Goal: Task Accomplishment & Management: Use online tool/utility

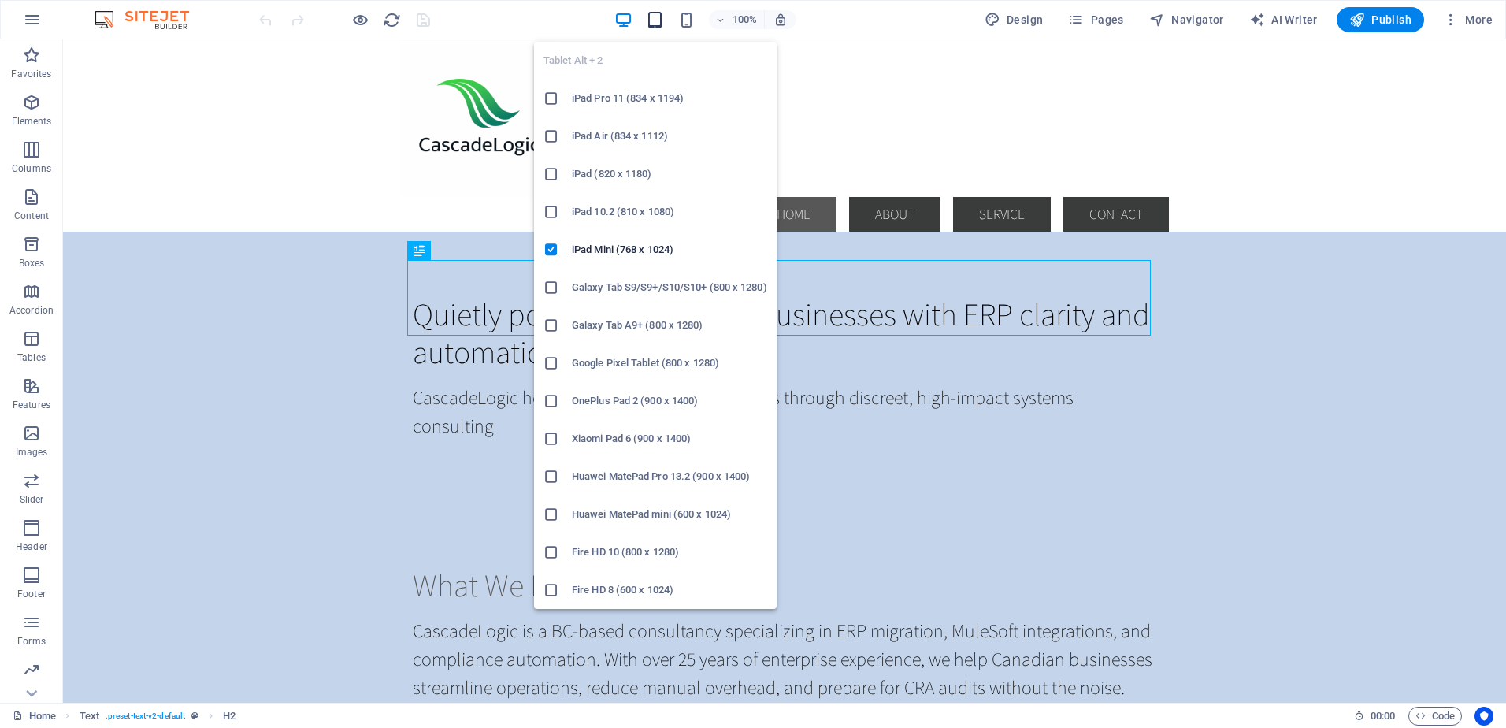
click at [663, 20] on icon "button" at bounding box center [655, 20] width 18 height 18
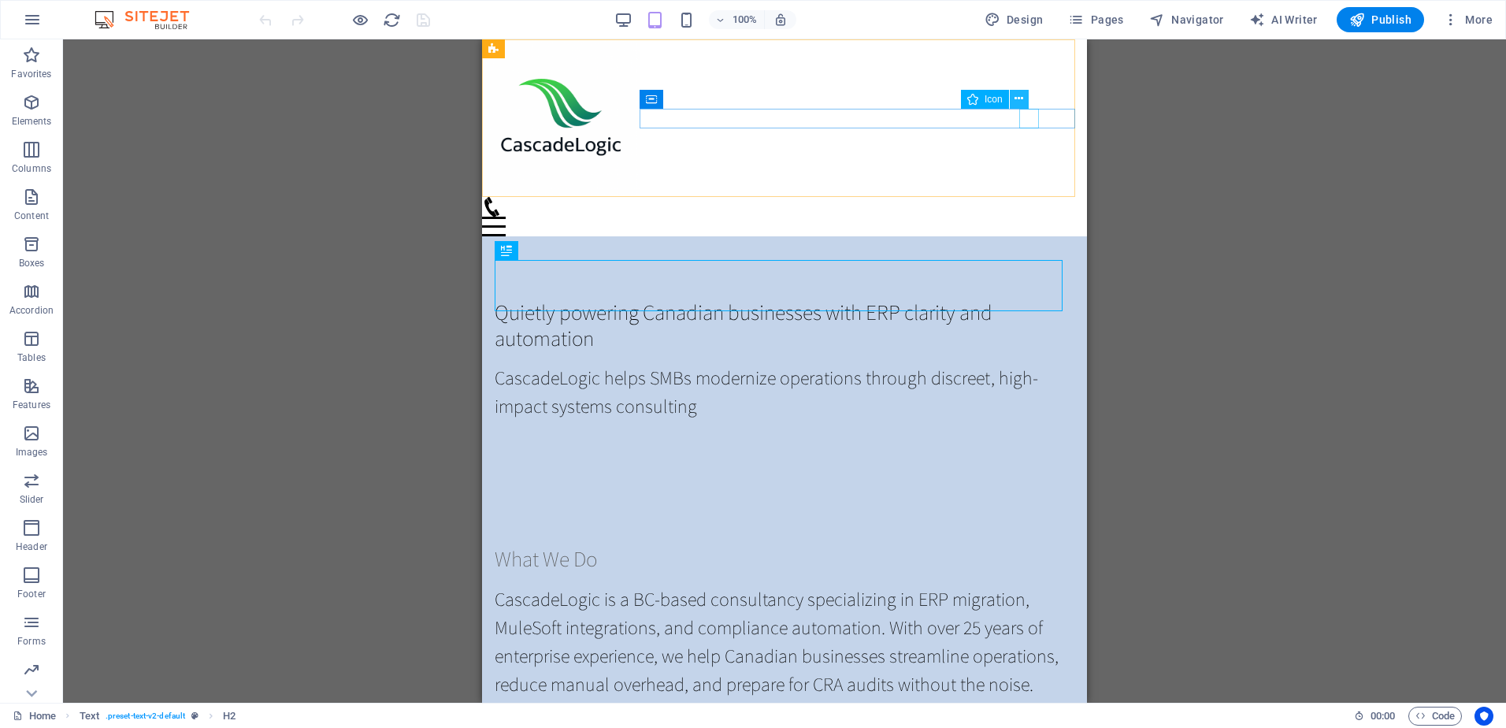
click at [1020, 98] on icon at bounding box center [1019, 99] width 9 height 17
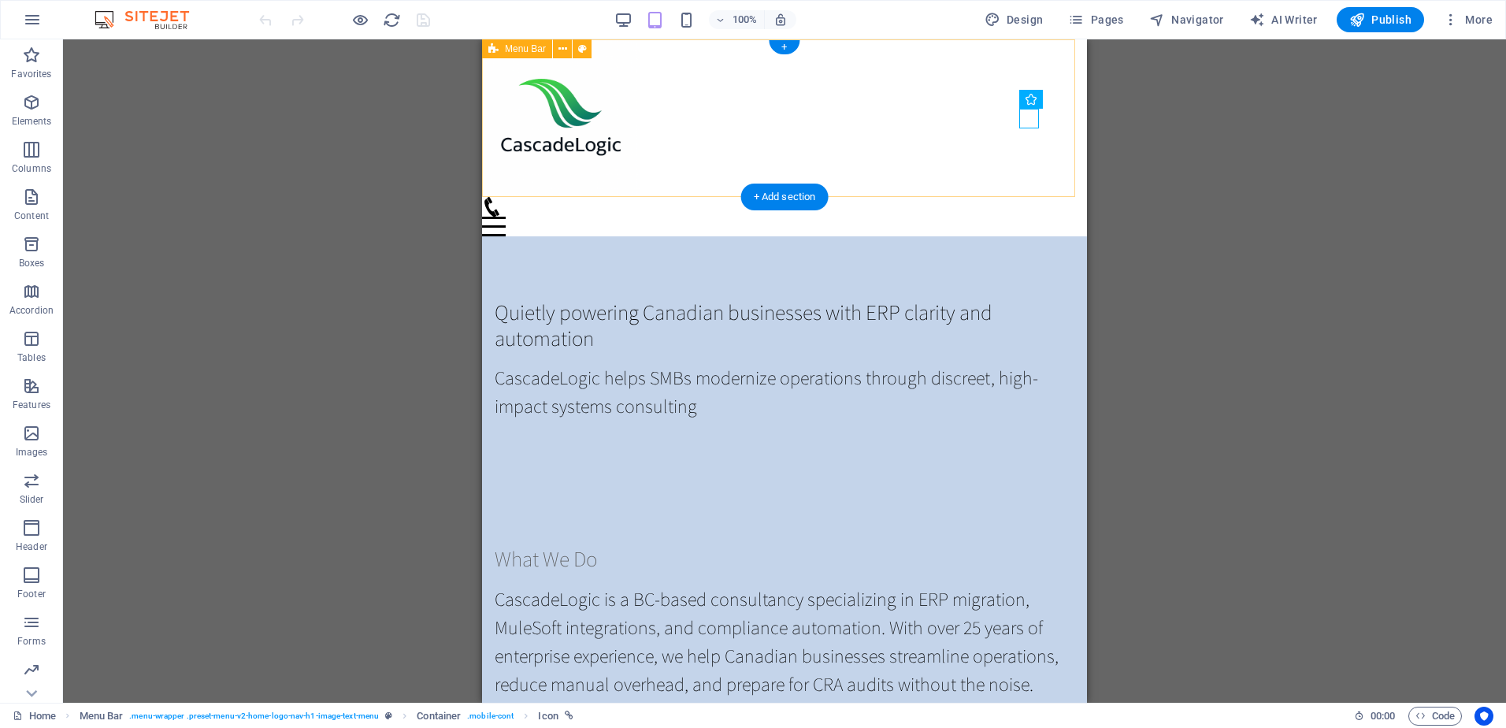
click at [995, 150] on div "Home About Service Contact" at bounding box center [784, 137] width 605 height 197
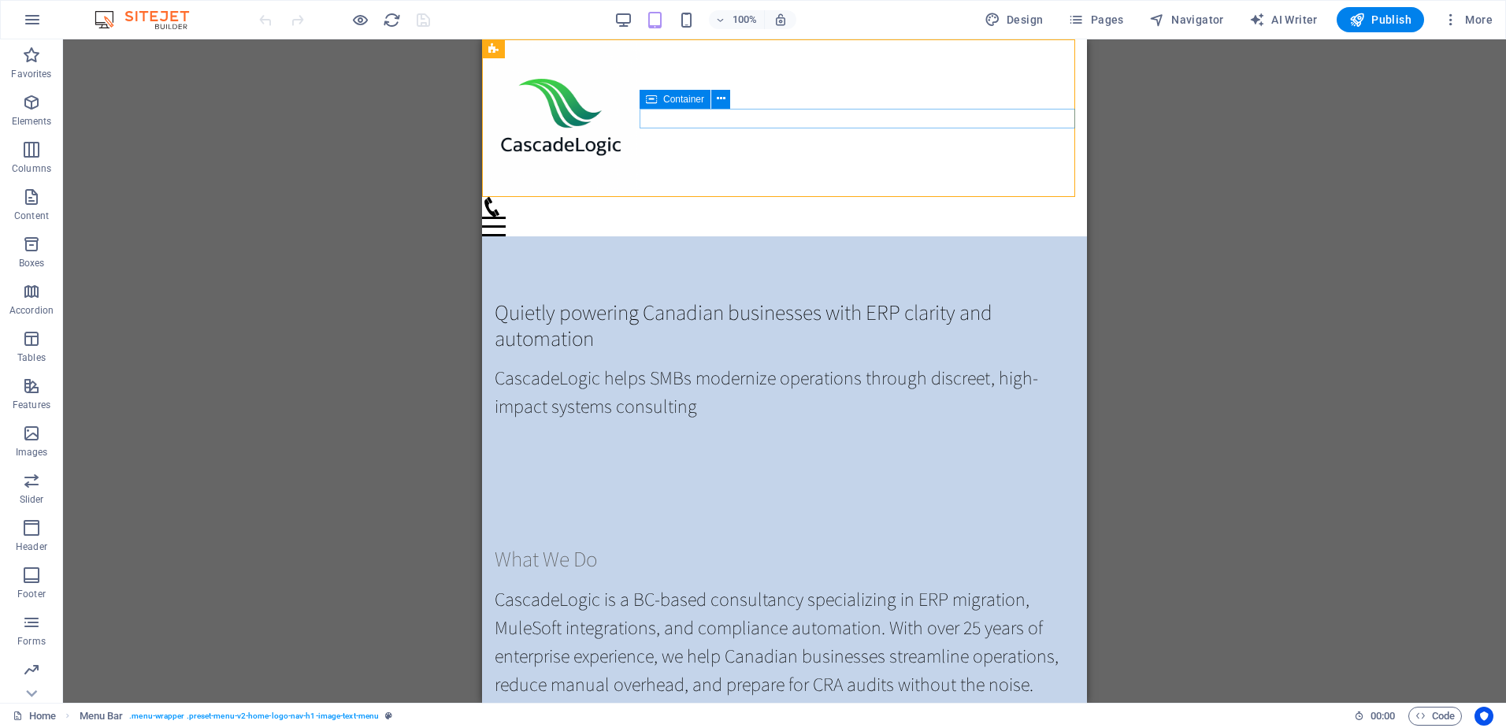
click at [668, 99] on span "Container" at bounding box center [683, 99] width 41 height 9
click at [1026, 197] on figure at bounding box center [778, 207] width 592 height 20
click at [1019, 98] on icon at bounding box center [1019, 99] width 9 height 17
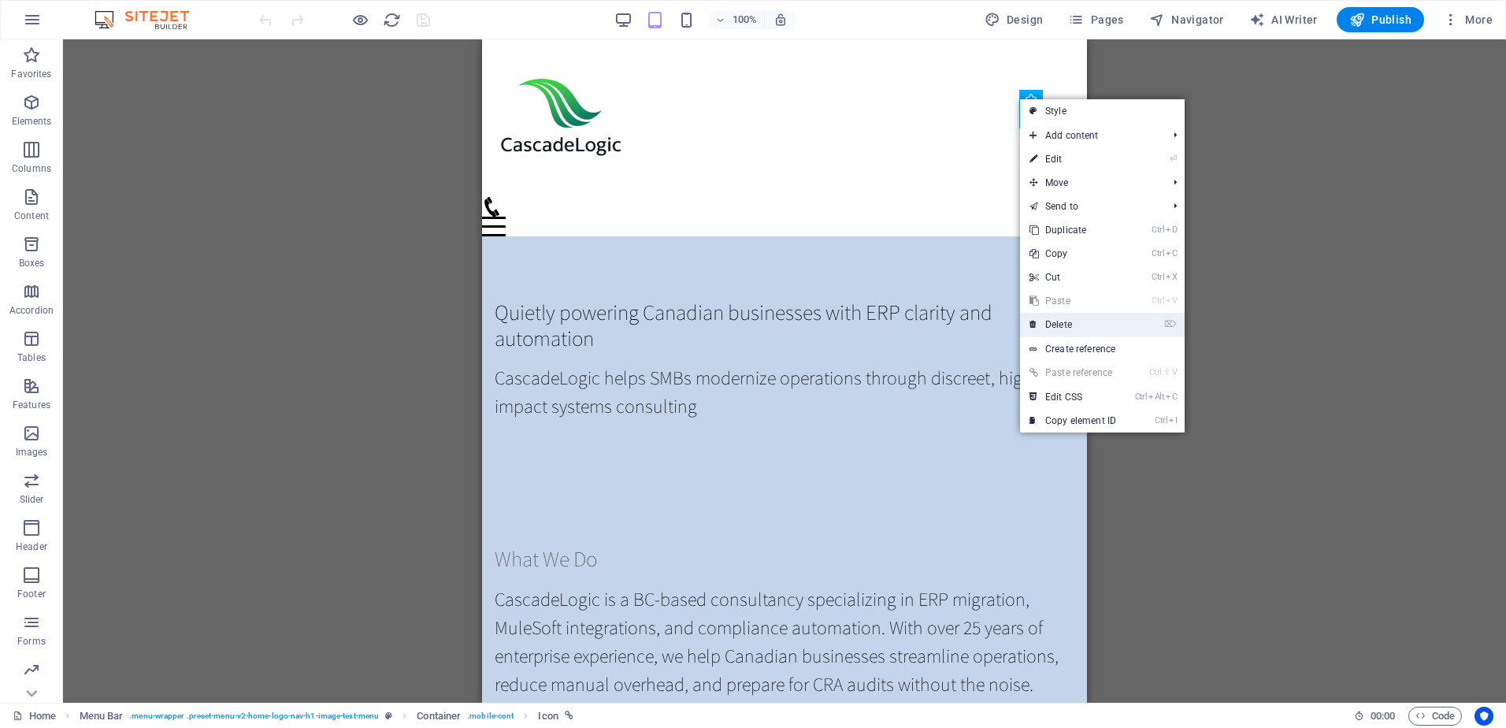
click at [1063, 321] on link "⌦ Delete" at bounding box center [1073, 325] width 106 height 24
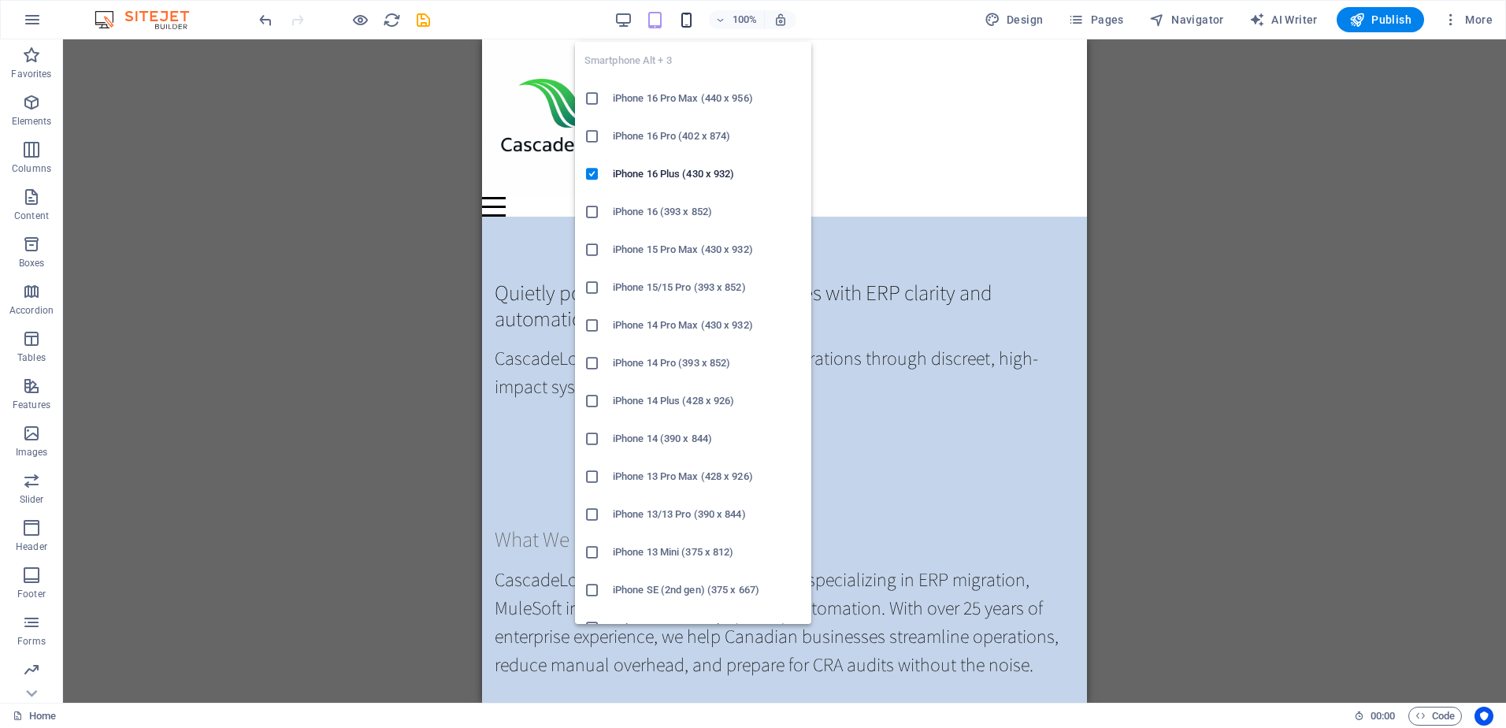
click at [693, 18] on icon "button" at bounding box center [687, 20] width 18 height 18
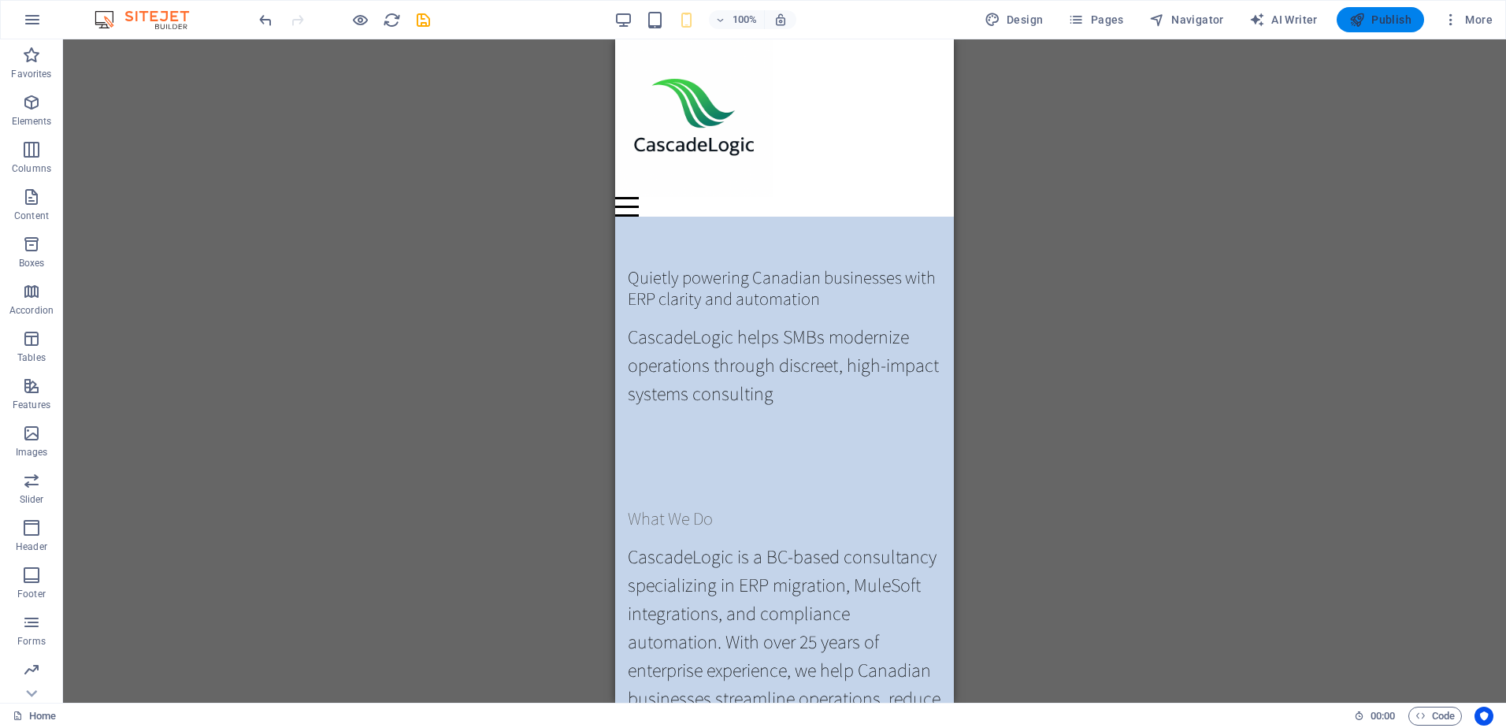
click at [1384, 17] on span "Publish" at bounding box center [1381, 20] width 62 height 16
checkbox input "false"
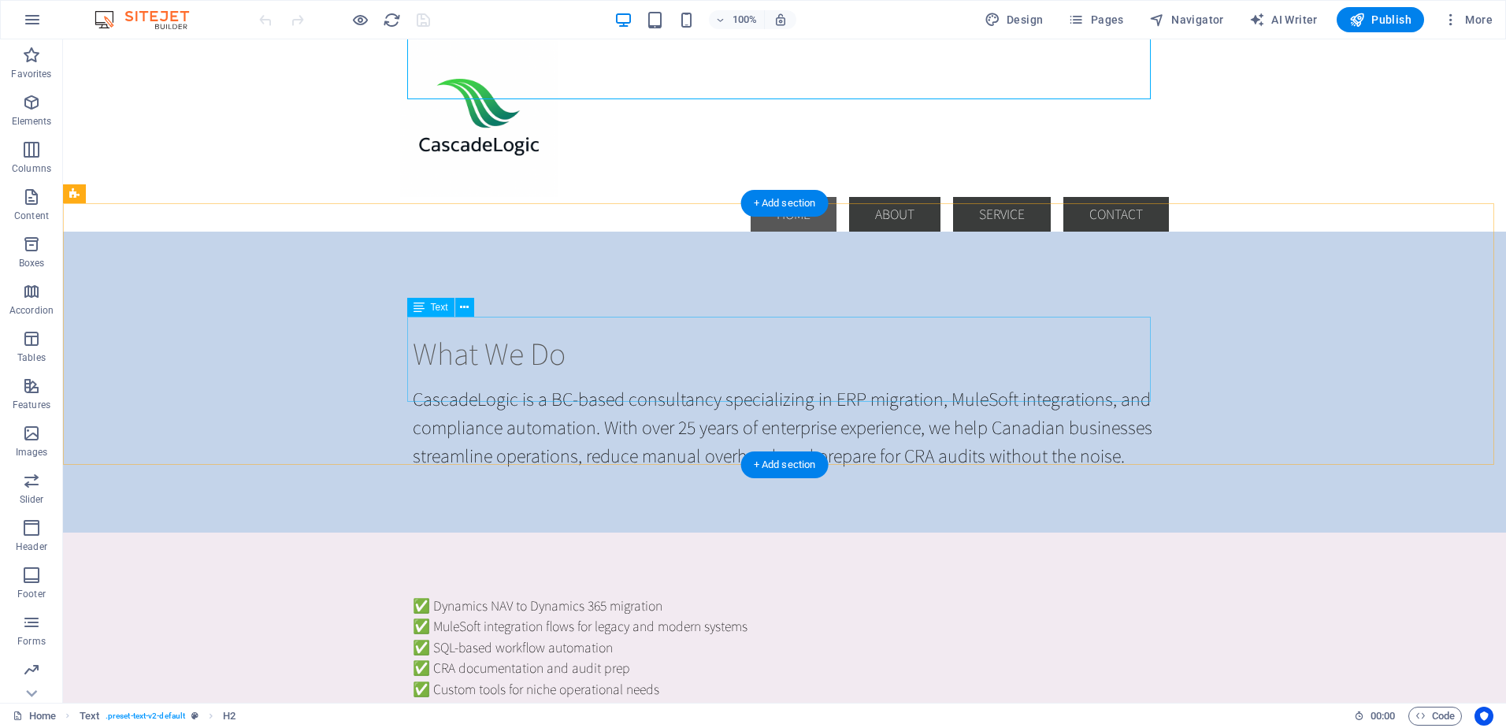
scroll to position [236, 0]
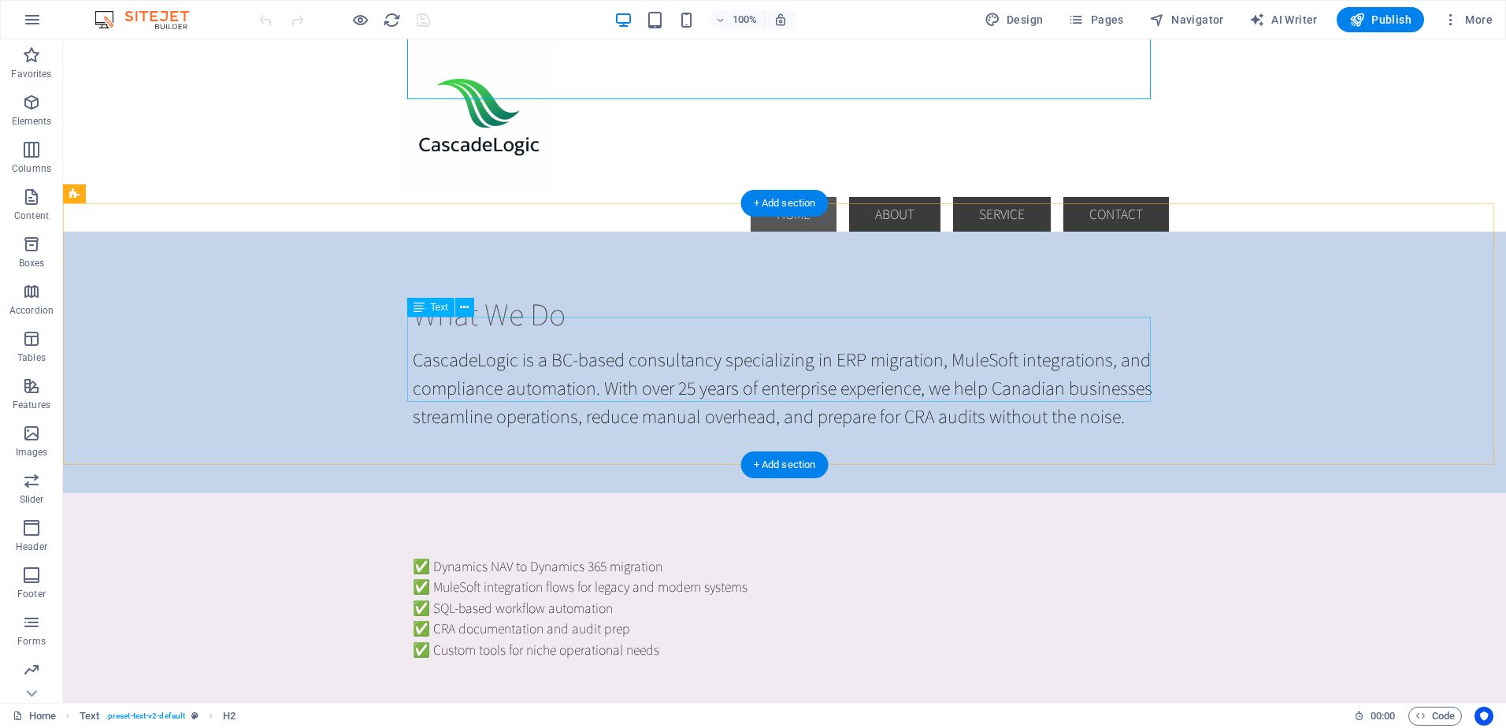
click at [555, 345] on div "CascadeLogic is a BC-based consultancy specializing in ERP migration, MuleSoft …" at bounding box center [785, 387] width 744 height 85
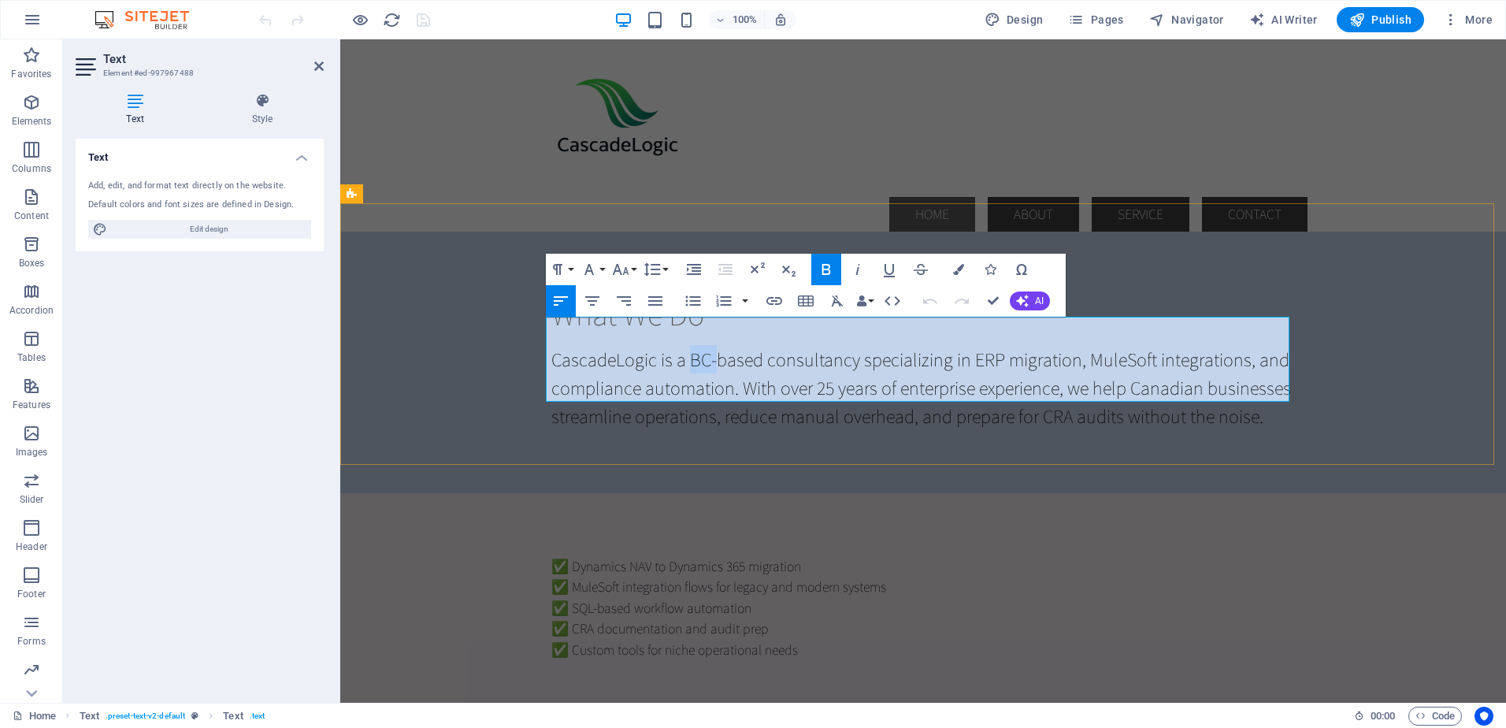
drag, startPoint x: 681, startPoint y: 334, endPoint x: 708, endPoint y: 333, distance: 27.6
click at [708, 347] on strong "CascadeLogic is a BC-based consultancy specializing in ERP migration, MuleSoft …" at bounding box center [922, 388] width 740 height 82
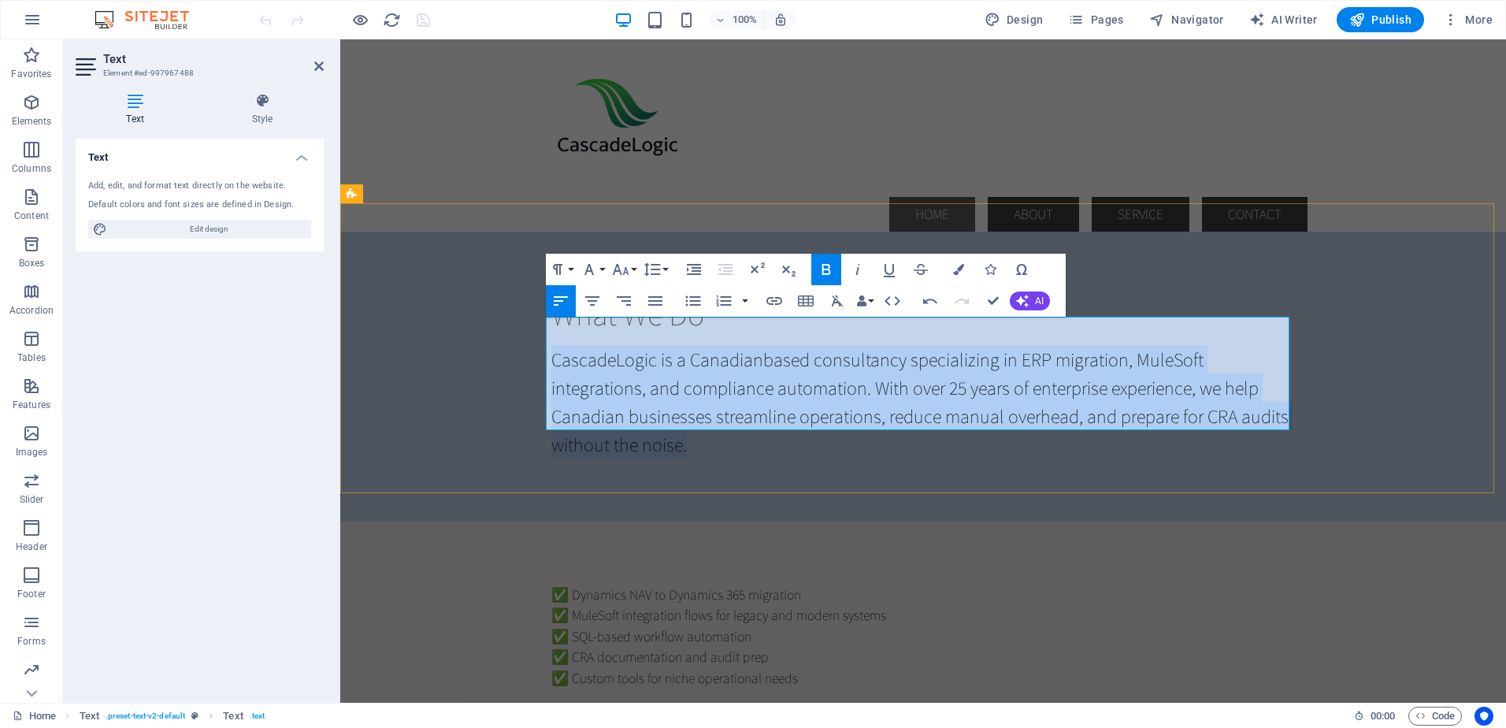
drag, startPoint x: 548, startPoint y: 333, endPoint x: 709, endPoint y: 425, distance: 185.6
click at [709, 425] on p "CascadeLogic is a Canadian based consultancy specializing in ERP migration, Mul…" at bounding box center [924, 401] width 744 height 113
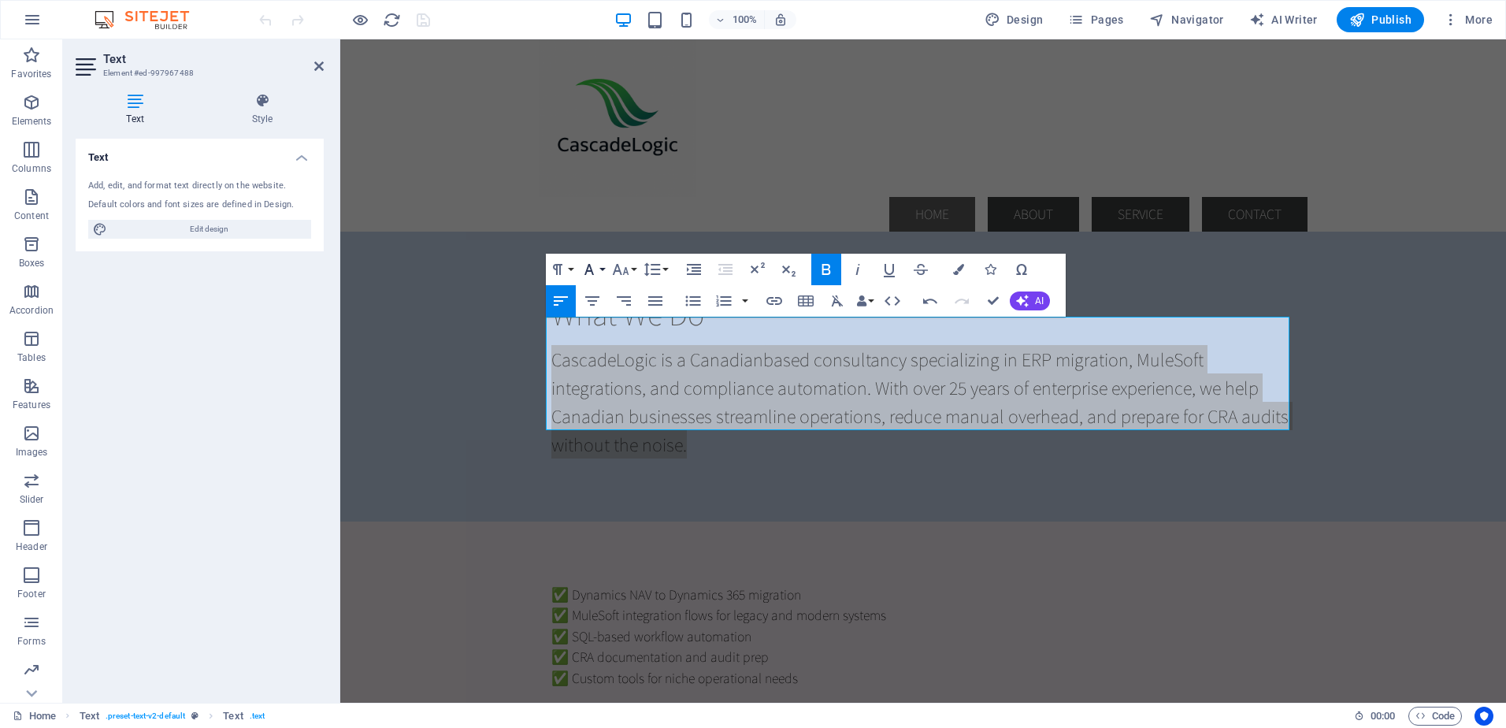
click at [604, 269] on button "Font Family" at bounding box center [593, 270] width 30 height 32
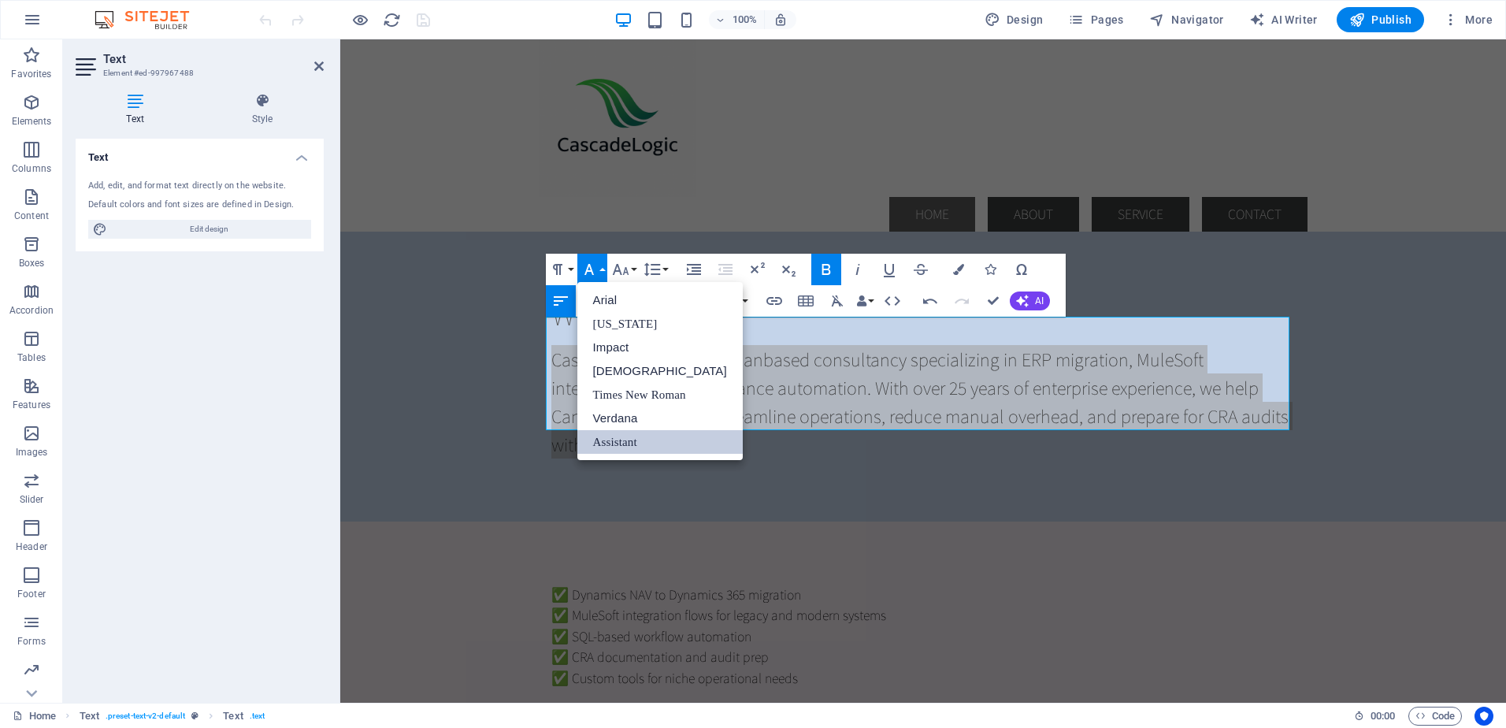
scroll to position [0, 0]
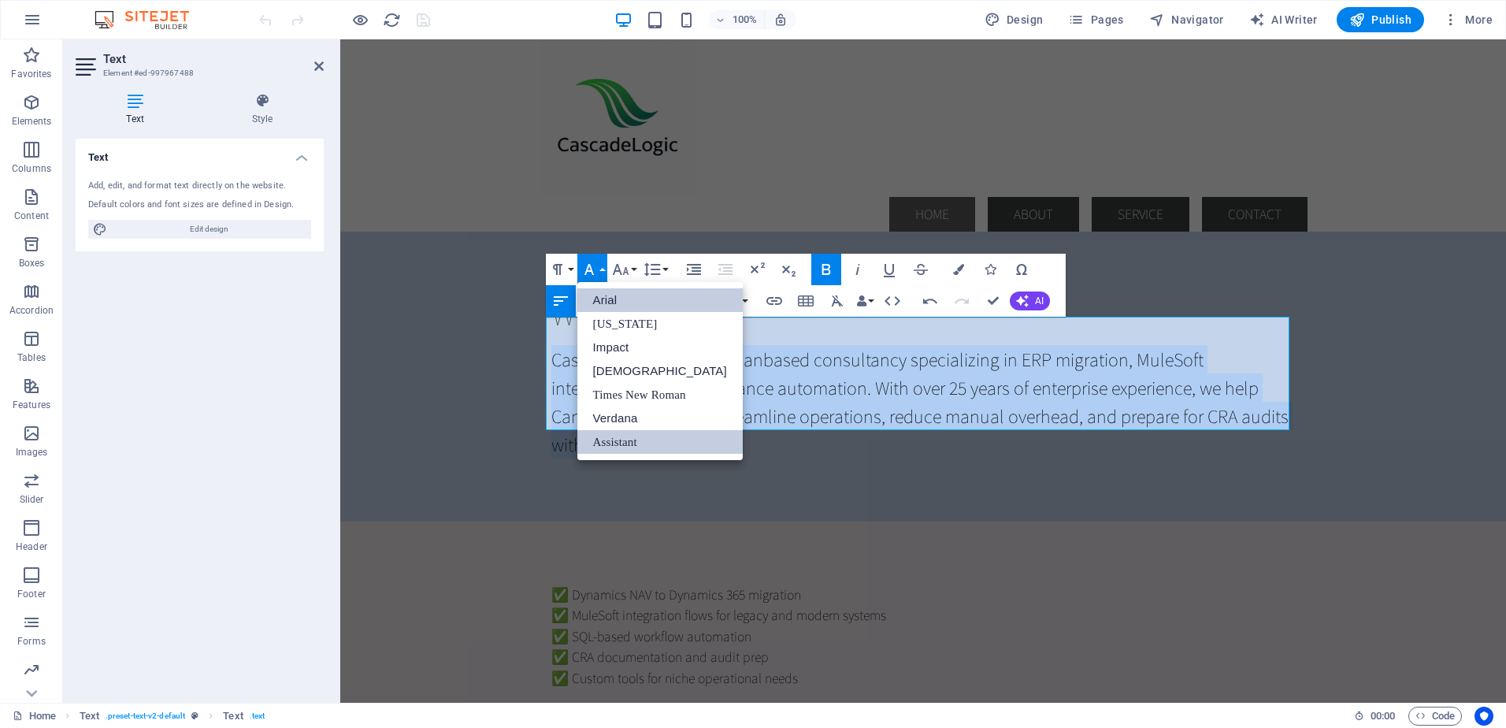
click at [611, 299] on link "Arial" at bounding box center [660, 300] width 165 height 24
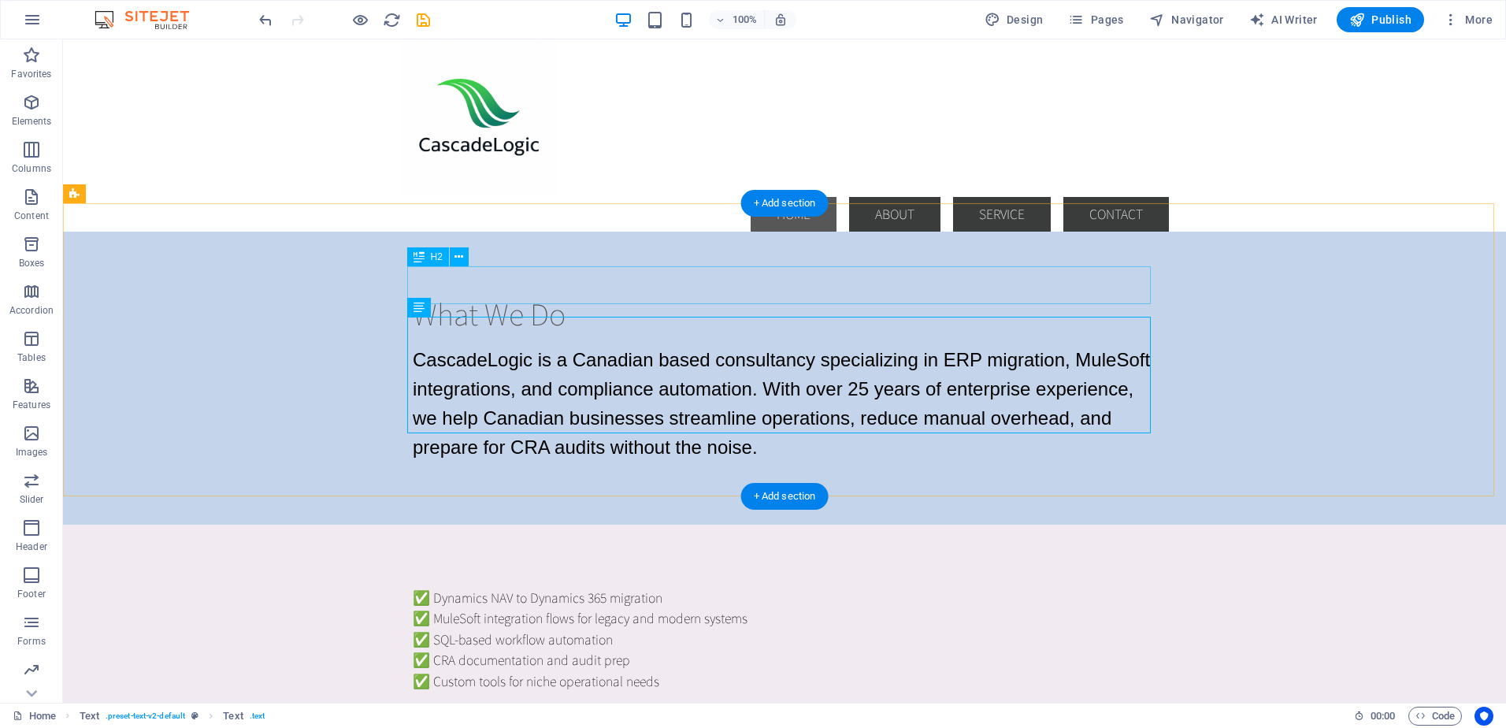
click at [422, 295] on div "What We Do" at bounding box center [785, 314] width 744 height 38
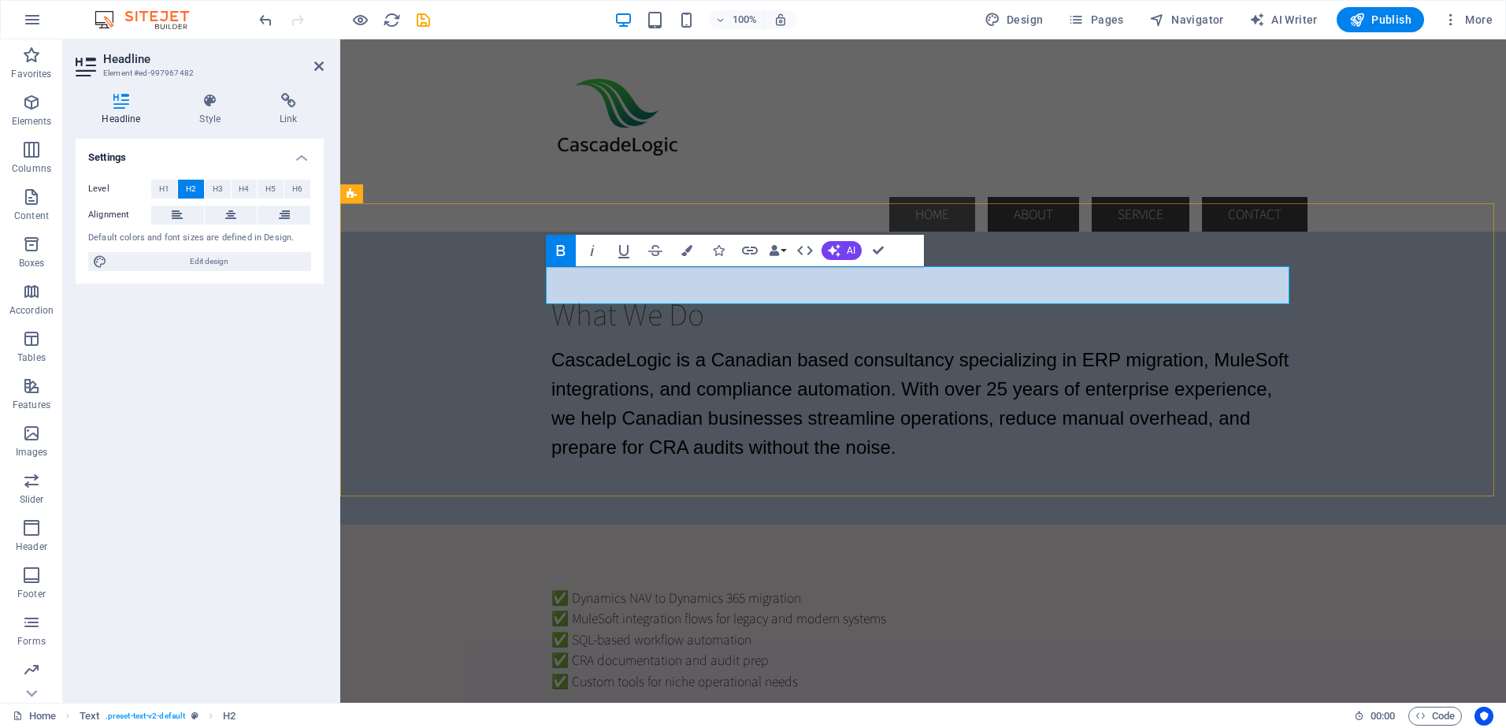
click at [730, 295] on h2 "What We Do" at bounding box center [924, 314] width 744 height 38
drag, startPoint x: 636, startPoint y: 287, endPoint x: 644, endPoint y: 287, distance: 8.7
click at [644, 293] on strong "What We Do" at bounding box center [628, 313] width 153 height 41
drag, startPoint x: 664, startPoint y: 284, endPoint x: 680, endPoint y: 284, distance: 15.8
click at [680, 293] on strong "What we Do" at bounding box center [627, 313] width 150 height 41
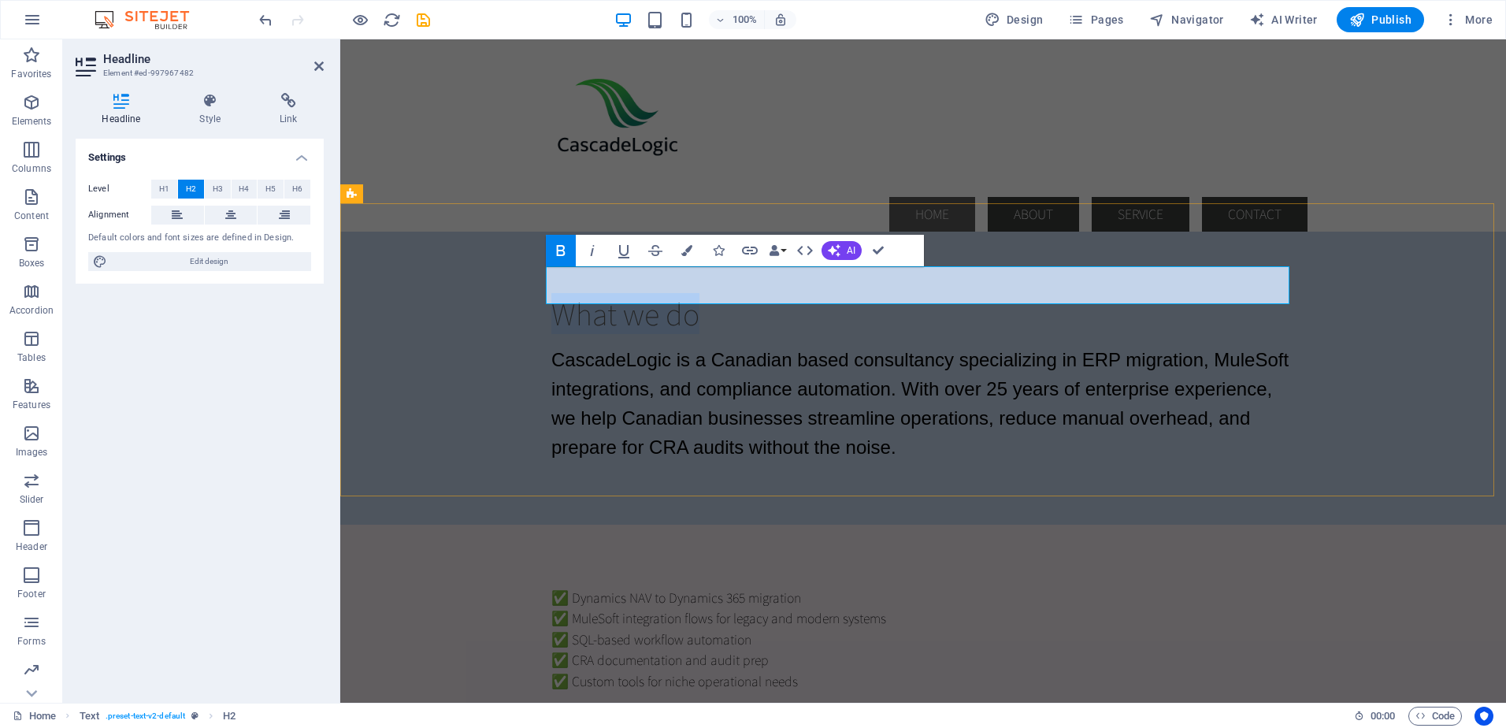
drag, startPoint x: 717, startPoint y: 288, endPoint x: 549, endPoint y: 296, distance: 168.0
click at [552, 296] on h2 "What we do" at bounding box center [924, 314] width 744 height 38
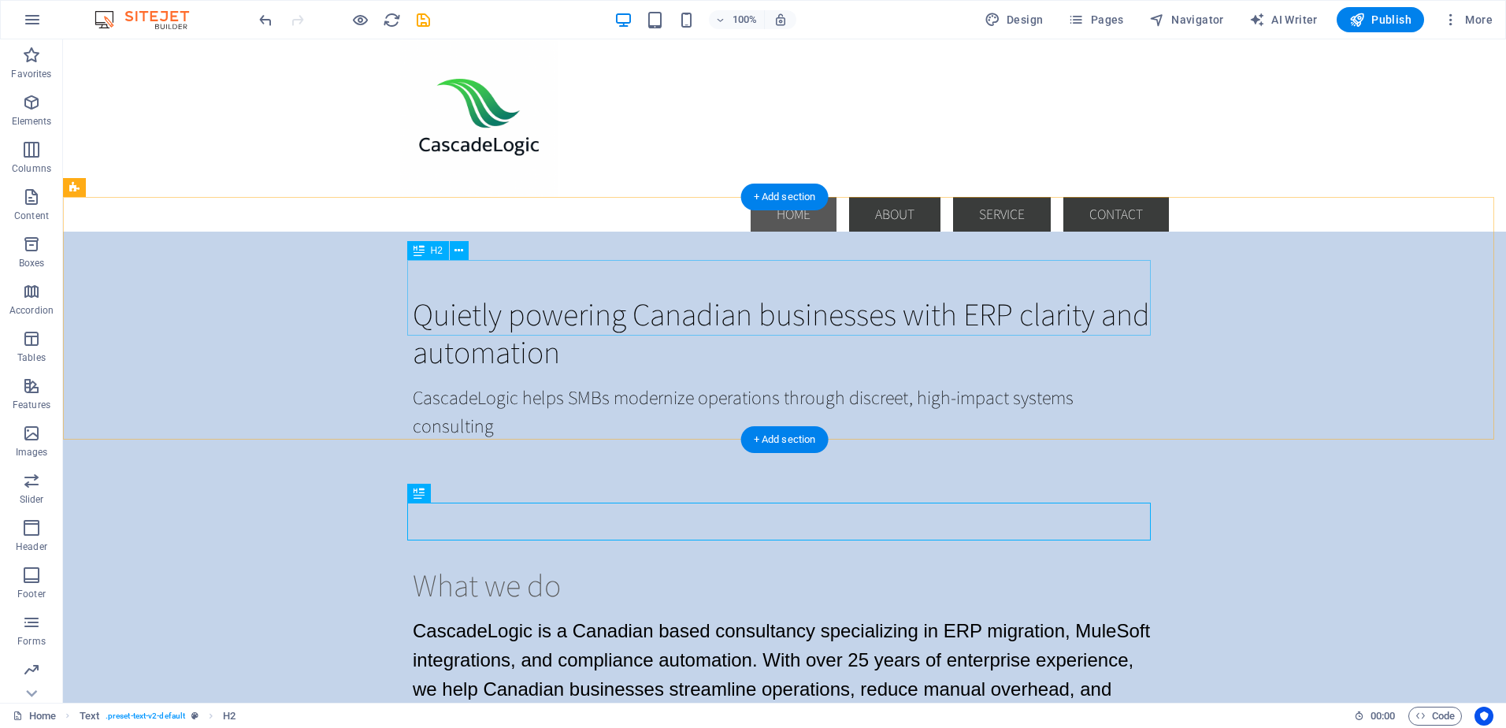
click at [431, 295] on div "Quietly powering Canadian businesses with ERP clarity and automation" at bounding box center [785, 333] width 744 height 76
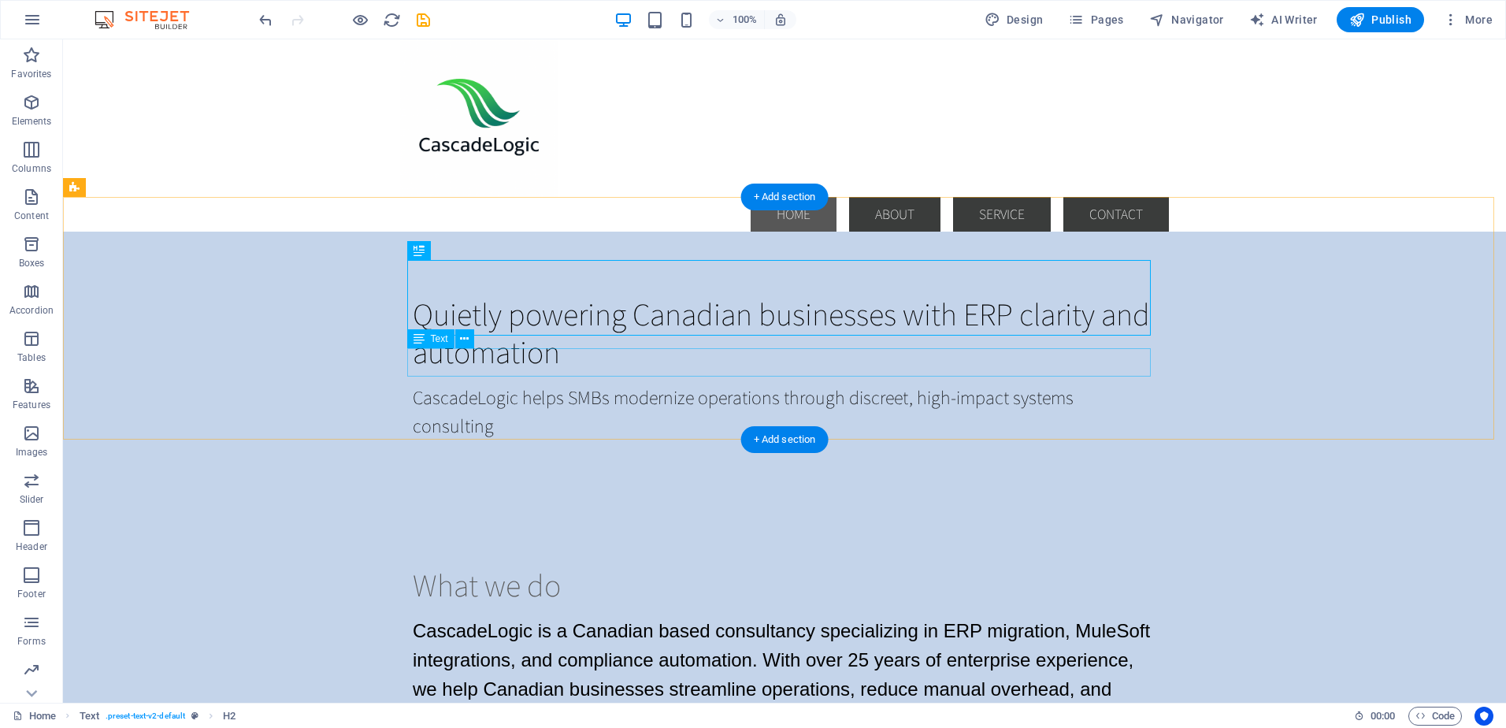
click at [574, 383] on div "CascadeLogic helps SMBs modernize operations through discreet, high-impact syst…" at bounding box center [785, 411] width 744 height 57
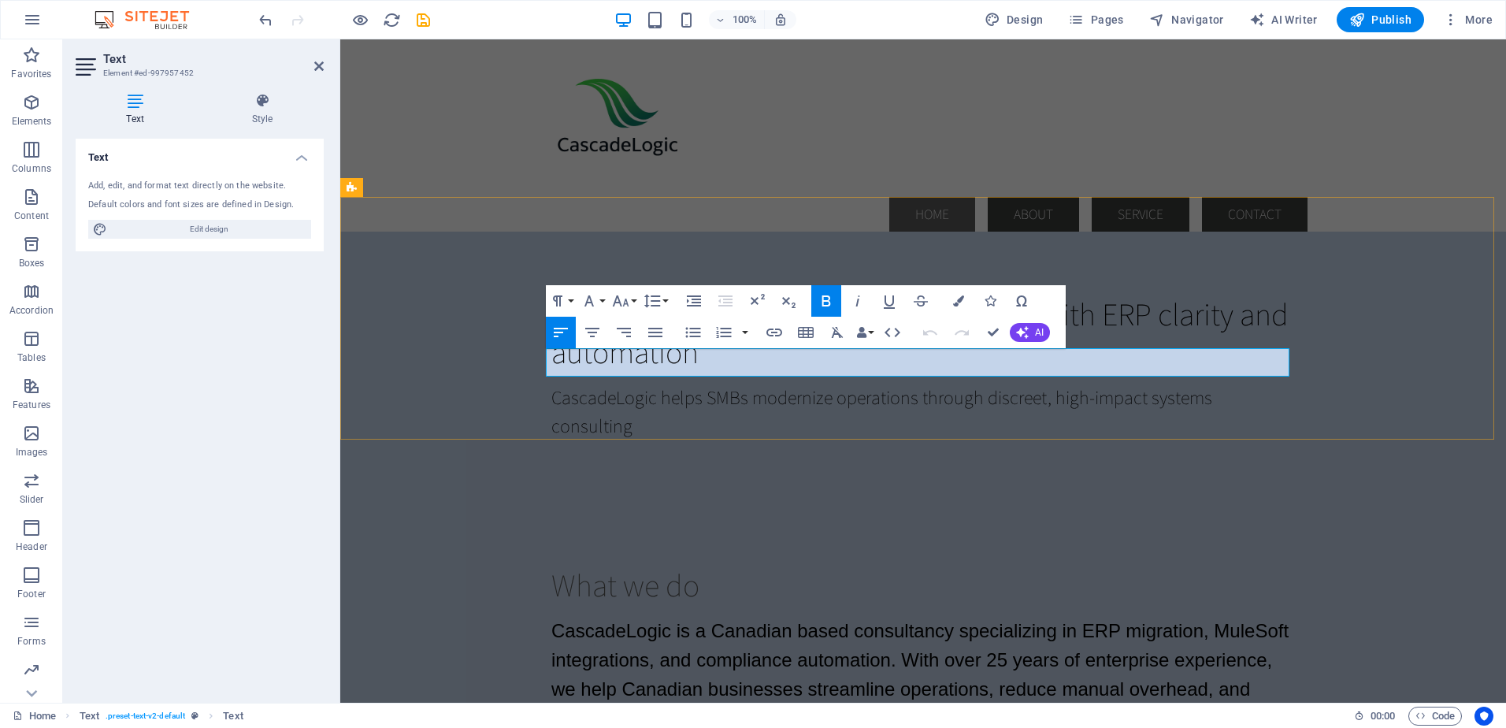
click at [572, 384] on span "CascadeLogic helps SMBs modernize operations through discreet, high-impact syst…" at bounding box center [882, 411] width 661 height 54
drag, startPoint x: 549, startPoint y: 364, endPoint x: 1285, endPoint y: 346, distance: 736.1
click at [1285, 346] on div "Quietly powering Canadian businesses with ERP clarity and automation CascadeLog…" at bounding box center [923, 367] width 769 height 271
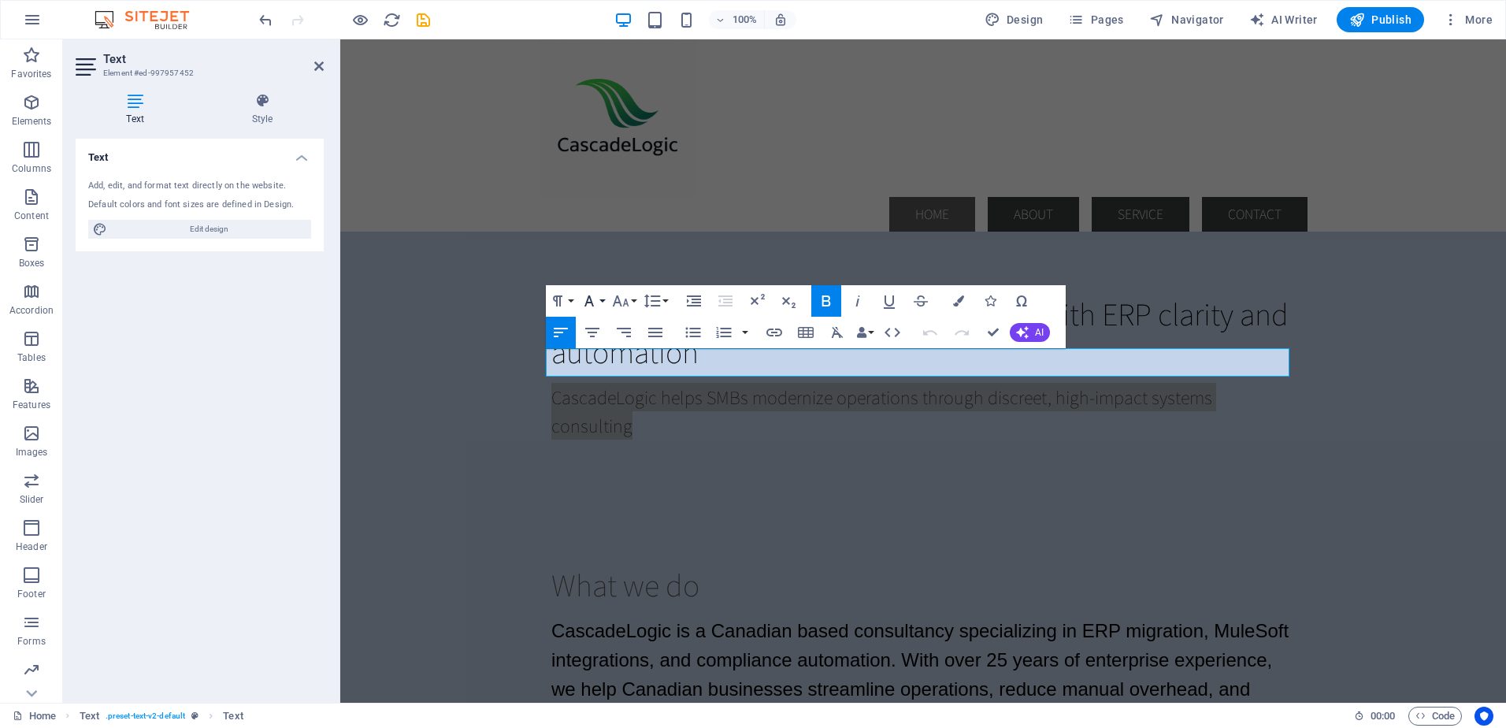
click at [605, 299] on button "Font Family" at bounding box center [593, 301] width 30 height 32
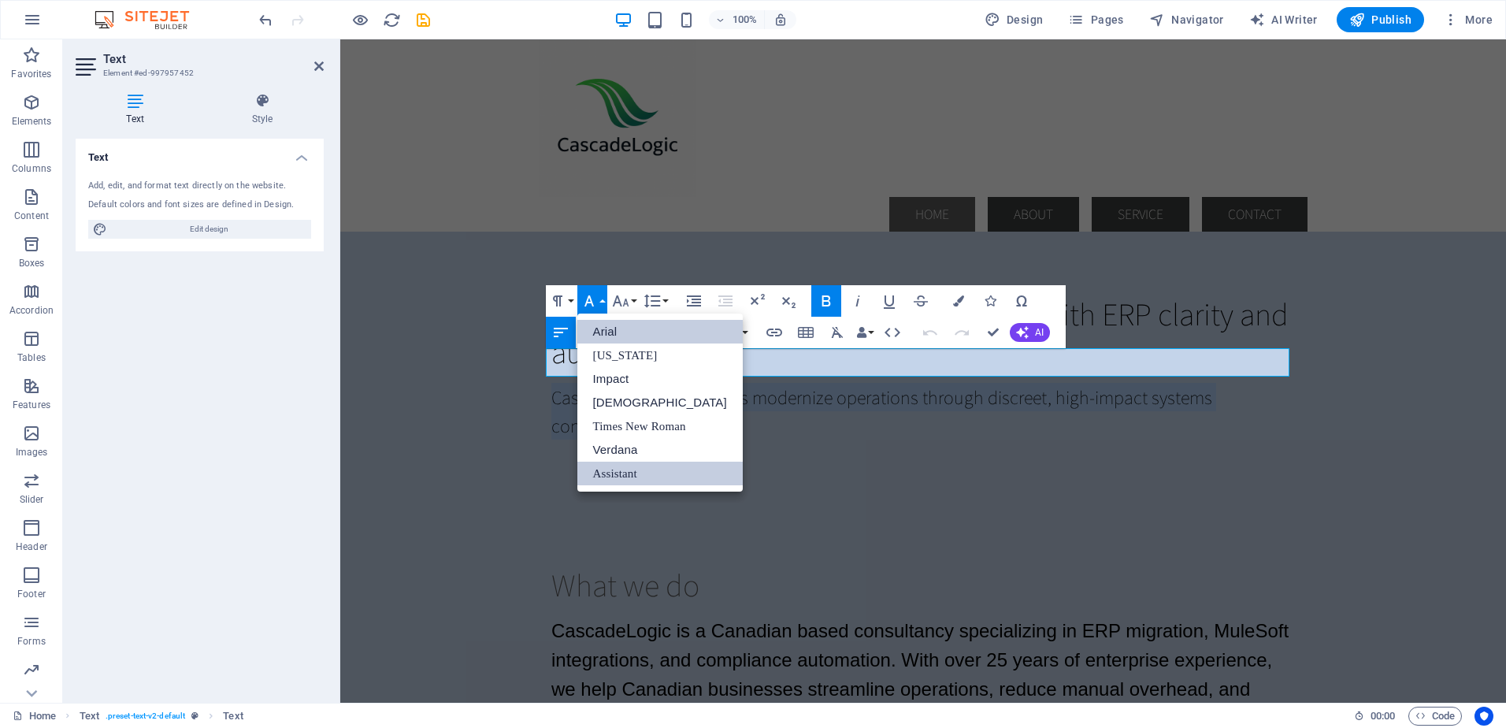
click at [606, 330] on link "Arial" at bounding box center [660, 332] width 165 height 24
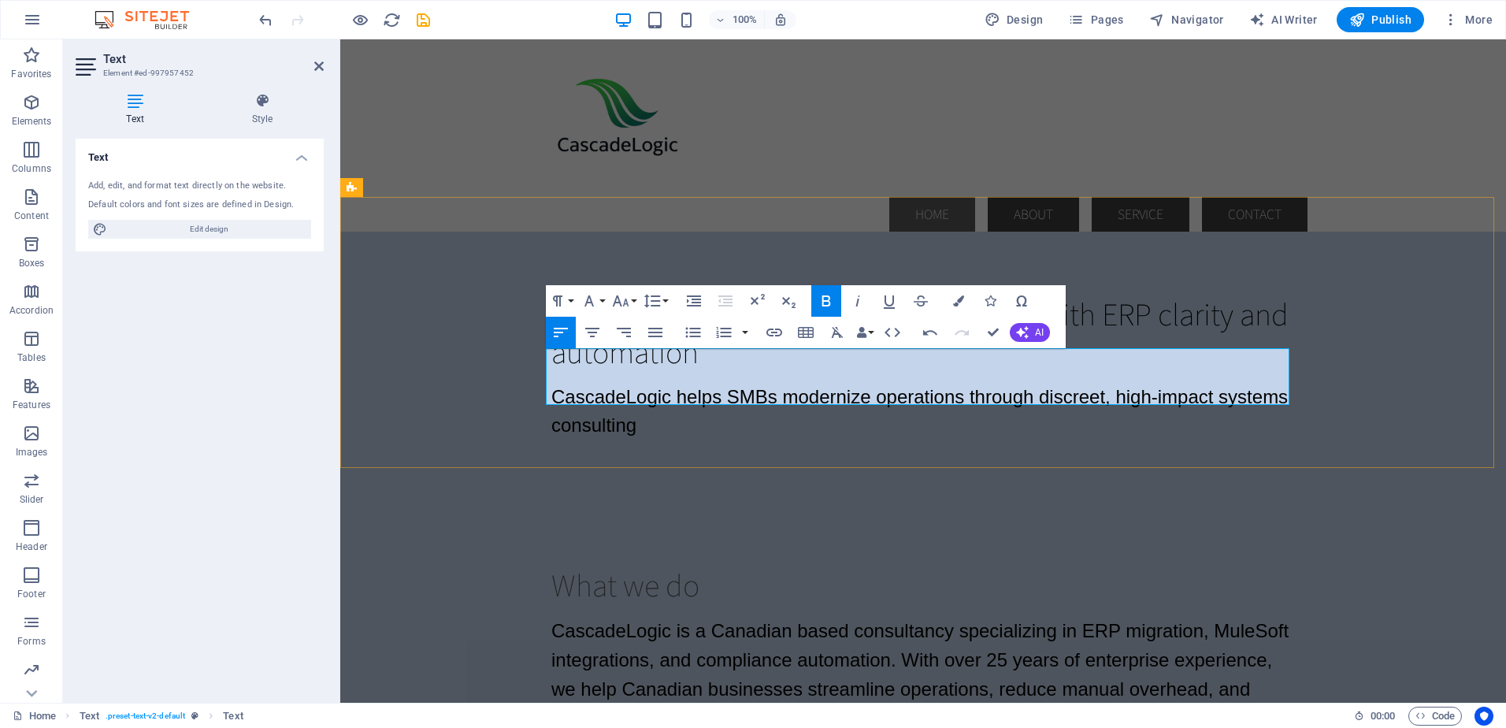
click at [648, 392] on p "CascadeLogic helps SMBs modernize operations through discreet, high-impact syst…" at bounding box center [924, 411] width 744 height 57
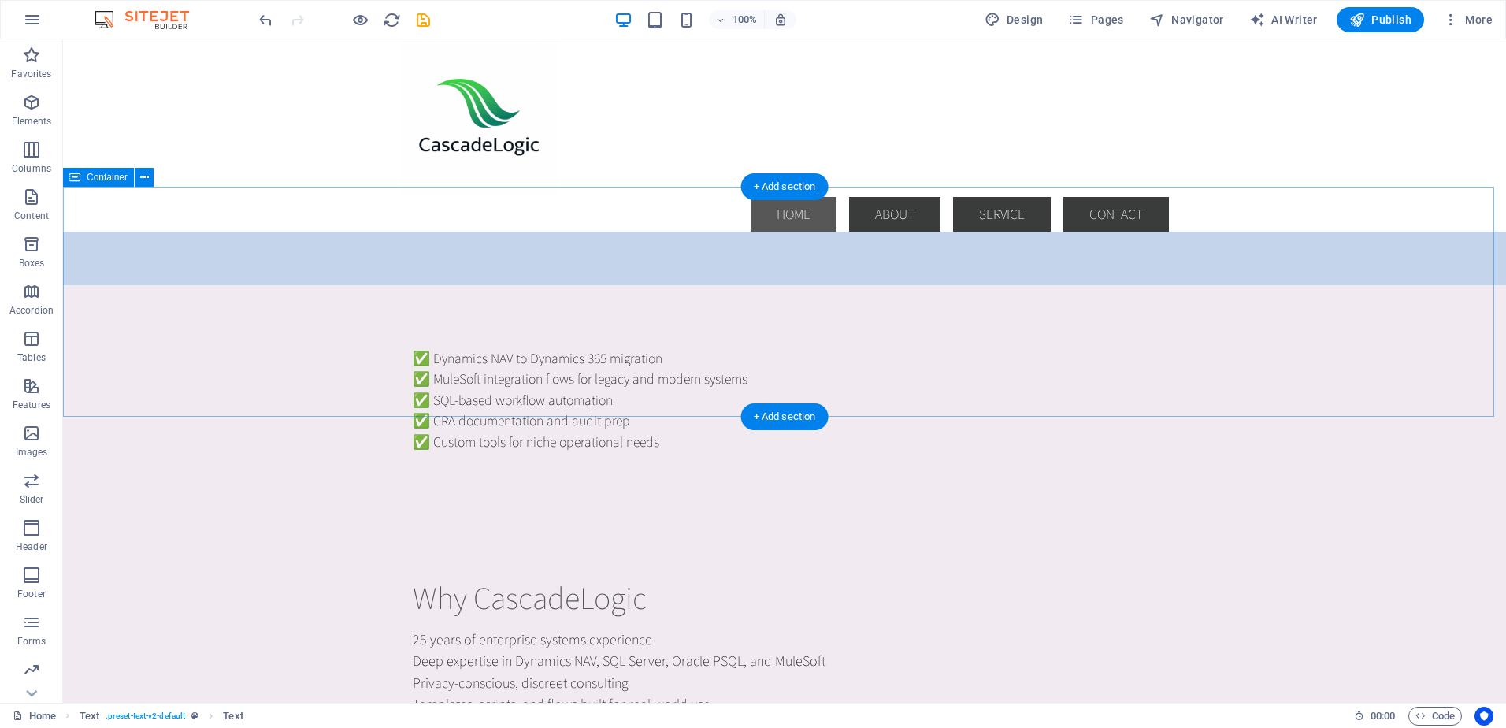
scroll to position [473, 0]
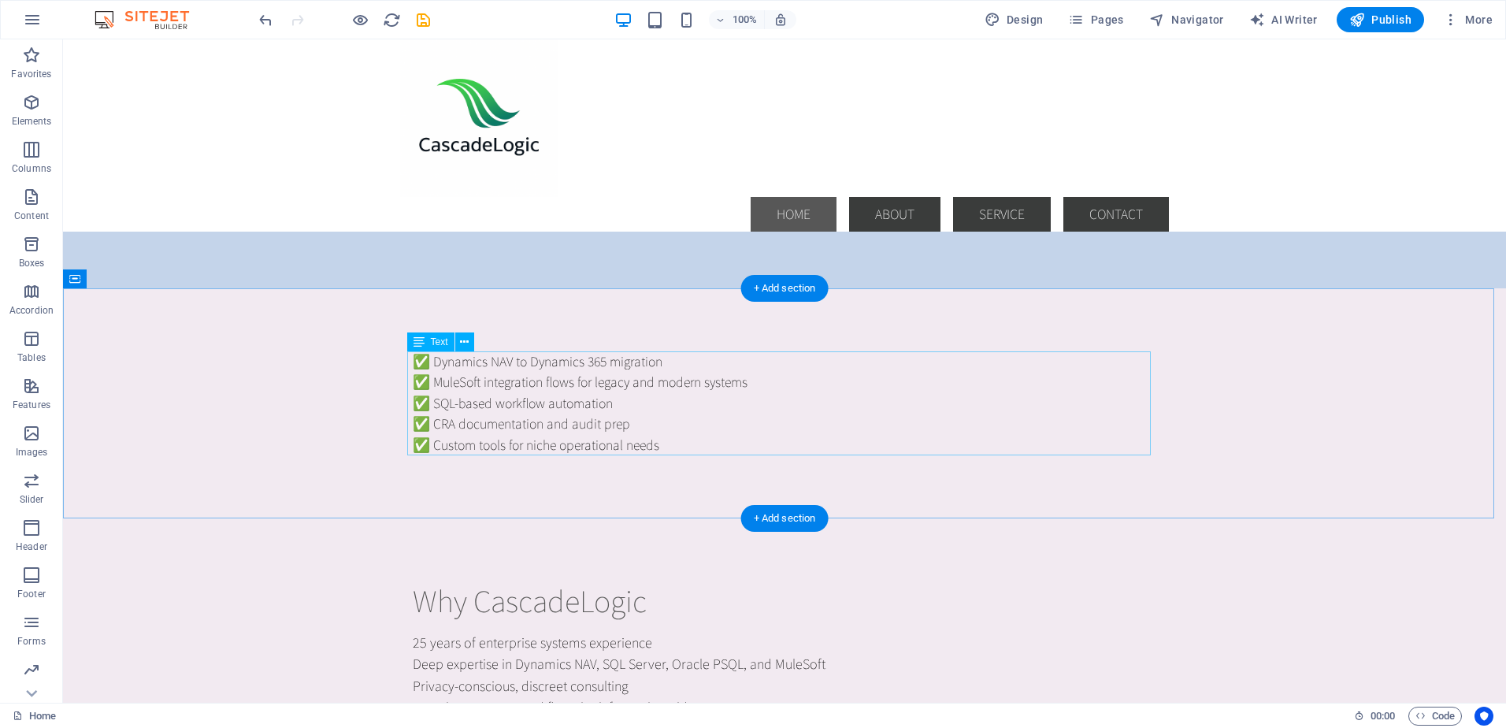
click at [529, 389] on div "✅ Dynamics NAV to Dynamics 365 migration ✅ MuleSoft integration flows for legac…" at bounding box center [785, 403] width 744 height 104
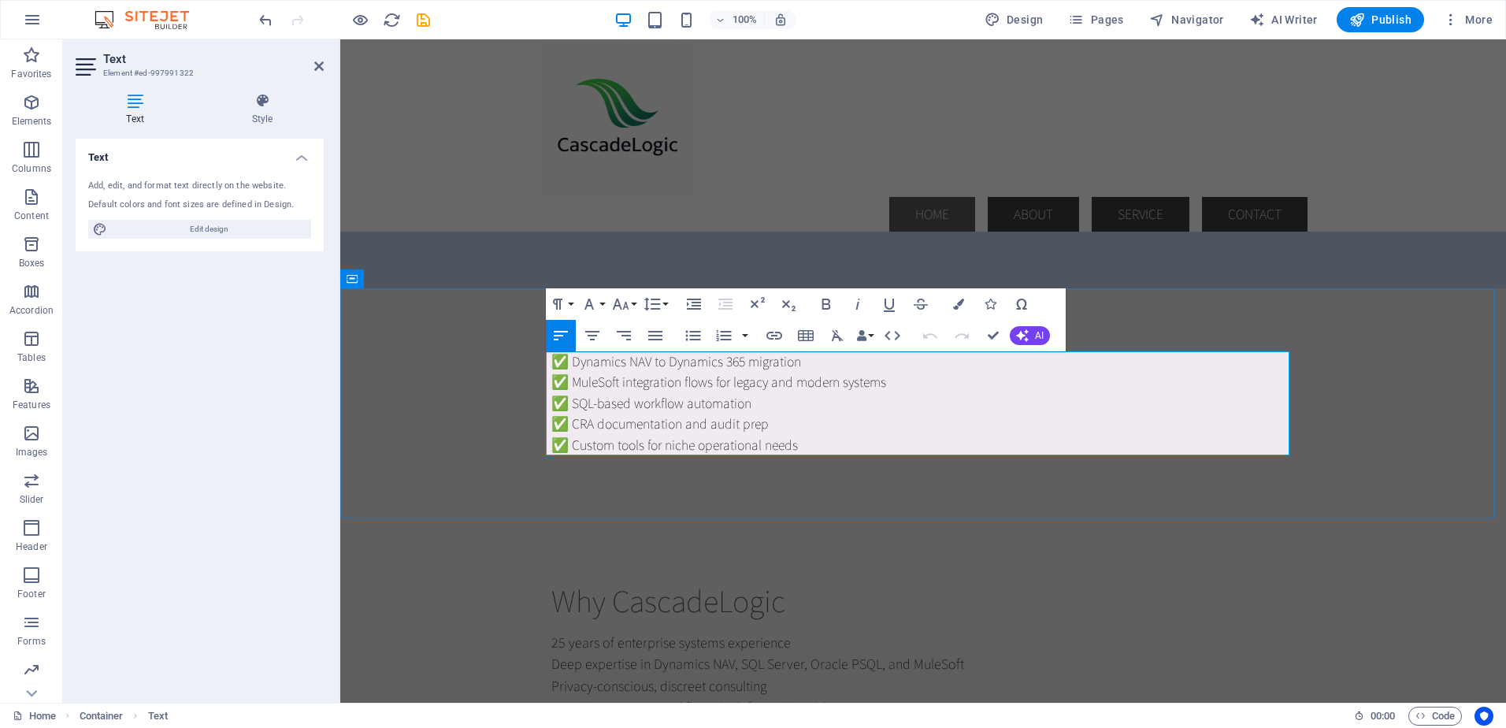
drag, startPoint x: 573, startPoint y: 361, endPoint x: 841, endPoint y: 440, distance: 280.2
click at [841, 440] on div "✅ Dynamics NAV to Dynamics 365 migration ✅ MuleSoft integration flows for legac…" at bounding box center [924, 403] width 744 height 104
click at [605, 304] on button "Font Family" at bounding box center [593, 304] width 30 height 32
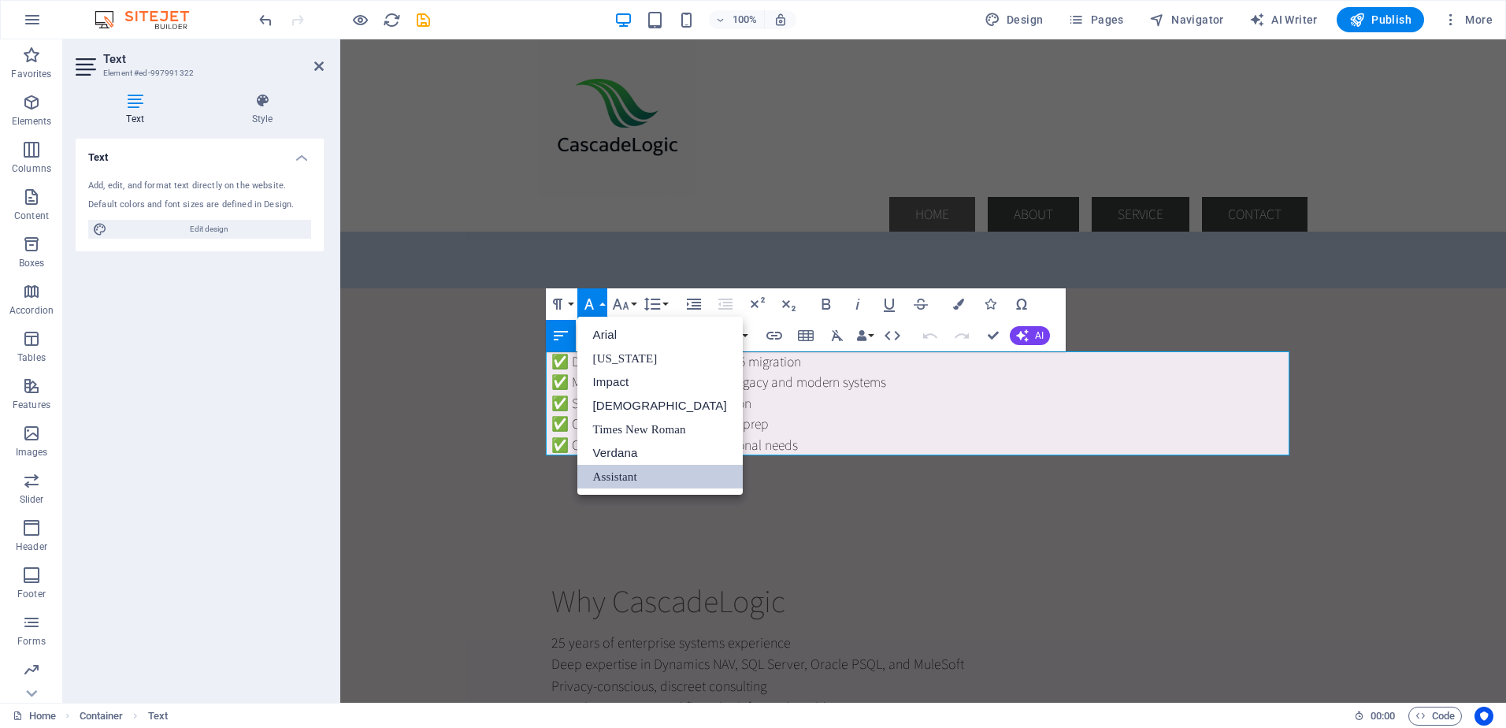
scroll to position [0, 0]
click at [611, 335] on link "Arial" at bounding box center [660, 335] width 165 height 24
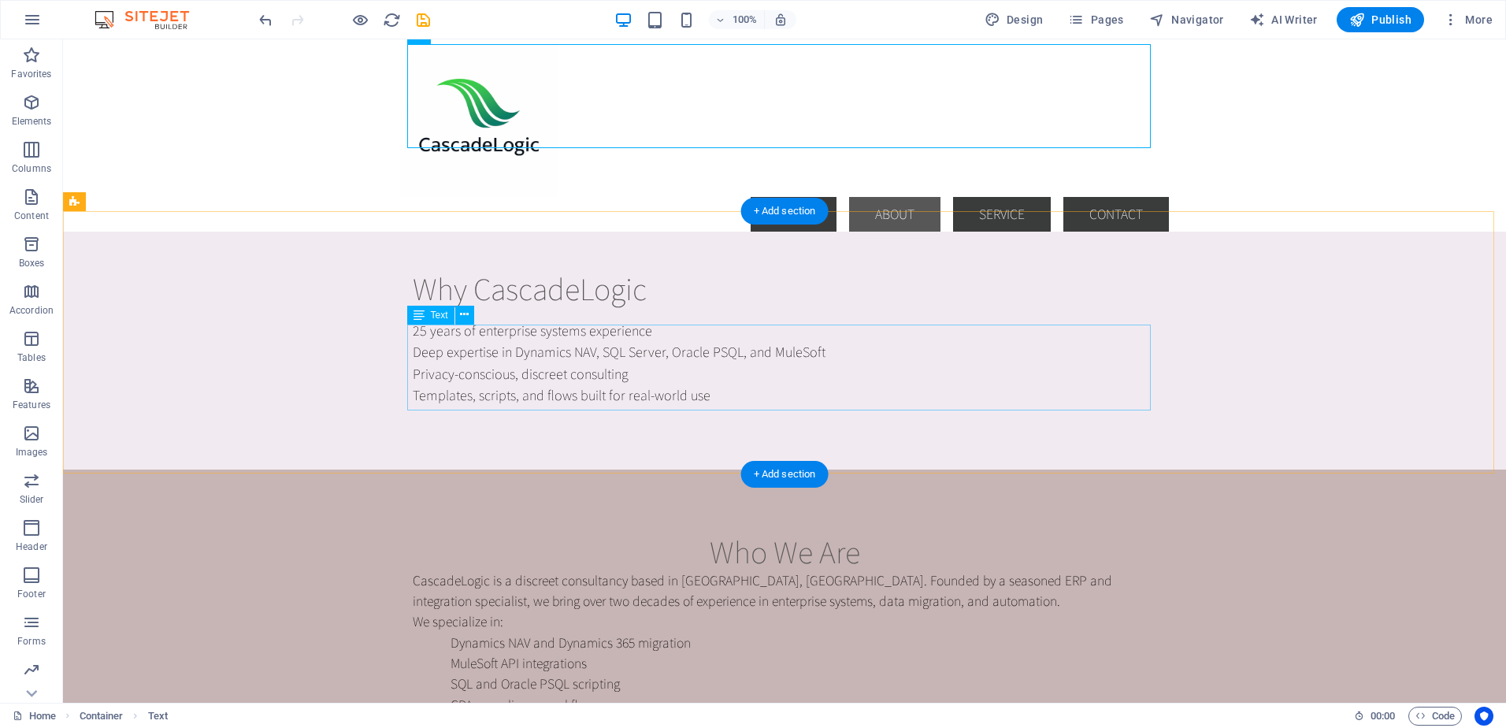
scroll to position [788, 0]
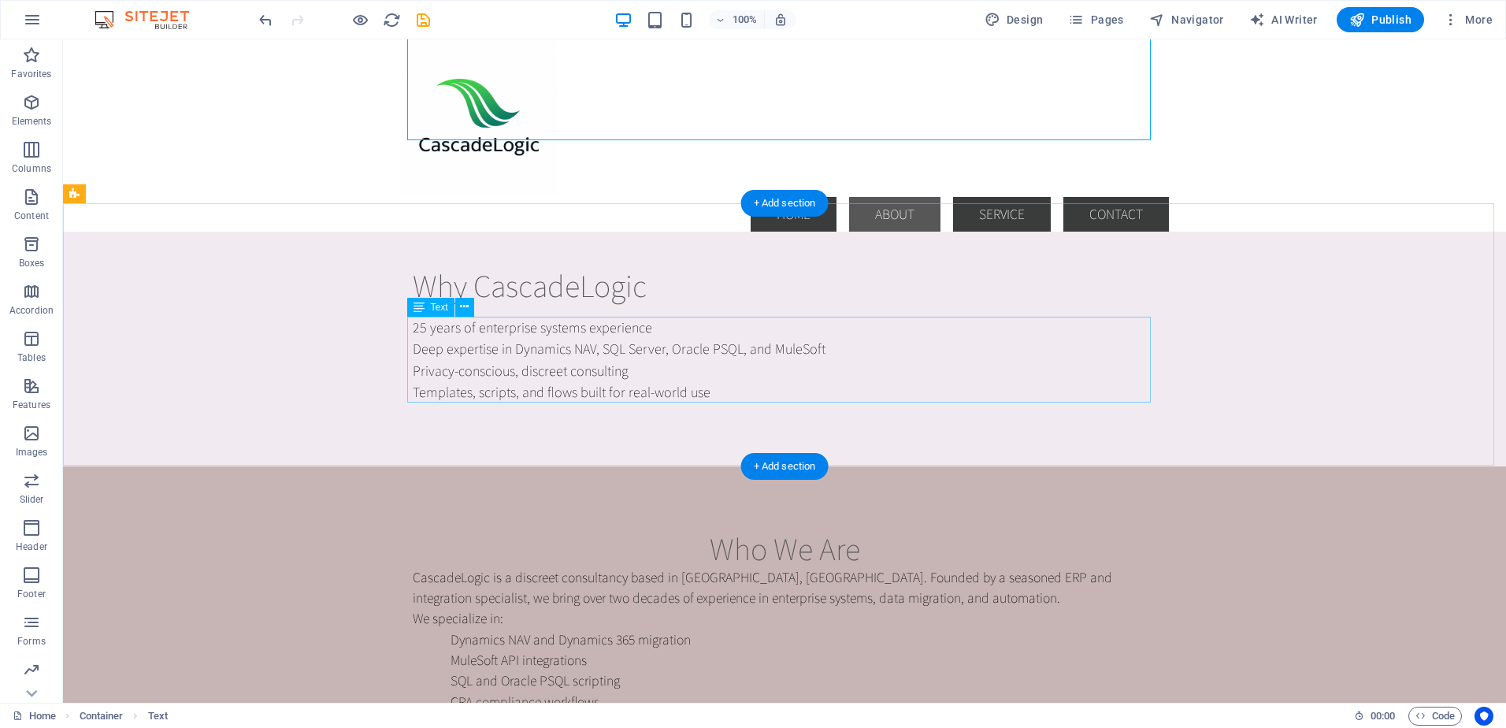
click at [515, 328] on div "25 years of enterprise systems experience Deep expertise in Dynamics NAV, SQL S…" at bounding box center [785, 360] width 744 height 87
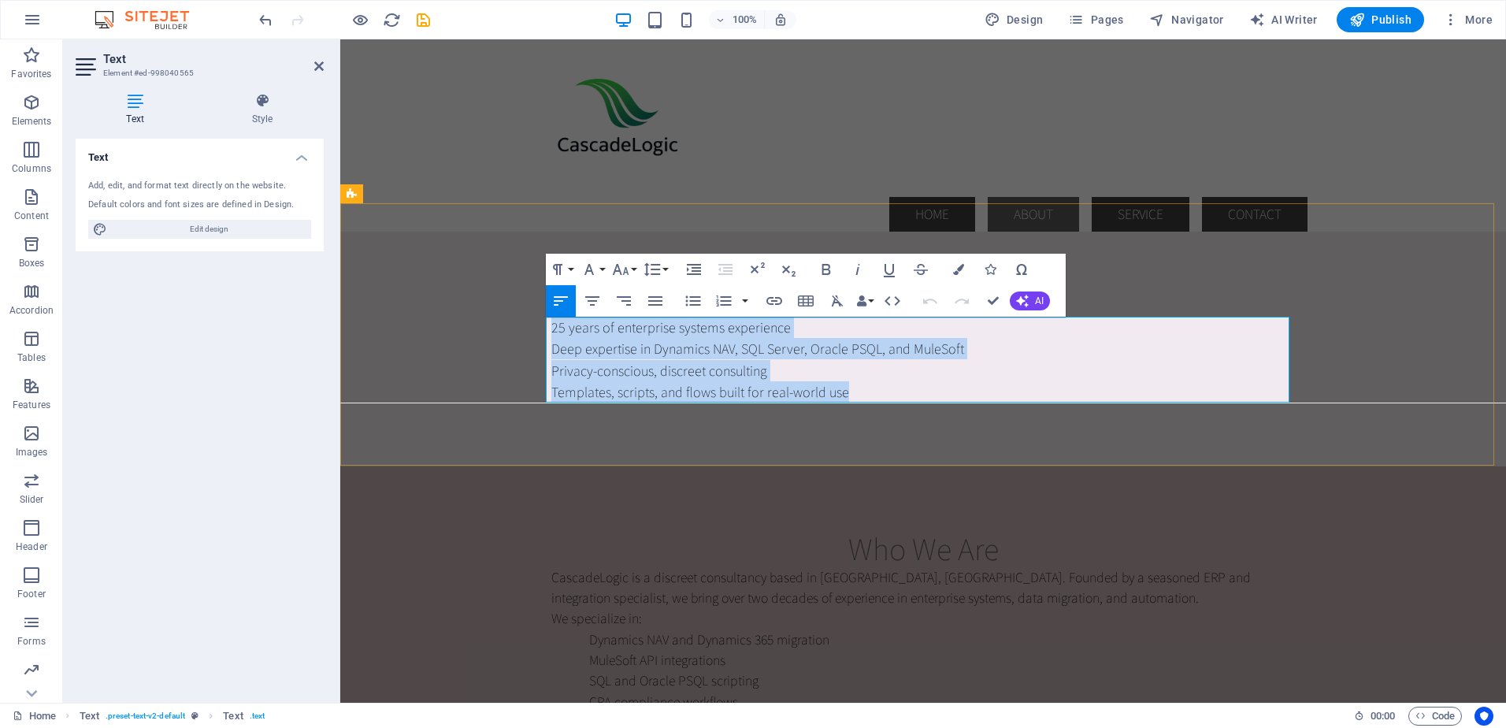
drag, startPoint x: 547, startPoint y: 328, endPoint x: 864, endPoint y: 399, distance: 324.6
click at [864, 399] on div "25 years of enterprise systems experience Deep expertise in Dynamics NAV, SQL S…" at bounding box center [924, 360] width 744 height 87
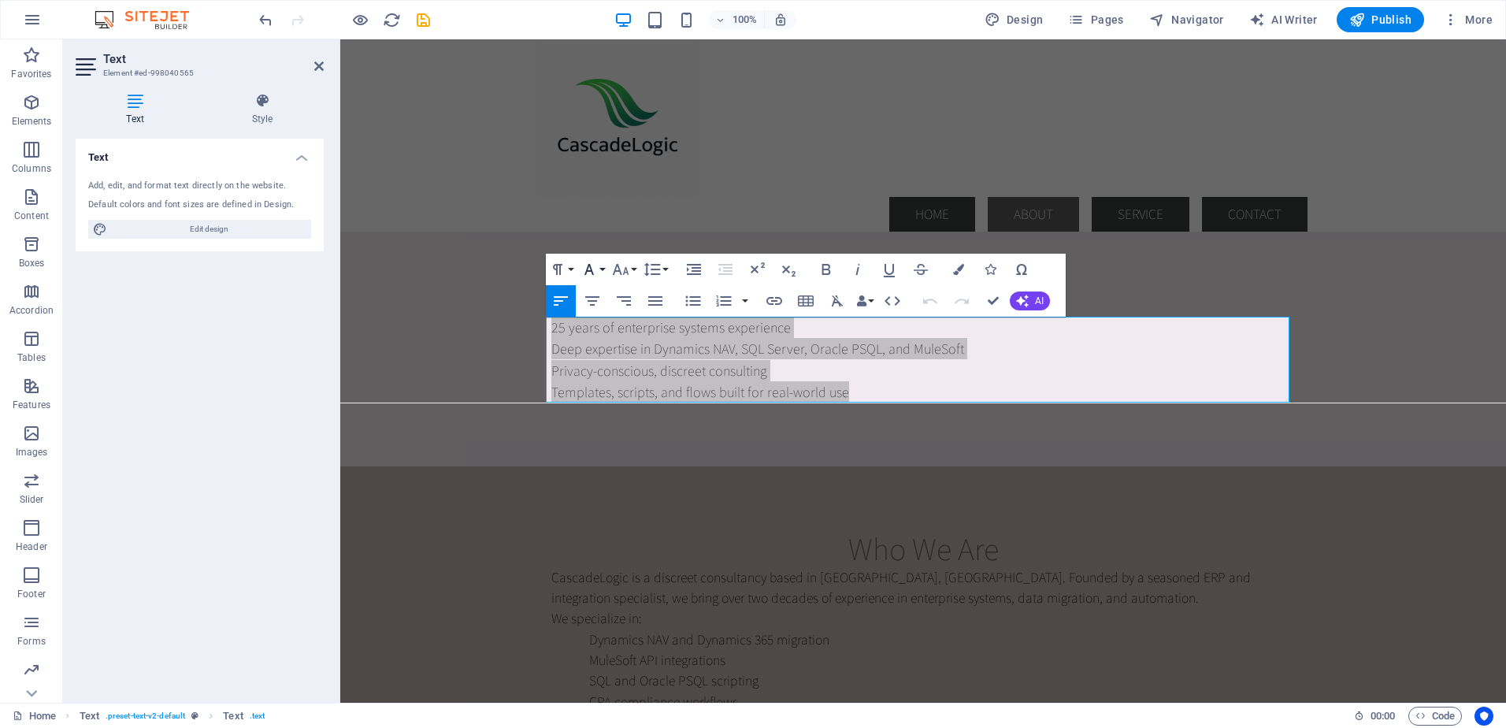
click at [602, 267] on button "Font Family" at bounding box center [593, 270] width 30 height 32
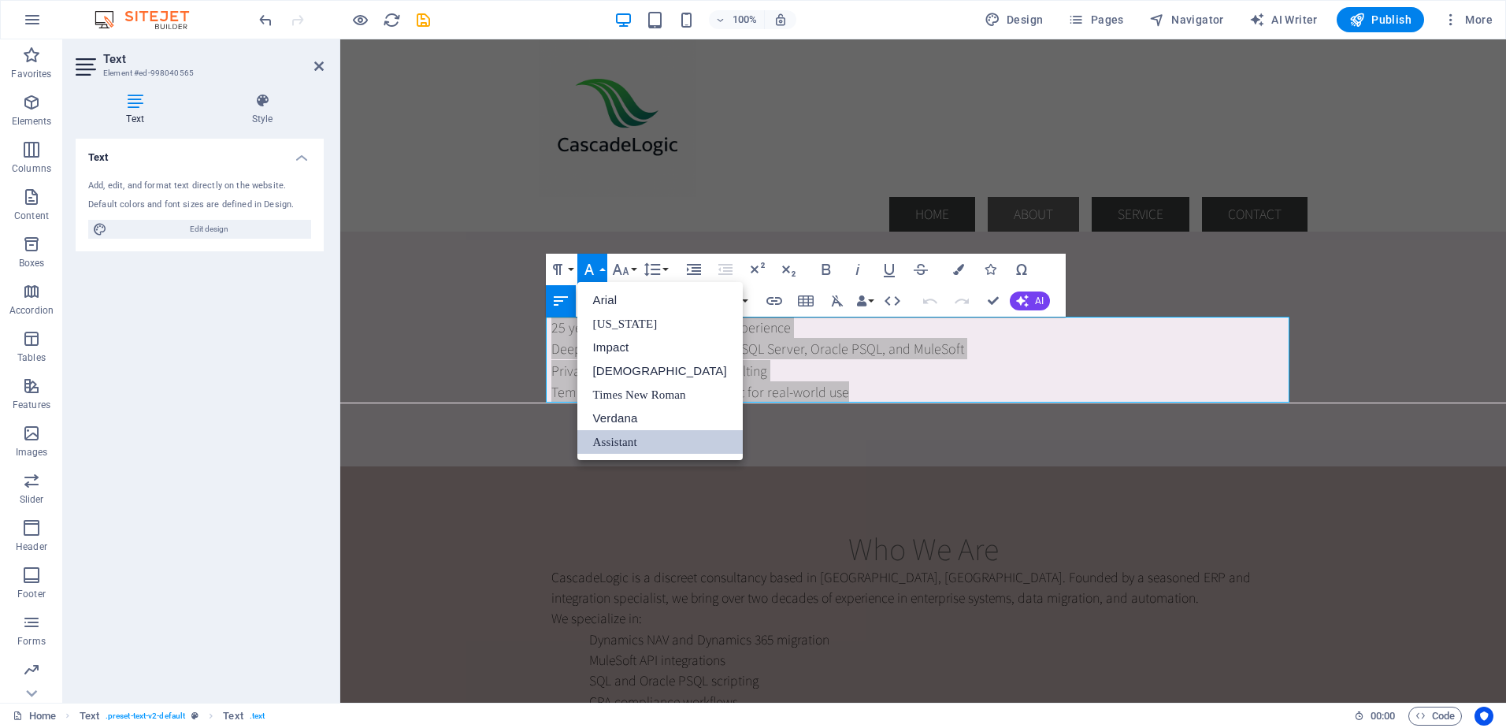
scroll to position [0, 0]
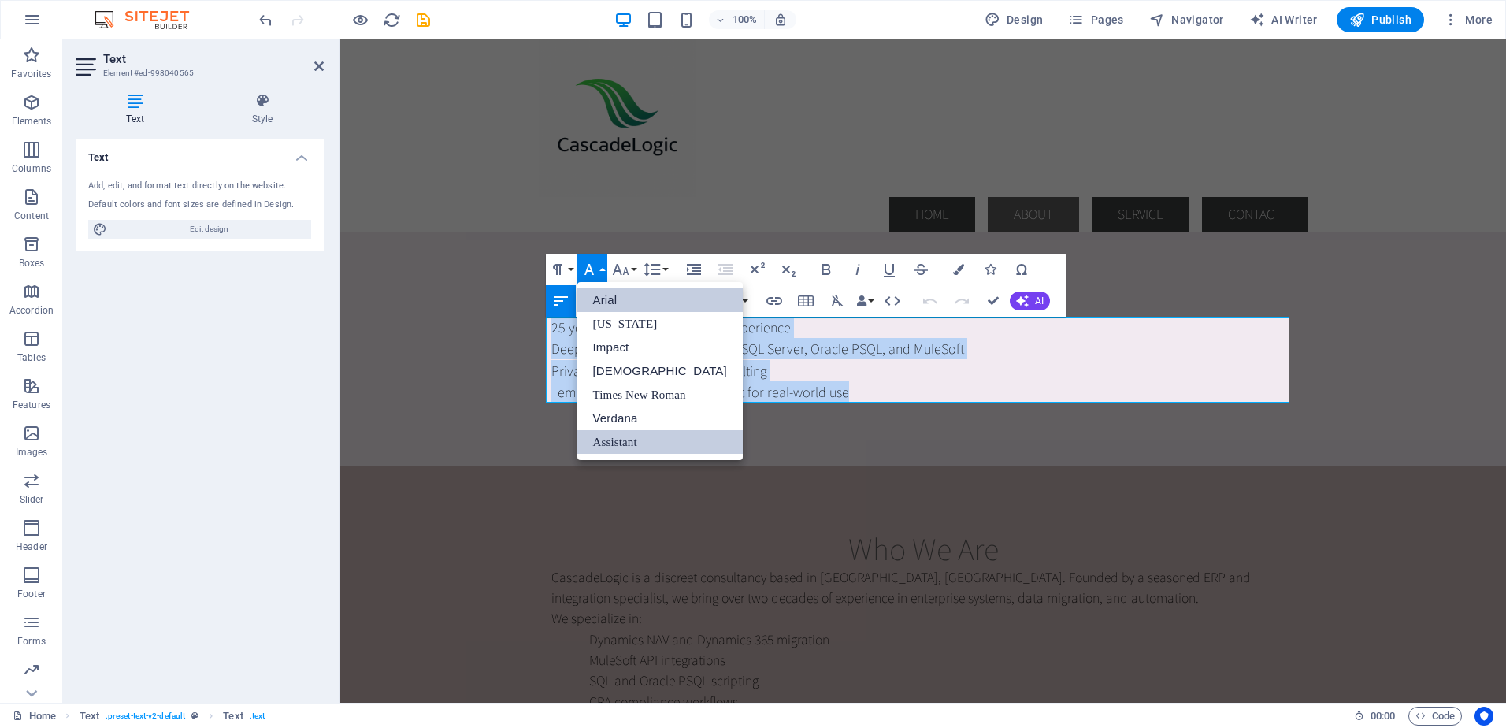
click at [614, 303] on link "Arial" at bounding box center [660, 300] width 165 height 24
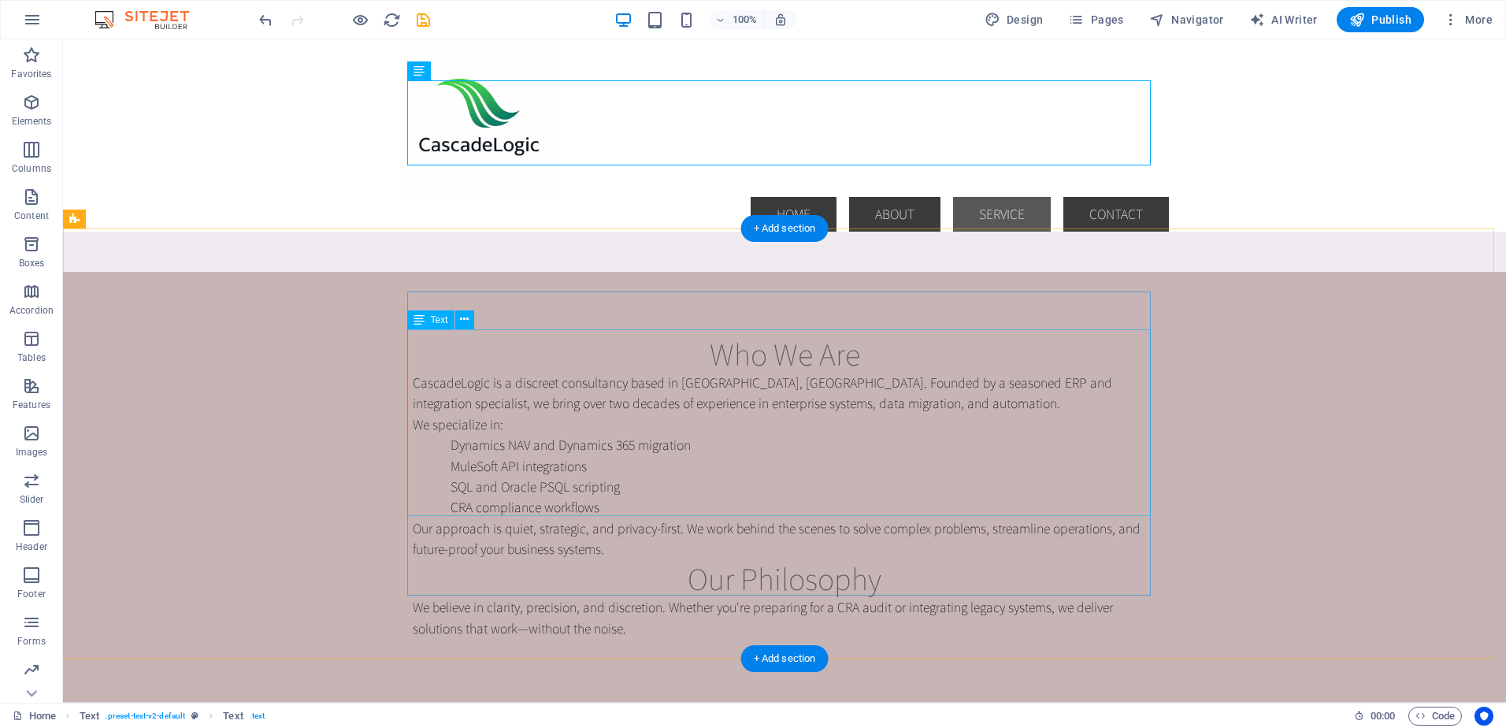
scroll to position [1024, 0]
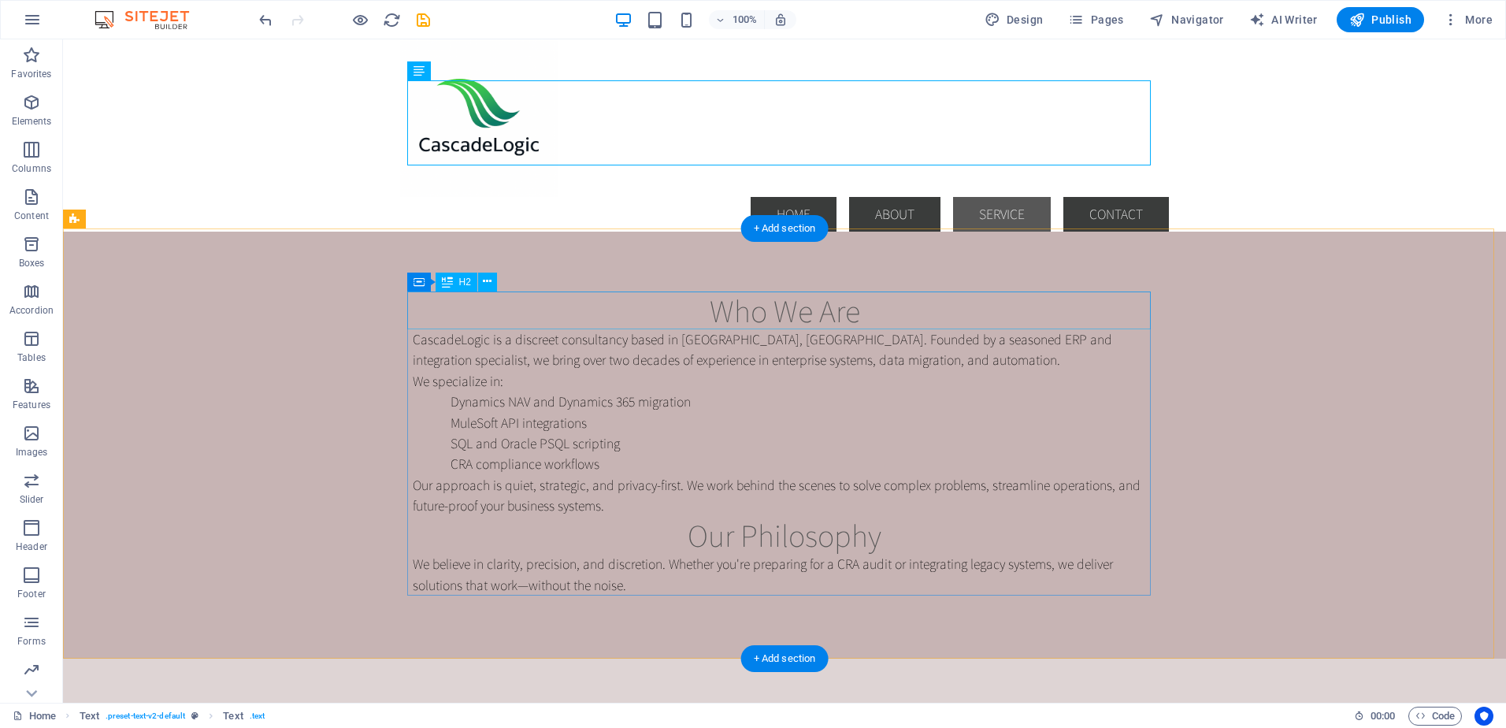
click at [743, 313] on div "Who We Are" at bounding box center [785, 311] width 744 height 38
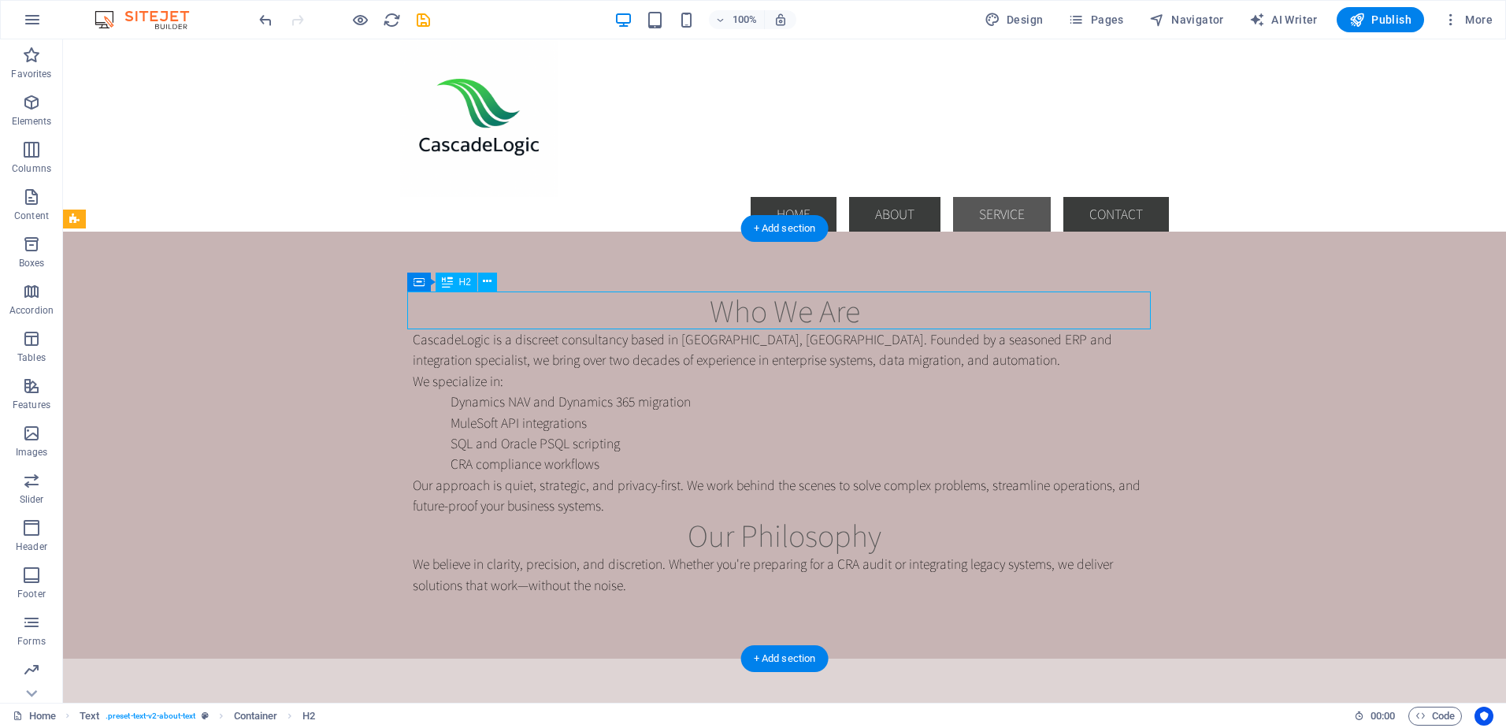
click at [743, 313] on div "Who We Are" at bounding box center [785, 311] width 744 height 38
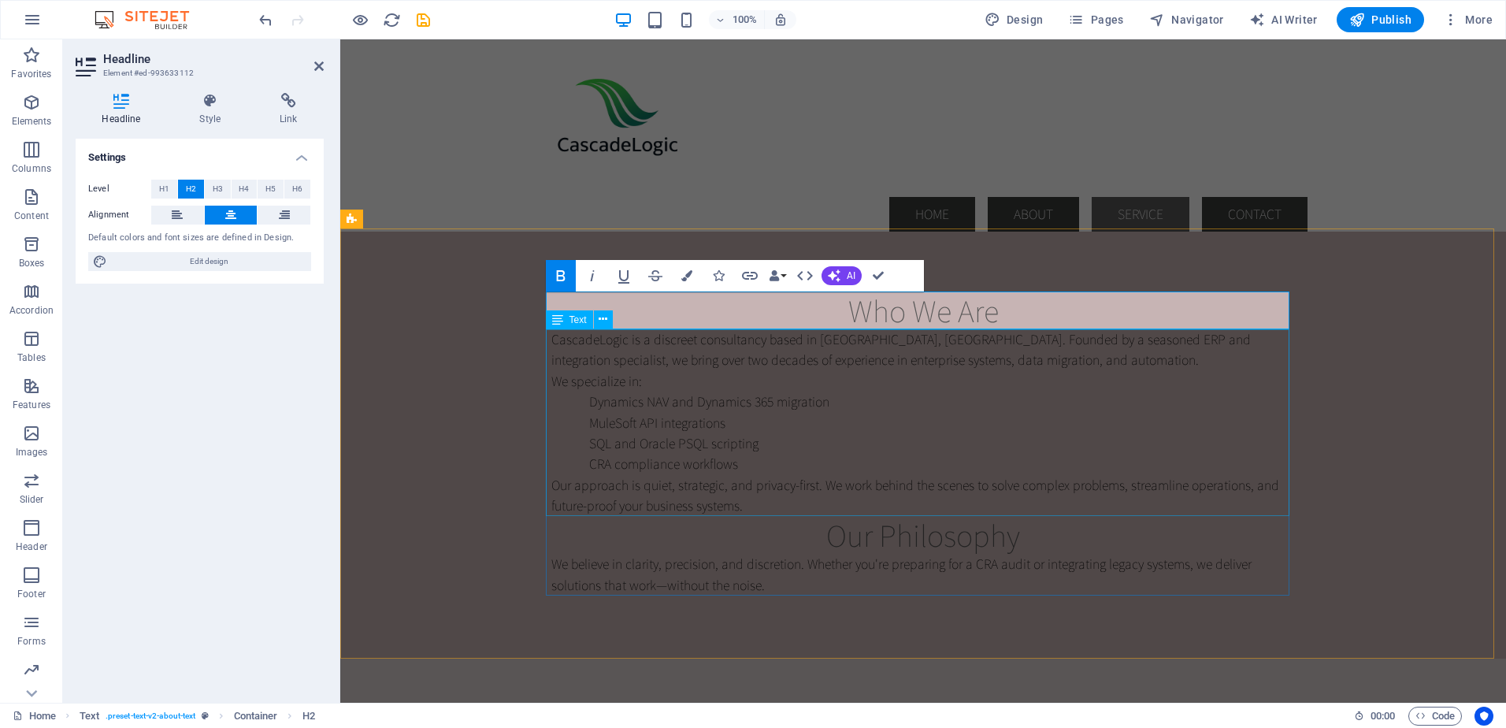
click at [1005, 348] on div "CascadeLogic is a discreet consultancy based in British Columbia, Canada. Found…" at bounding box center [924, 423] width 744 height 188
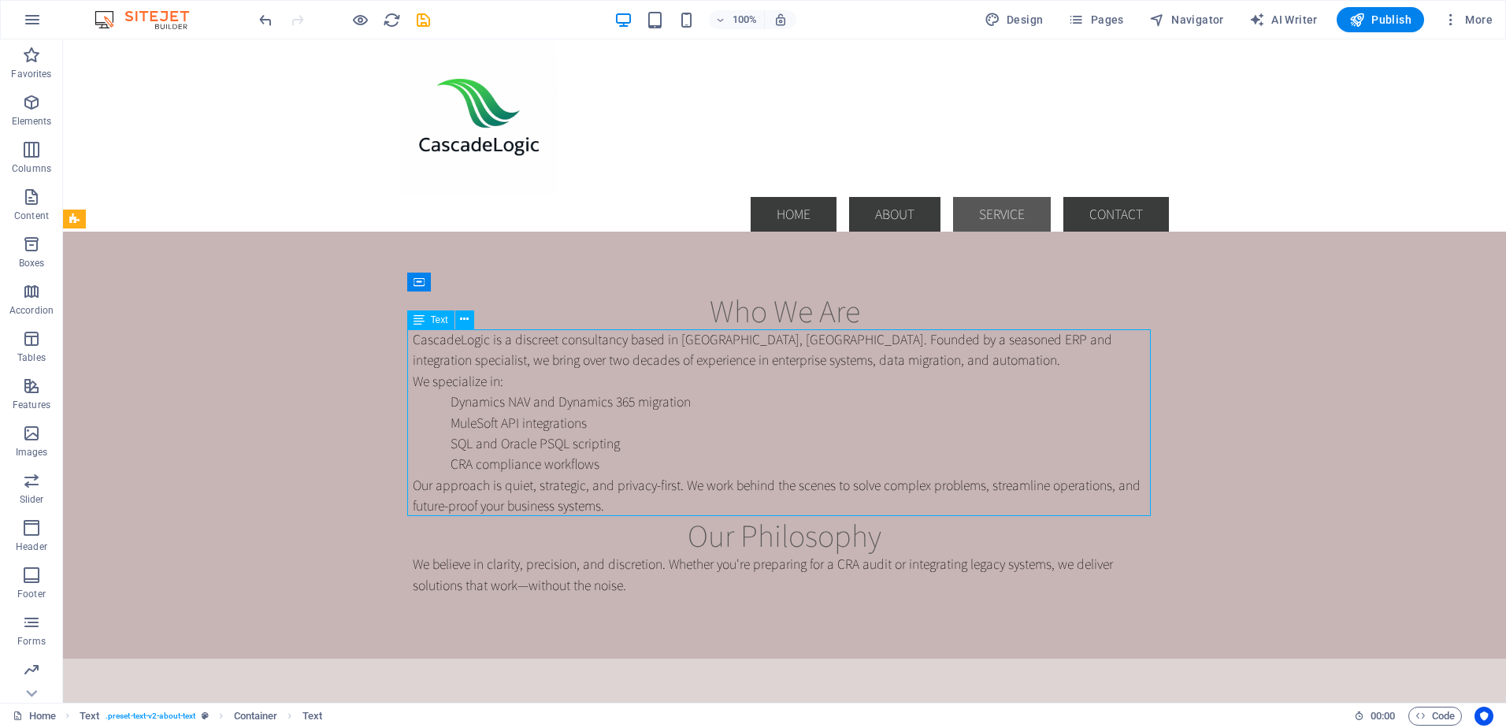
click at [517, 373] on div "CascadeLogic is a discreet consultancy based in British Columbia, Canada. Found…" at bounding box center [785, 423] width 744 height 188
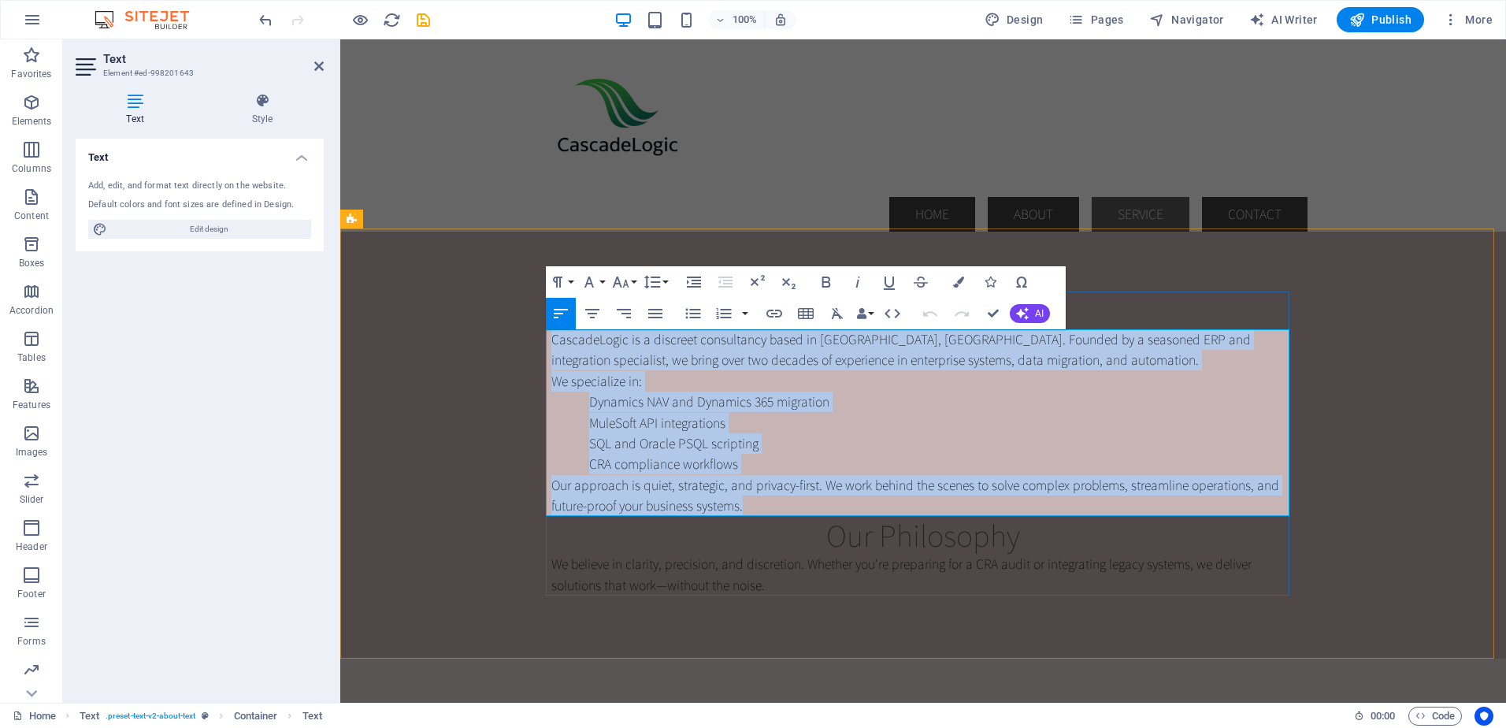
drag, startPoint x: 548, startPoint y: 340, endPoint x: 763, endPoint y: 500, distance: 267.4
click at [763, 500] on div "CascadeLogic is a discreet consultancy based in British Columbia, Canada. Found…" at bounding box center [924, 423] width 744 height 188
click at [809, 368] on p "CascadeLogic is a discreet consultancy based in British Columbia, Canada. Found…" at bounding box center [924, 350] width 744 height 42
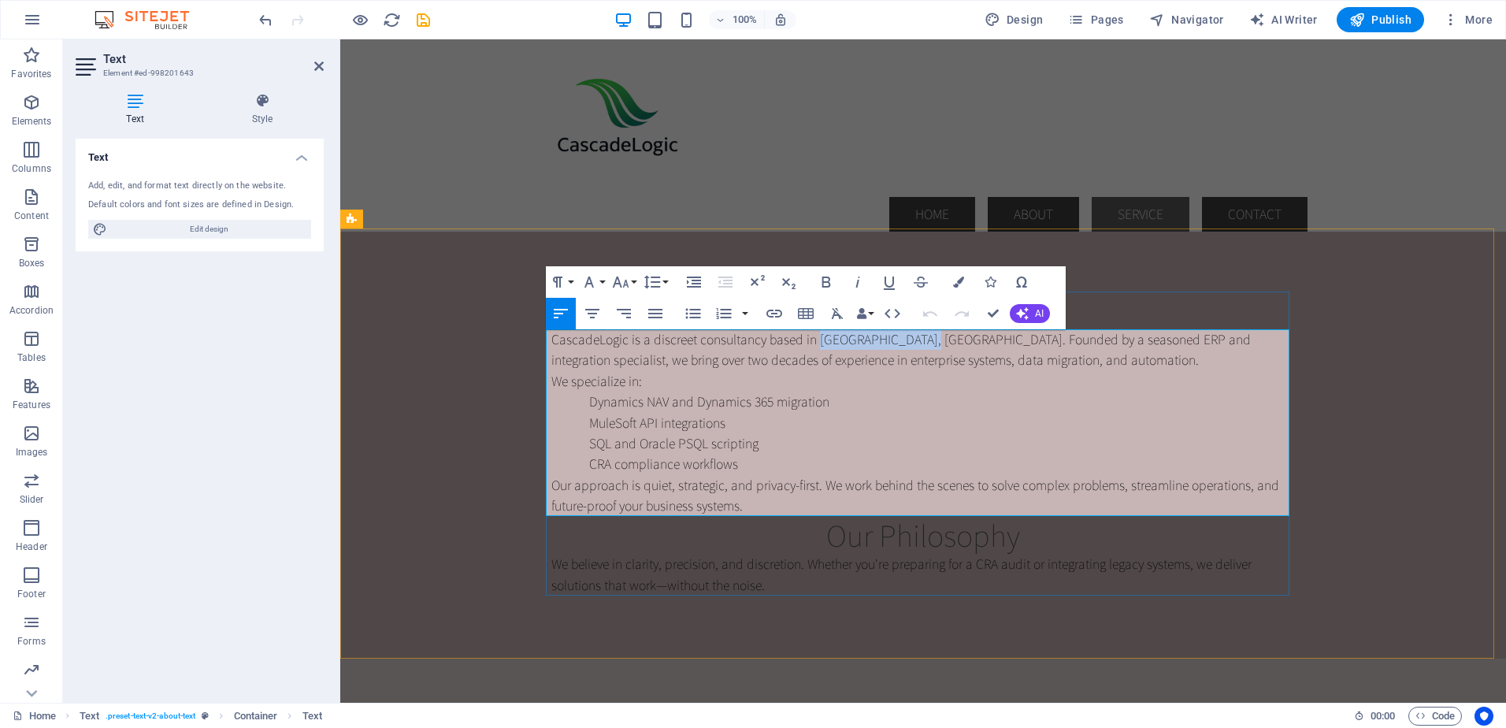
drag, startPoint x: 811, startPoint y: 338, endPoint x: 909, endPoint y: 340, distance: 98.5
click at [909, 340] on p "CascadeLogic is a discreet consultancy based in British Columbia, Canada. Found…" at bounding box center [924, 350] width 744 height 42
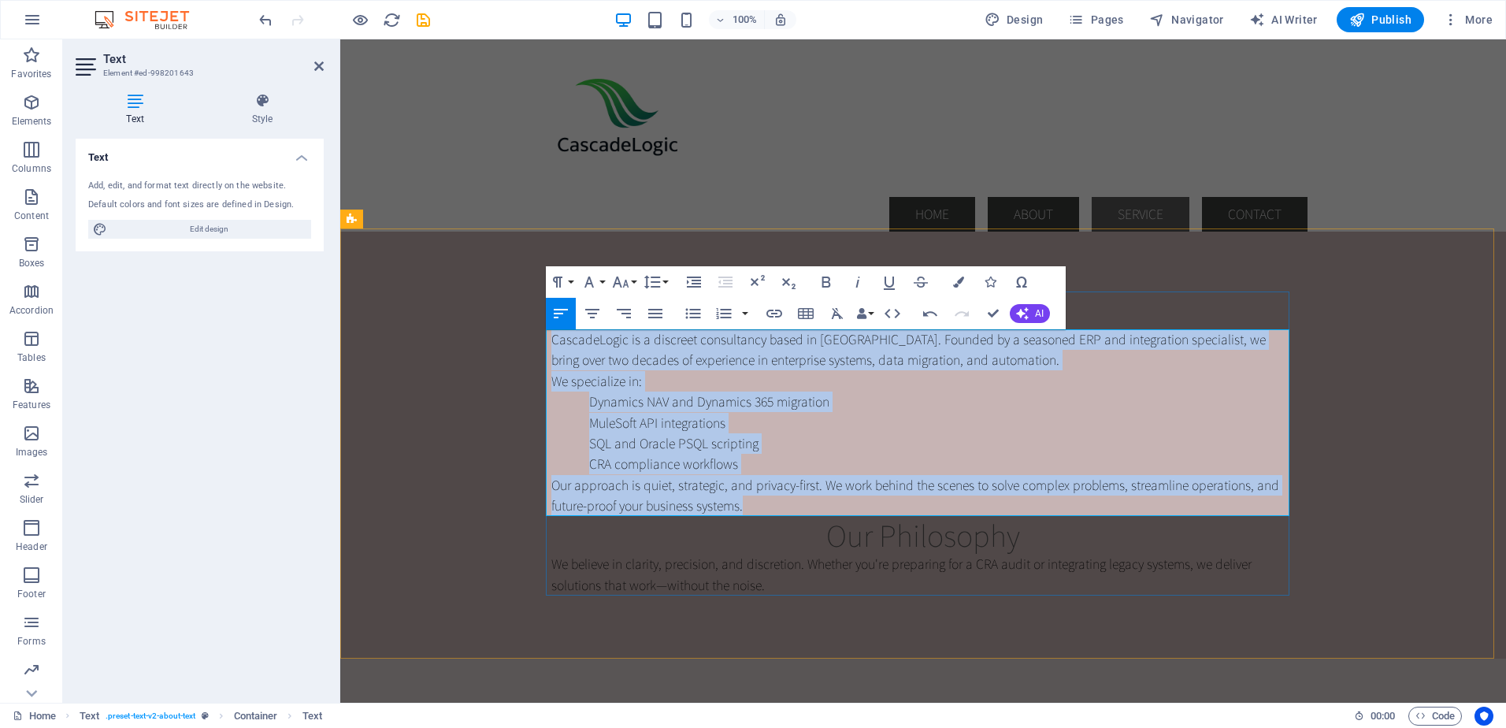
drag, startPoint x: 548, startPoint y: 341, endPoint x: 812, endPoint y: 502, distance: 309.7
click at [812, 502] on div "CascadeLogic is a discreet consultancy based in Canada. Founded by a seasoned E…" at bounding box center [924, 423] width 744 height 188
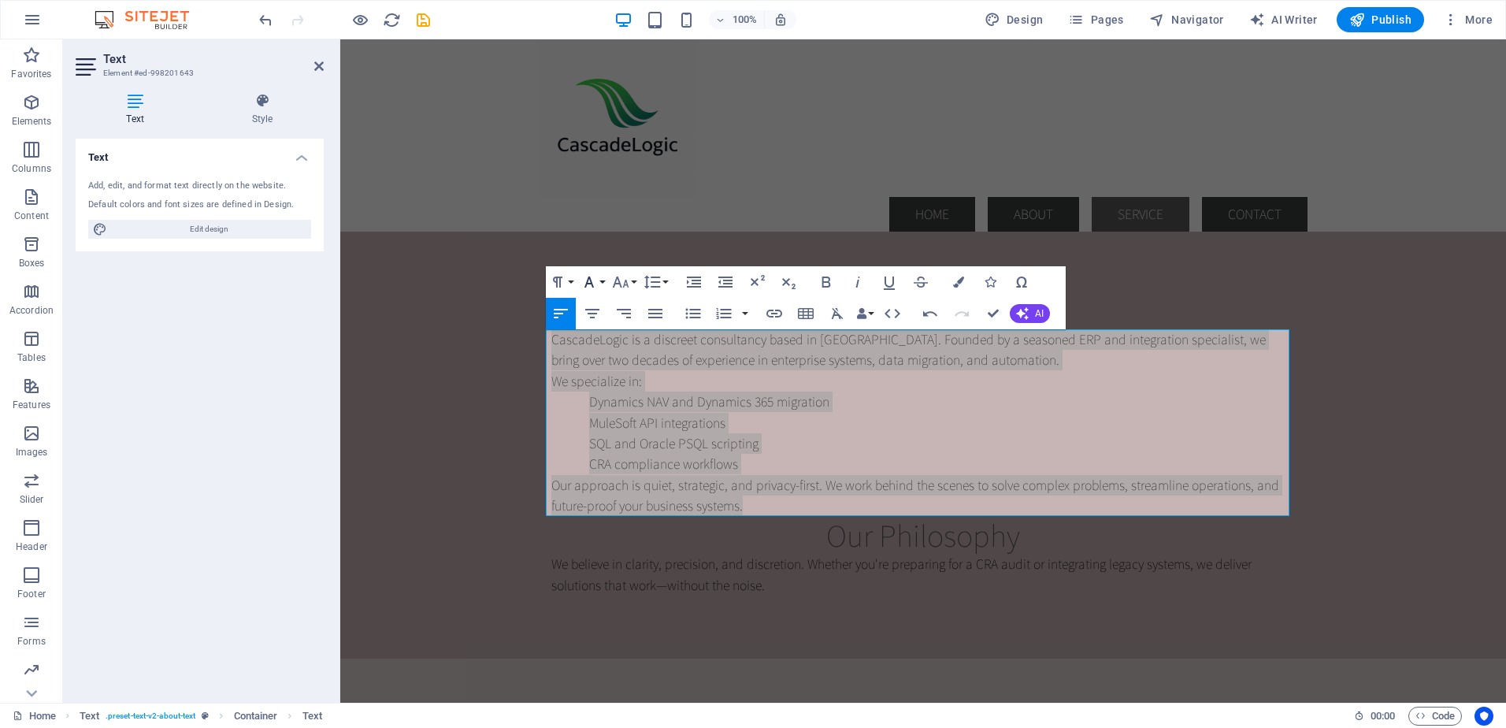
click at [606, 280] on button "Font Family" at bounding box center [593, 282] width 30 height 32
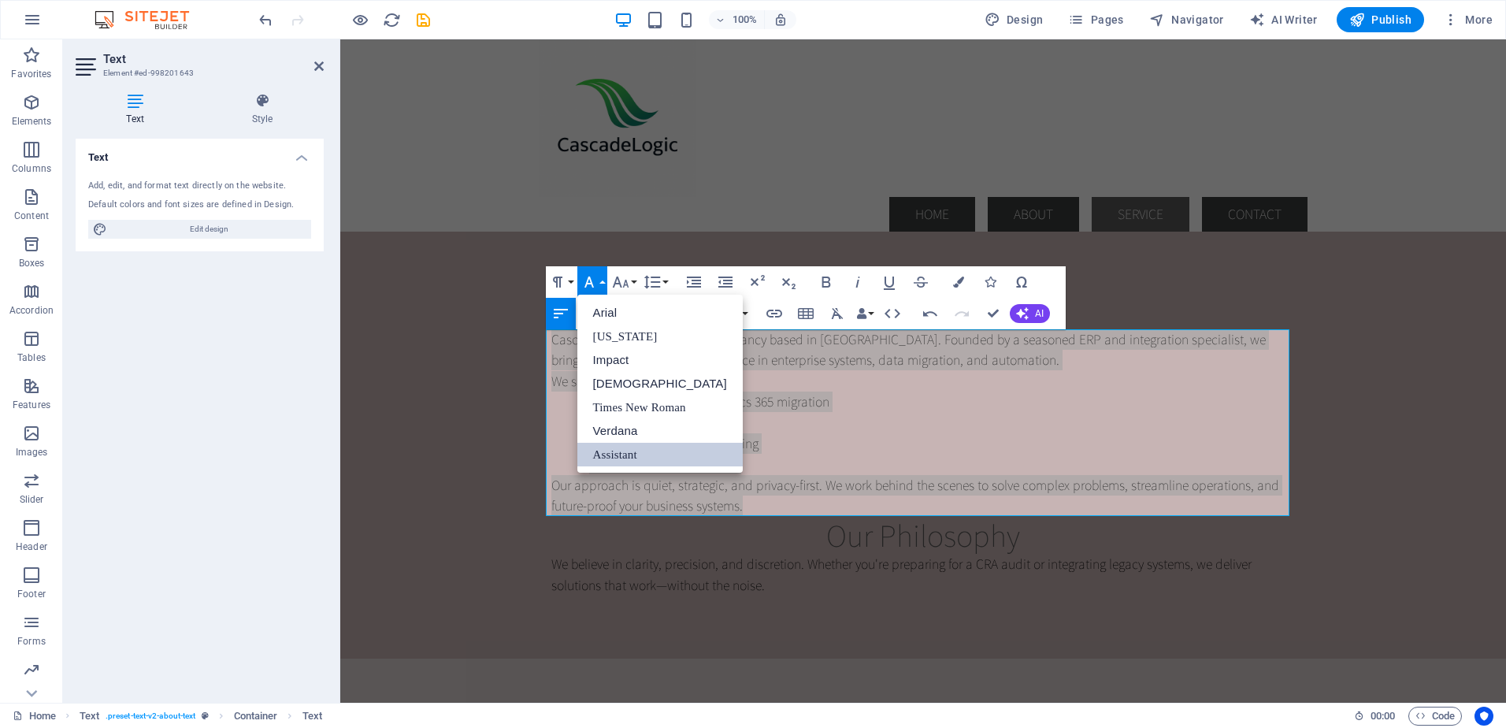
scroll to position [0, 0]
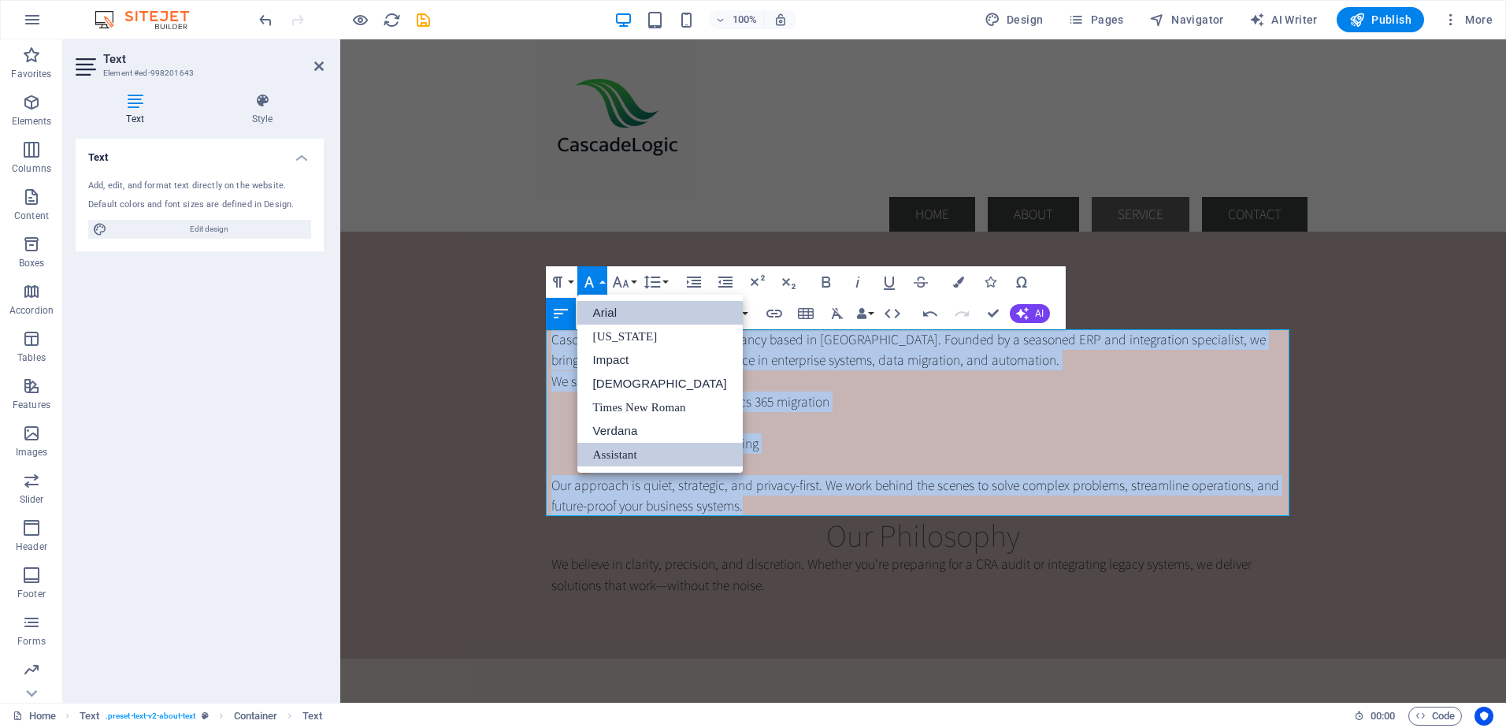
click at [611, 308] on link "Arial" at bounding box center [660, 313] width 165 height 24
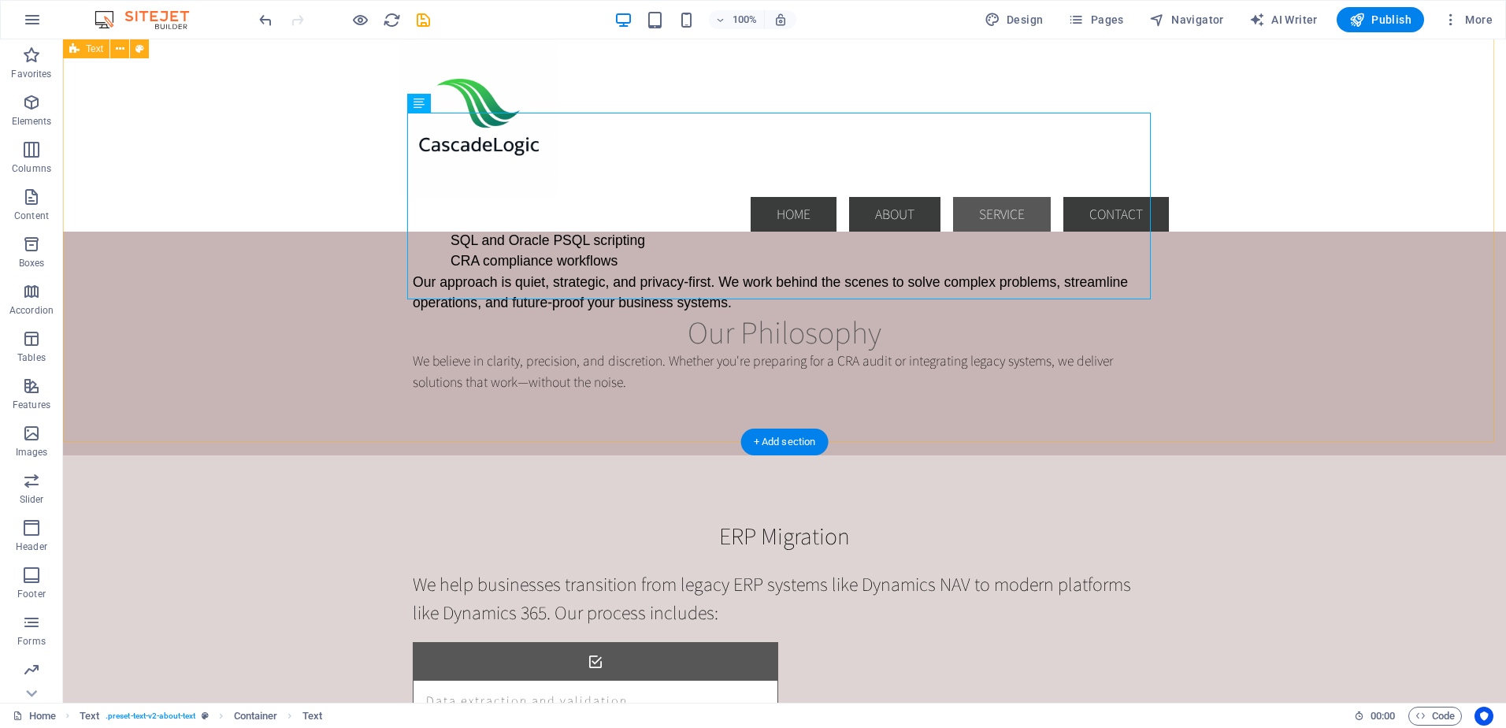
scroll to position [1261, 0]
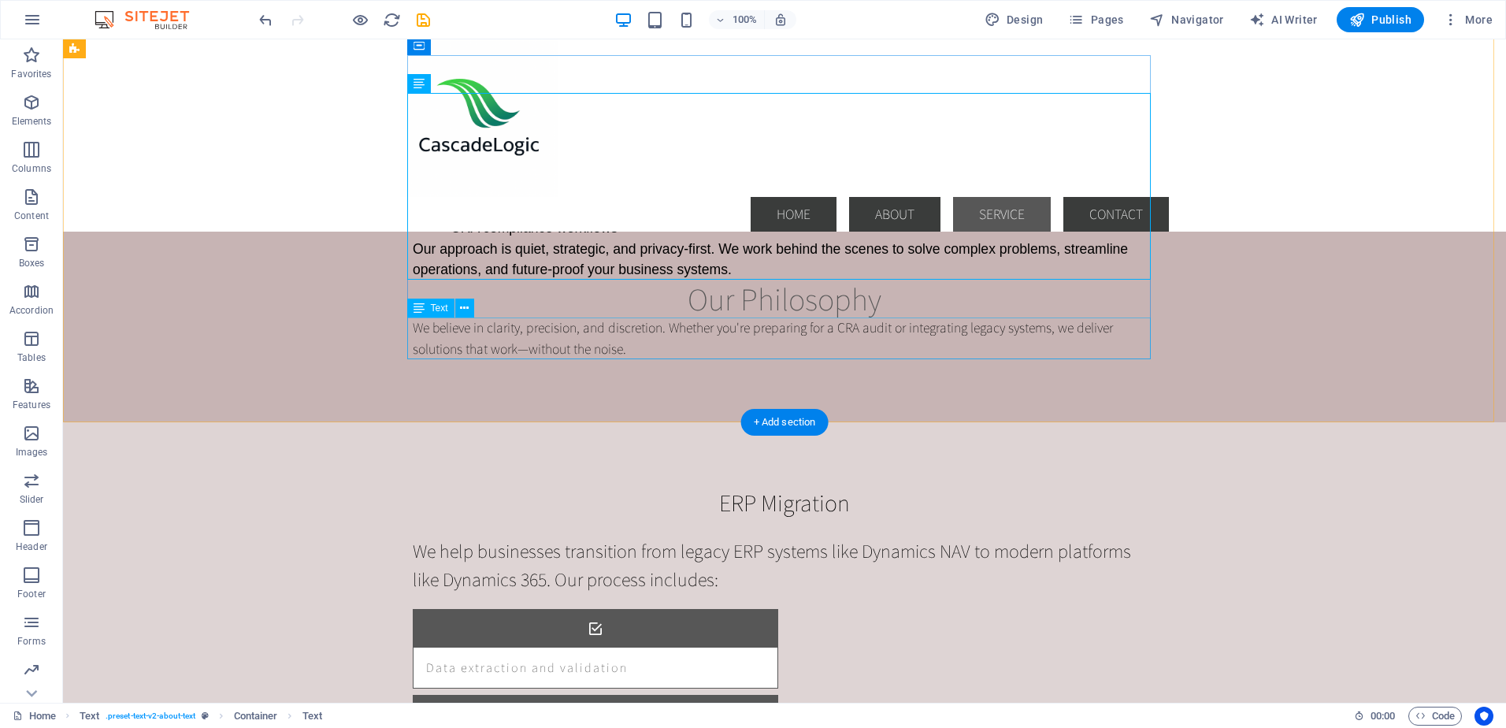
click at [450, 333] on div "We believe in clarity, precision, and discretion. Whether you're preparing for …" at bounding box center [785, 339] width 744 height 42
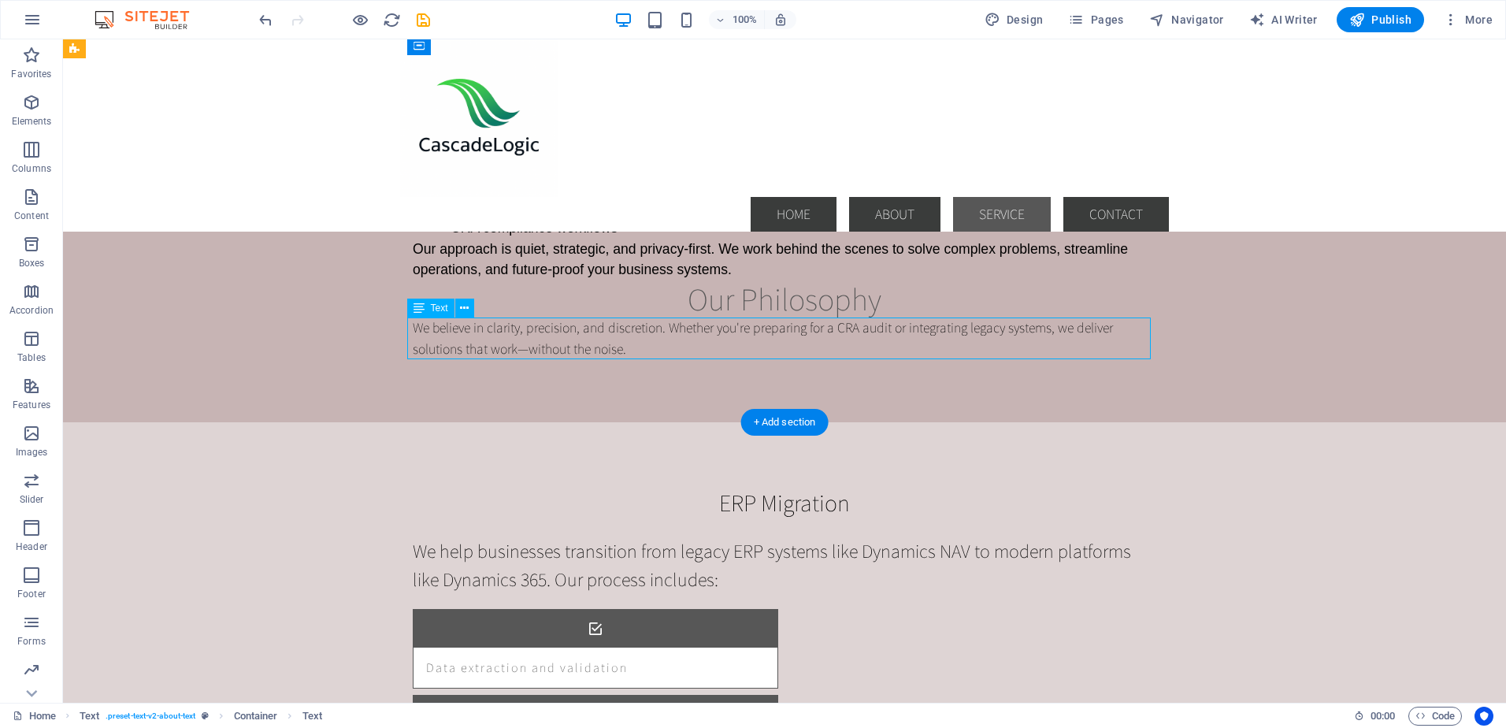
click at [450, 333] on div "We believe in clarity, precision, and discretion. Whether you're preparing for …" at bounding box center [785, 339] width 744 height 42
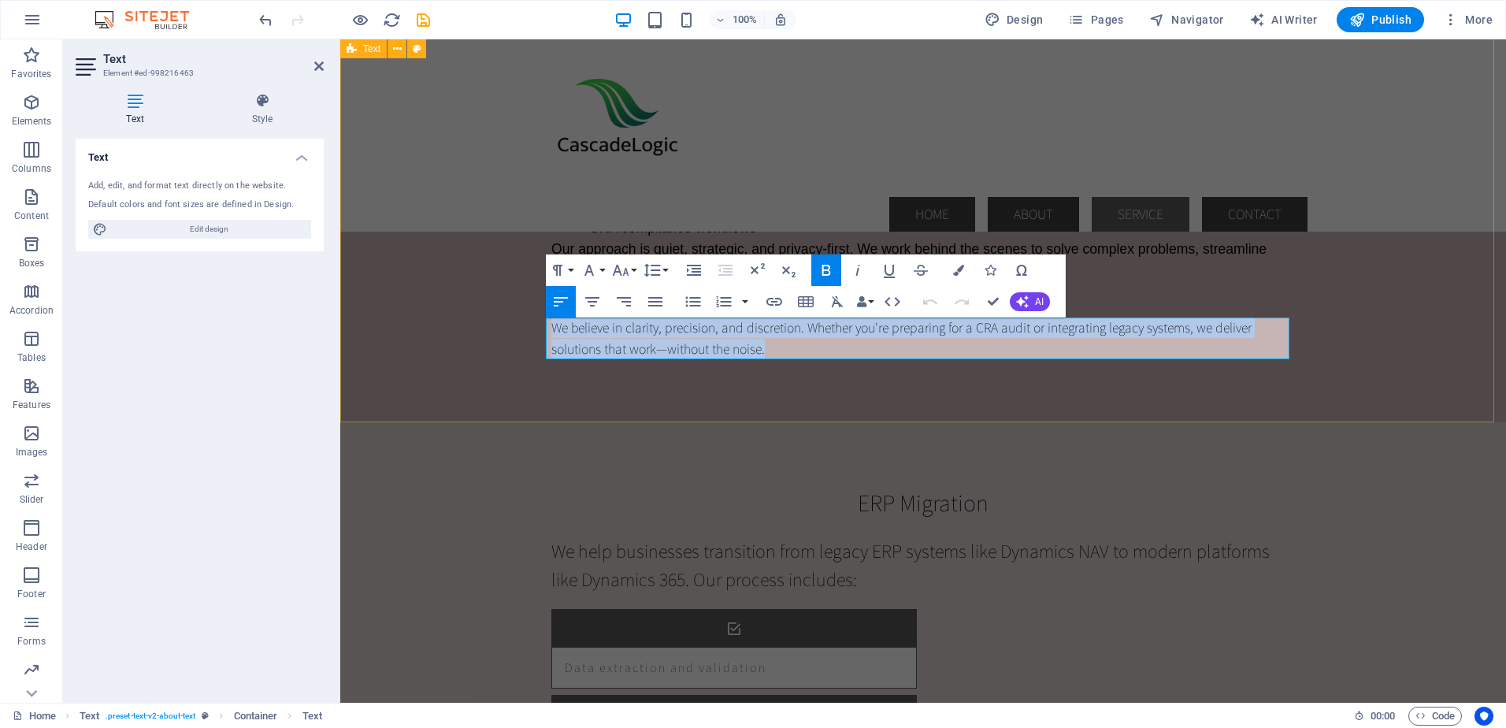
drag, startPoint x: 548, startPoint y: 327, endPoint x: 775, endPoint y: 360, distance: 229.3
click at [775, 360] on div "Who We Are CascadeLogic is a discreet consultancy based in Canada. Founded by a…" at bounding box center [923, 207] width 1166 height 430
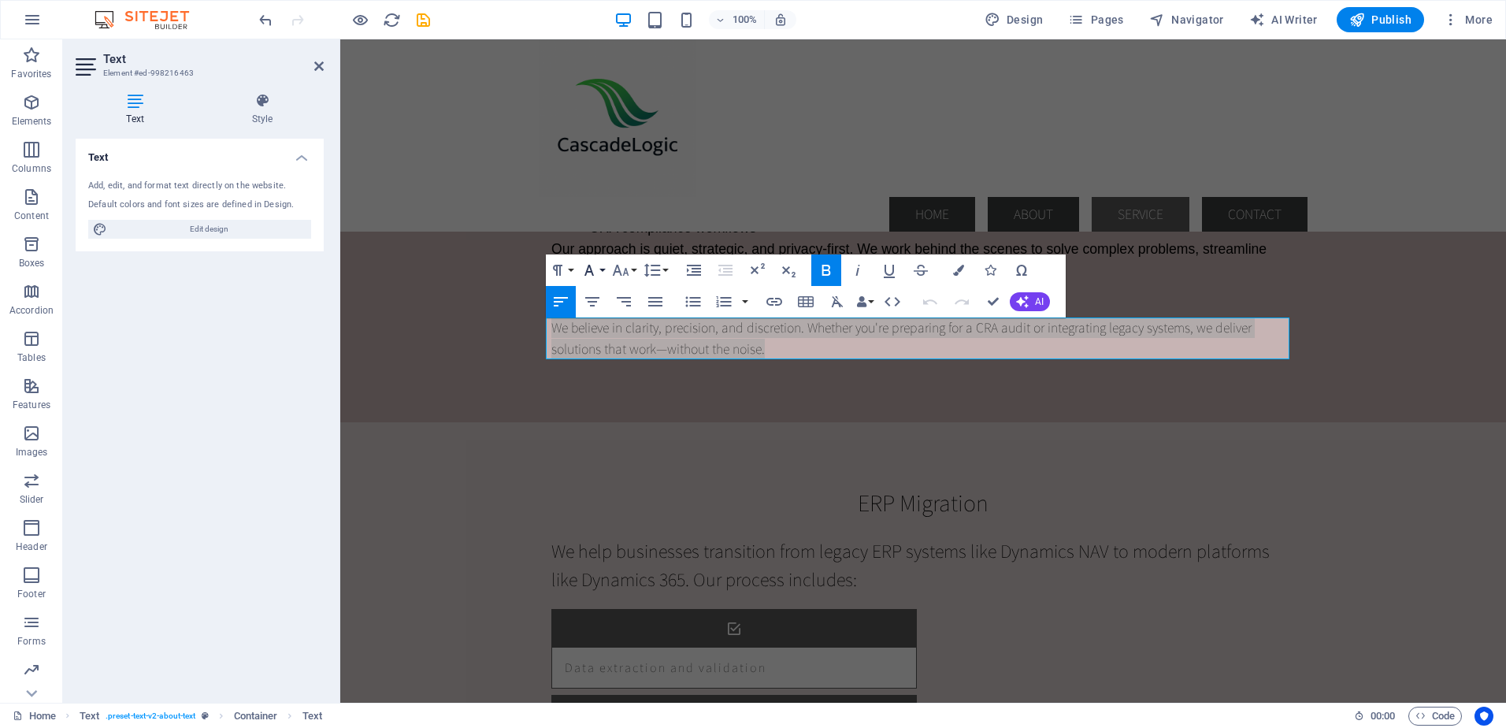
click at [598, 268] on icon "button" at bounding box center [589, 270] width 19 height 19
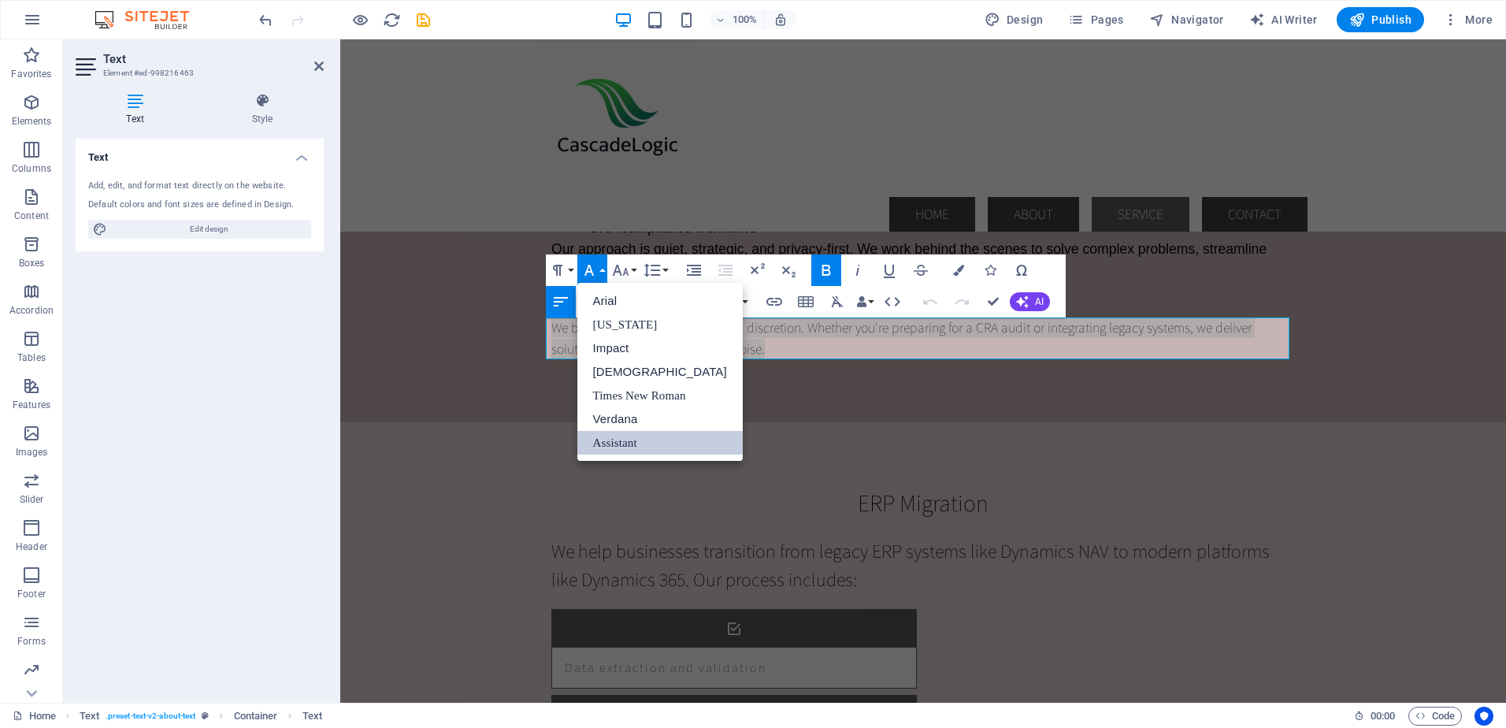
scroll to position [0, 0]
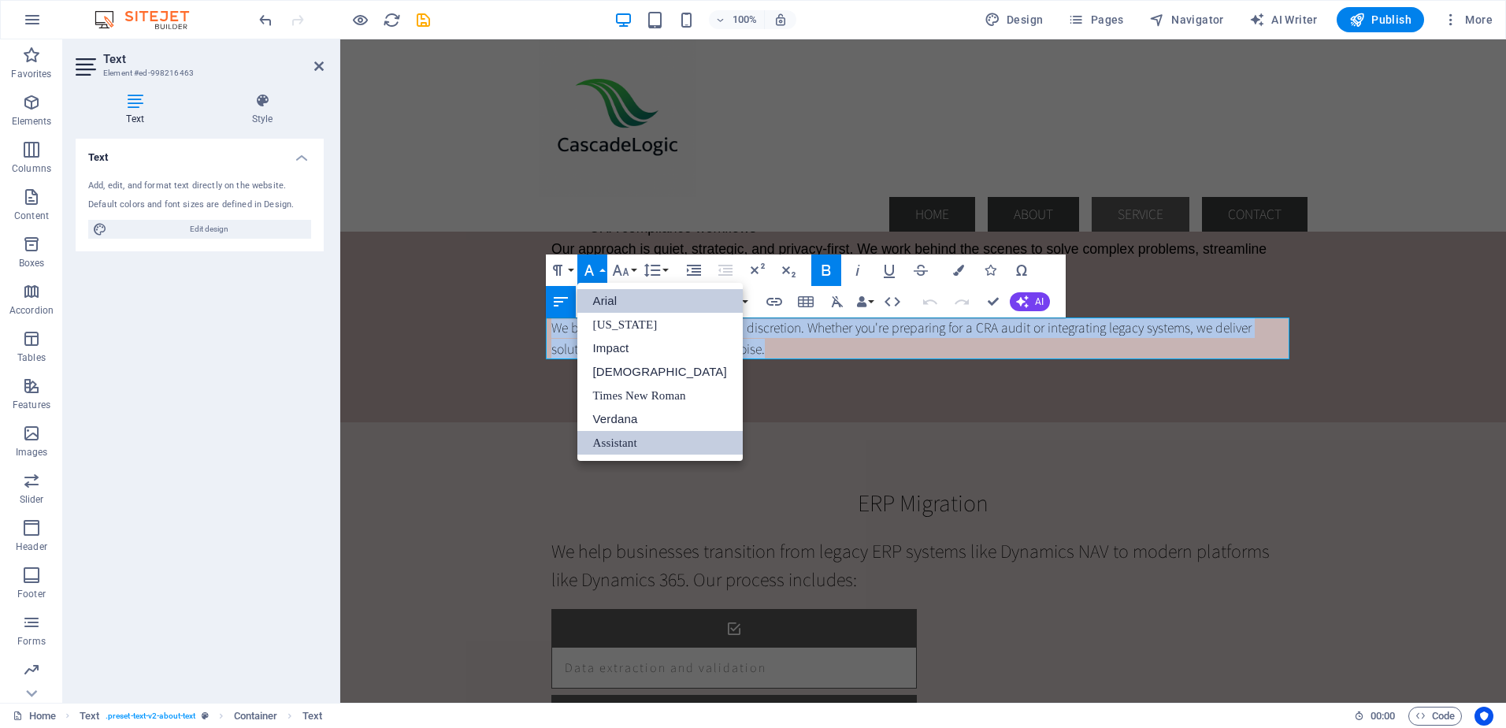
click at [607, 300] on link "Arial" at bounding box center [660, 301] width 165 height 24
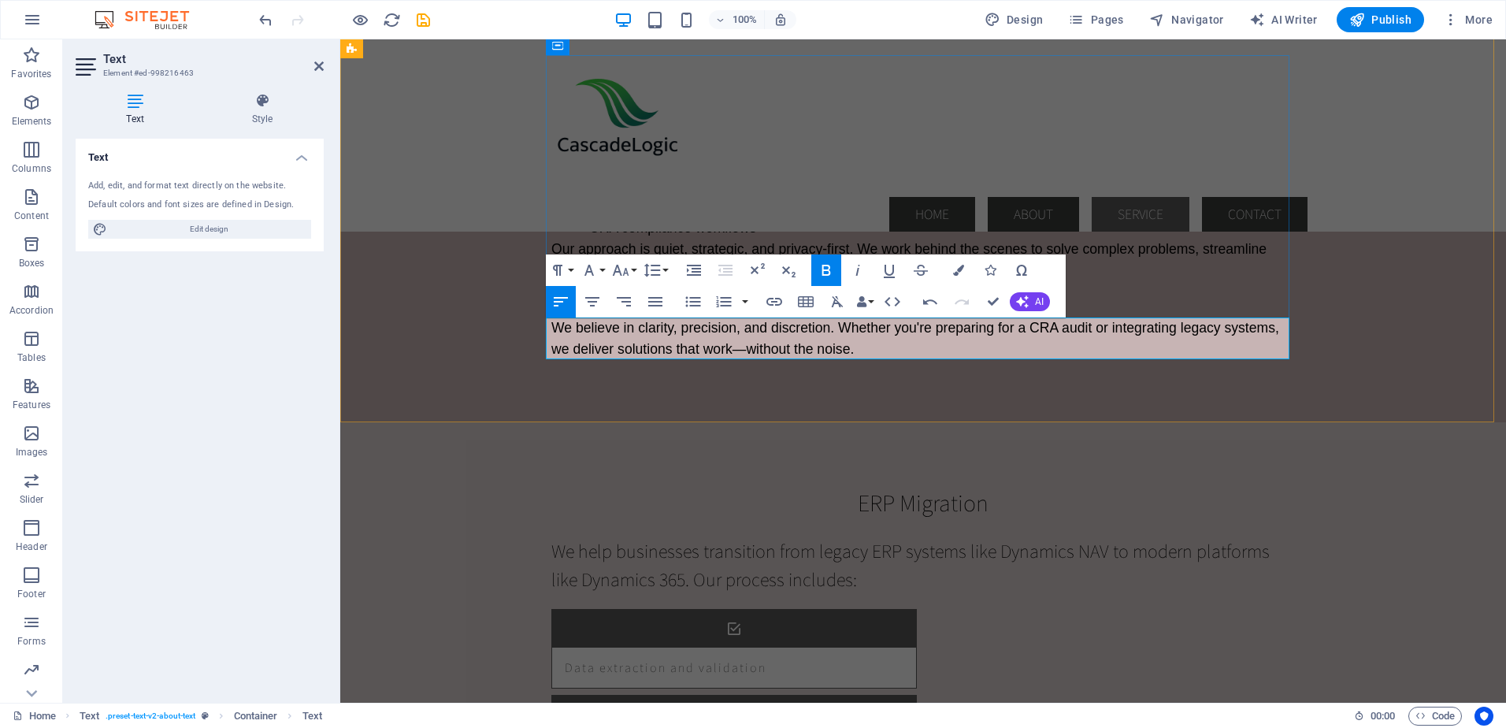
click at [738, 345] on span "We believe in clarity, precision, and discretion. Whether you're preparing for …" at bounding box center [916, 338] width 728 height 36
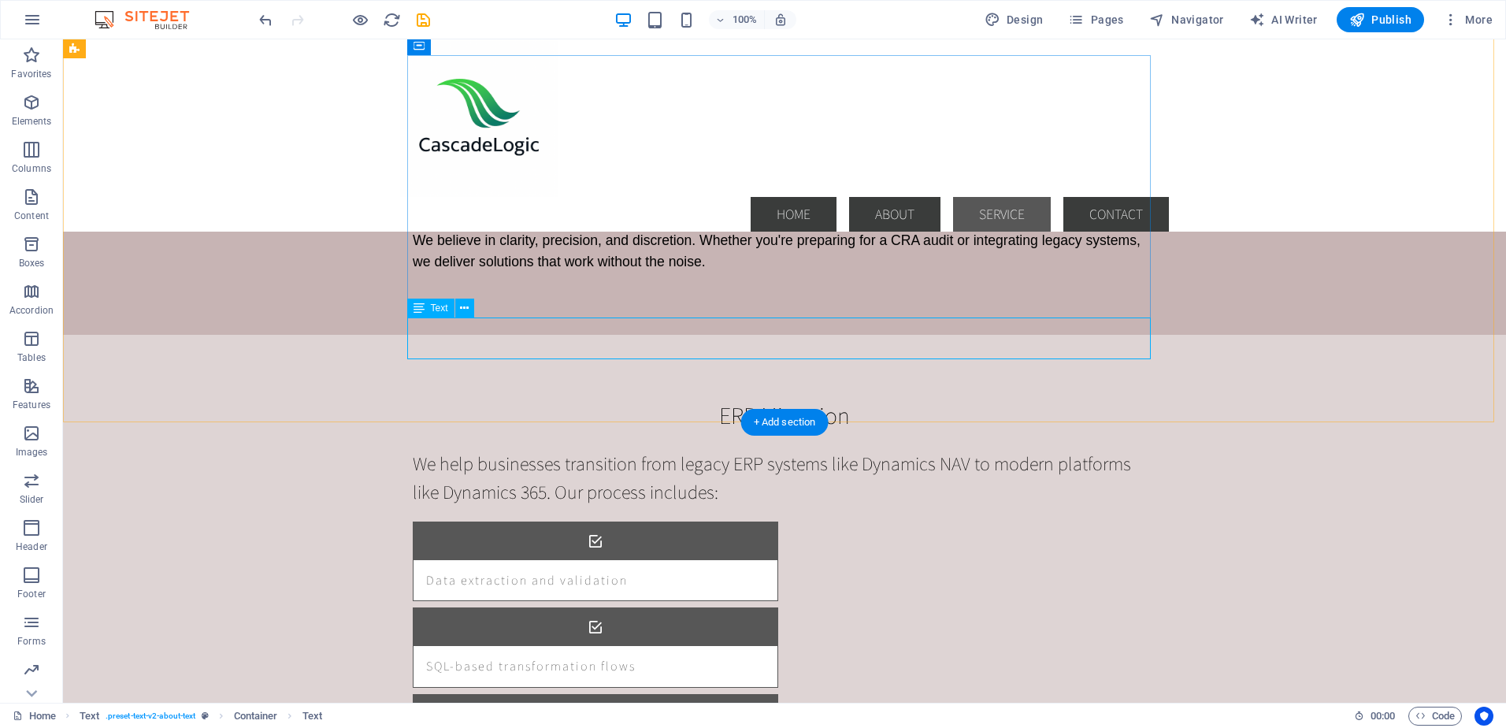
scroll to position [1497, 0]
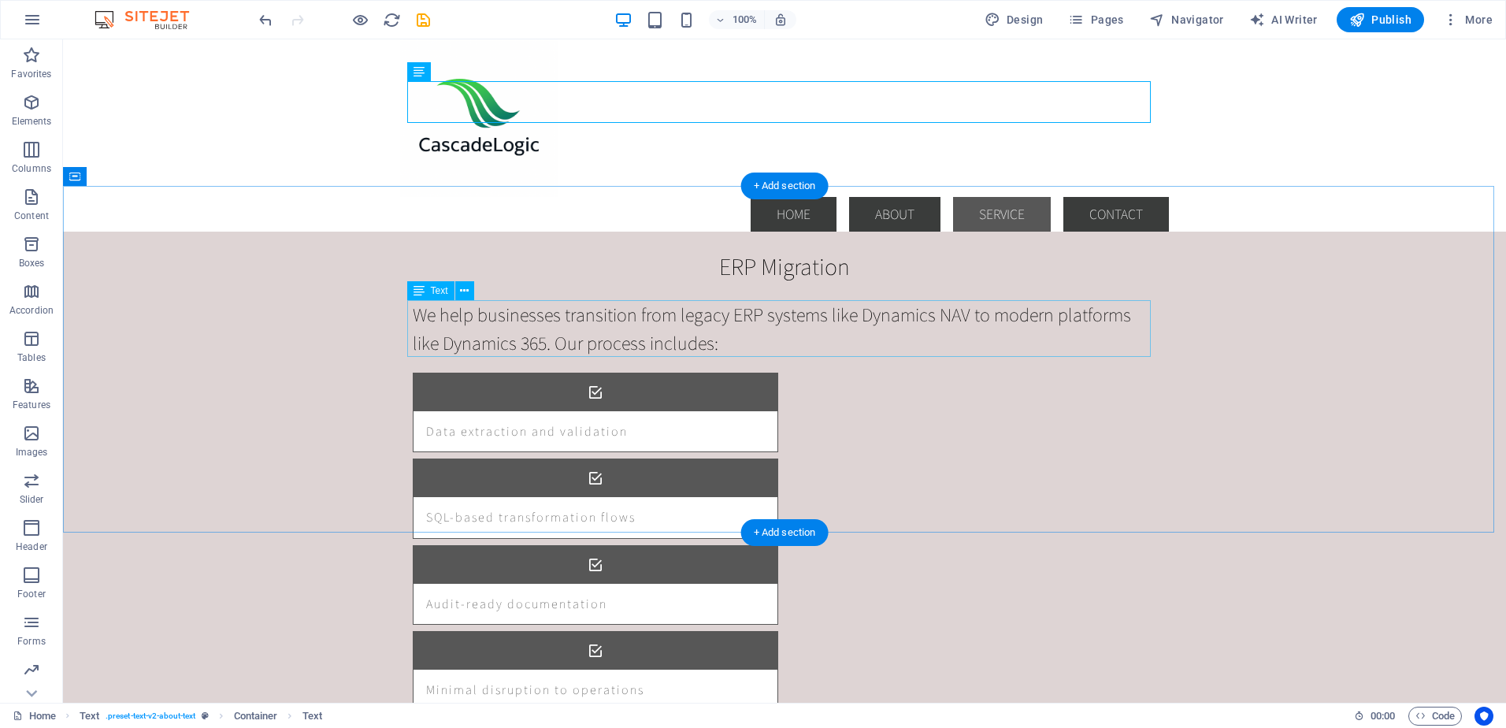
click at [539, 331] on div "We help businesses transition from legacy ERP systems like Dynamics NAV to mode…" at bounding box center [785, 328] width 744 height 57
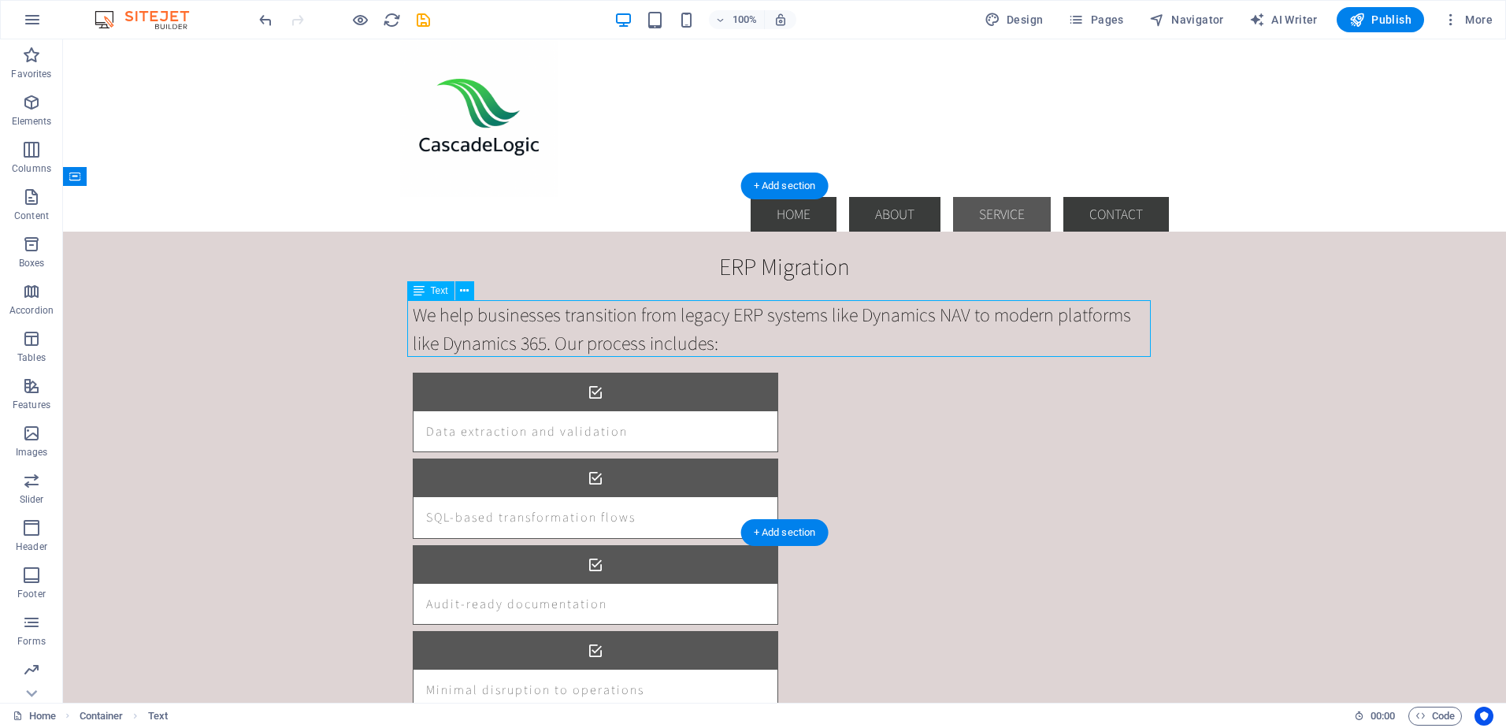
click at [539, 331] on div "We help businesses transition from legacy ERP systems like Dynamics NAV to mode…" at bounding box center [785, 328] width 744 height 57
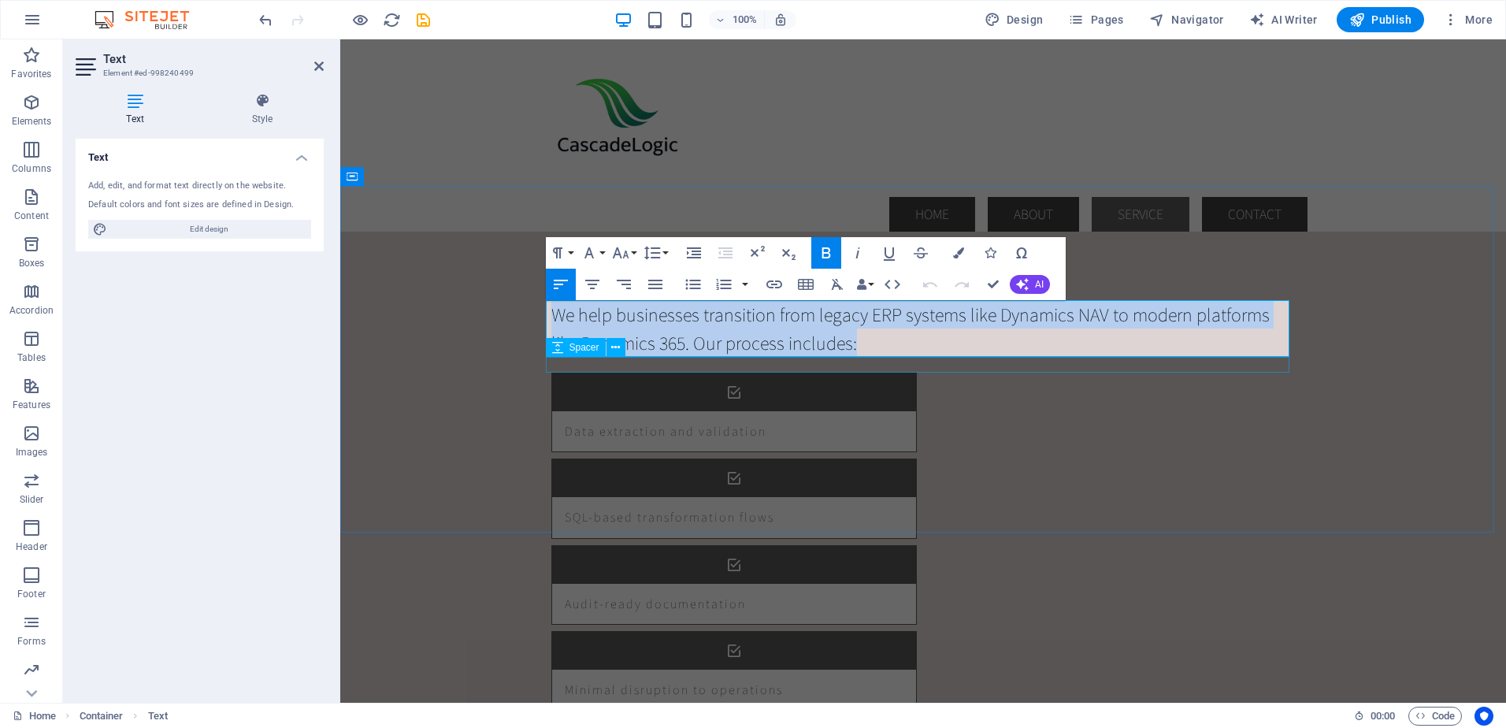
drag, startPoint x: 549, startPoint y: 316, endPoint x: 836, endPoint y: 359, distance: 290.0
click at [836, 359] on div "ERP Migration We help businesses transition from legacy ERP systems like Dynami…" at bounding box center [923, 480] width 769 height 588
click at [830, 347] on p "We help businesses transition from legacy ERP systems like Dynamics NAV to mode…" at bounding box center [924, 328] width 744 height 57
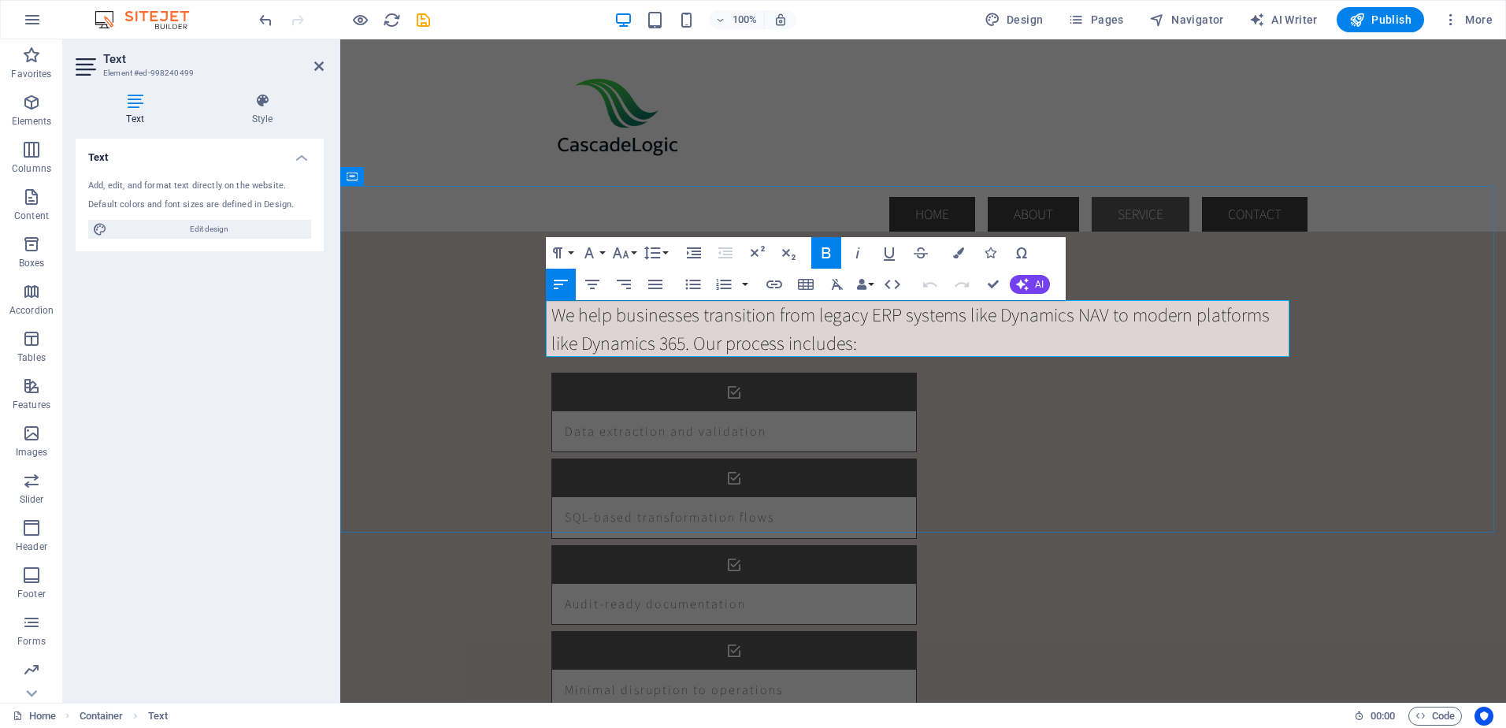
click at [833, 344] on p "We help businesses transition from legacy ERP systems like Dynamics NAV to mode…" at bounding box center [924, 328] width 744 height 57
click at [822, 344] on span "We help businesses transition from legacy ERP systems like Dynamics NAV to mode…" at bounding box center [911, 329] width 719 height 54
click at [600, 251] on button "Font Family" at bounding box center [593, 253] width 30 height 32
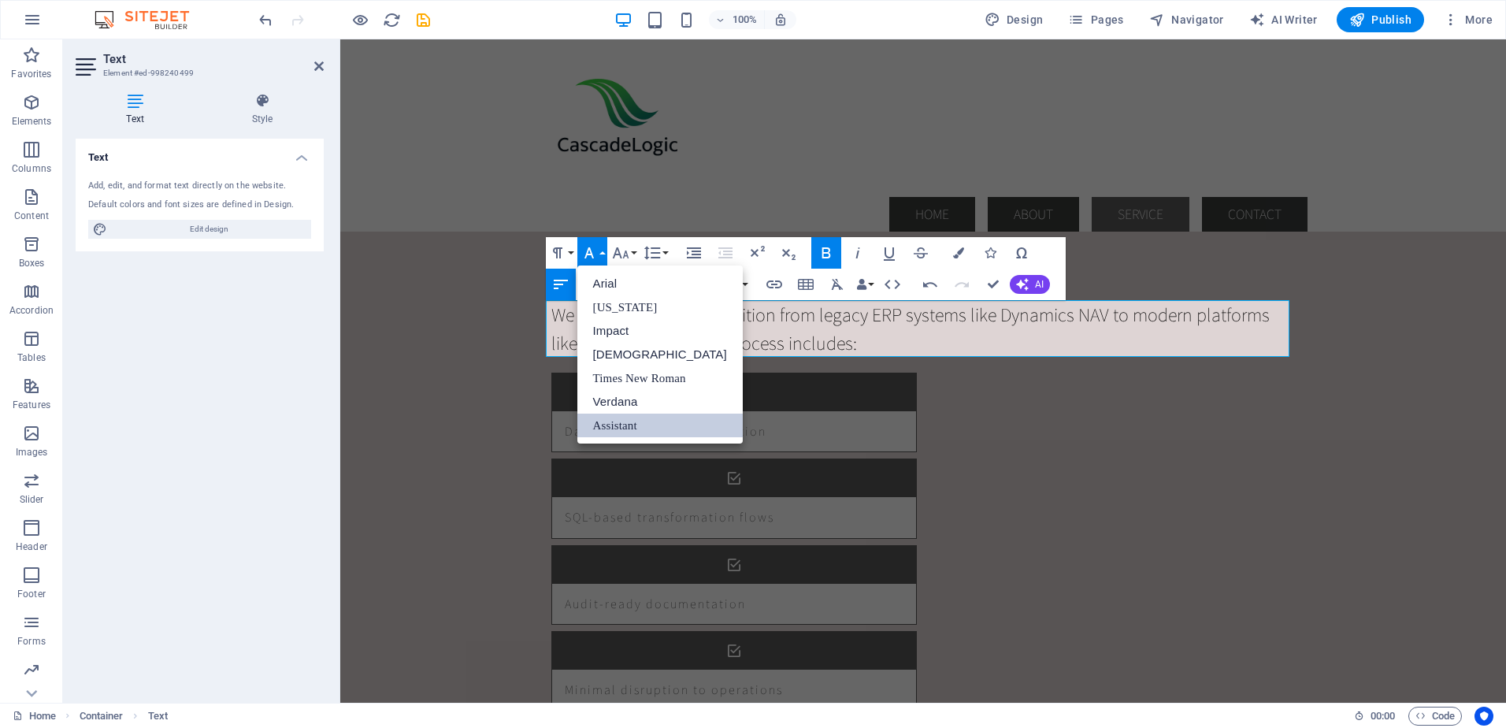
scroll to position [0, 0]
click at [605, 275] on link "Arial" at bounding box center [660, 284] width 165 height 24
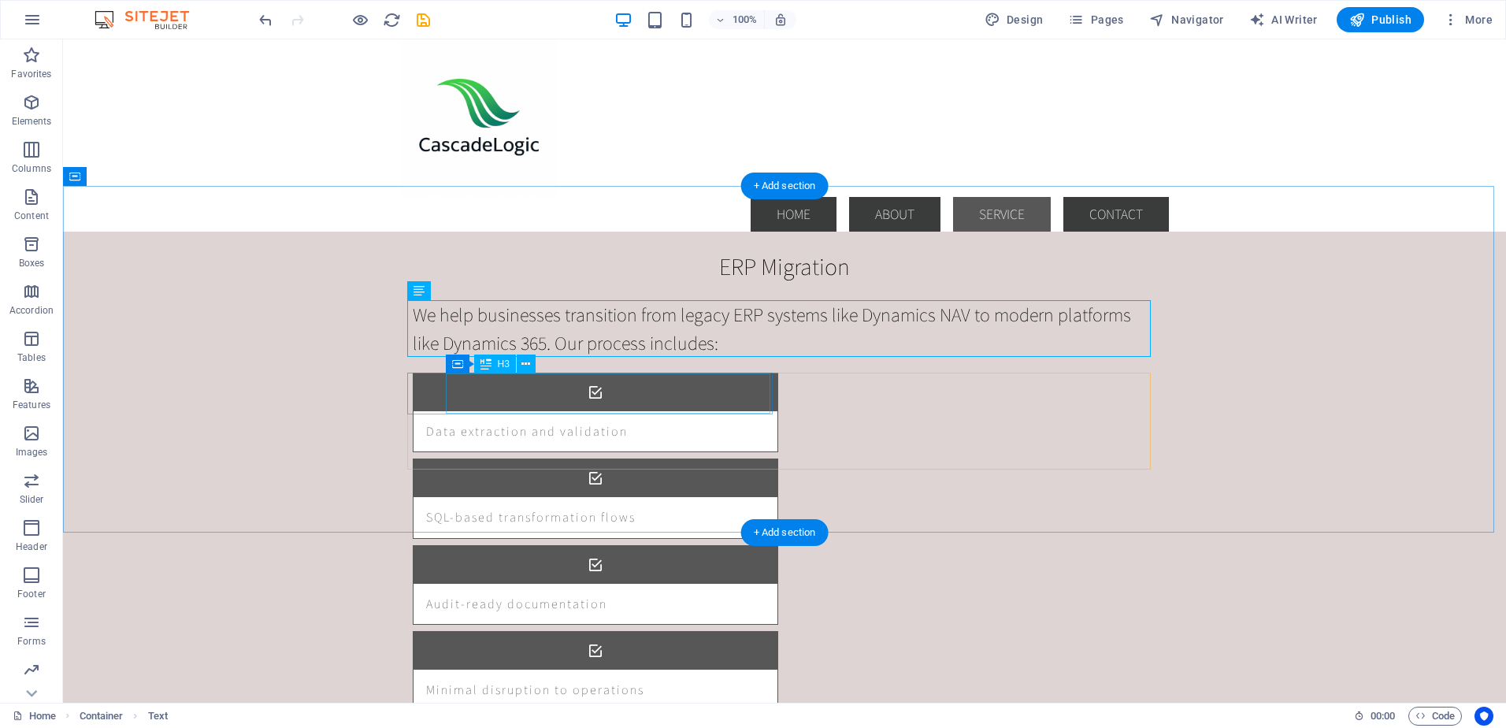
click at [564, 411] on div "Data extraction and validation" at bounding box center [576, 431] width 325 height 40
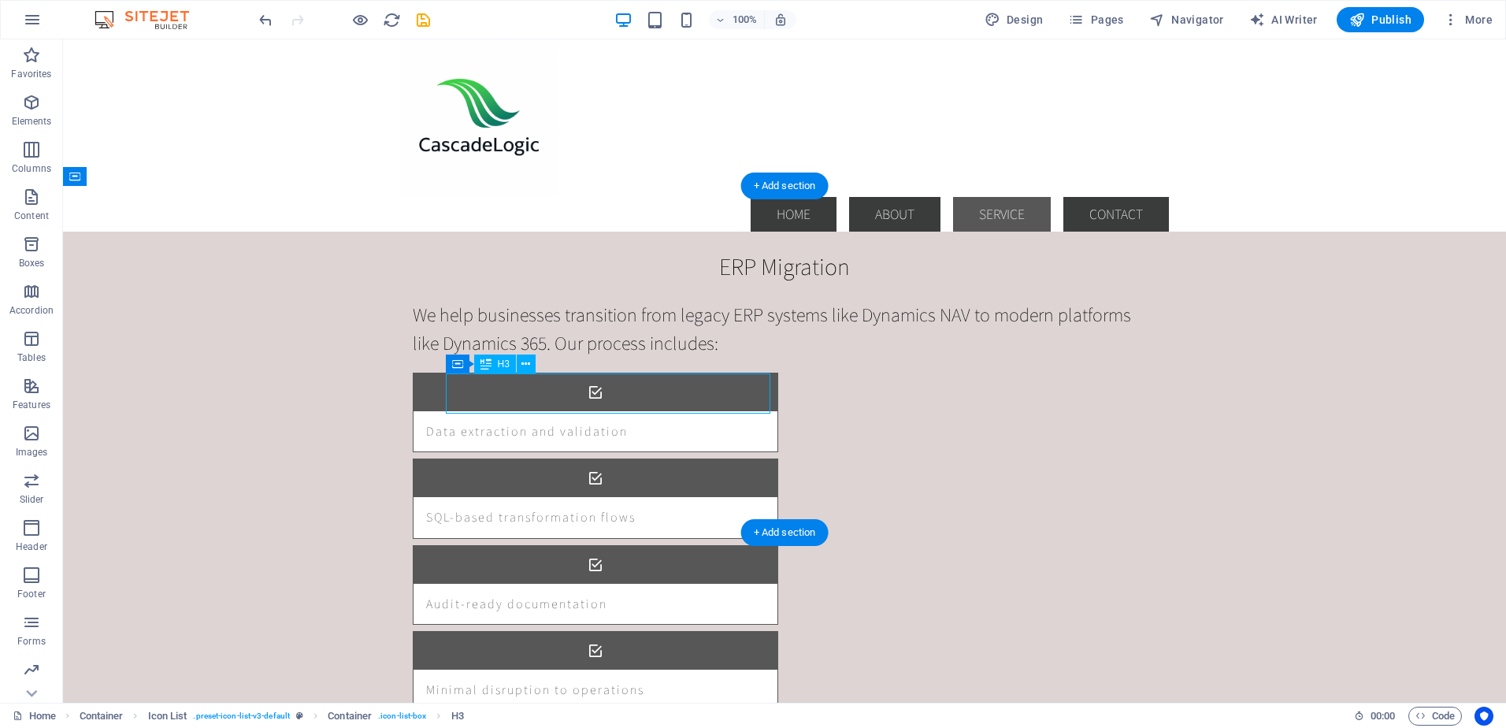
click at [564, 411] on div "Data extraction and validation" at bounding box center [576, 431] width 325 height 40
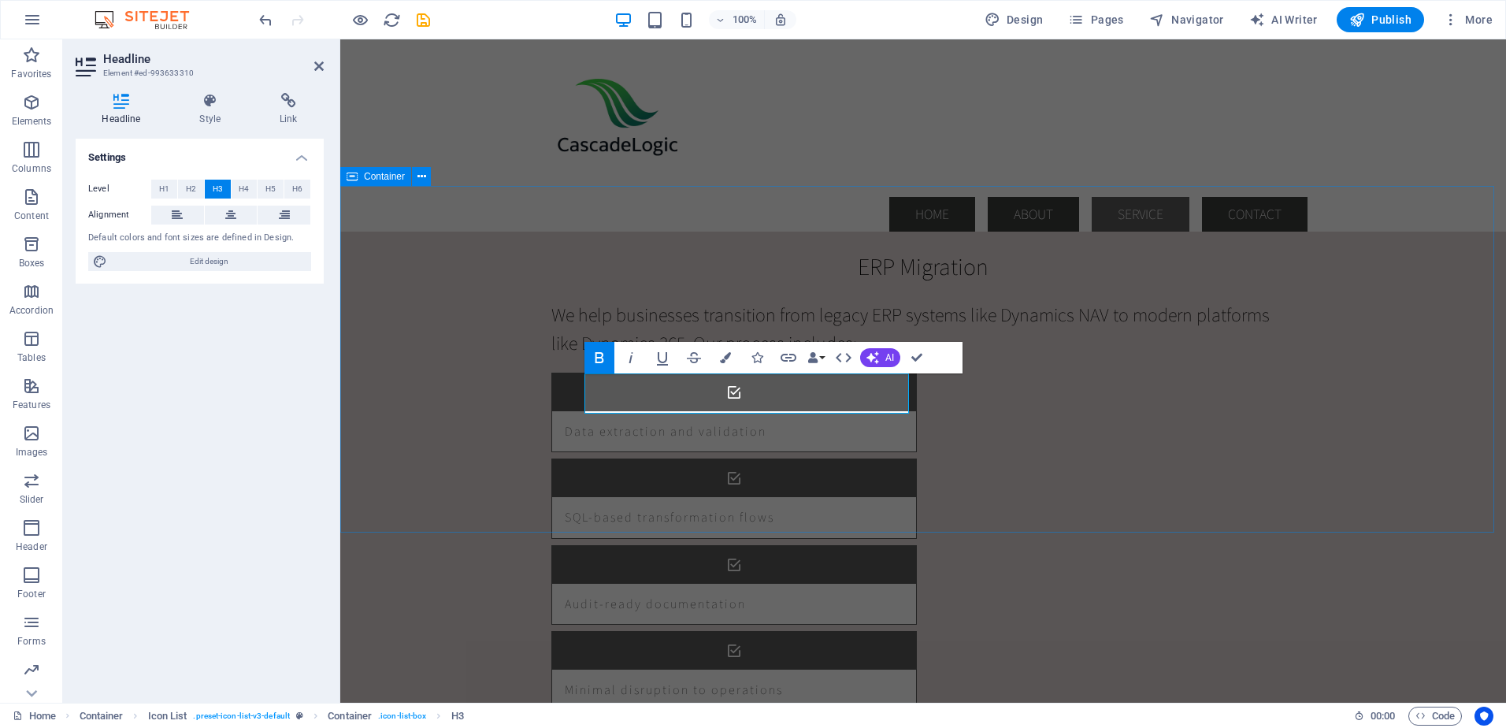
click at [453, 404] on div "ERP Migration We help businesses transition from legacy ERP systems like Dynami…" at bounding box center [923, 480] width 1166 height 588
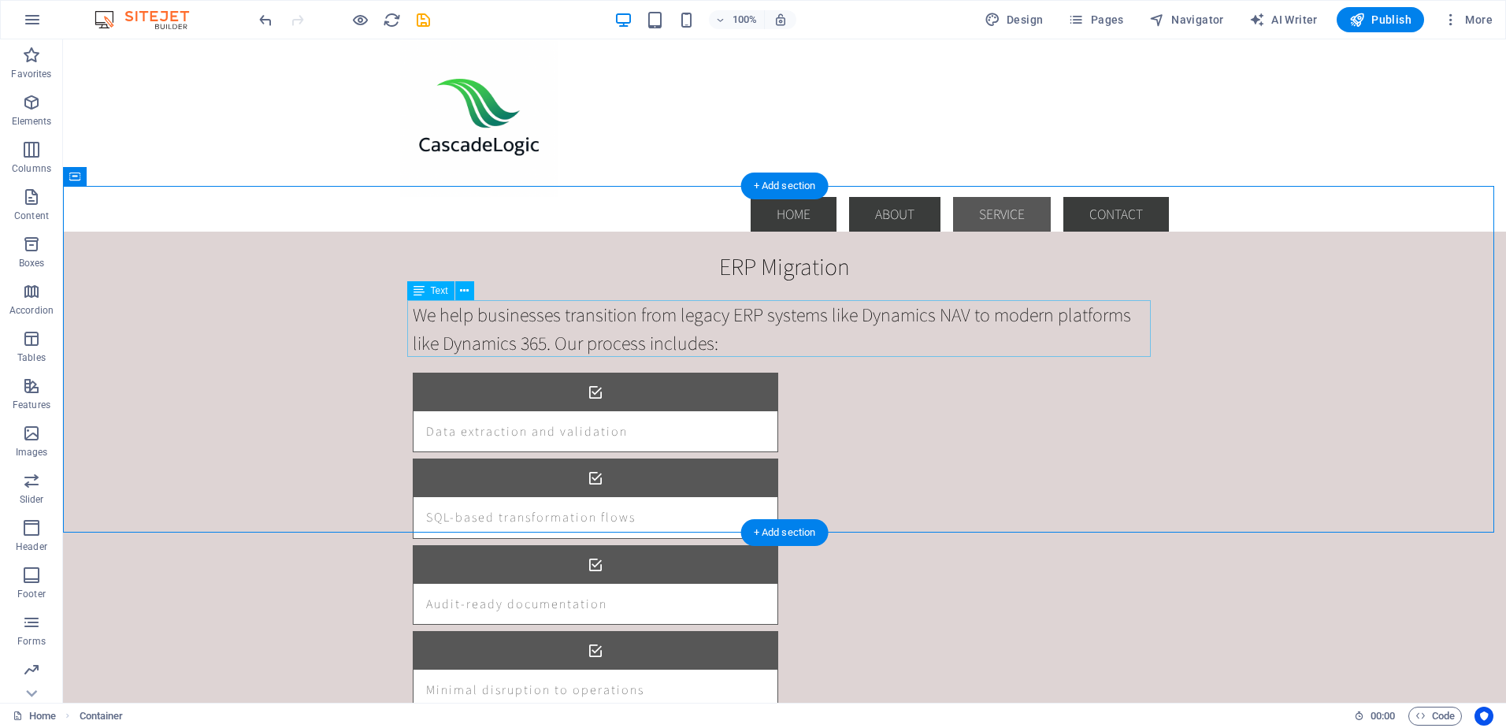
click at [514, 336] on div "We help businesses transition from legacy ERP systems like Dynamics NAV to mode…" at bounding box center [785, 328] width 744 height 57
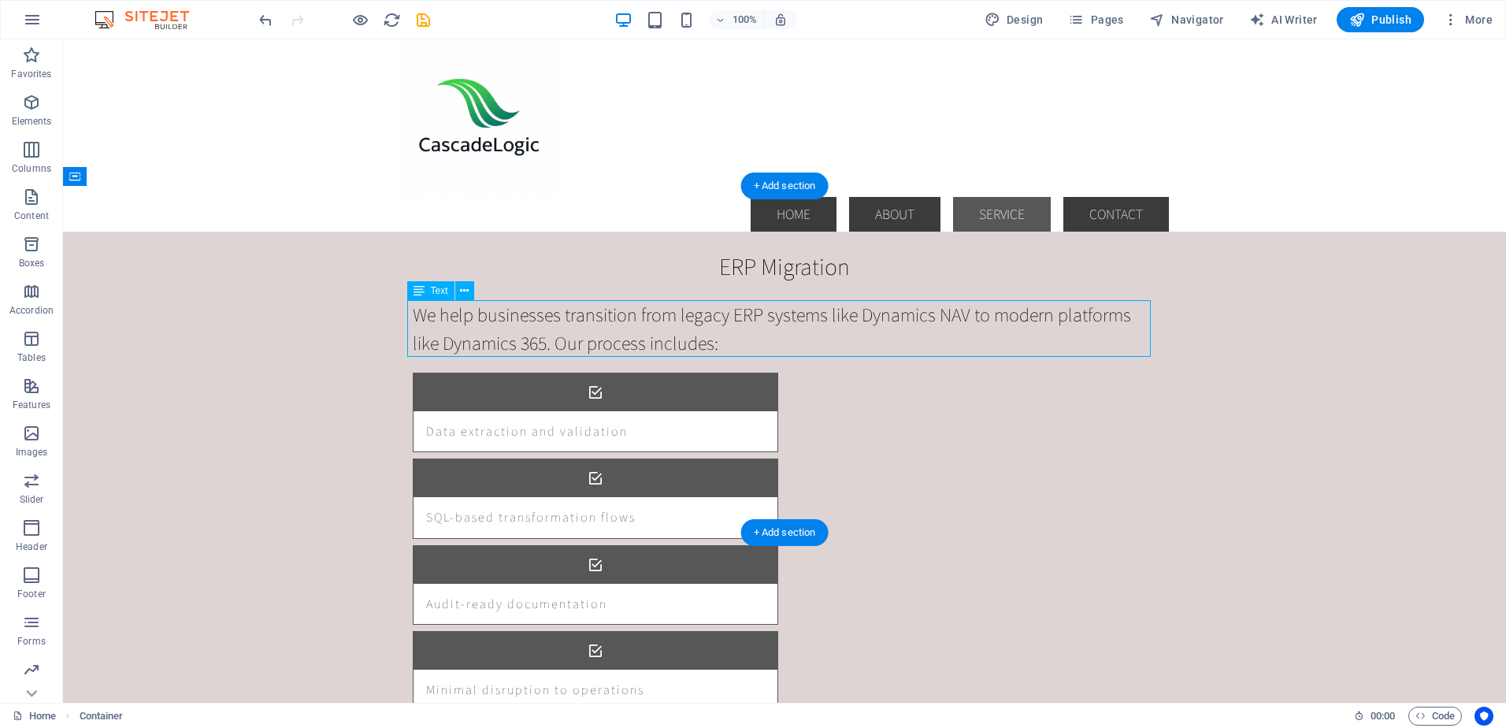
click at [514, 336] on div "We help businesses transition from legacy ERP systems like Dynamics NAV to mode…" at bounding box center [785, 328] width 744 height 57
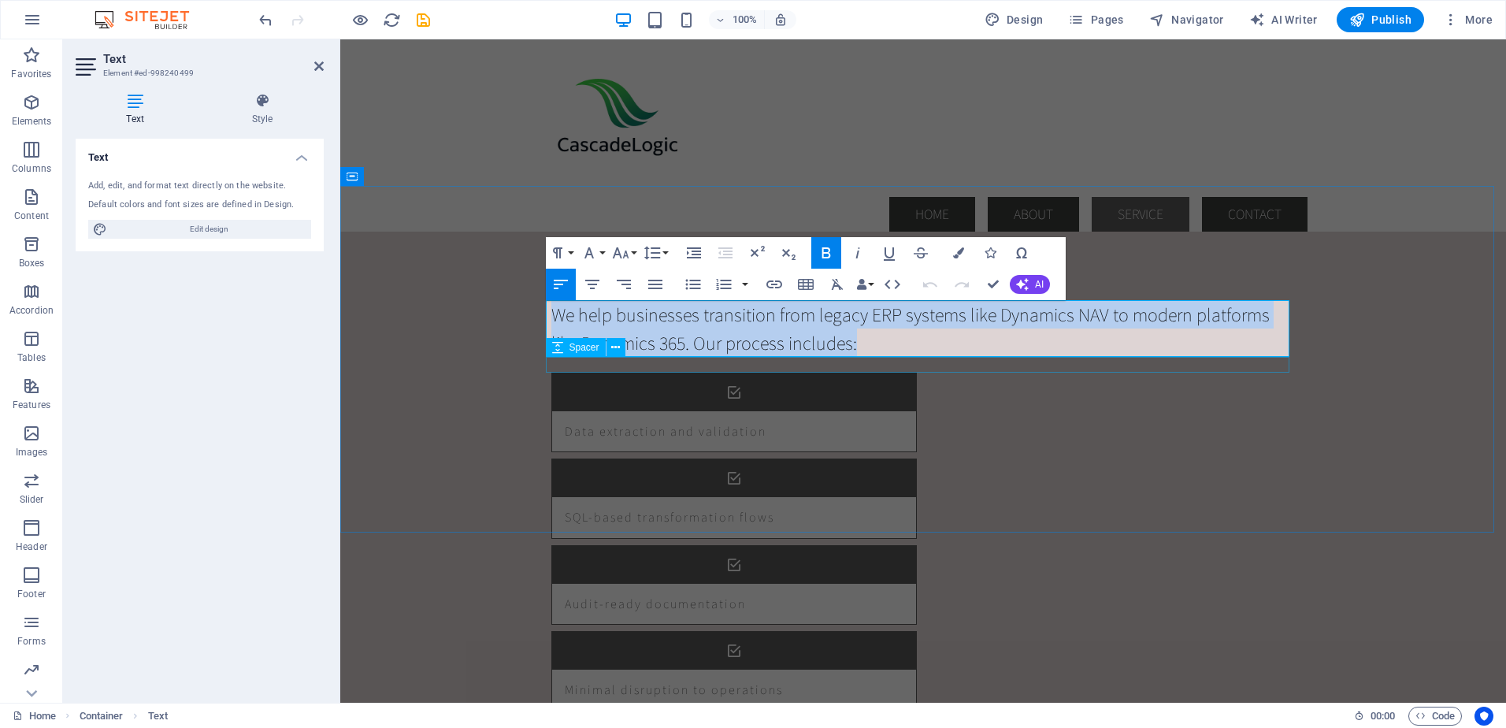
drag, startPoint x: 550, startPoint y: 316, endPoint x: 1001, endPoint y: 364, distance: 454.0
click at [1001, 364] on div "ERP Migration We help businesses transition from legacy ERP systems like Dynami…" at bounding box center [923, 480] width 769 height 588
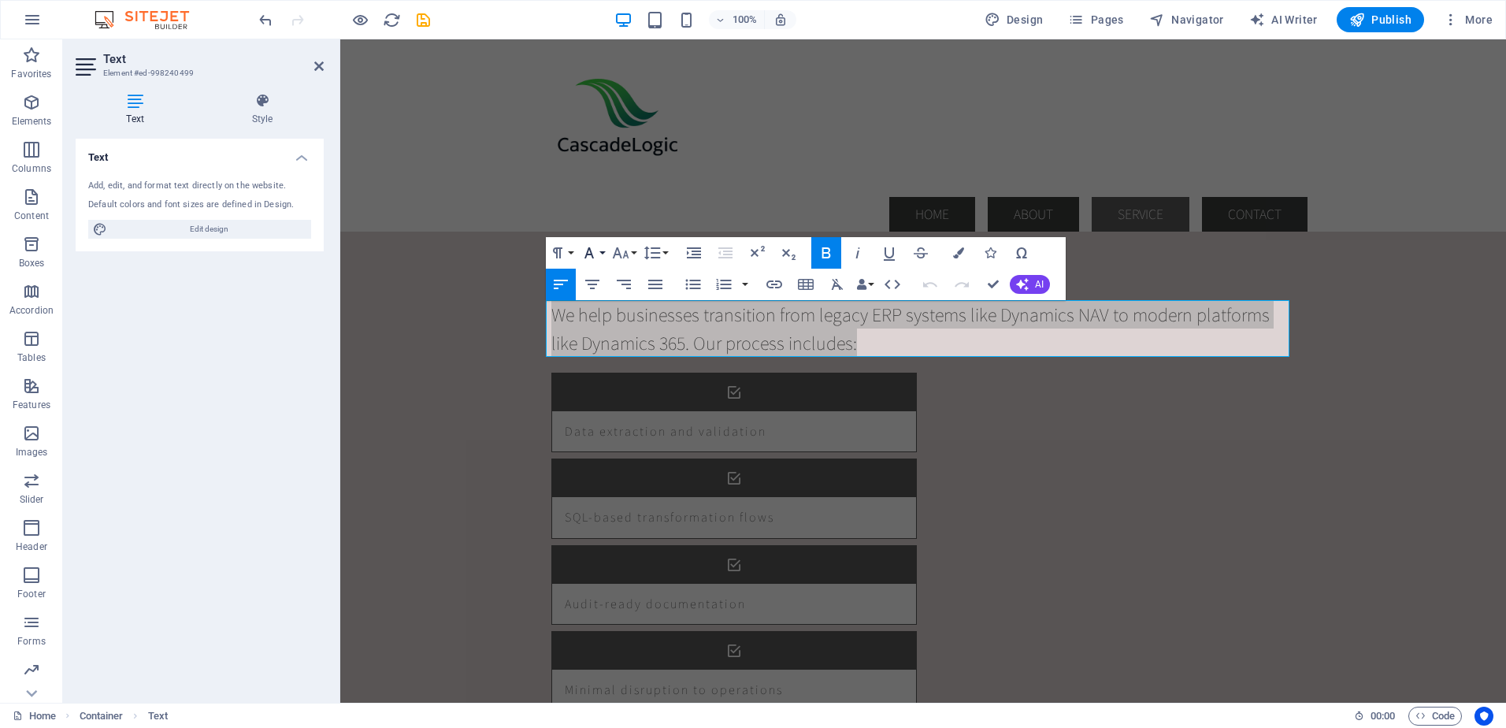
click at [601, 251] on button "Font Family" at bounding box center [593, 253] width 30 height 32
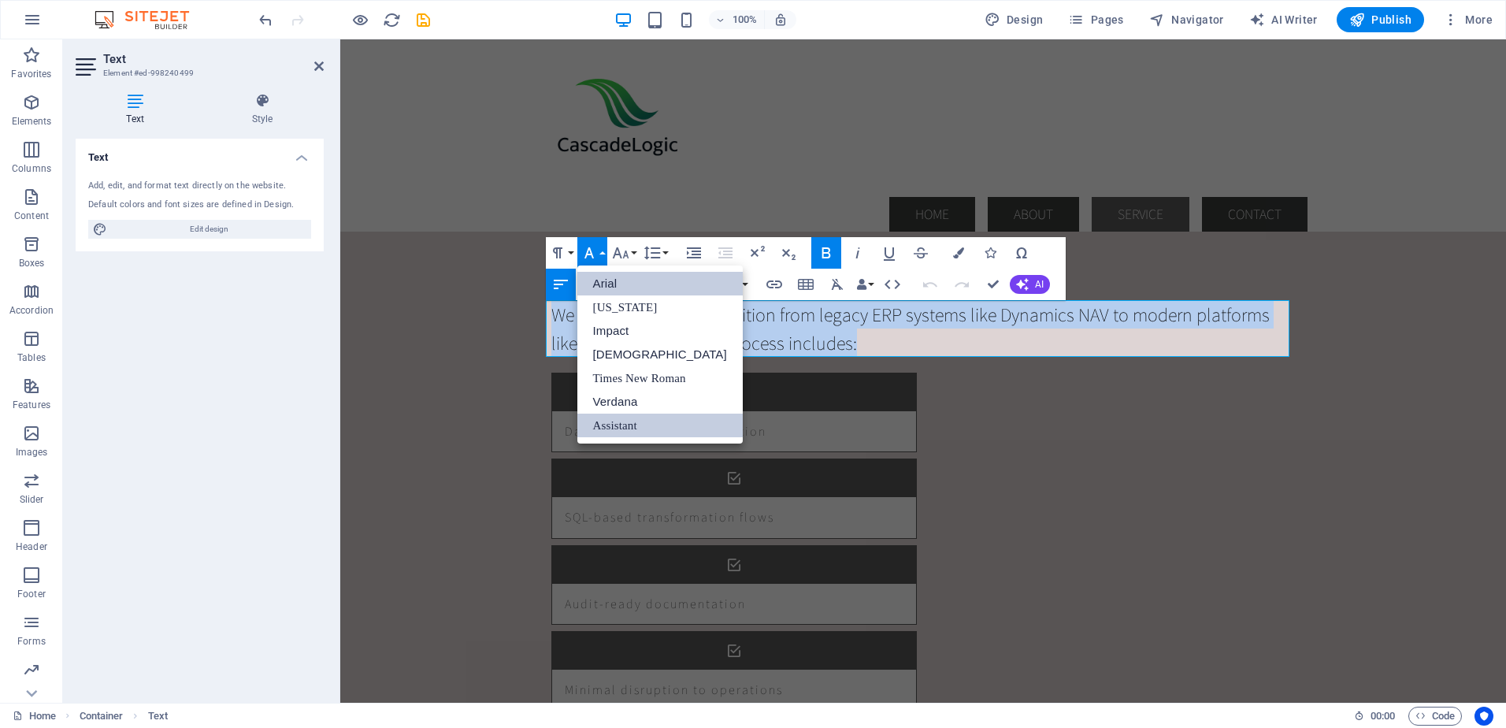
click at [611, 281] on link "Arial" at bounding box center [660, 284] width 165 height 24
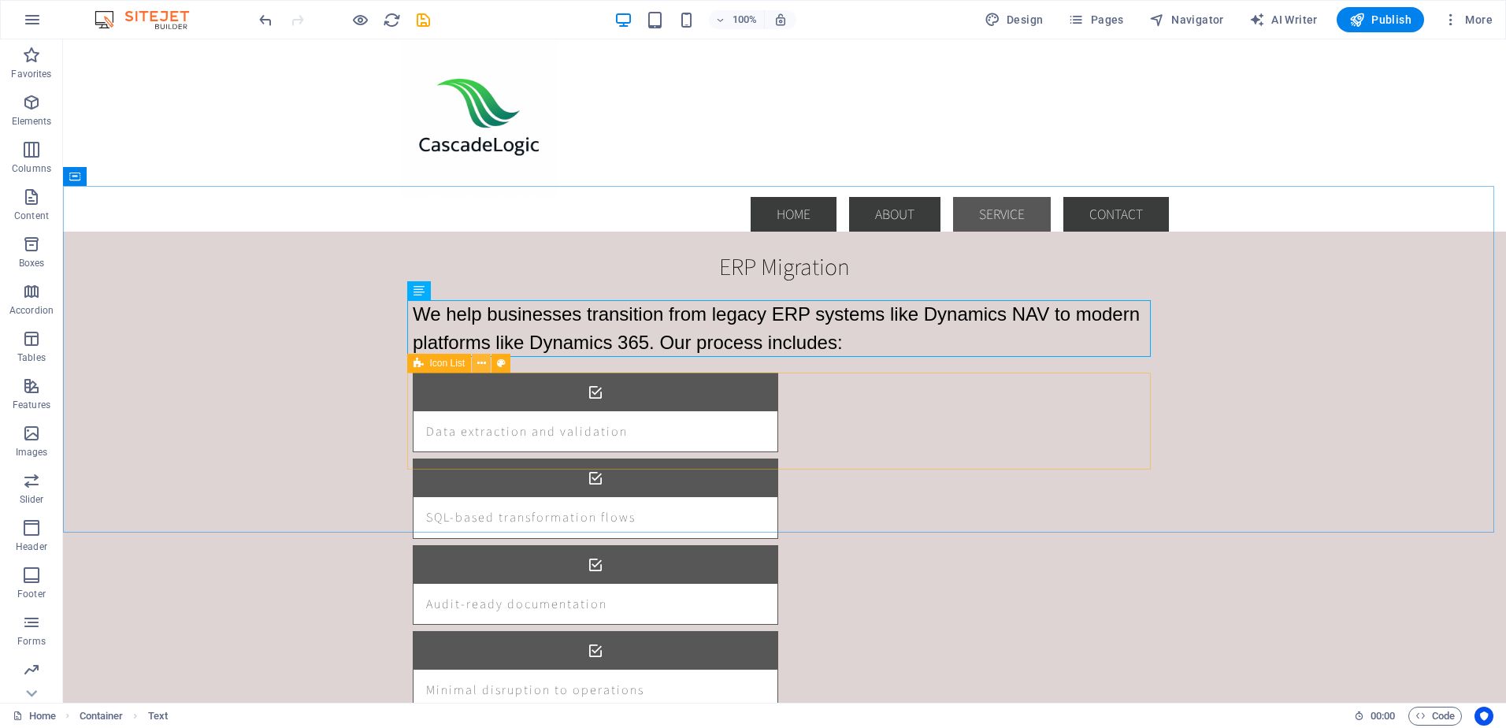
click at [483, 362] on icon at bounding box center [481, 363] width 9 height 17
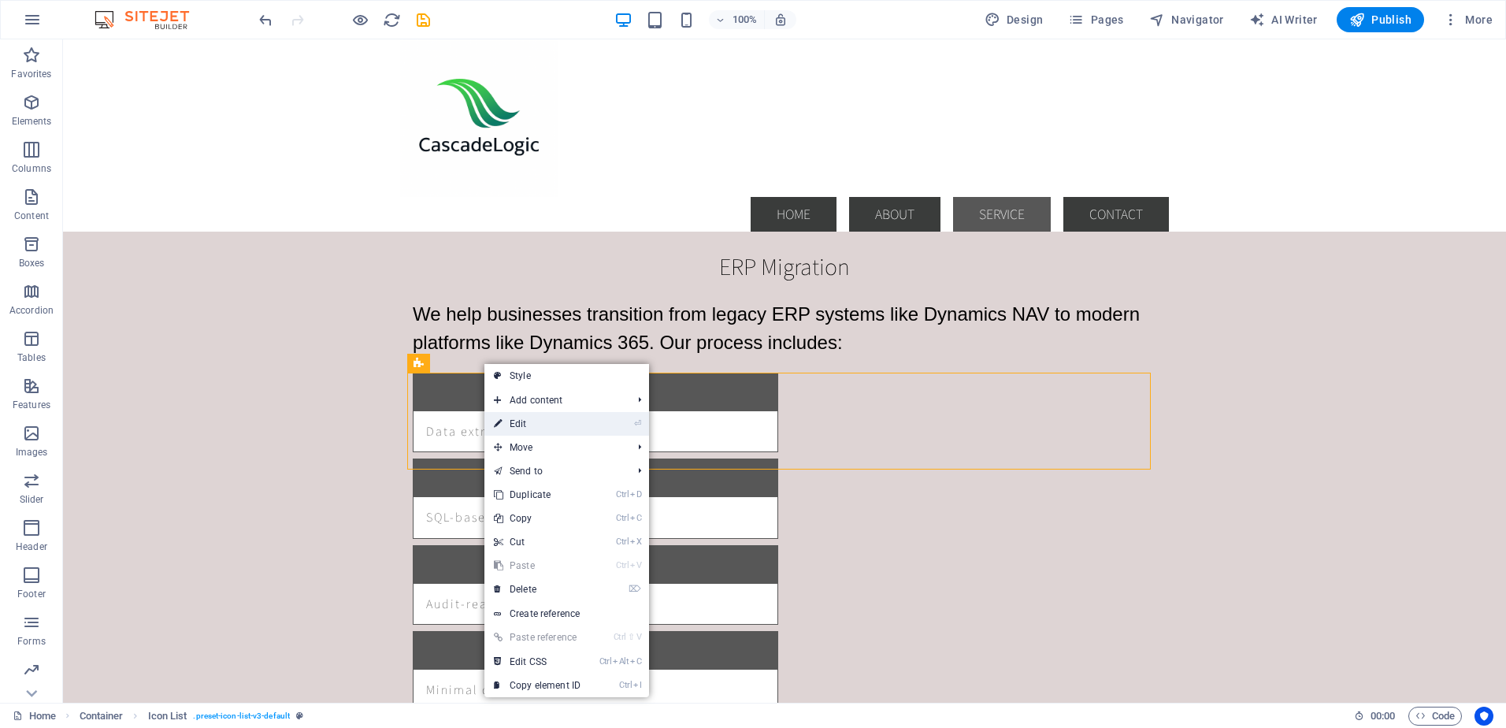
click at [533, 423] on link "⏎ Edit" at bounding box center [538, 424] width 106 height 24
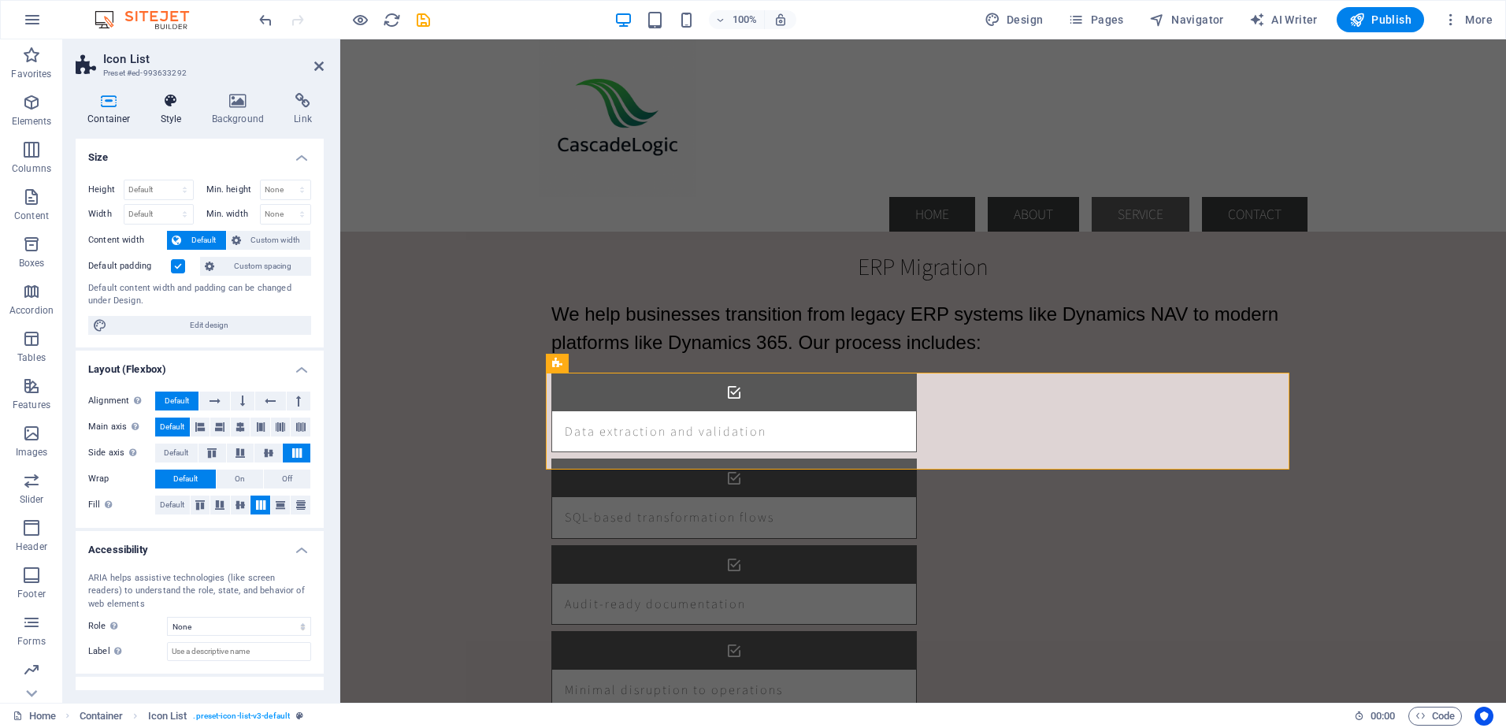
click at [169, 106] on icon at bounding box center [171, 101] width 45 height 16
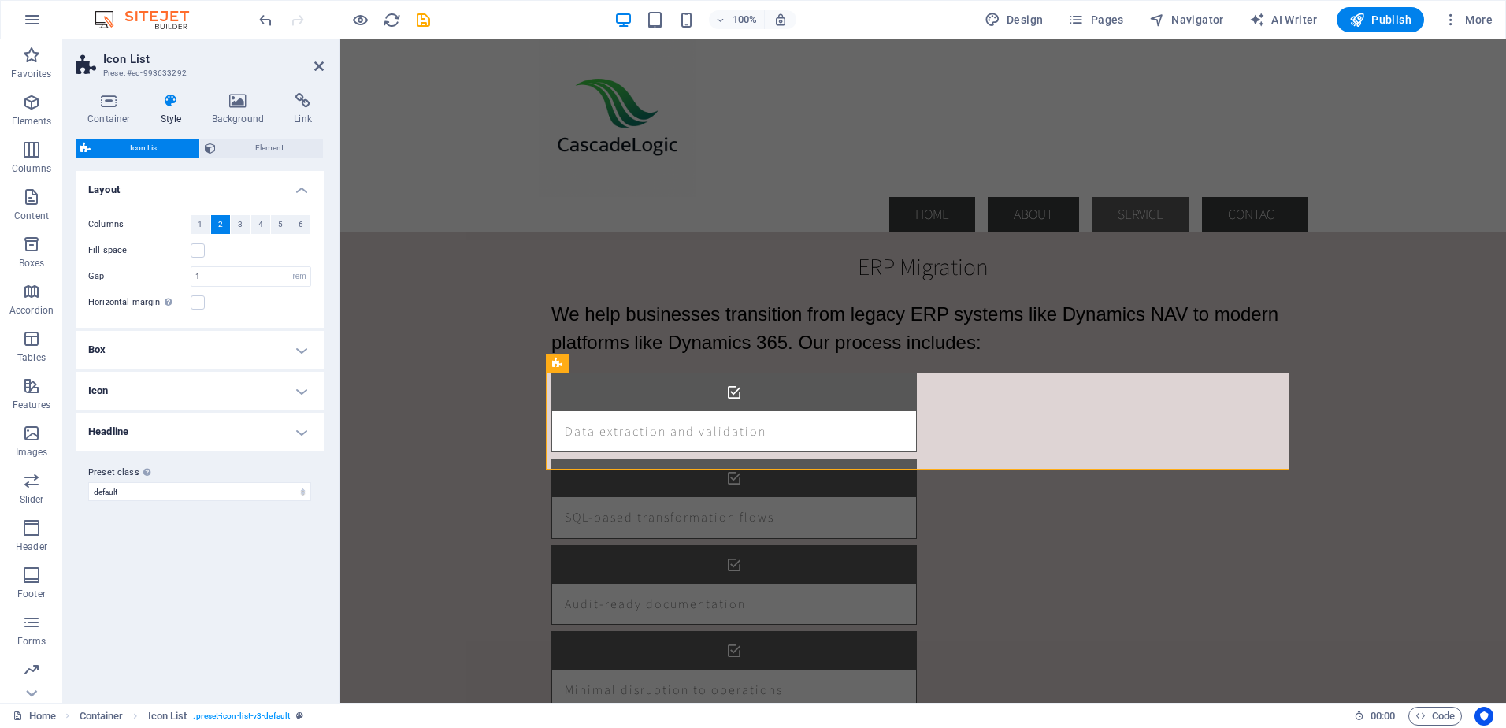
click at [297, 429] on h4 "Headline" at bounding box center [200, 432] width 248 height 38
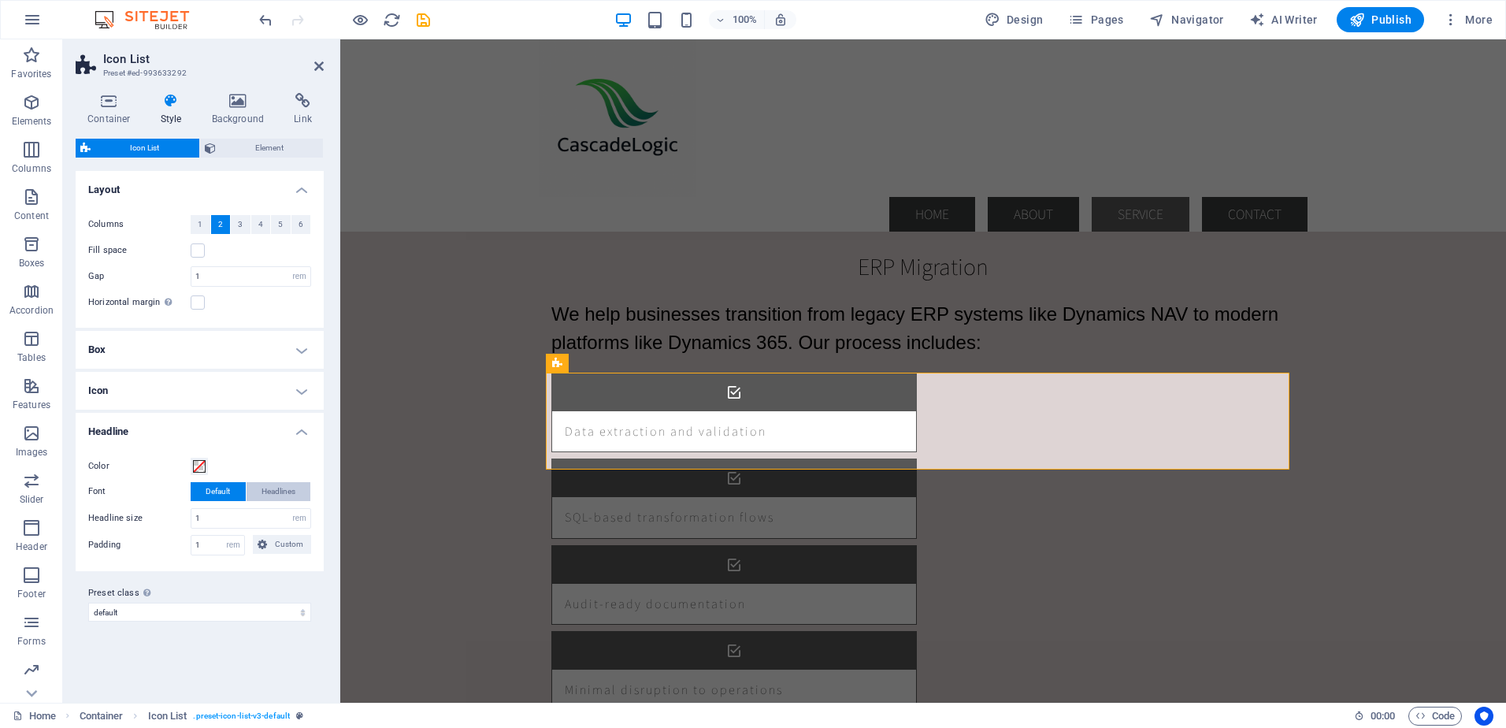
click at [273, 489] on span "Headlines" at bounding box center [279, 491] width 34 height 19
click at [226, 518] on input "1" at bounding box center [250, 518] width 119 height 19
drag, startPoint x: 236, startPoint y: 518, endPoint x: 190, endPoint y: 521, distance: 45.8
click at [190, 521] on div "Headline size 1 px rem % vh vw" at bounding box center [199, 518] width 223 height 20
click at [253, 645] on div "Variants Default Layout Columns 1 2 3 4 5 6 Fill space Gap 1 px rem % vw vh Hor…" at bounding box center [200, 430] width 248 height 519
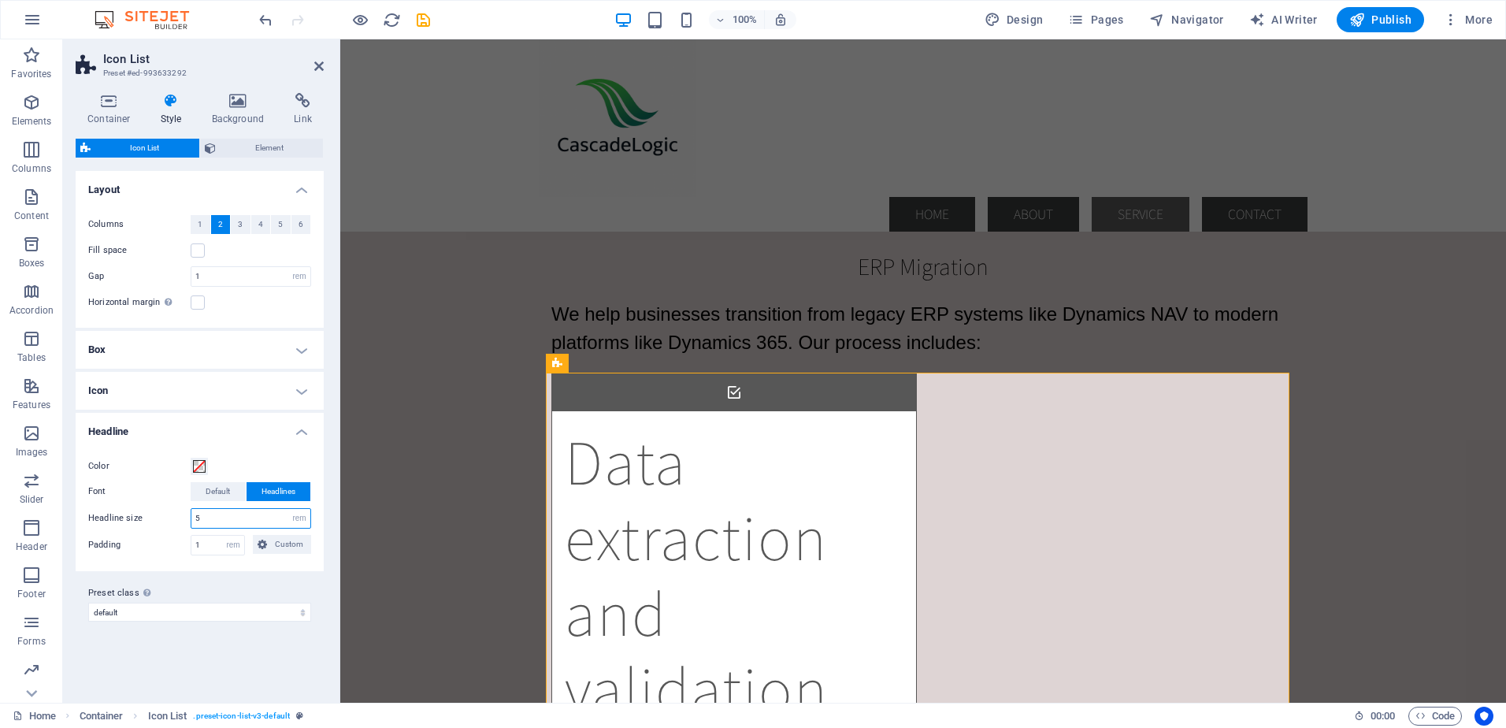
drag, startPoint x: 205, startPoint y: 515, endPoint x: 176, endPoint y: 518, distance: 28.5
click at [176, 518] on div "Headline size 5 px rem % vh vw" at bounding box center [199, 518] width 223 height 20
click at [221, 641] on div "Variants Default Layout Columns 1 2 3 4 5 6 Fill space Gap 1 px rem % vw vh Hor…" at bounding box center [200, 430] width 248 height 519
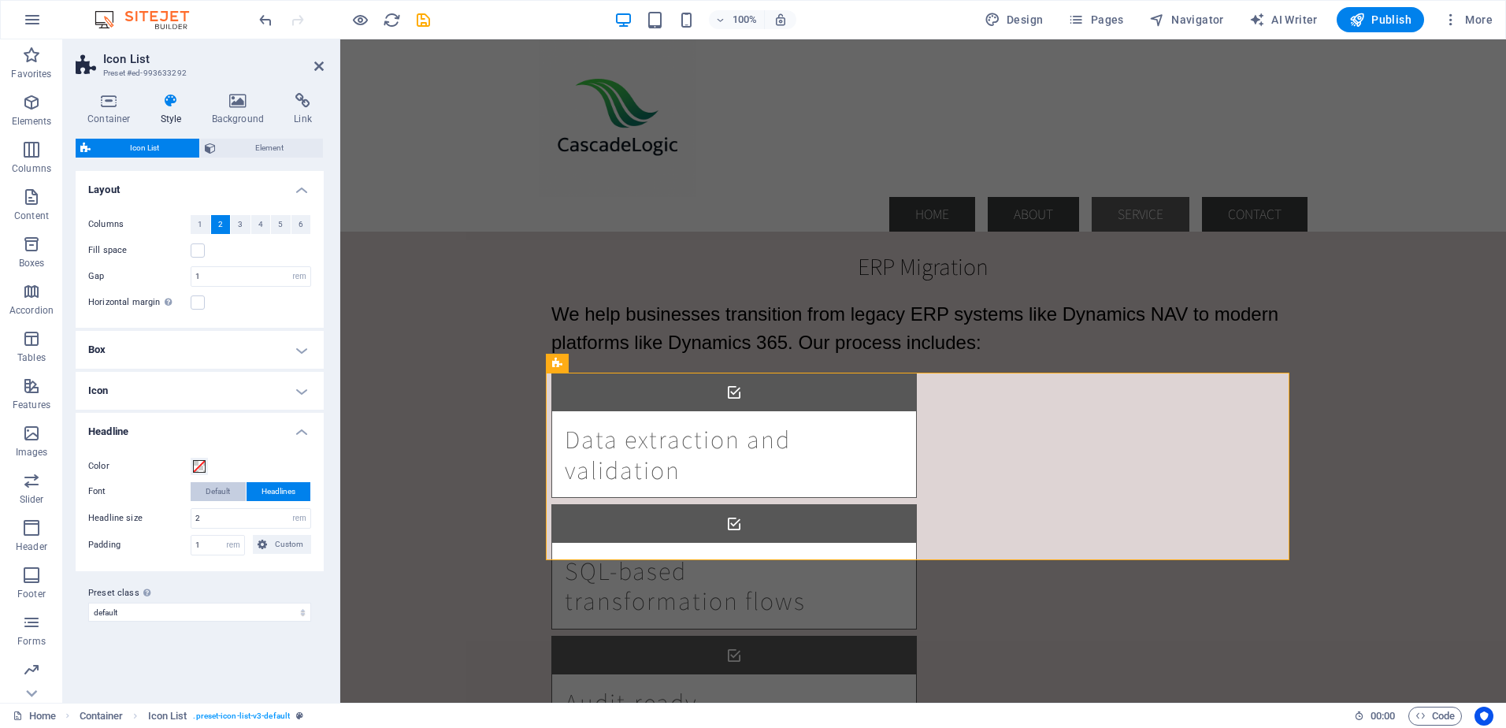
click at [213, 494] on span "Default" at bounding box center [218, 491] width 24 height 19
click at [274, 486] on span "Headlines" at bounding box center [279, 491] width 34 height 19
click at [220, 490] on span "Default" at bounding box center [218, 491] width 24 height 19
drag, startPoint x: 205, startPoint y: 518, endPoint x: 192, endPoint y: 518, distance: 12.6
click at [192, 518] on input "2" at bounding box center [250, 518] width 119 height 19
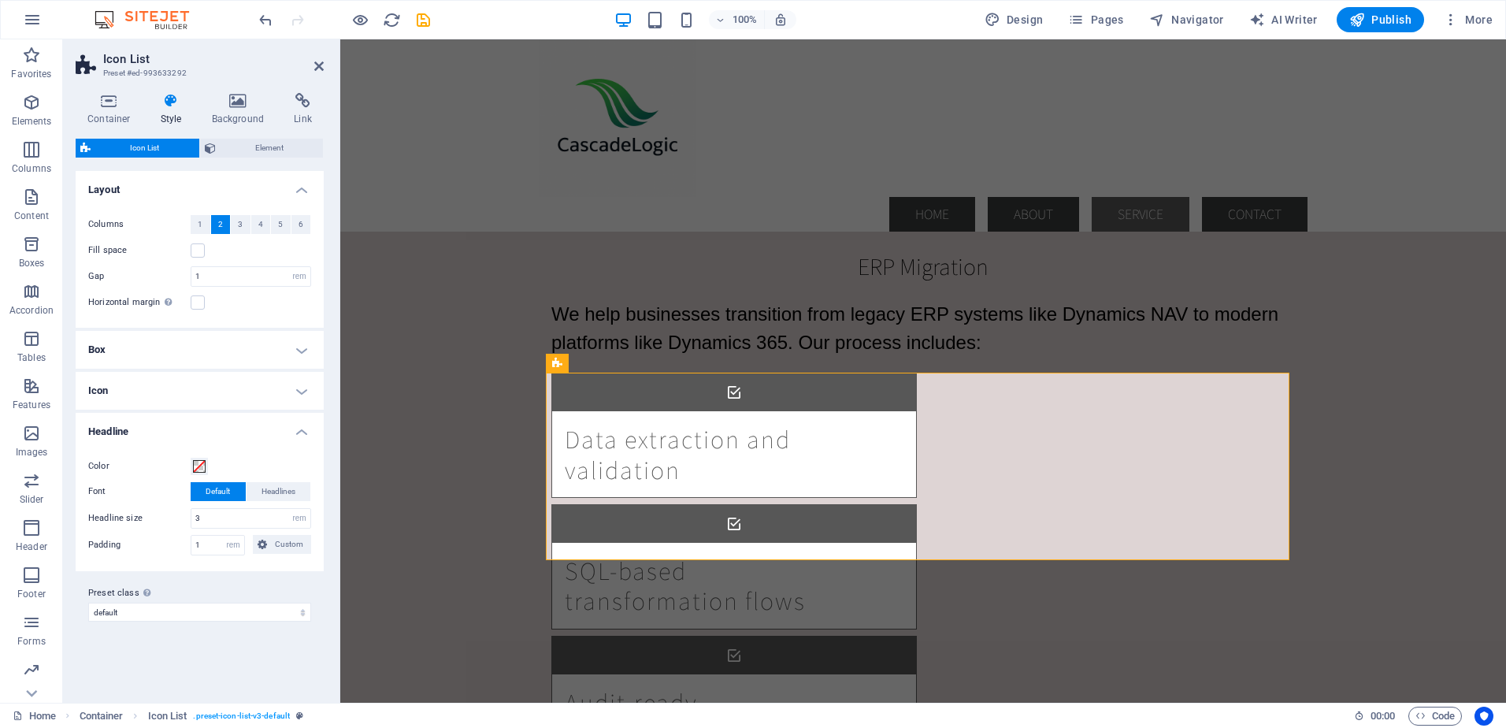
click at [199, 574] on div "Preset class Above chosen variant and settings affect all elements which carry …" at bounding box center [200, 602] width 248 height 63
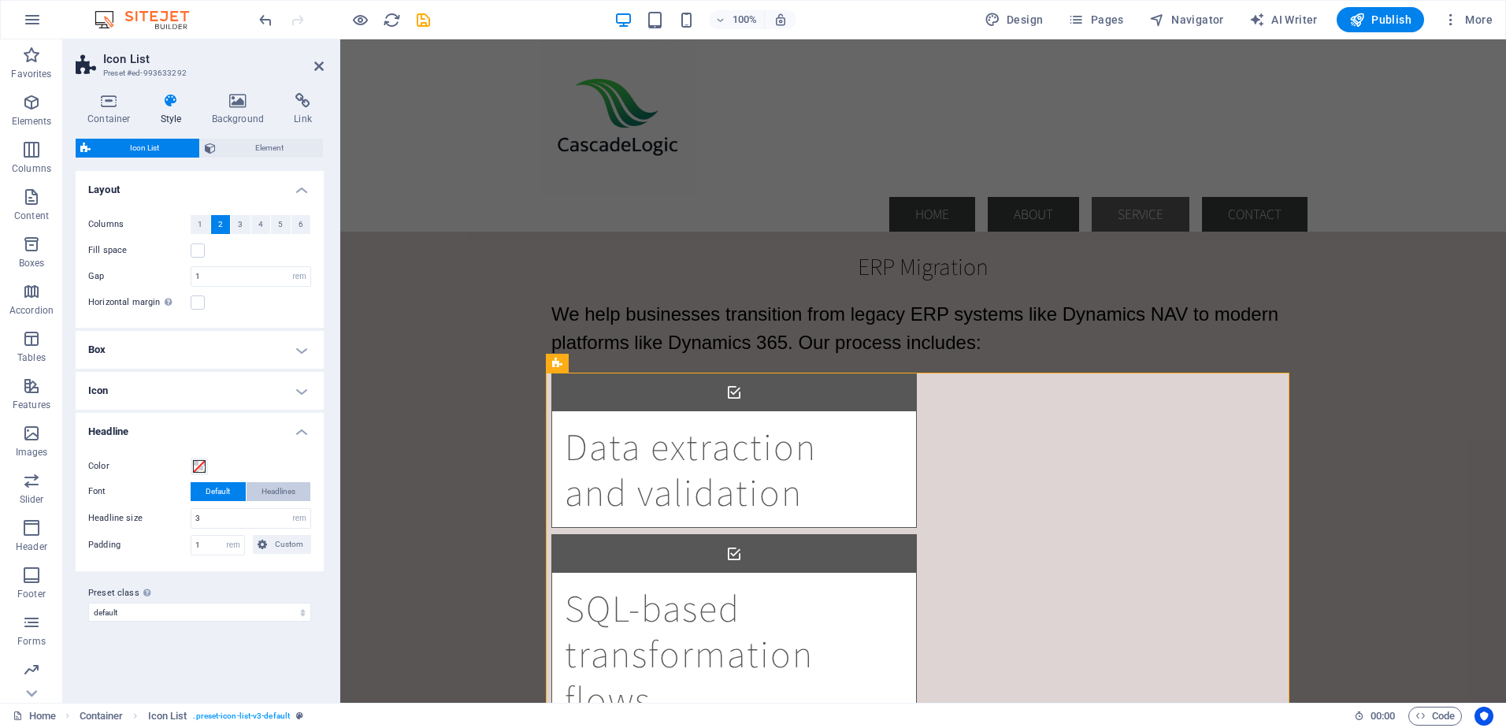
click at [255, 486] on button "Headlines" at bounding box center [279, 491] width 65 height 19
drag, startPoint x: 214, startPoint y: 522, endPoint x: 186, endPoint y: 521, distance: 27.6
click at [186, 521] on div "Headline size 3 px rem % vh vw" at bounding box center [199, 518] width 223 height 20
type input "2"
click at [273, 582] on div "Preset class Above chosen variant and settings affect all elements which carry …" at bounding box center [200, 602] width 248 height 63
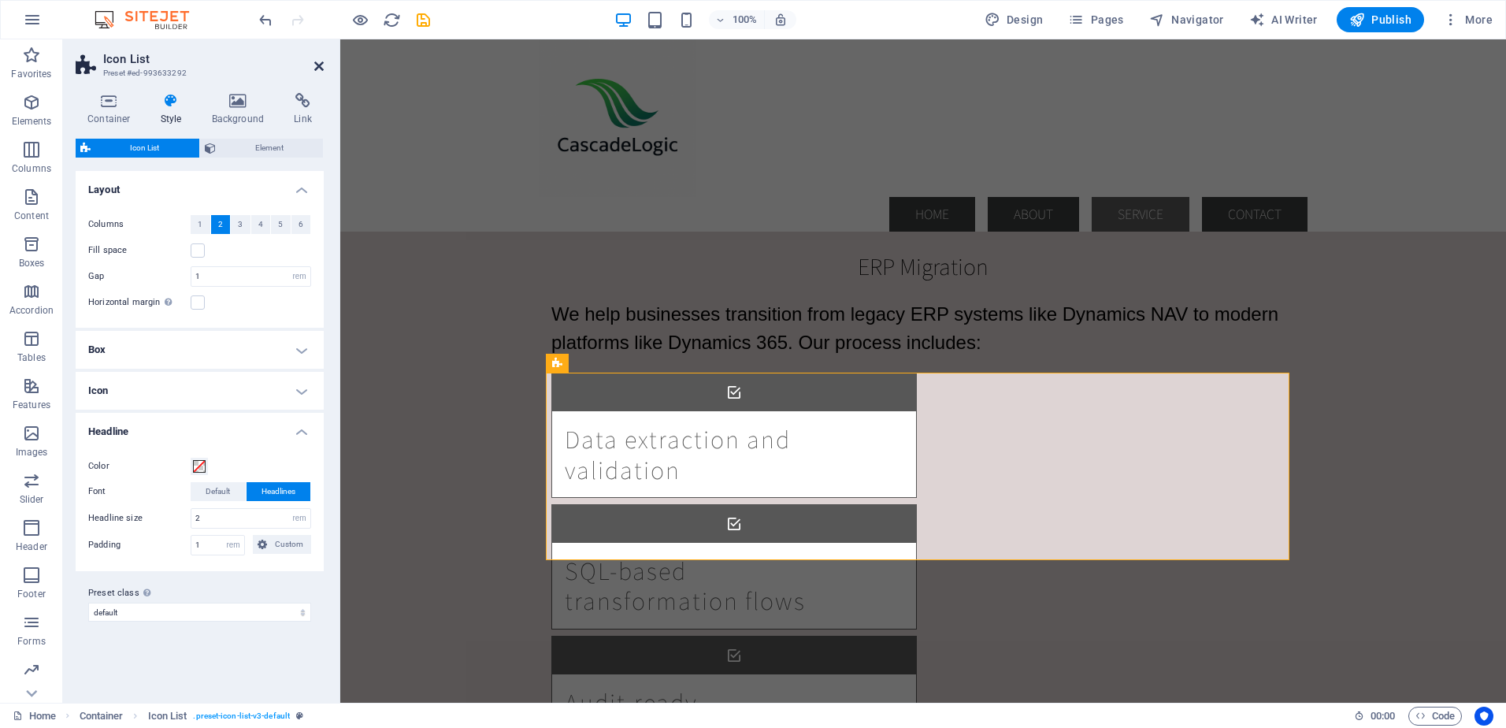
click at [318, 65] on icon at bounding box center [318, 66] width 9 height 13
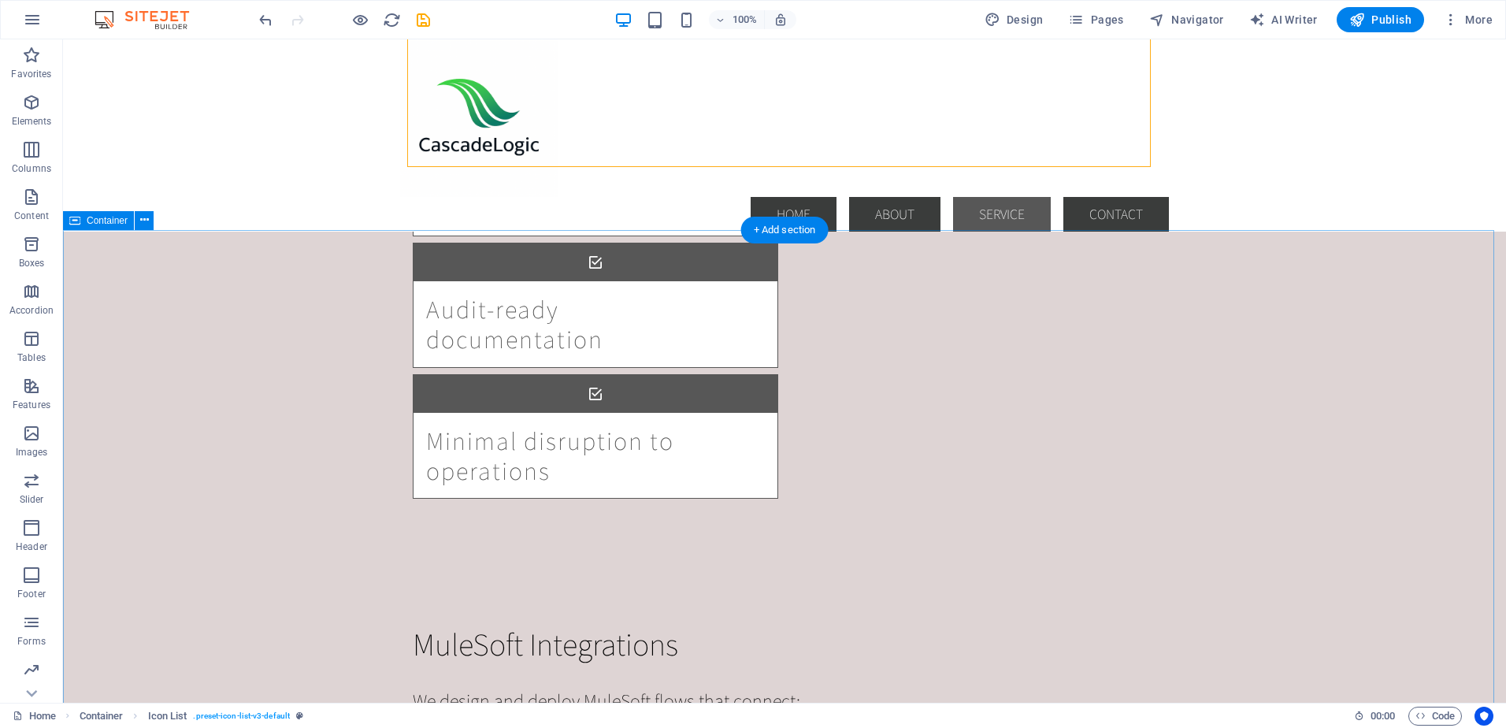
scroll to position [1891, 0]
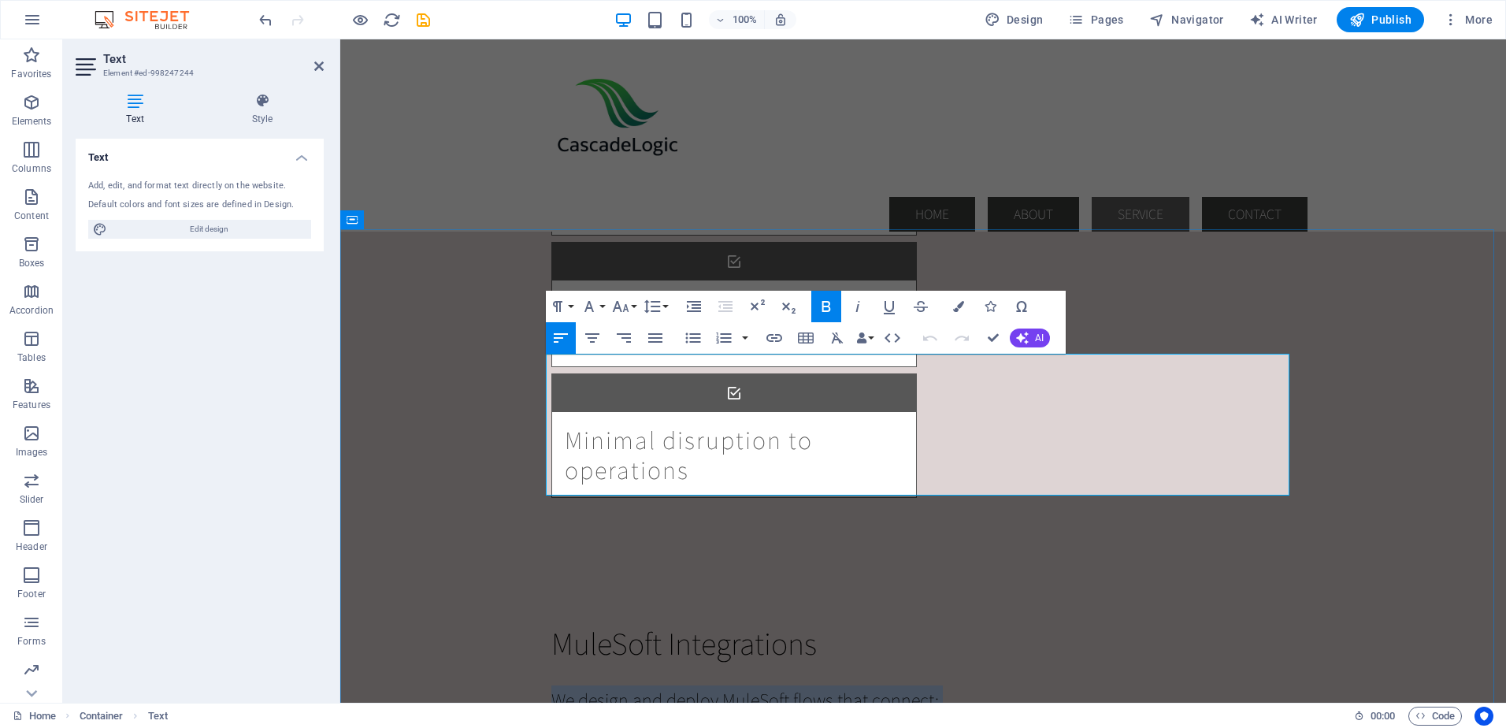
drag, startPoint x: 547, startPoint y: 369, endPoint x: 1067, endPoint y: 486, distance: 533.1
click at [600, 302] on button "Font Family" at bounding box center [593, 307] width 30 height 32
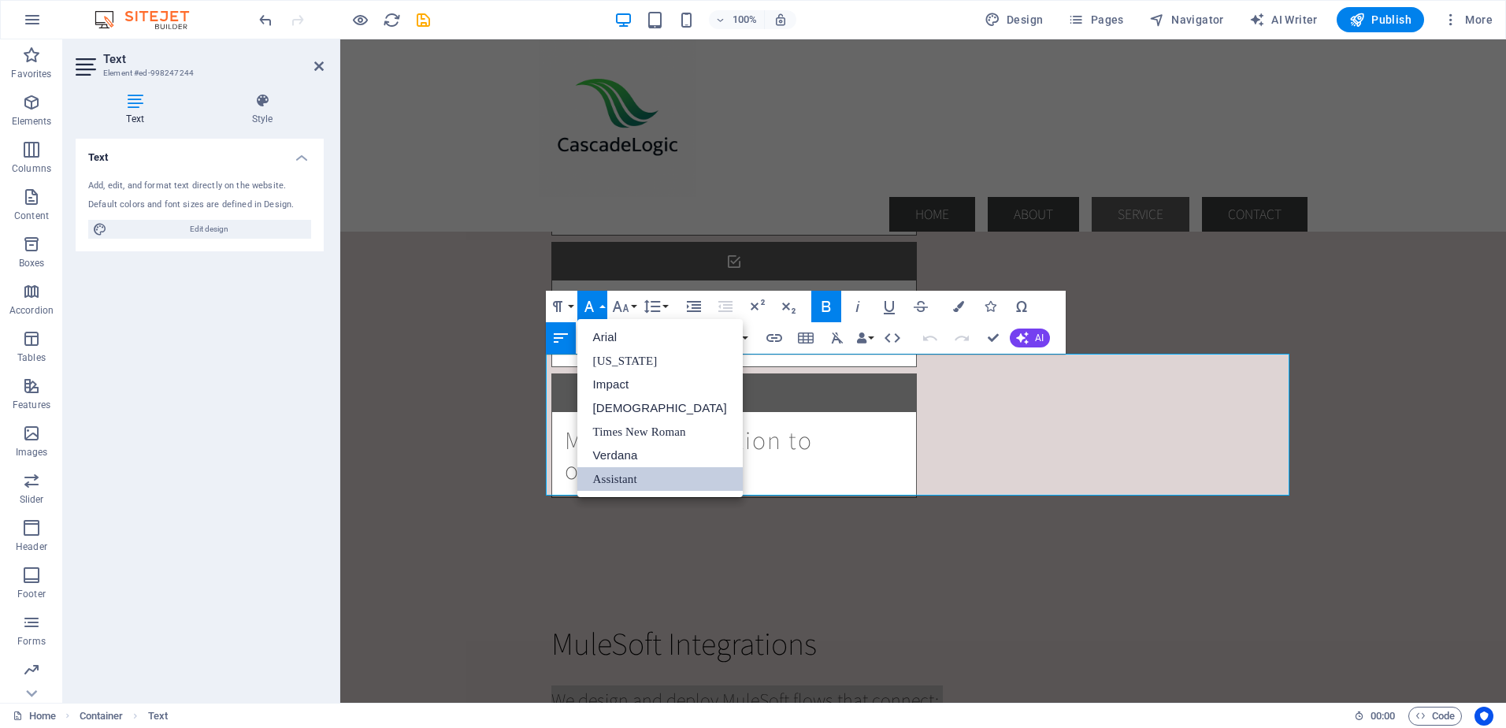
scroll to position [0, 0]
click at [608, 338] on link "Arial" at bounding box center [660, 337] width 165 height 24
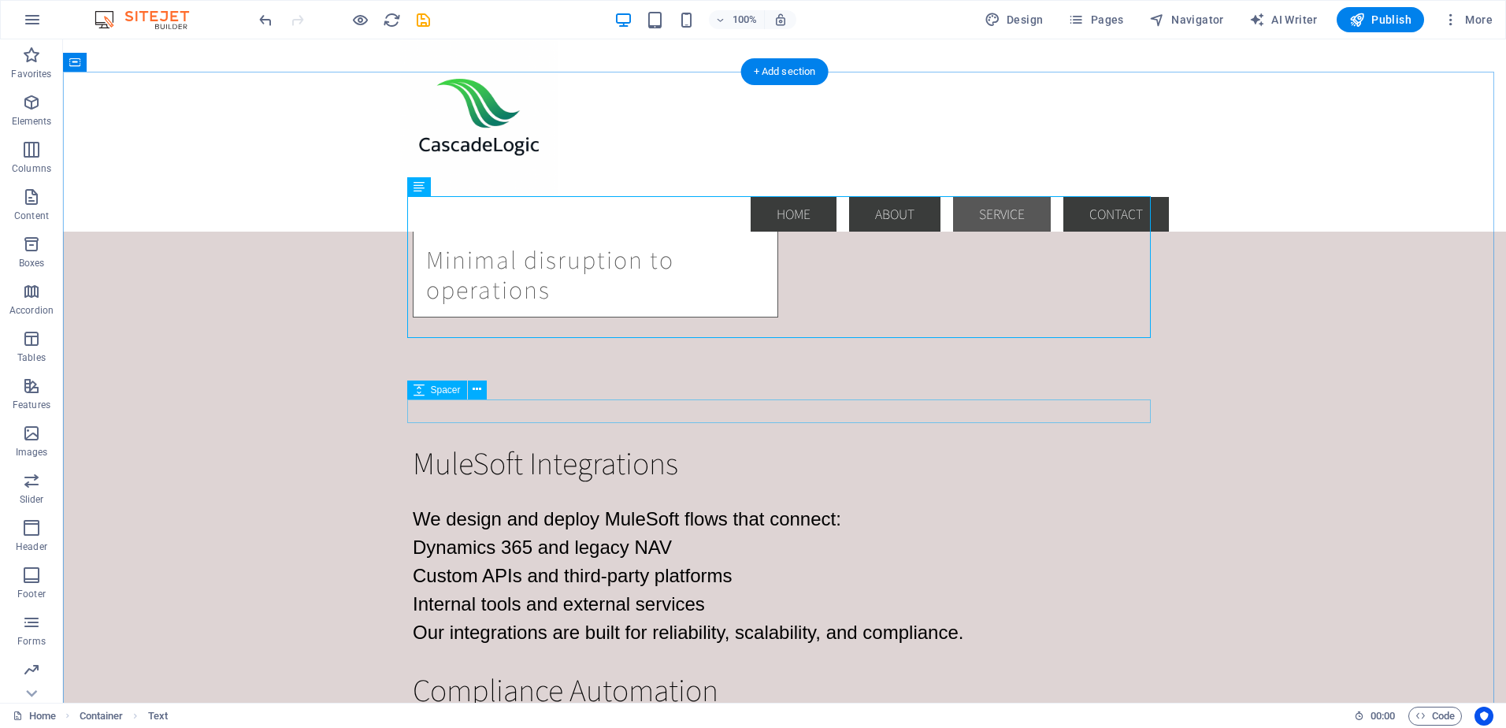
scroll to position [2049, 0]
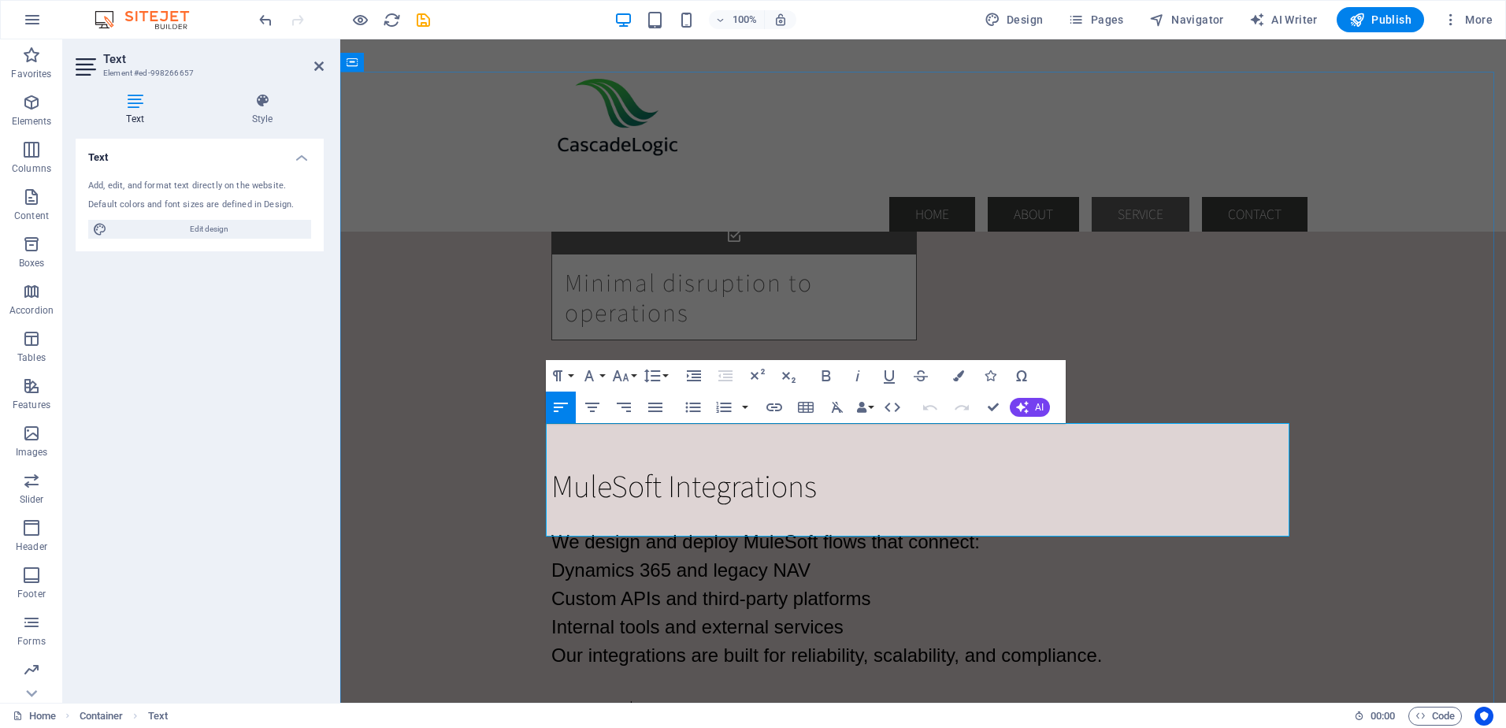
drag, startPoint x: 548, startPoint y: 438, endPoint x: 856, endPoint y: 528, distance: 320.9
click at [607, 373] on div "Paragraph Format Normal Heading 1 Heading 2 Heading 3 Heading 4 Heading 5 Headi…" at bounding box center [608, 376] width 125 height 32
click at [602, 374] on button "Font Family" at bounding box center [593, 376] width 30 height 32
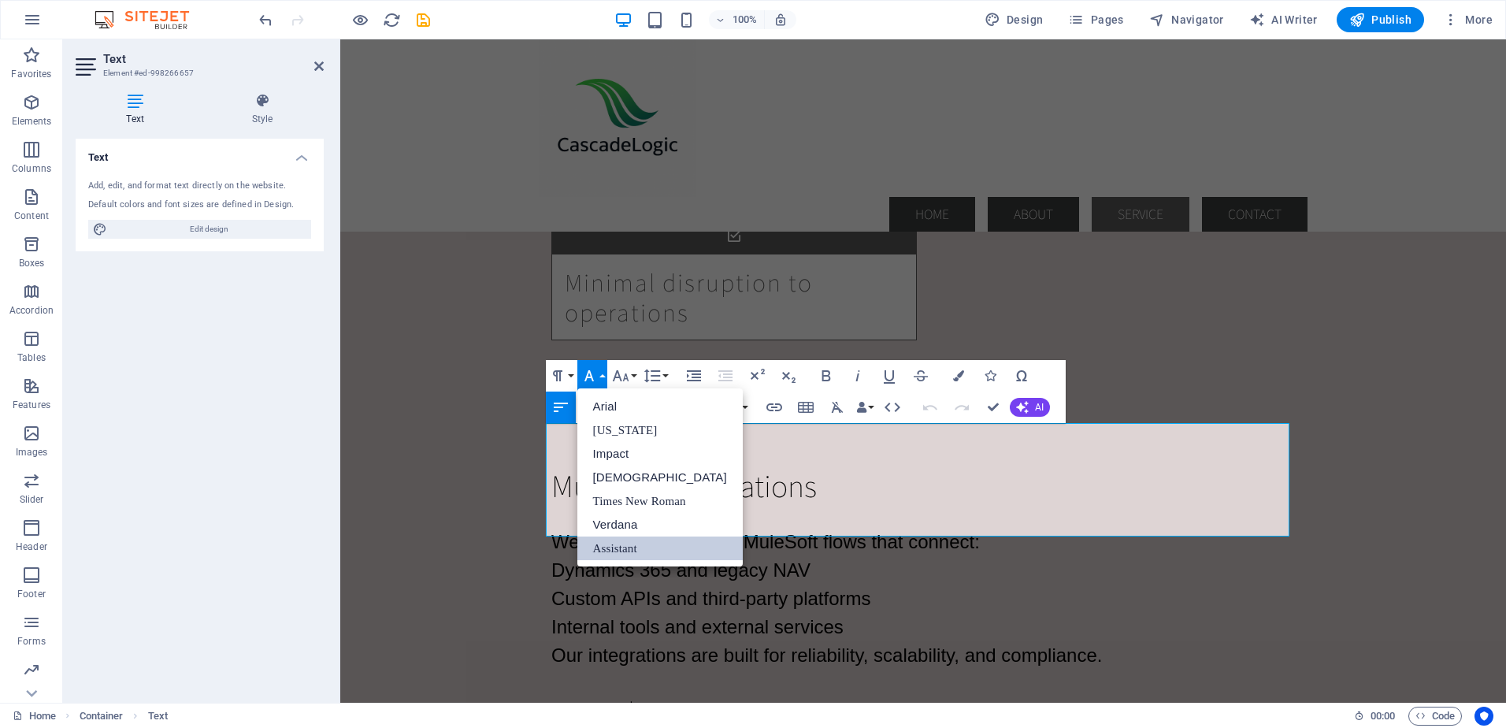
scroll to position [0, 0]
click at [606, 404] on link "Arial" at bounding box center [660, 407] width 165 height 24
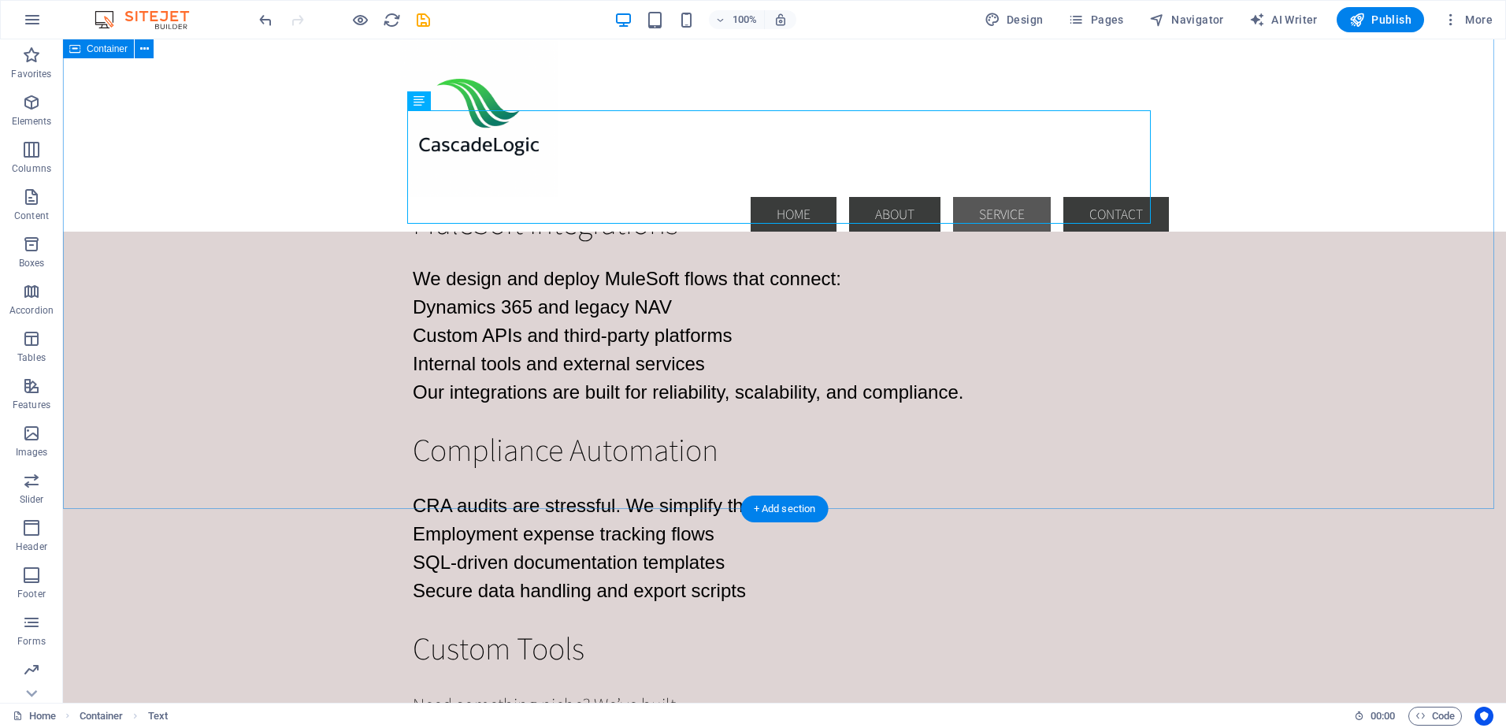
scroll to position [2364, 0]
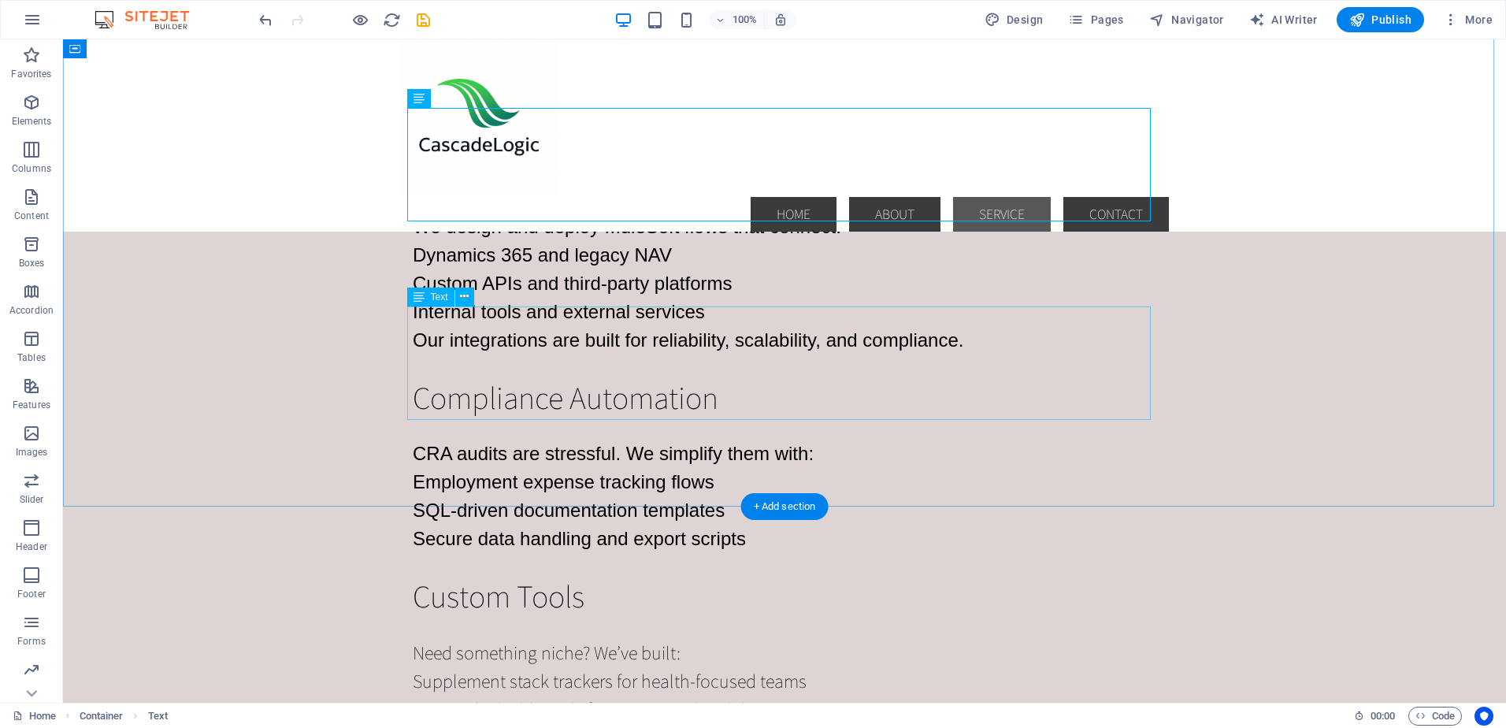
click at [509, 638] on div "Need something niche? We’ve built: Supplement stack trackers for health-focused…" at bounding box center [785, 694] width 744 height 113
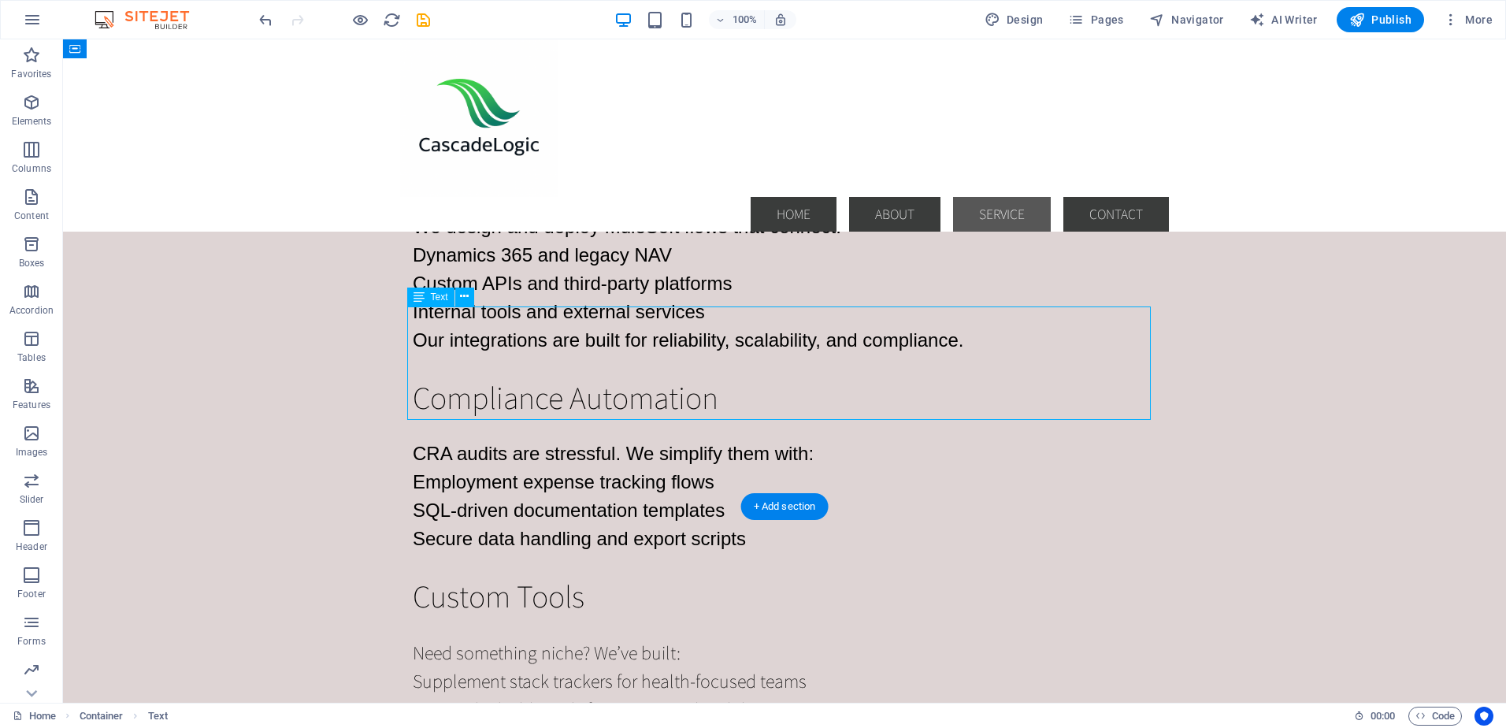
click at [509, 638] on div "Need something niche? We’ve built: Supplement stack trackers for health-focused…" at bounding box center [785, 694] width 744 height 113
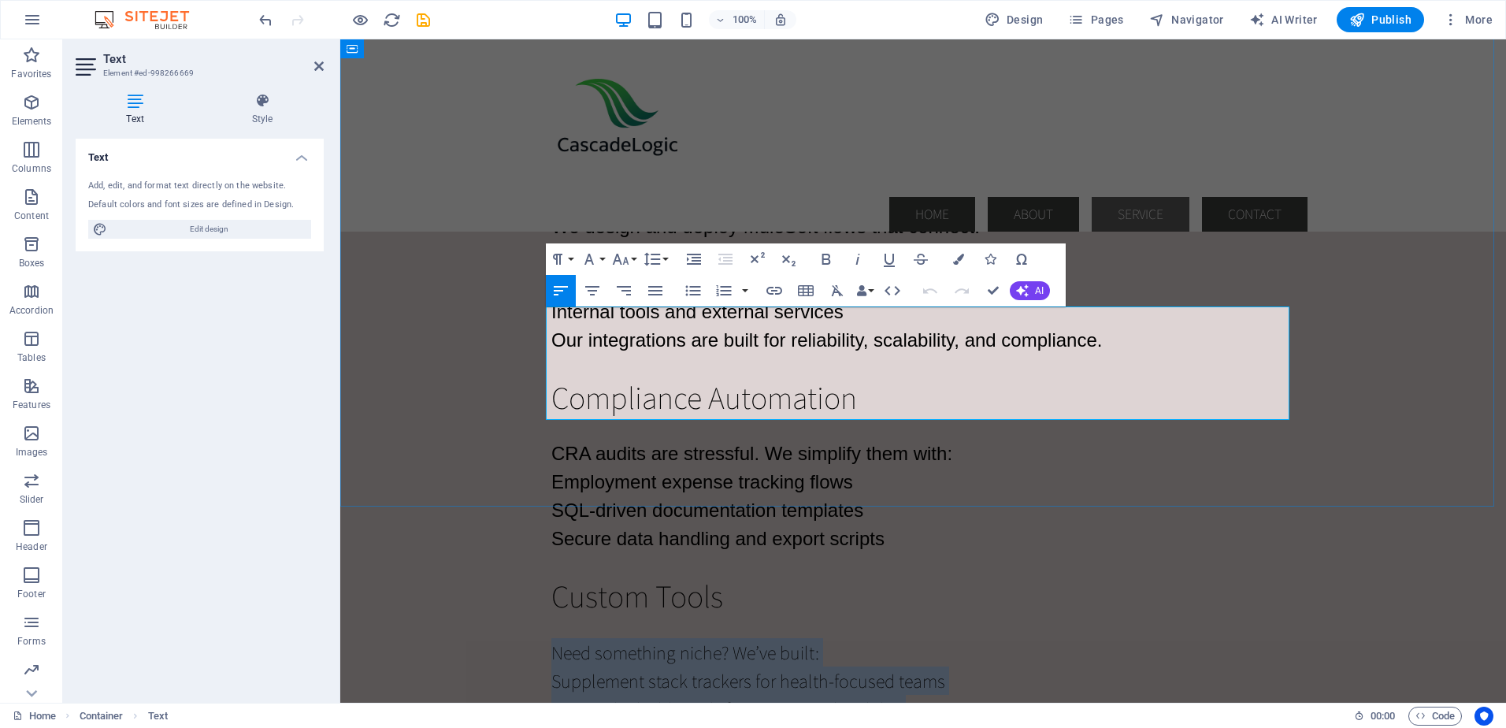
drag, startPoint x: 548, startPoint y: 321, endPoint x: 876, endPoint y: 406, distance: 338.4
click at [876, 638] on div "Need something niche? We’ve built: Supplement stack trackers for health-focused…" at bounding box center [924, 694] width 744 height 113
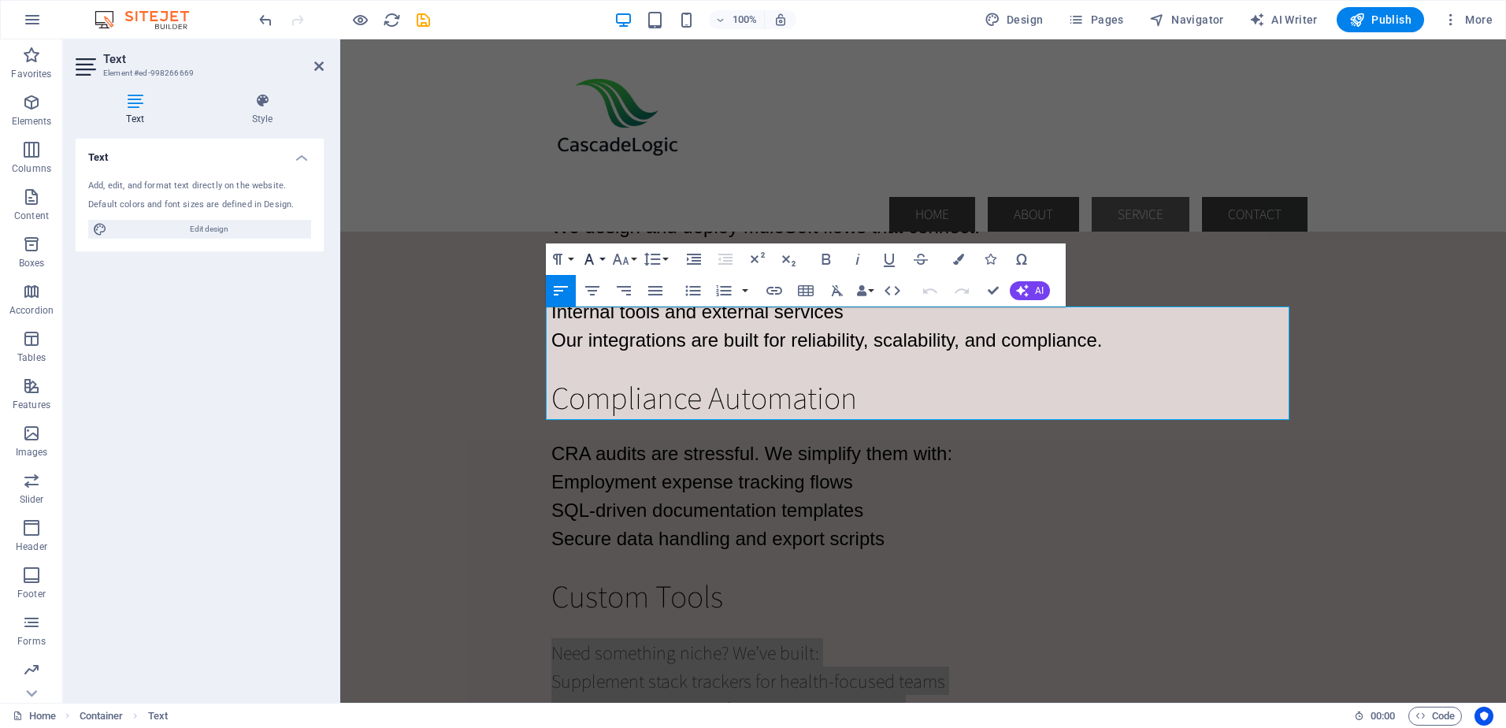
click at [600, 254] on button "Font Family" at bounding box center [593, 259] width 30 height 32
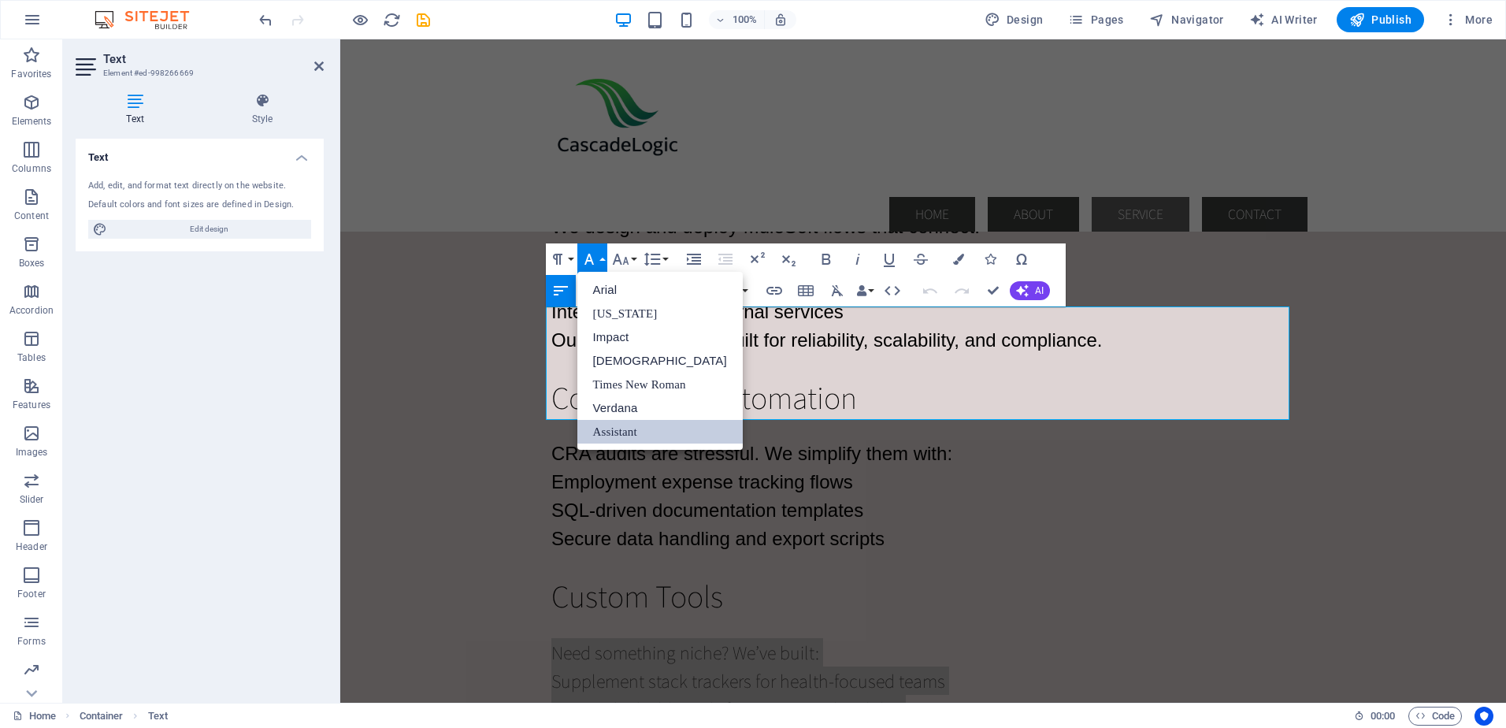
scroll to position [0, 0]
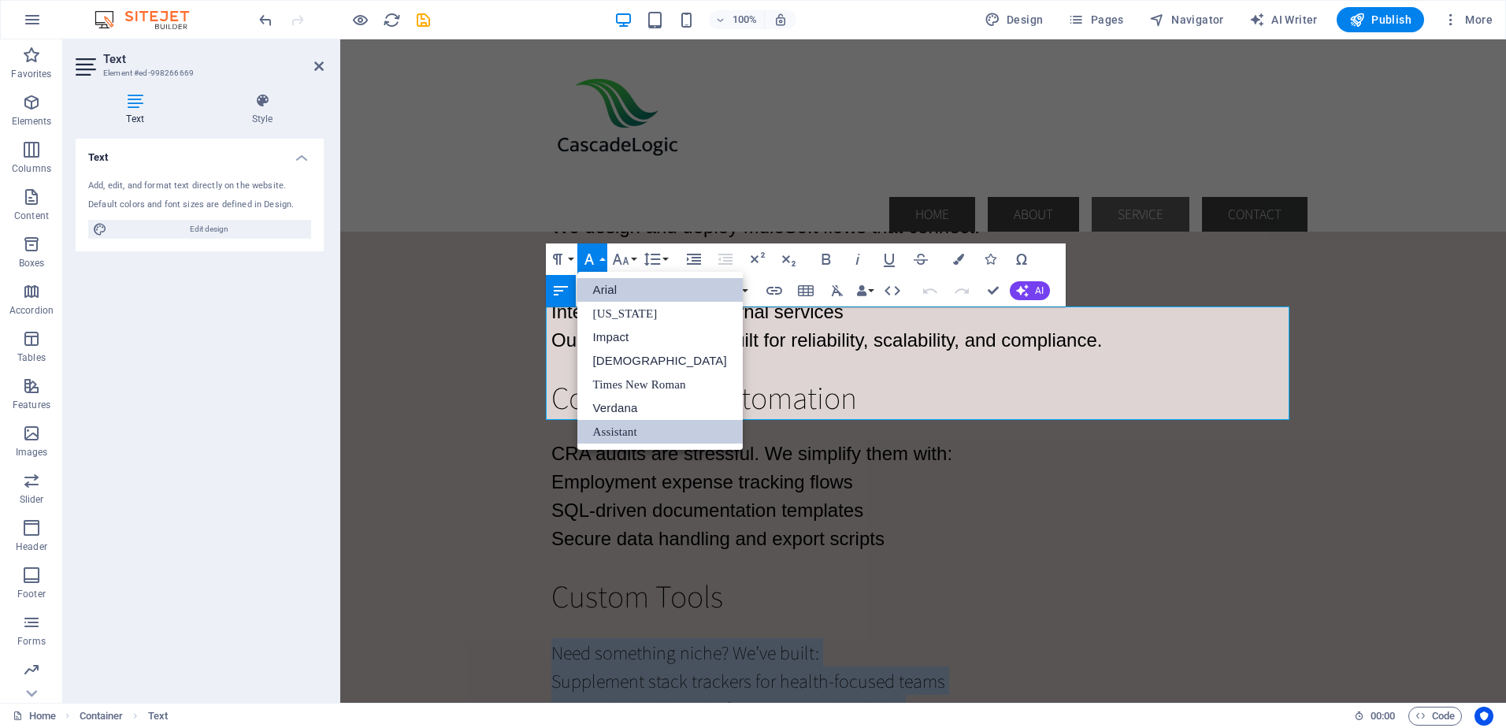
click at [607, 289] on link "Arial" at bounding box center [660, 290] width 165 height 24
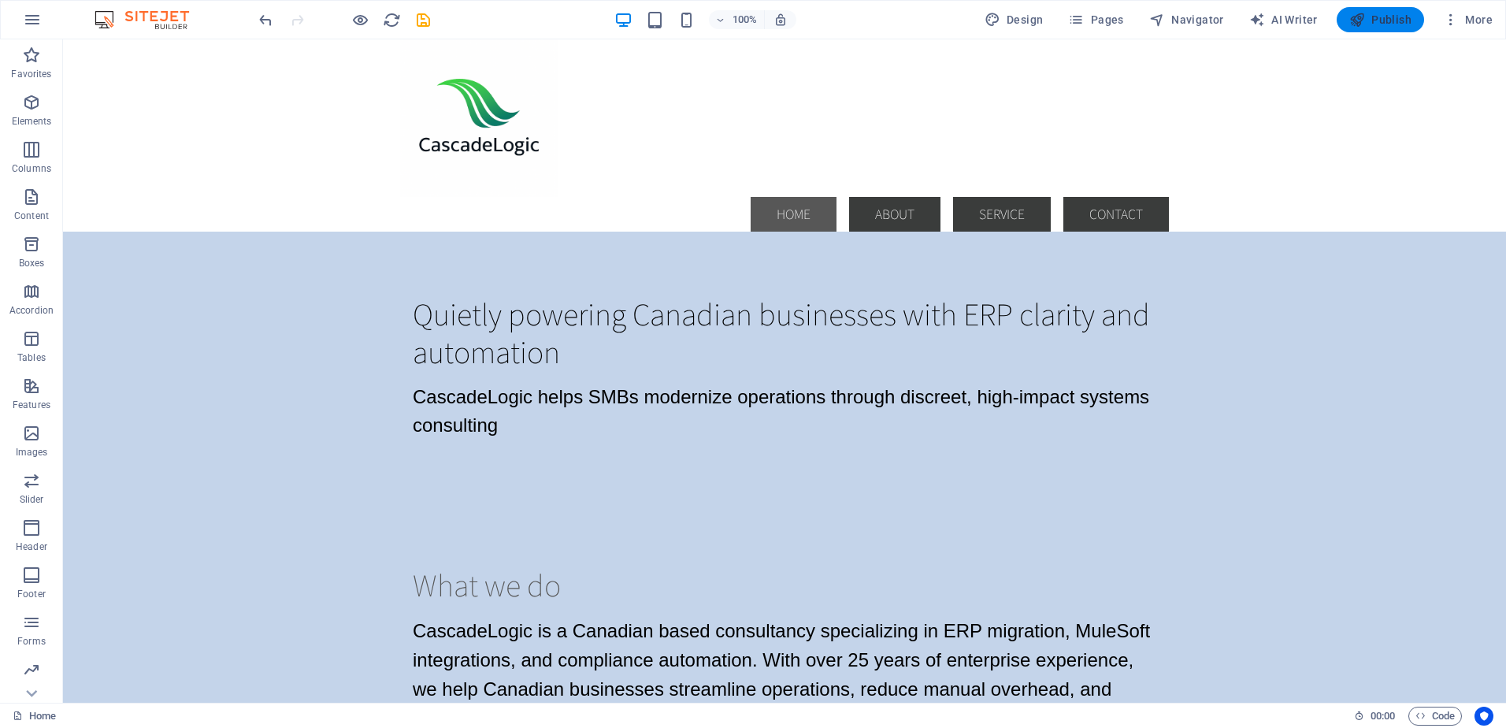
click at [1373, 20] on span "Publish" at bounding box center [1381, 20] width 62 height 16
checkbox input "false"
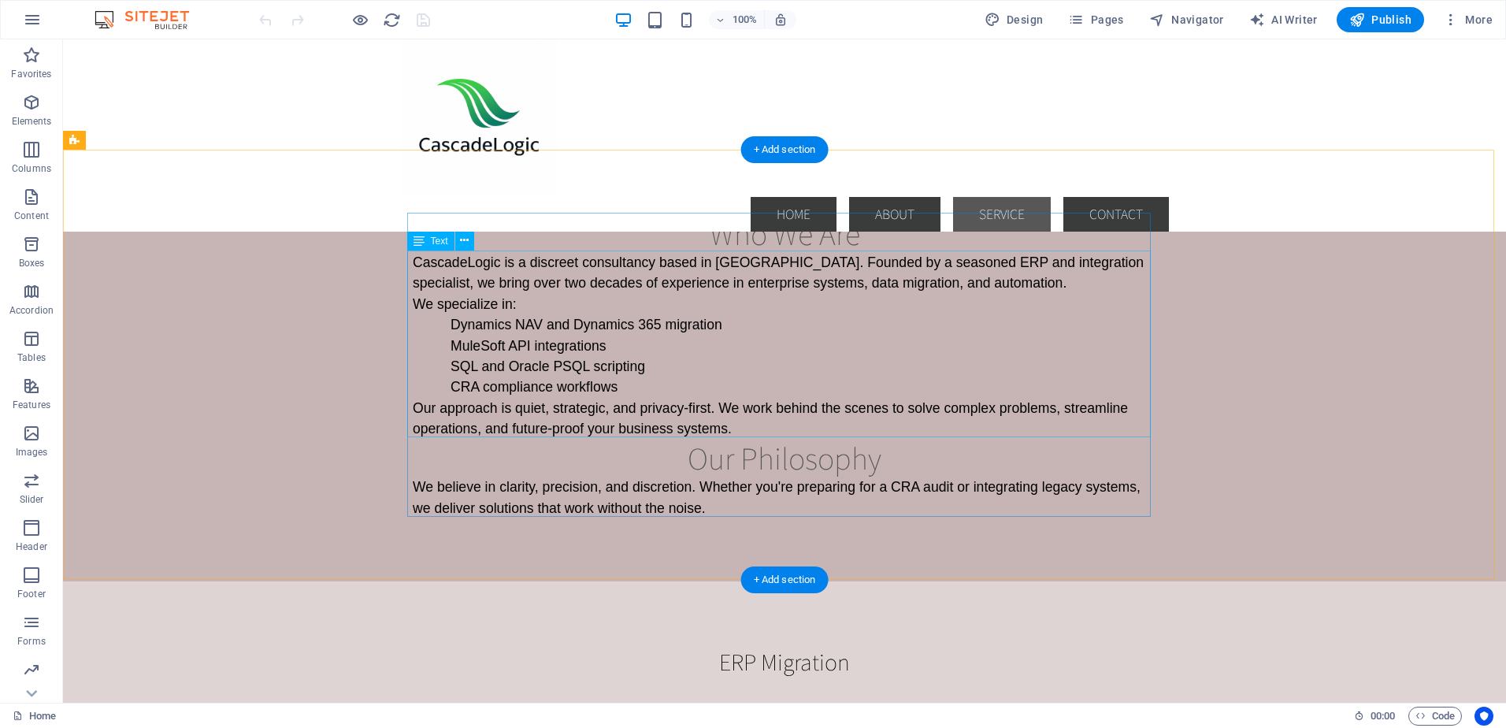
scroll to position [1103, 0]
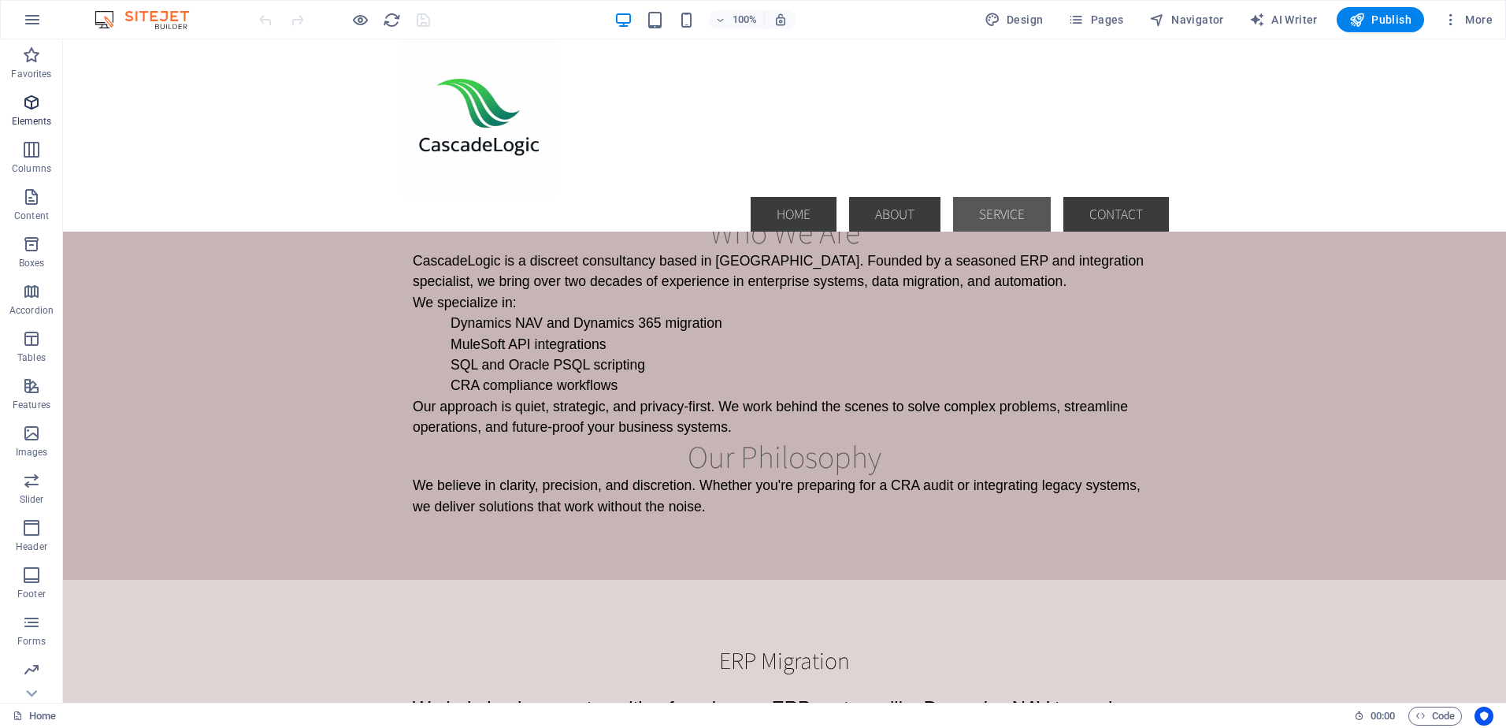
click at [28, 109] on icon "button" at bounding box center [31, 102] width 19 height 19
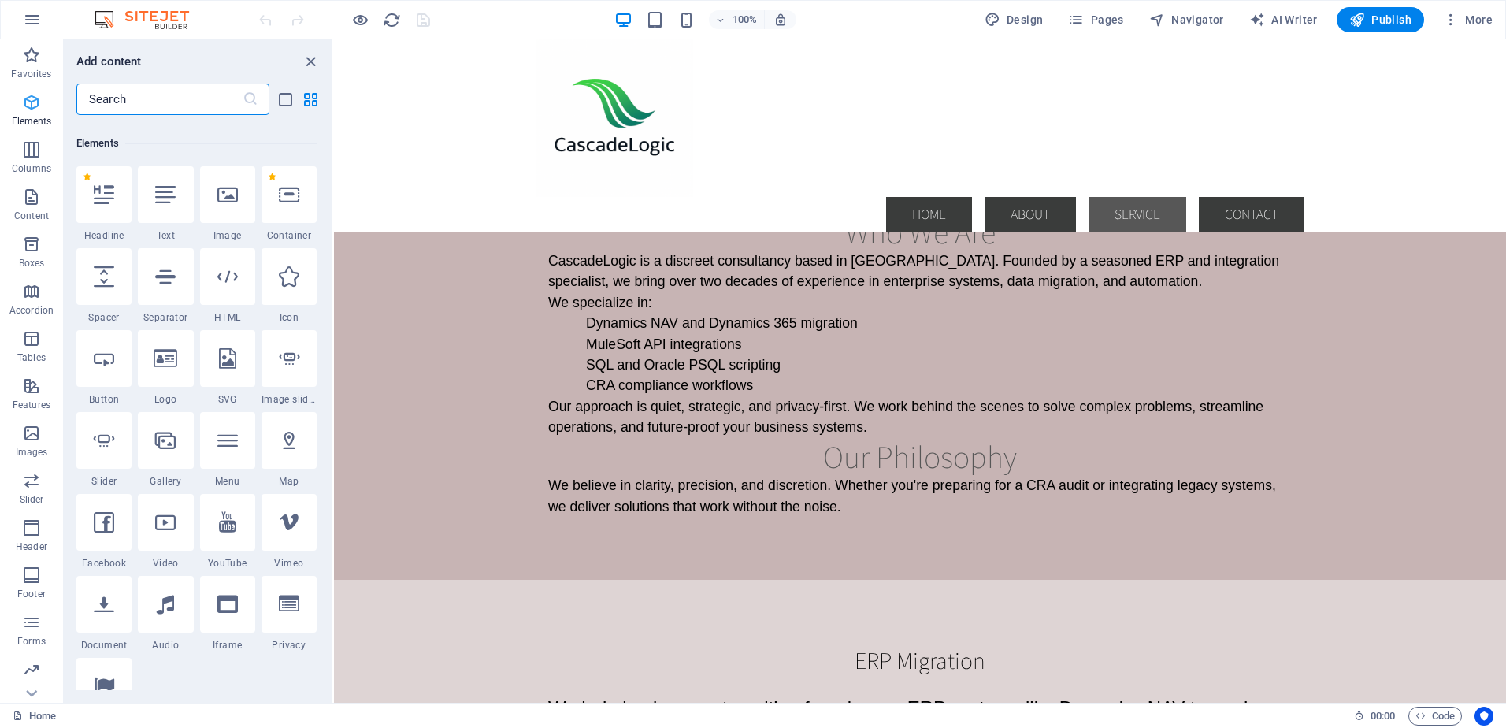
scroll to position [168, 0]
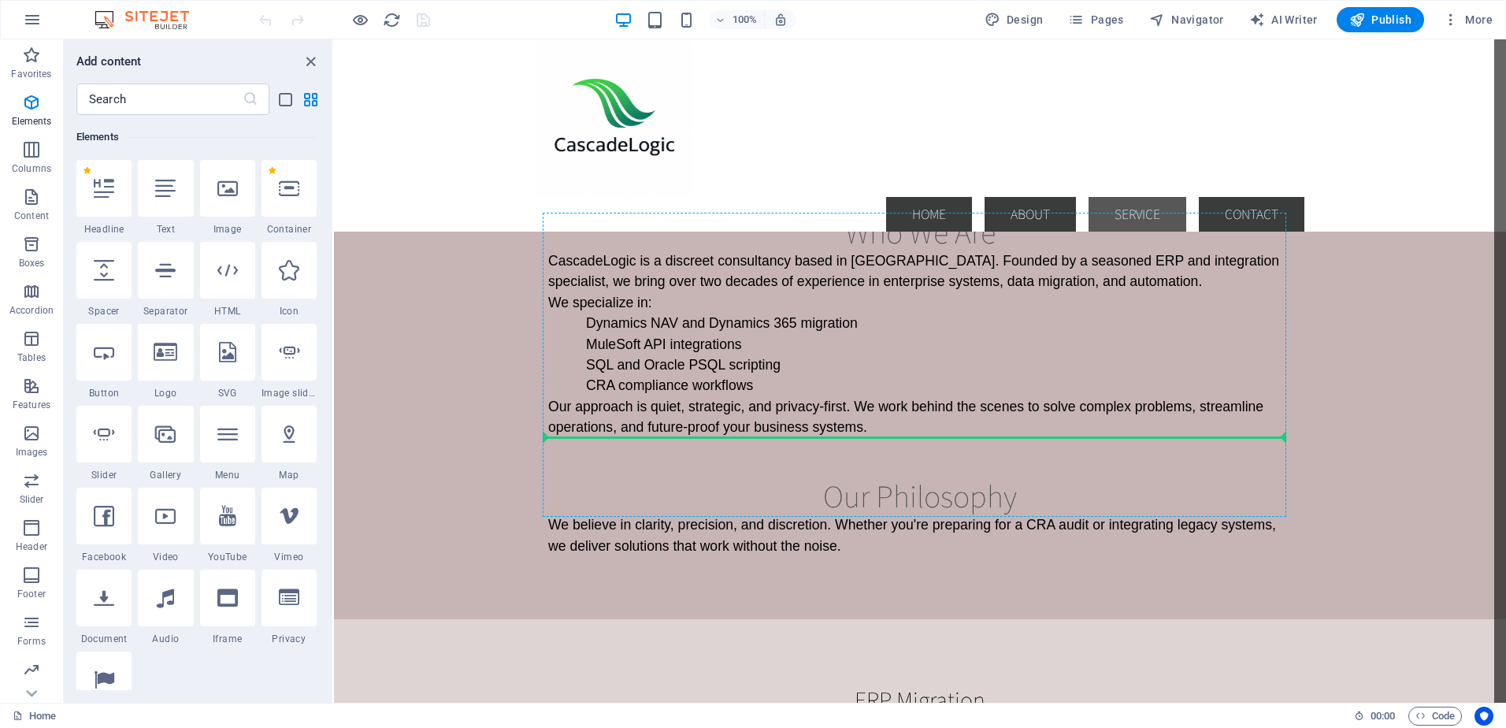
select select "px"
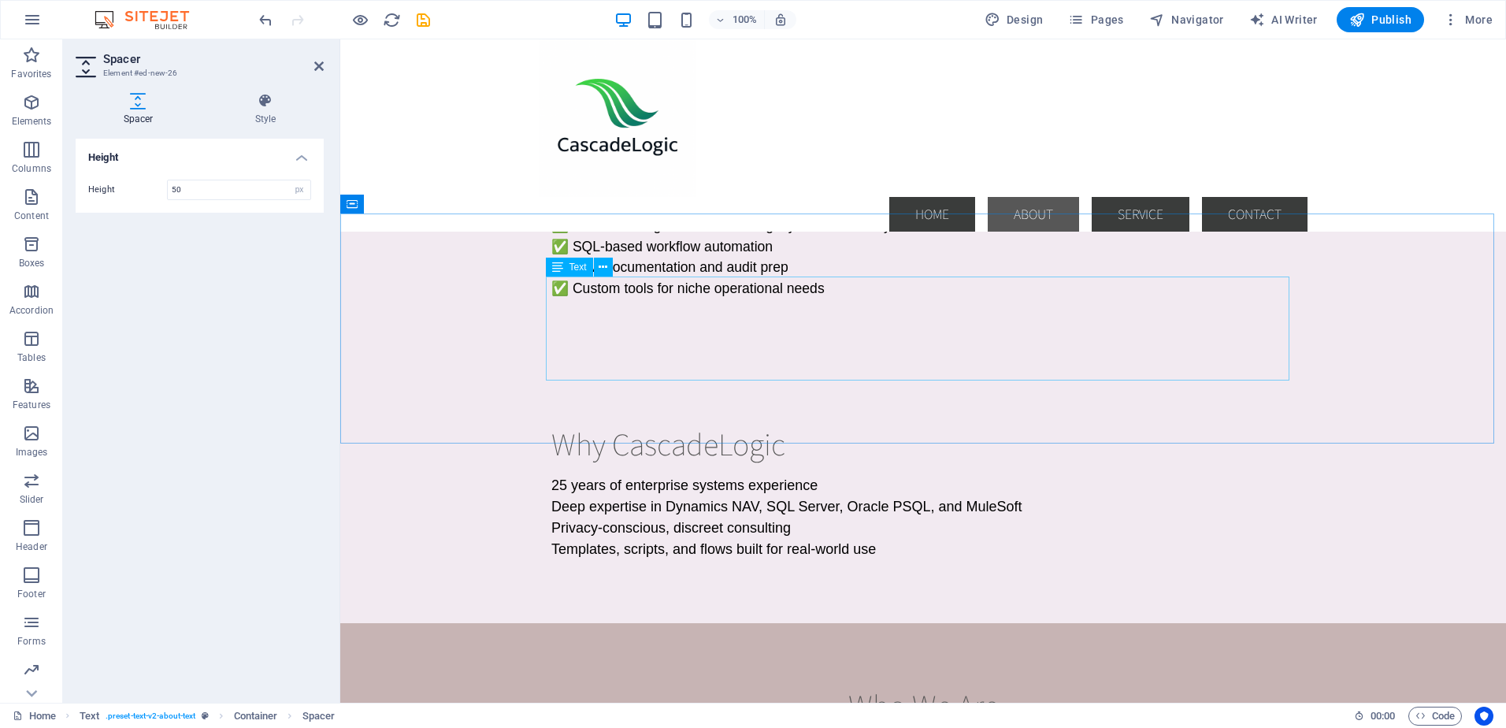
scroll to position [630, 0]
click at [625, 504] on div "25 years of enterprise systems experience Deep expertise in Dynamics NAV, SQL S…" at bounding box center [924, 516] width 744 height 85
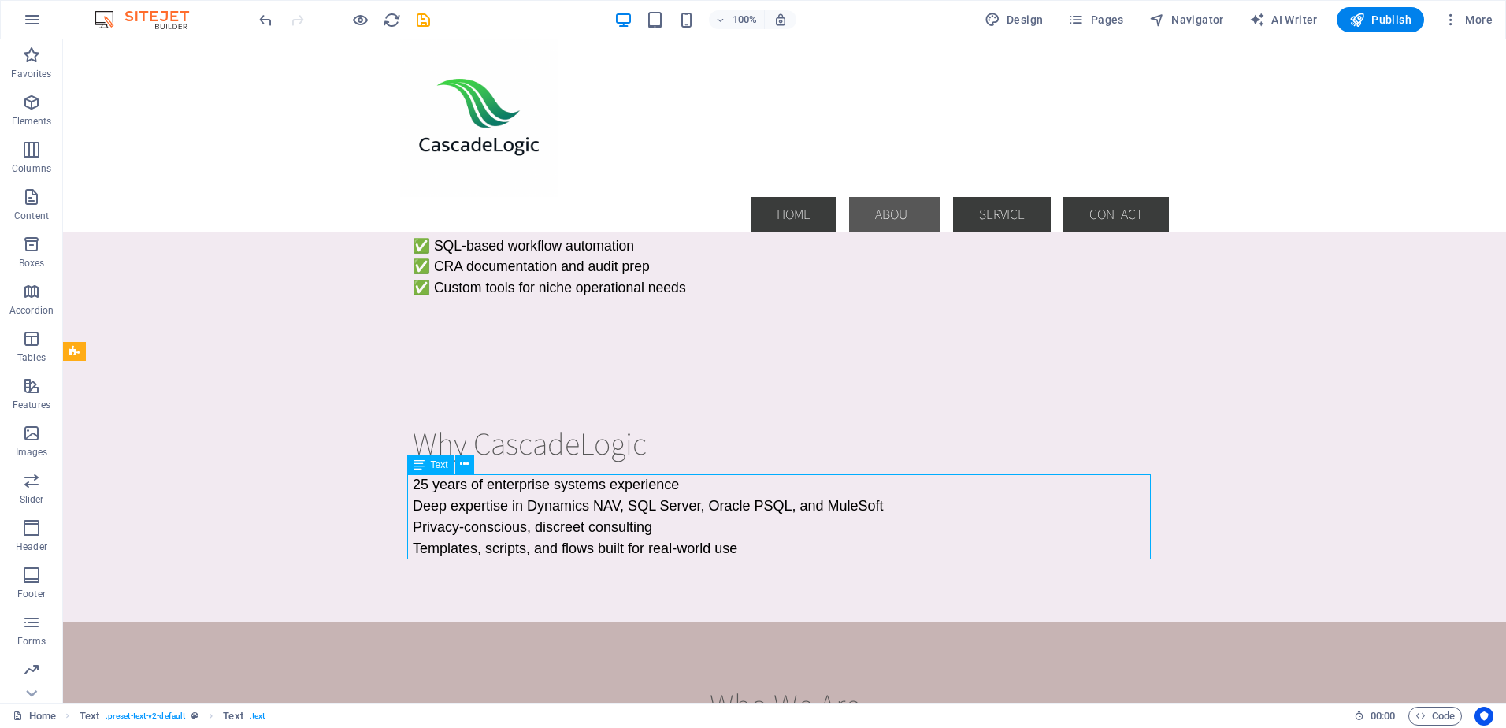
click at [426, 483] on div "25 years of enterprise systems experience Deep expertise in Dynamics NAV, SQL S…" at bounding box center [785, 516] width 744 height 85
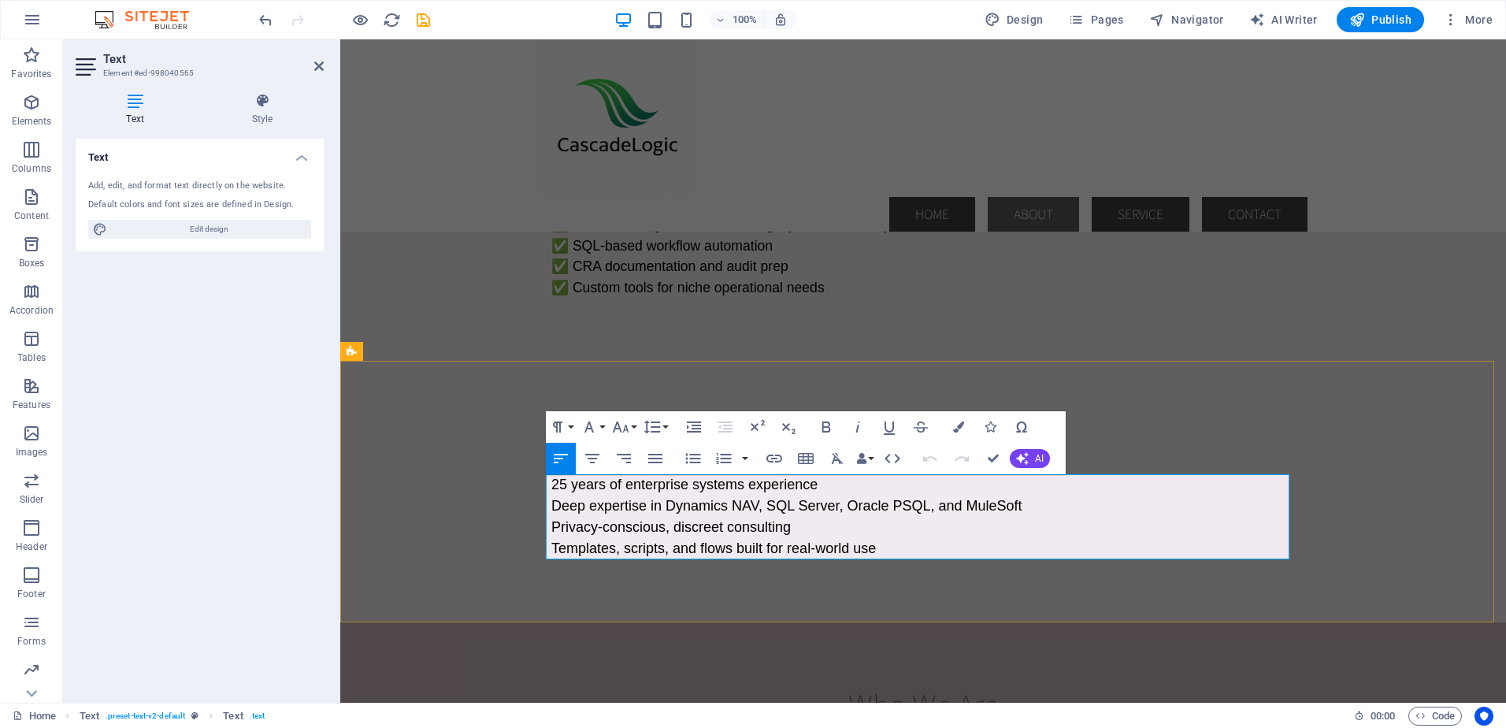
click at [561, 483] on span "25 years of enterprise systems experience" at bounding box center [685, 485] width 266 height 16
click at [928, 508] on span "Deep expertise in Dynamics NAV, SQL Server, Oracle PSQL, and MuleSoft" at bounding box center [787, 506] width 471 height 16
click at [943, 507] on span "Deep expertise in Dynamics NAV, SQL Server, Oracle PSQL, and MuleSoft" at bounding box center [787, 506] width 471 height 16
click at [990, 508] on p "Deep expertise in Dynamics NAV, SQL Server, Oracle PSQL, MuleSoft" at bounding box center [924, 506] width 744 height 21
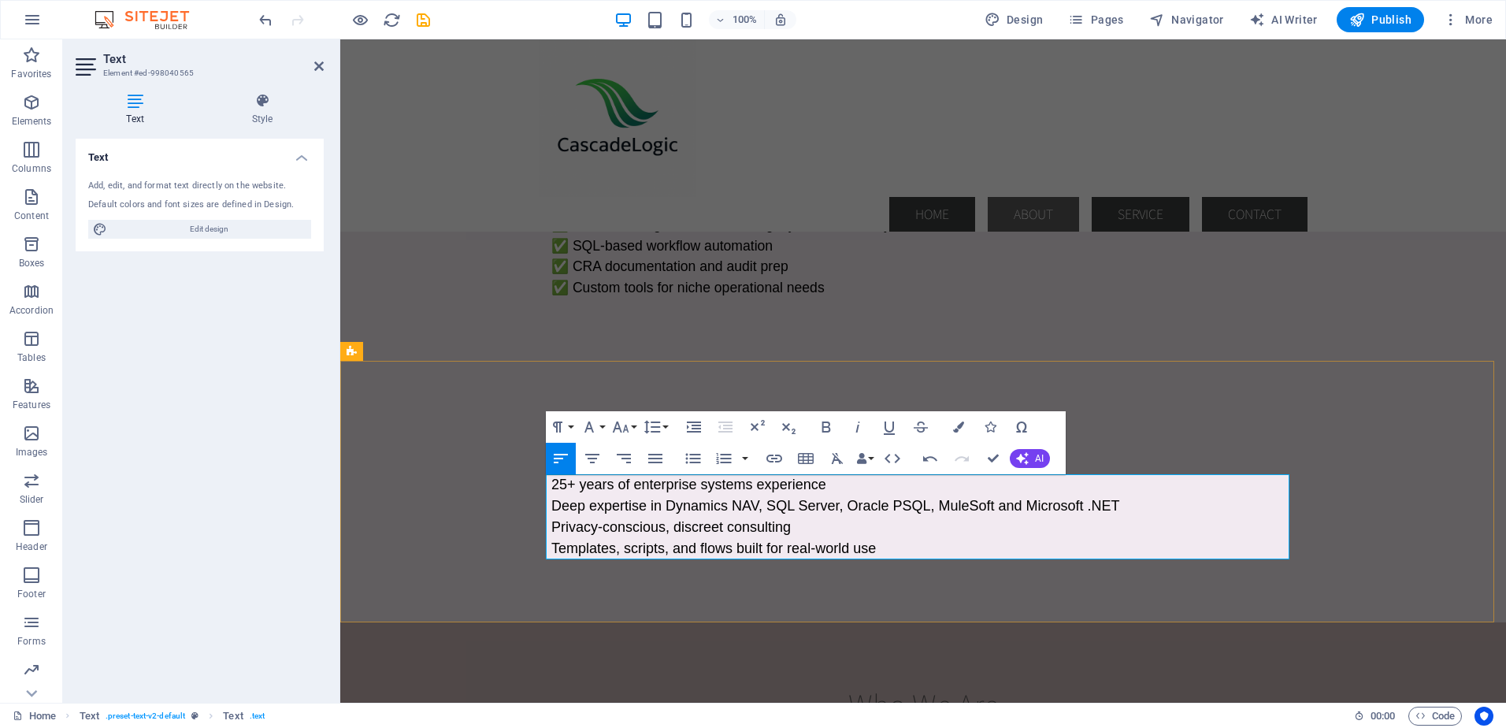
click at [929, 508] on span "Deep expertise in Dynamics NAV, SQL Server, Oracle PSQL, MuleSoft and Microsoft…" at bounding box center [836, 506] width 569 height 16
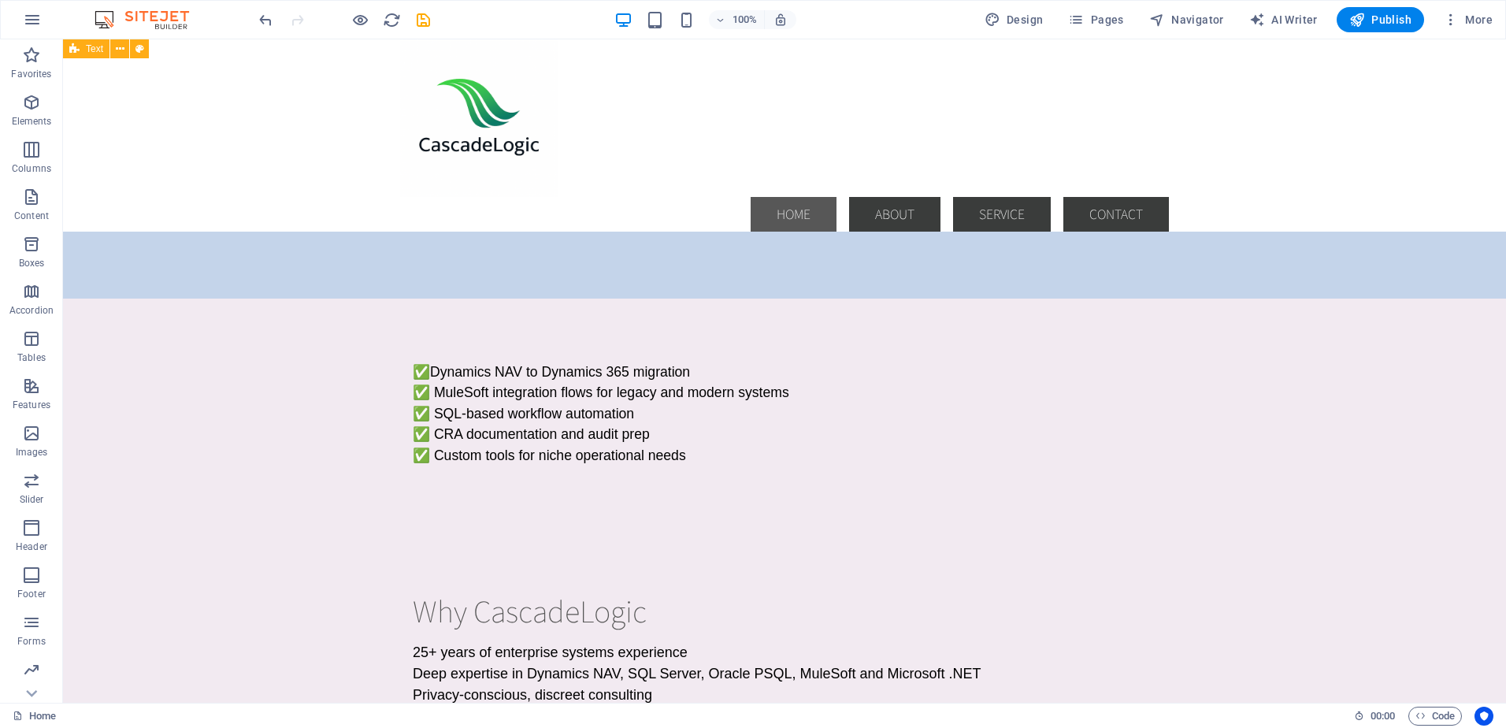
scroll to position [473, 0]
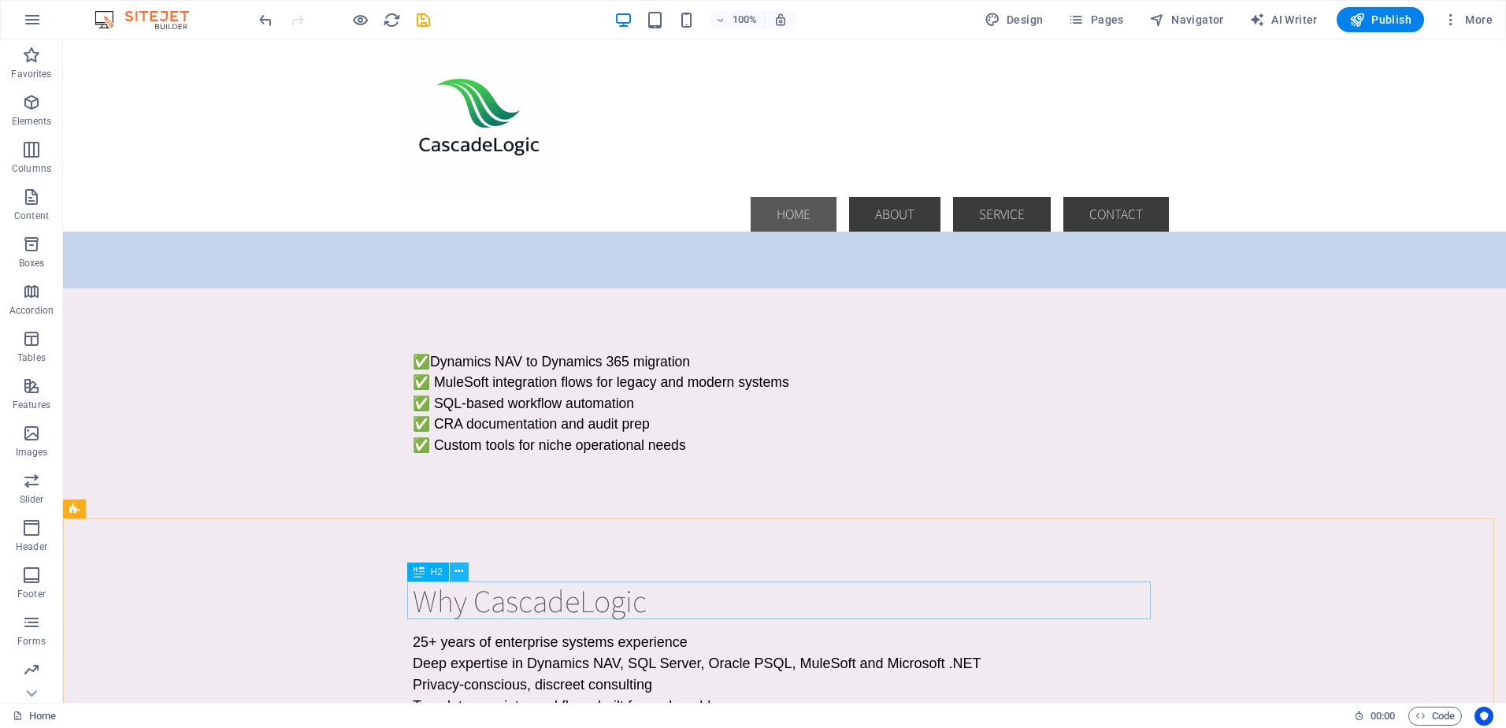
click at [457, 569] on icon at bounding box center [459, 571] width 9 height 17
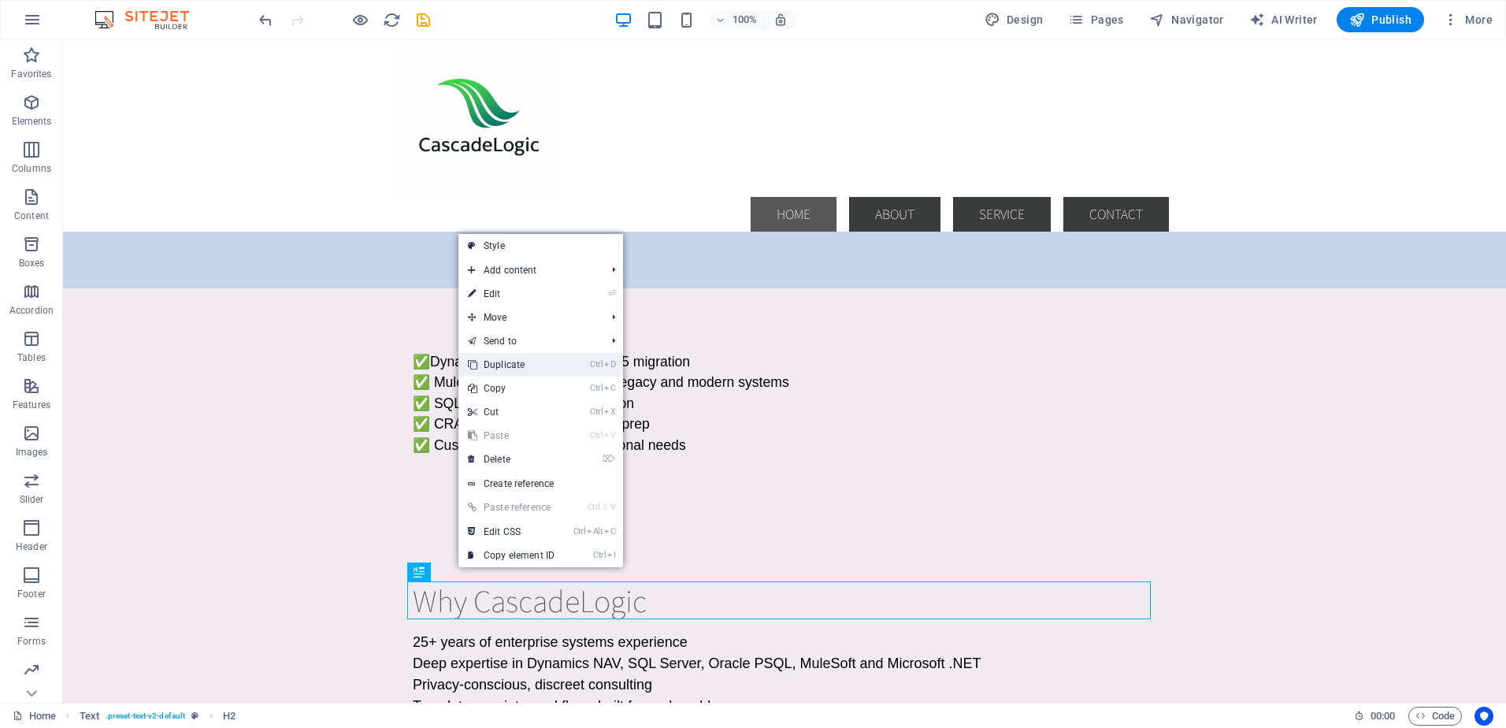
click at [503, 357] on link "Ctrl D Duplicate" at bounding box center [512, 365] width 106 height 24
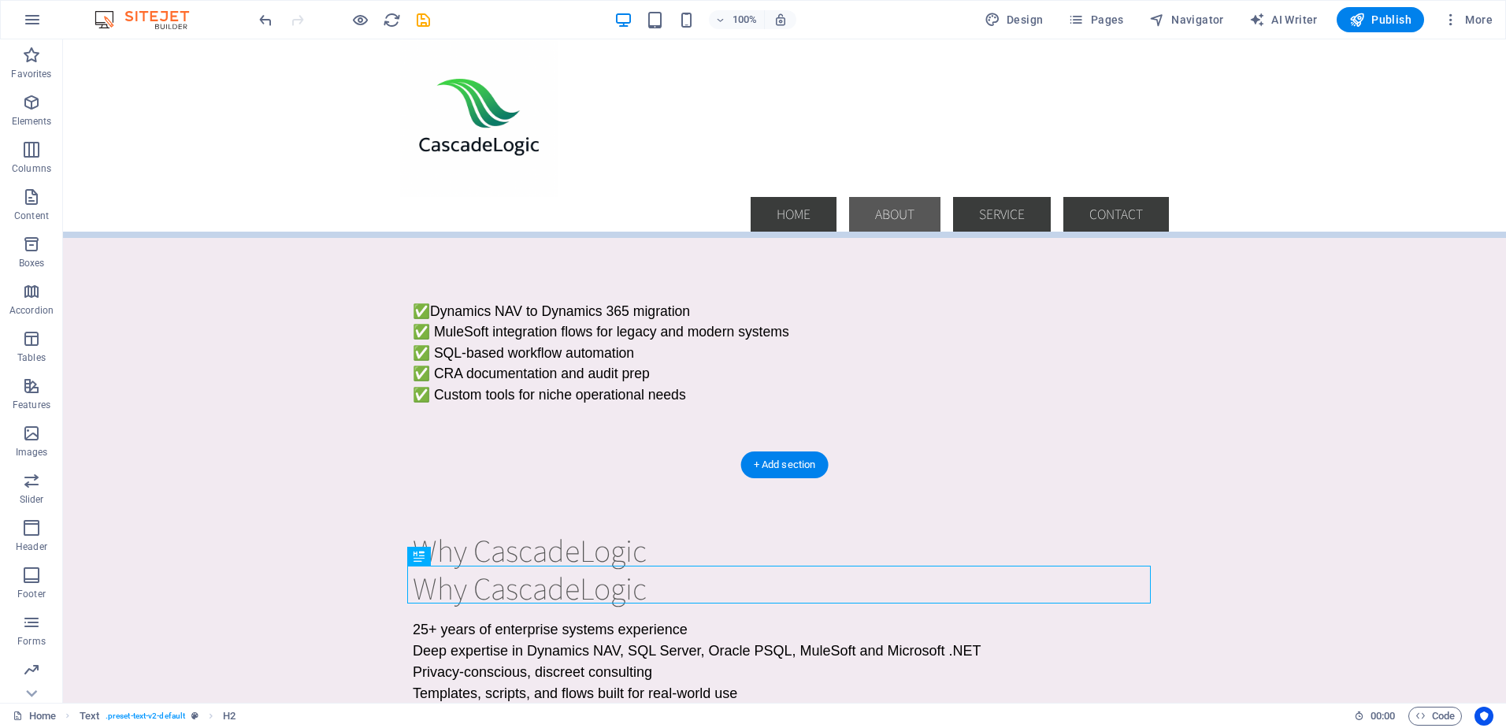
scroll to position [526, 0]
drag, startPoint x: 492, startPoint y: 653, endPoint x: 427, endPoint y: 580, distance: 97.7
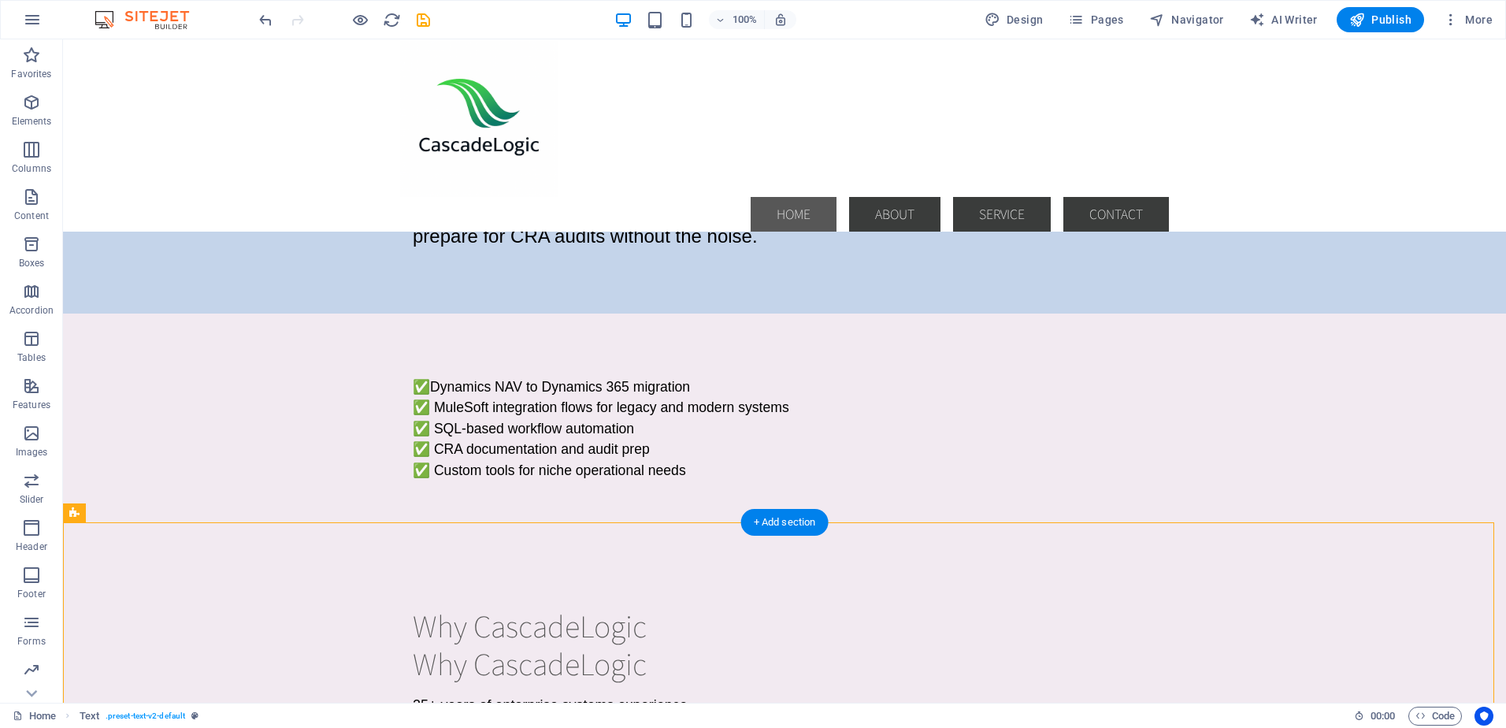
scroll to position [470, 0]
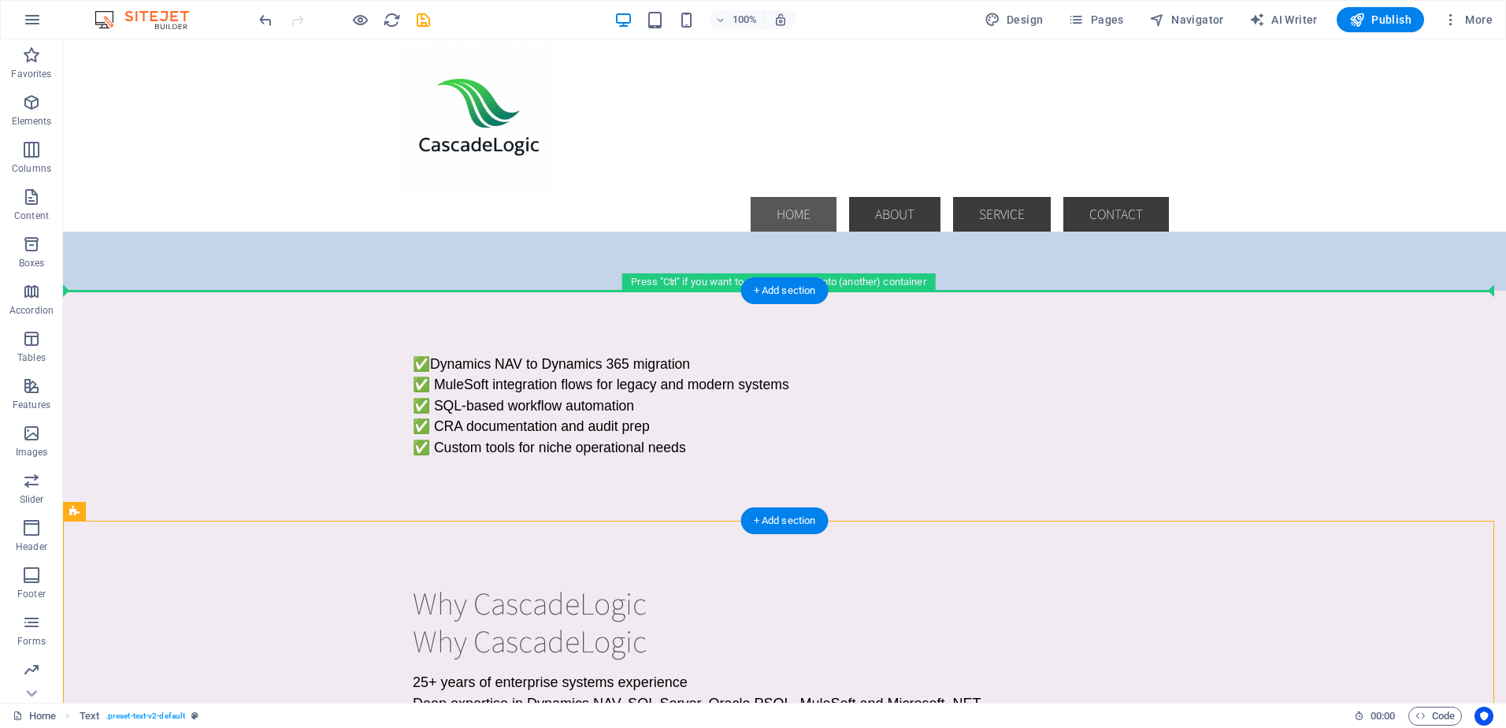
drag, startPoint x: 496, startPoint y: 672, endPoint x: 445, endPoint y: 339, distance: 337.1
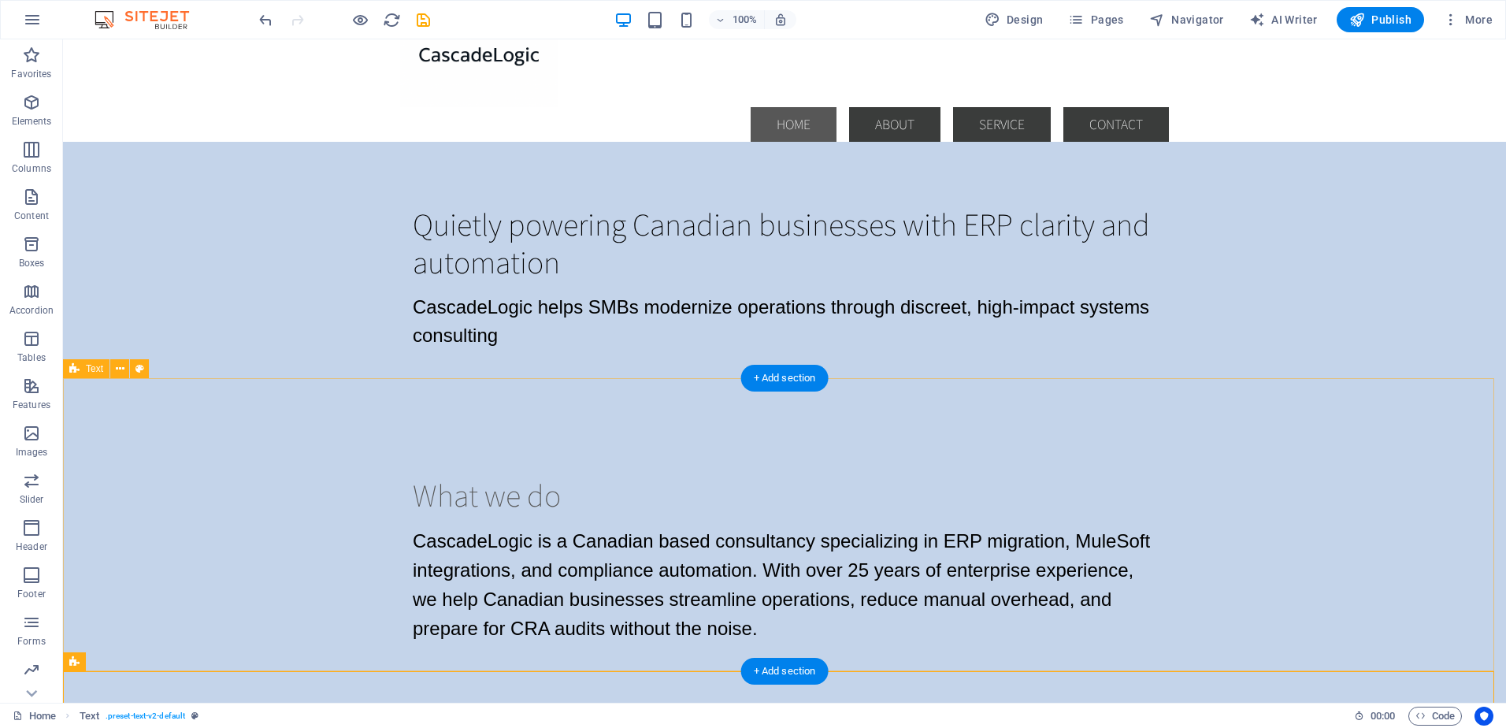
scroll to position [76, 0]
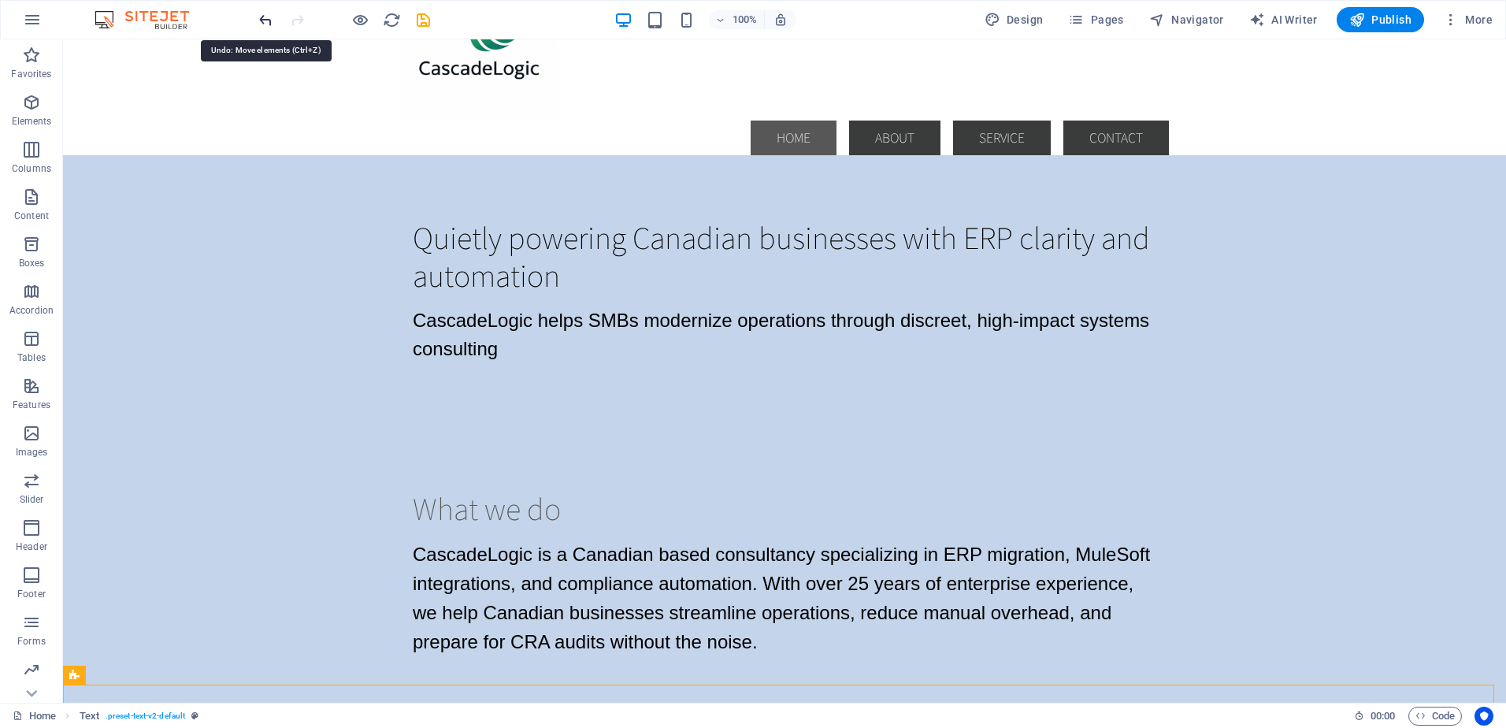
click at [265, 20] on icon "undo" at bounding box center [266, 20] width 18 height 18
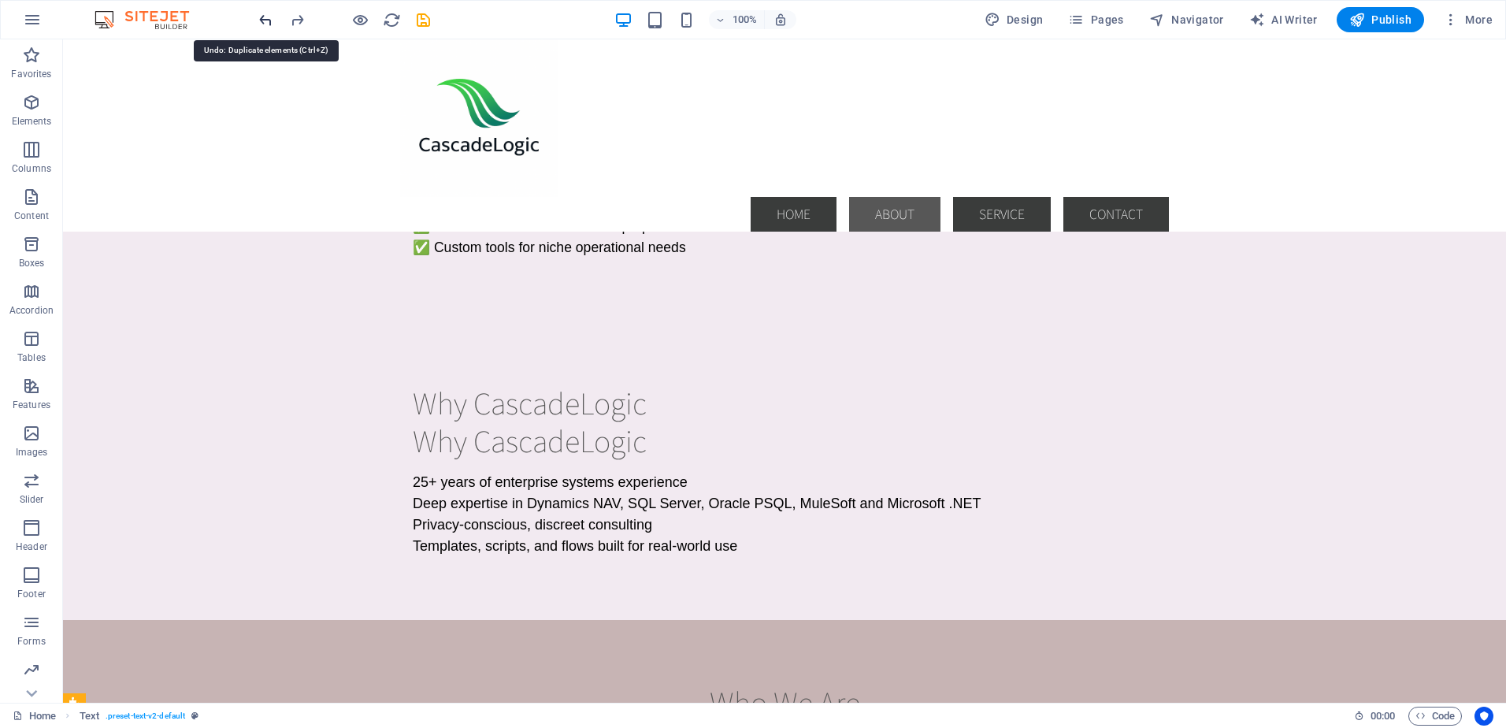
scroll to position [770, 0]
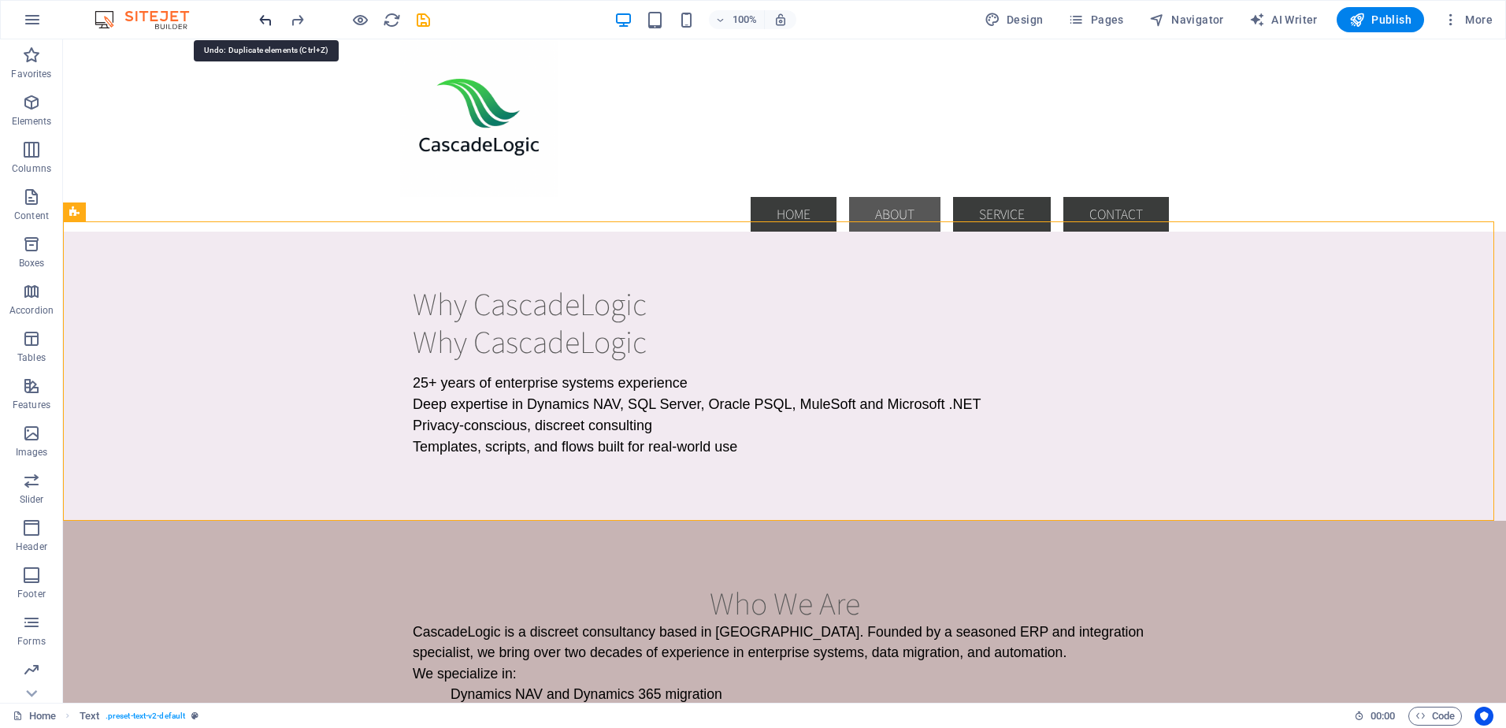
click at [265, 20] on icon "undo" at bounding box center [266, 20] width 18 height 18
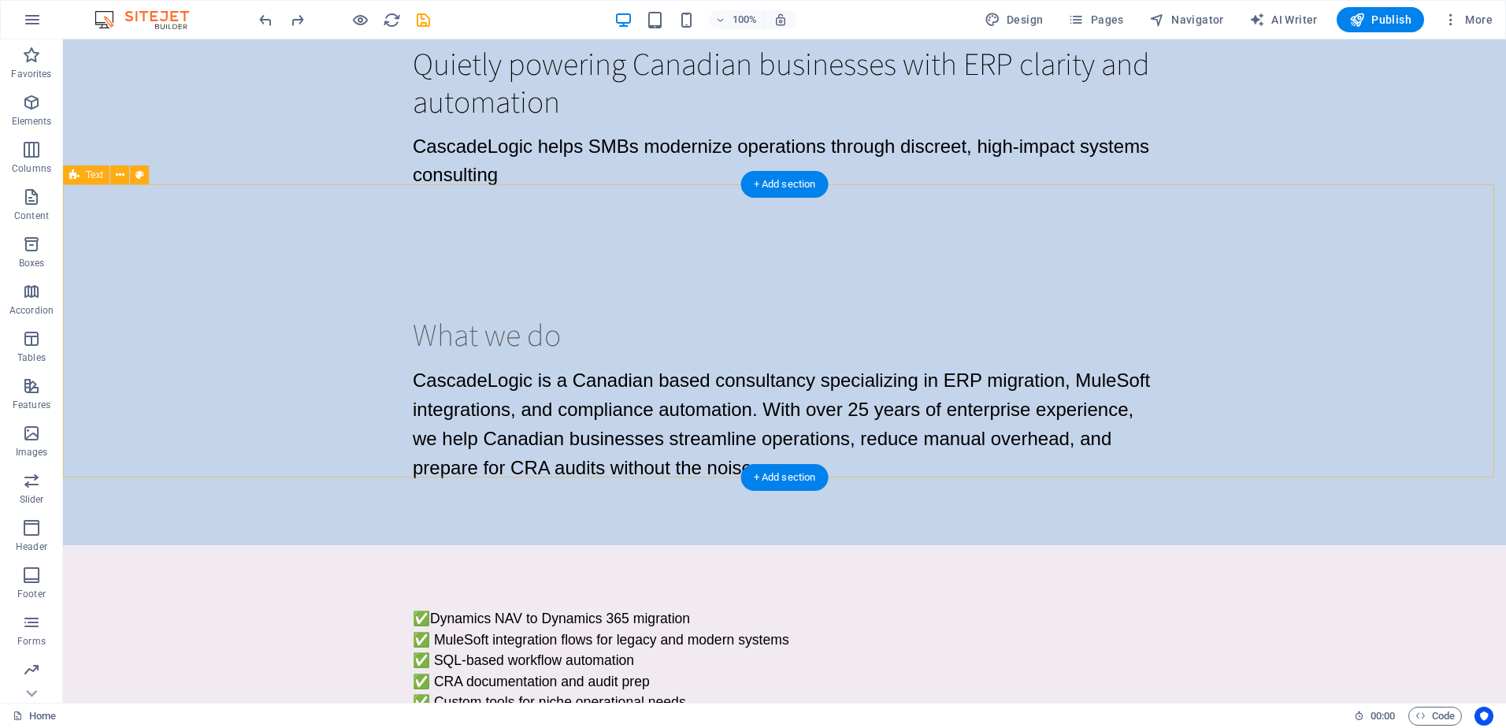
scroll to position [315, 0]
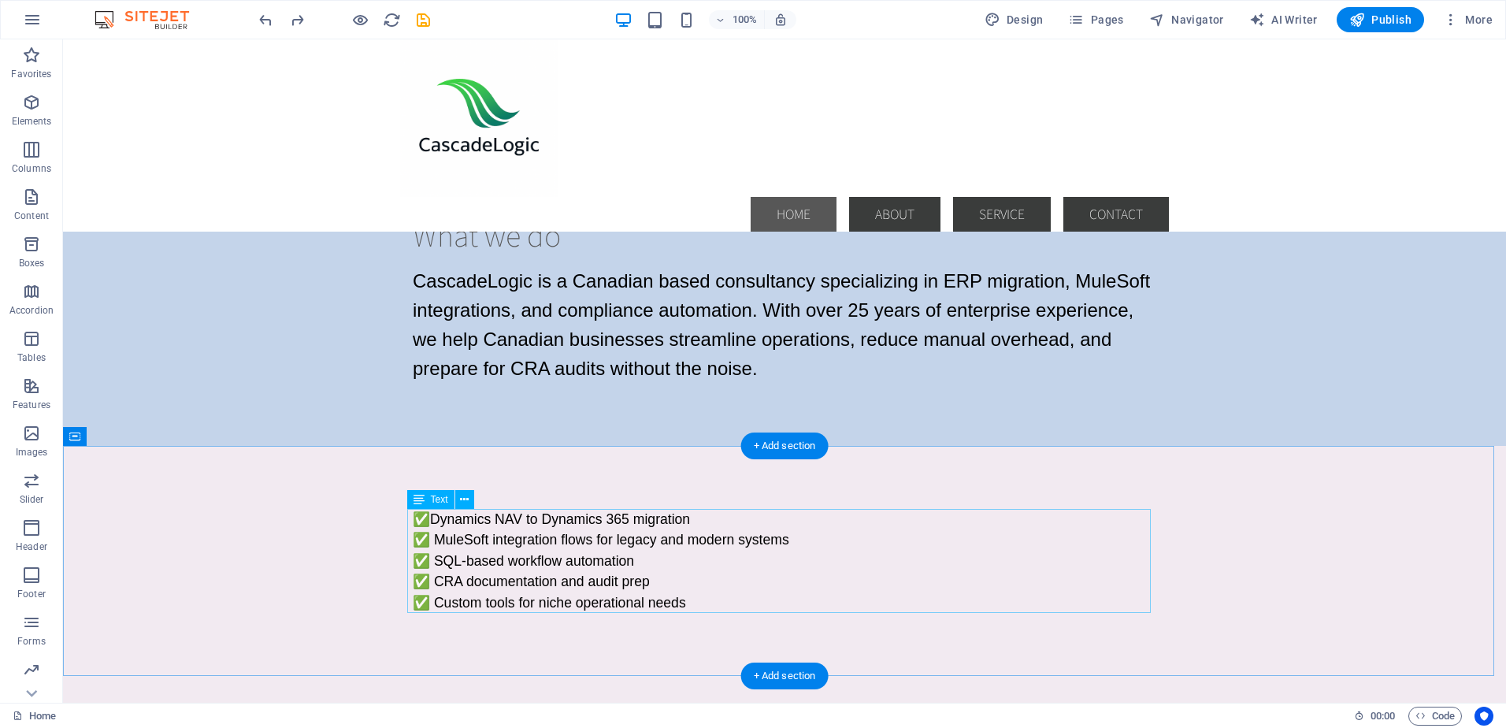
click at [475, 515] on div "✅ Dynamics NAV to Dynamics 365 migration ✅ MuleSoft integration flows for legac…" at bounding box center [785, 561] width 744 height 104
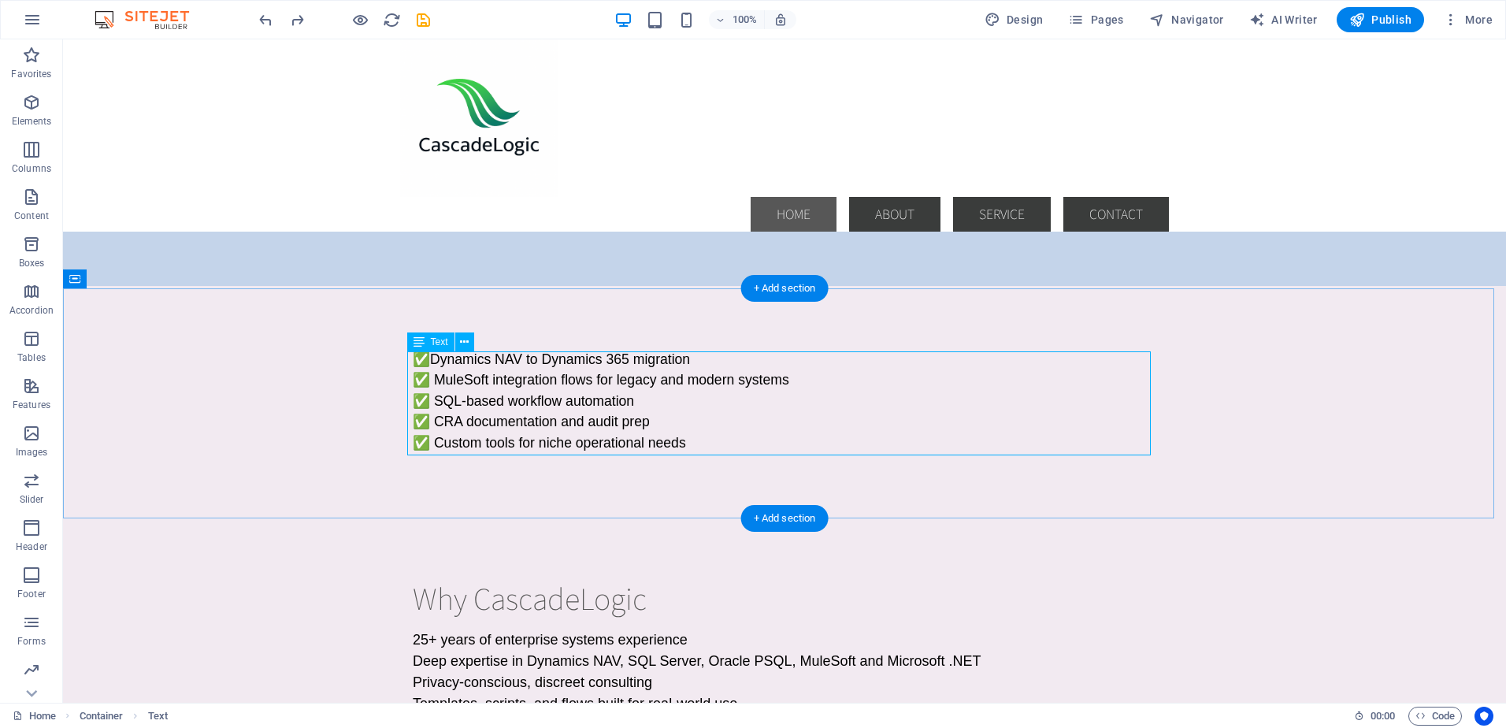
scroll to position [473, 0]
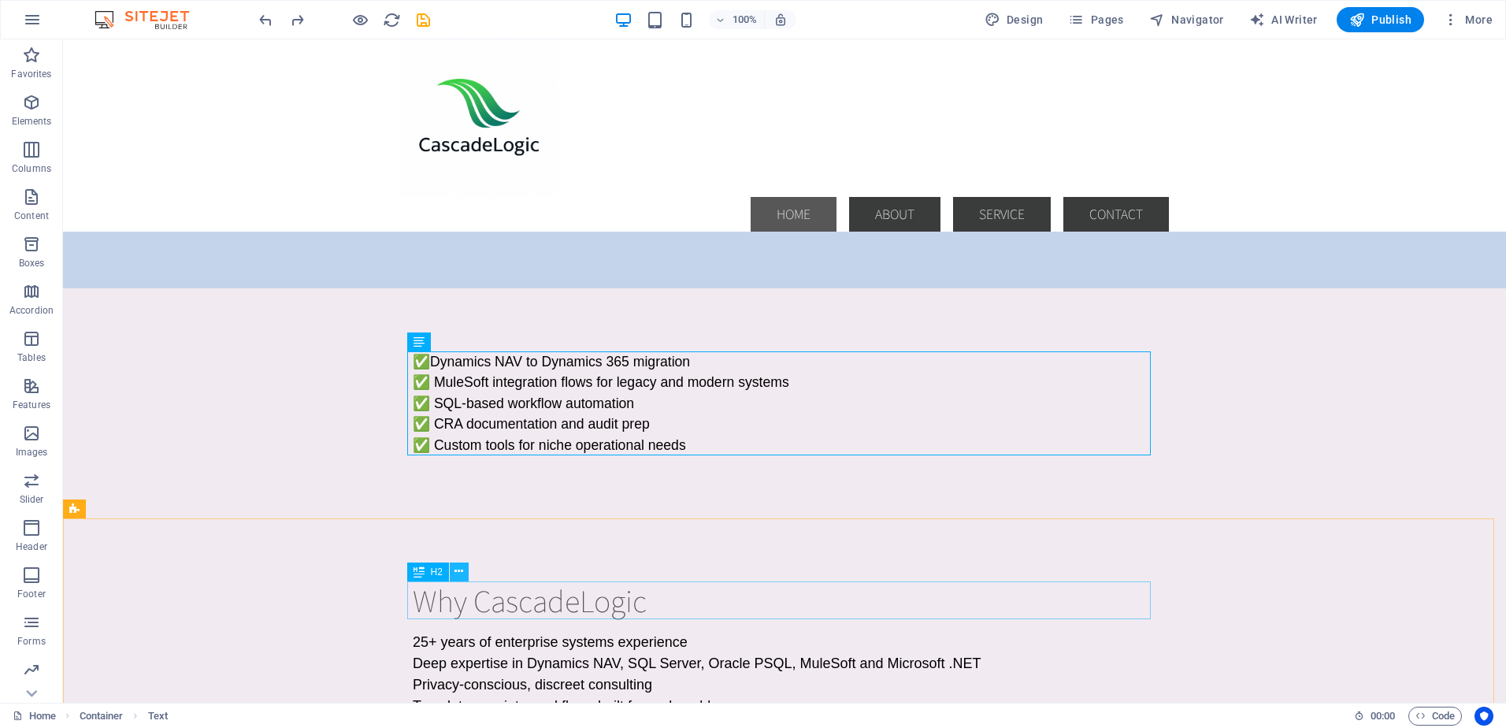
click at [462, 570] on icon at bounding box center [459, 571] width 9 height 17
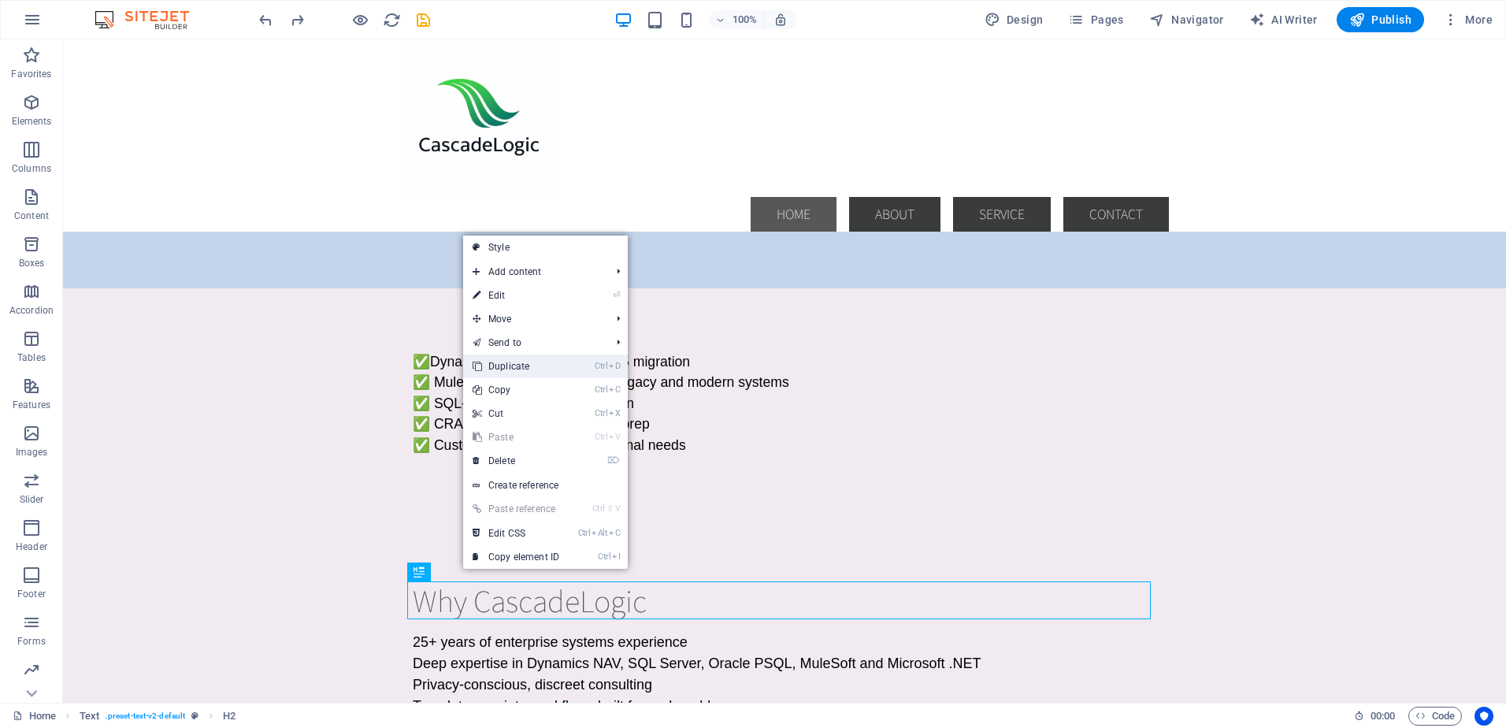
click at [508, 362] on link "Ctrl D Duplicate" at bounding box center [516, 367] width 106 height 24
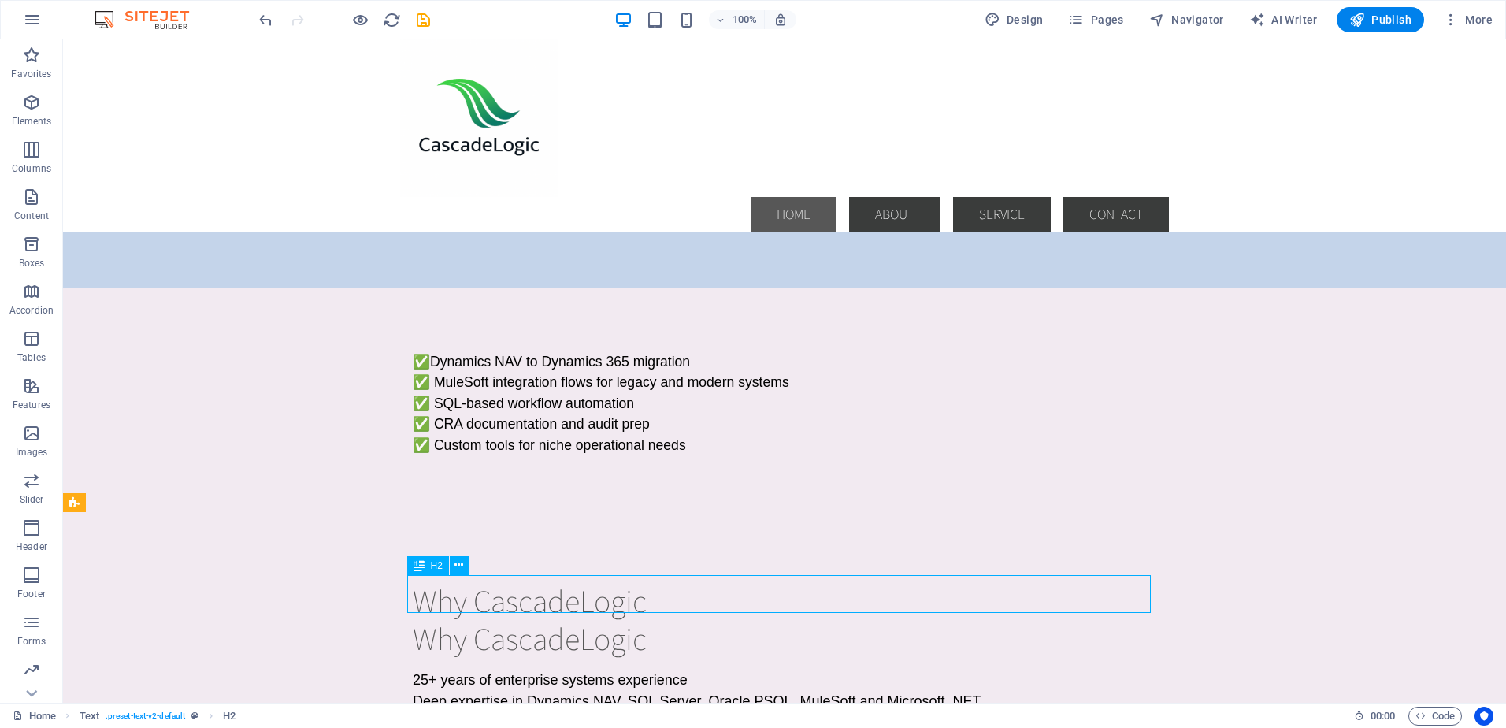
scroll to position [479, 0]
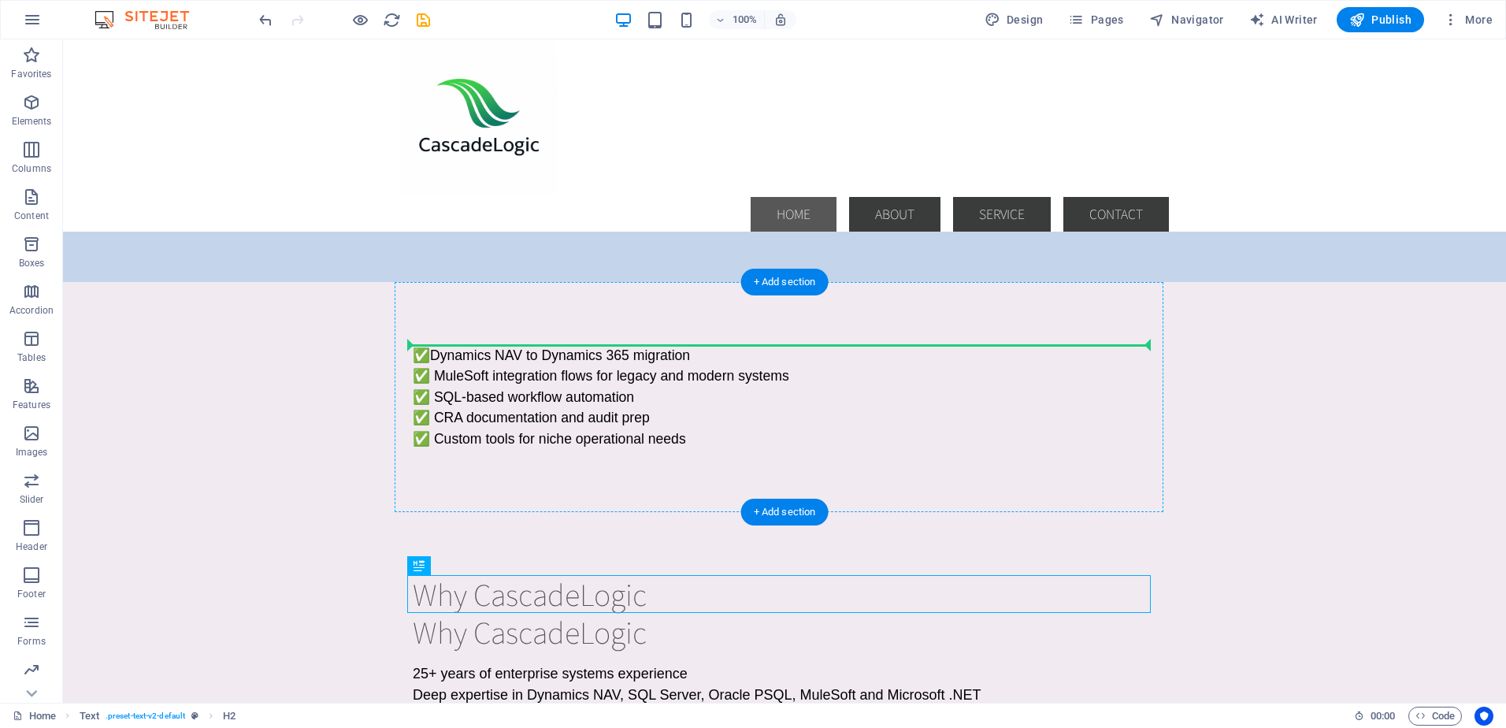
drag, startPoint x: 481, startPoint y: 610, endPoint x: 418, endPoint y: 347, distance: 270.4
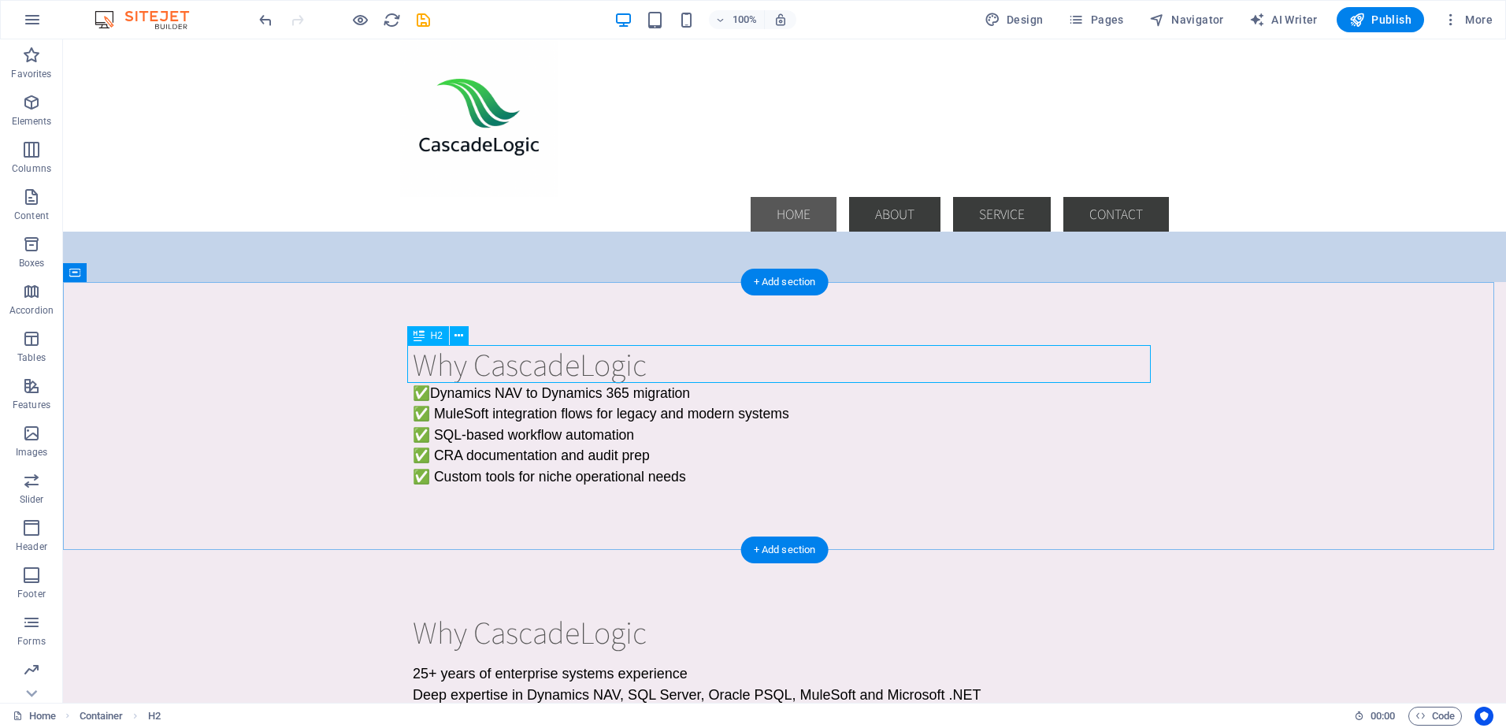
click at [641, 364] on div "Why CascadeLogic" at bounding box center [785, 364] width 744 height 38
click at [646, 369] on div "Why CascadeLogic" at bounding box center [785, 364] width 744 height 38
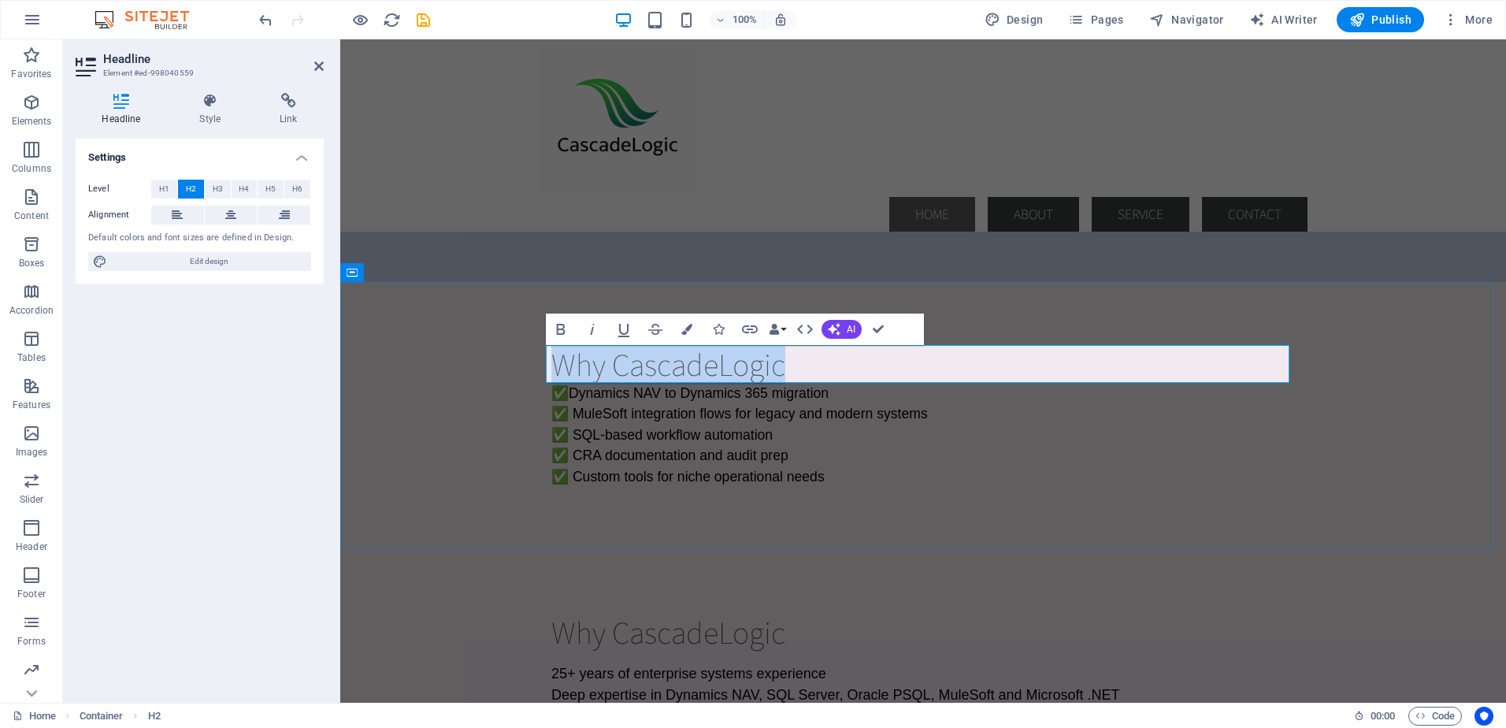
click at [767, 367] on h2 "Why CascadeLogic" at bounding box center [924, 364] width 744 height 38
drag, startPoint x: 792, startPoint y: 366, endPoint x: 549, endPoint y: 379, distance: 243.0
click at [552, 379] on h2 "Why CascadeLogic" at bounding box center [924, 364] width 744 height 38
click at [623, 373] on h2 "Core services" at bounding box center [924, 364] width 744 height 38
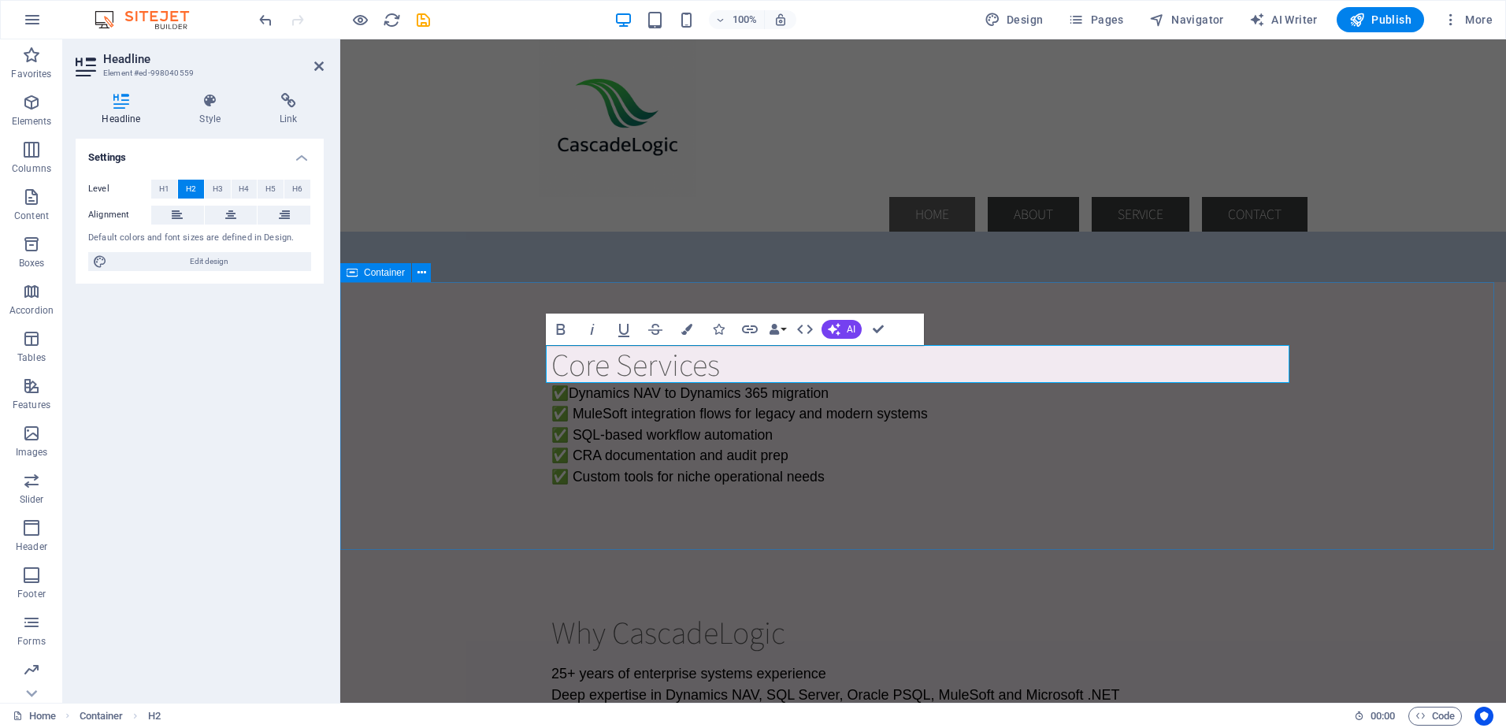
click at [509, 403] on div "Core Services ✅ Dynamics NAV to Dynamics 365 migration ✅ MuleSoft integration f…" at bounding box center [923, 416] width 1166 height 268
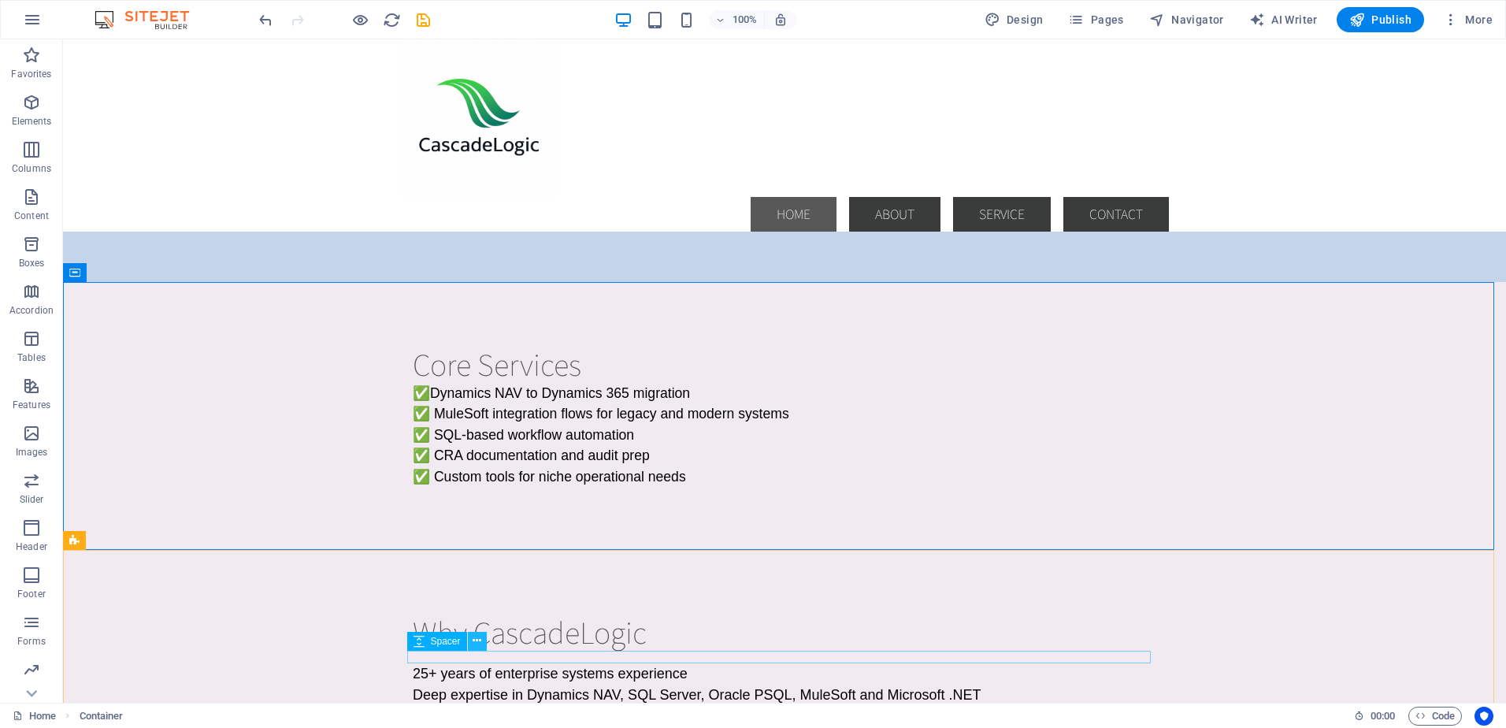
click at [480, 647] on icon at bounding box center [477, 641] width 9 height 17
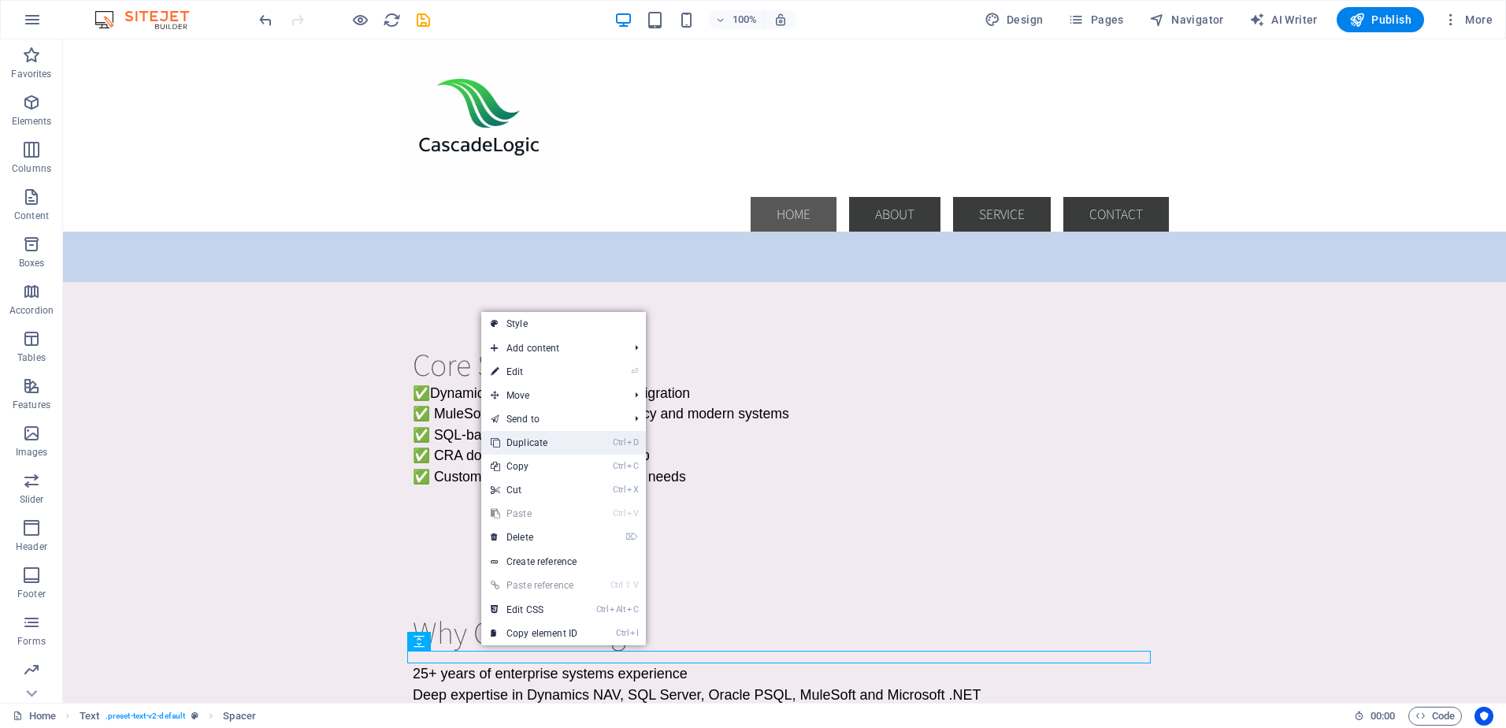
click at [515, 448] on link "Ctrl D Duplicate" at bounding box center [534, 443] width 106 height 24
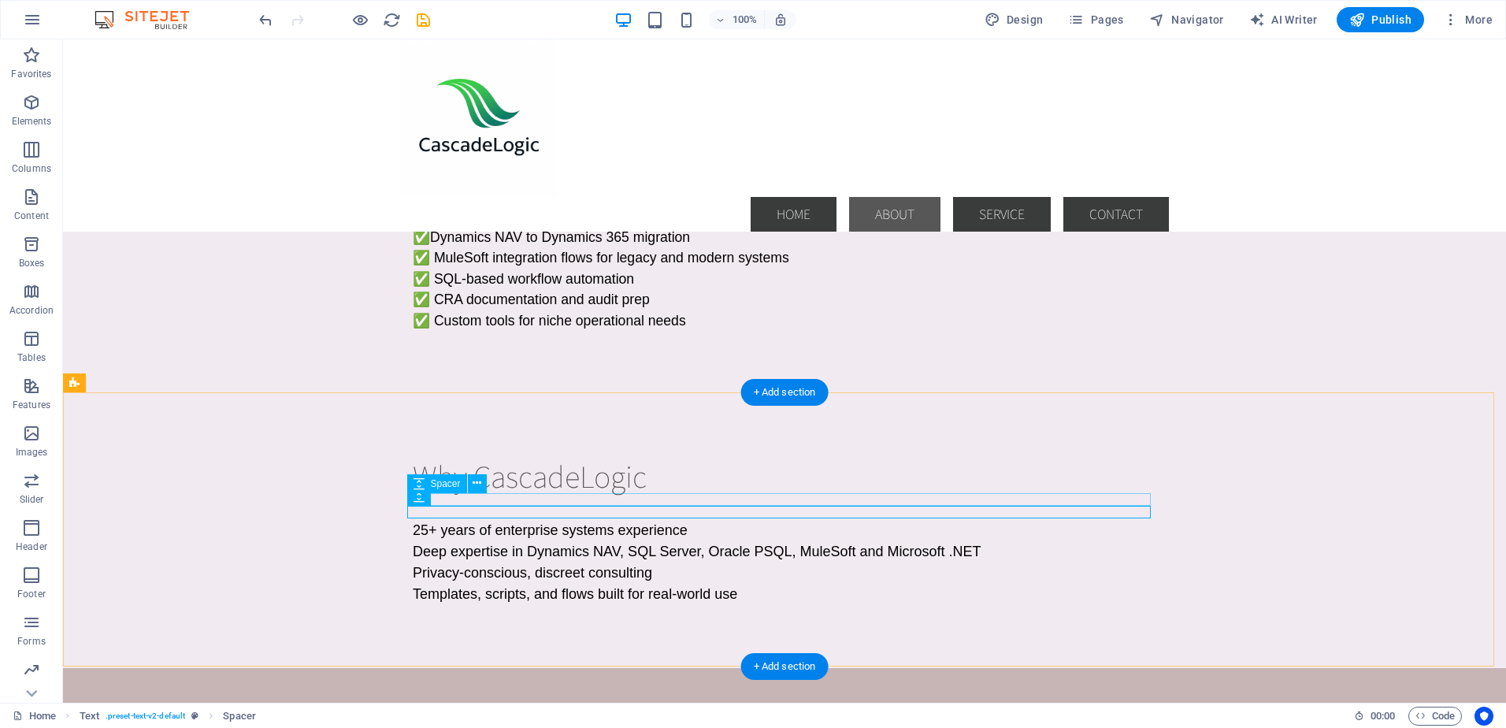
scroll to position [637, 0]
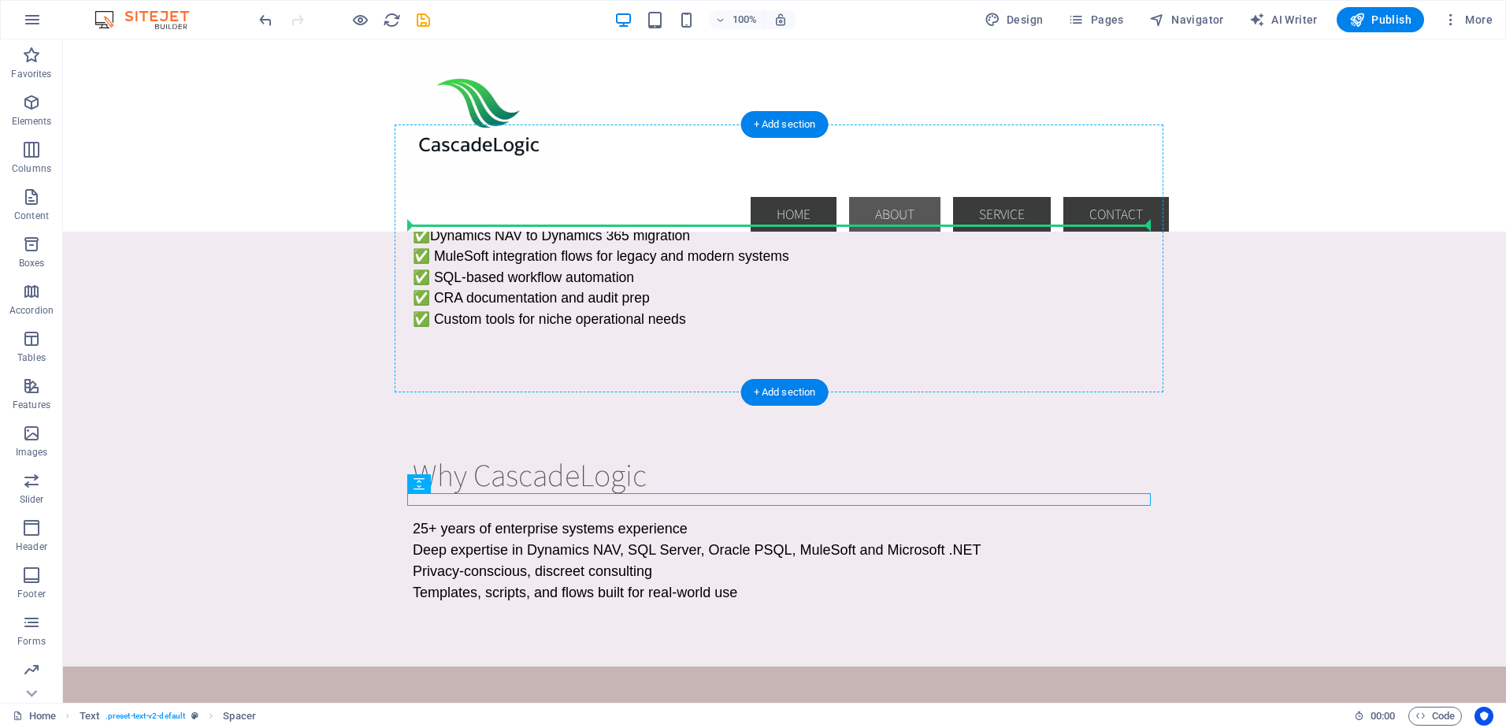
drag, startPoint x: 506, startPoint y: 523, endPoint x: 433, endPoint y: 247, distance: 286.1
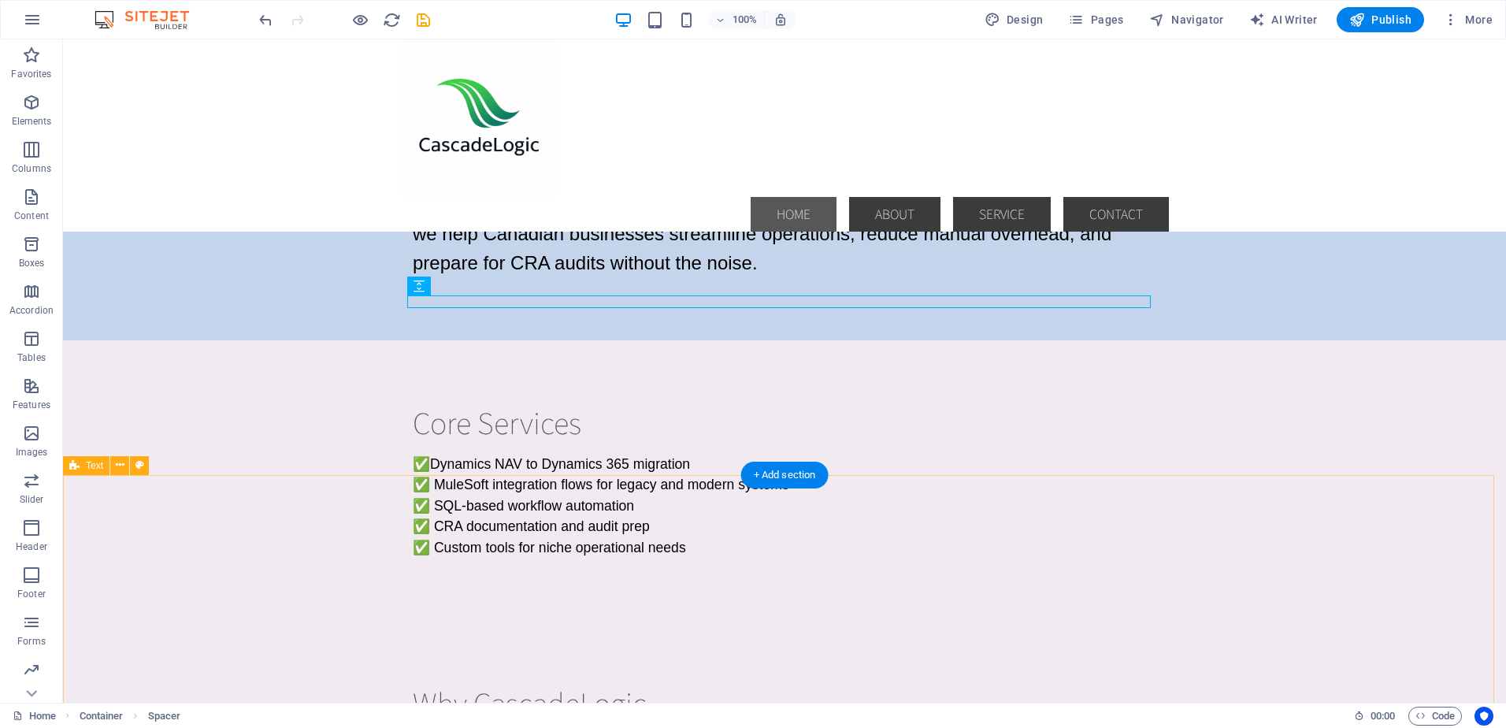
scroll to position [400, 0]
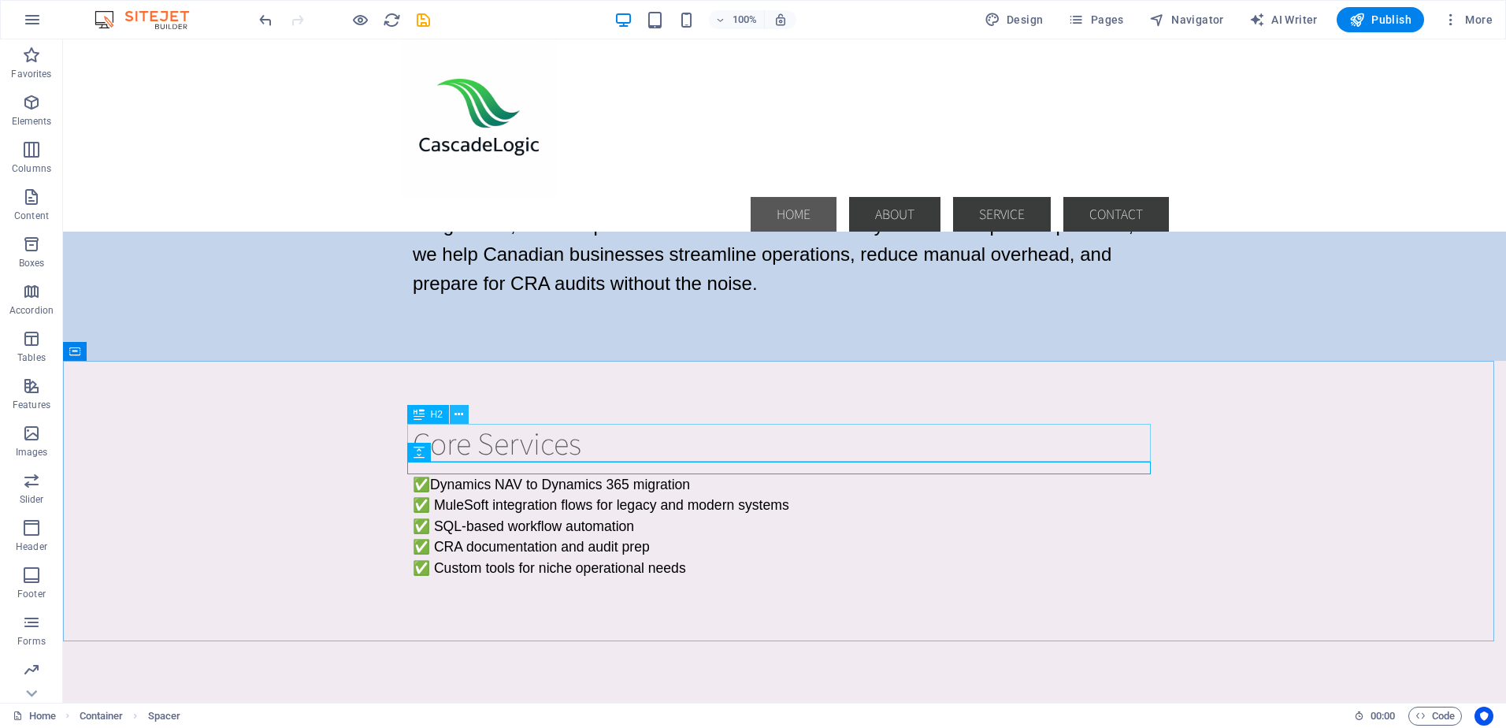
click at [459, 408] on icon at bounding box center [459, 415] width 9 height 17
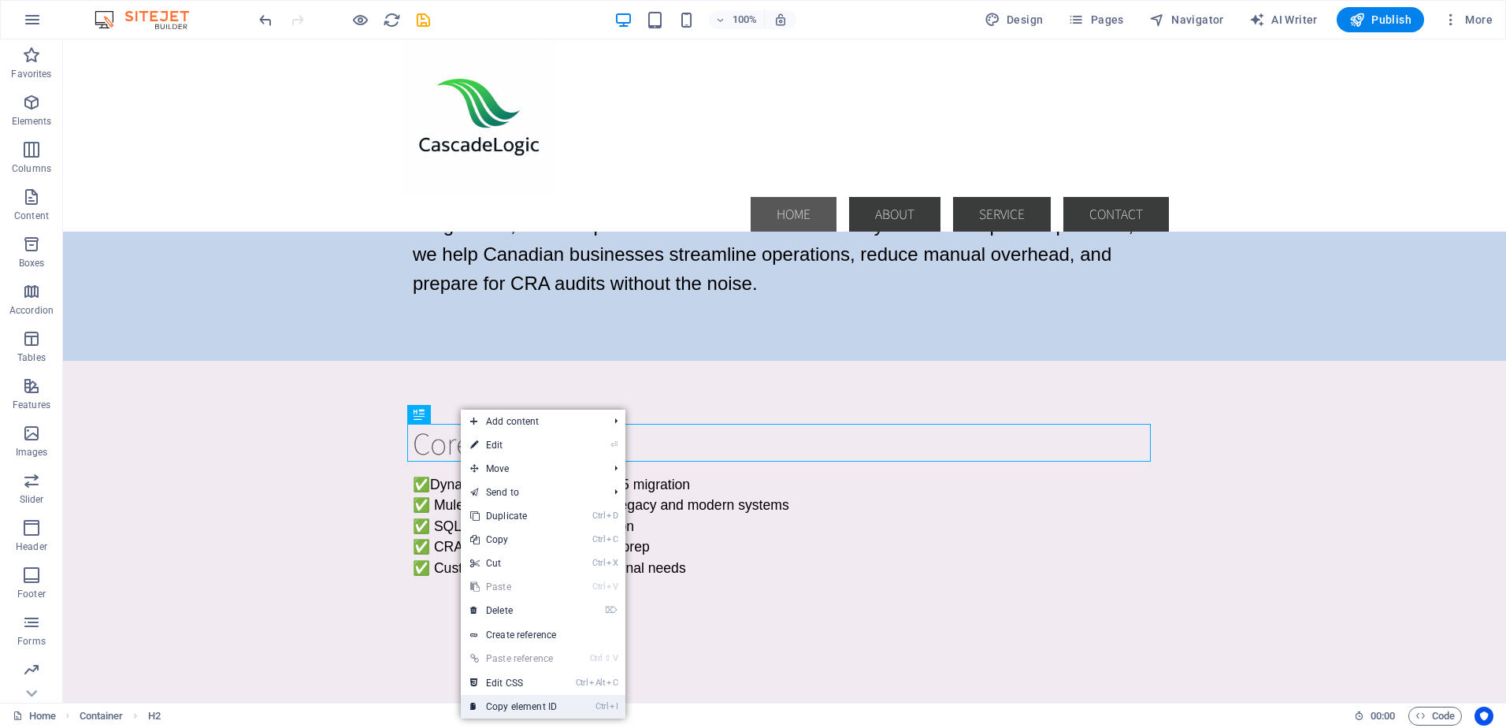
click at [525, 698] on link "Ctrl I Copy element ID" at bounding box center [514, 707] width 106 height 24
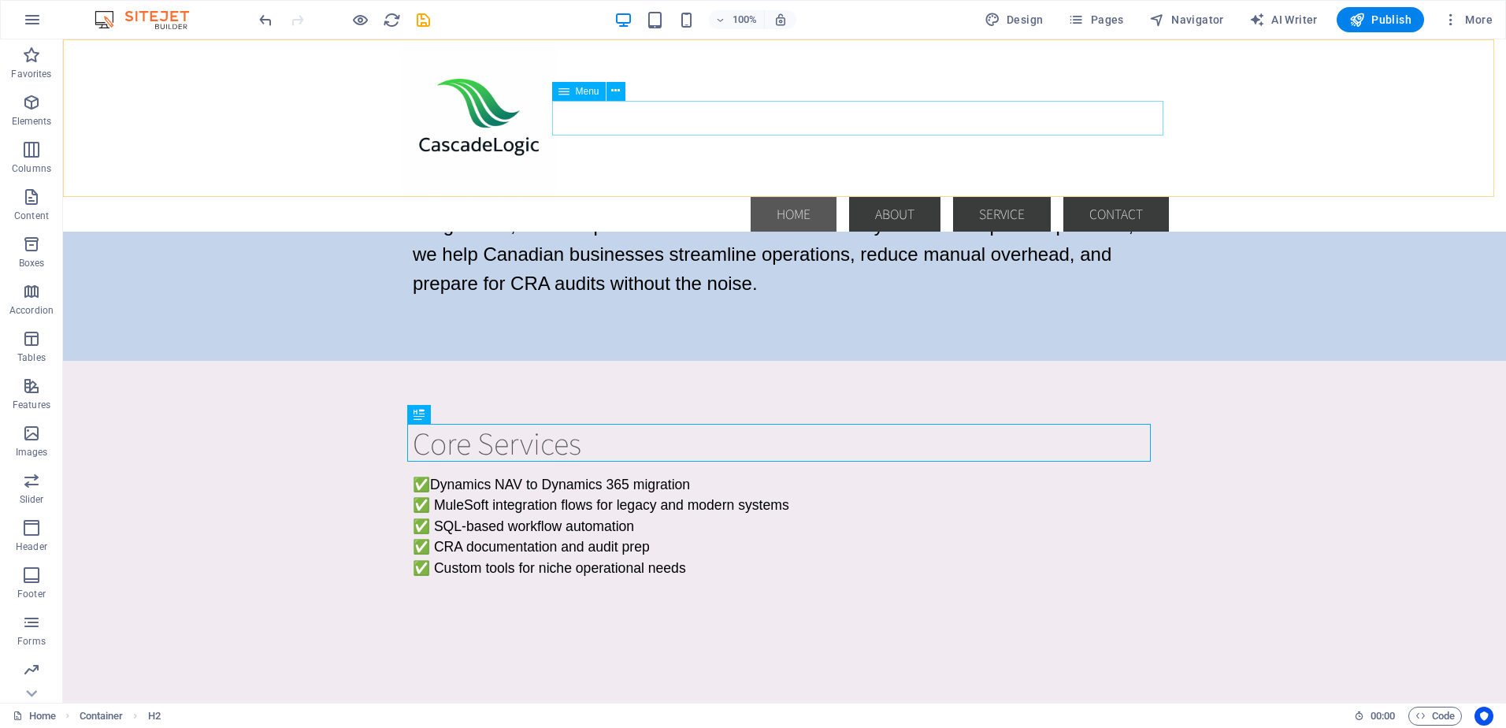
click at [702, 197] on nav "Home About Service Contact" at bounding box center [784, 214] width 769 height 35
select select
select select "default"
select select
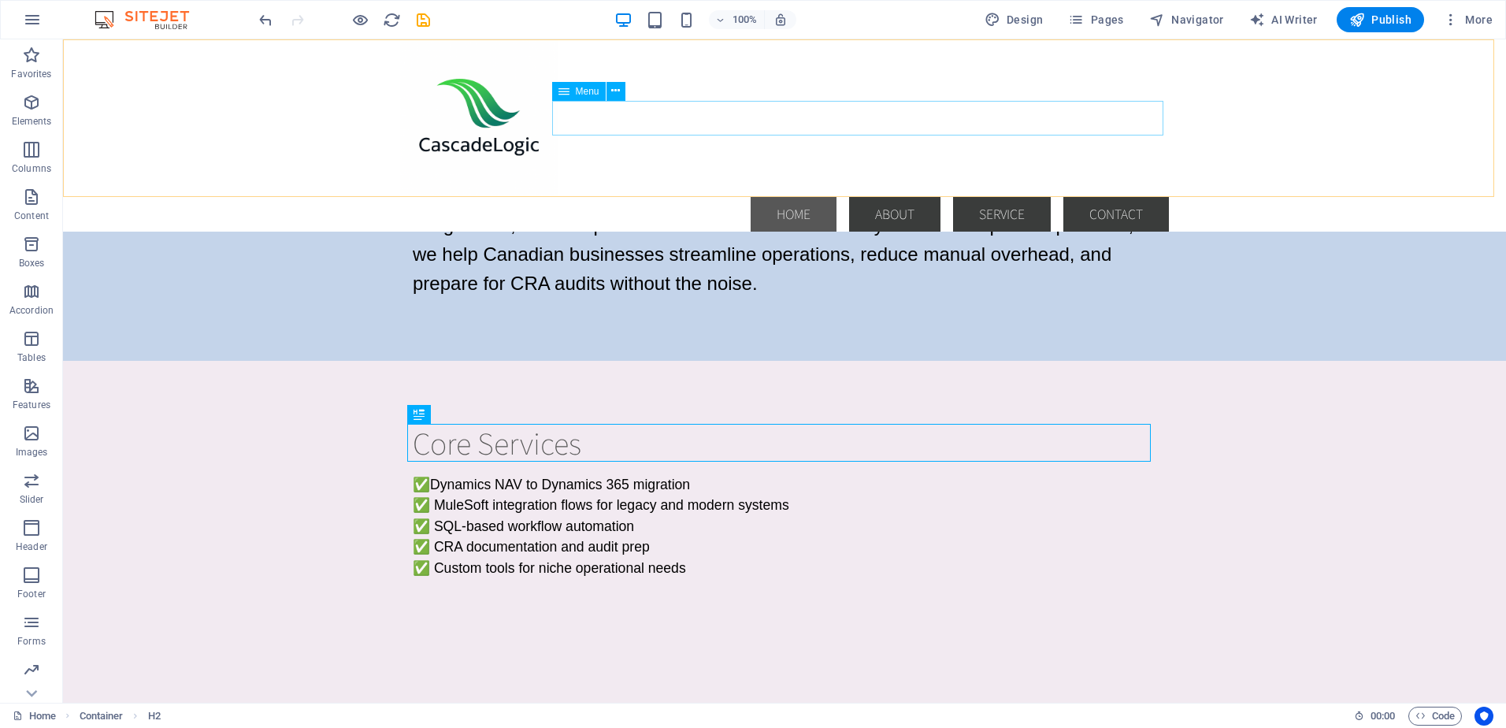
select select "default"
select select
select select "default"
select select
select select "default"
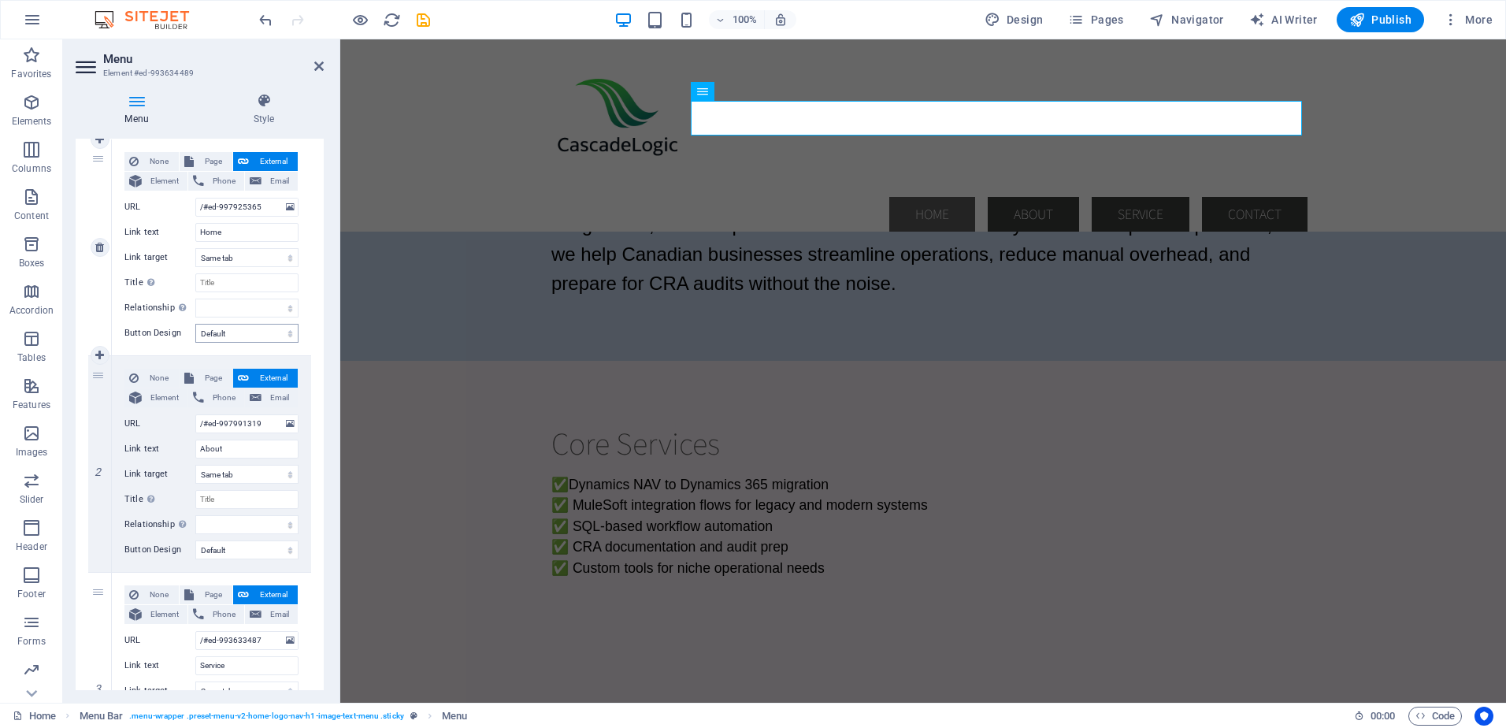
scroll to position [158, 0]
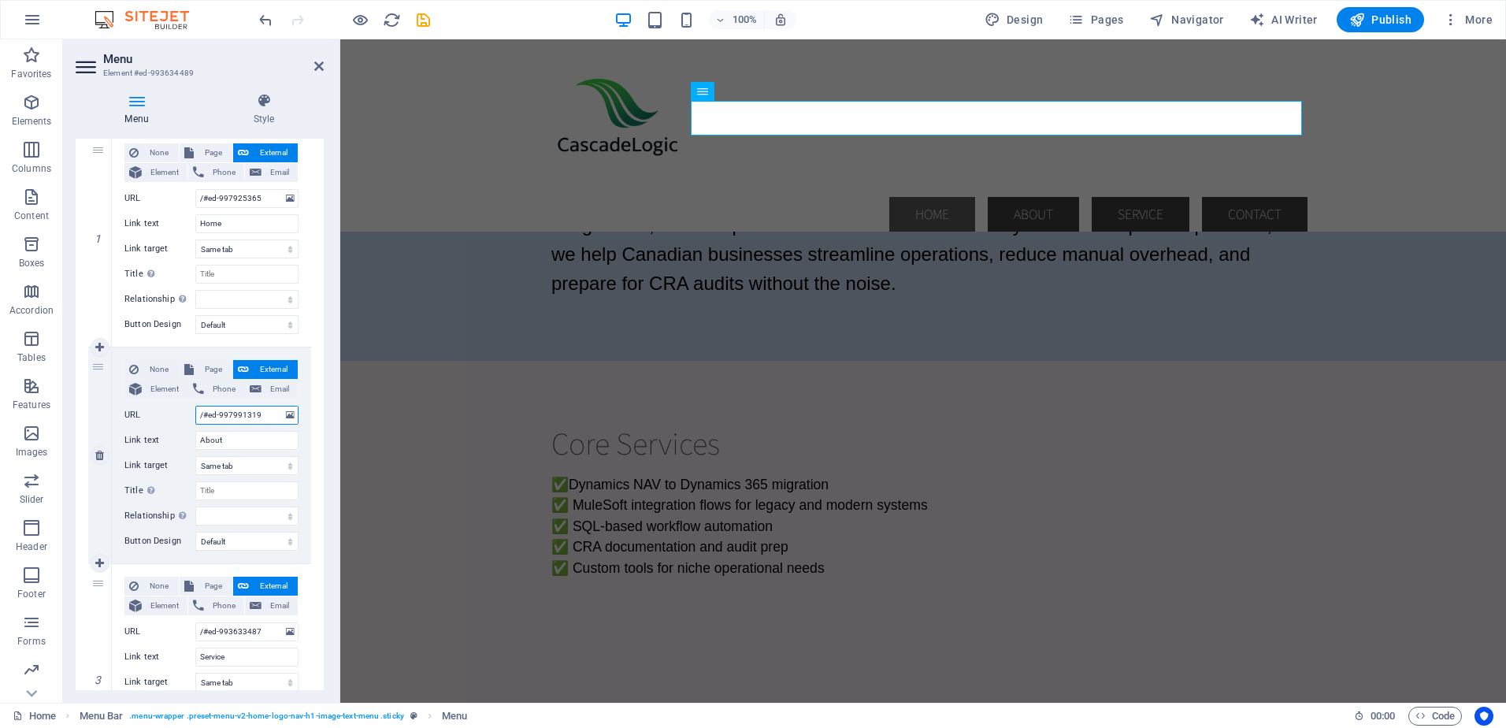
drag, startPoint x: 204, startPoint y: 415, endPoint x: 259, endPoint y: 415, distance: 55.2
click at [259, 415] on input "/#ed-997991319" at bounding box center [246, 415] width 103 height 19
paste input "804055"
type input "/#ed-998040559"
select select
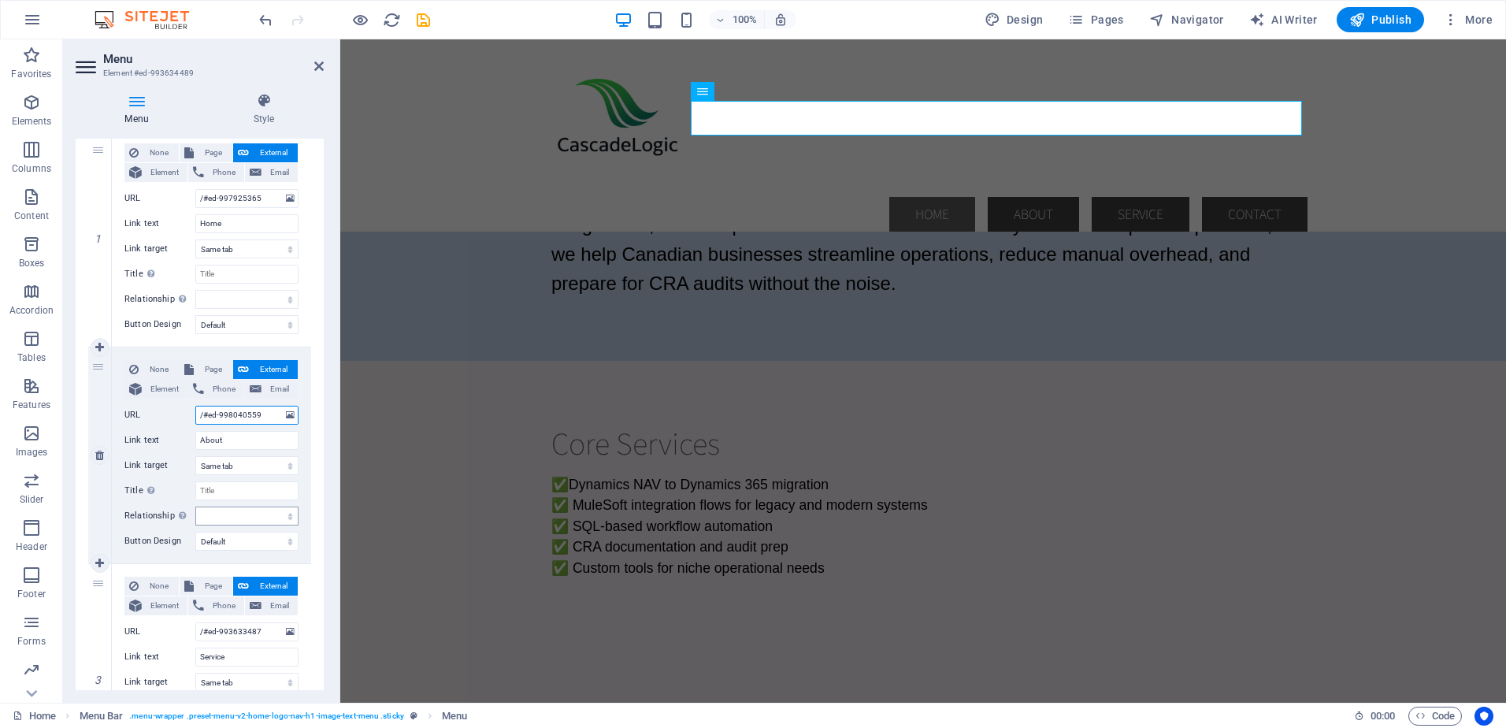
select select
type input "/#ed-998040559"
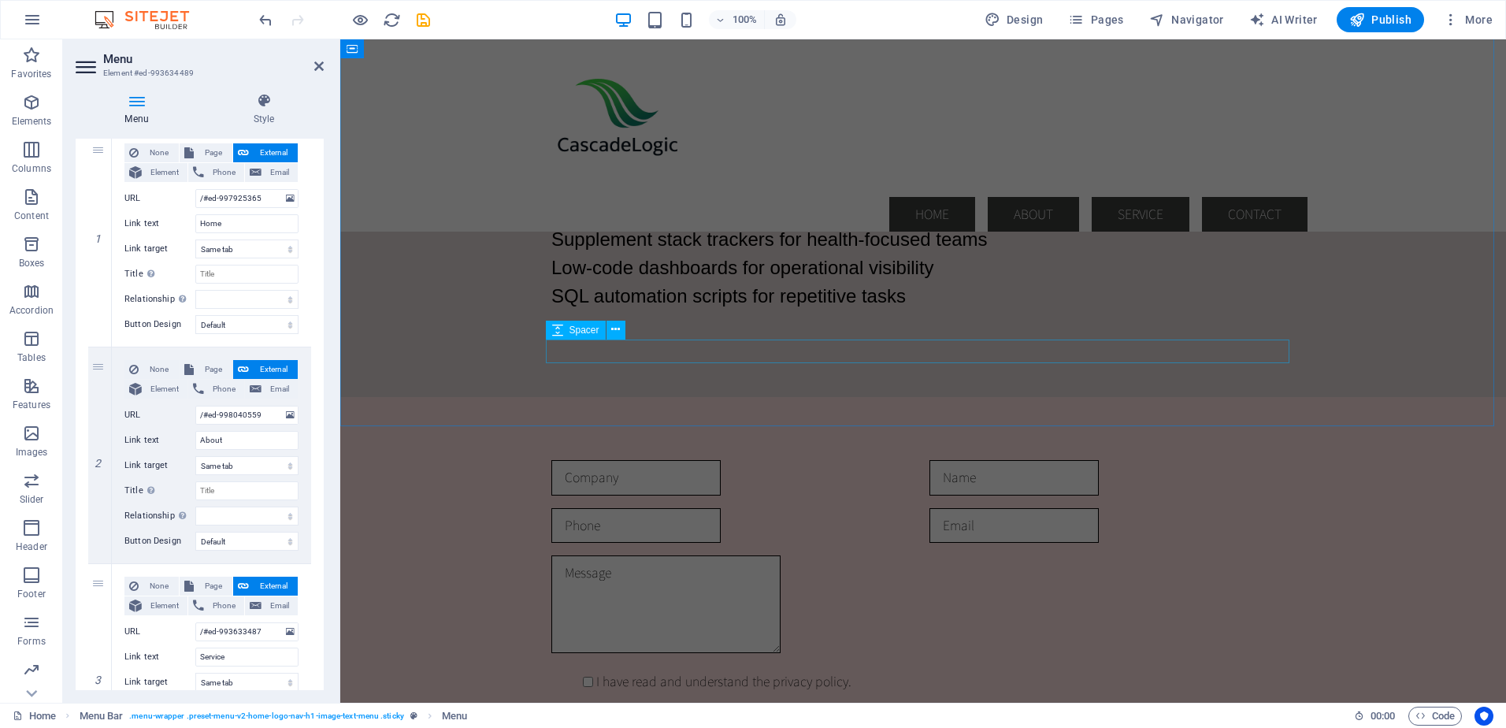
scroll to position [2914, 0]
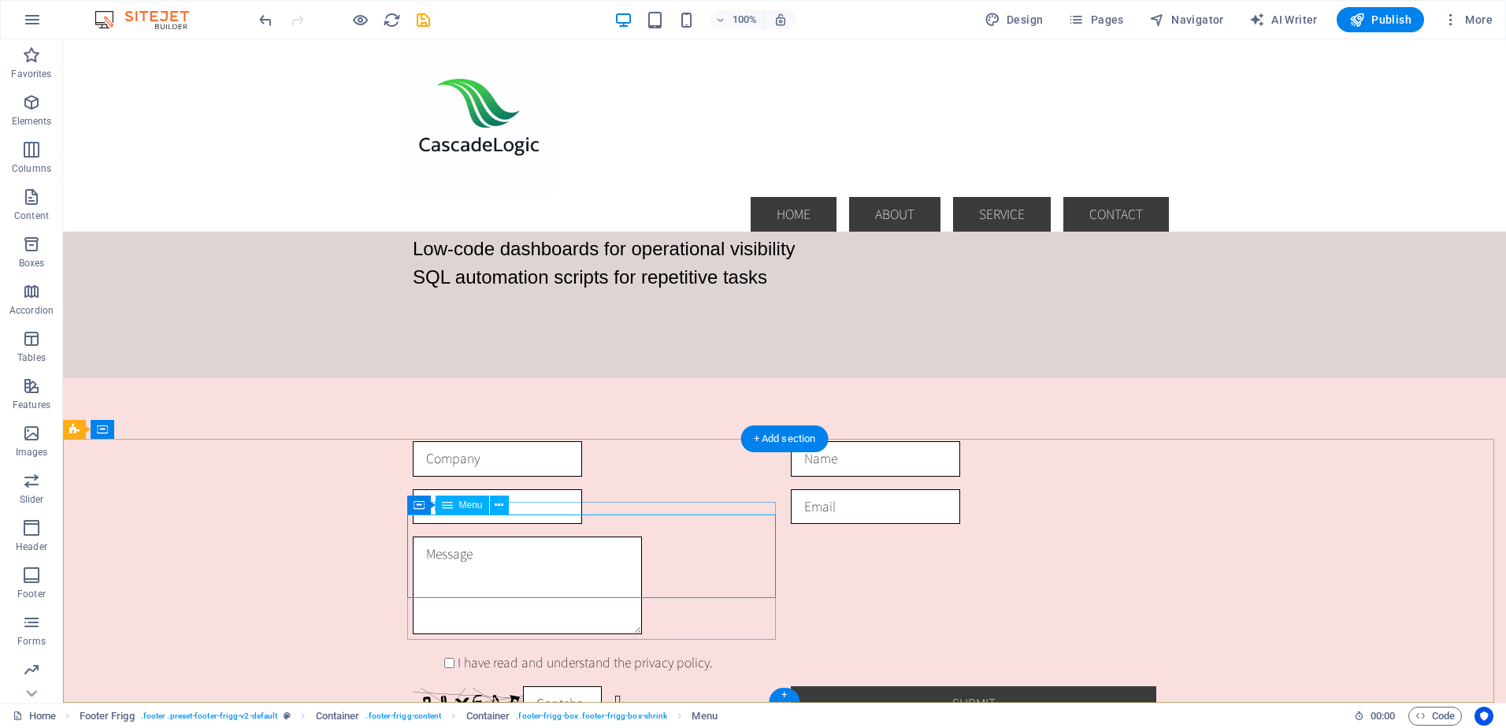
click at [444, 503] on icon at bounding box center [447, 505] width 11 height 19
click at [500, 507] on icon at bounding box center [499, 505] width 9 height 17
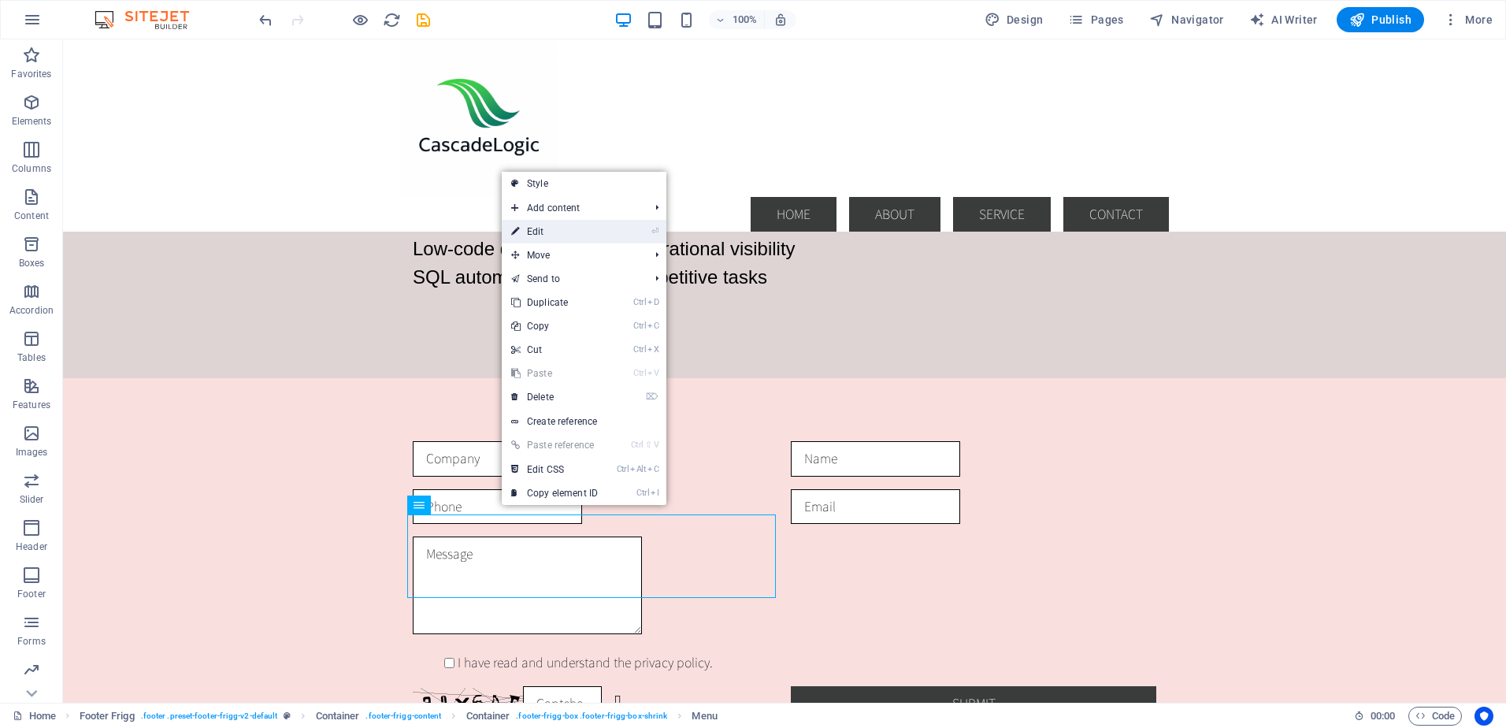
click at [544, 235] on link "⏎ Edit" at bounding box center [555, 232] width 106 height 24
select select
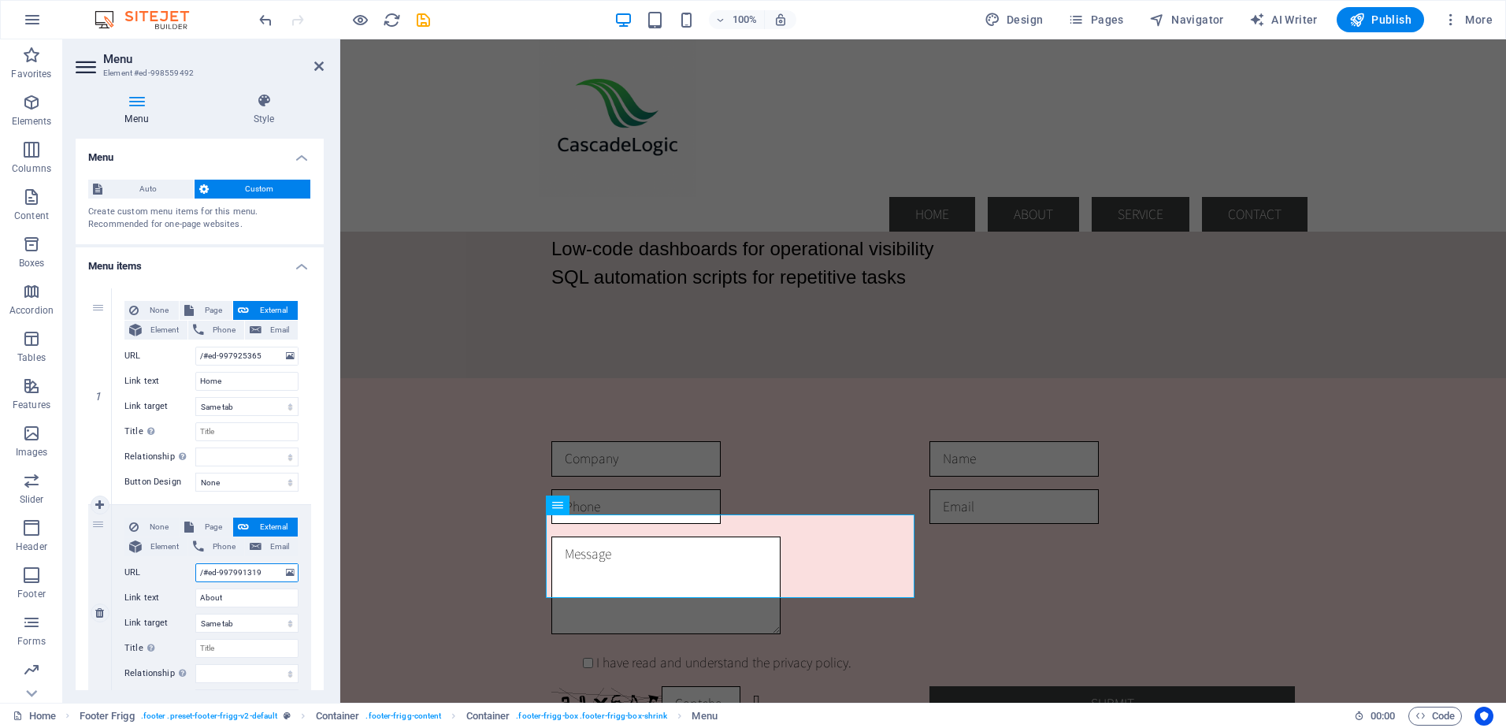
drag, startPoint x: 202, startPoint y: 575, endPoint x: 258, endPoint y: 570, distance: 55.4
click at [258, 570] on input "/#ed-997991319" at bounding box center [246, 572] width 103 height 19
paste input "804055"
type input "/#ed-998040559"
select select
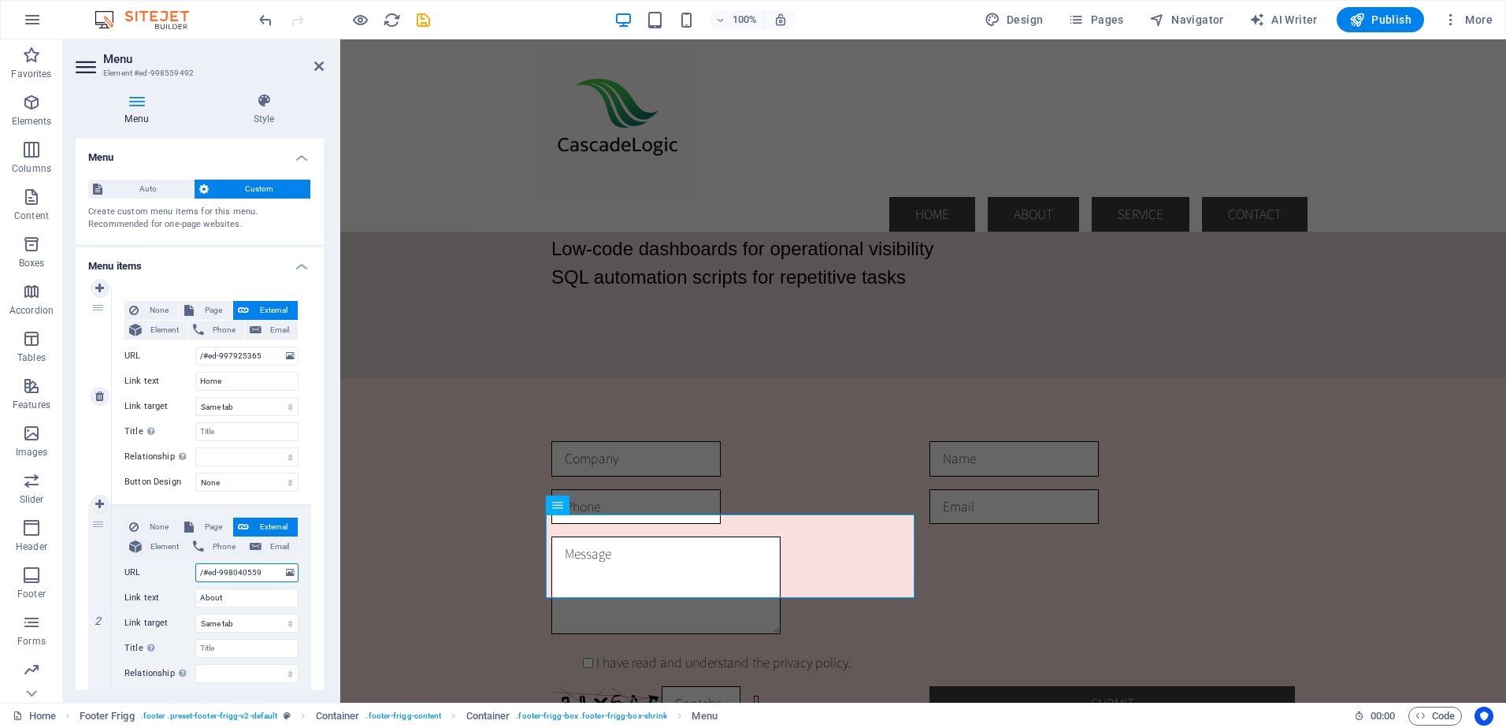
select select
type input "/#ed-998040559"
click at [424, 17] on icon "save" at bounding box center [423, 20] width 18 height 18
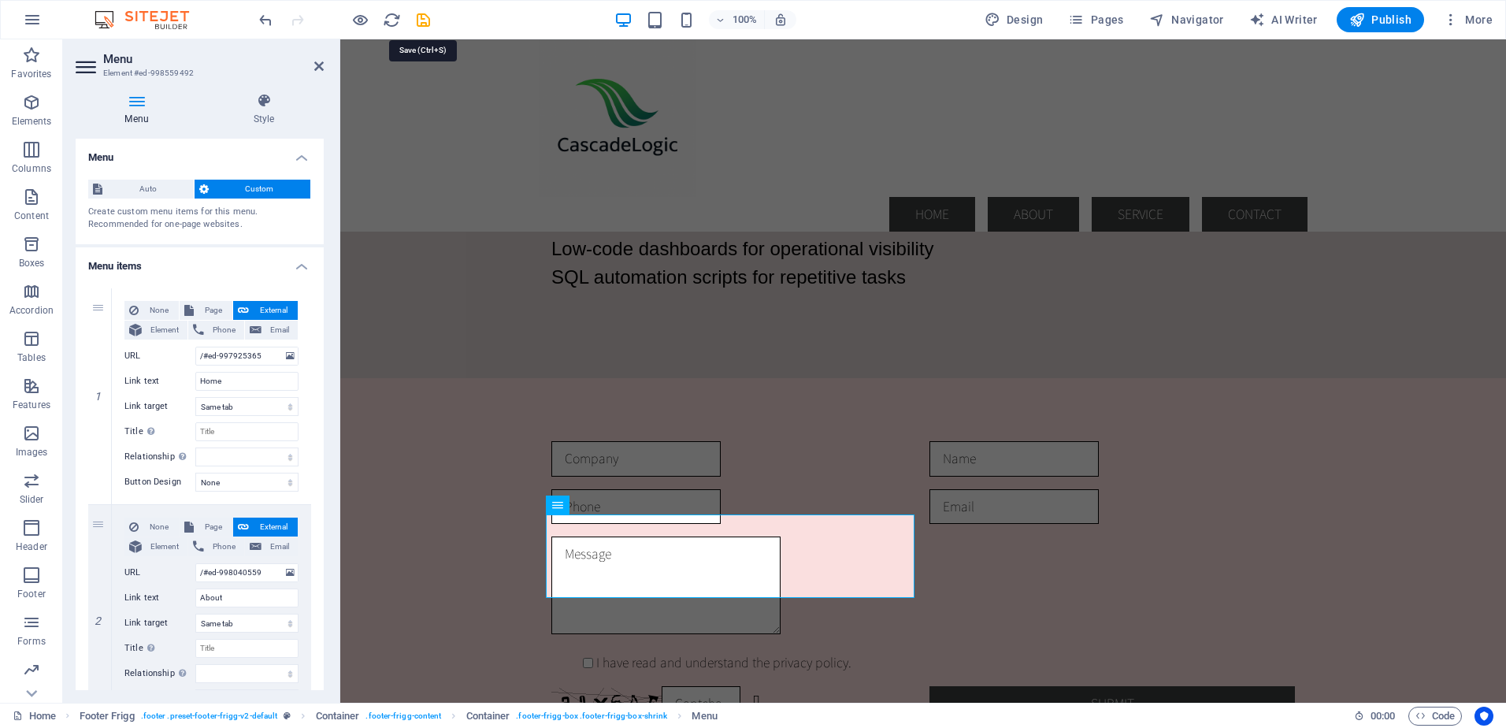
checkbox input "false"
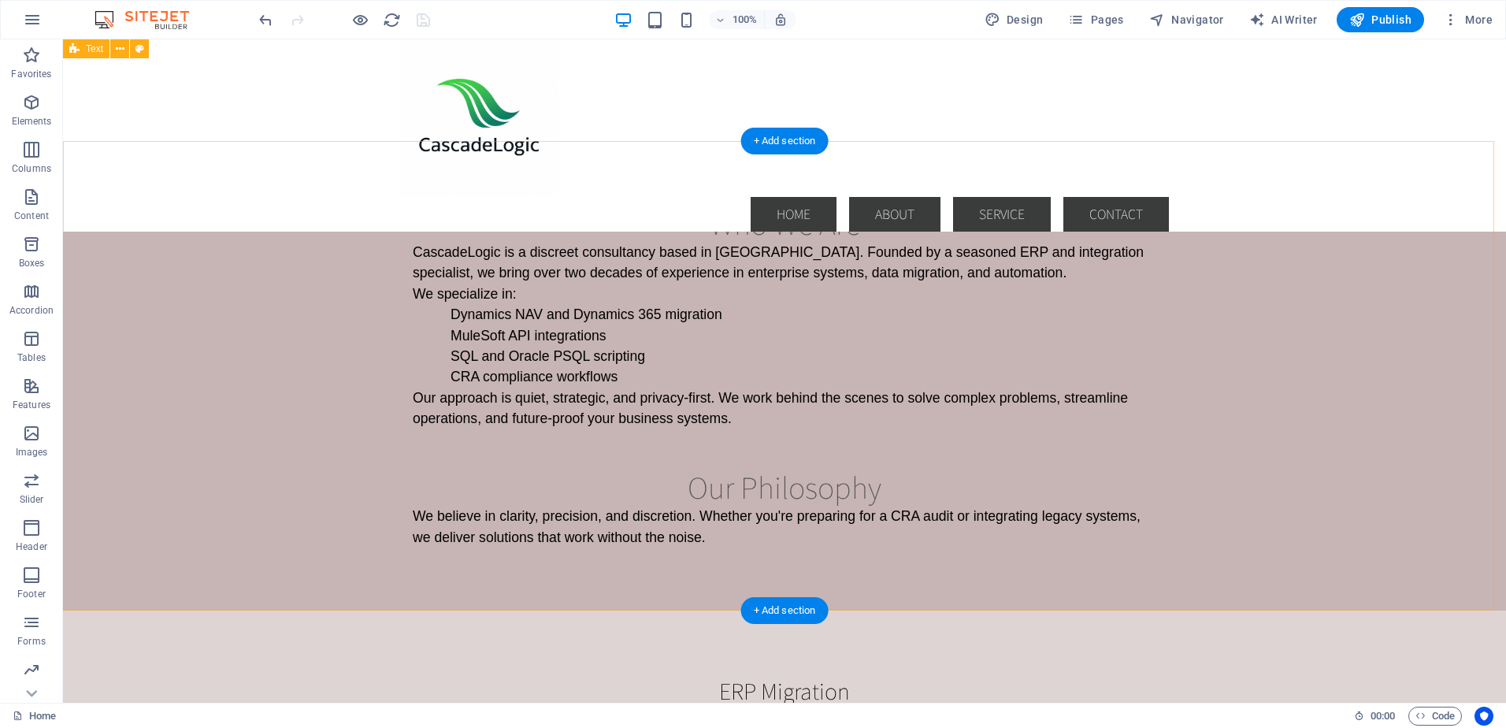
scroll to position [0, 0]
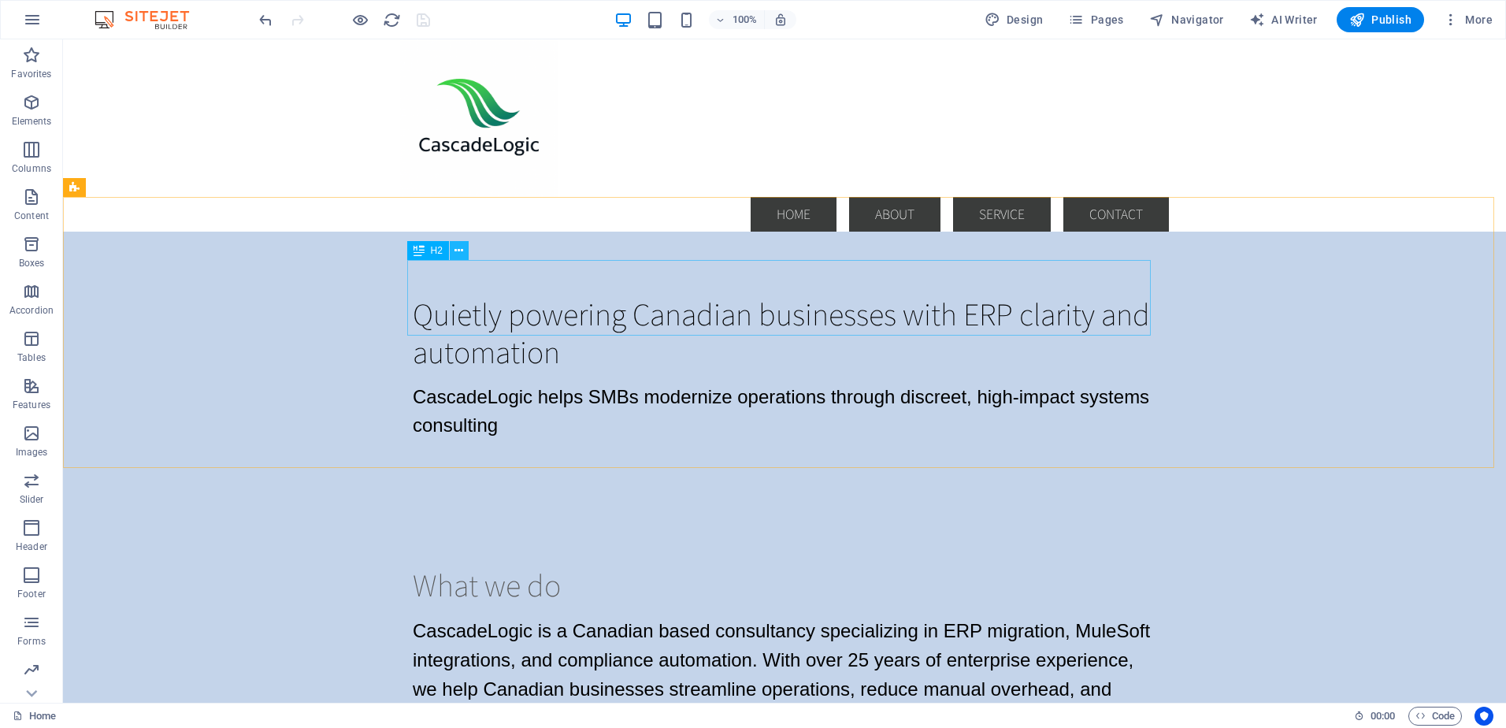
click at [459, 249] on icon at bounding box center [459, 251] width 9 height 17
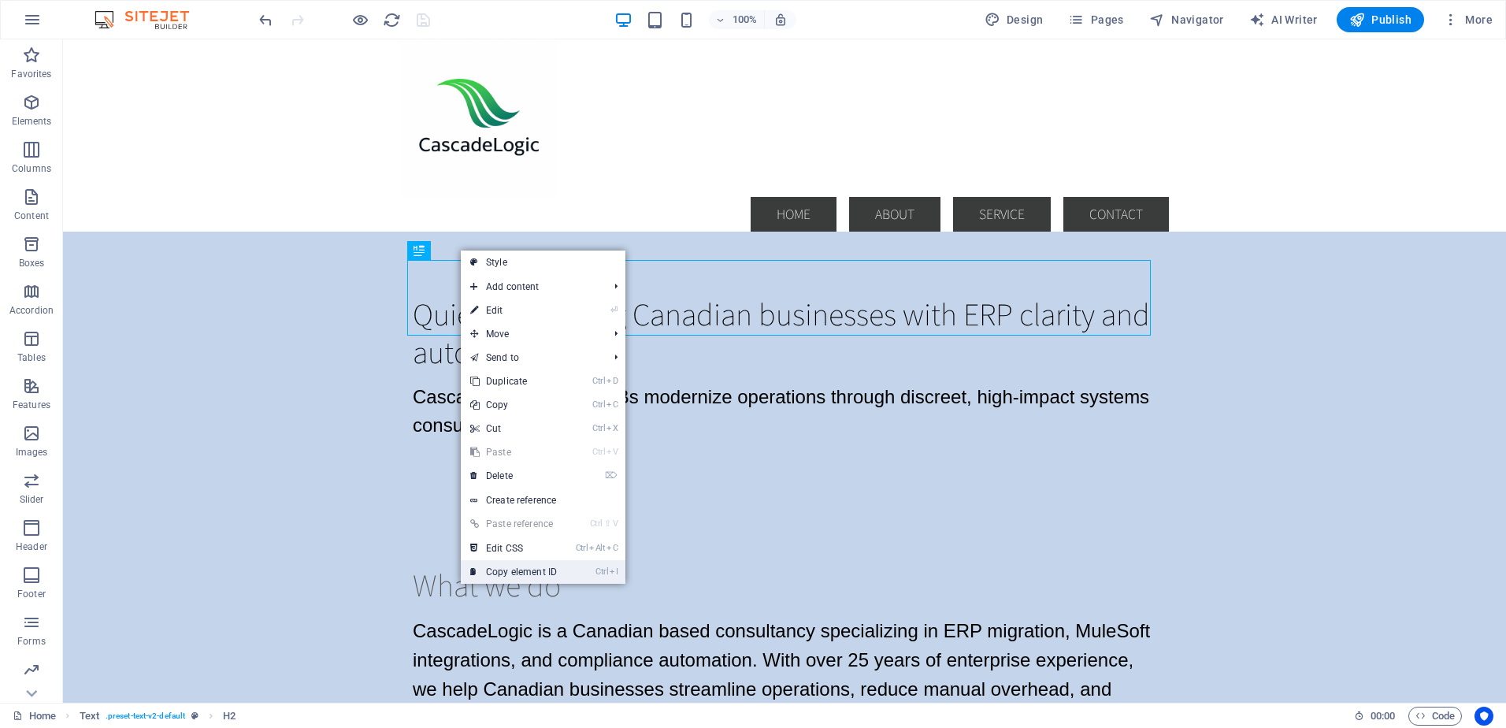
click at [514, 574] on link "Ctrl I Copy element ID" at bounding box center [514, 572] width 106 height 24
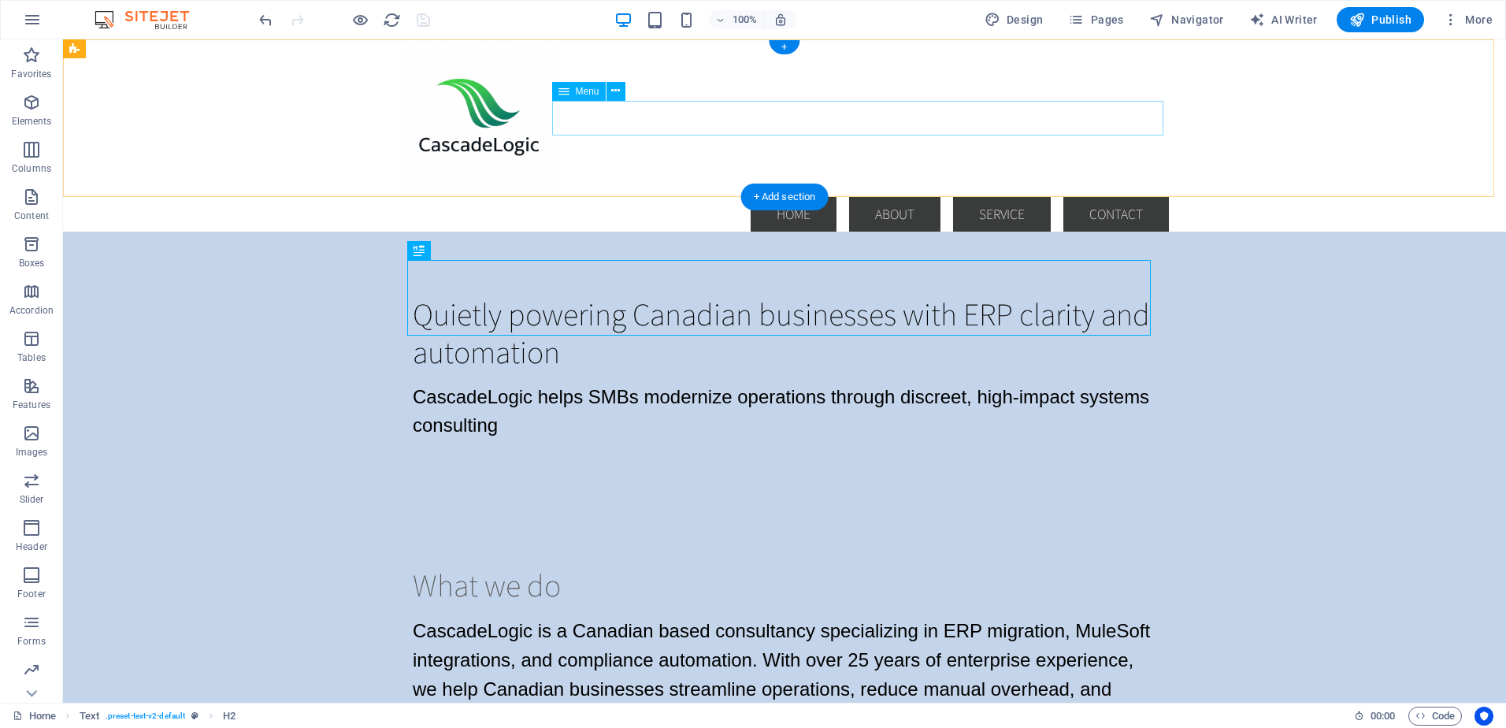
click at [796, 197] on nav "Home About Service Contact" at bounding box center [784, 214] width 769 height 35
click at [632, 197] on nav "Home About Service Contact" at bounding box center [784, 214] width 769 height 35
select select
select select "default"
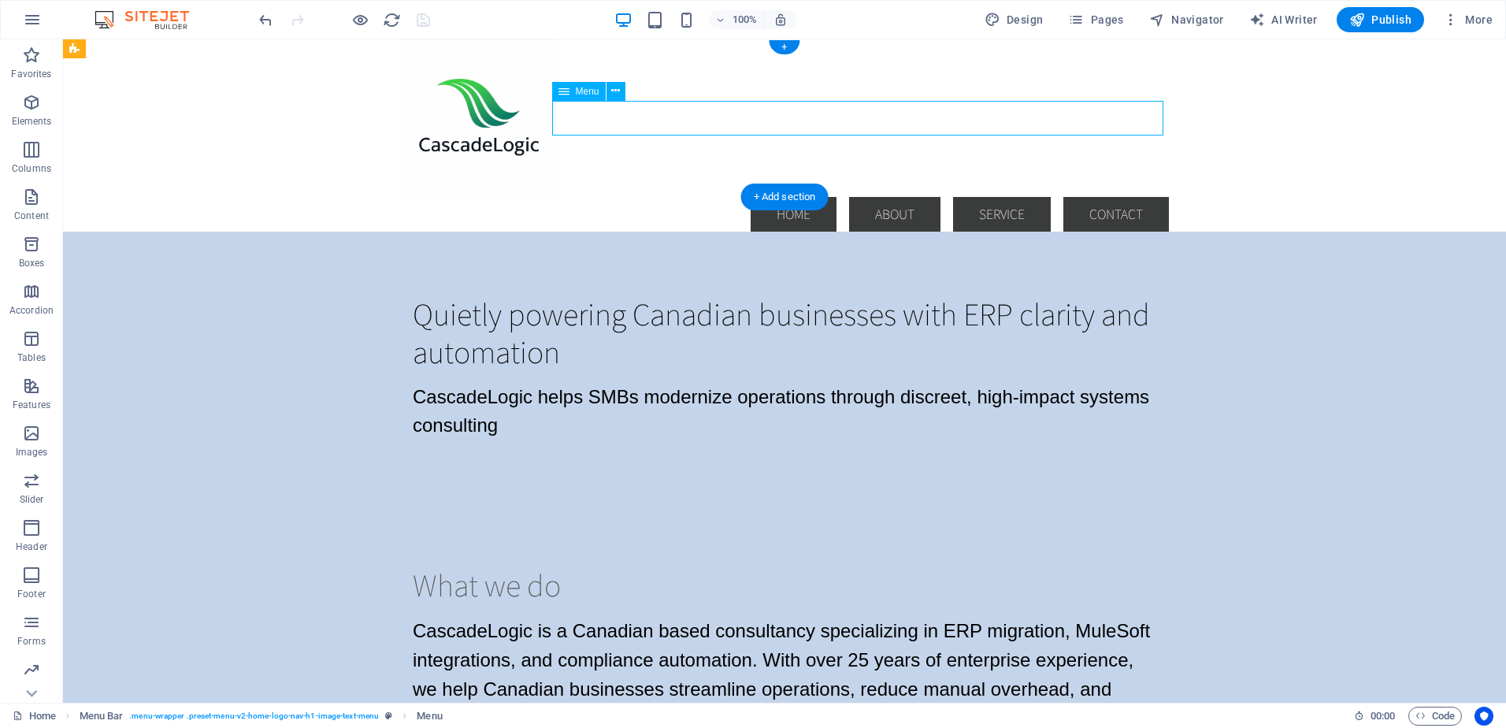
select select
select select "default"
select select
select select "default"
select select
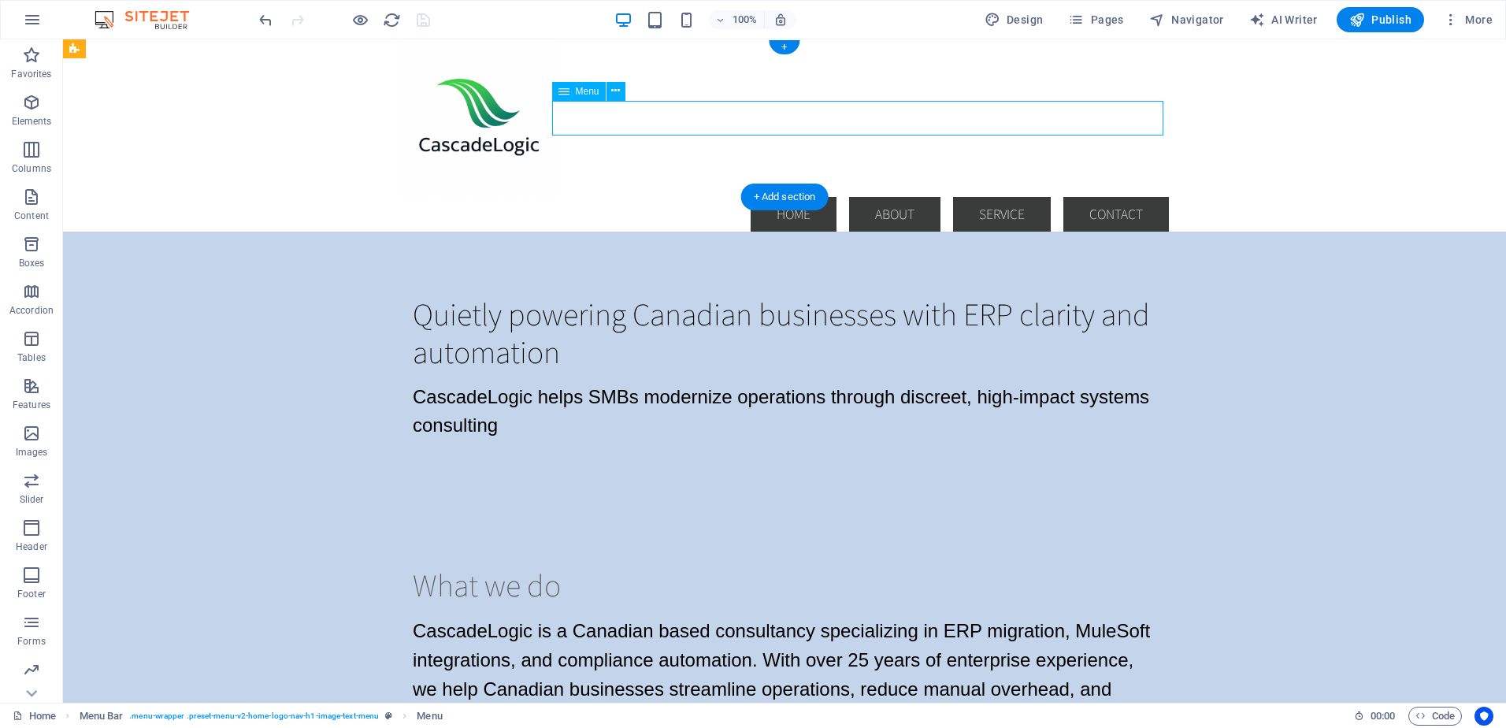
select select "default"
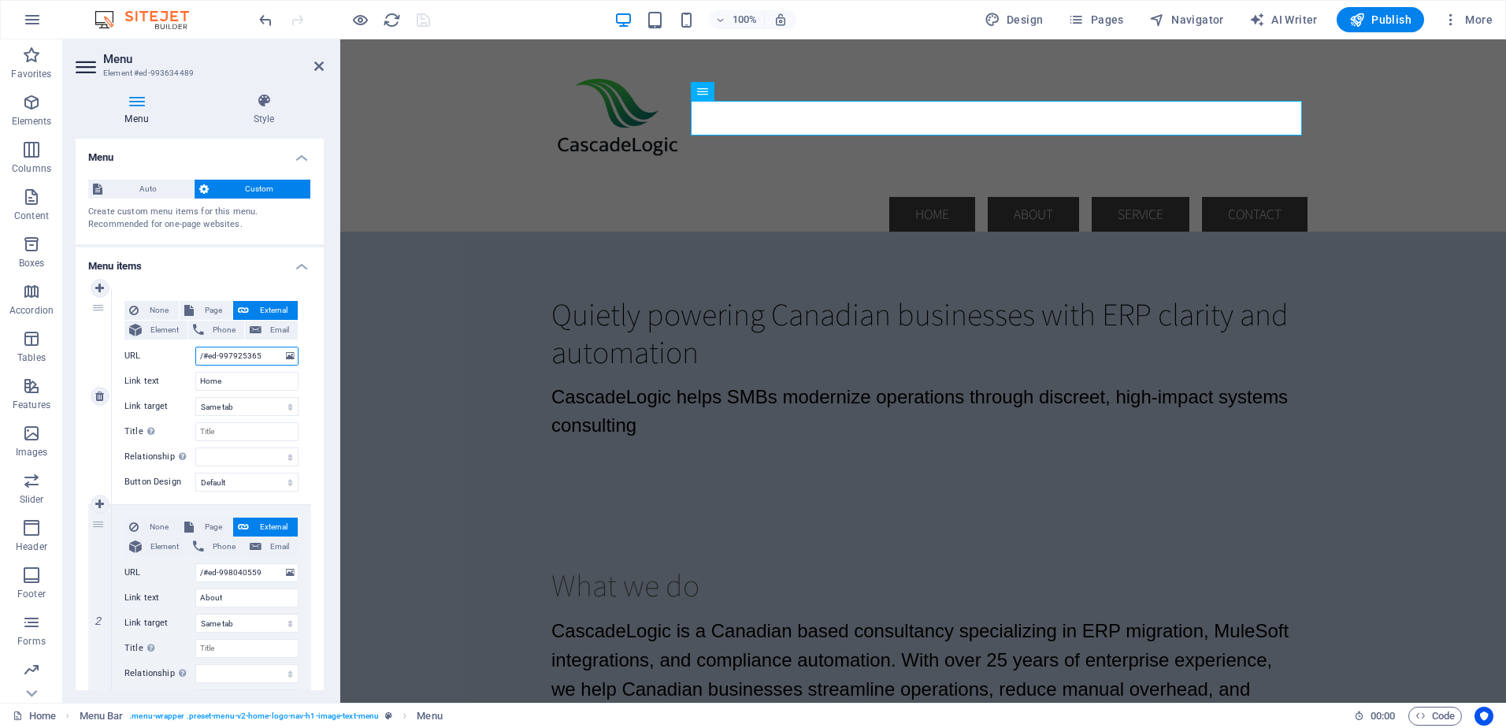
drag, startPoint x: 203, startPoint y: 358, endPoint x: 247, endPoint y: 361, distance: 43.4
click at [263, 359] on input "/#ed-997925365" at bounding box center [246, 356] width 103 height 19
paste input "8"
type input "/#ed-997925368"
select select
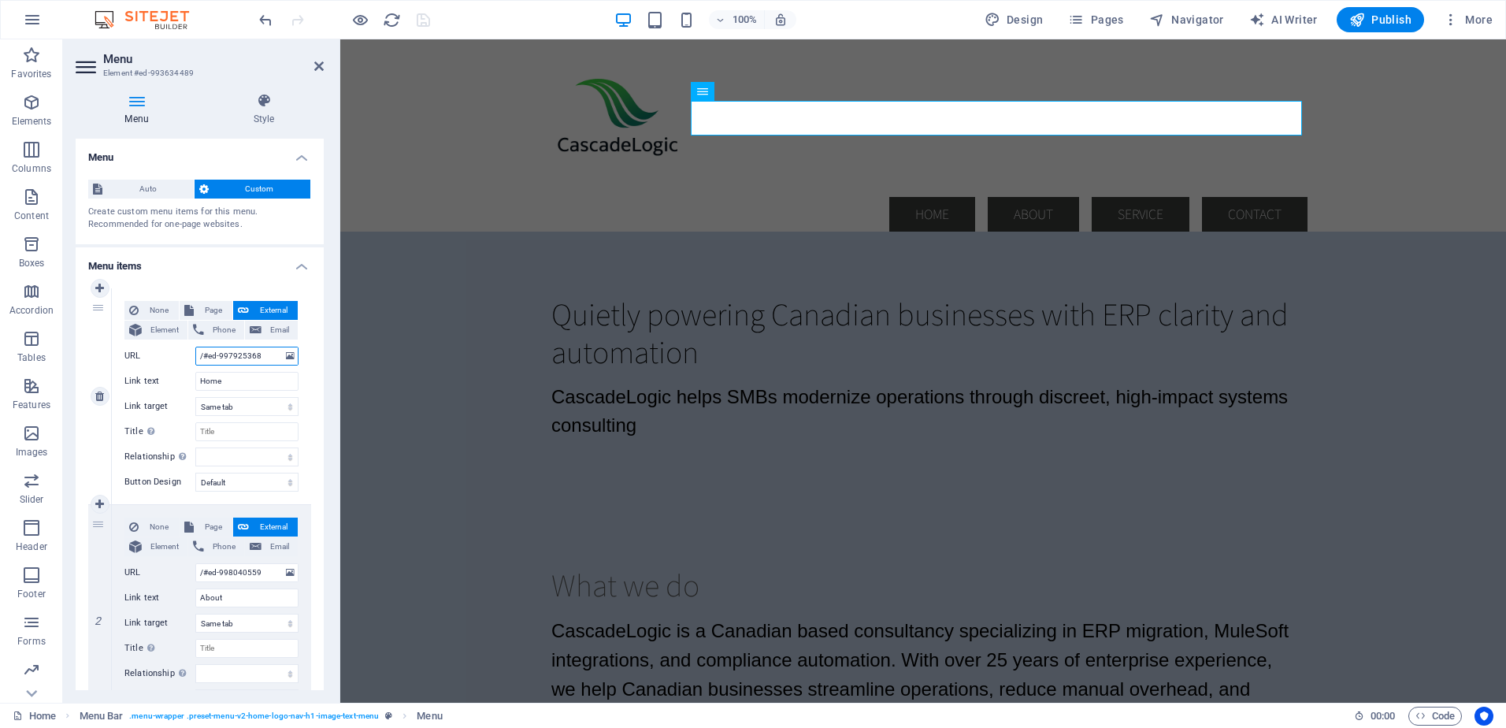
select select
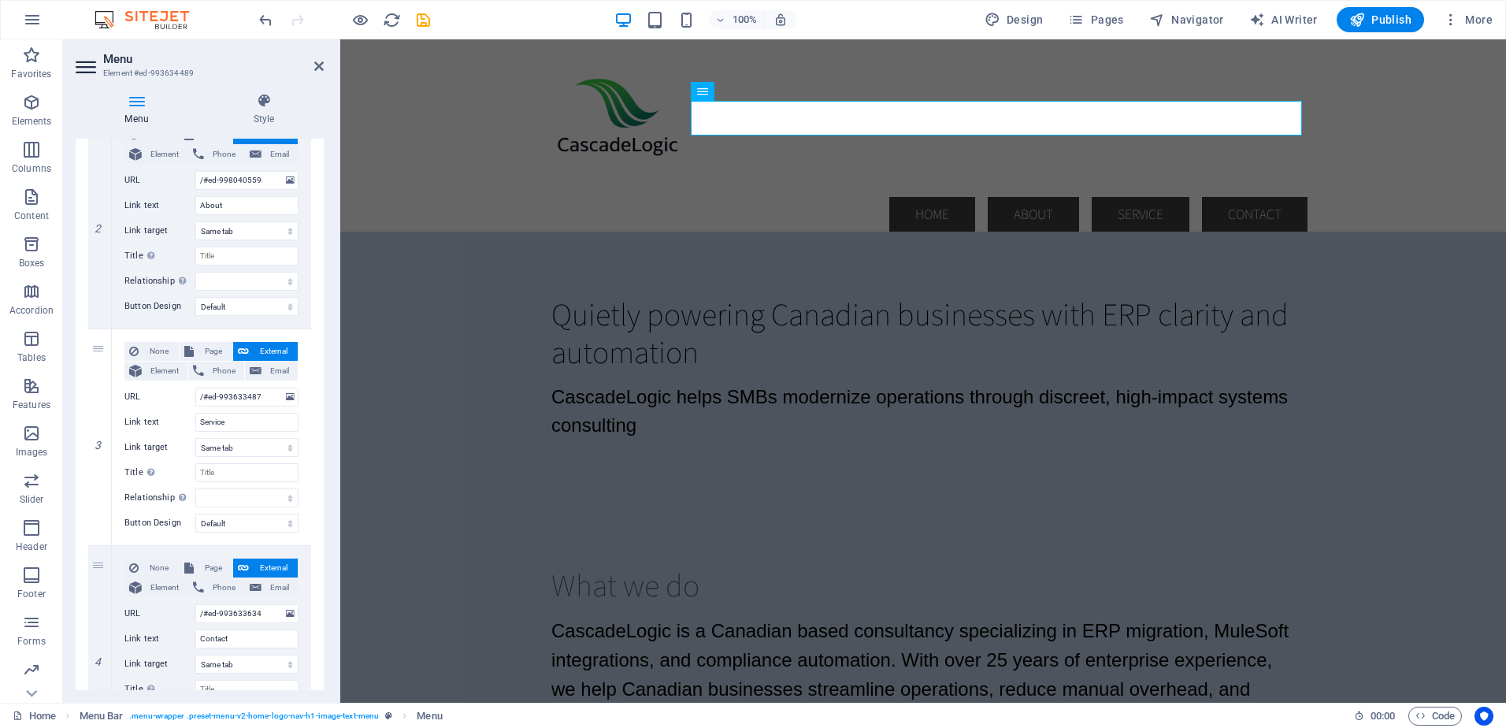
scroll to position [394, 0]
type input "/#ed-997925368"
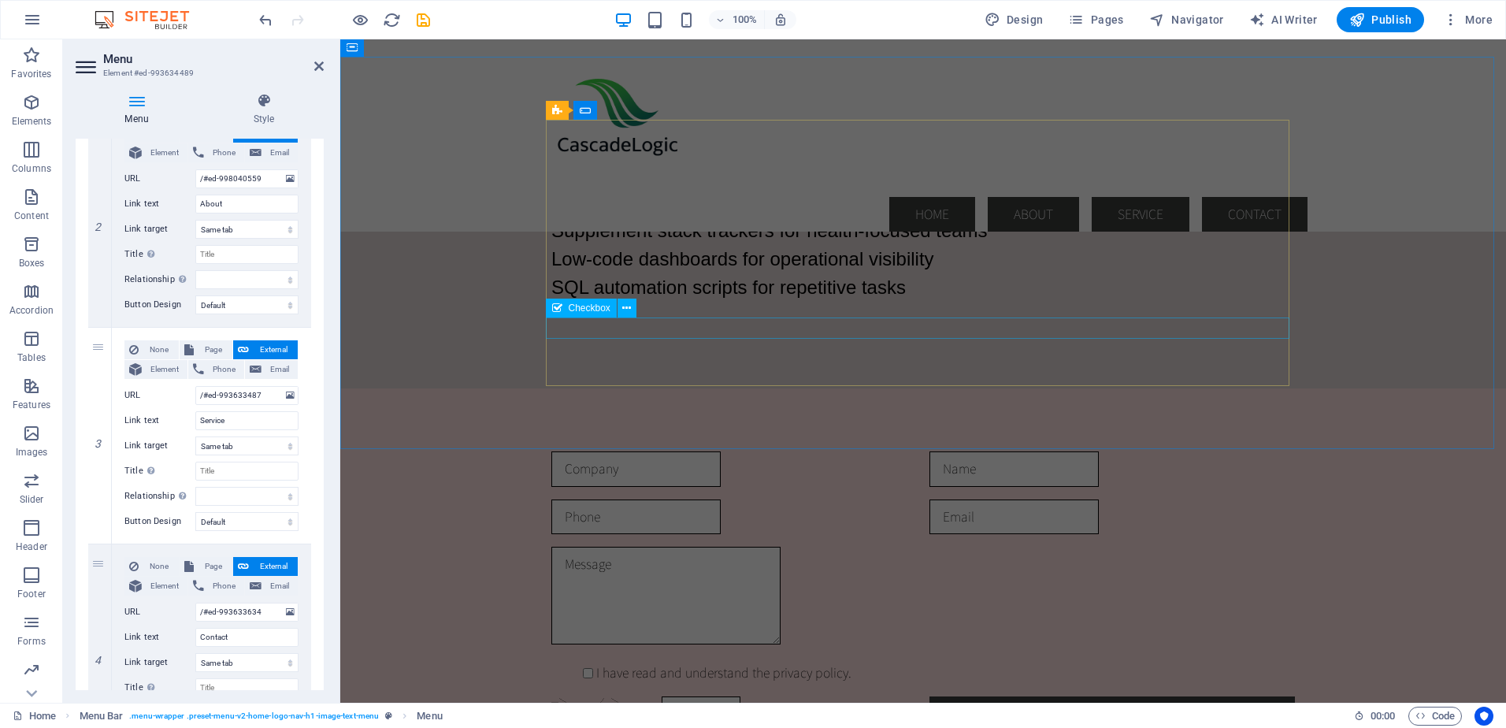
scroll to position [2914, 0]
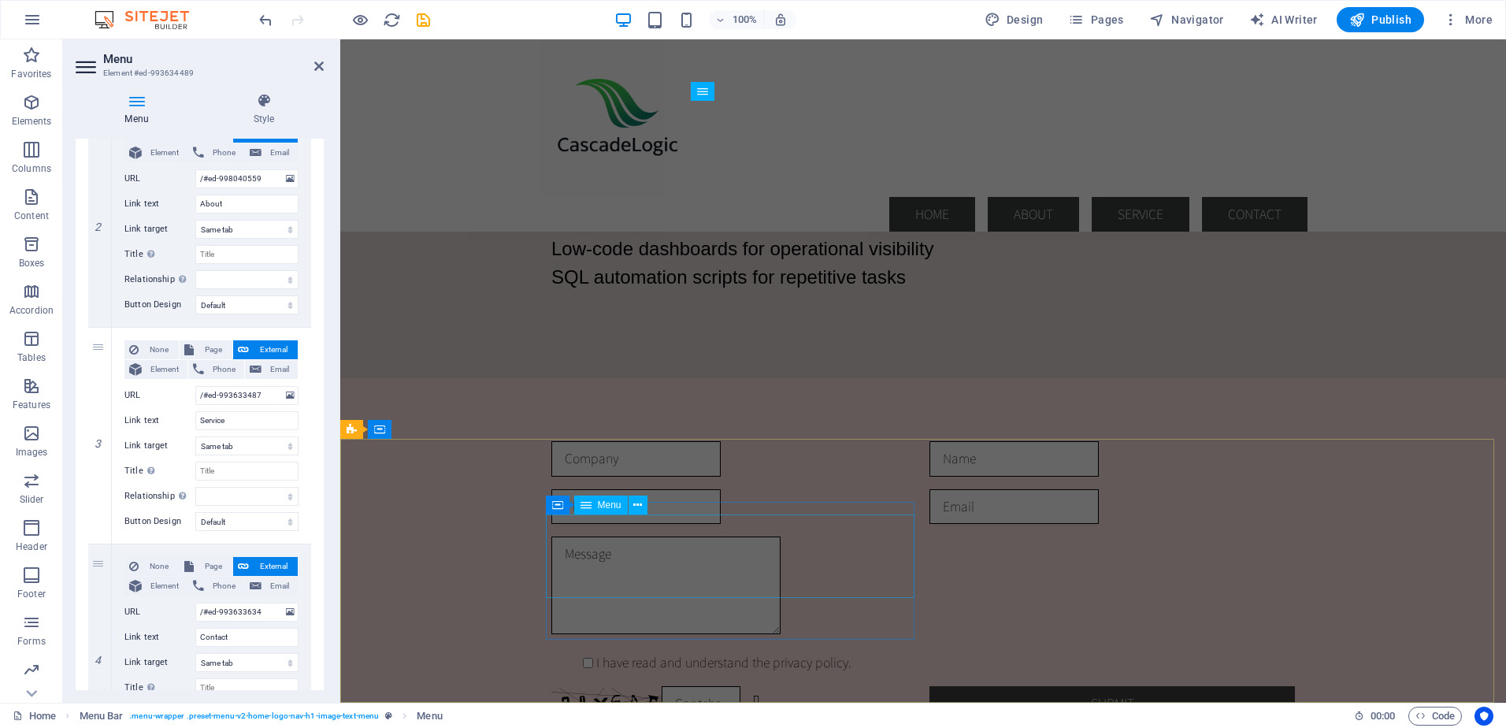
select select
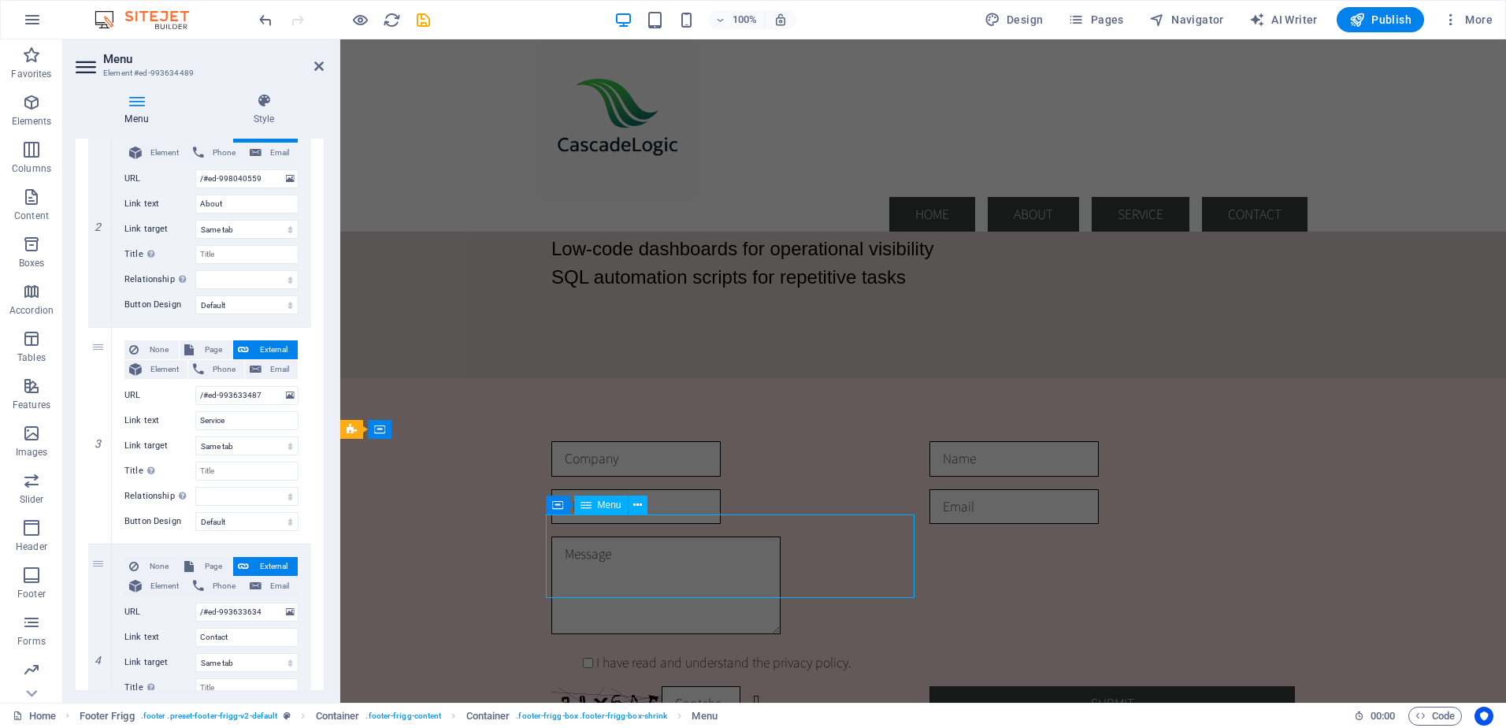
select select
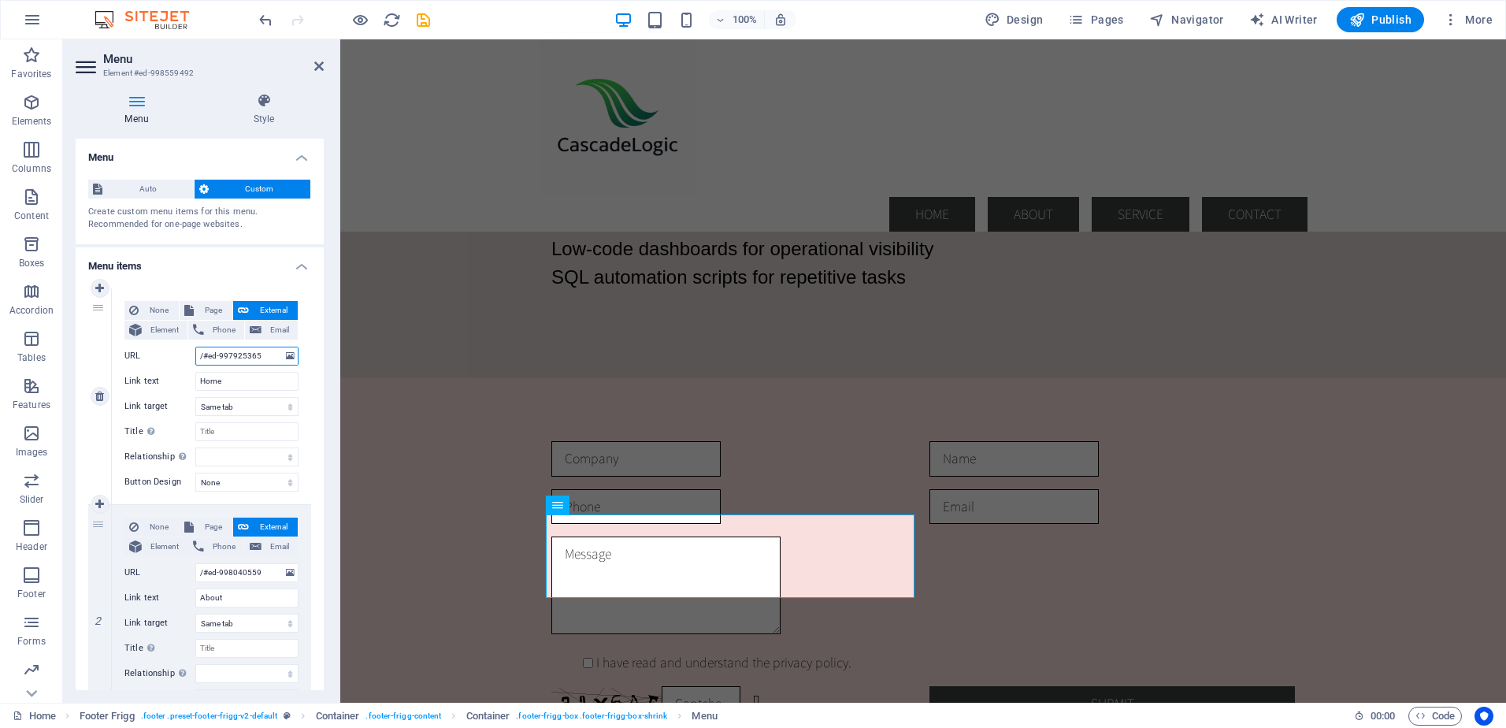
drag, startPoint x: 204, startPoint y: 356, endPoint x: 266, endPoint y: 354, distance: 62.3
click at [266, 354] on input "/#ed-997925365" at bounding box center [246, 356] width 103 height 19
paste input "8"
type input "/#ed-997925368"
select select
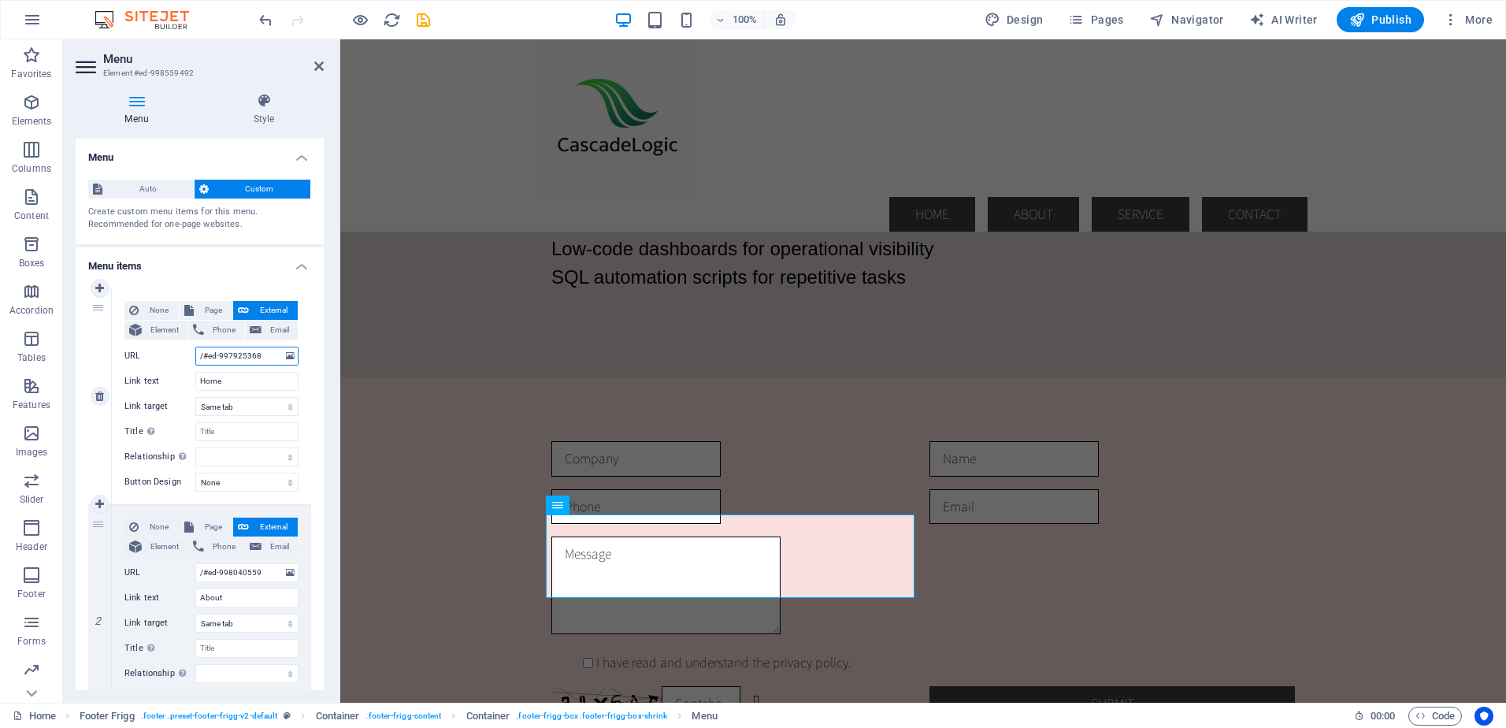
select select
type input "/#ed-997925368"
click at [420, 20] on icon "save" at bounding box center [423, 20] width 18 height 18
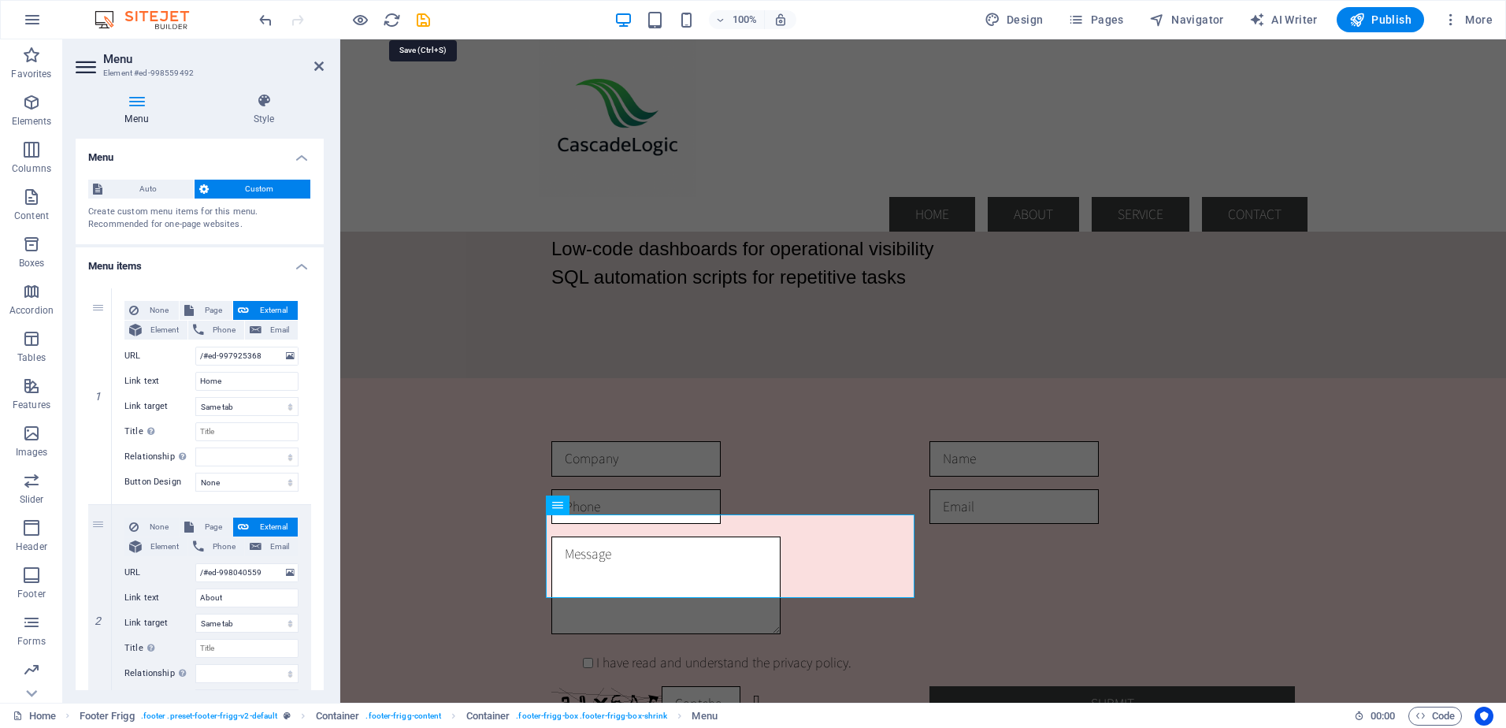
checkbox input "false"
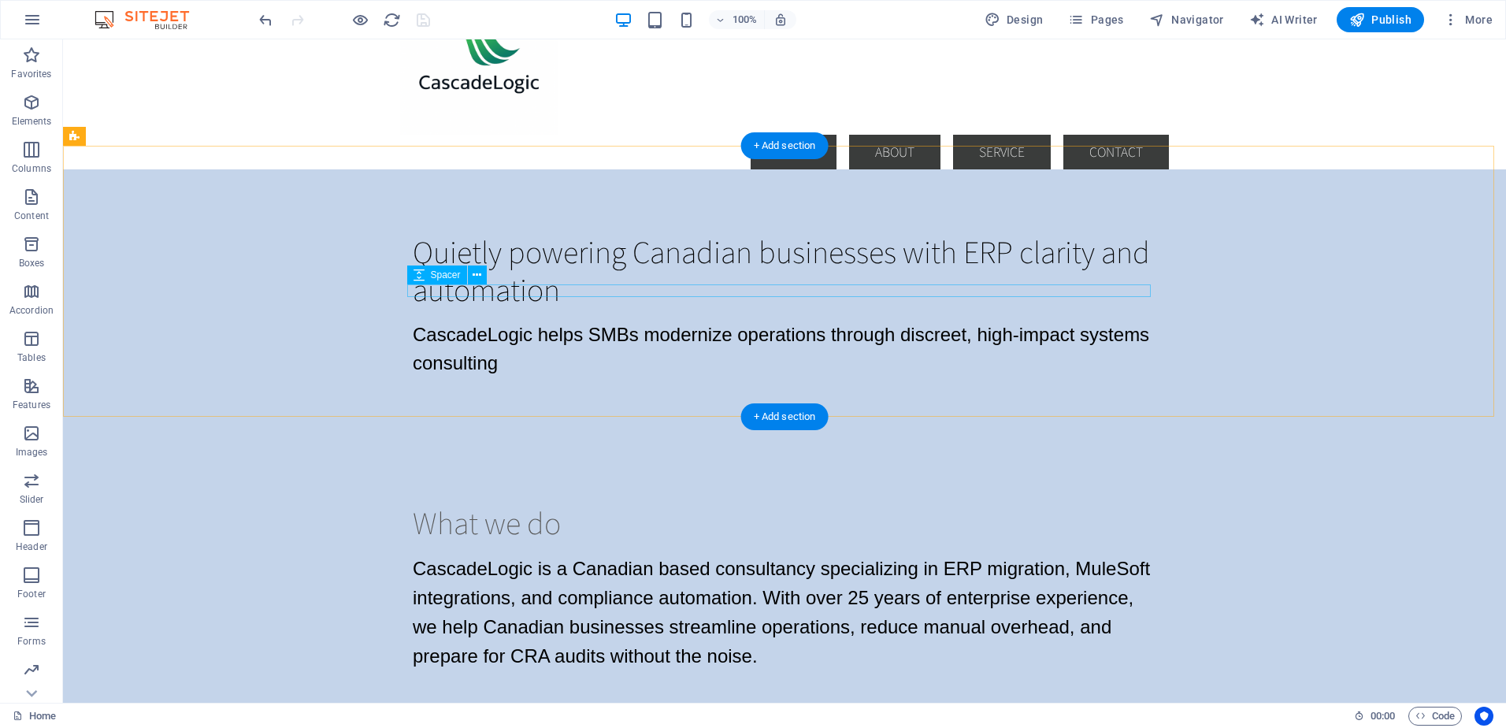
scroll to position [79, 0]
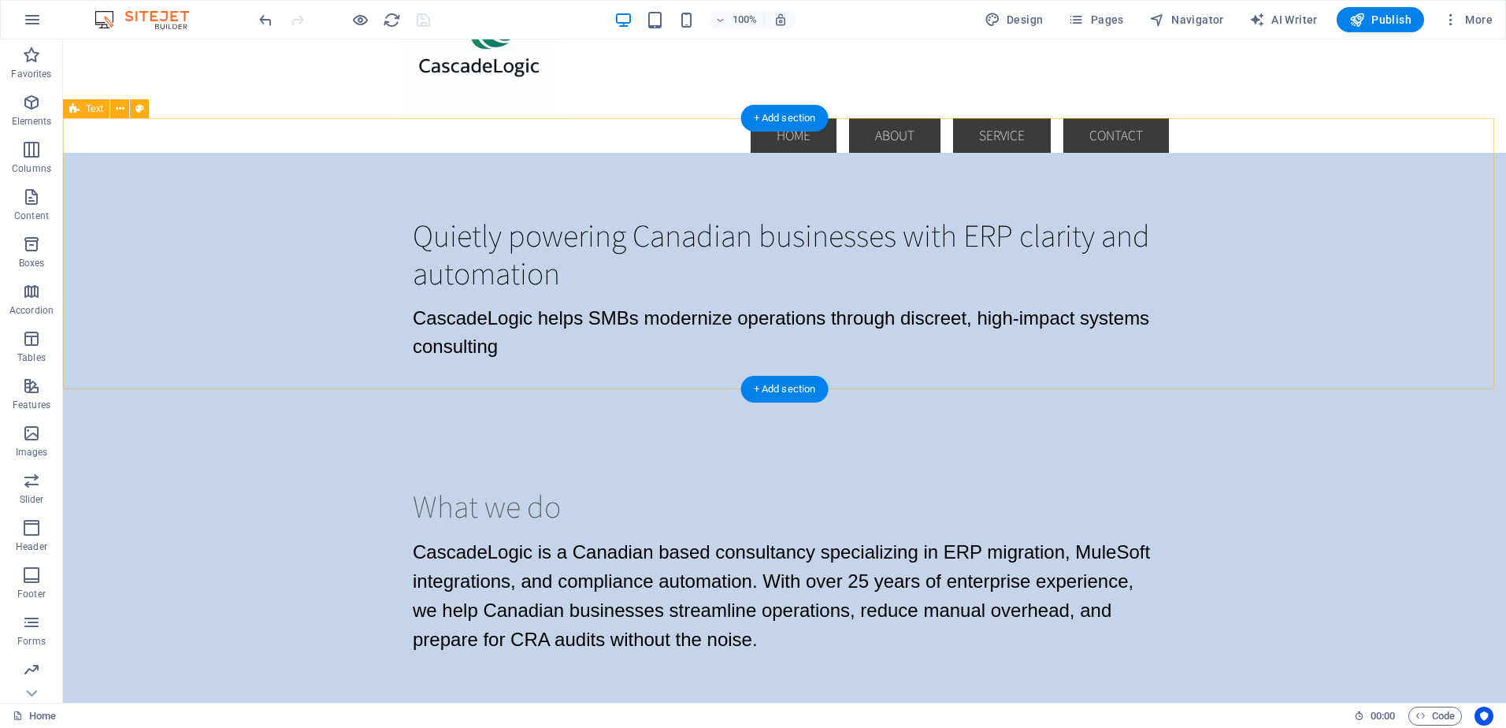
click at [327, 302] on div "Quietly powering Canadian businesses with ERP clarity and automation CascadeLog…" at bounding box center [784, 288] width 1443 height 271
click at [92, 107] on span "Text" at bounding box center [94, 108] width 17 height 9
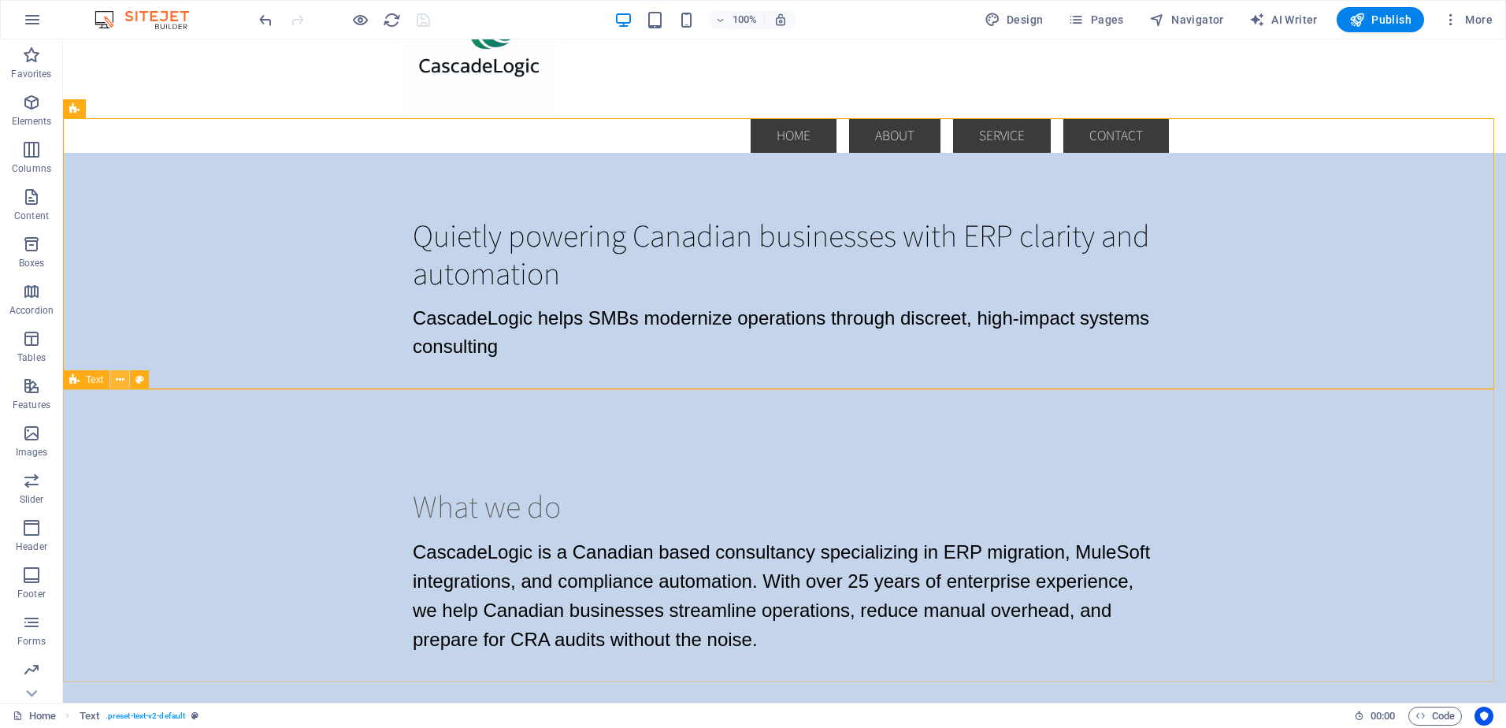
click at [122, 379] on icon at bounding box center [120, 380] width 9 height 17
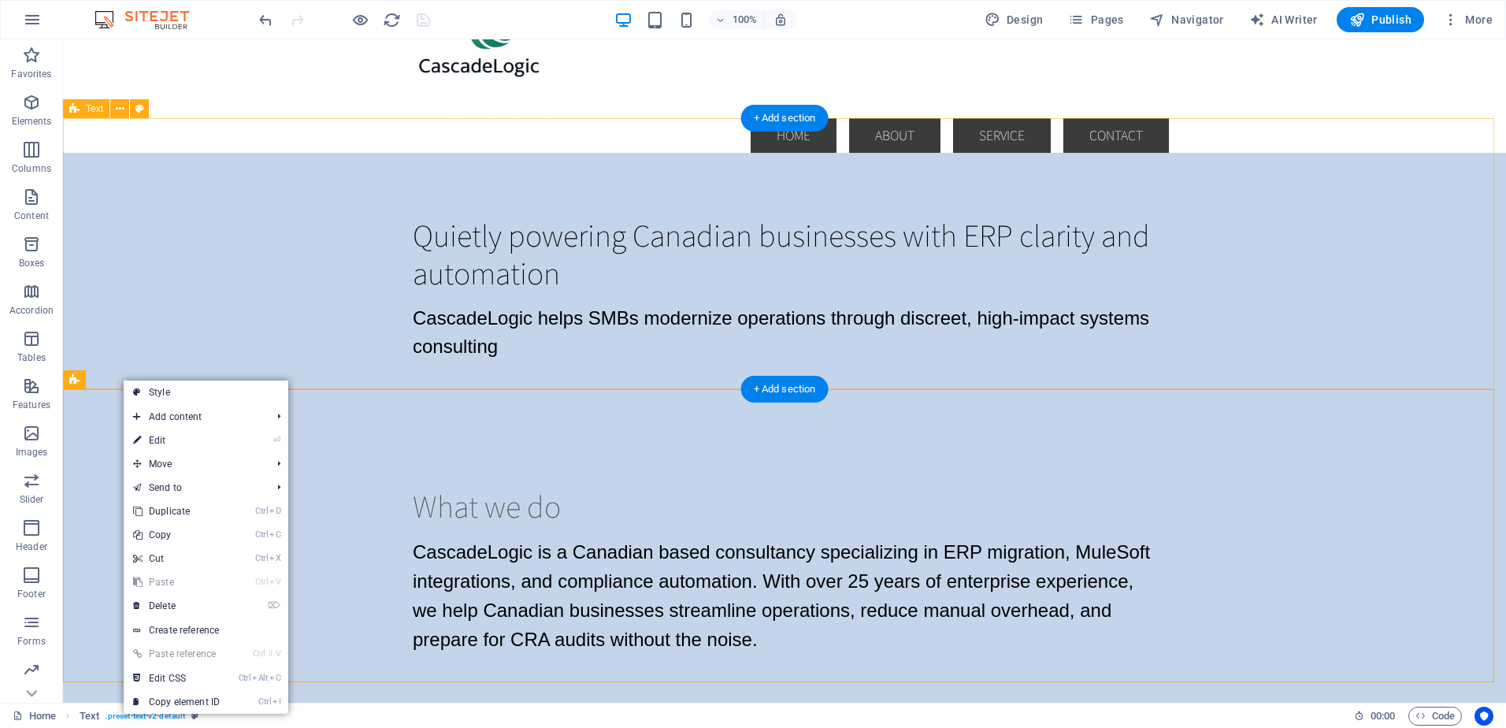
click at [426, 339] on div "Quietly powering Canadian businesses with ERP clarity and automation CascadeLog…" at bounding box center [784, 288] width 1443 height 271
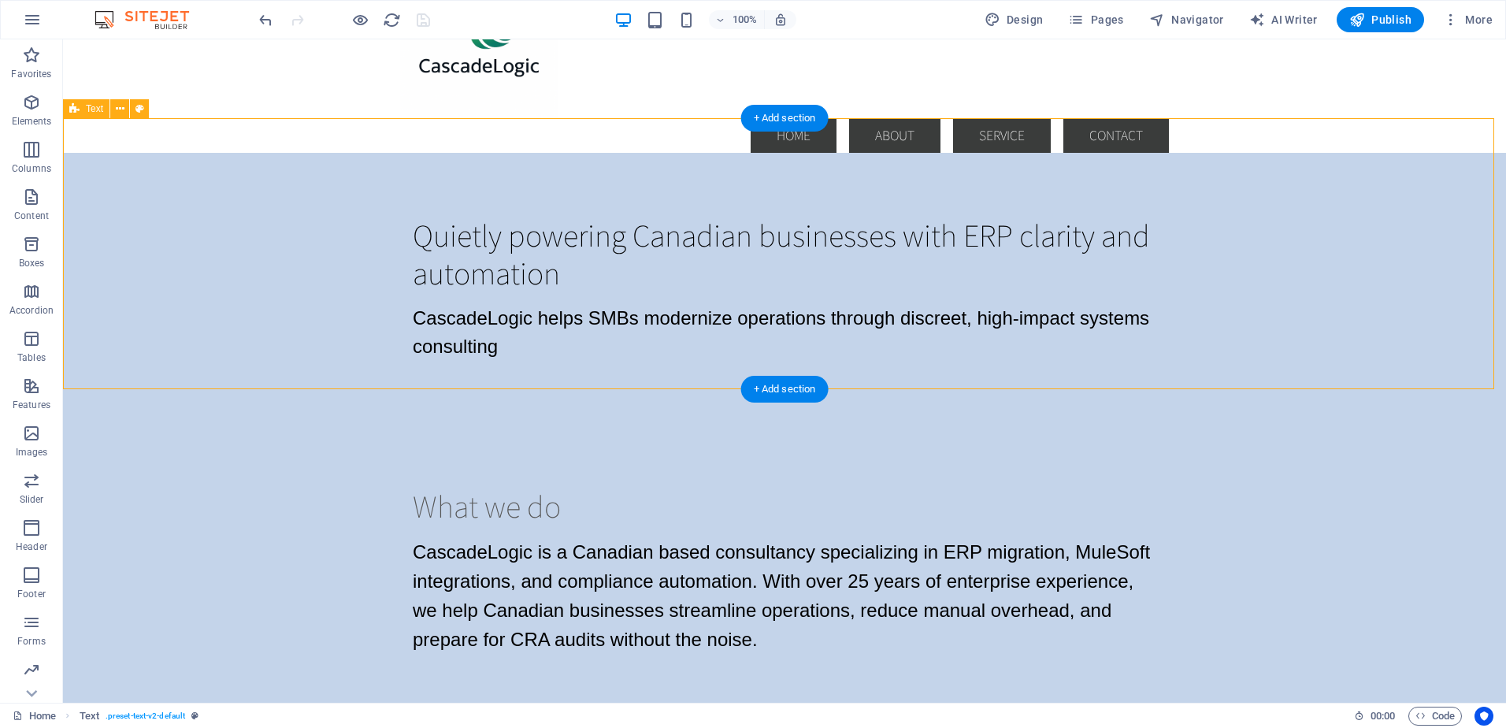
click at [526, 333] on div "Quietly powering Canadian businesses with ERP clarity and automation CascadeLog…" at bounding box center [784, 288] width 1443 height 271
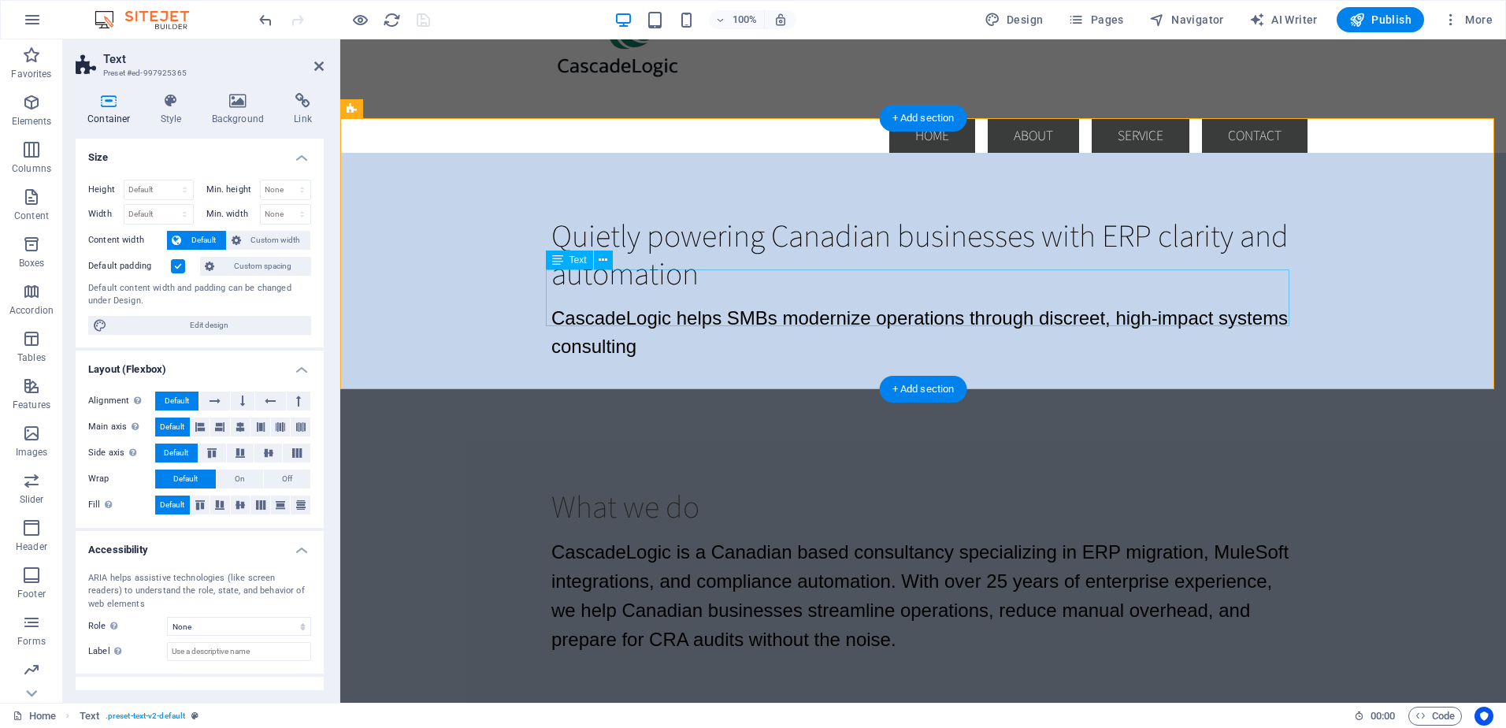
click at [637, 313] on div "CascadeLogic helps SMBs modernize operations through discreet, high-impact syst…" at bounding box center [924, 332] width 744 height 57
click at [637, 314] on div "CascadeLogic helps SMBs modernize operations through discreet, high-impact syst…" at bounding box center [924, 332] width 744 height 57
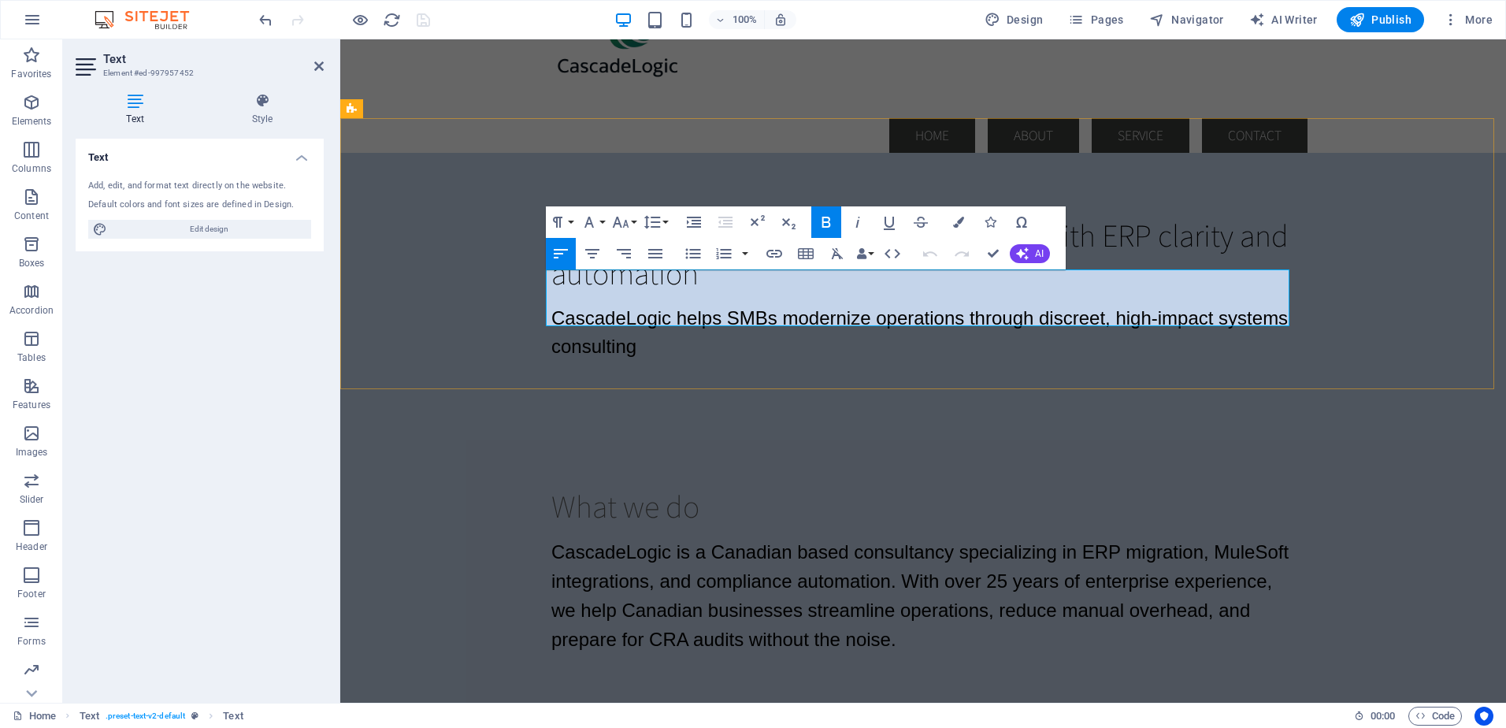
click at [635, 316] on p "CascadeLogic helps SMBs modernize operations through discreet, high-impact syst…" at bounding box center [924, 332] width 744 height 57
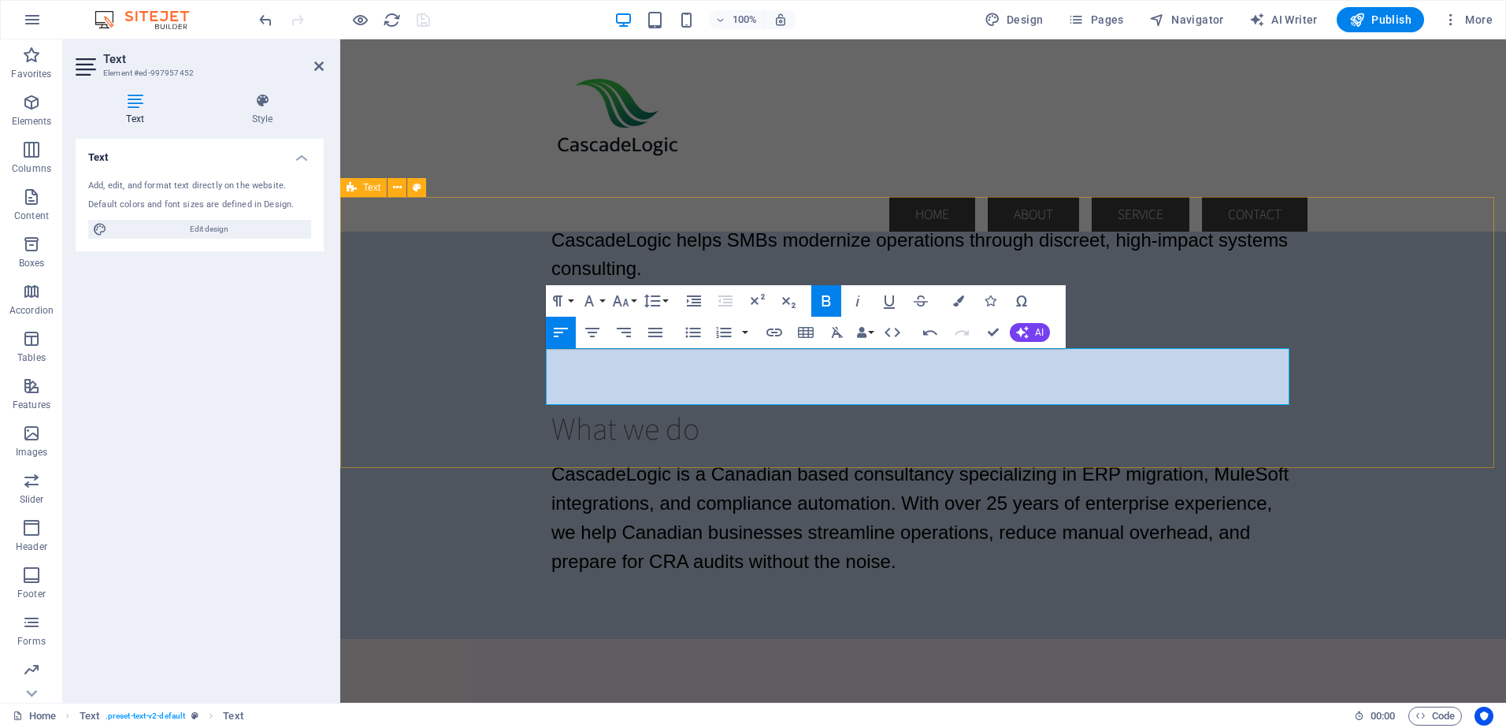
scroll to position [0, 0]
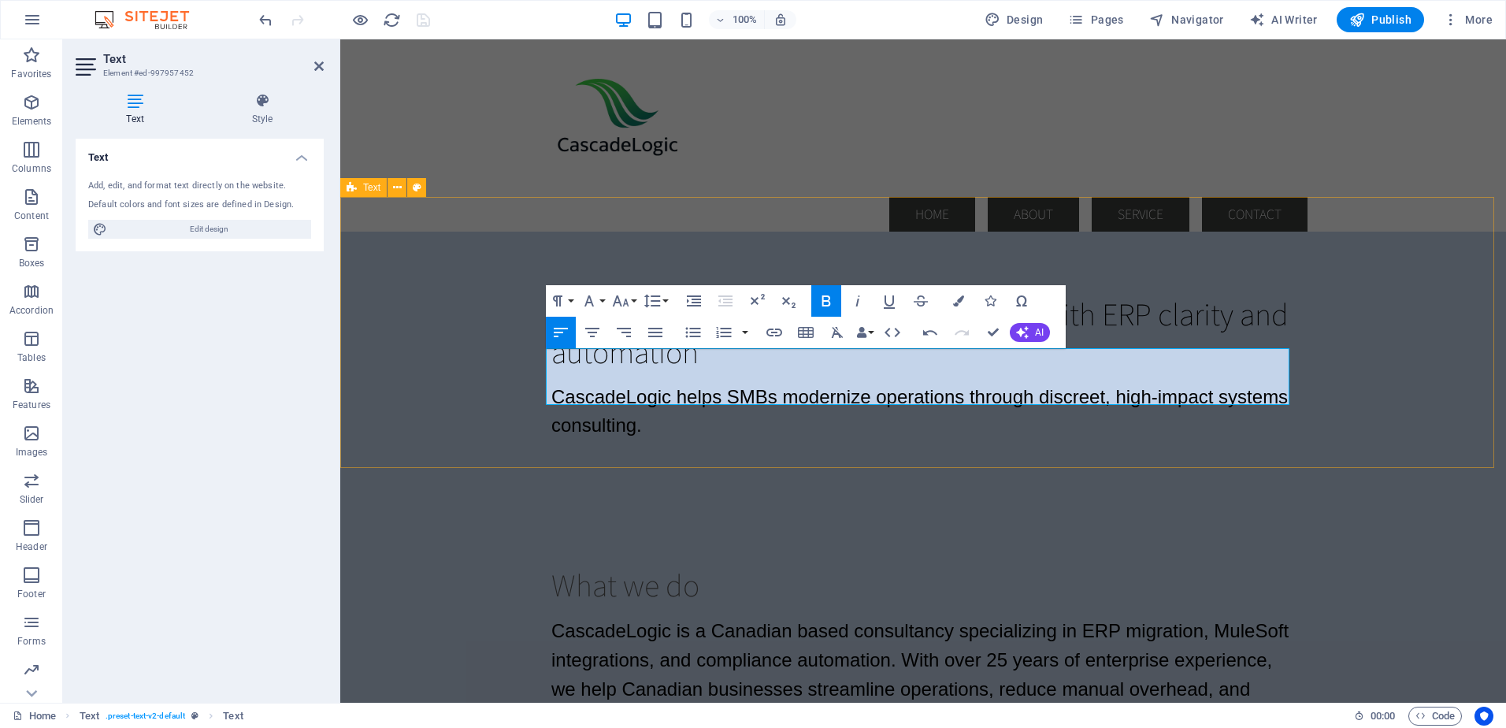
click at [473, 355] on div "Quietly powering Canadian businesses with ERP clarity and automation CascadeLog…" at bounding box center [923, 367] width 1166 height 271
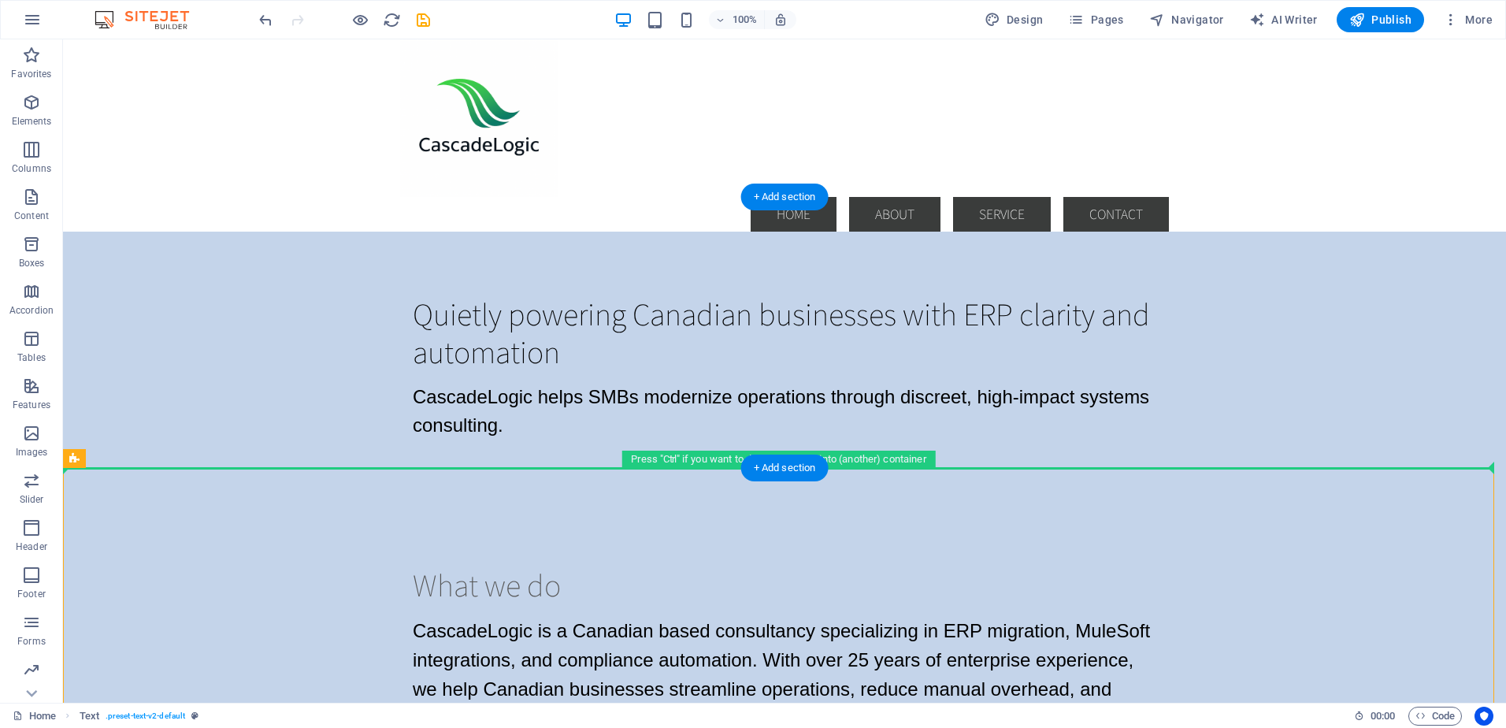
drag, startPoint x: 488, startPoint y: 562, endPoint x: 429, endPoint y: 435, distance: 139.6
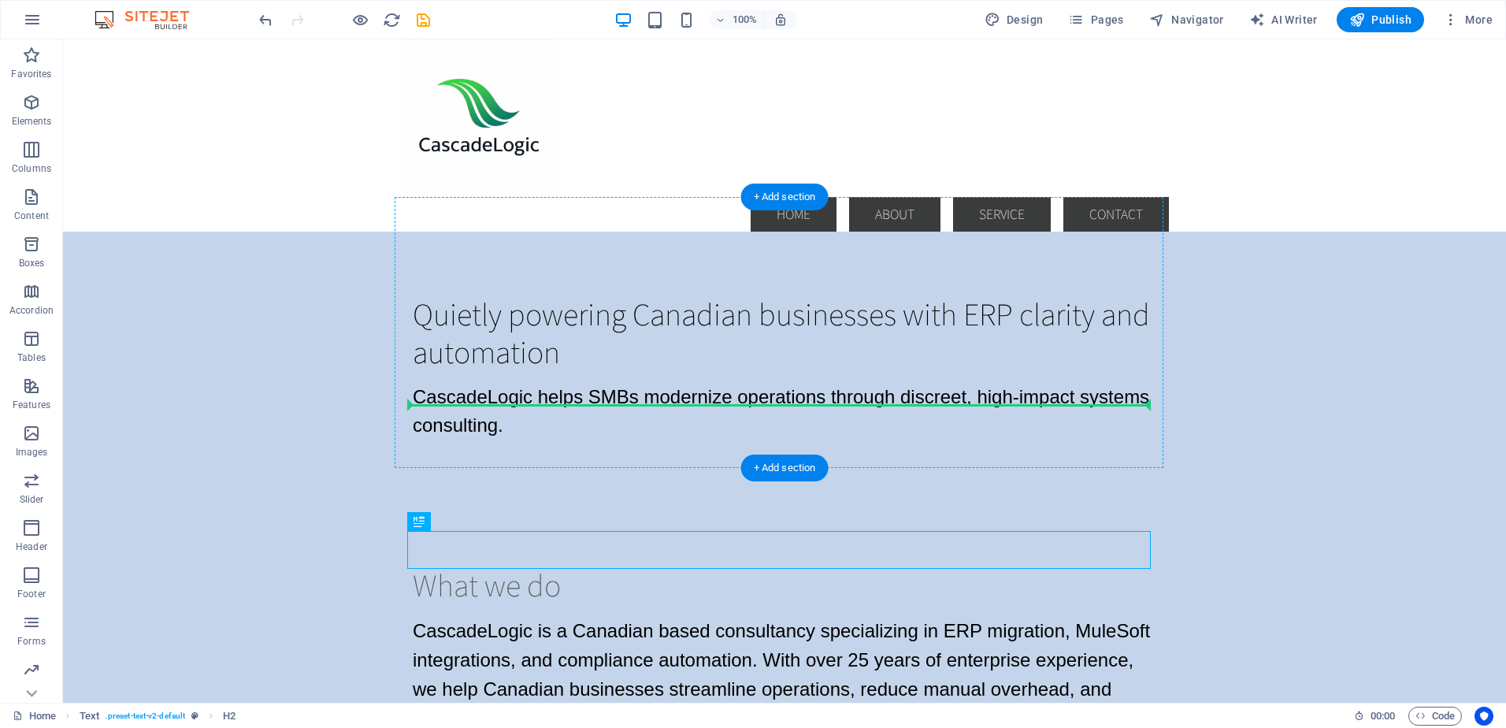
drag, startPoint x: 496, startPoint y: 561, endPoint x: 444, endPoint y: 403, distance: 165.9
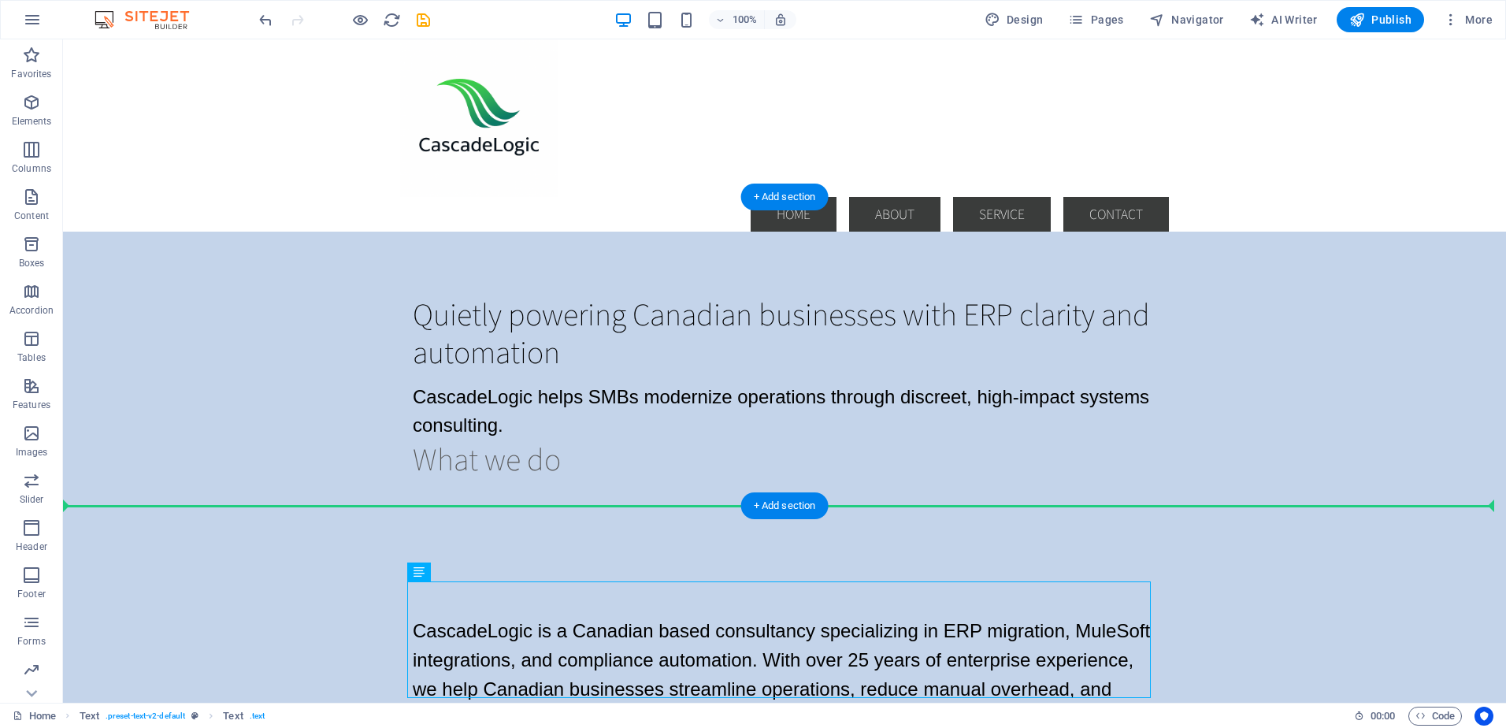
drag, startPoint x: 496, startPoint y: 610, endPoint x: 455, endPoint y: 445, distance: 169.9
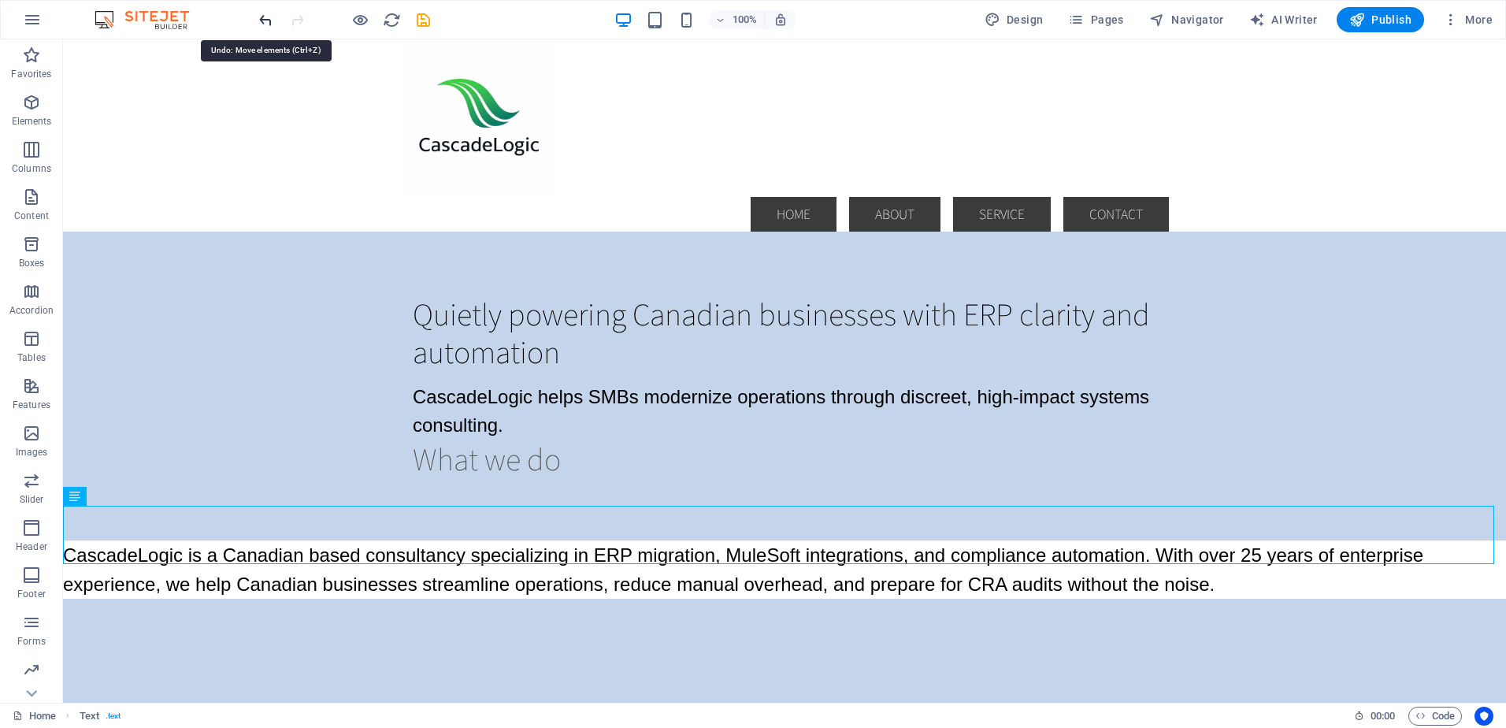
click at [267, 14] on icon "undo" at bounding box center [266, 20] width 18 height 18
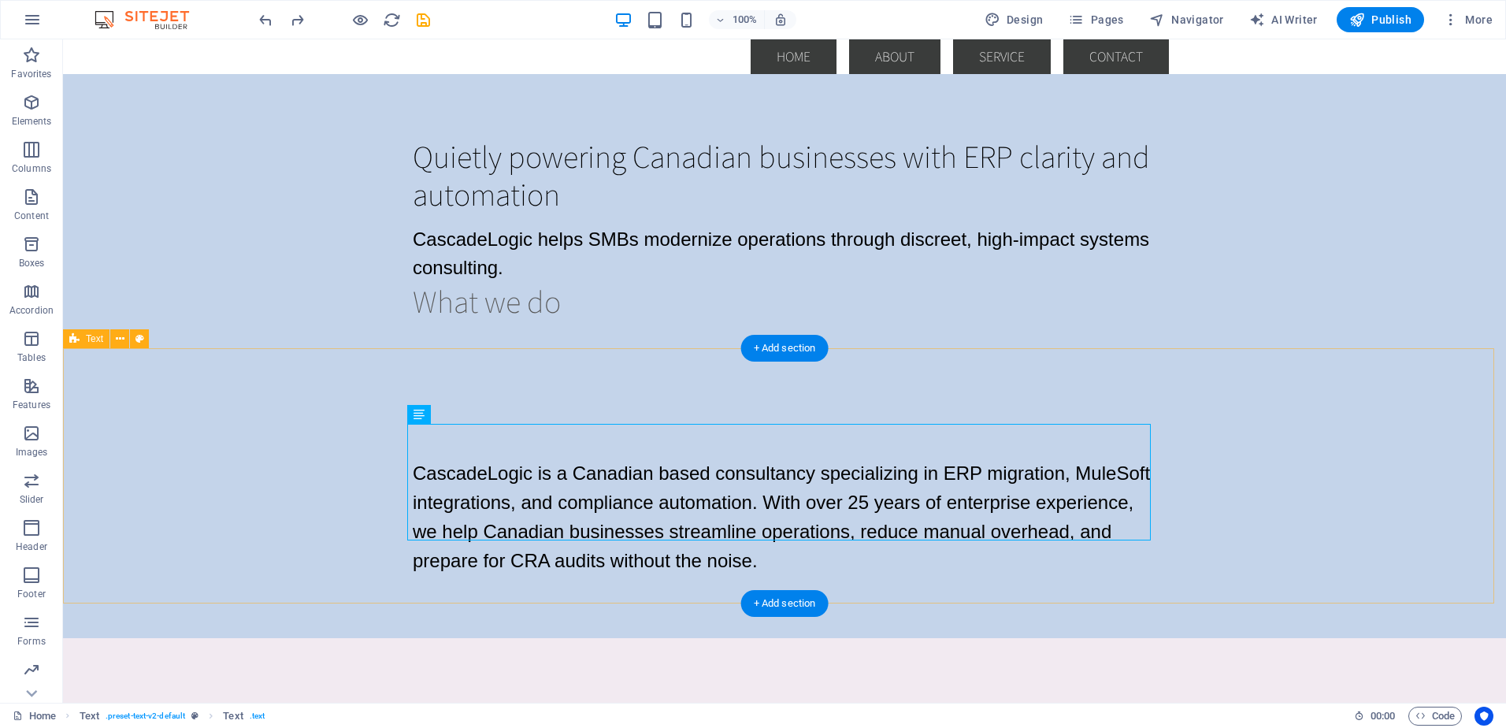
scroll to position [79, 0]
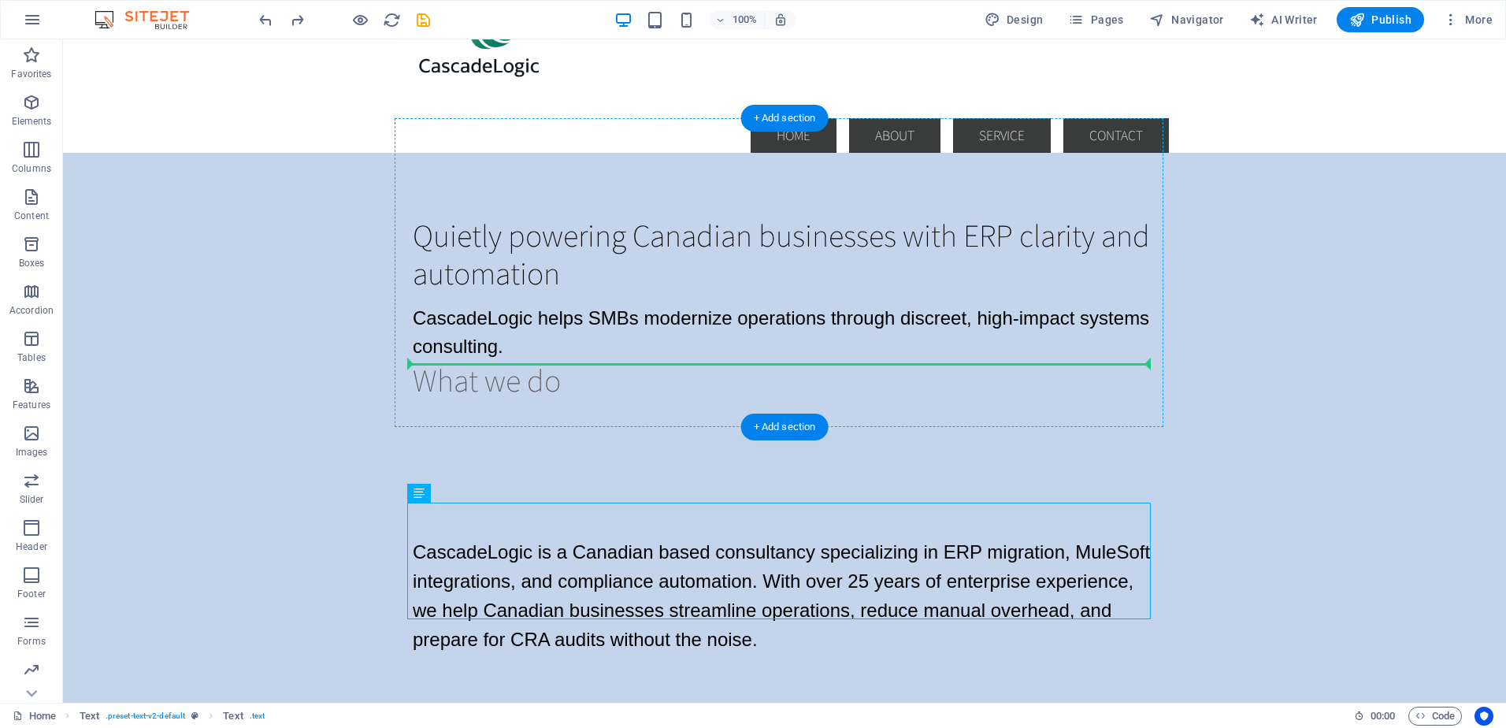
drag, startPoint x: 481, startPoint y: 533, endPoint x: 460, endPoint y: 353, distance: 180.8
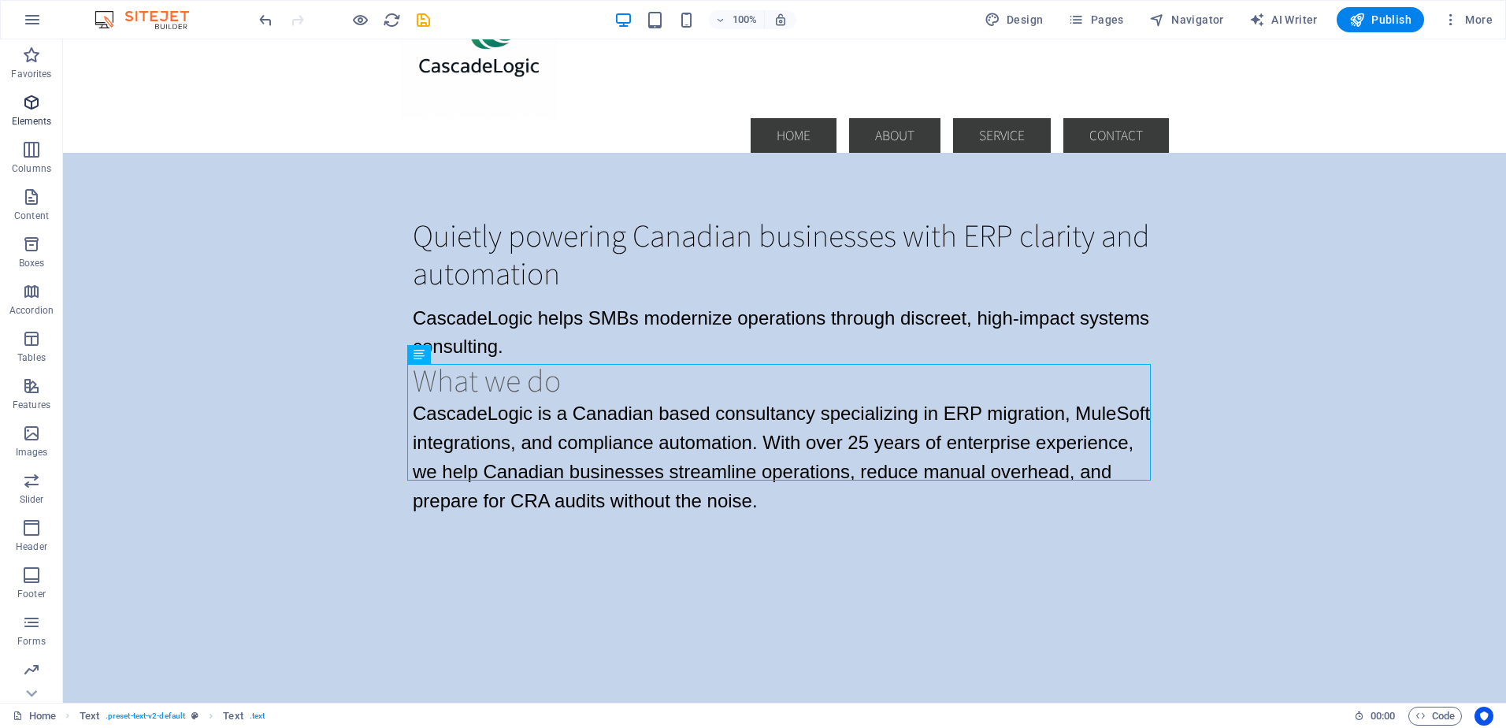
click at [38, 105] on icon "button" at bounding box center [31, 102] width 19 height 19
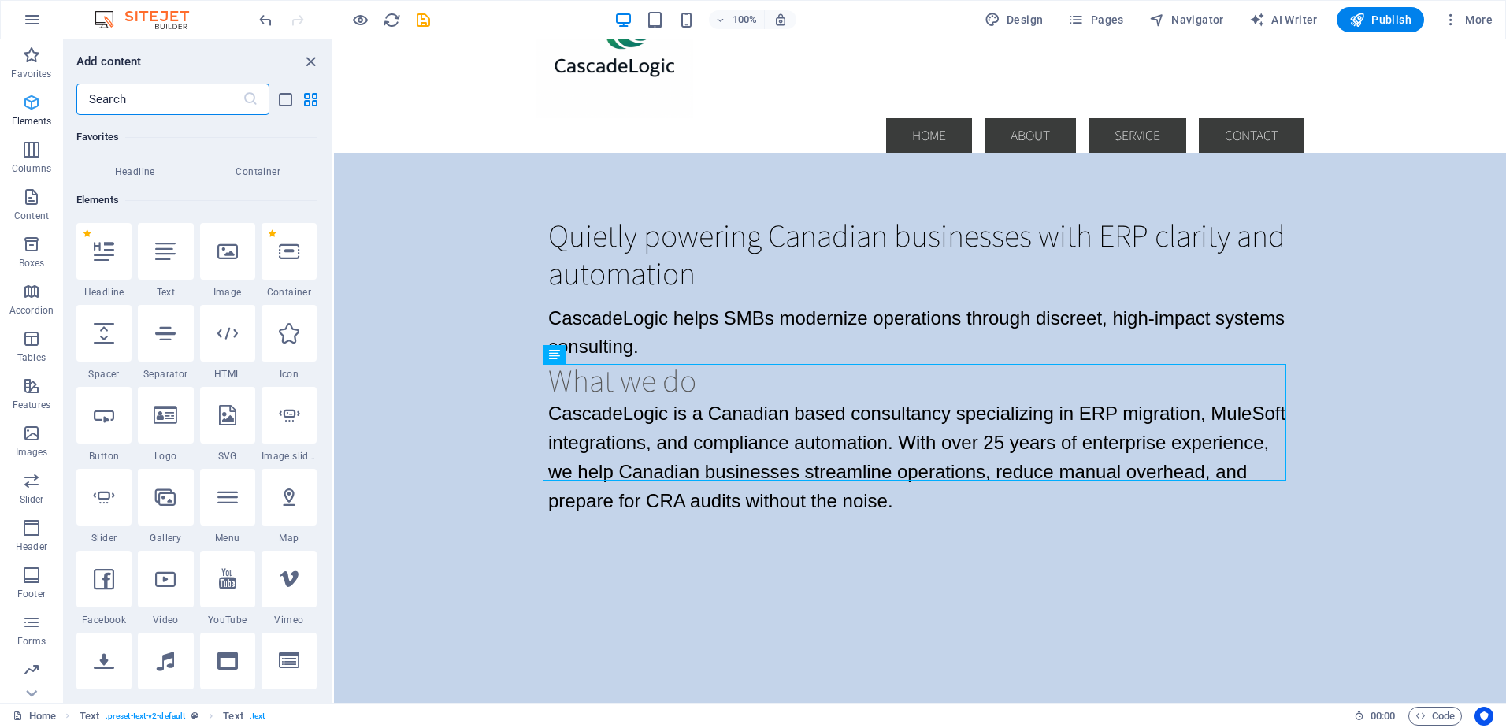
scroll to position [168, 0]
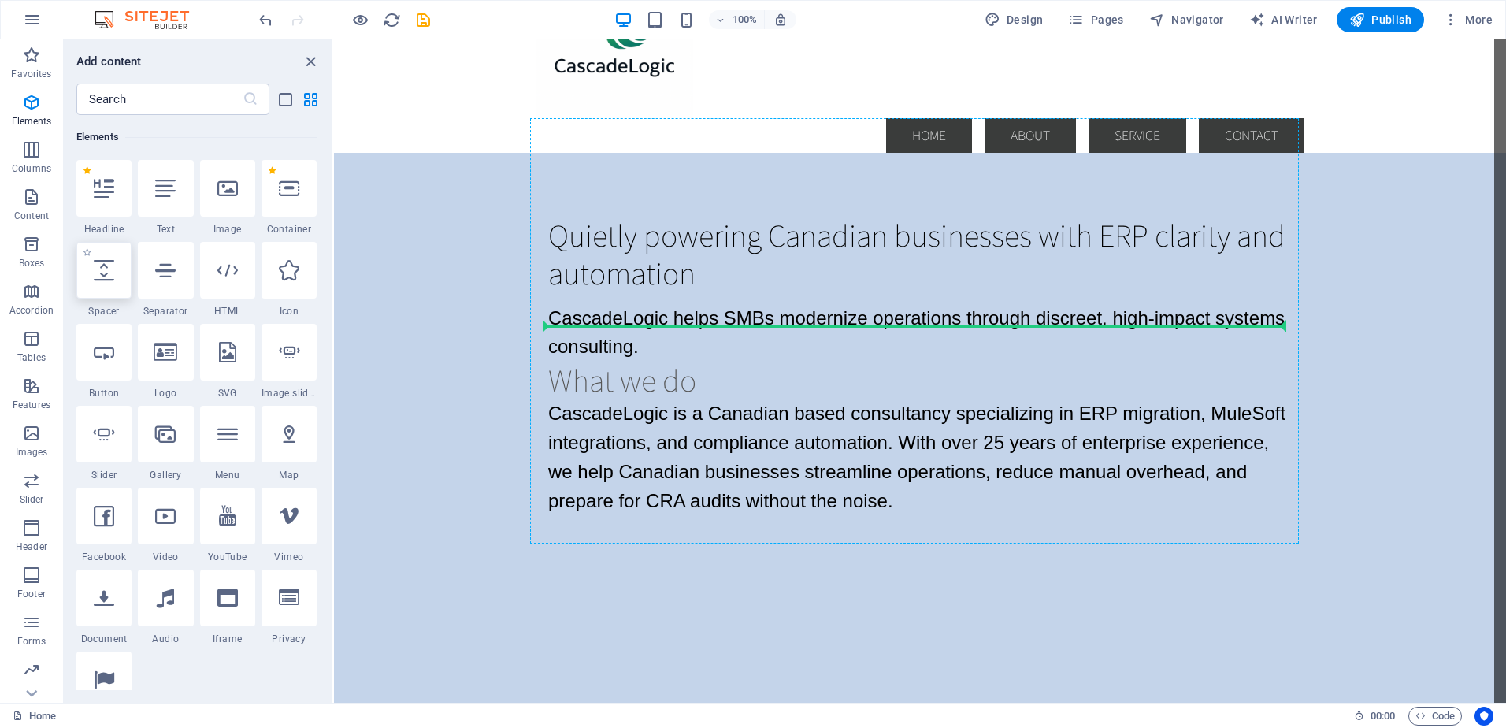
select select "px"
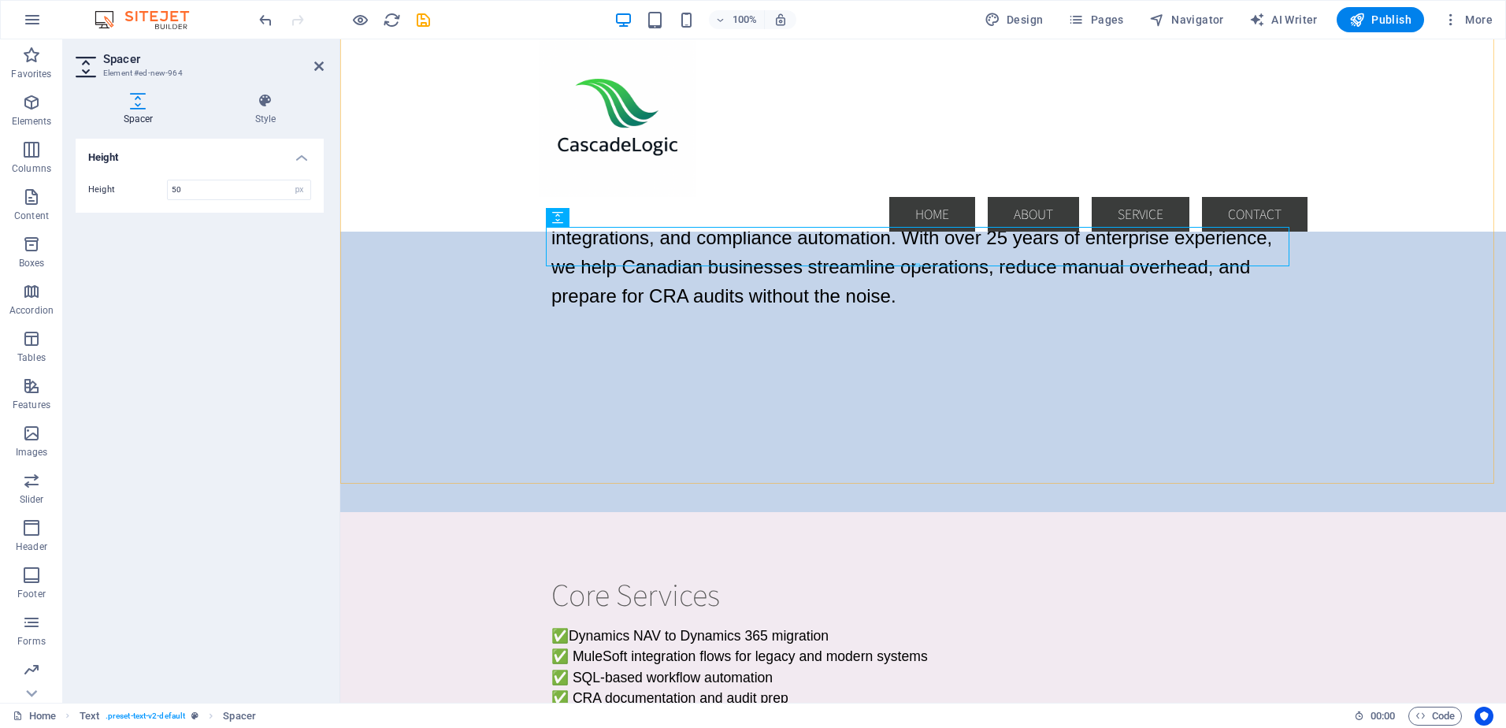
scroll to position [315, 0]
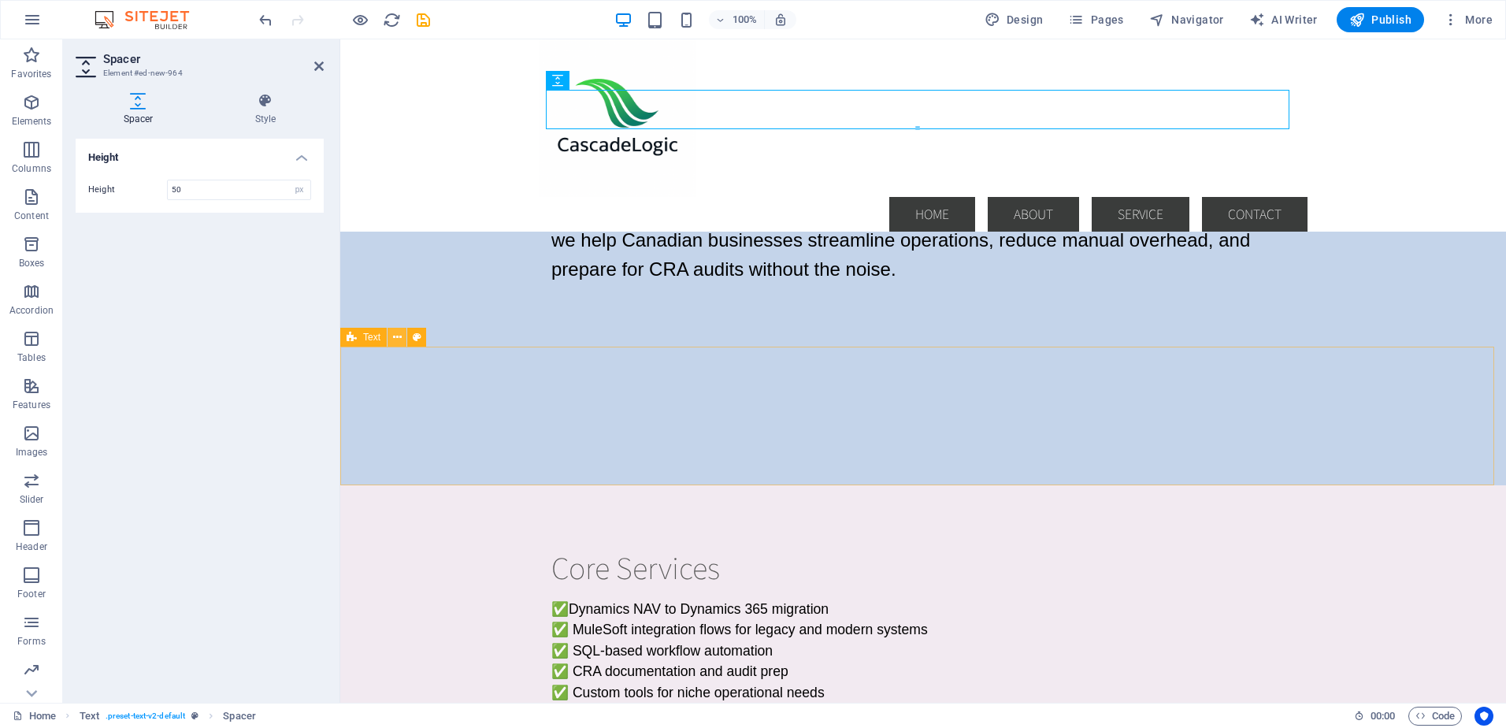
click at [399, 339] on icon at bounding box center [397, 337] width 9 height 17
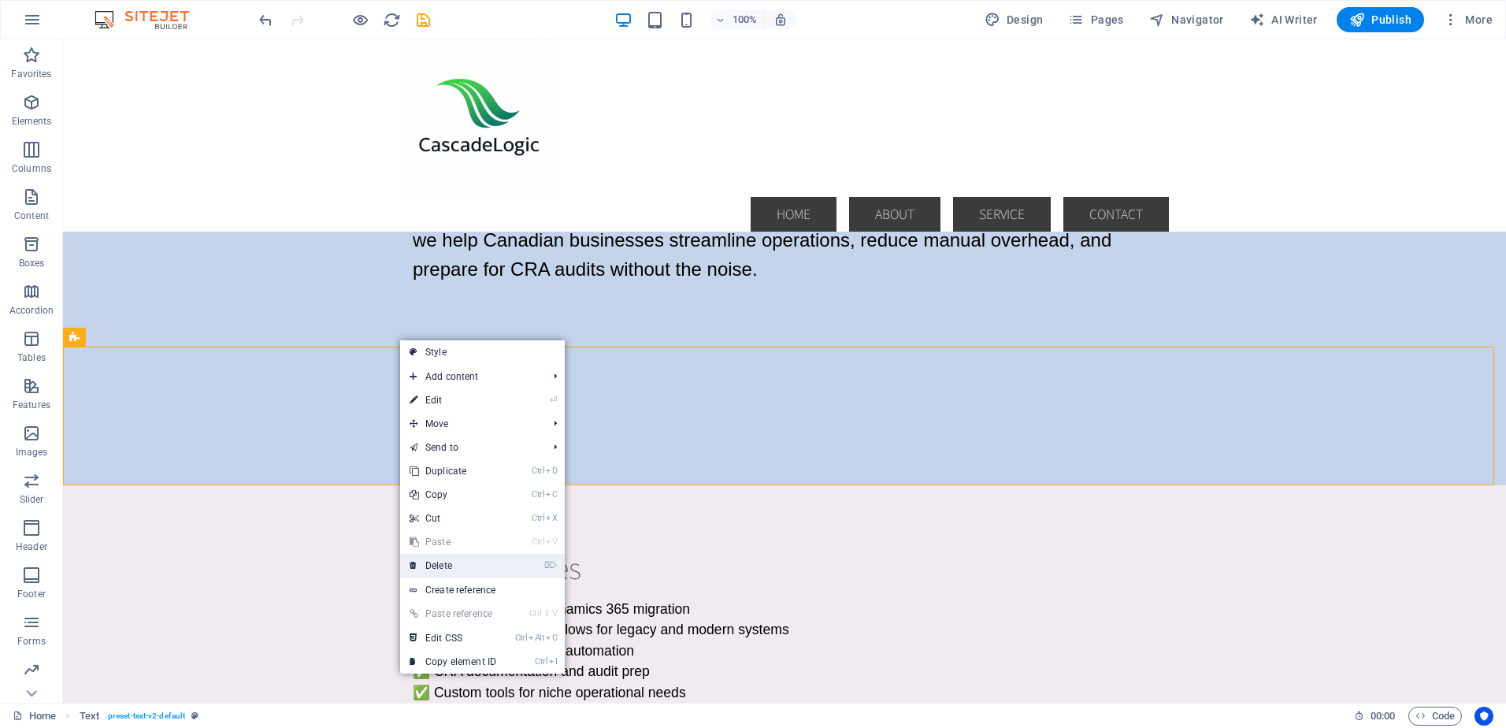
click at [431, 562] on link "⌦ Delete" at bounding box center [453, 566] width 106 height 24
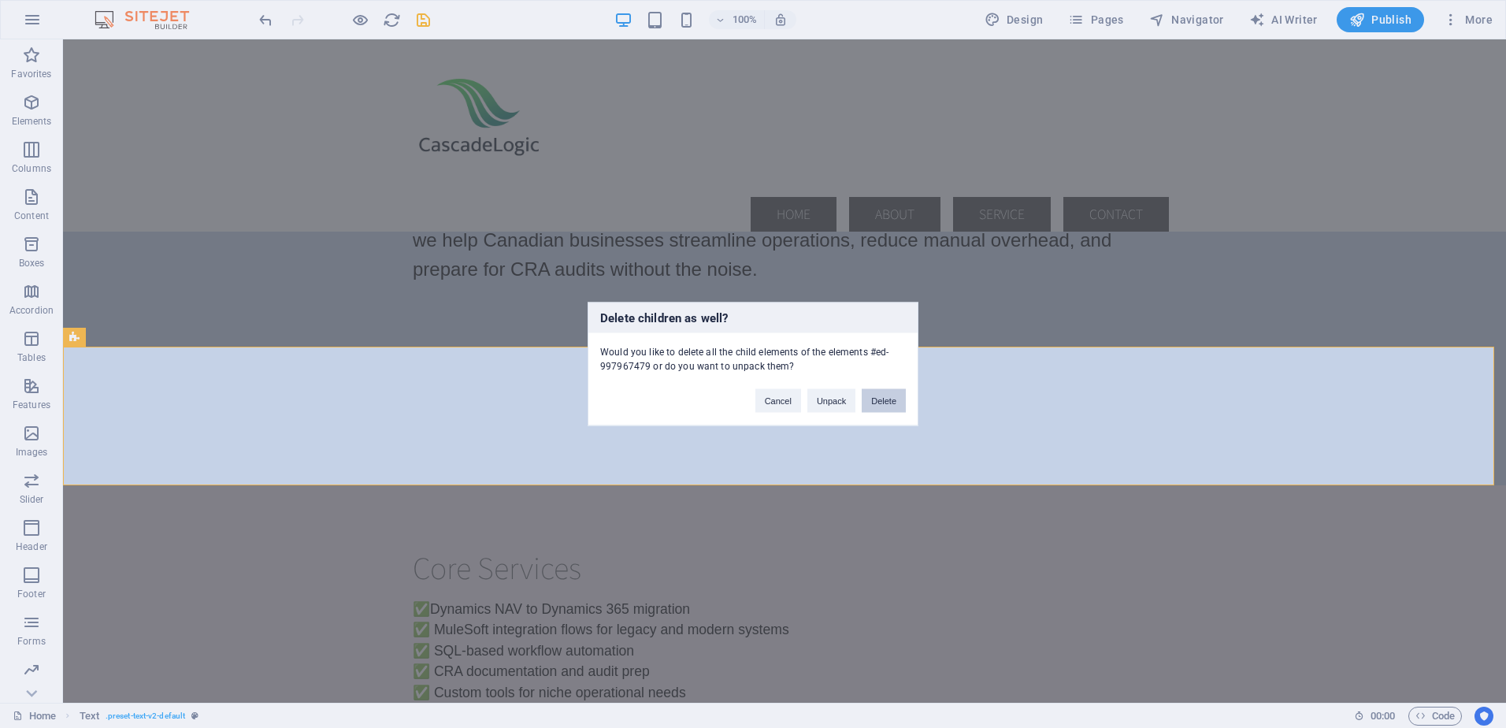
click at [887, 403] on button "Delete" at bounding box center [884, 401] width 44 height 24
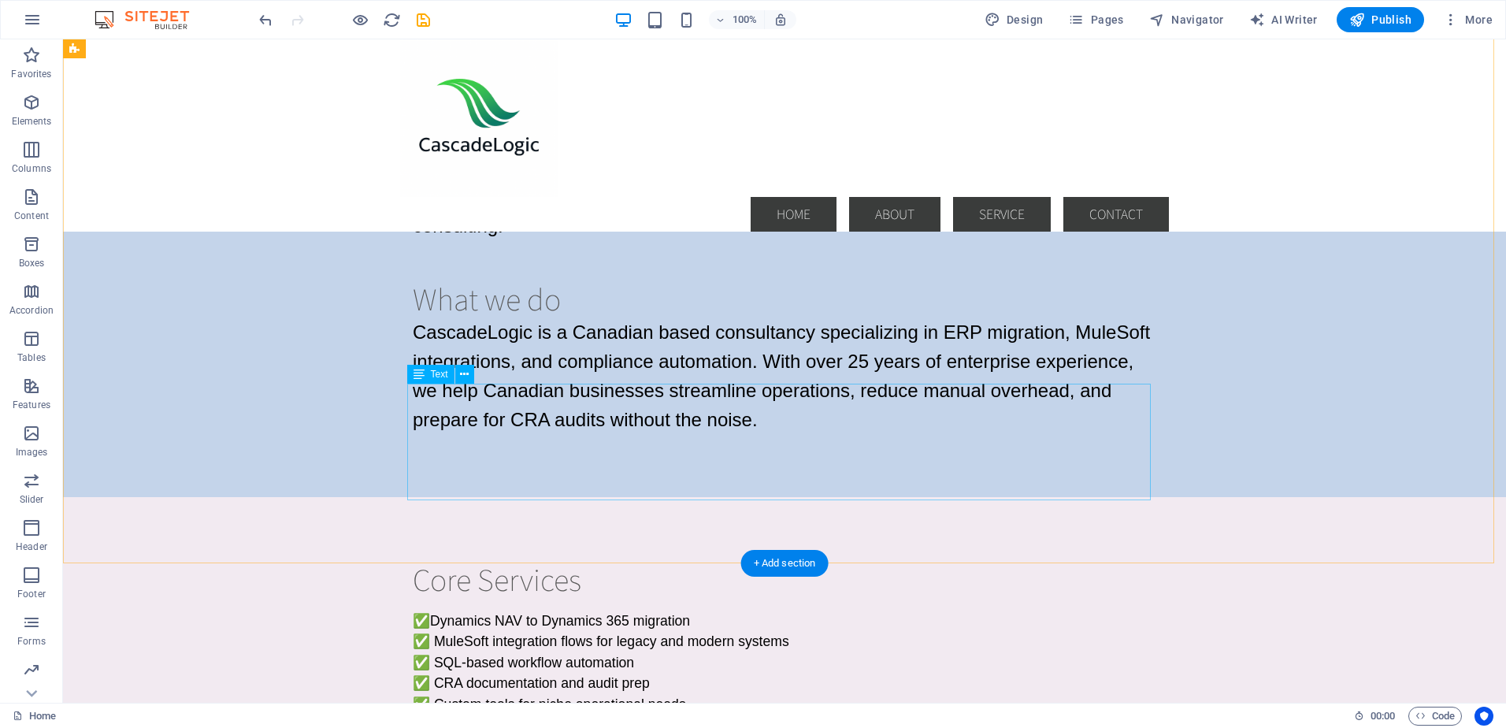
scroll to position [79, 0]
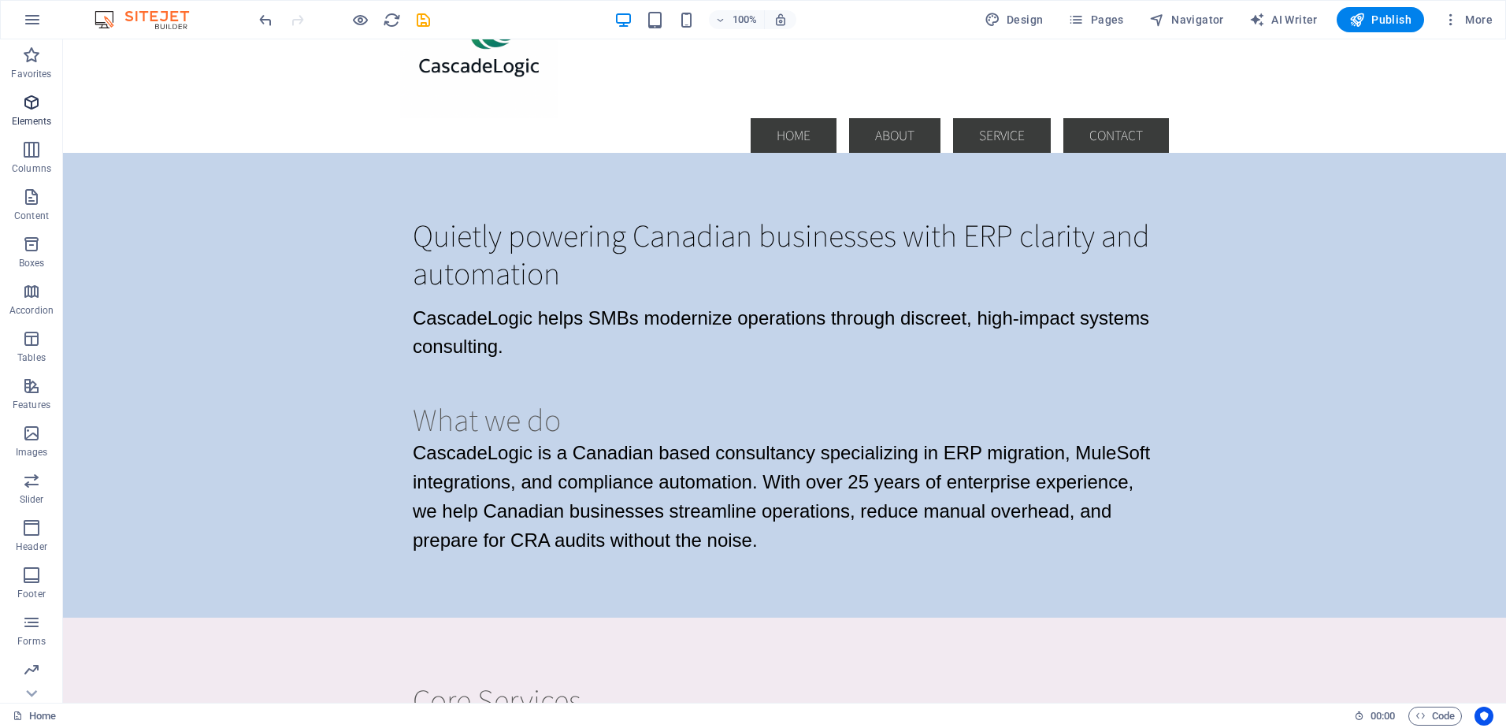
click at [35, 112] on span "Elements" at bounding box center [31, 112] width 63 height 38
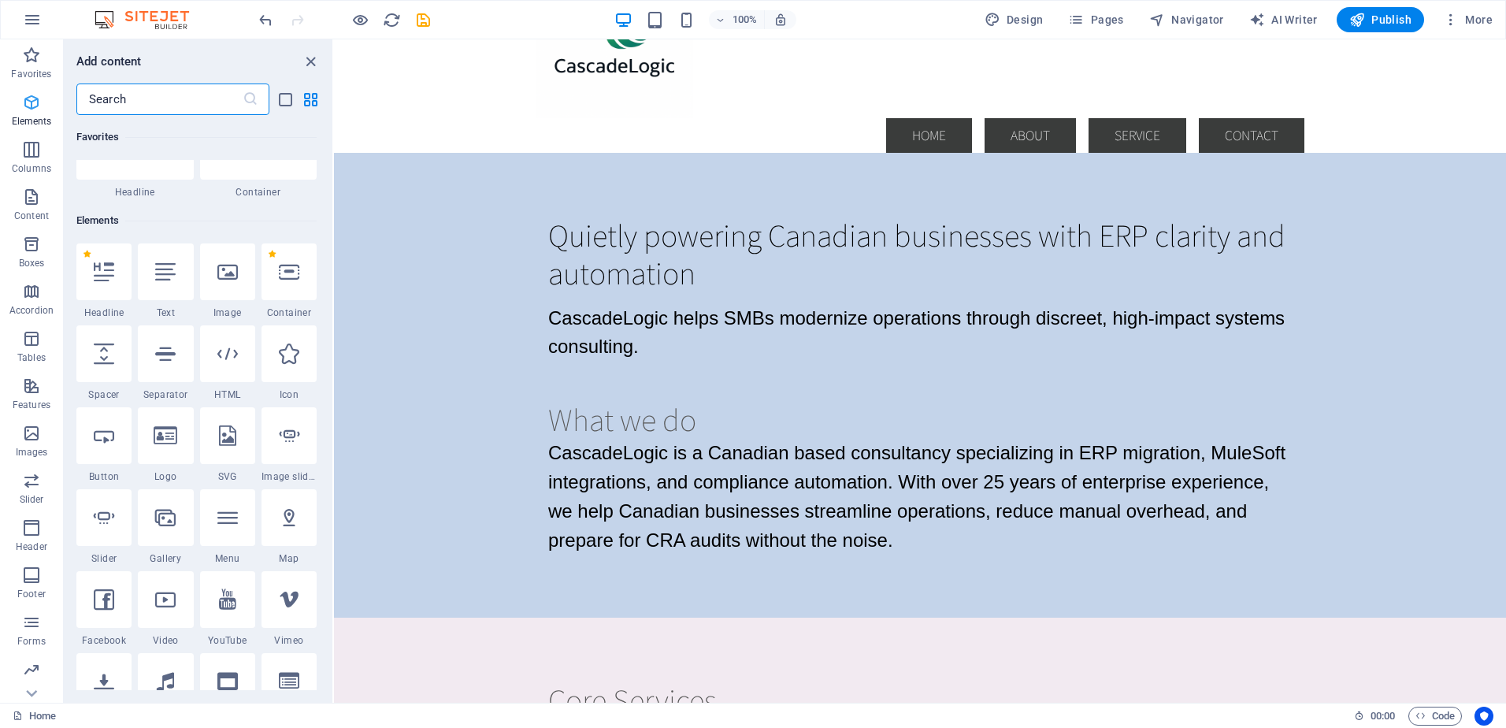
scroll to position [168, 0]
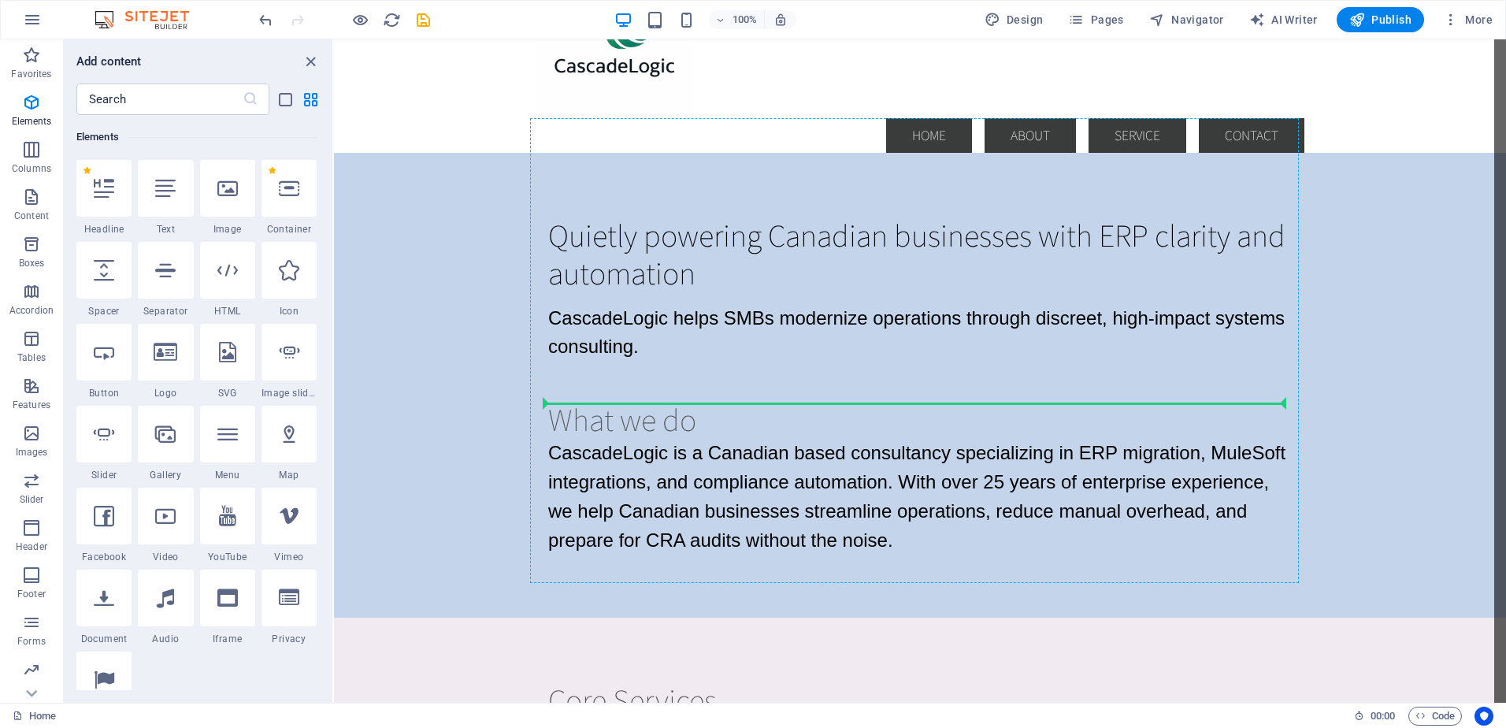
select select "px"
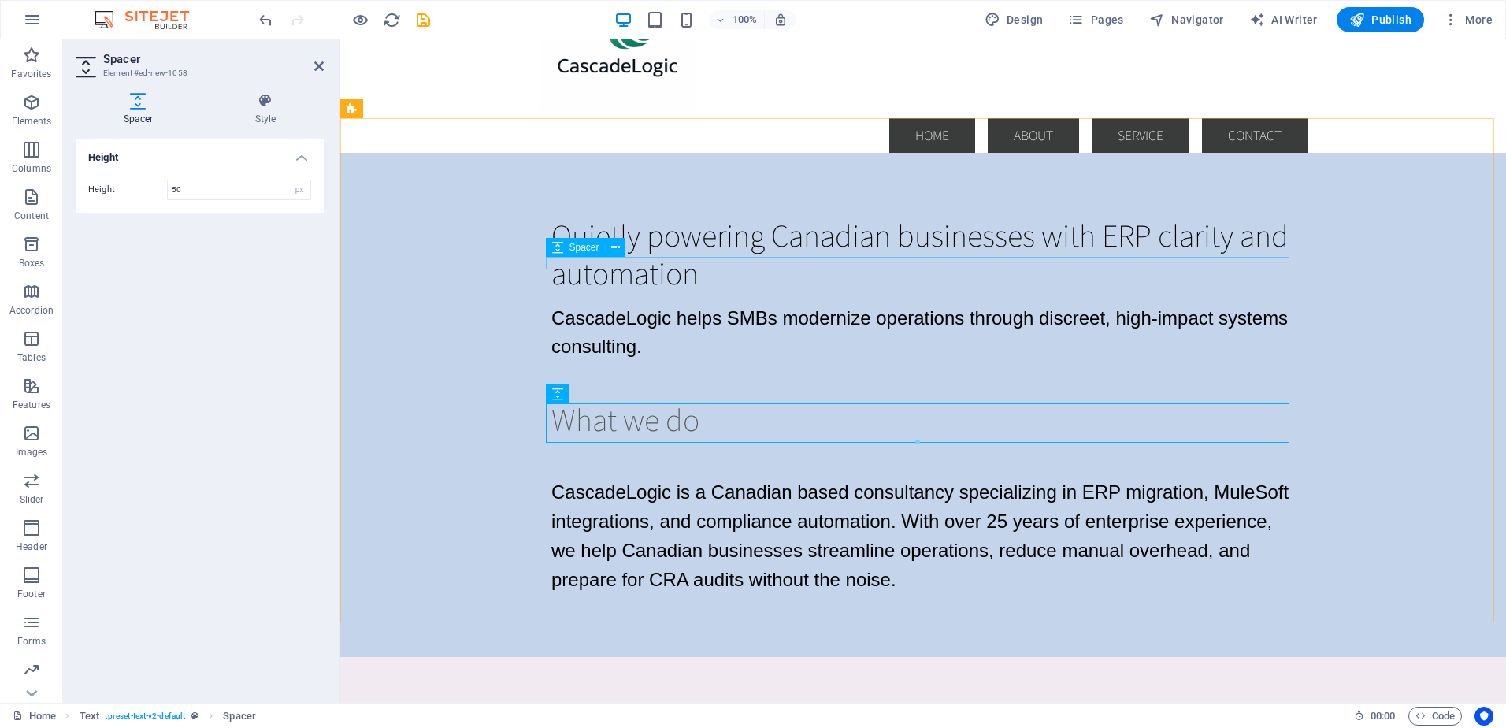
click at [649, 292] on div at bounding box center [924, 298] width 744 height 13
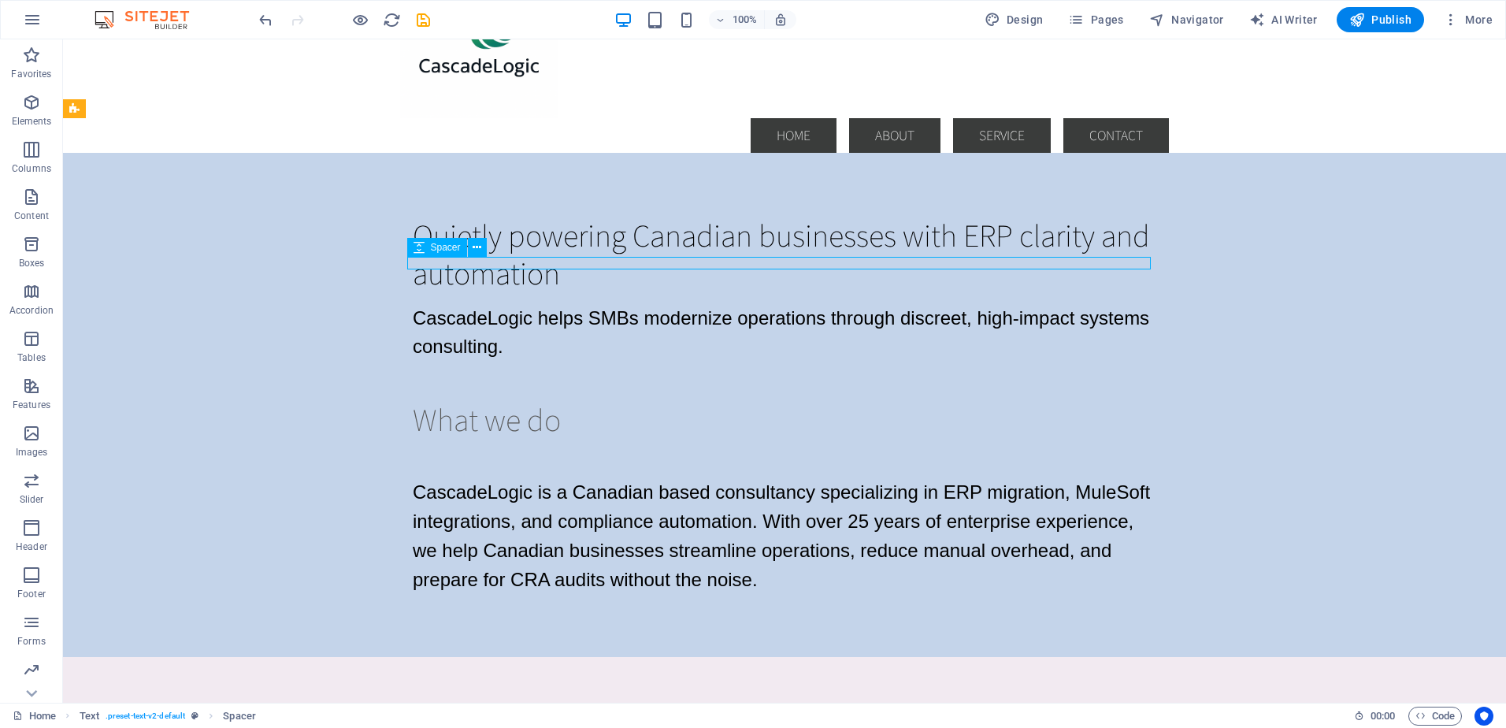
click at [646, 292] on div at bounding box center [785, 298] width 744 height 13
select select "rem"
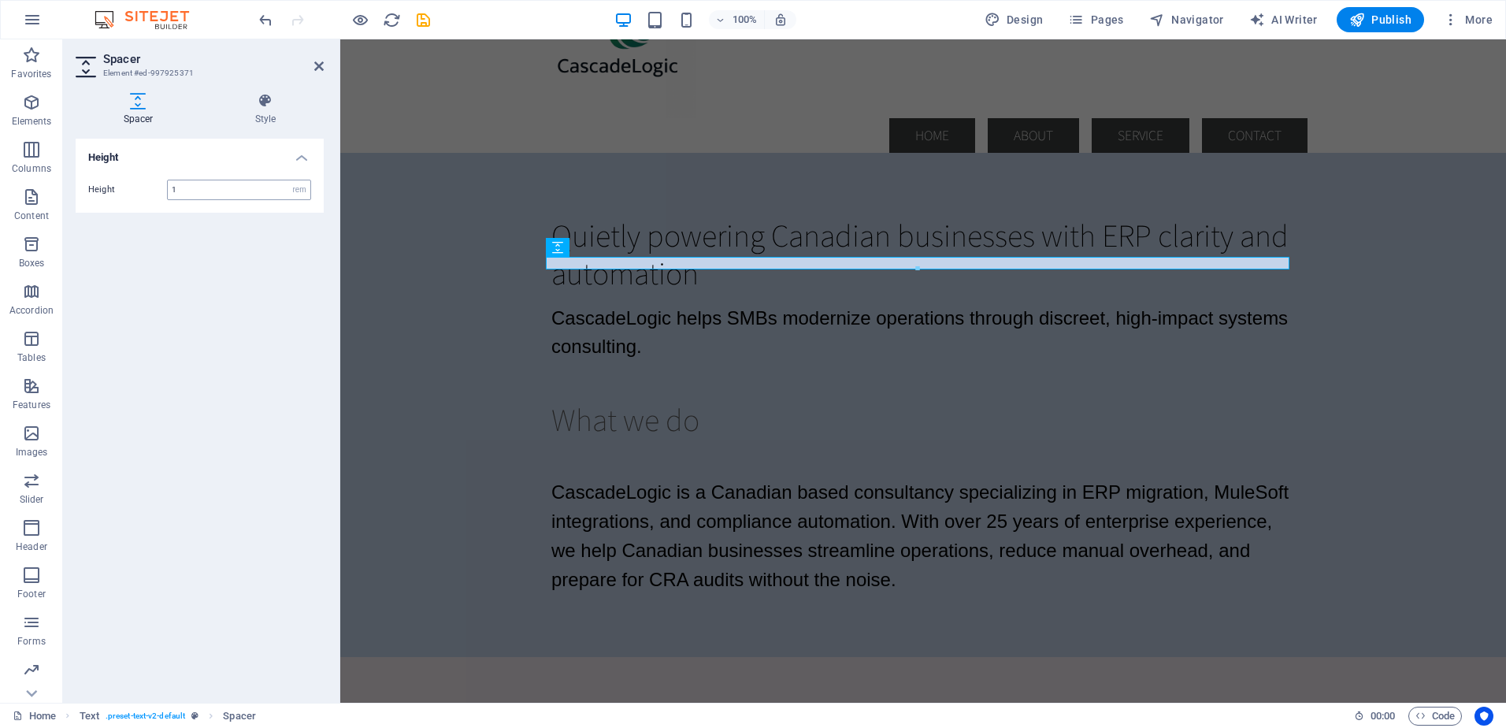
click at [191, 184] on input "1" at bounding box center [239, 189] width 143 height 19
click at [605, 438] on div at bounding box center [924, 457] width 744 height 39
select select "px"
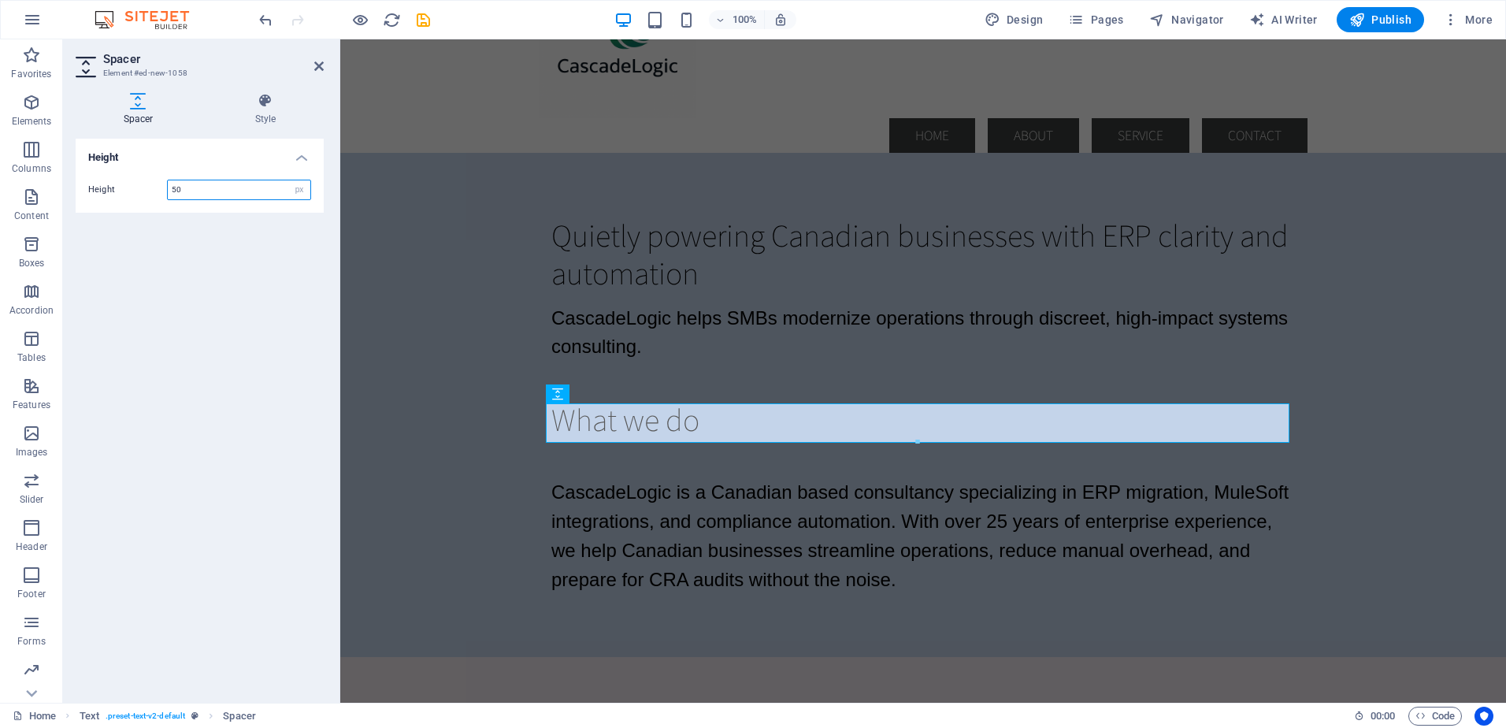
drag, startPoint x: 199, startPoint y: 183, endPoint x: 127, endPoint y: 186, distance: 71.8
click at [127, 186] on div "Height 50 px rem vh vw" at bounding box center [199, 190] width 223 height 20
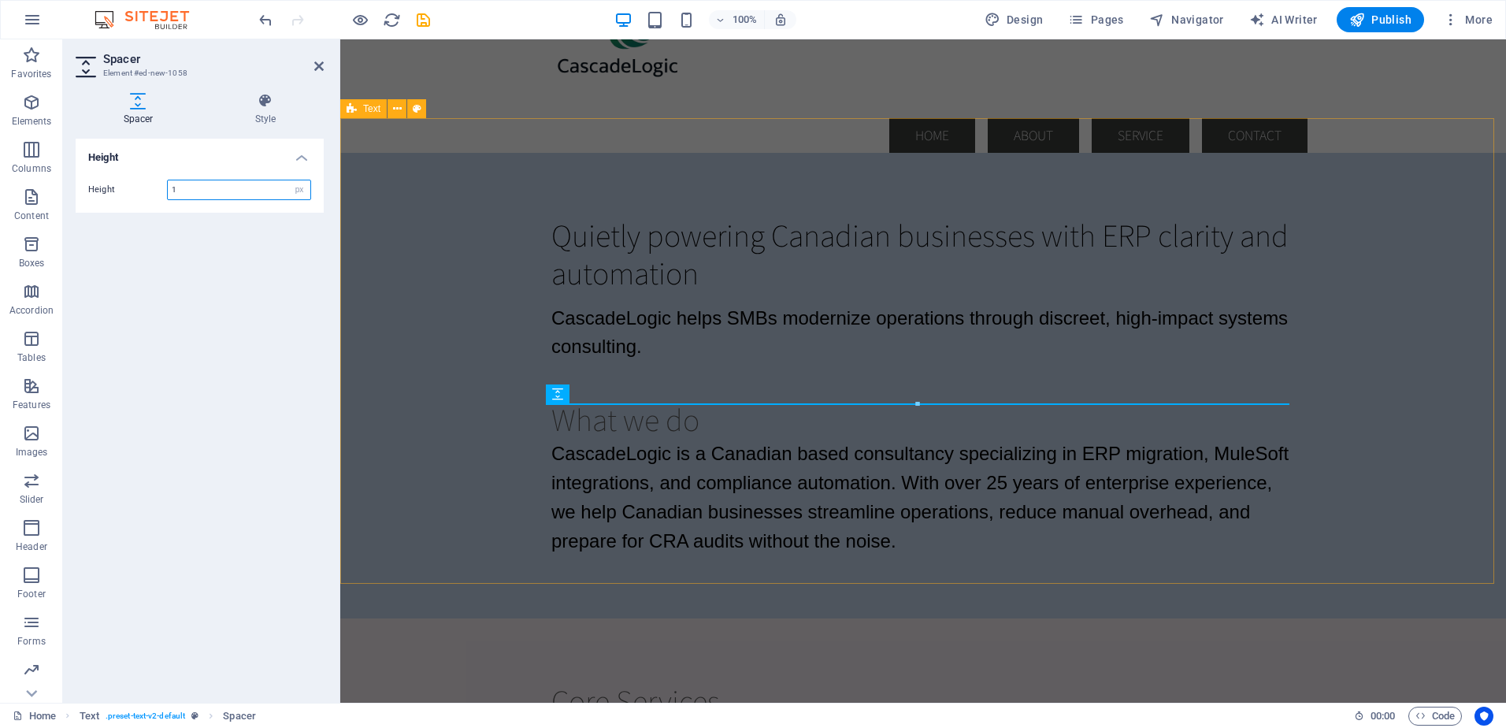
type input "1"
click at [412, 337] on div "Quietly powering Canadian businesses with ERP clarity and automation CascadeLog…" at bounding box center [923, 386] width 1166 height 466
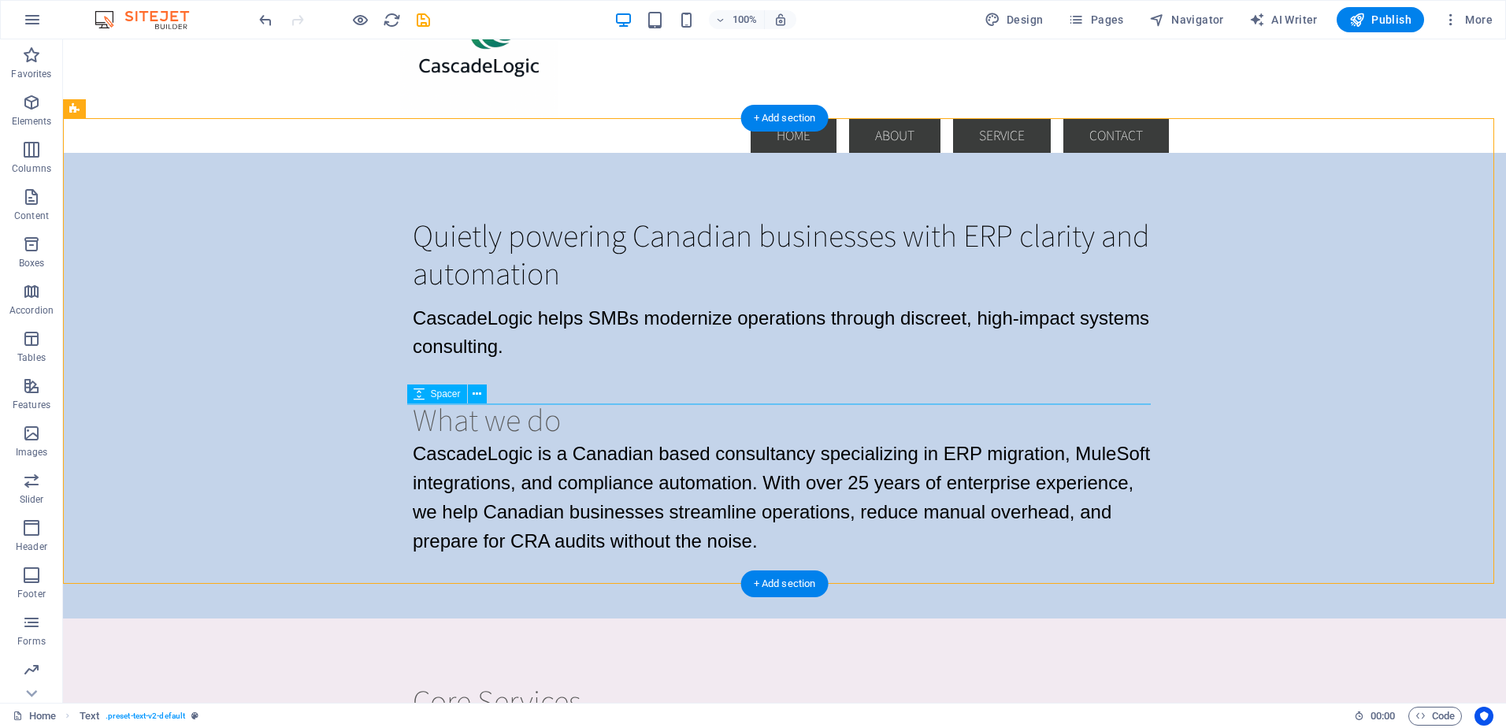
click at [517, 438] on div at bounding box center [785, 438] width 744 height 1
select select "px"
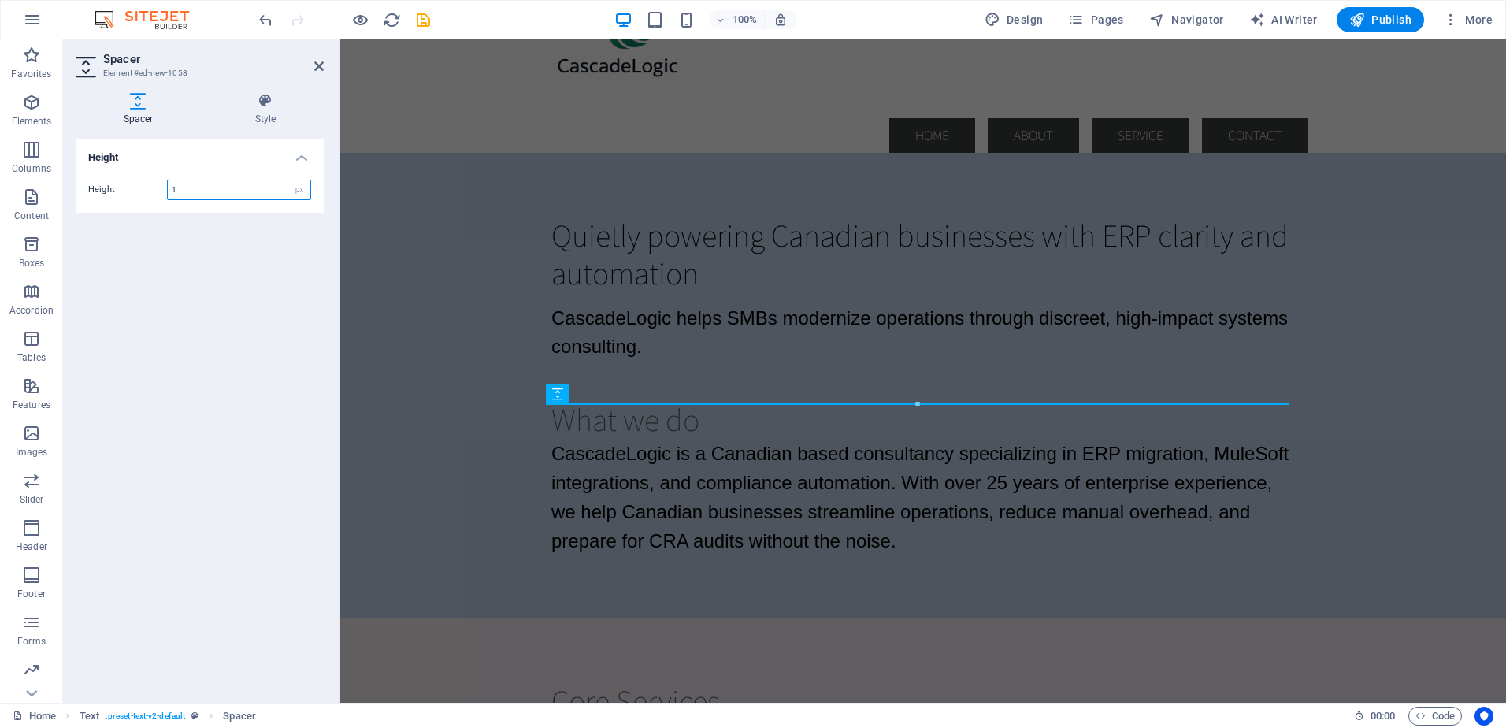
click at [184, 187] on input "1" at bounding box center [239, 189] width 143 height 19
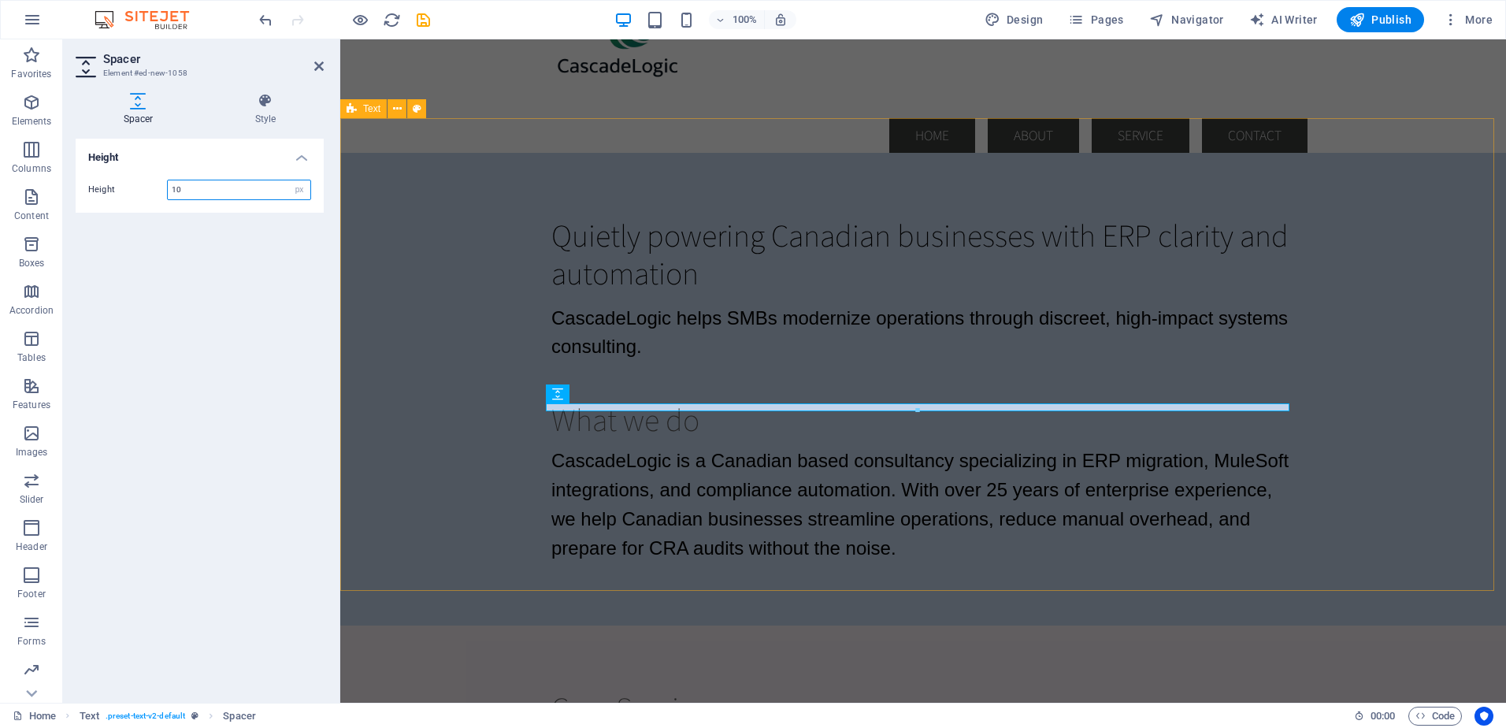
type input "10"
click at [387, 303] on div "Quietly powering Canadian businesses with ERP clarity and automation CascadeLog…" at bounding box center [923, 389] width 1166 height 473
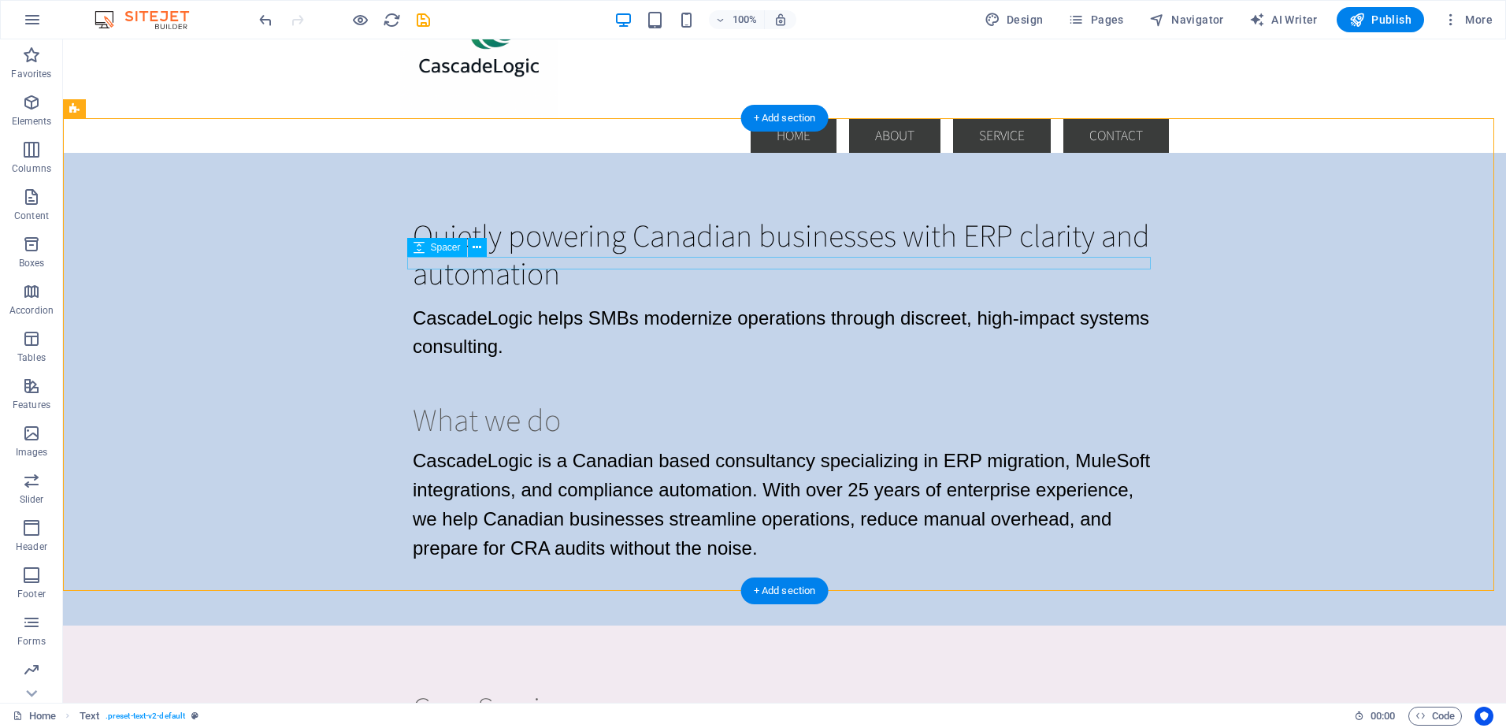
click at [488, 292] on div at bounding box center [785, 298] width 744 height 13
select select "rem"
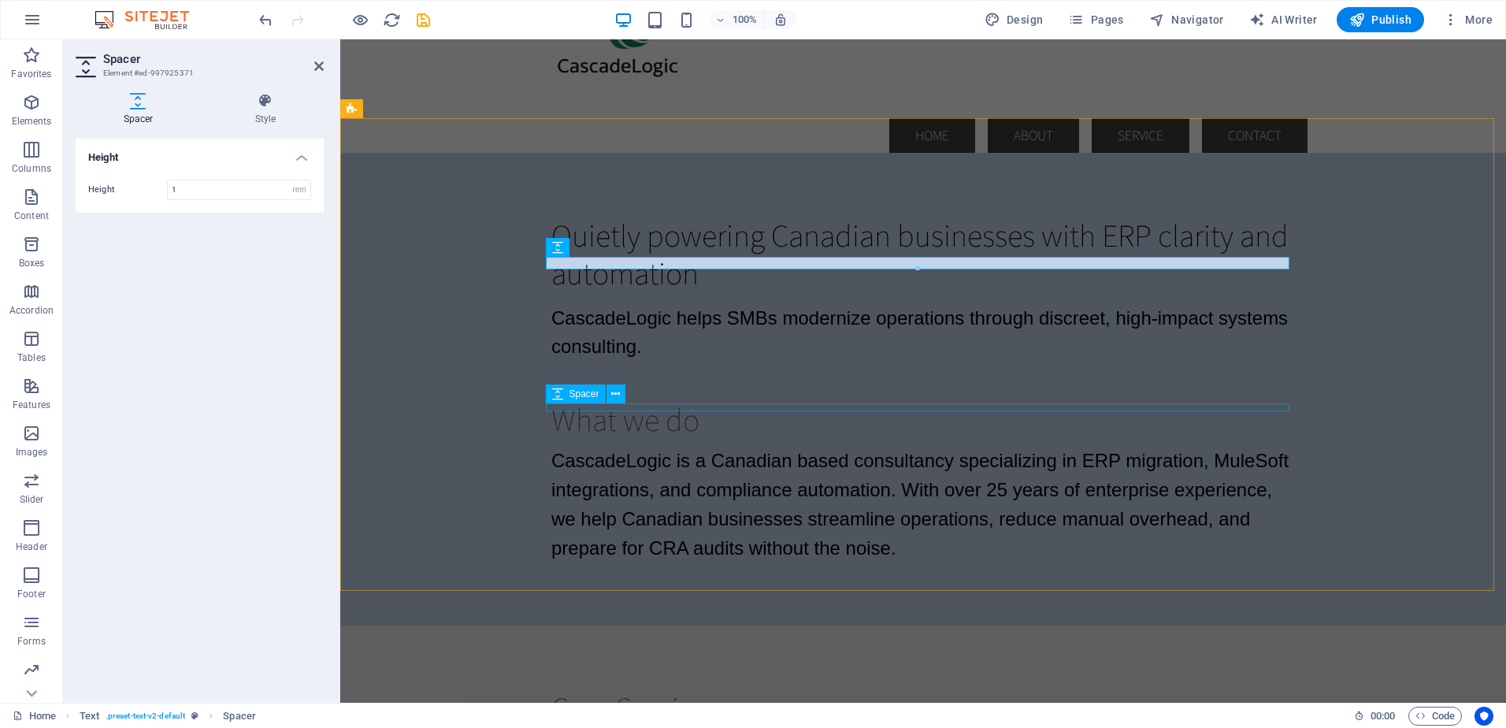
click at [628, 438] on div at bounding box center [924, 442] width 744 height 8
select select "px"
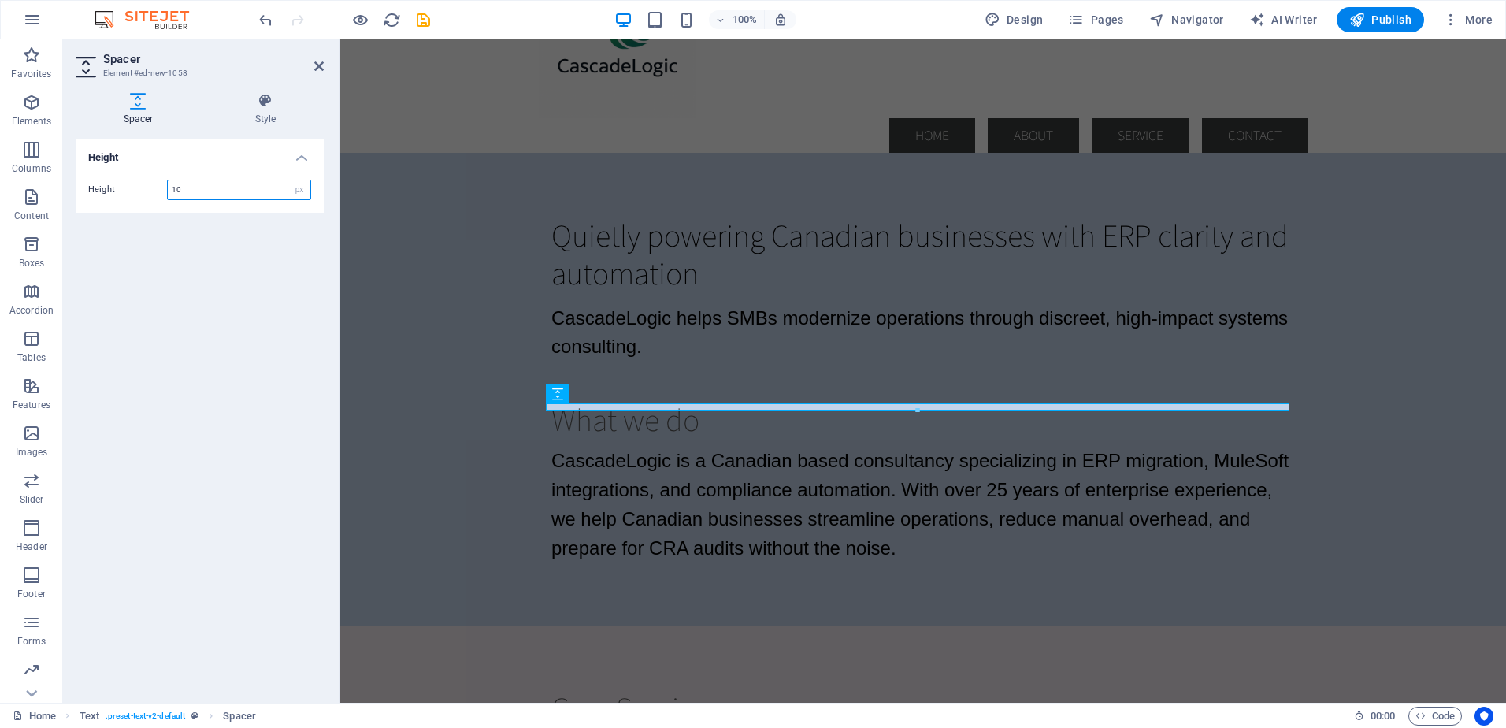
drag, startPoint x: 247, startPoint y: 191, endPoint x: 168, endPoint y: 188, distance: 79.6
click at [168, 188] on input "10" at bounding box center [239, 189] width 143 height 19
type input "1"
click at [306, 191] on select "px rem vh vw" at bounding box center [299, 189] width 22 height 19
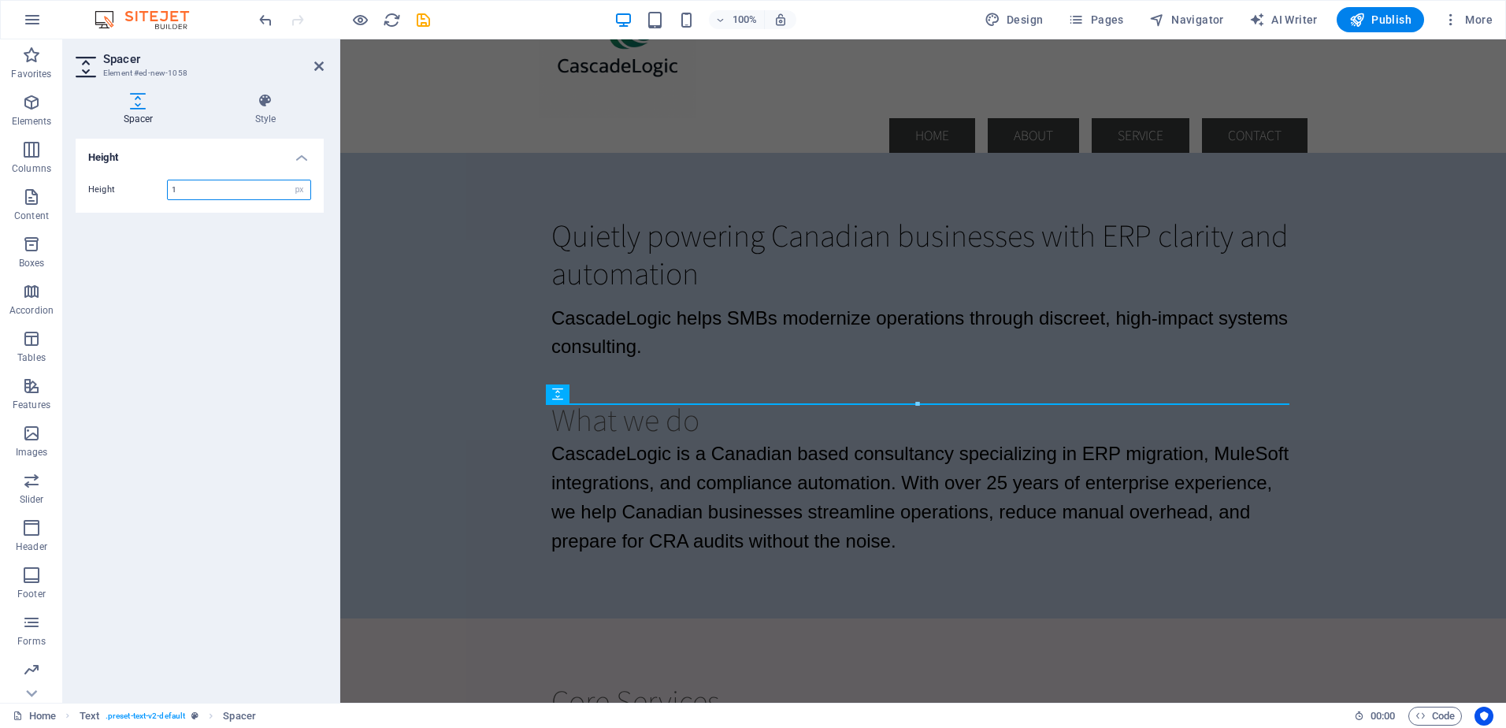
select select "rem"
click at [288, 180] on select "px rem vh vw" at bounding box center [299, 189] width 22 height 19
type input "0.0625"
click at [411, 348] on div "Quietly powering Canadian businesses with ERP clarity and automation CascadeLog…" at bounding box center [923, 386] width 1166 height 466
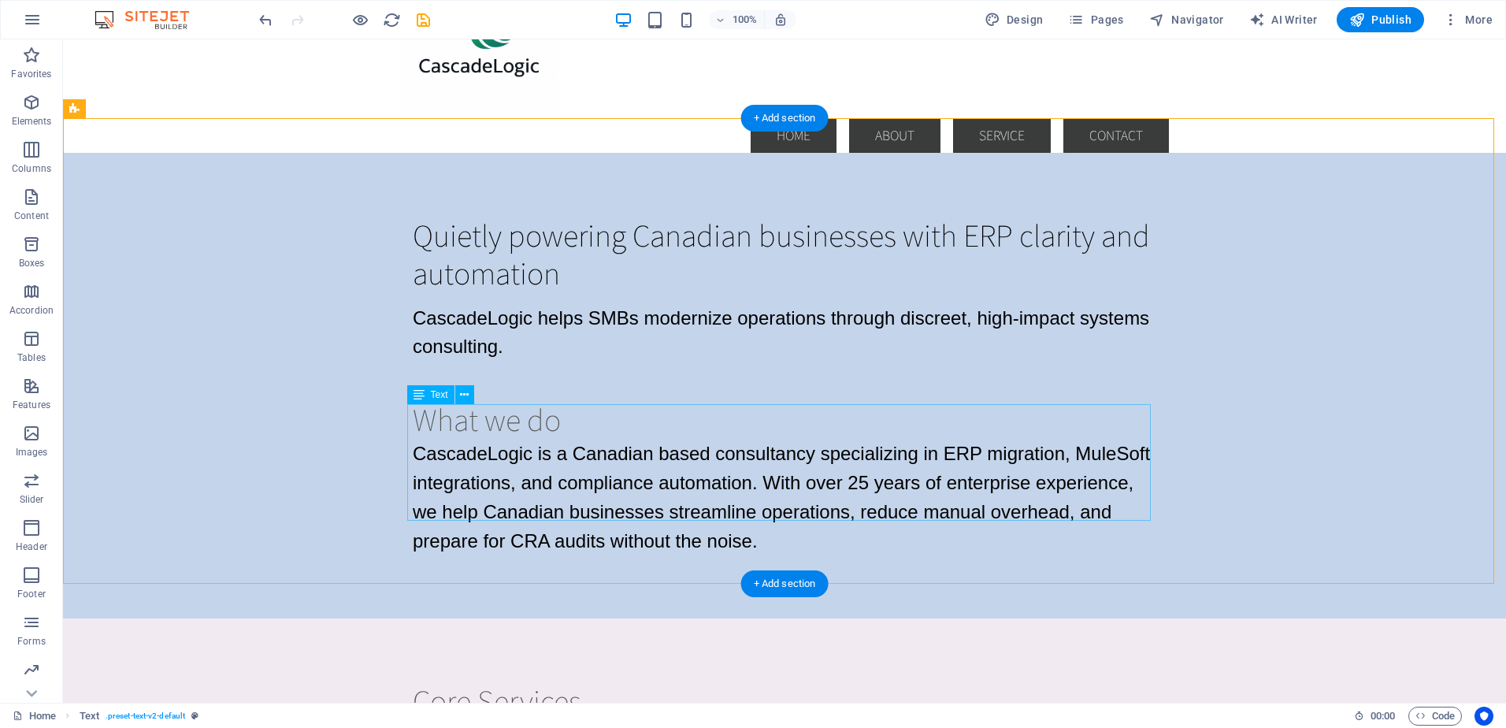
click at [472, 439] on div "CascadeLogic is a Canadian based consultancy specializing in ERP migration, Mul…" at bounding box center [785, 497] width 744 height 117
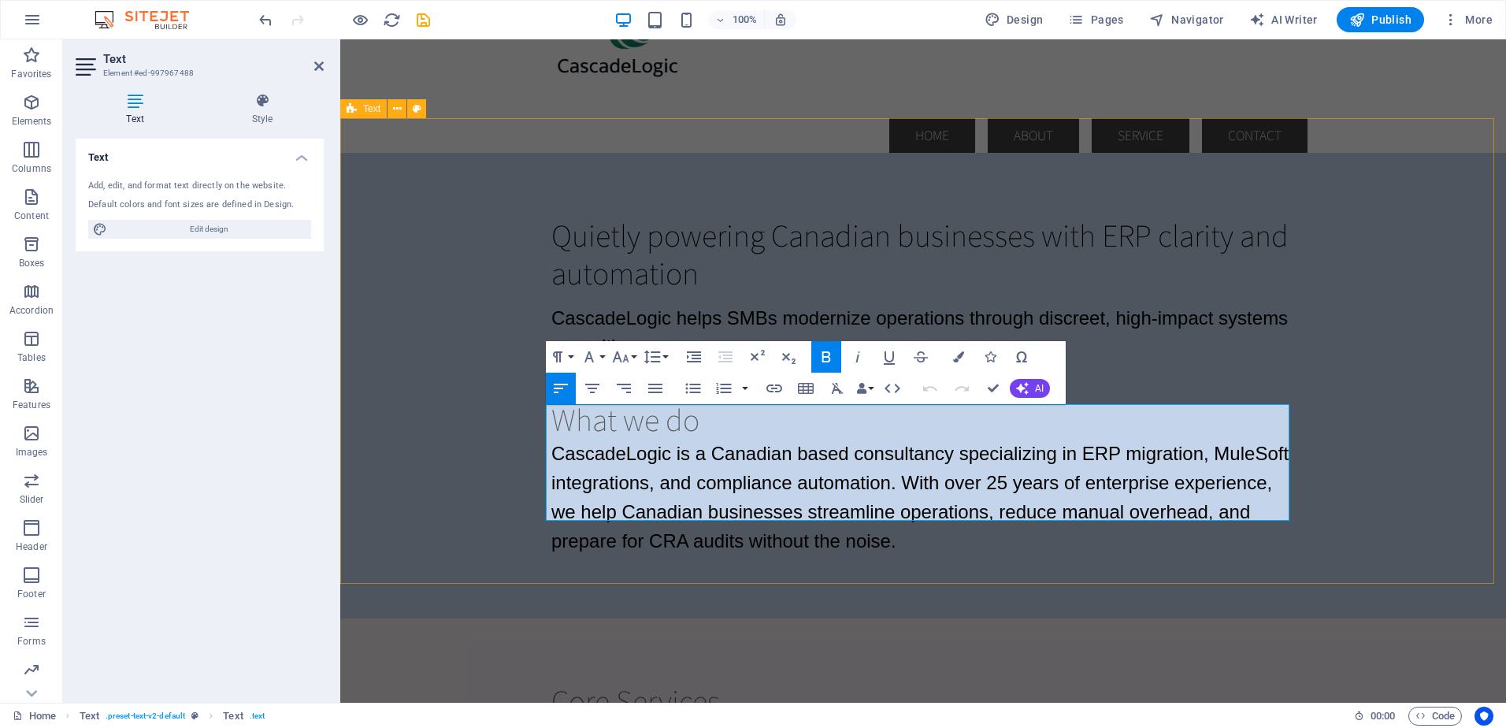
click at [488, 269] on div "Quietly powering Canadian businesses with ERP clarity and automation CascadeLog…" at bounding box center [923, 386] width 1166 height 466
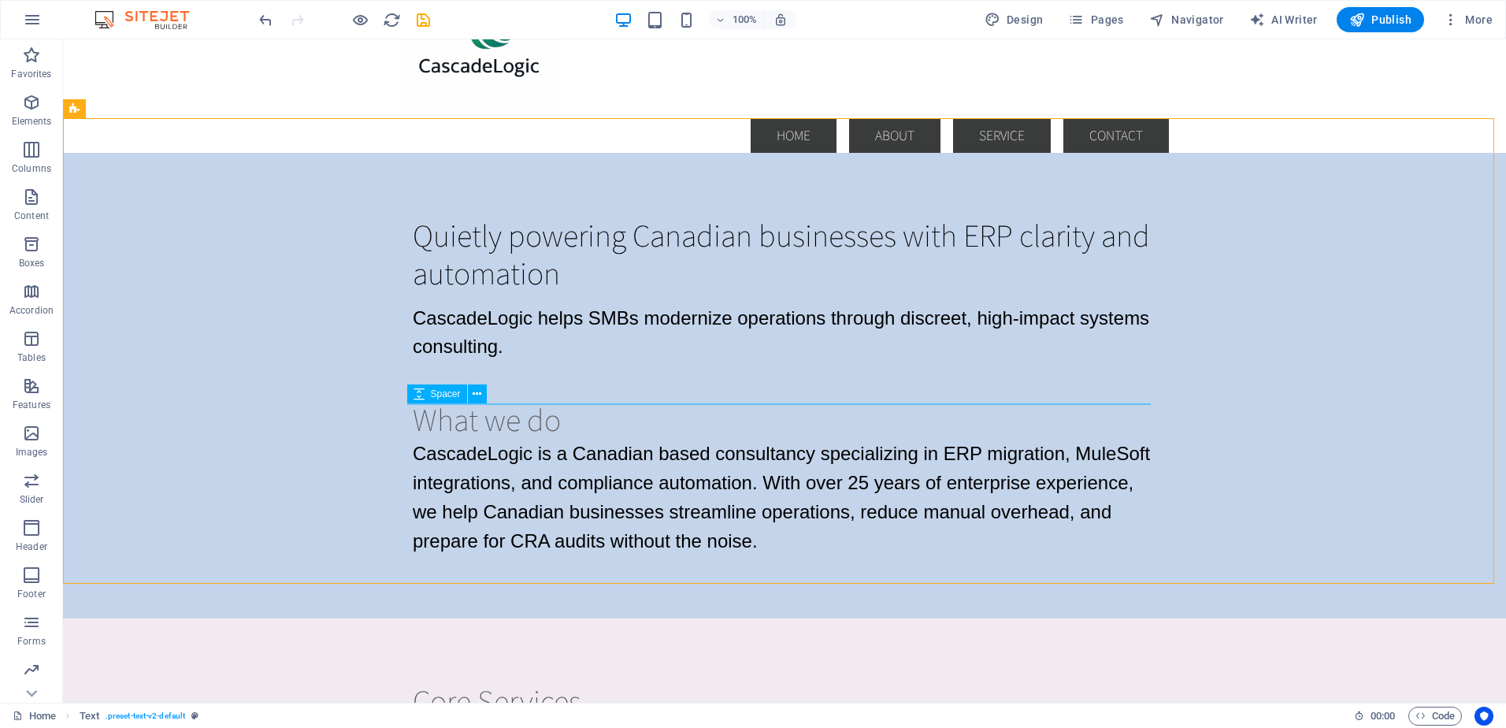
click at [491, 403] on div "Spacer" at bounding box center [452, 394] width 90 height 20
drag, startPoint x: 554, startPoint y: 443, endPoint x: 381, endPoint y: 398, distance: 178.3
click at [381, 398] on div "Quietly powering Canadian businesses with ERP clarity and automation CascadeLog…" at bounding box center [784, 386] width 1443 height 466
click at [441, 395] on span "Spacer" at bounding box center [446, 393] width 30 height 9
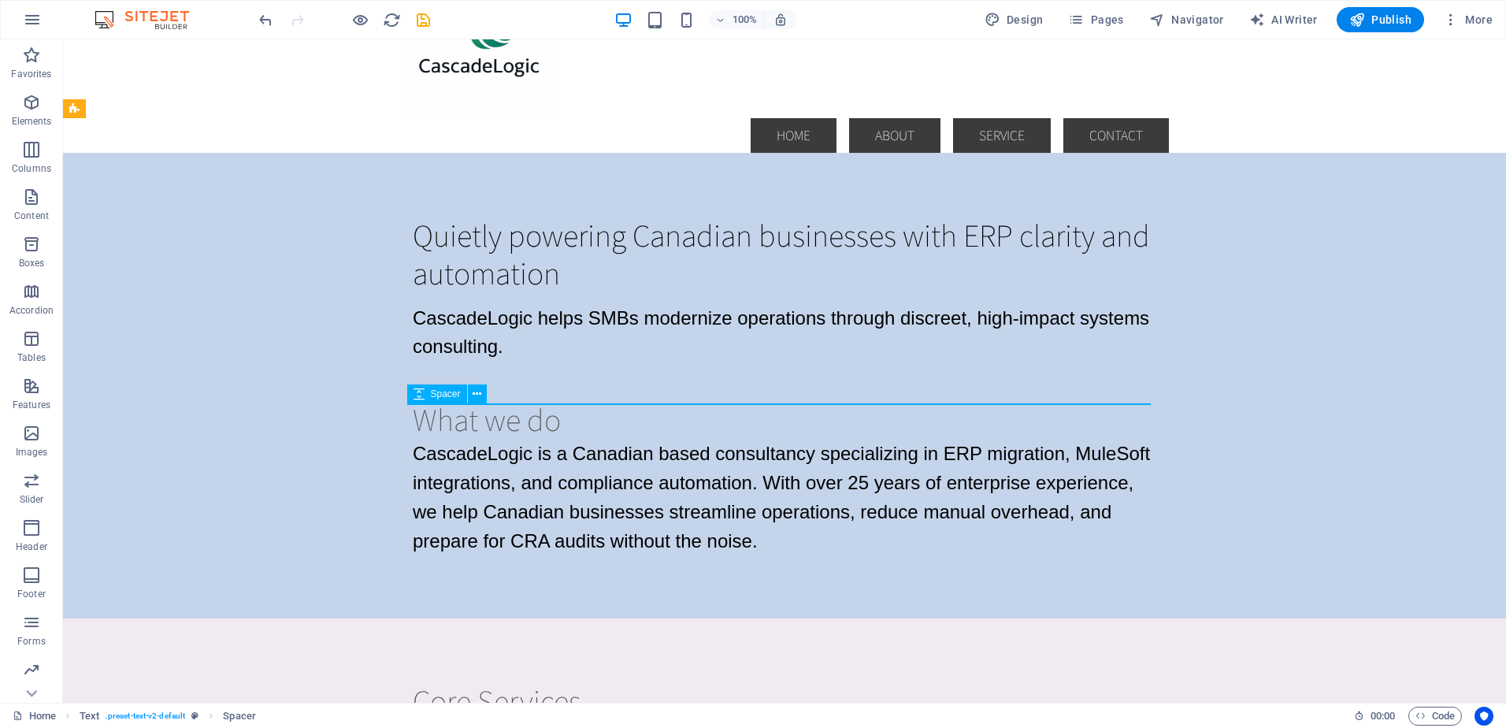
click at [441, 395] on span "Spacer" at bounding box center [446, 393] width 30 height 9
select select "rem"
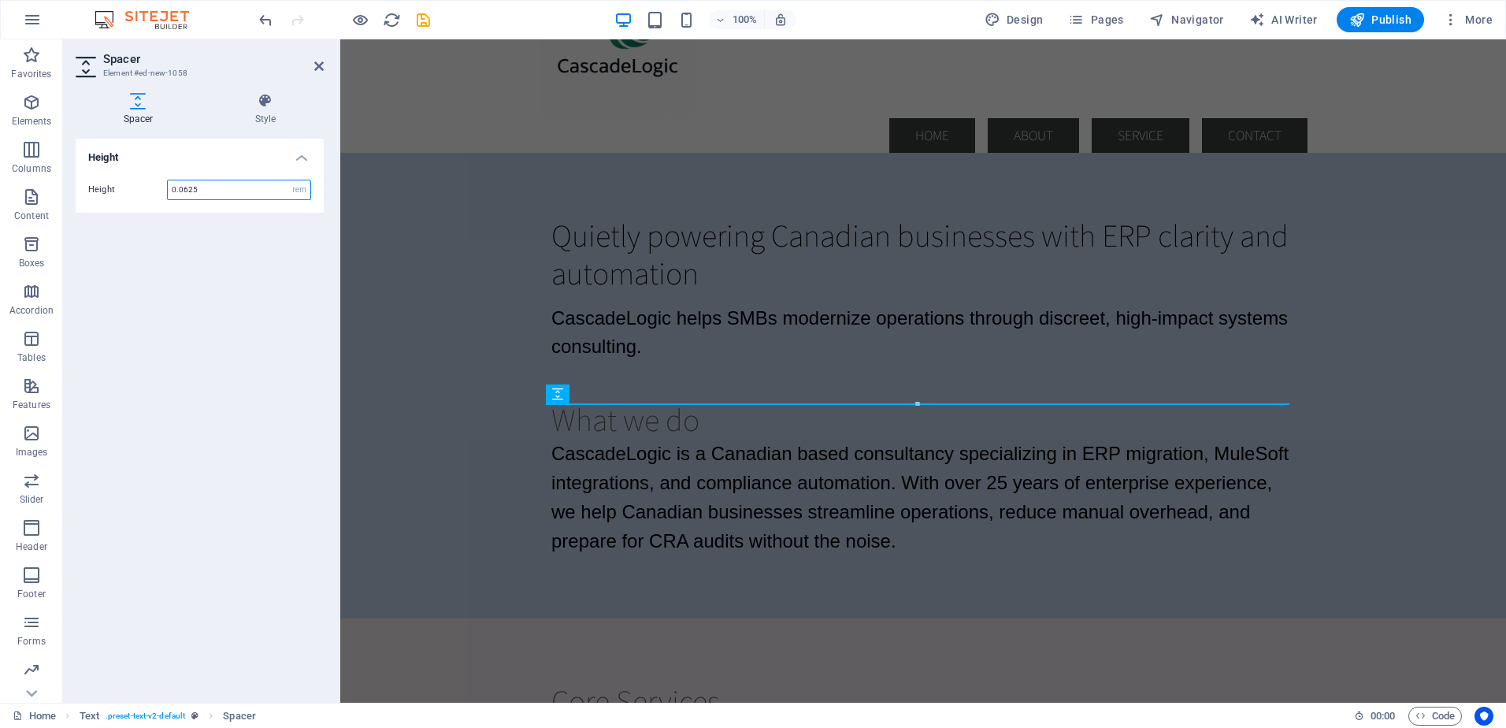
drag, startPoint x: 223, startPoint y: 189, endPoint x: 154, endPoint y: 192, distance: 69.4
click at [154, 192] on div "Height 0.0625 px rem vh vw" at bounding box center [199, 190] width 223 height 20
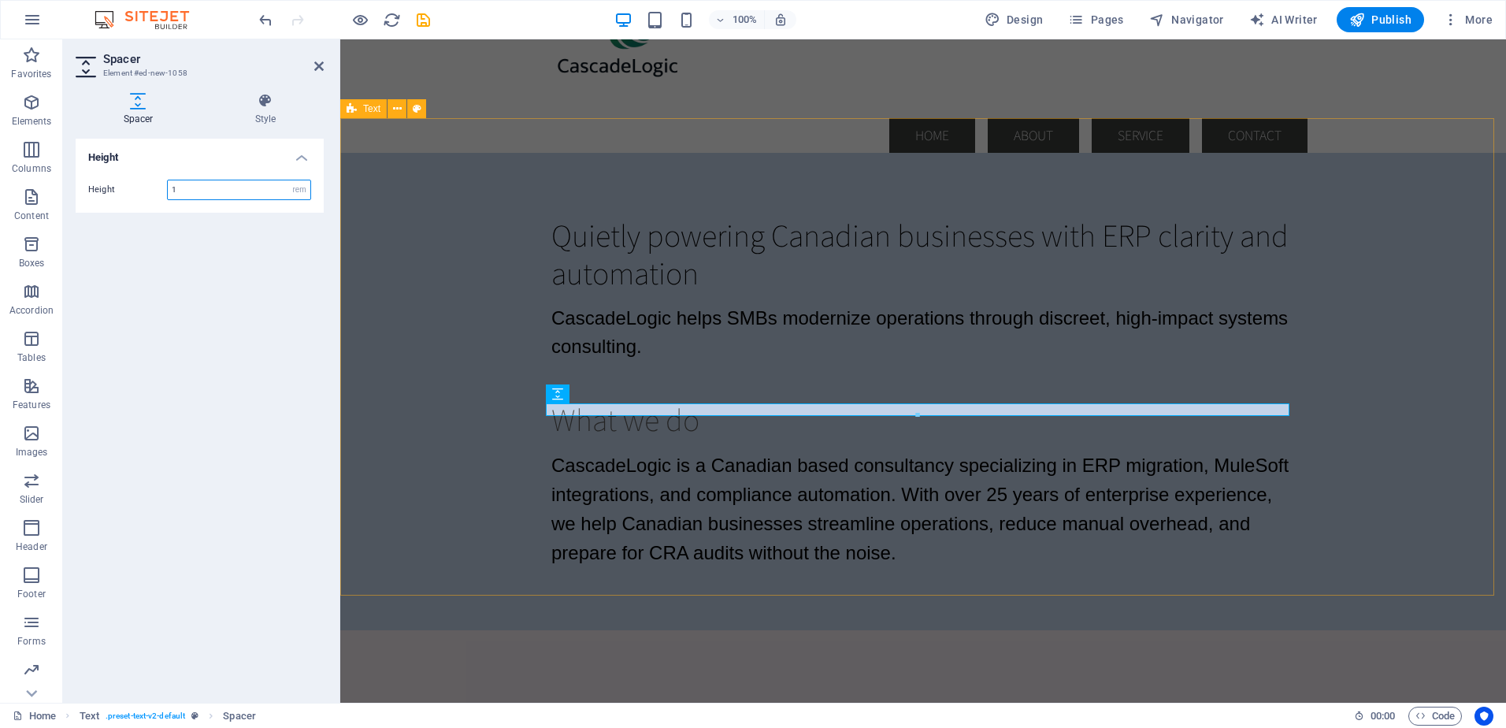
type input "1"
click at [379, 302] on div "Quietly powering Canadian businesses with ERP clarity and automation CascadeLog…" at bounding box center [923, 391] width 1166 height 477
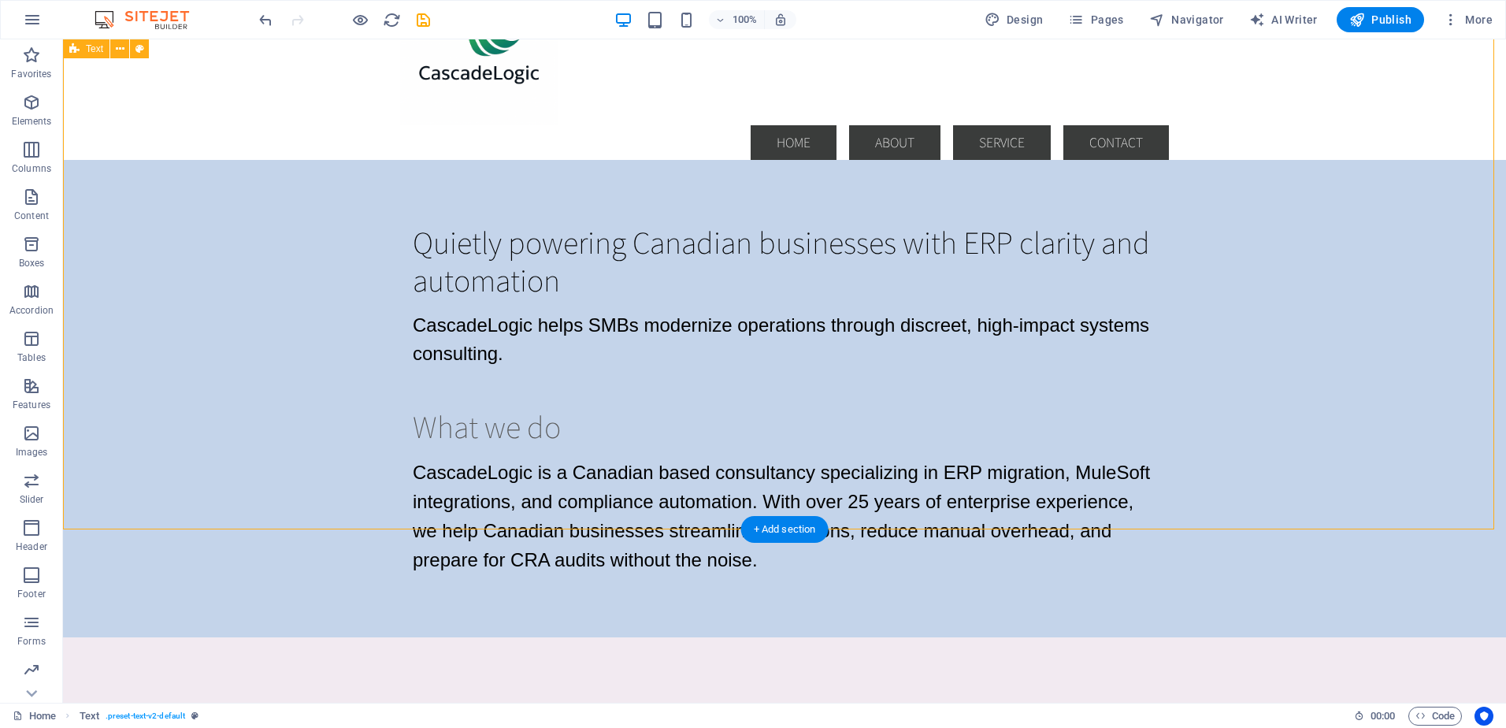
scroll to position [0, 0]
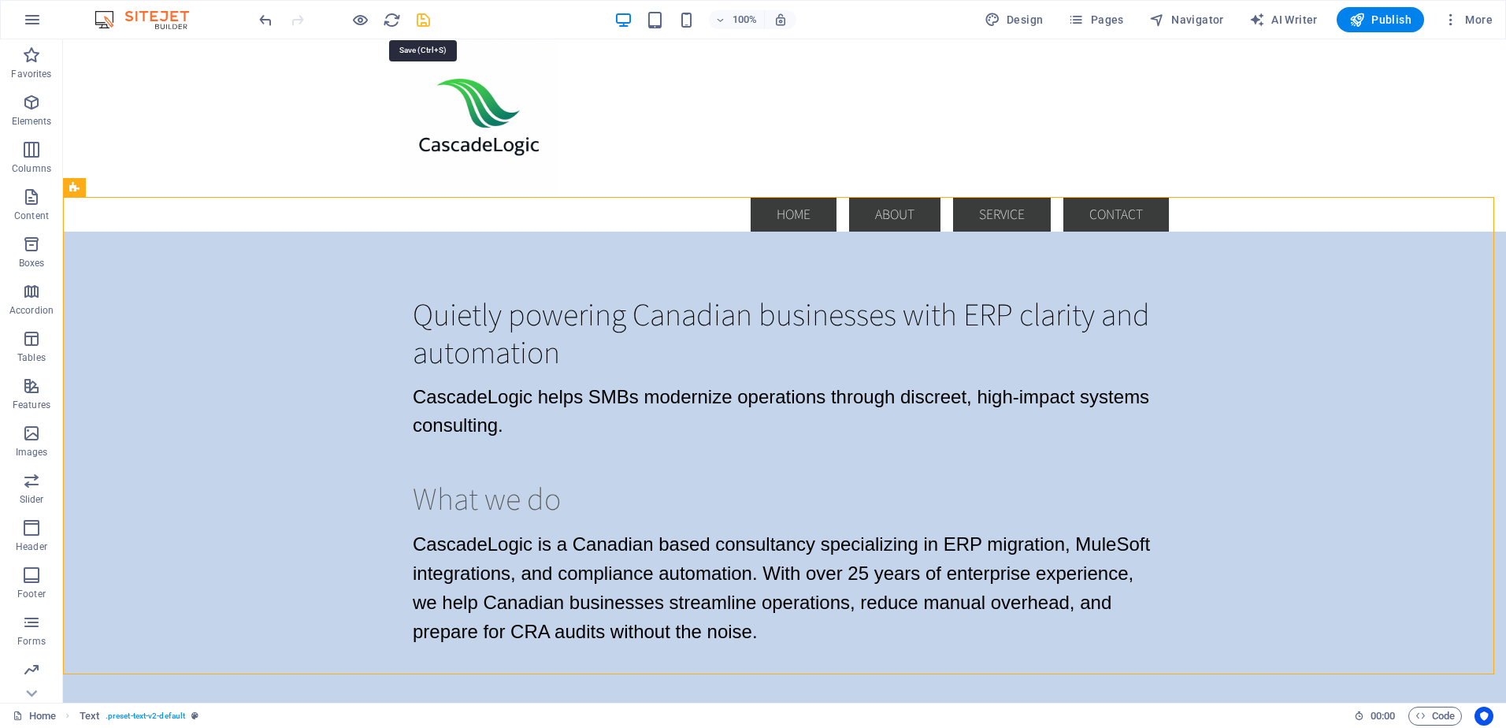
click at [419, 20] on icon "save" at bounding box center [423, 20] width 18 height 18
checkbox input "false"
click at [462, 249] on icon at bounding box center [459, 251] width 9 height 17
click at [118, 188] on icon at bounding box center [120, 188] width 9 height 17
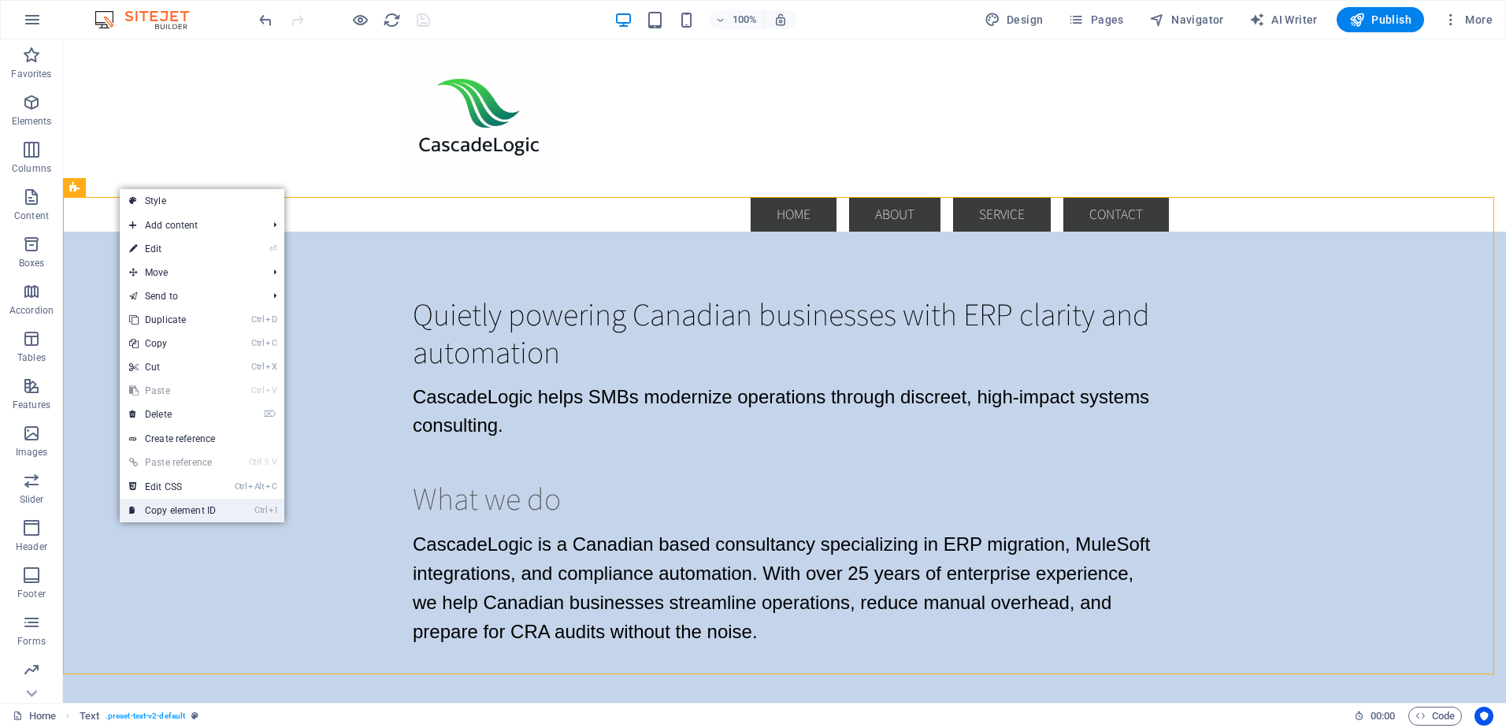
click at [172, 507] on link "Ctrl I Copy element ID" at bounding box center [173, 511] width 106 height 24
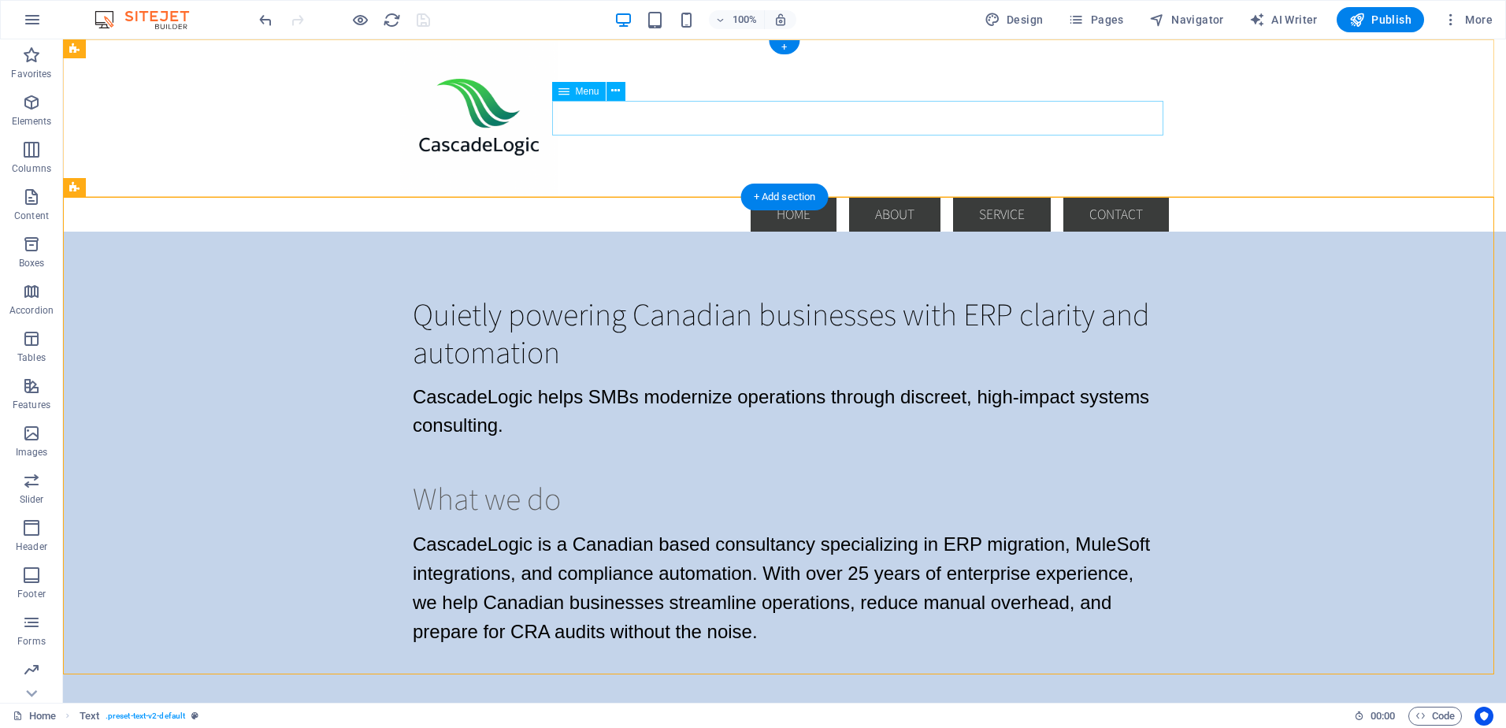
click at [711, 197] on nav "Home About Service Contact" at bounding box center [784, 214] width 769 height 35
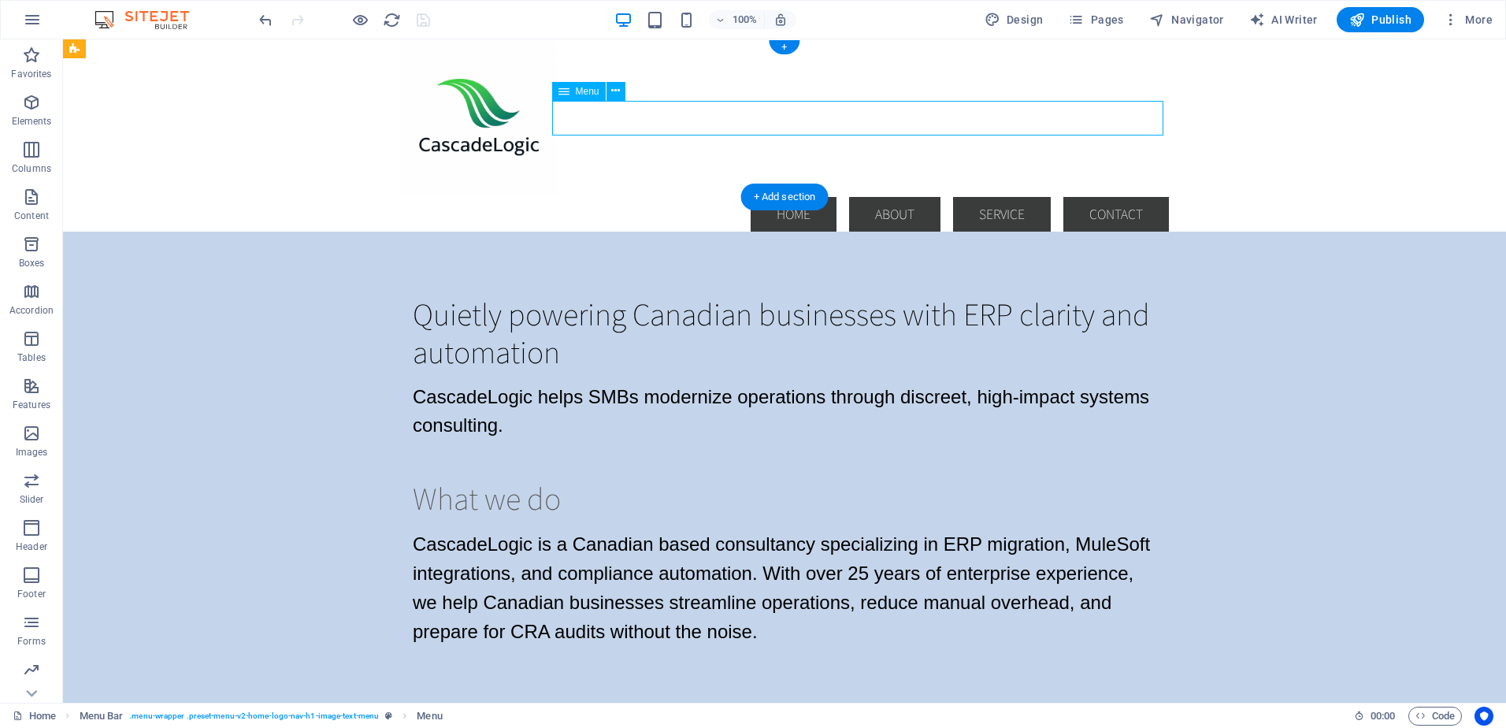
click at [711, 197] on nav "Home About Service Contact" at bounding box center [784, 214] width 769 height 35
select select
select select "default"
select select
select select "default"
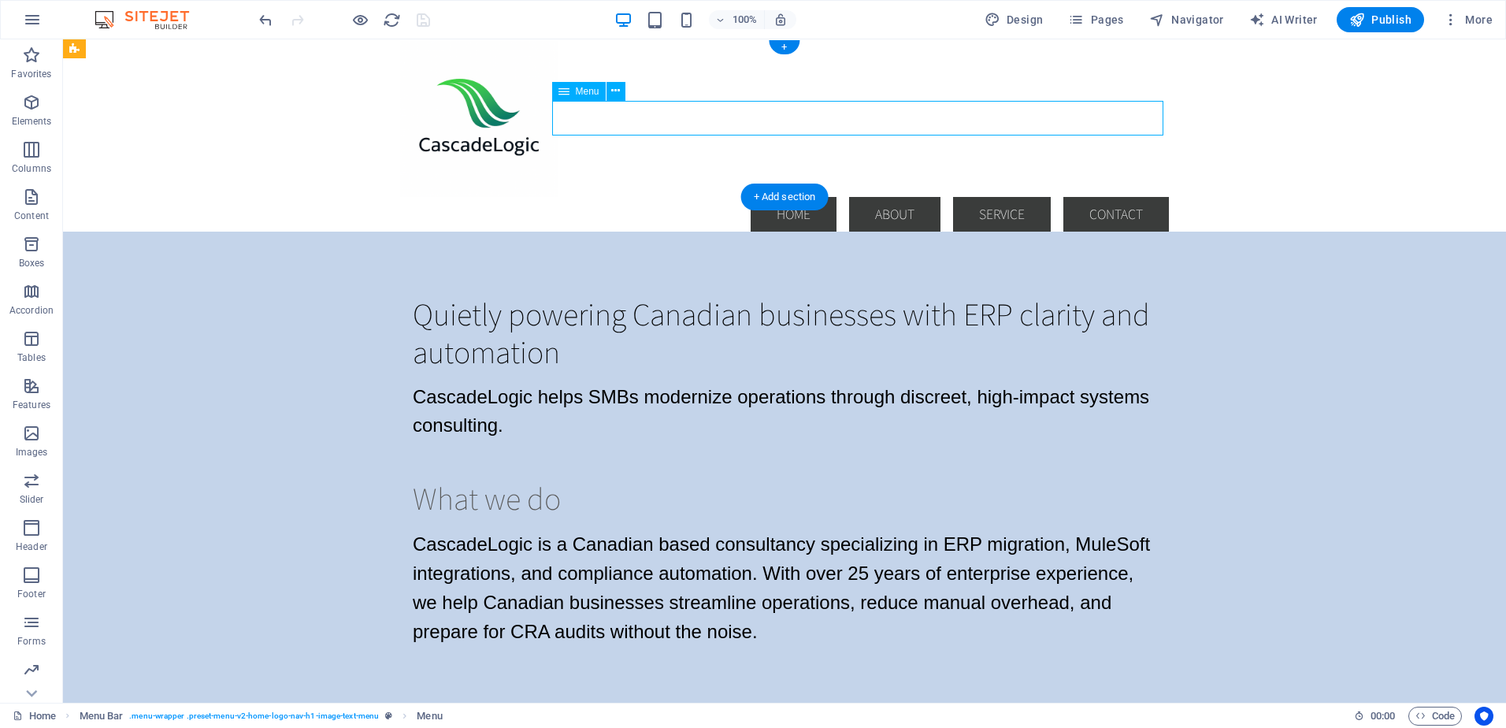
select select
select select "default"
select select
select select "default"
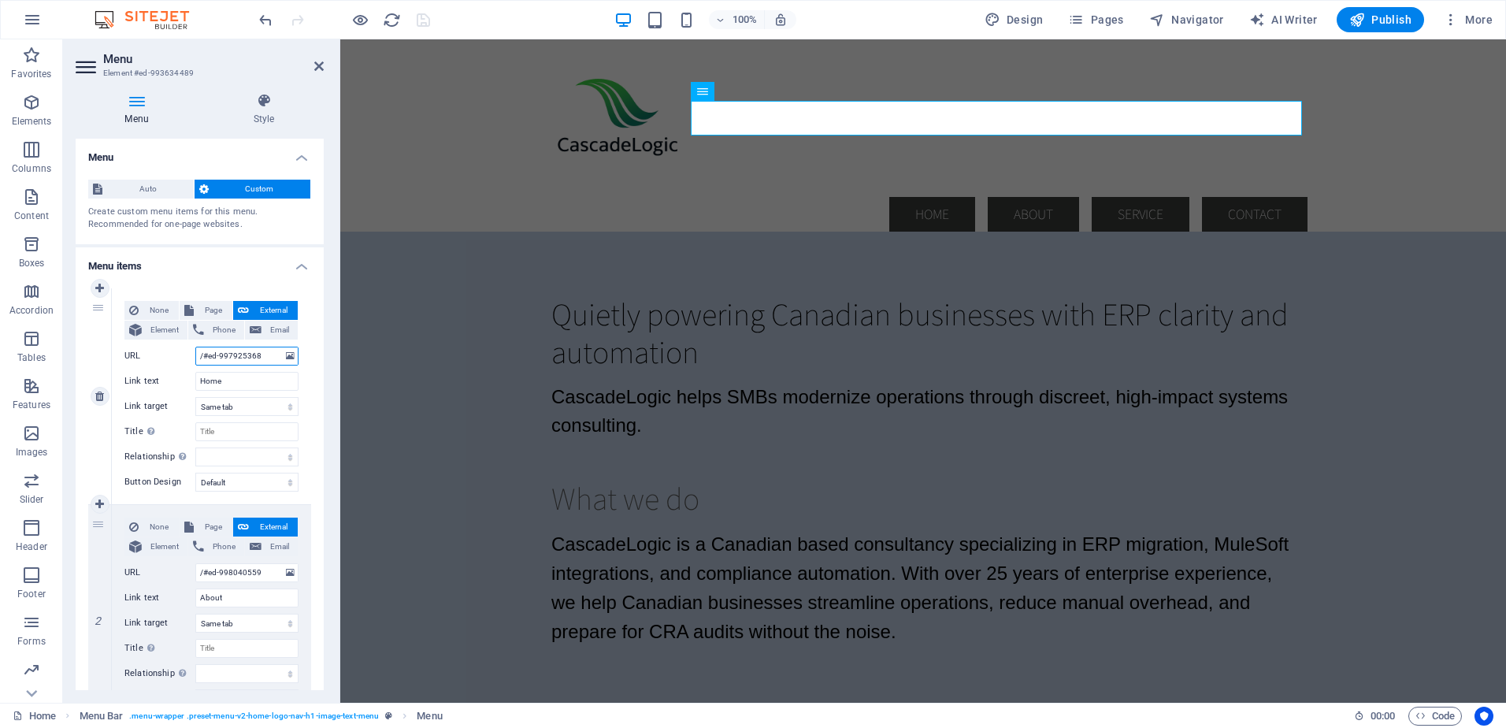
drag, startPoint x: 205, startPoint y: 358, endPoint x: 259, endPoint y: 357, distance: 54.4
click at [259, 357] on input "/#ed-997925368" at bounding box center [246, 356] width 103 height 19
paste input "5"
type input "/#ed-997925365"
select select
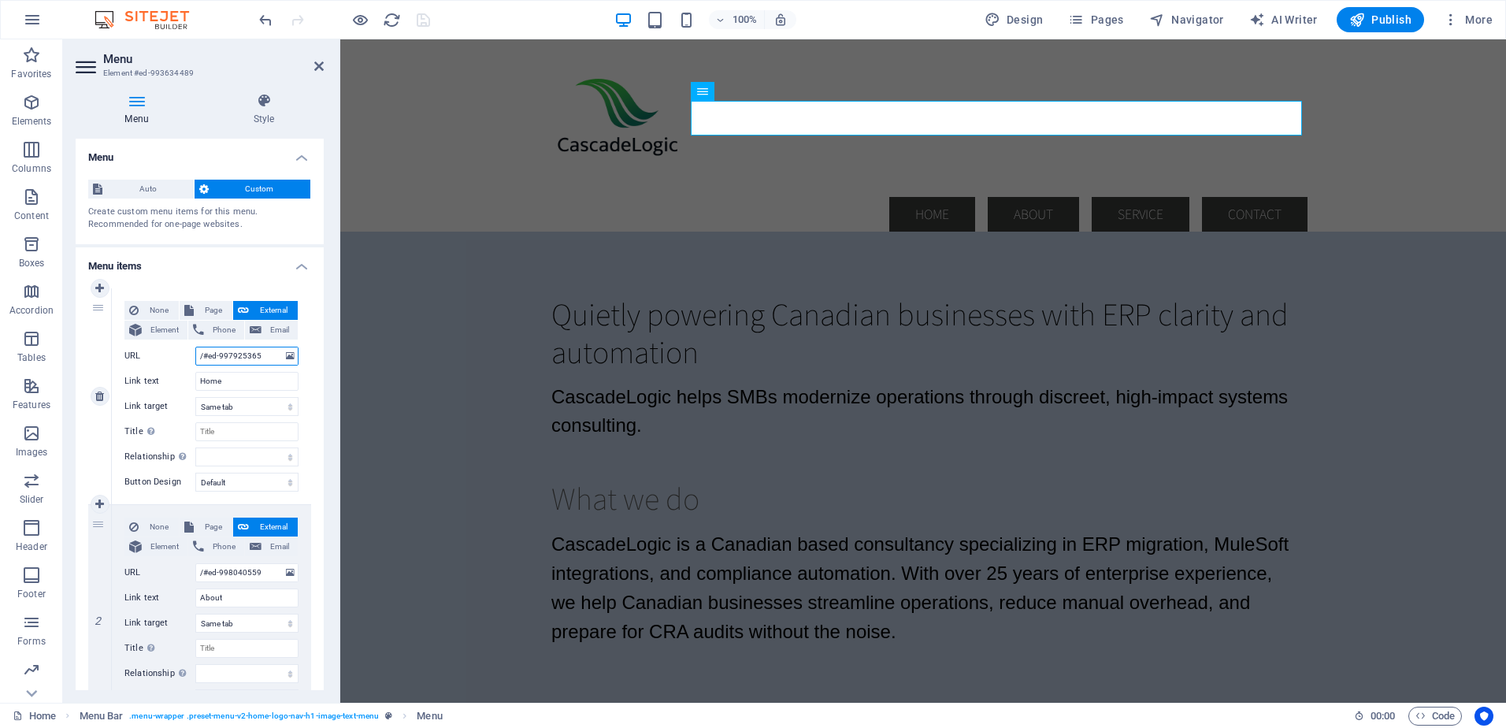
select select
type input "/#ed-997925365"
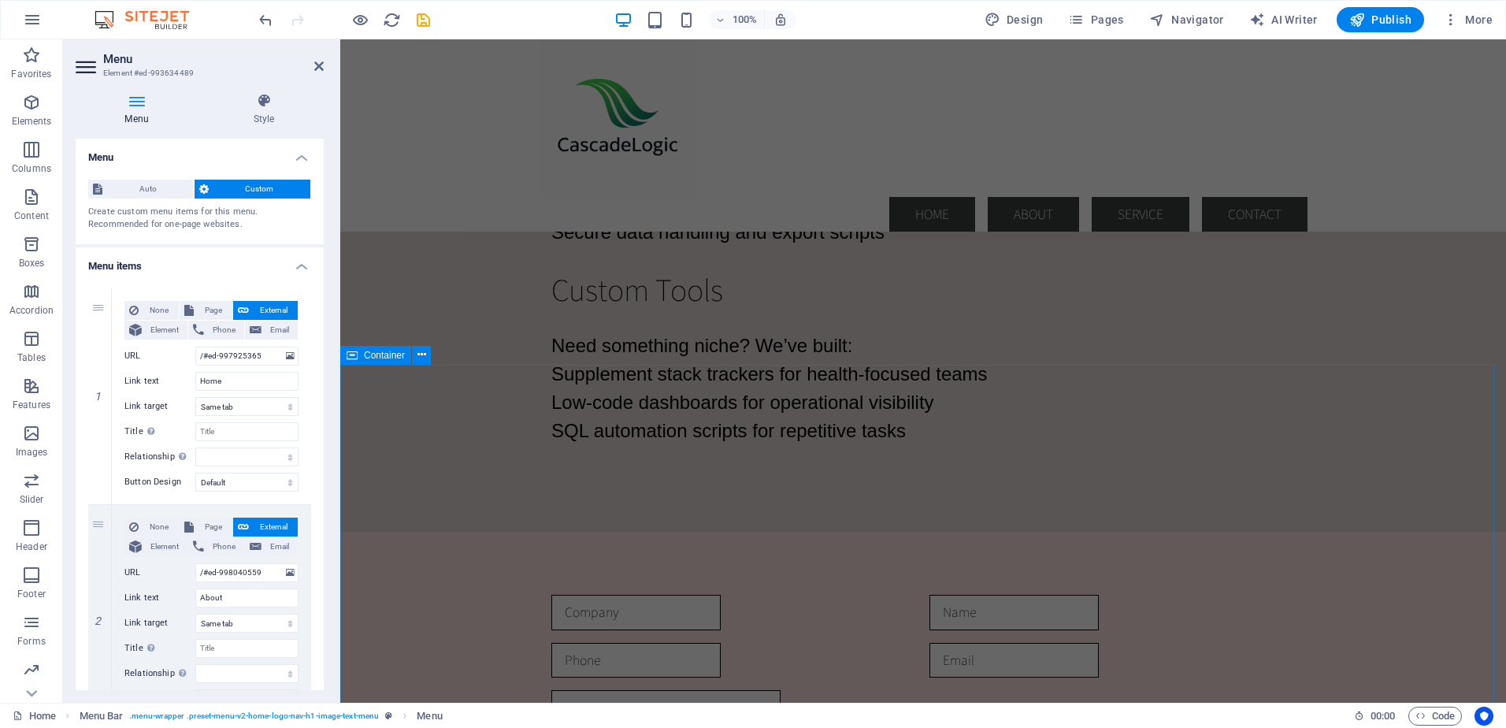
scroll to position [2827, 0]
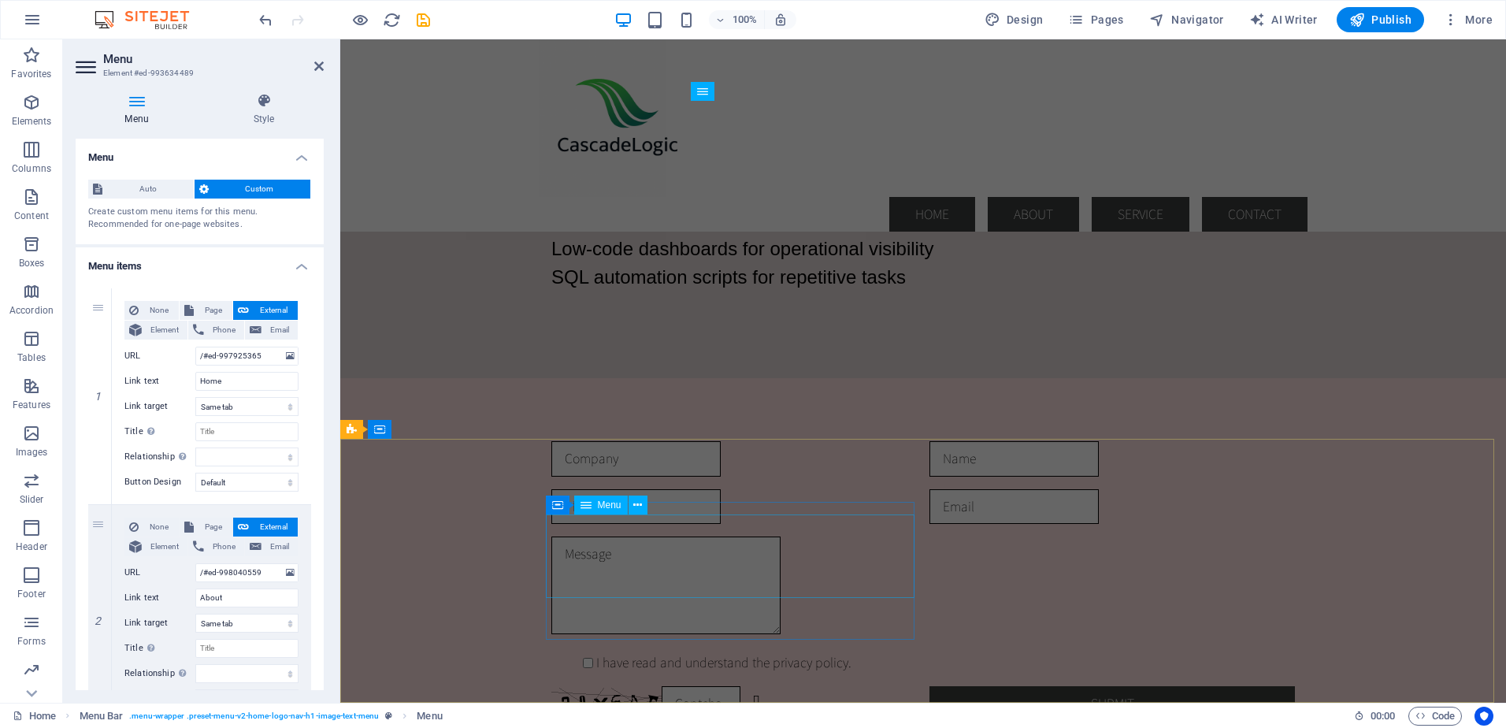
select select
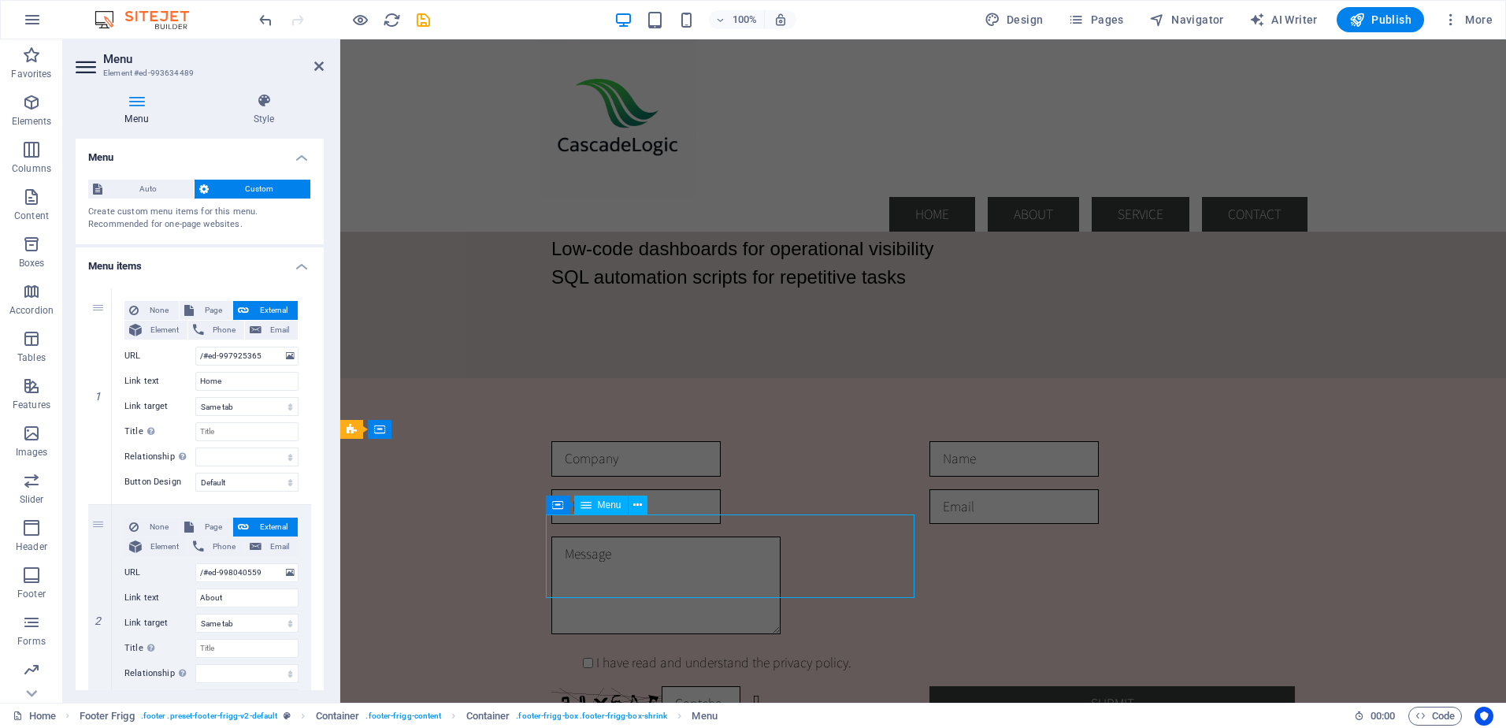
select select
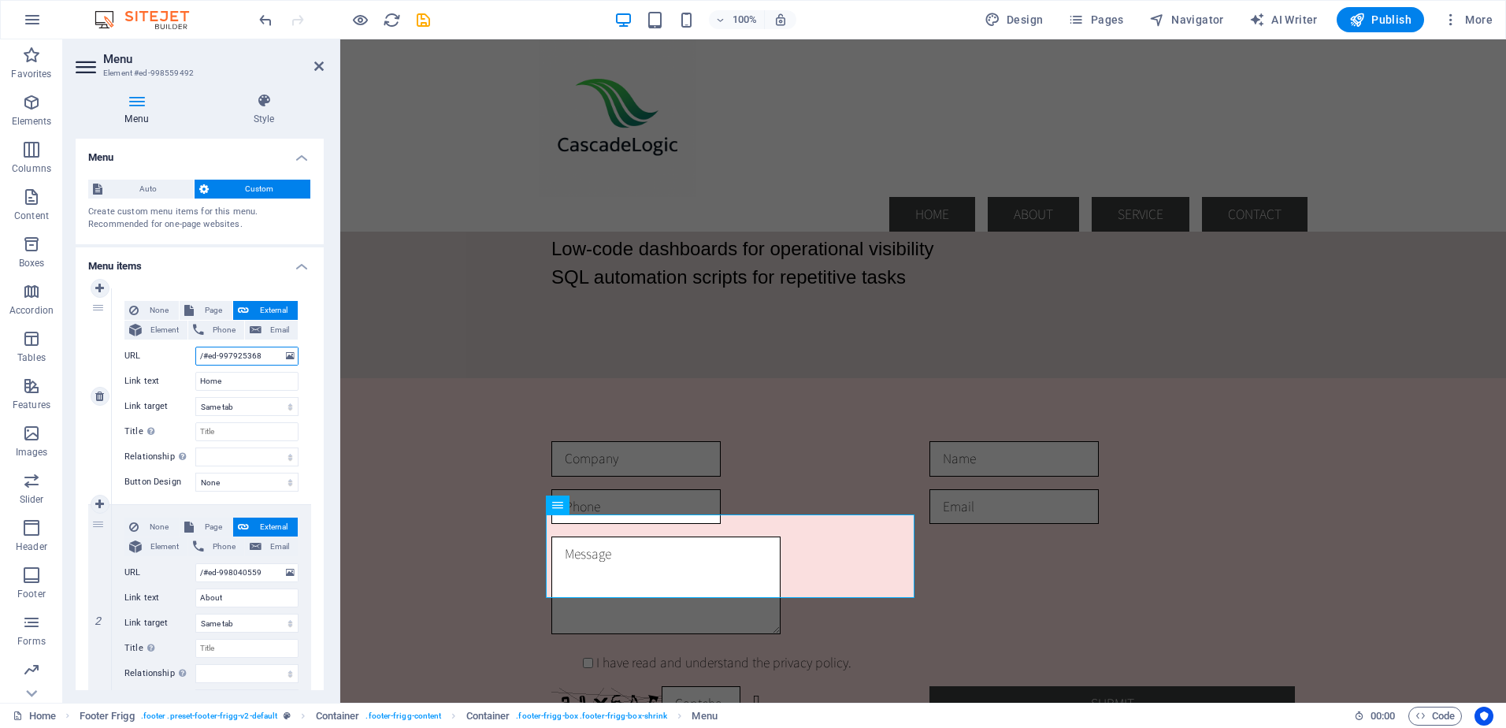
drag, startPoint x: 205, startPoint y: 352, endPoint x: 263, endPoint y: 355, distance: 58.4
click at [263, 355] on input "/#ed-997925368" at bounding box center [246, 356] width 103 height 19
paste input "5"
type input "/#ed-997925365"
select select
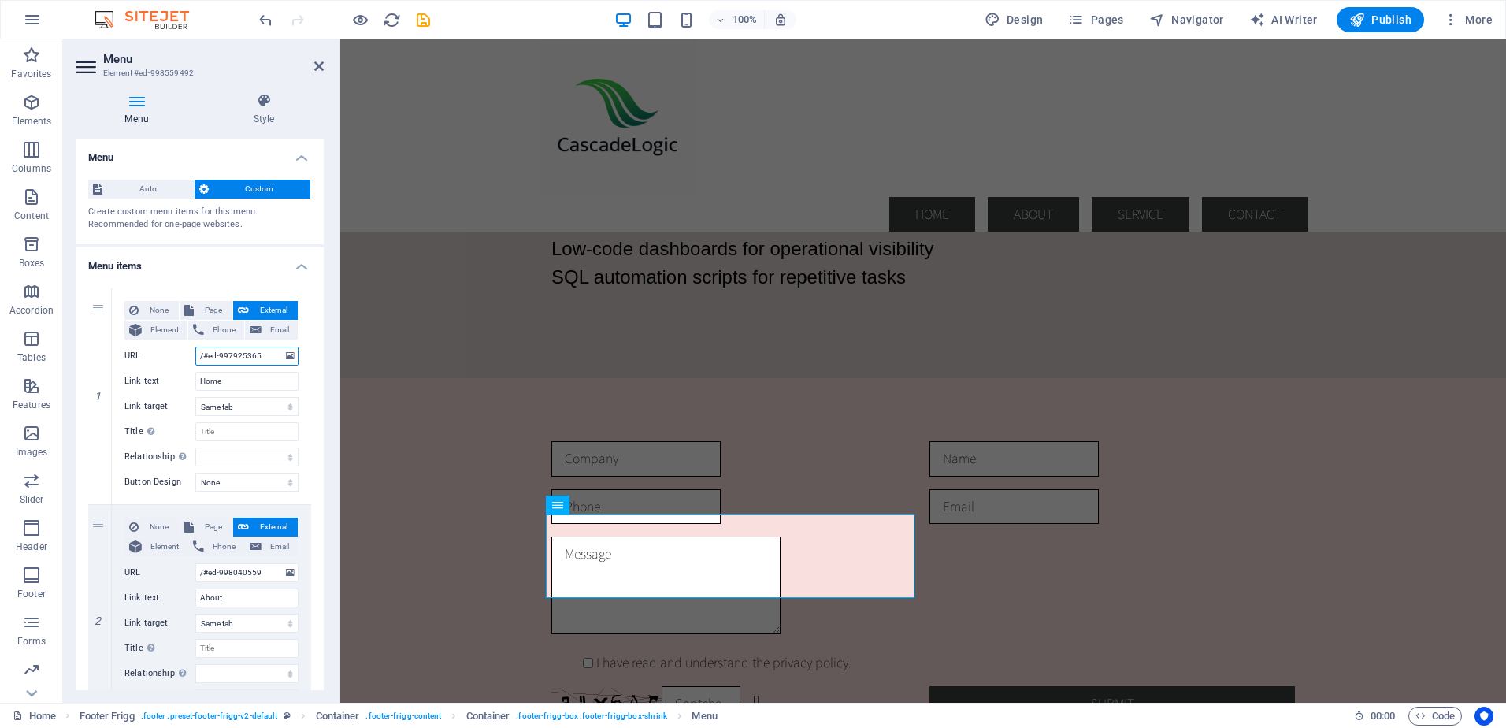
select select
type input "/#ed-997925365"
click at [421, 20] on icon "save" at bounding box center [423, 20] width 18 height 18
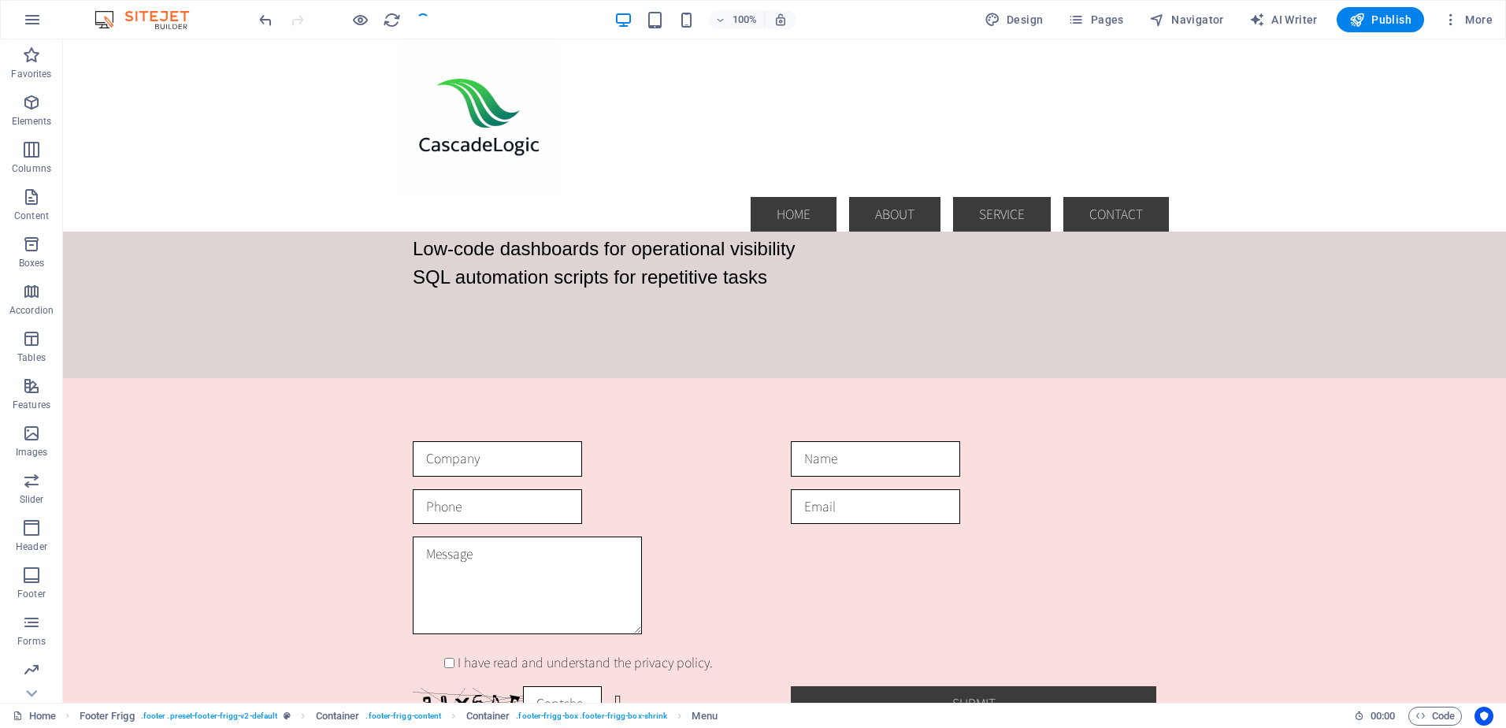
checkbox input "false"
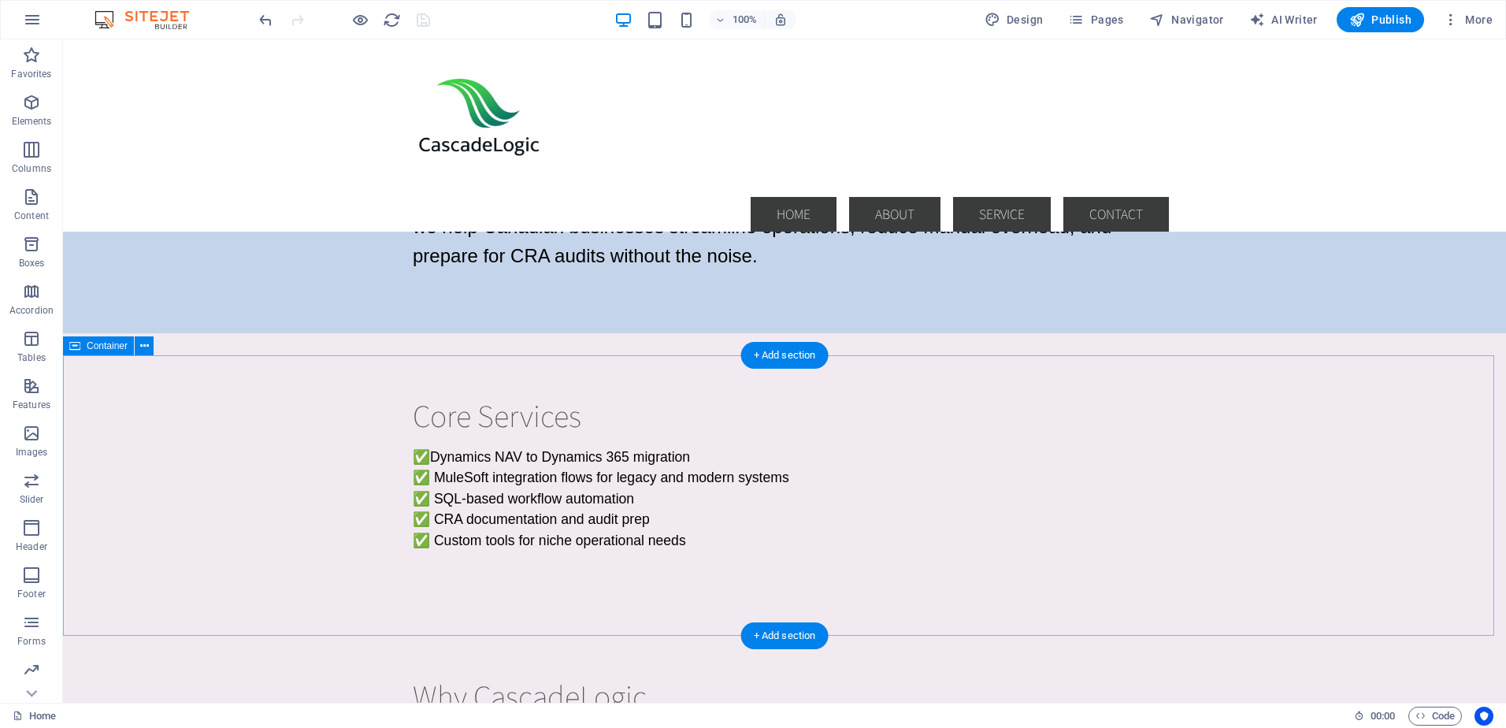
scroll to position [394, 0]
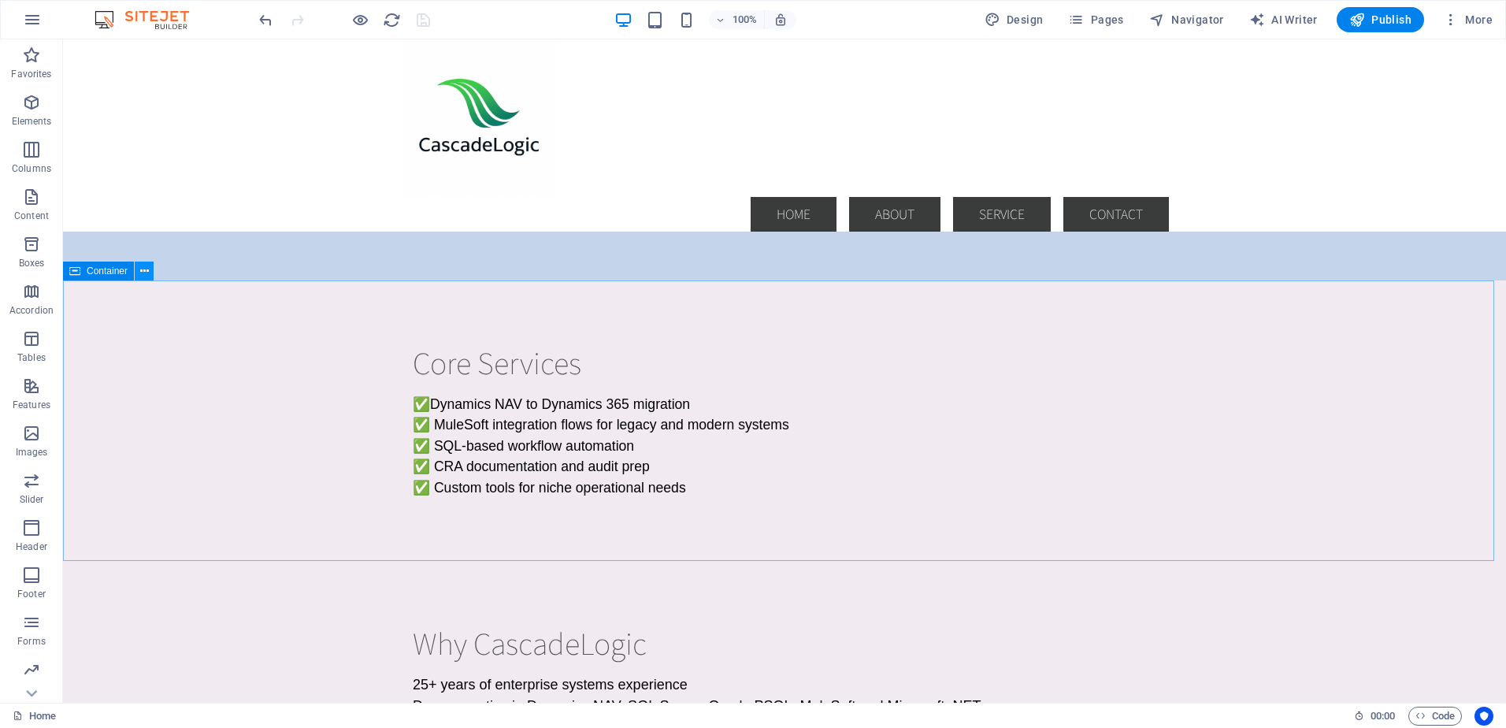
click at [143, 269] on icon at bounding box center [144, 271] width 9 height 17
click at [458, 331] on icon at bounding box center [459, 334] width 9 height 17
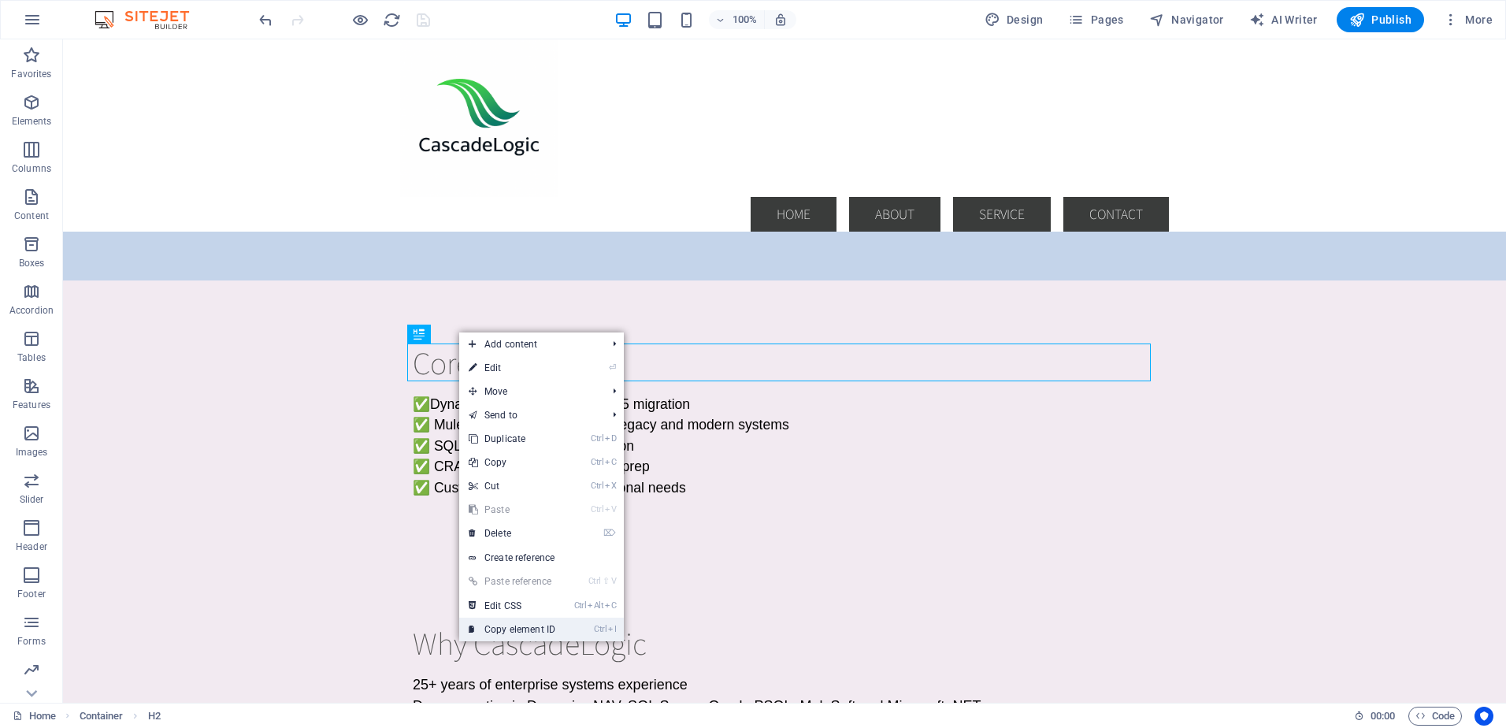
click at [528, 627] on link "Ctrl I Copy element ID" at bounding box center [512, 630] width 106 height 24
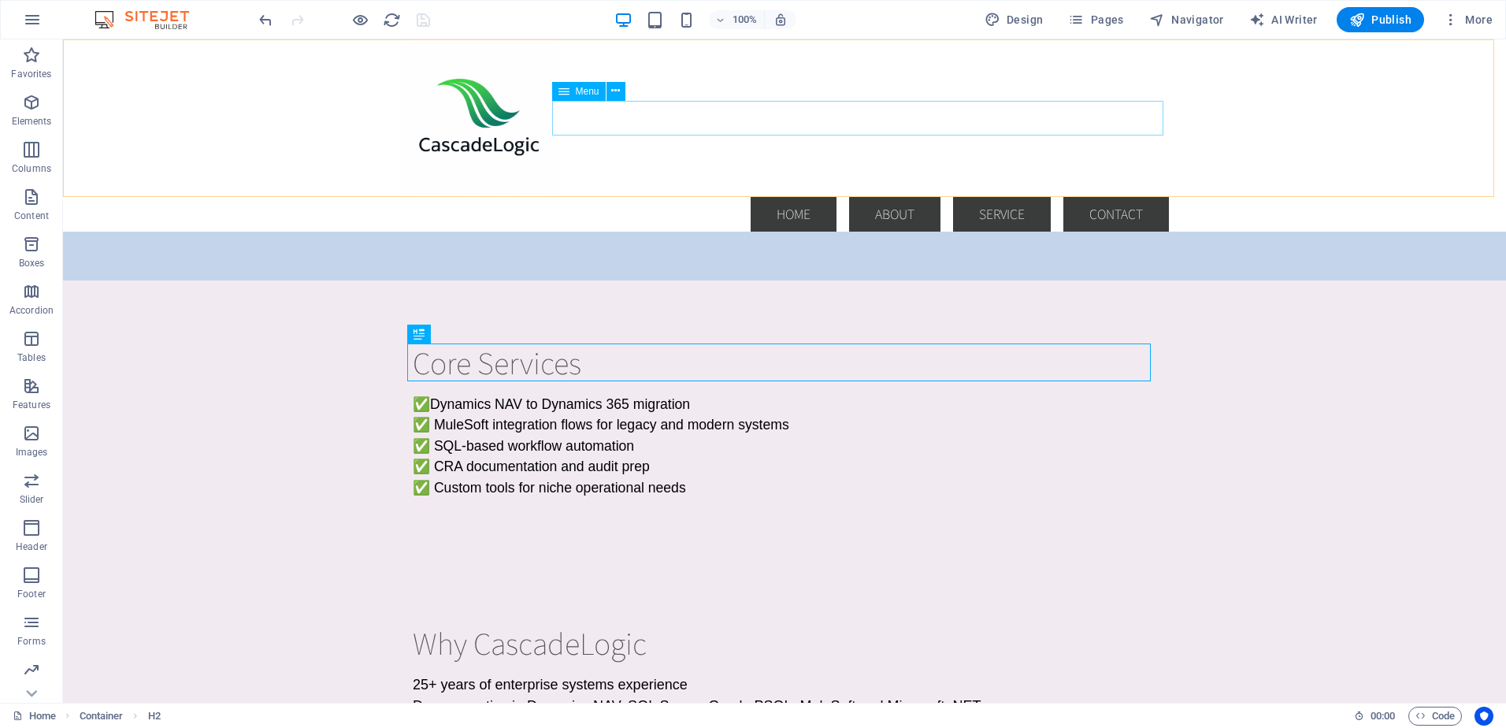
click at [711, 197] on nav "Home About Service Contact" at bounding box center [784, 214] width 769 height 35
select select
select select "default"
select select
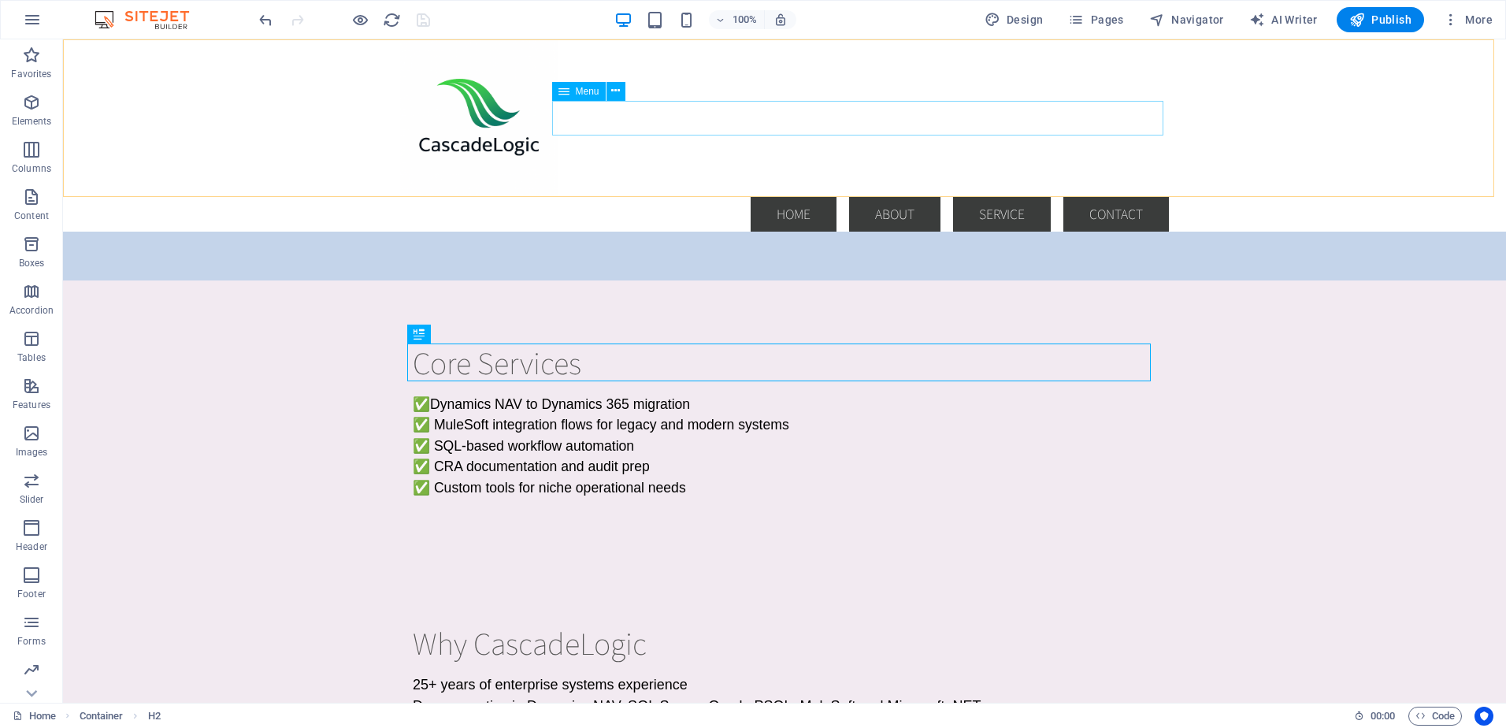
select select "default"
select select
select select "default"
select select
select select "default"
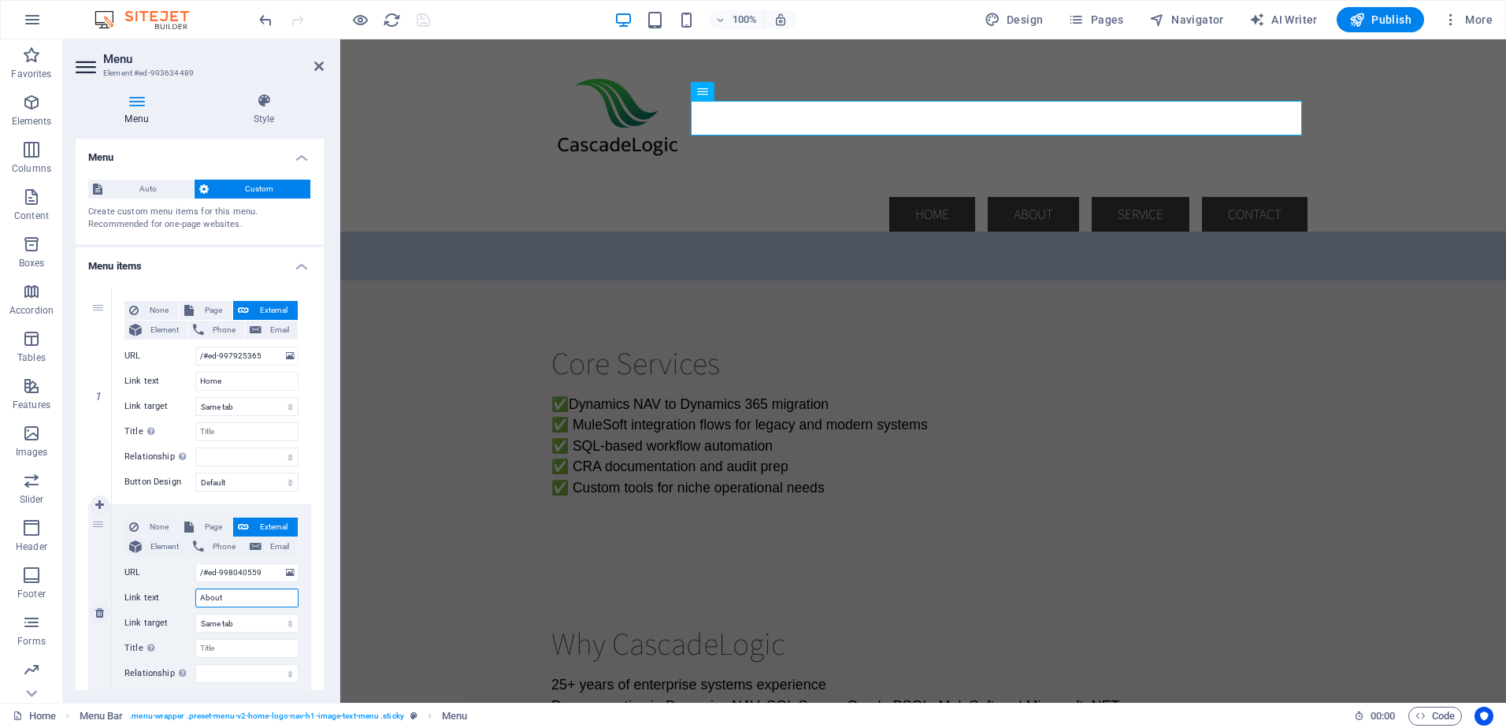
click at [237, 598] on input "About" at bounding box center [246, 598] width 103 height 19
paste input "#ed-998040559"
type input "About#ed-998040559"
select select
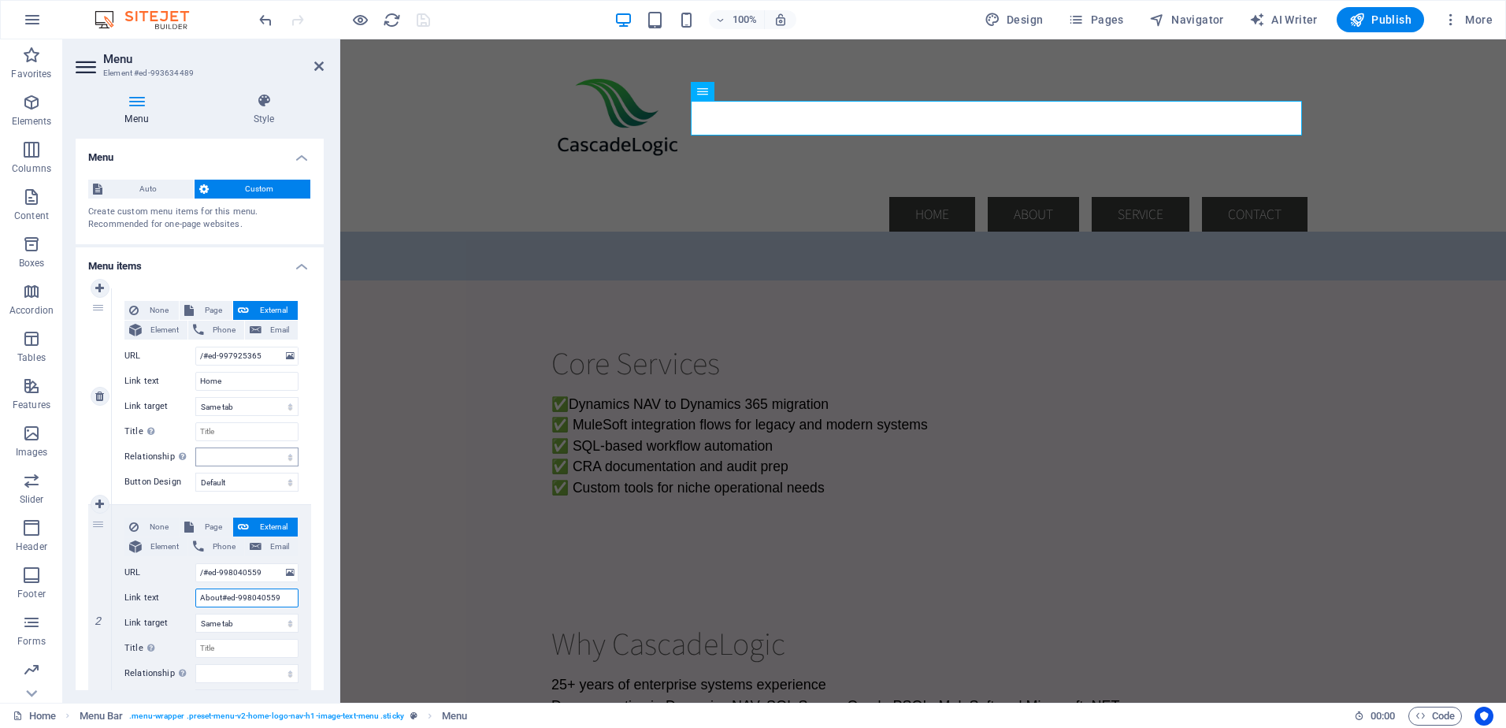
select select
drag, startPoint x: 221, startPoint y: 601, endPoint x: 277, endPoint y: 600, distance: 56.0
click at [277, 600] on input "About#ed-998040559" at bounding box center [246, 598] width 103 height 19
type input "About"
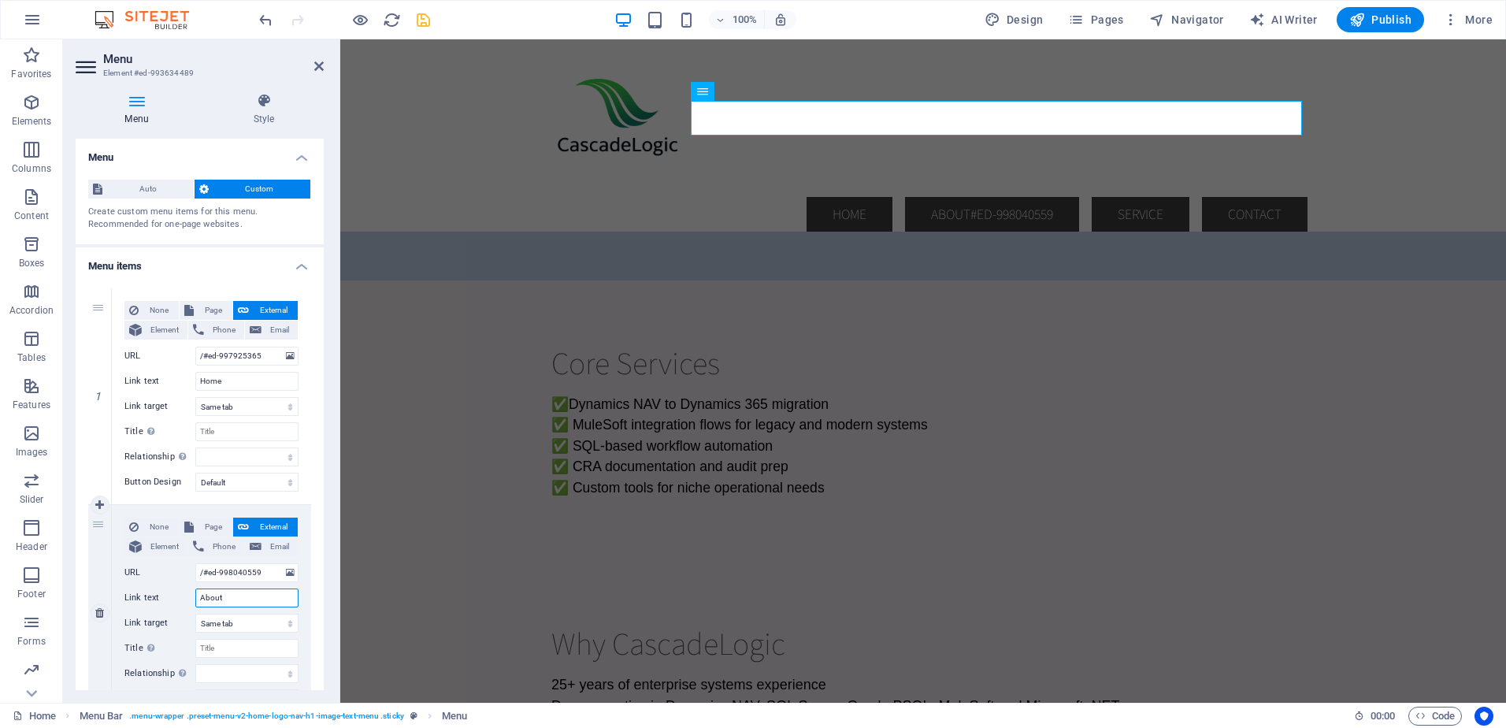
select select
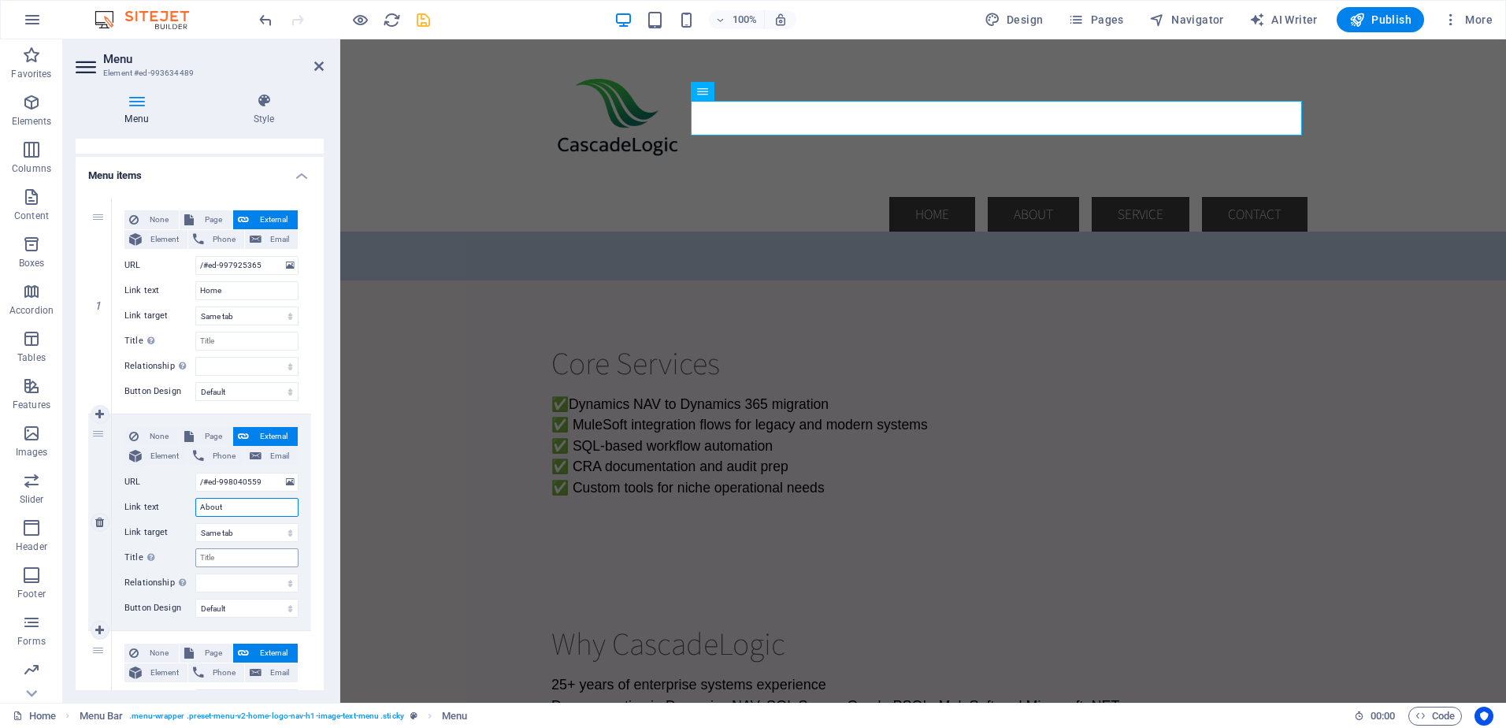
scroll to position [158, 0]
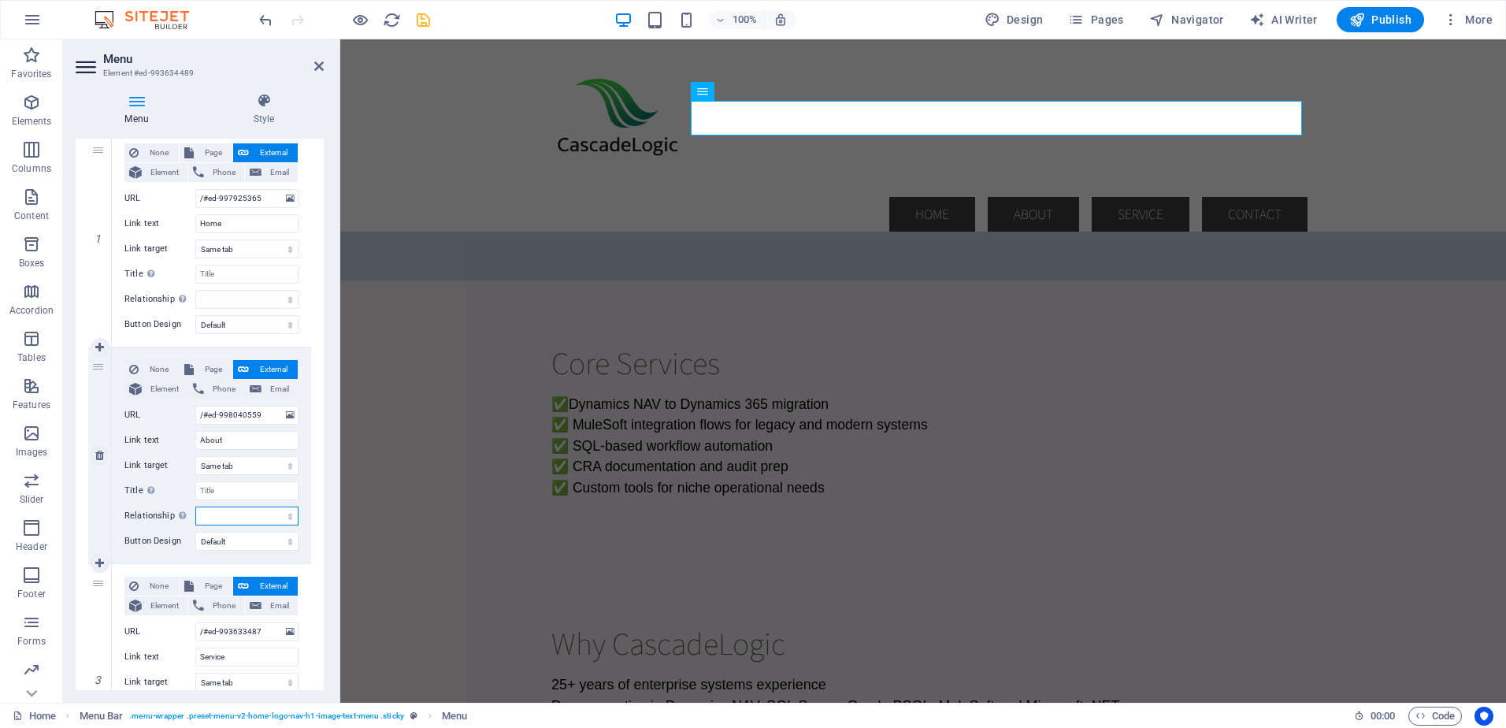
click at [284, 515] on select "alternate author bookmark external help license next nofollow noreferrer noopen…" at bounding box center [246, 516] width 103 height 19
click at [299, 514] on div "None Page External Element Phone Email Page Home Subpage Legal Notice Privacy E…" at bounding box center [211, 455] width 199 height 216
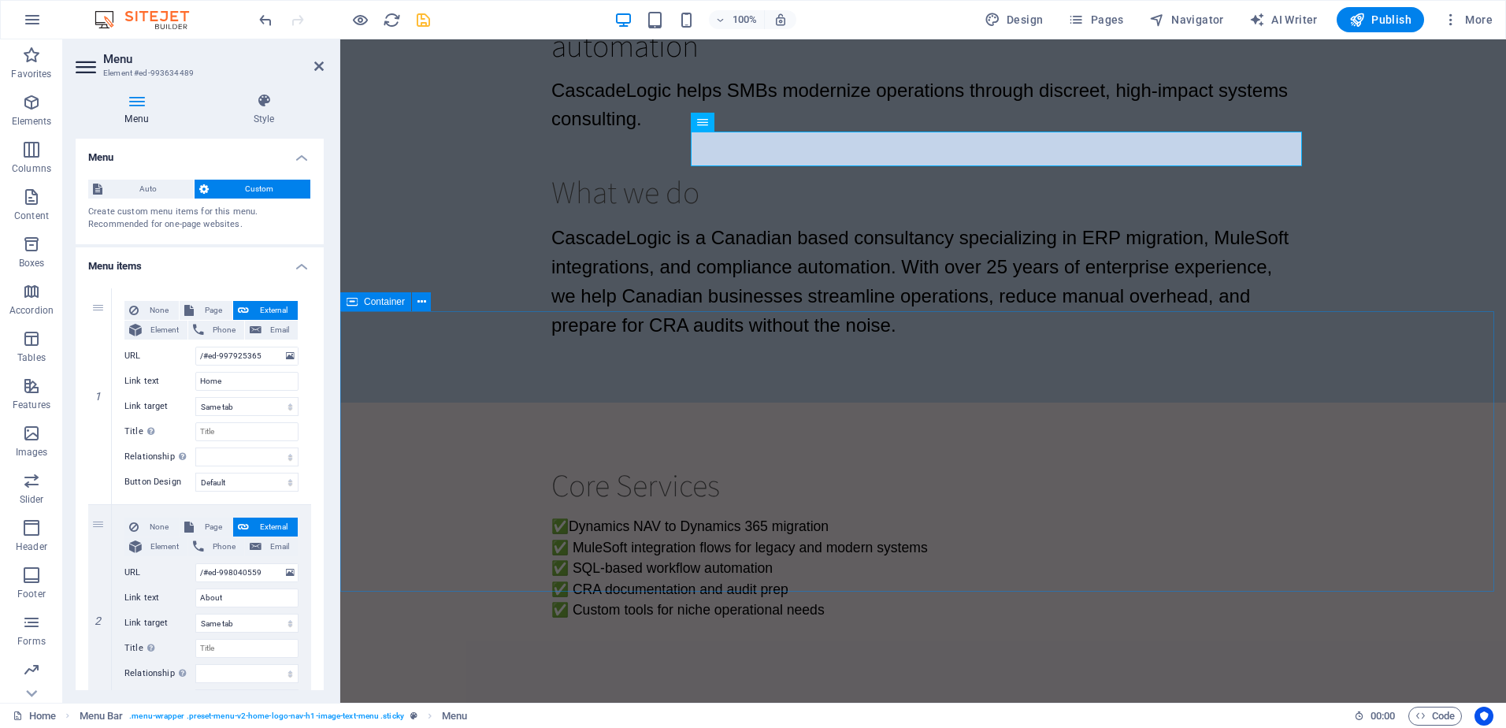
scroll to position [0, 0]
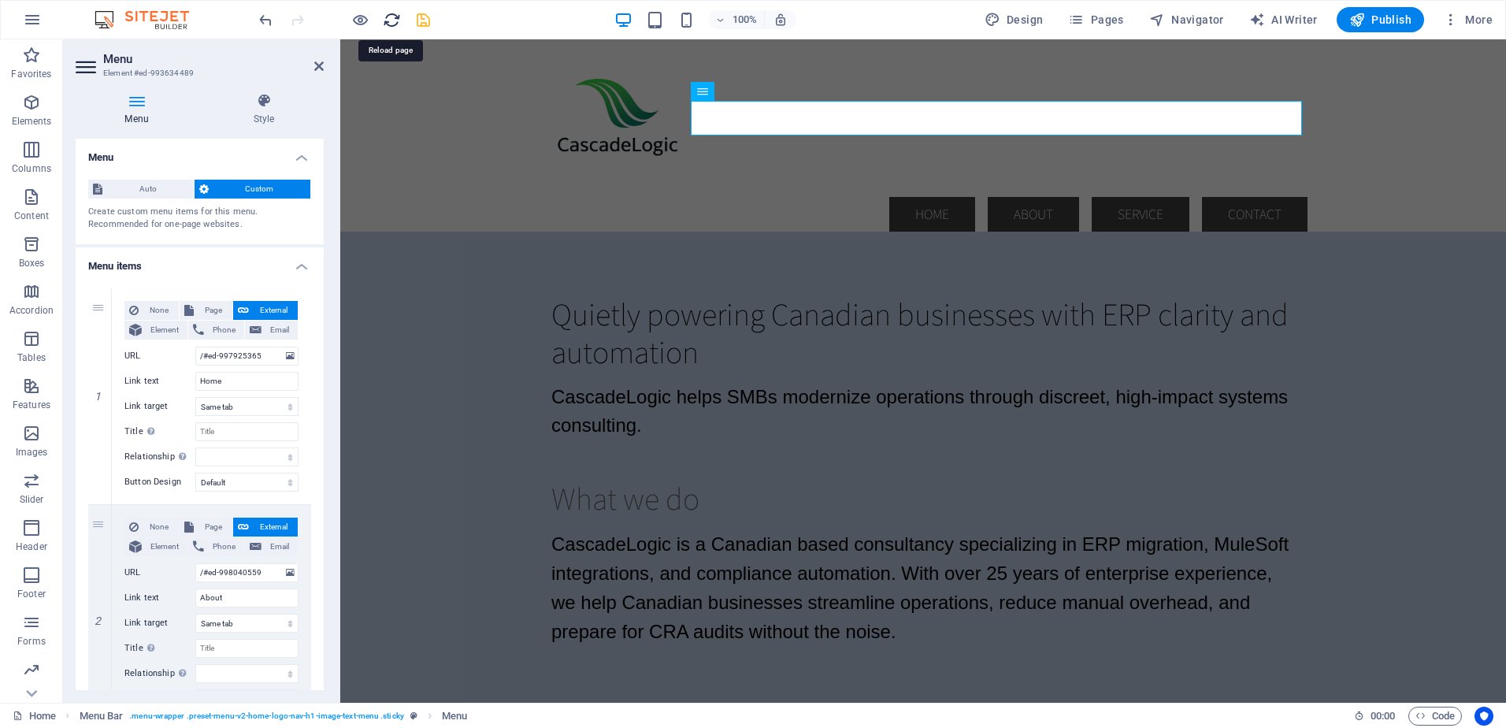
click at [395, 20] on icon "reload" at bounding box center [392, 20] width 18 height 18
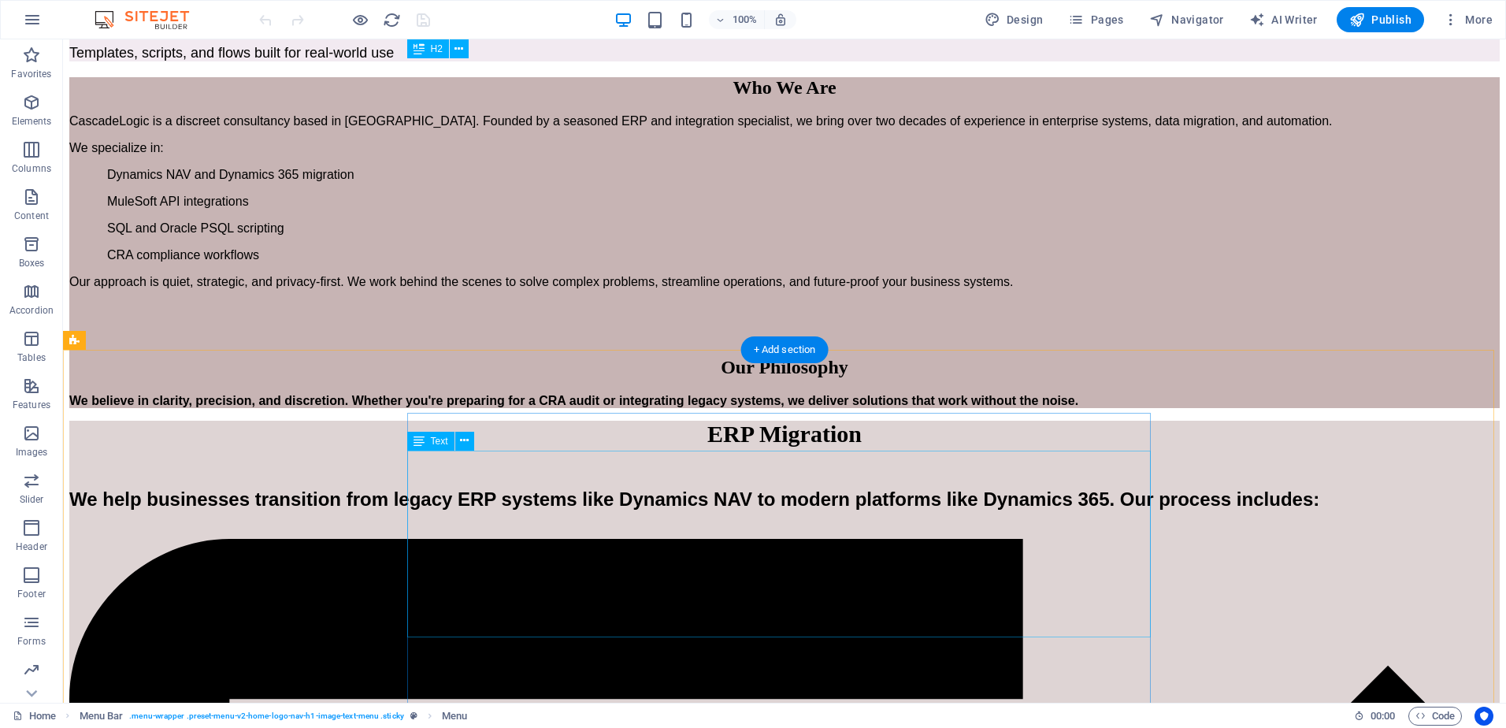
scroll to position [867, 0]
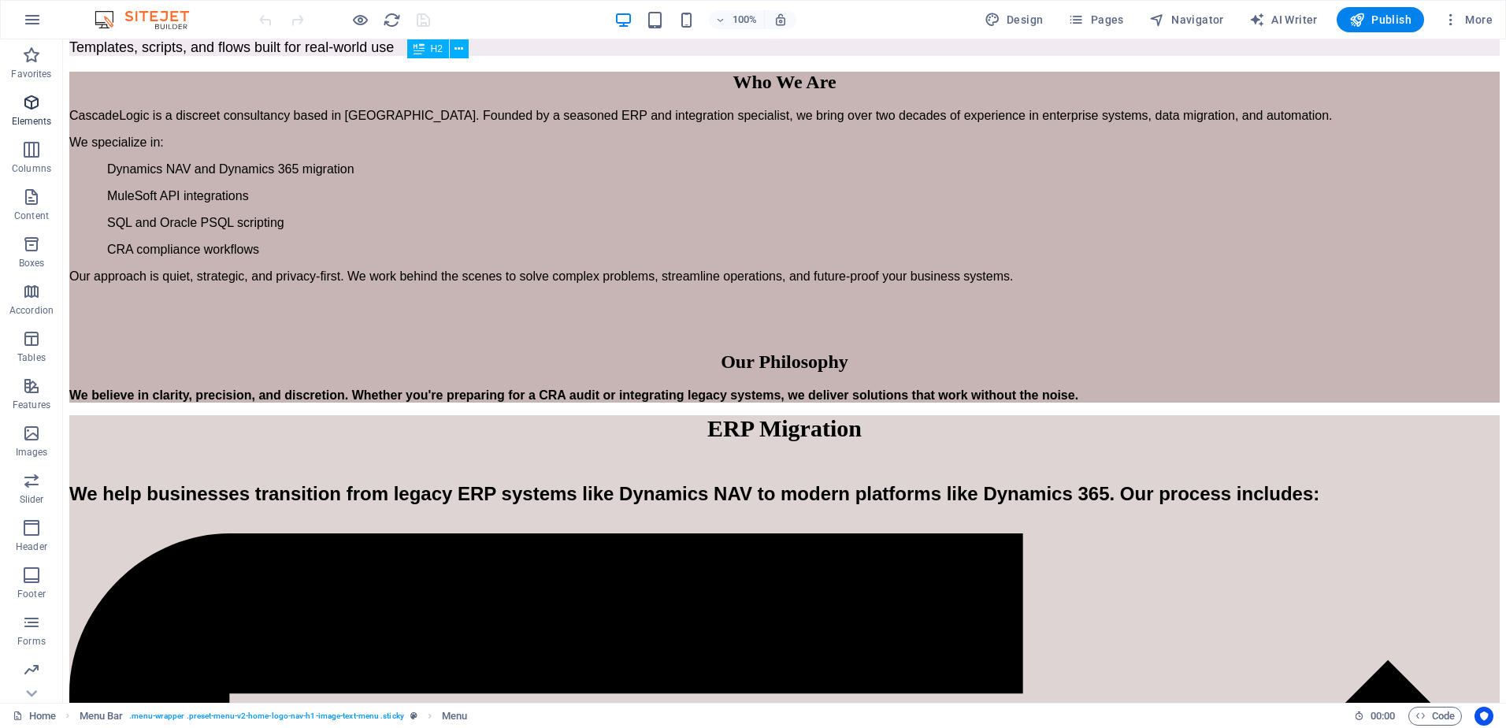
click at [27, 106] on icon "button" at bounding box center [31, 102] width 19 height 19
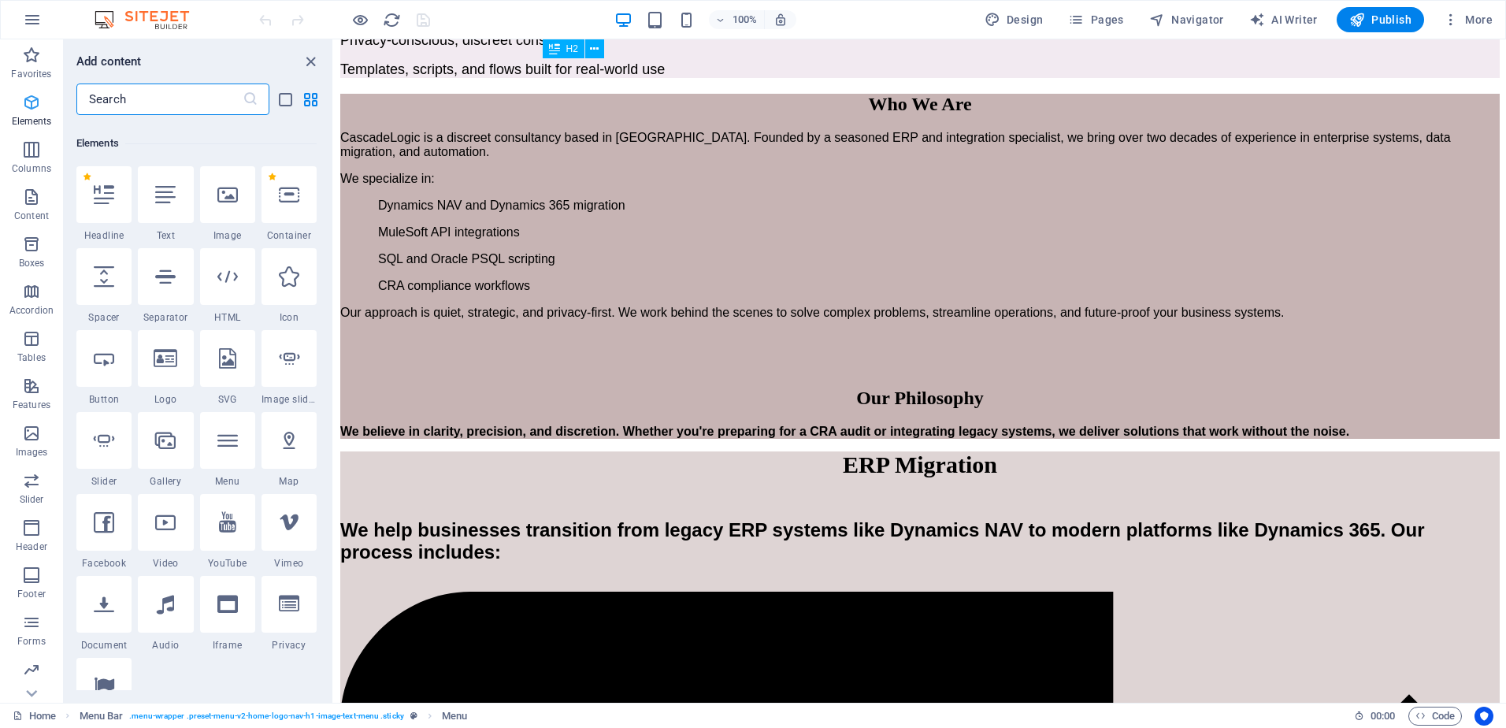
scroll to position [168, 0]
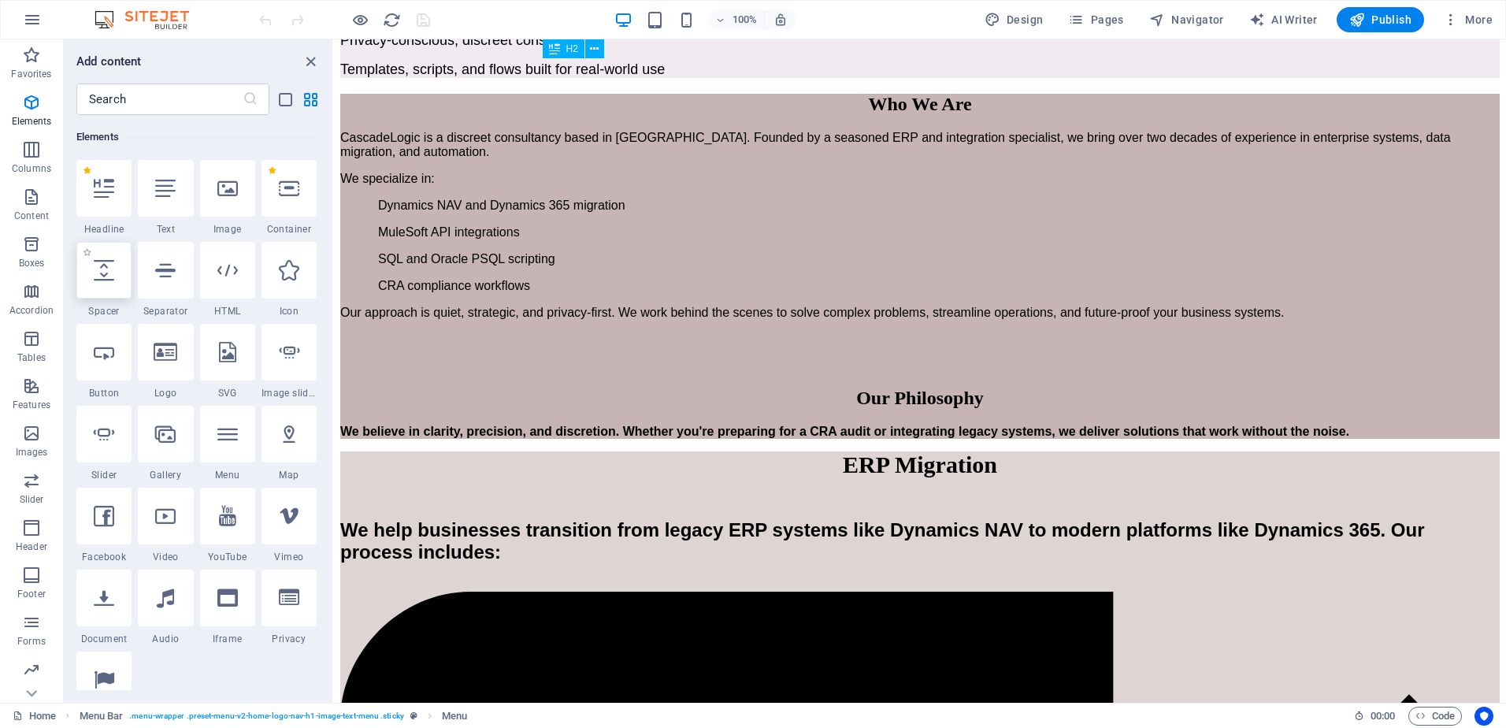
select select "px"
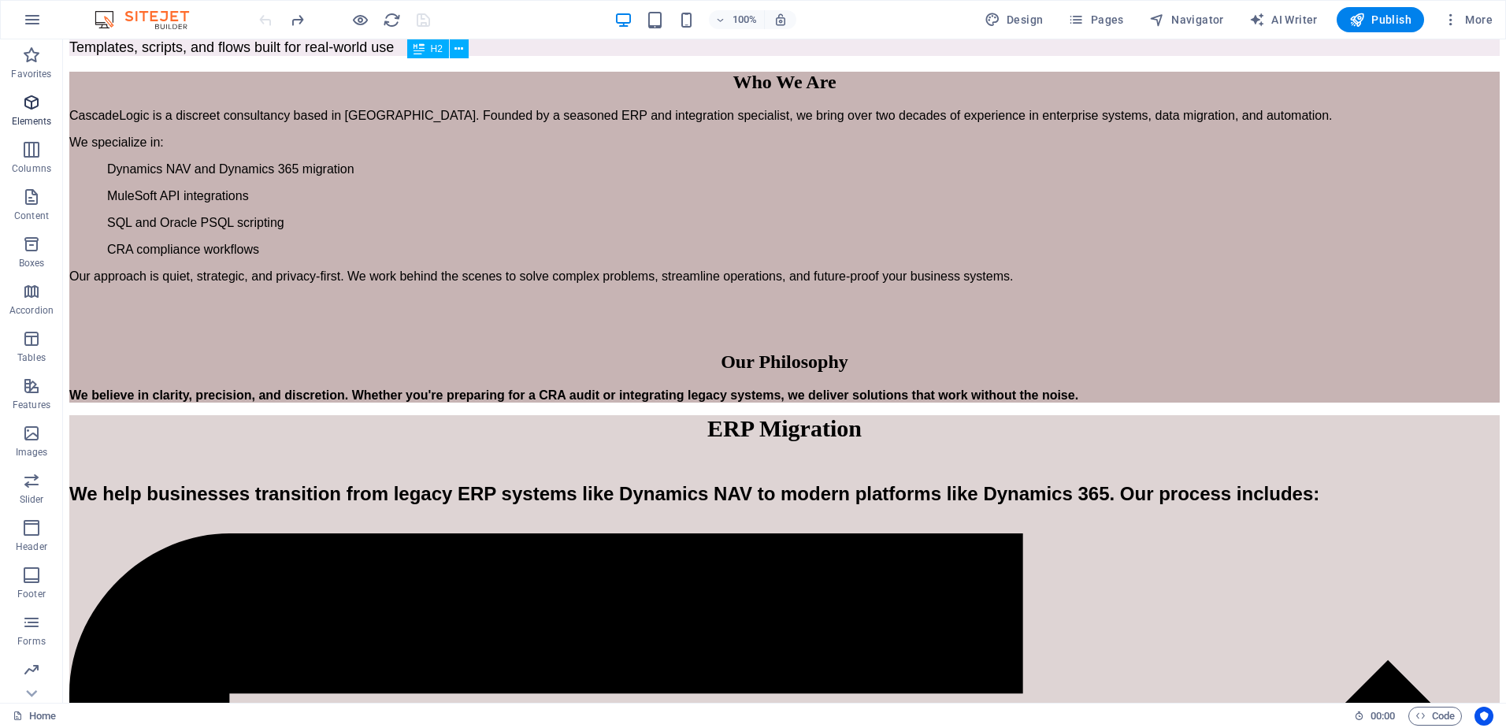
click at [28, 107] on icon "button" at bounding box center [31, 102] width 19 height 19
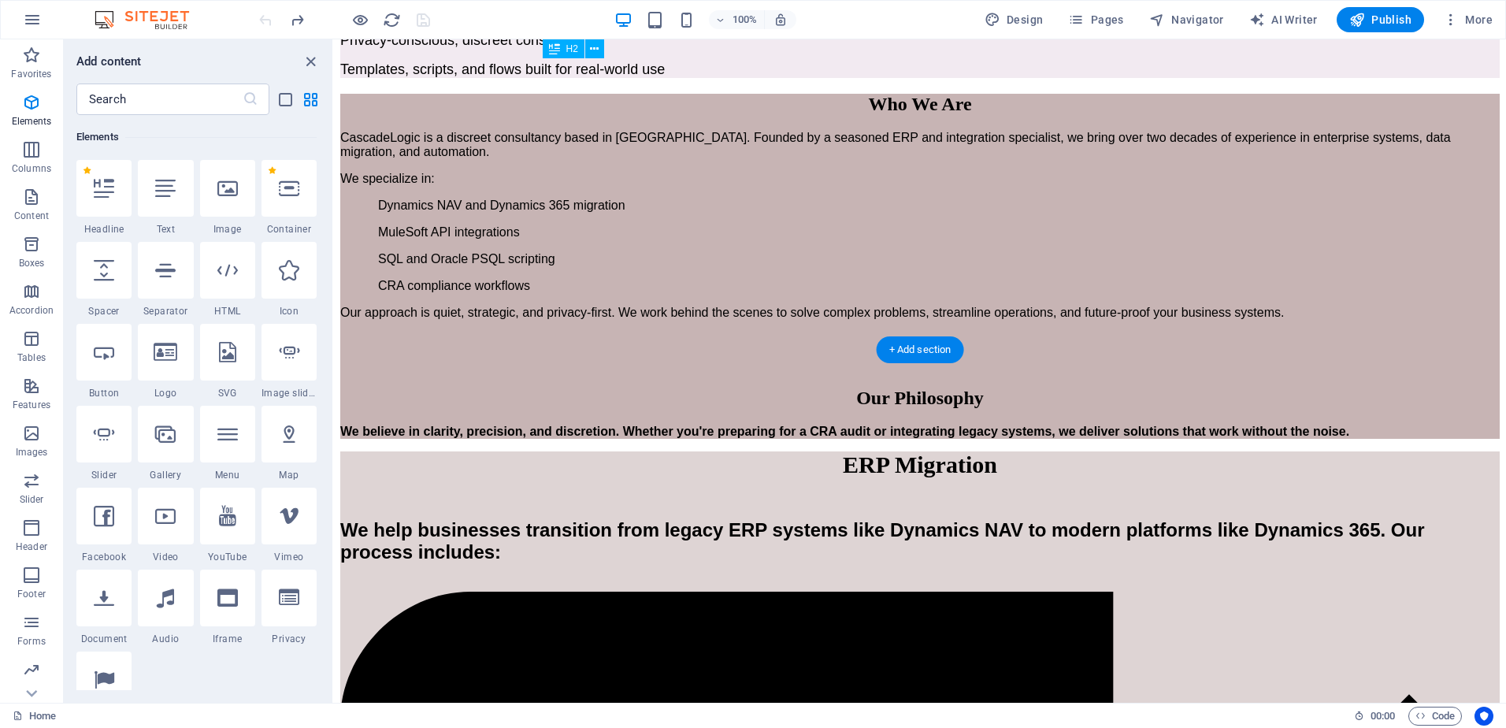
click at [840, 115] on div "Who We Are" at bounding box center [920, 104] width 1160 height 21
click at [800, 320] on div "CascadeLogic is a discreet consultancy based in Canada. Founded by a seasoned E…" at bounding box center [920, 225] width 1160 height 189
click at [718, 320] on div "CascadeLogic is a discreet consultancy based in Canada. Founded by a seasoned E…" at bounding box center [920, 225] width 1160 height 189
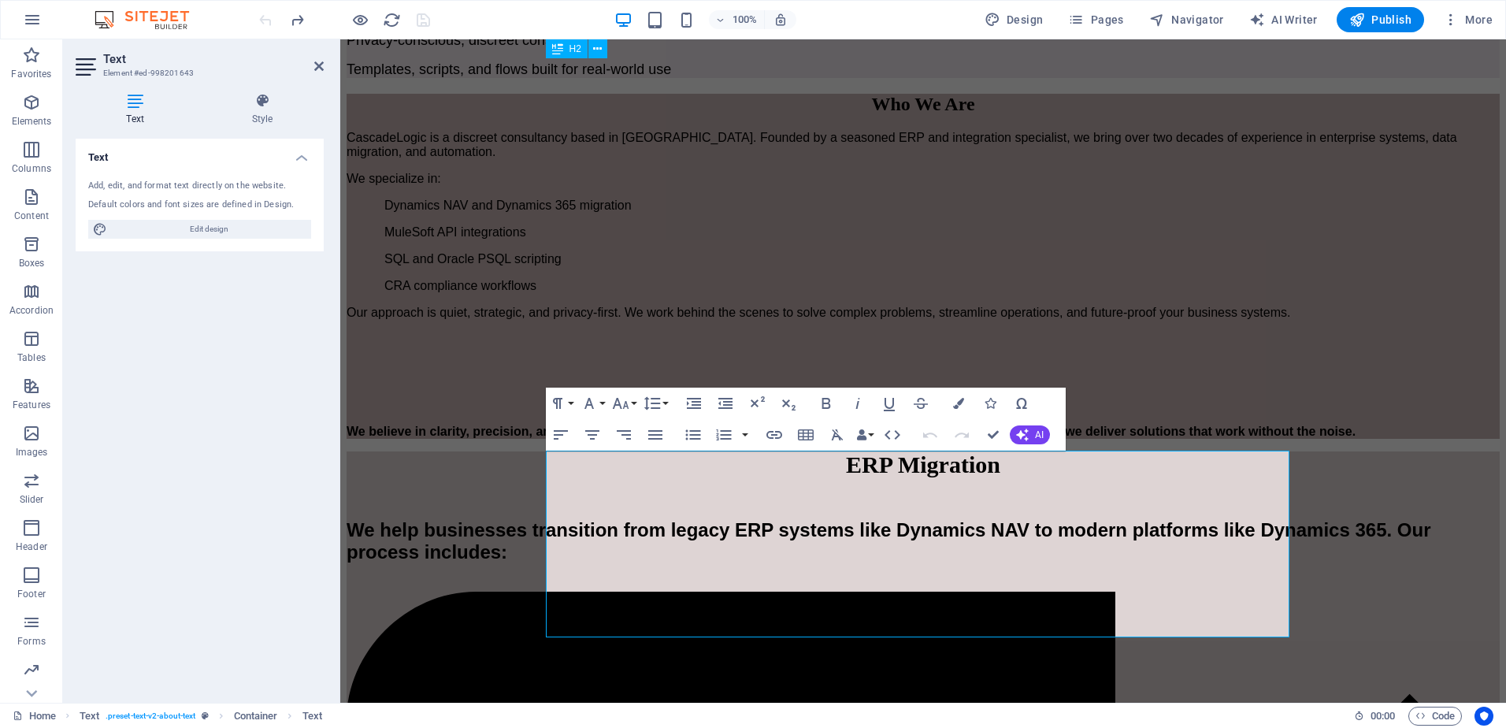
click at [1164, 115] on div "Who We Are" at bounding box center [923, 104] width 1153 height 21
click at [1242, 115] on div "Who We Are" at bounding box center [923, 104] width 1153 height 21
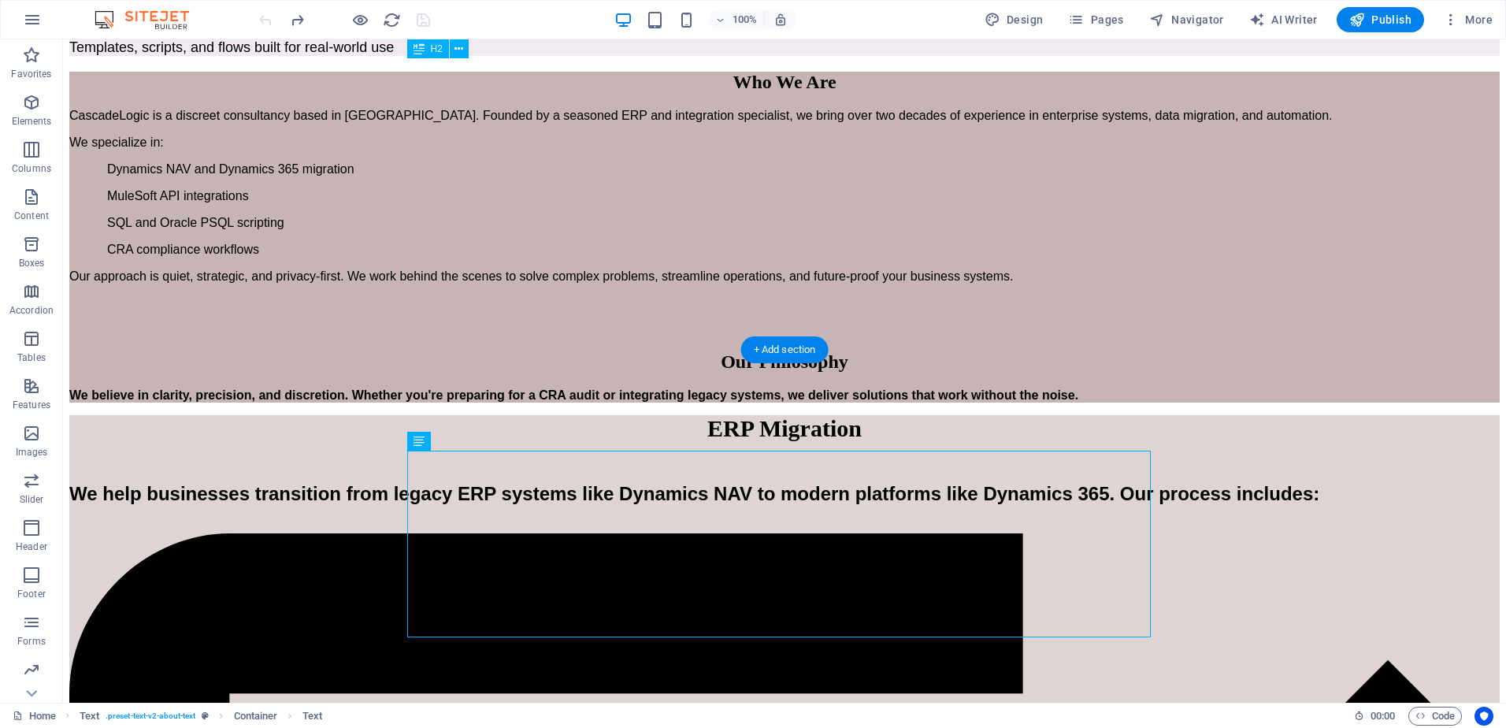
click at [812, 93] on div "Who We Are" at bounding box center [784, 82] width 1431 height 21
click at [698, 284] on div "CascadeLogic is a discreet consultancy based in Canada. Founded by a seasoned E…" at bounding box center [784, 196] width 1431 height 175
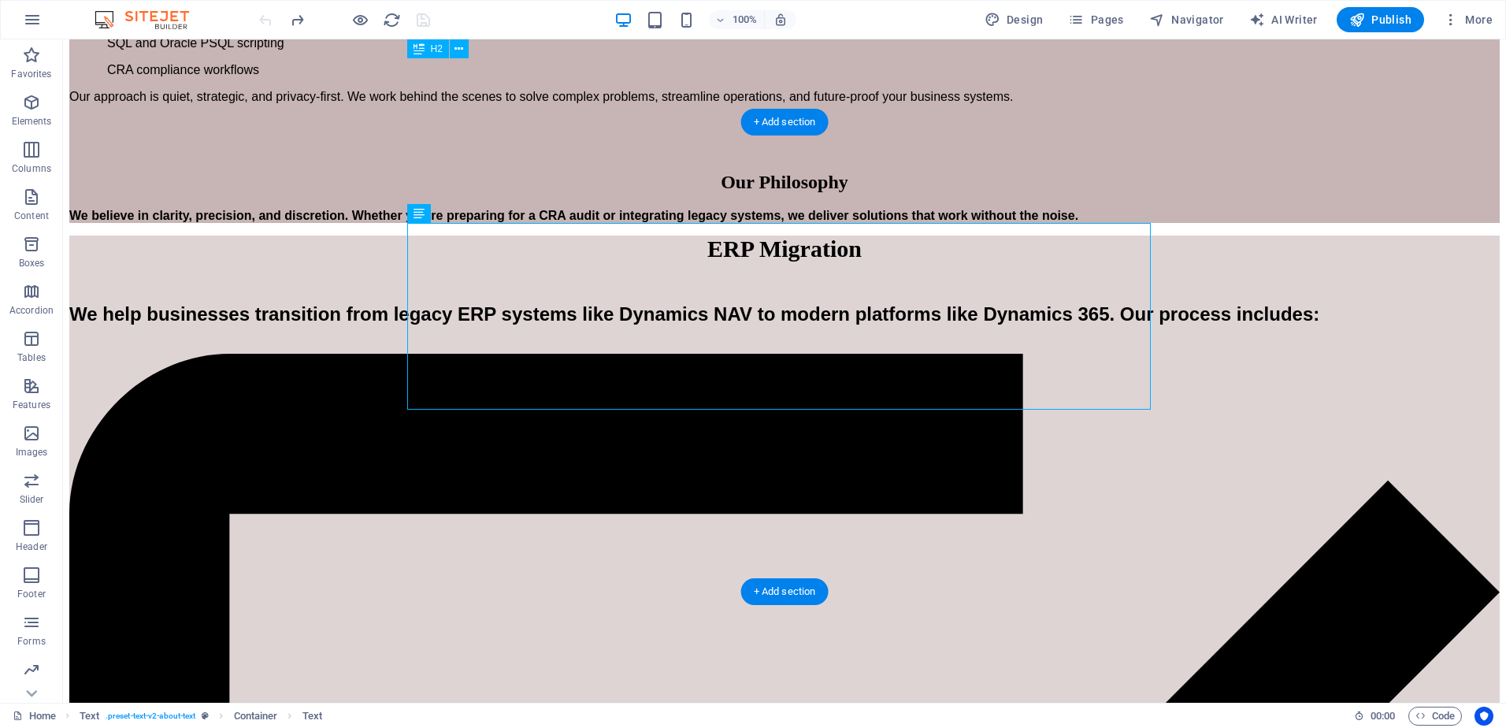
scroll to position [1103, 0]
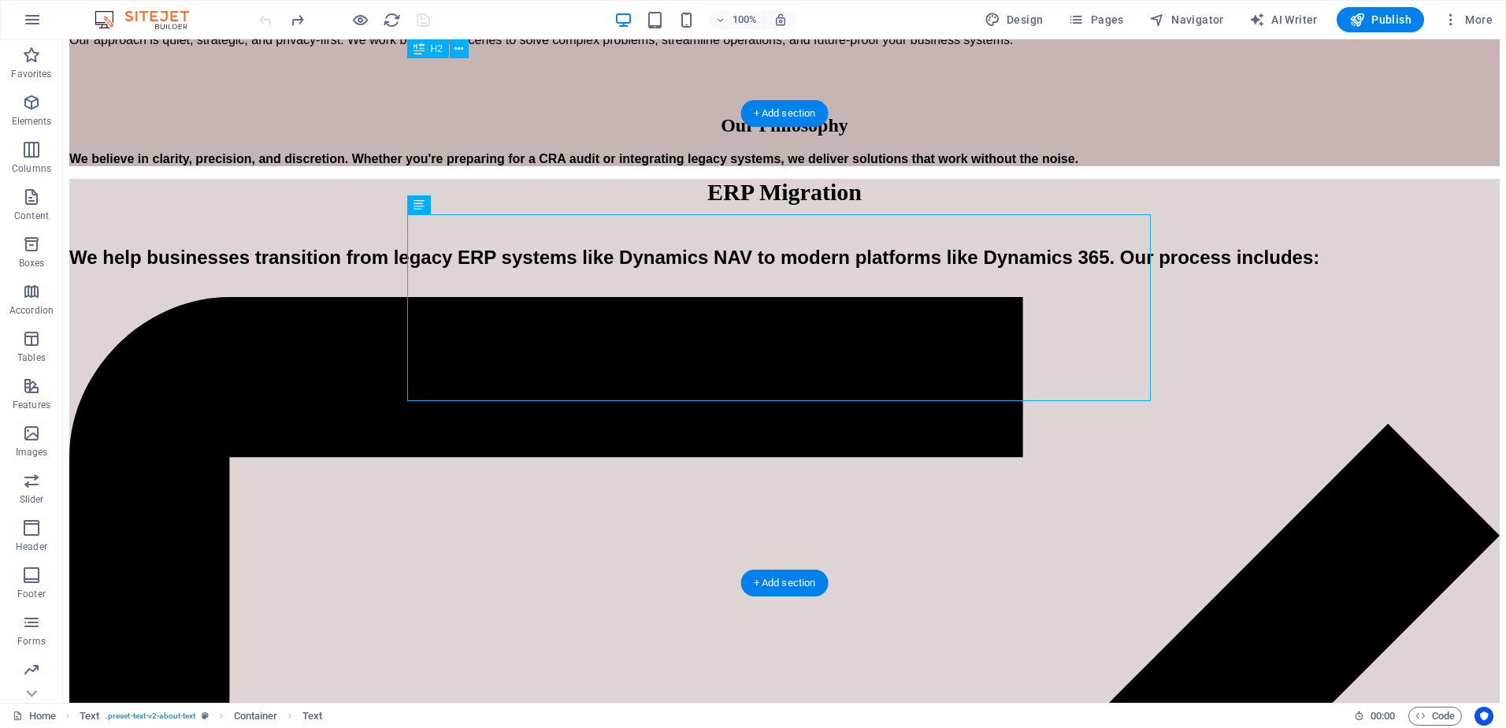
click at [704, 136] on div "Our Philosophy" at bounding box center [784, 125] width 1431 height 21
click at [720, 166] on div "We believe in clarity, precision, and discretion. Whether you're preparing for …" at bounding box center [784, 159] width 1431 height 14
click at [719, 166] on div "We believe in clarity, precision, and discretion. Whether you're preparing for …" at bounding box center [784, 159] width 1431 height 14
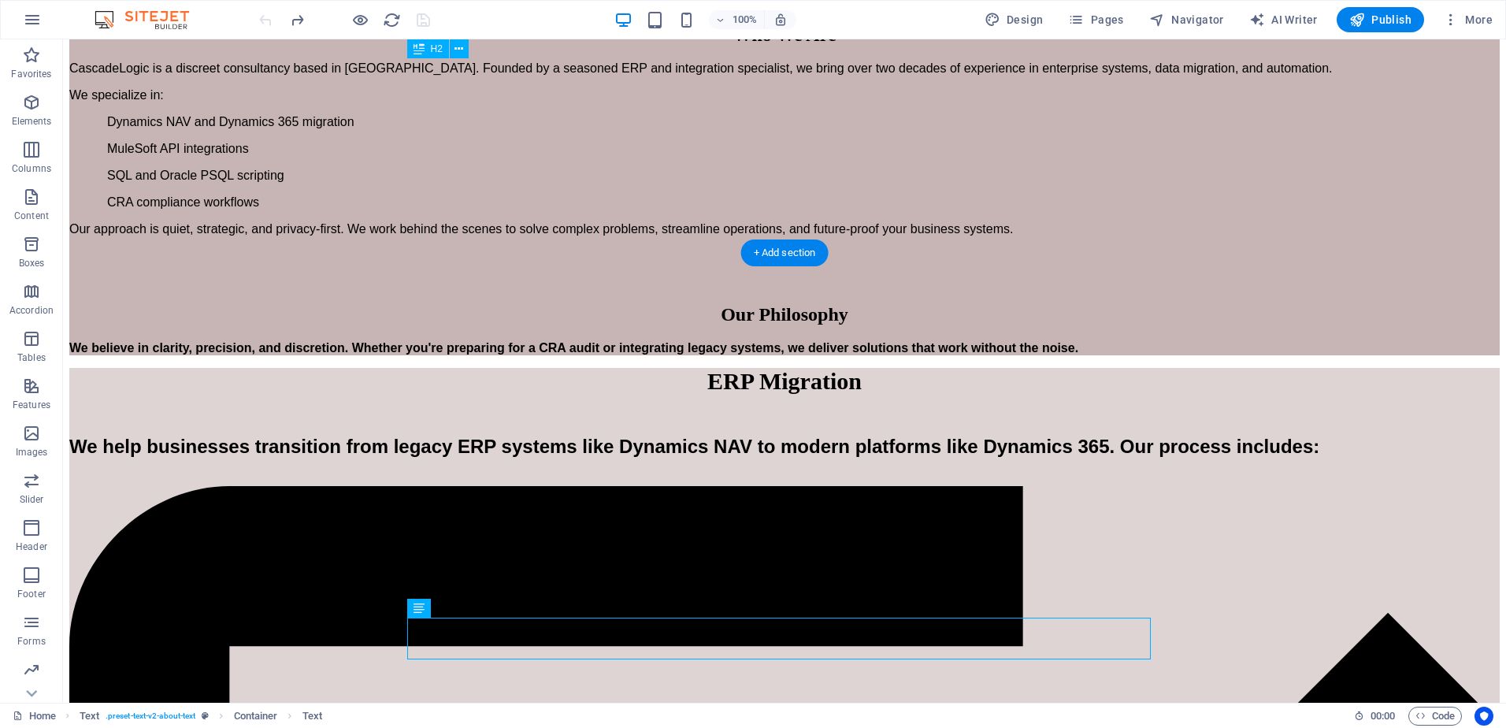
scroll to position [867, 0]
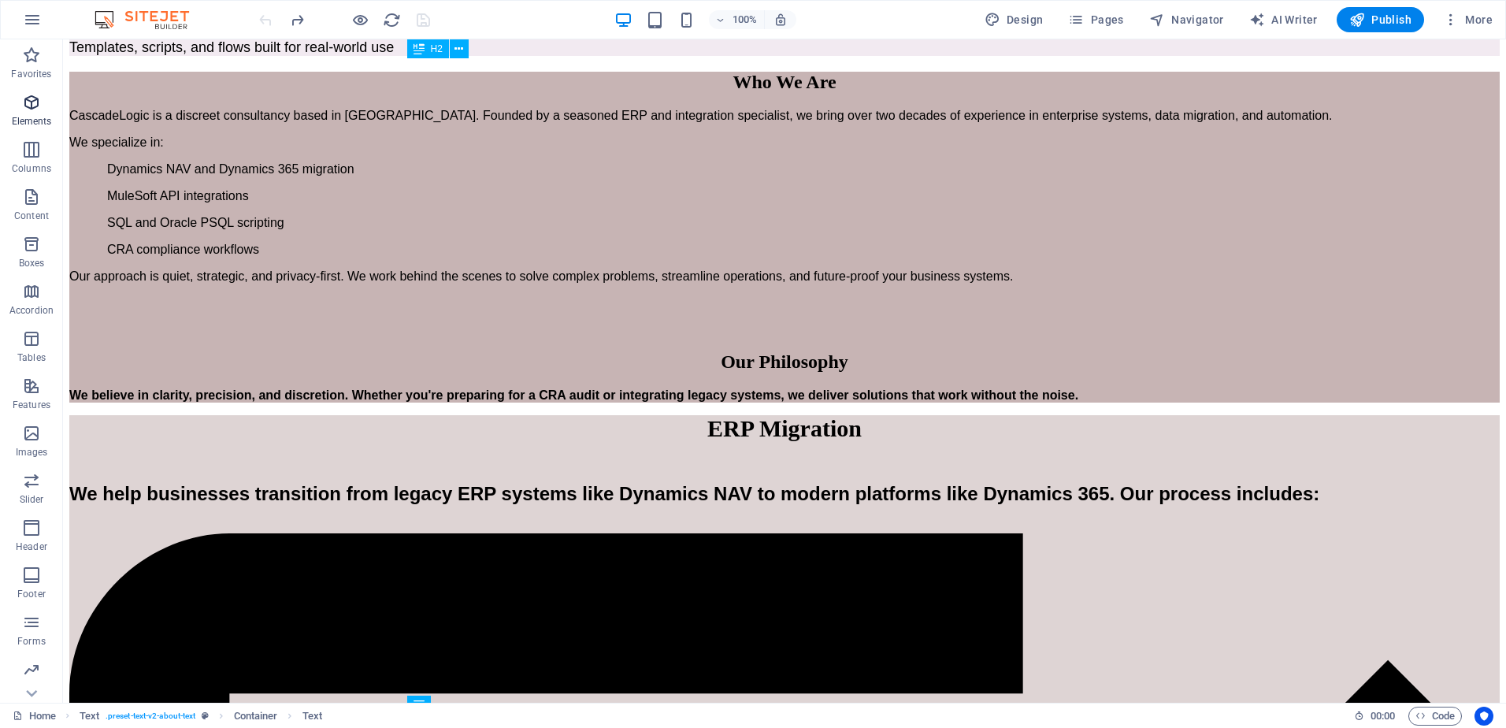
click at [28, 105] on icon "button" at bounding box center [31, 102] width 19 height 19
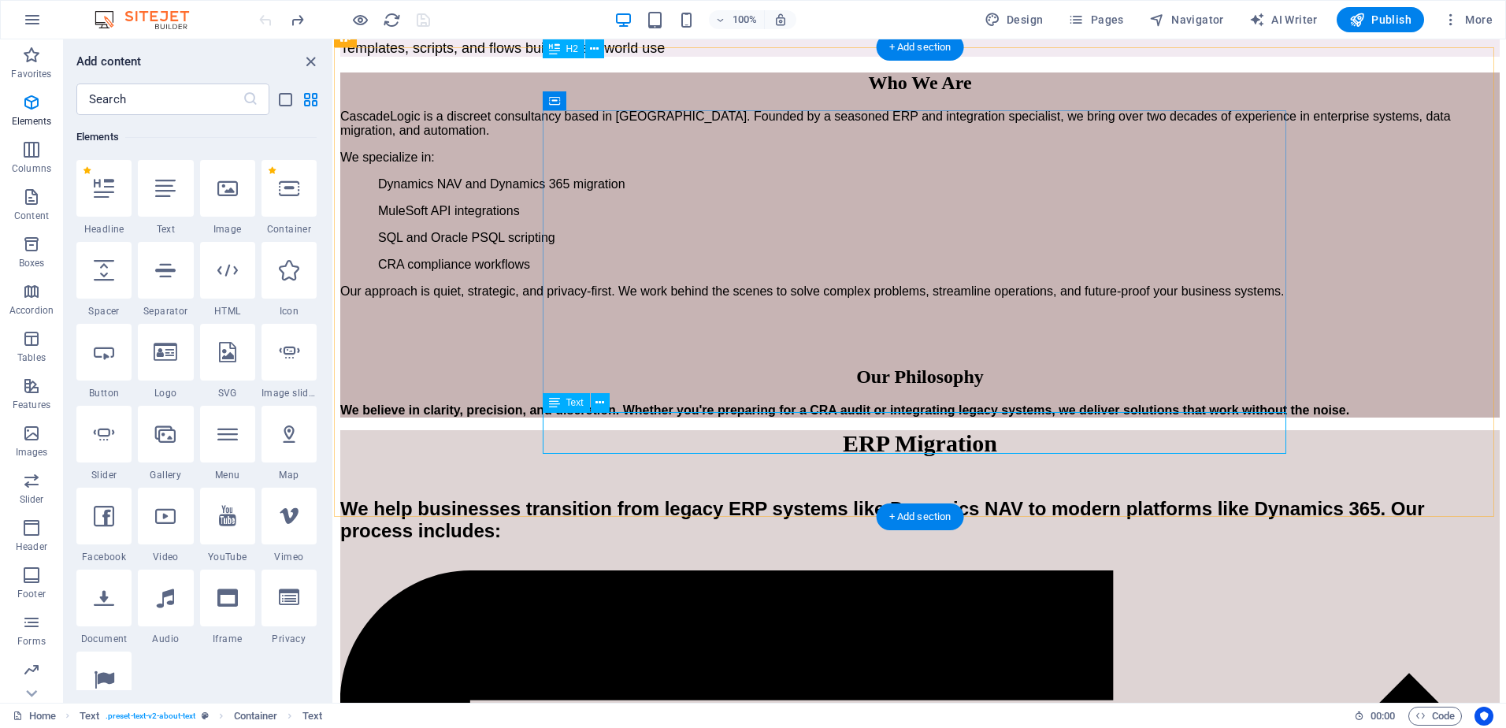
scroll to position [838, 0]
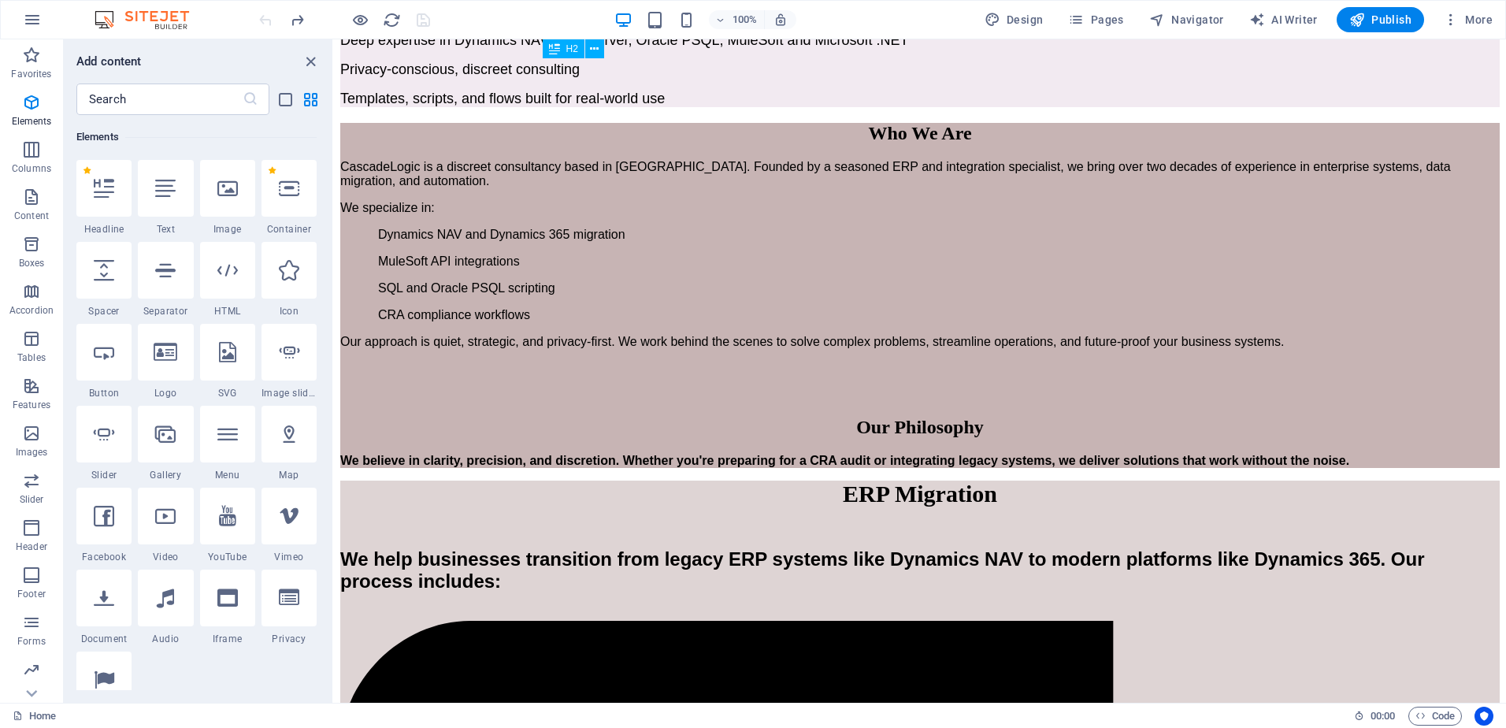
select select "px"
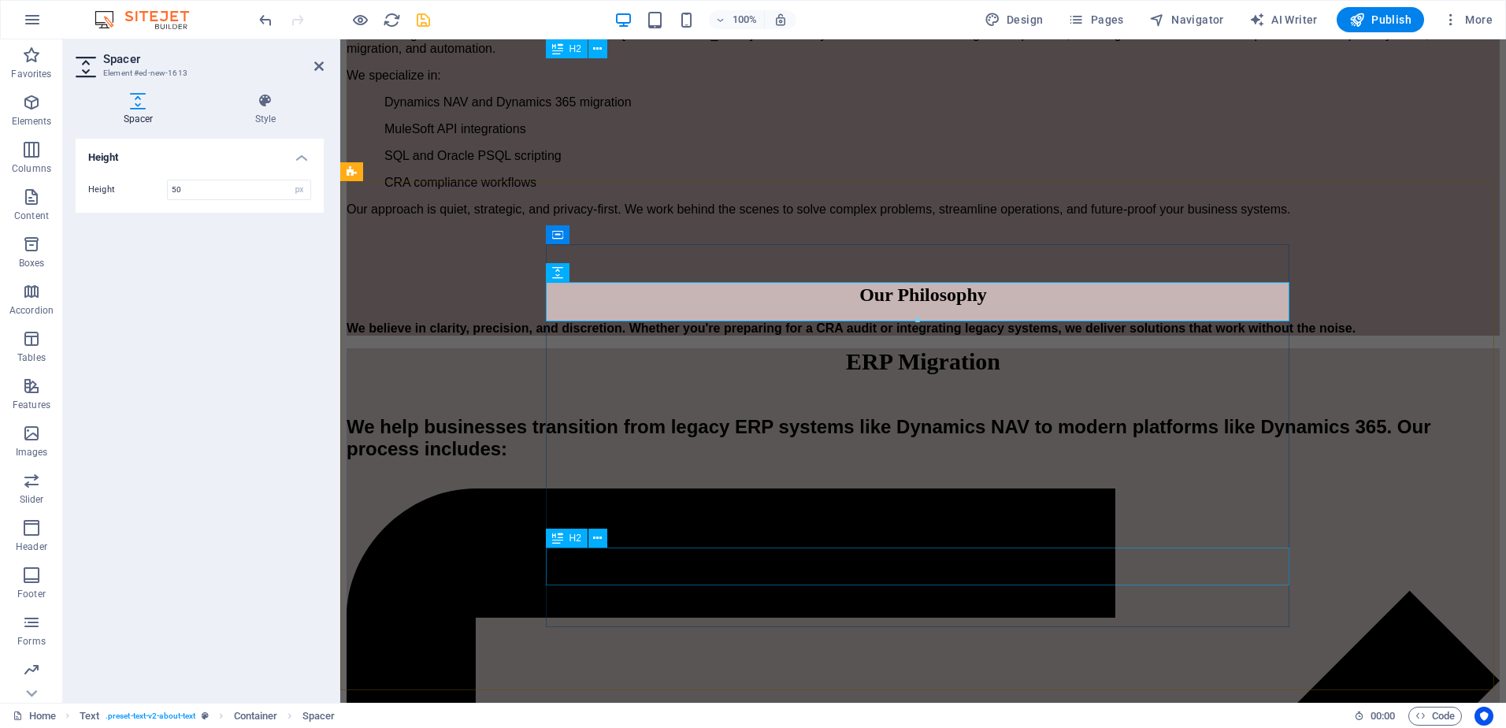
scroll to position [995, 0]
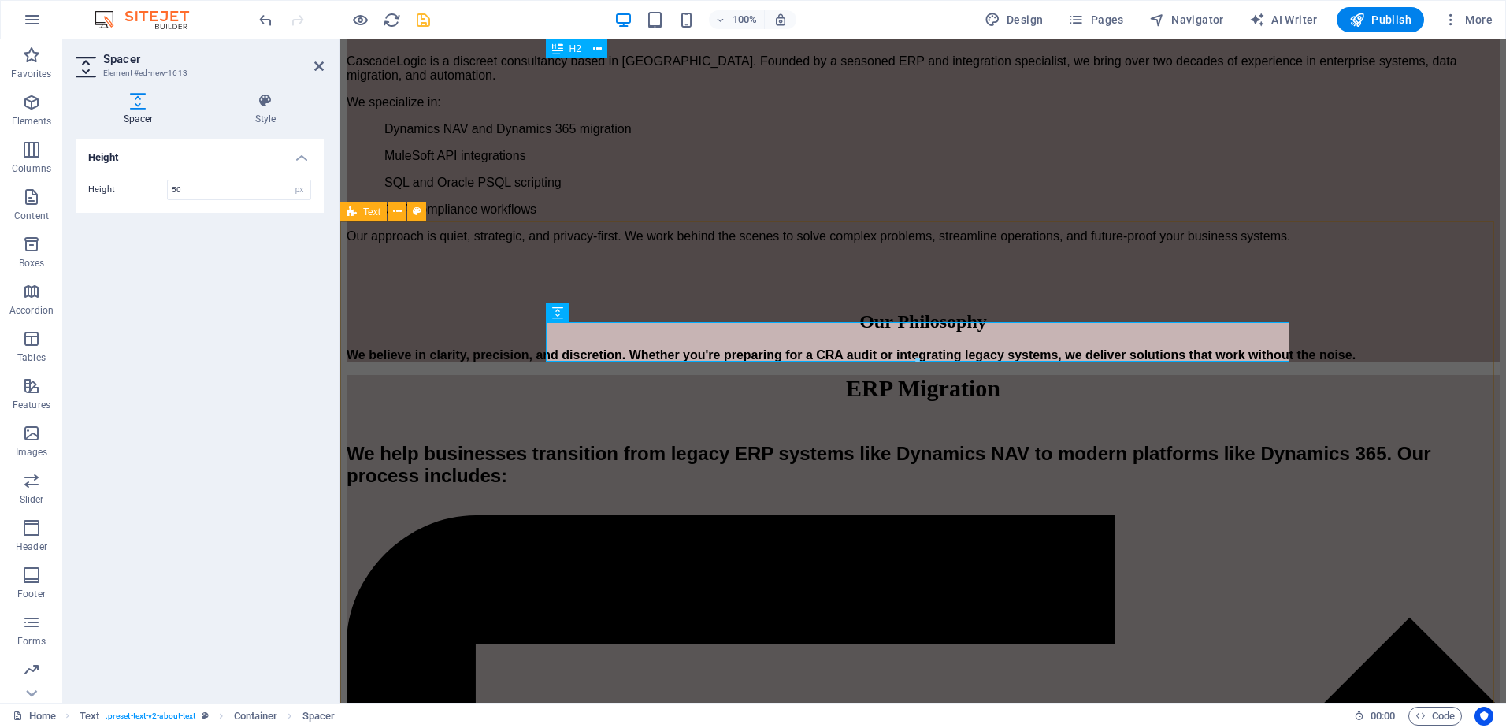
click at [445, 362] on div "Who We Are CascadeLogic is a discreet consultancy based in Canada. Founded by a…" at bounding box center [923, 163] width 1153 height 397
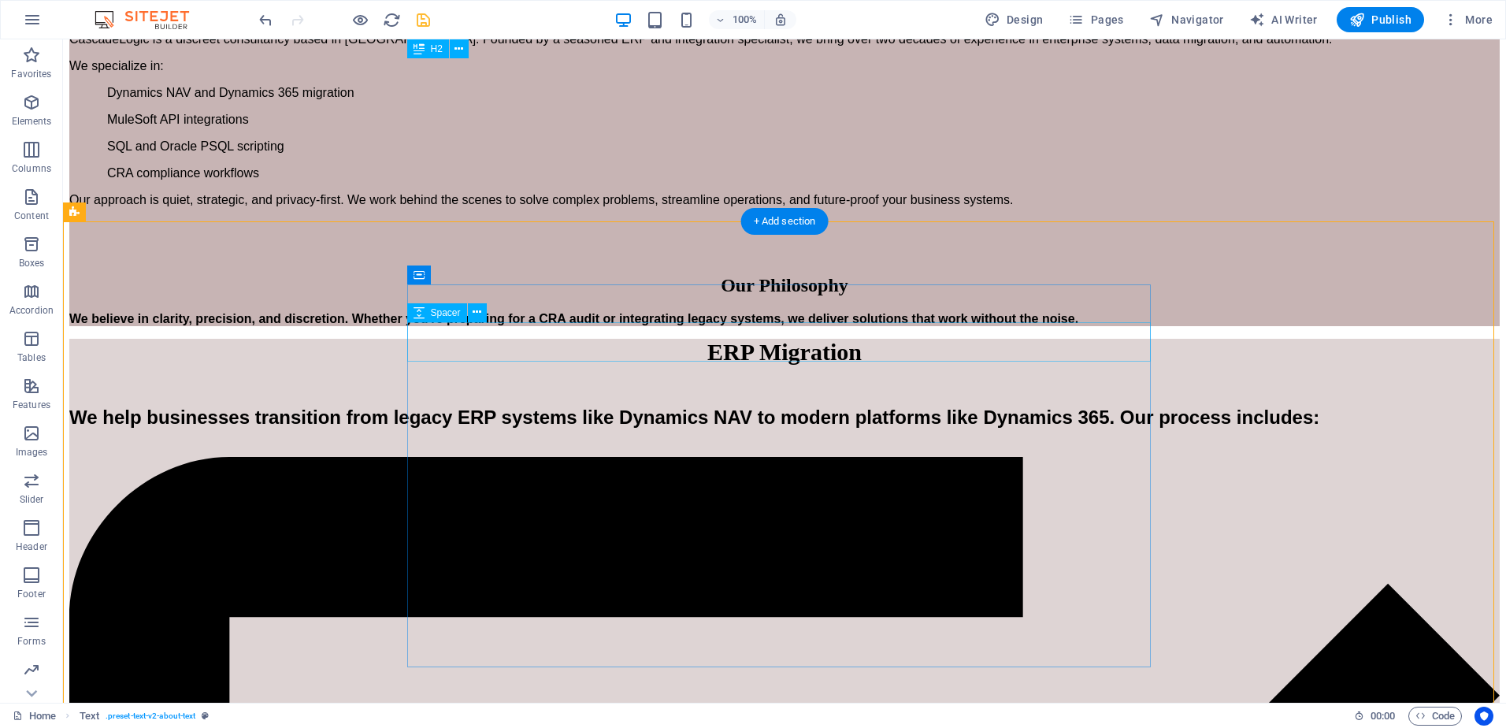
click at [646, 20] on div at bounding box center [784, -1] width 1431 height 39
select select "px"
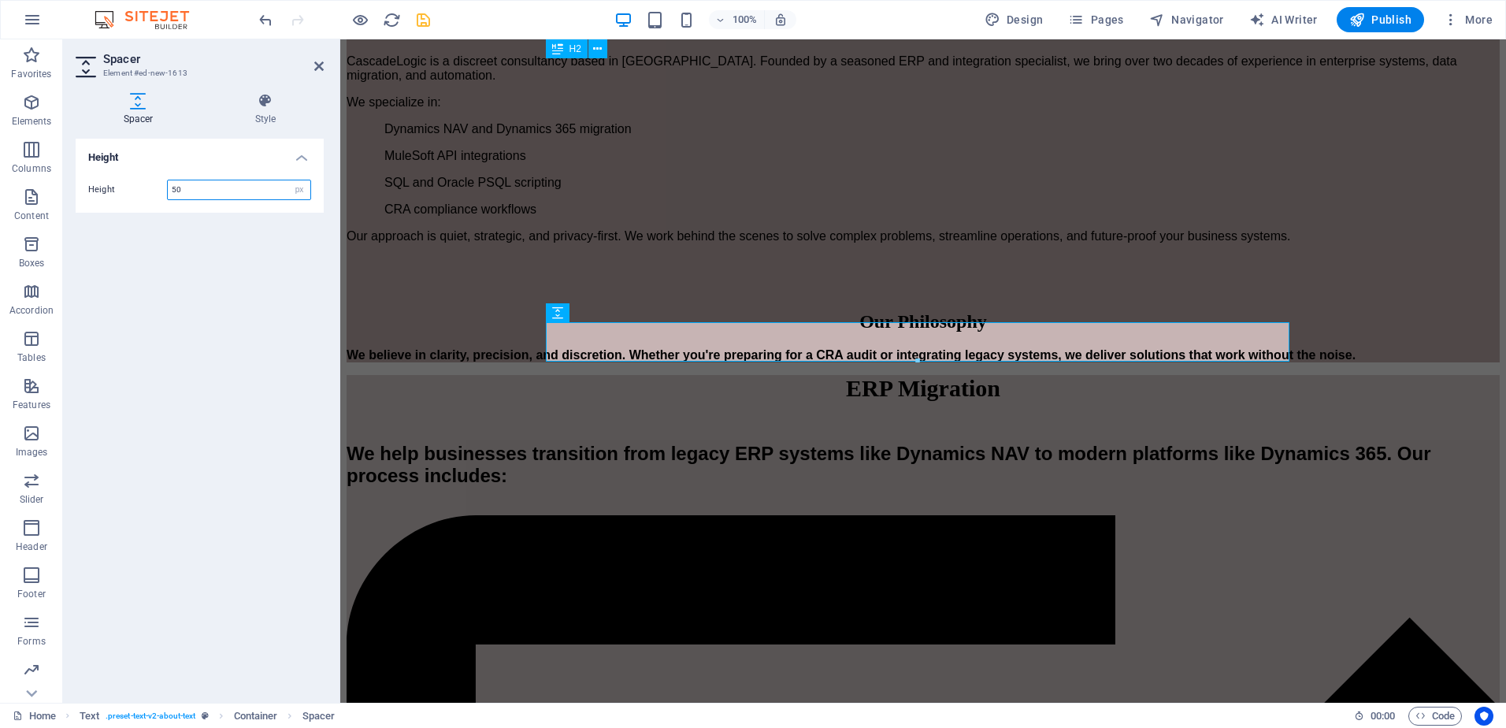
drag, startPoint x: 192, startPoint y: 189, endPoint x: 153, endPoint y: 191, distance: 39.5
click at [153, 191] on div "Height 50 px rem vh vw" at bounding box center [199, 190] width 223 height 20
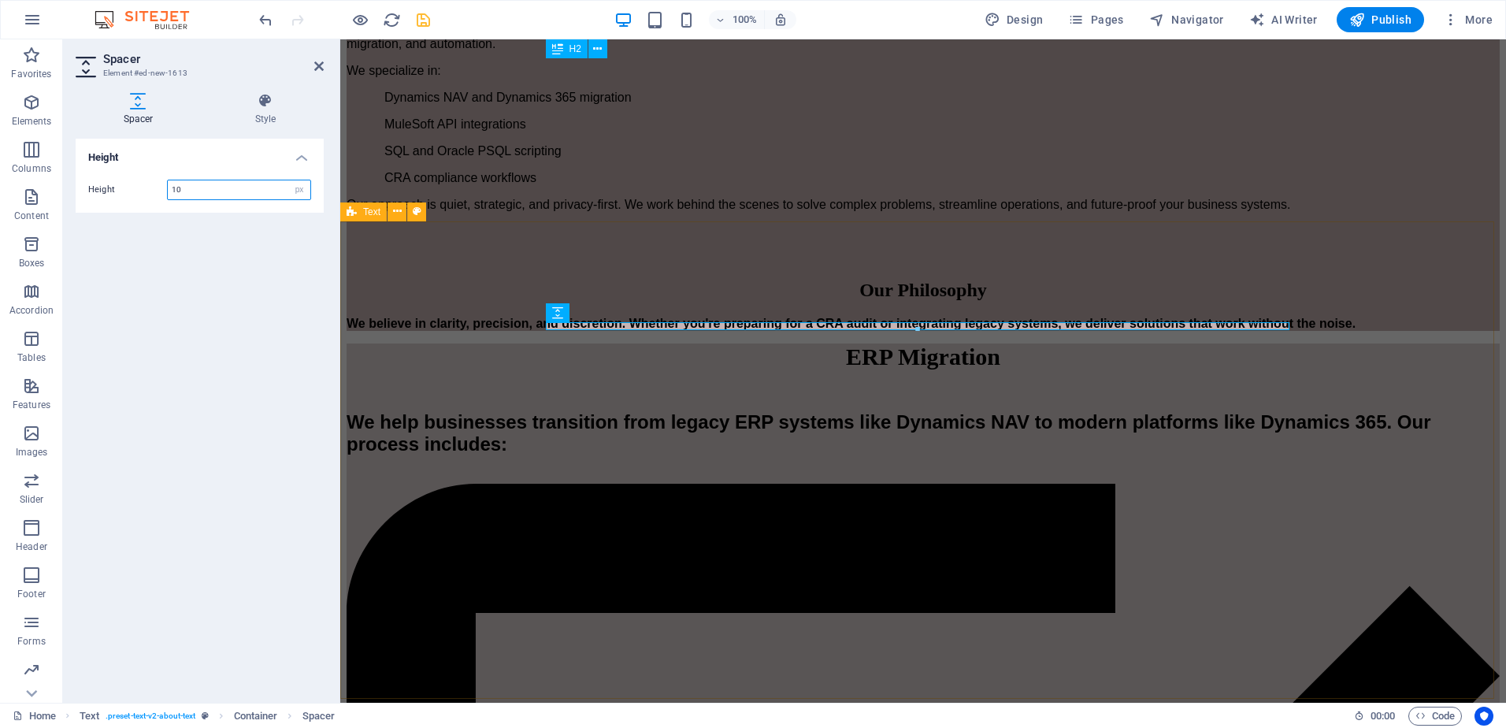
type input "10"
click at [374, 314] on div "Who We Are CascadeLogic is a discreet consultancy based in Canada. Founded by a…" at bounding box center [923, 148] width 1153 height 366
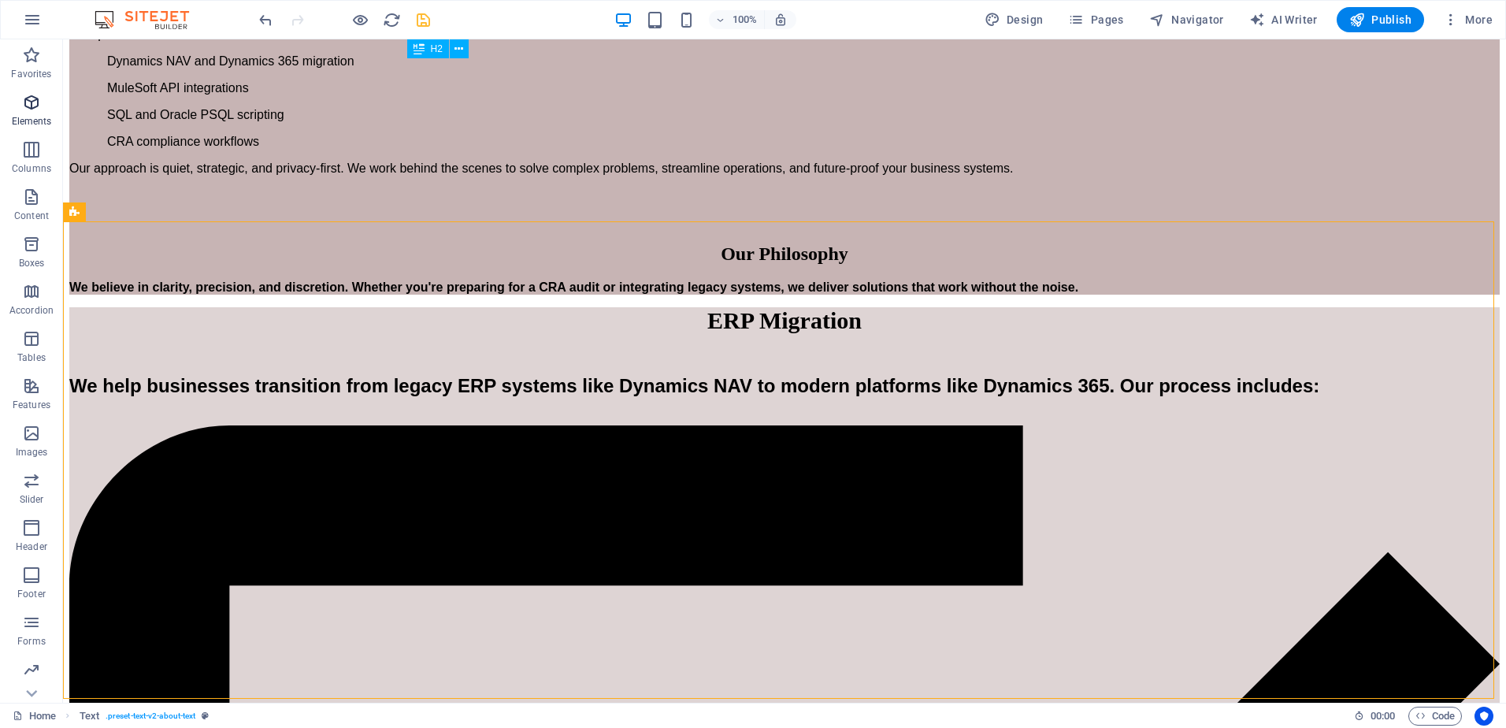
click at [35, 106] on icon "button" at bounding box center [31, 102] width 19 height 19
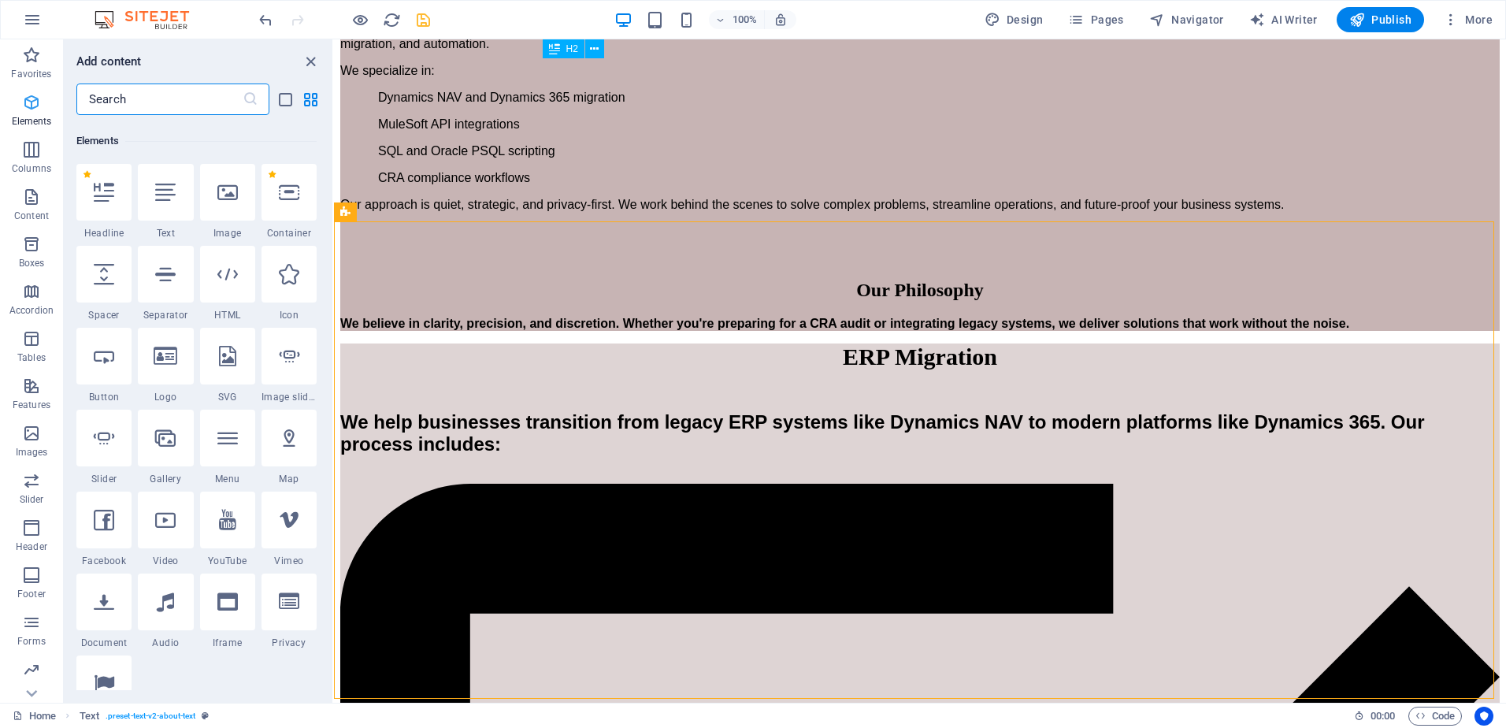
scroll to position [168, 0]
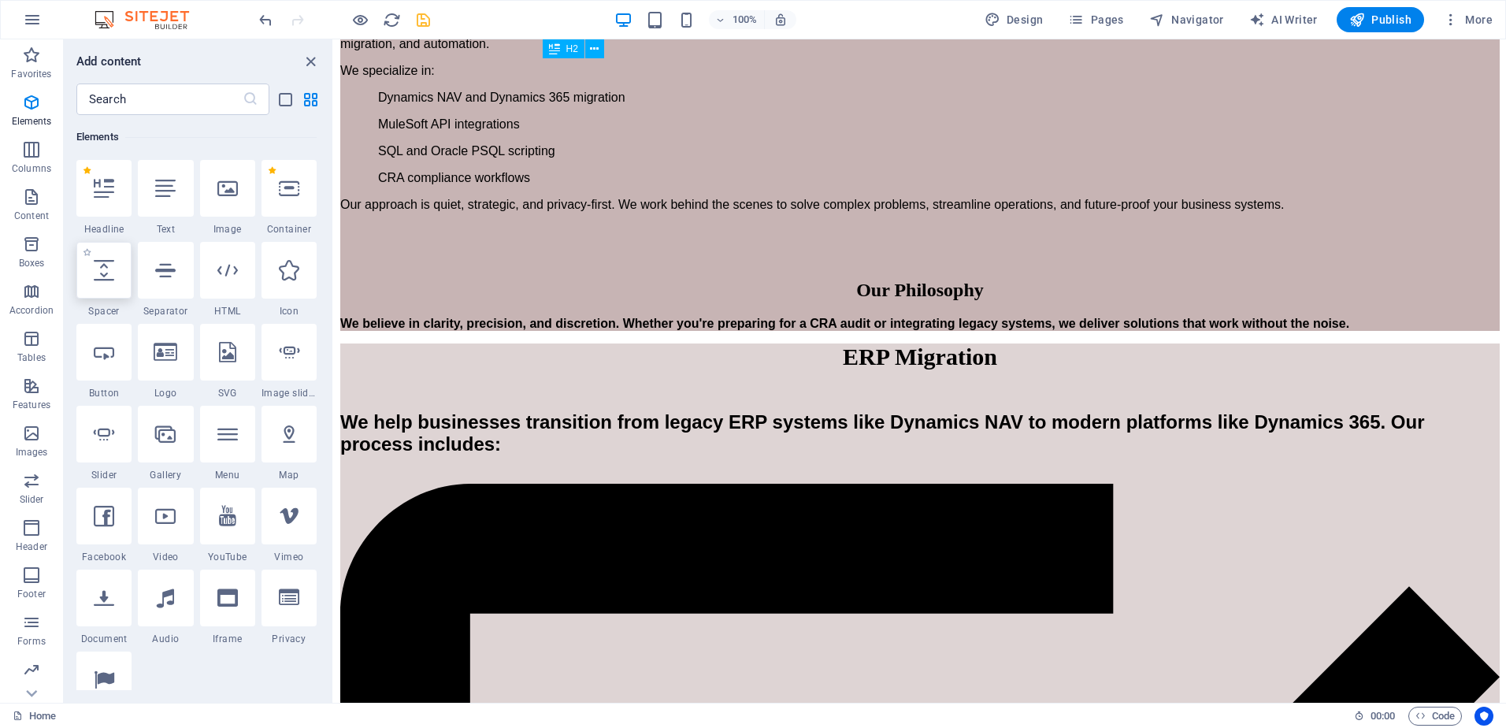
select select "px"
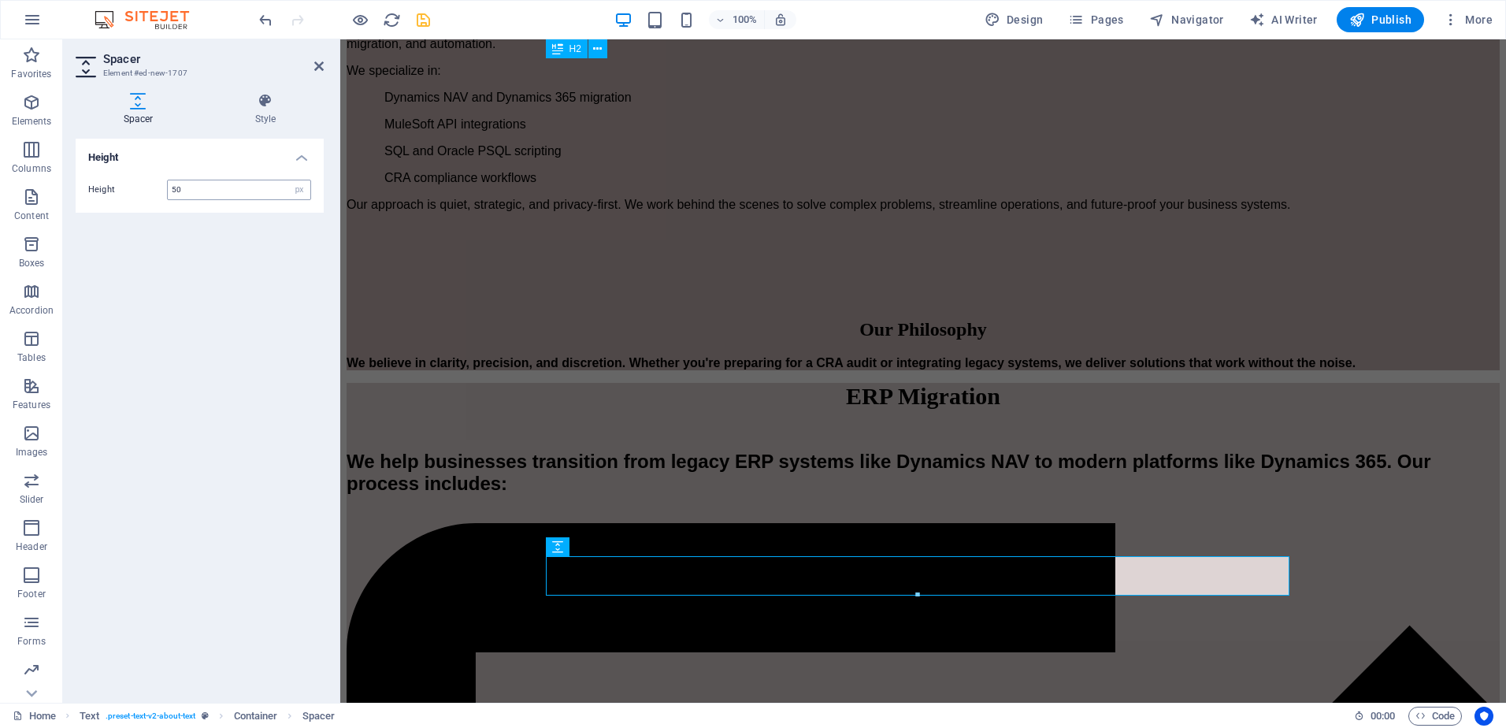
click at [193, 187] on input "50" at bounding box center [239, 189] width 143 height 19
drag, startPoint x: 214, startPoint y: 192, endPoint x: 167, endPoint y: 194, distance: 46.5
click at [167, 194] on div "50 px rem vh vw" at bounding box center [239, 190] width 144 height 20
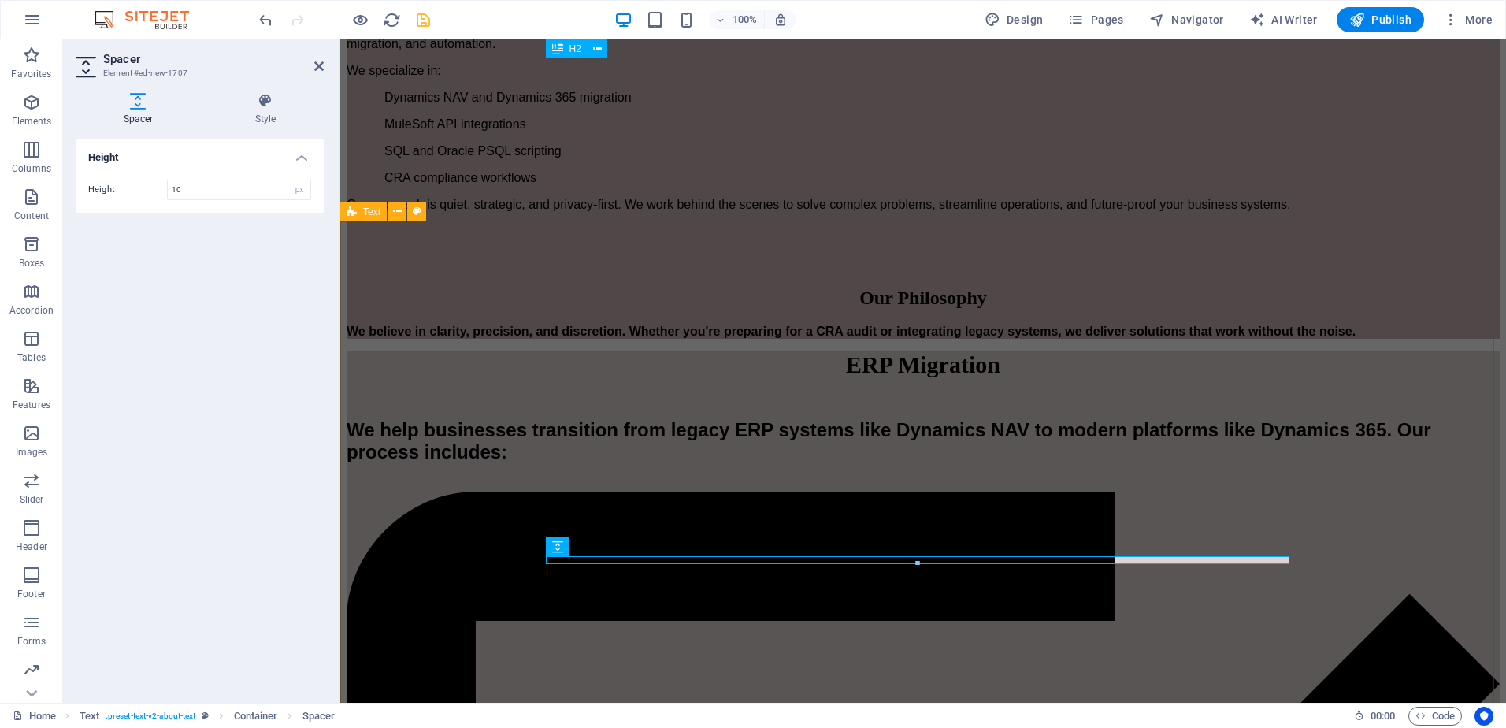
type input "10"
click at [377, 339] on div "Who We Are CascadeLogic is a discreet consultancy based in Canada. Founded by a…" at bounding box center [923, 151] width 1153 height 373
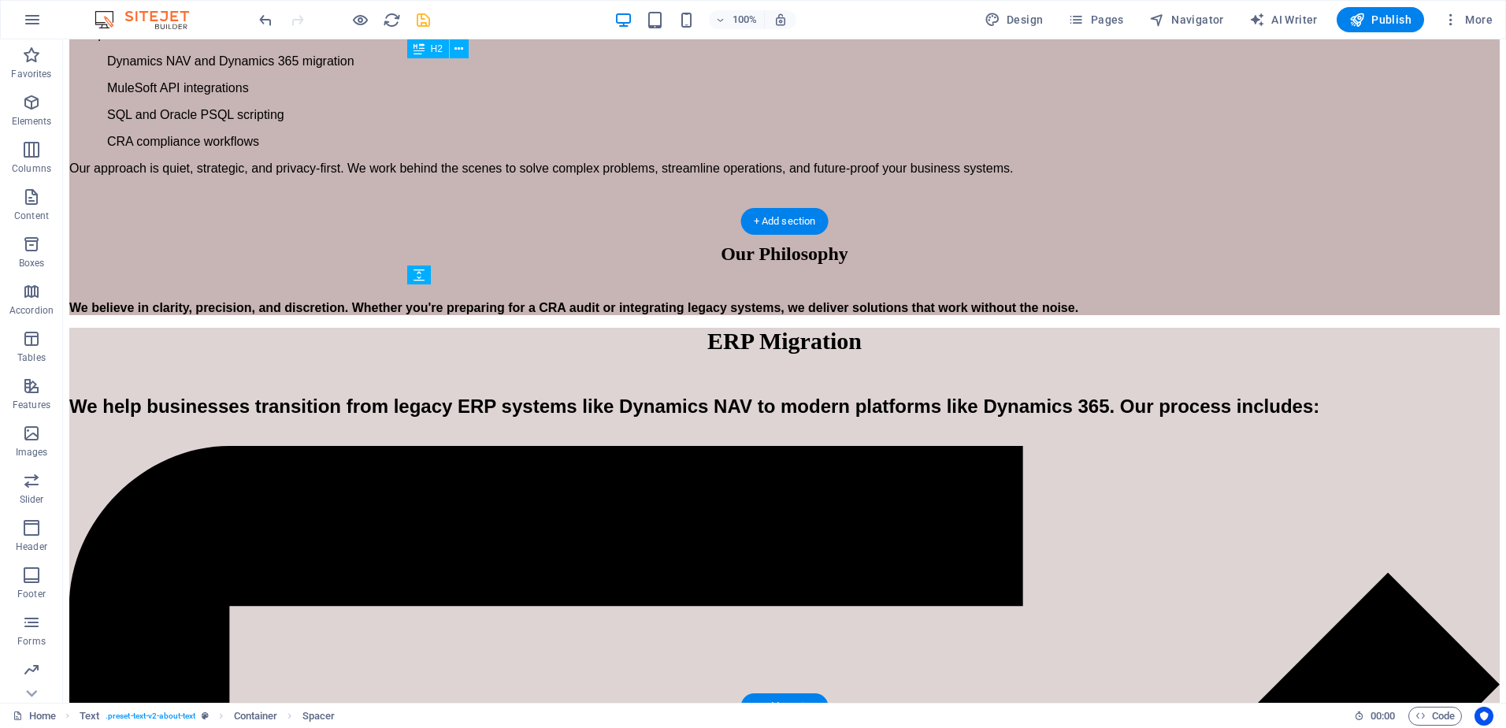
drag, startPoint x: 585, startPoint y: 559, endPoint x: 586, endPoint y: 597, distance: 37.8
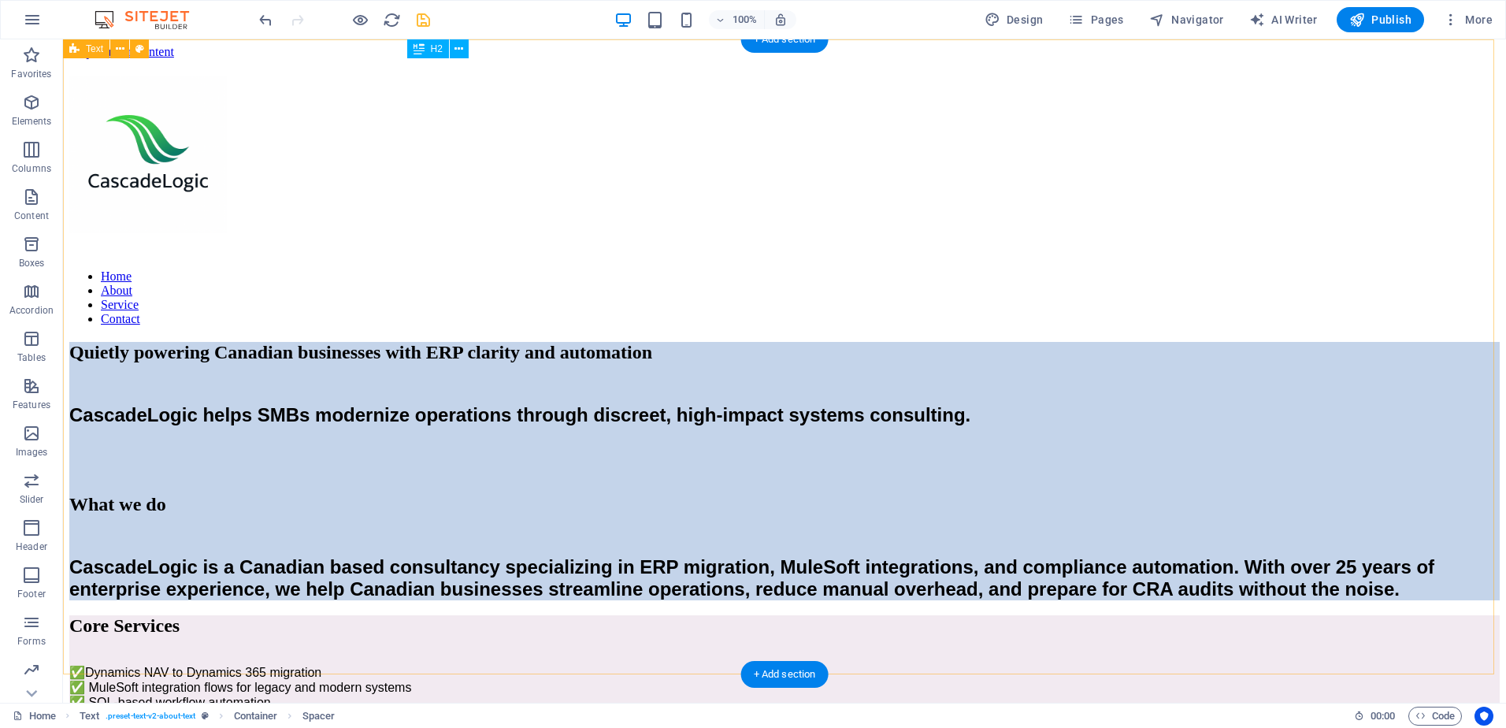
scroll to position [0, 0]
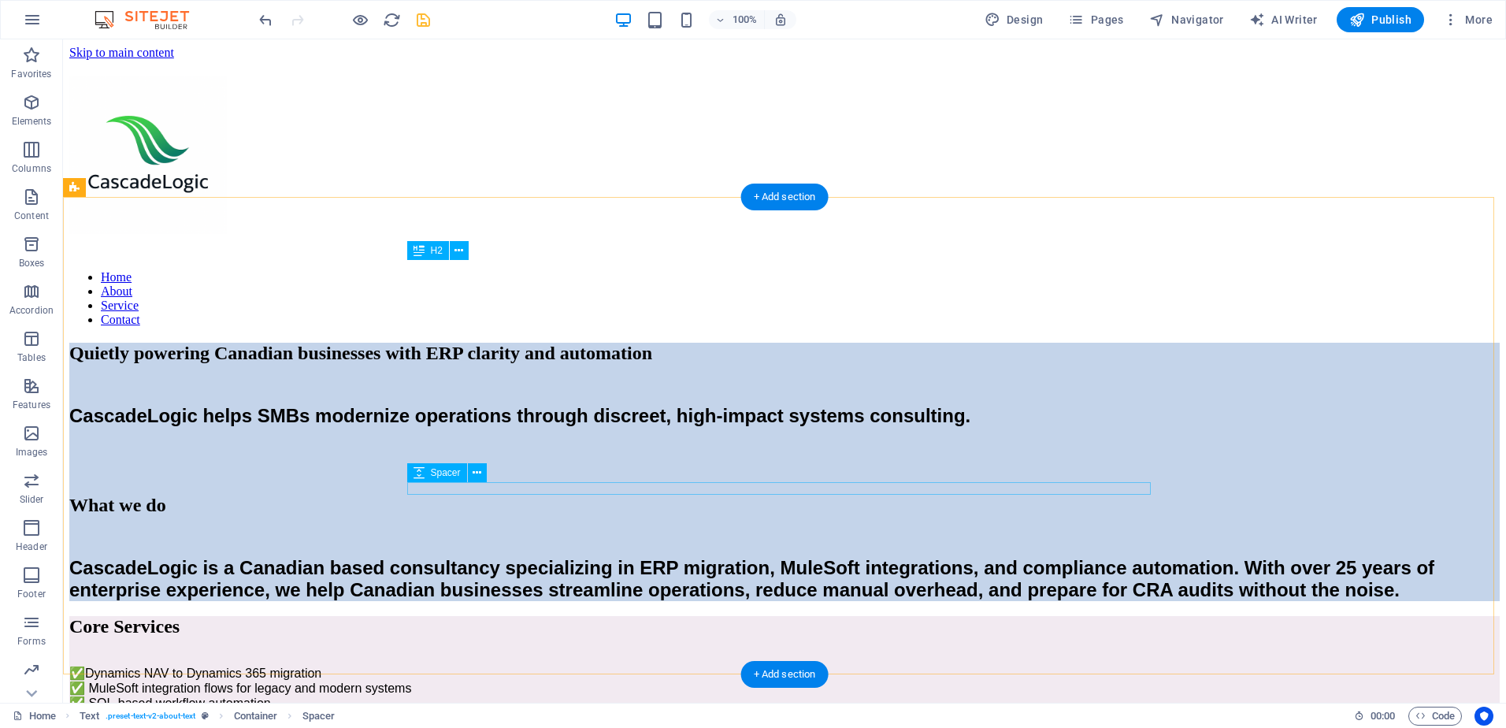
click at [503, 532] on div at bounding box center [784, 538] width 1431 height 13
select select "rem"
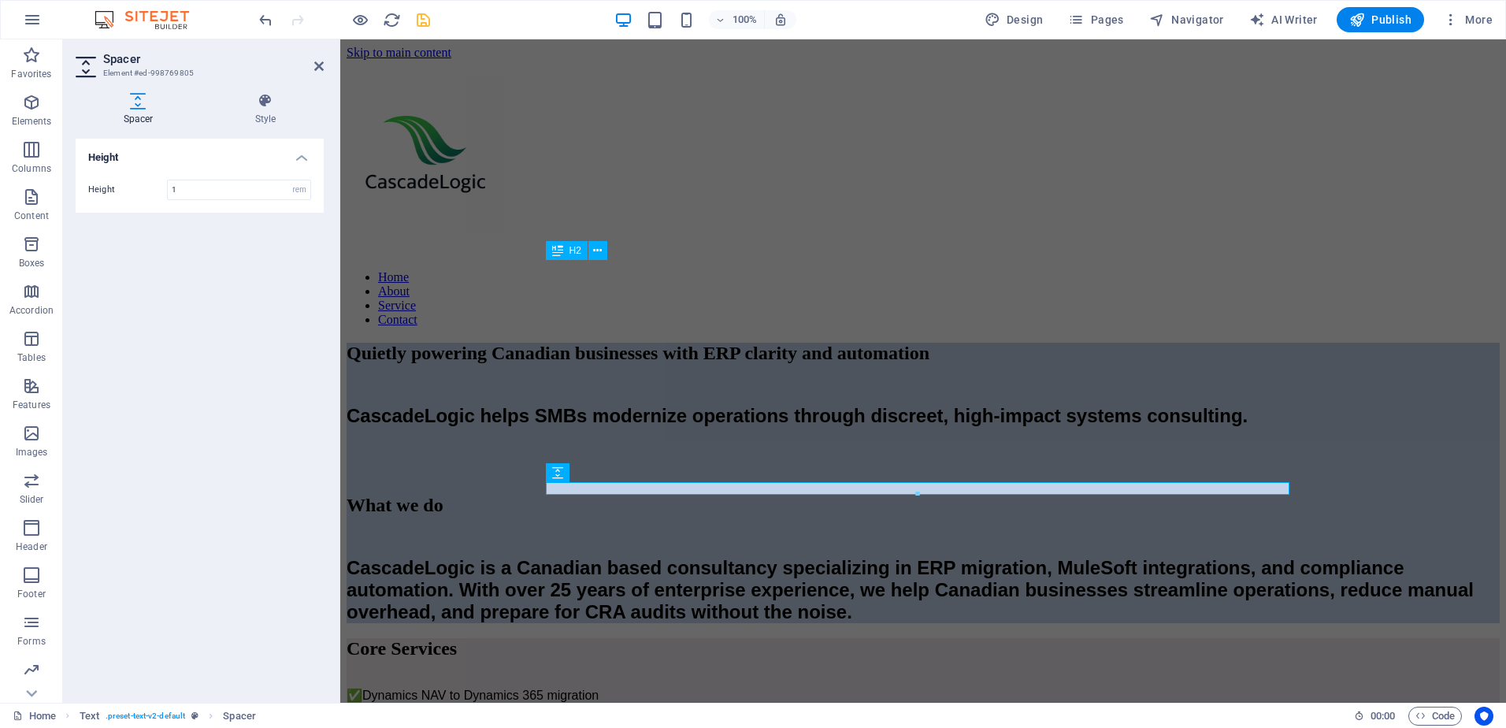
click at [281, 262] on div "Height Height 1 px rem vh vw" at bounding box center [200, 415] width 248 height 552
click at [181, 187] on input "1" at bounding box center [239, 189] width 143 height 19
type input "10"
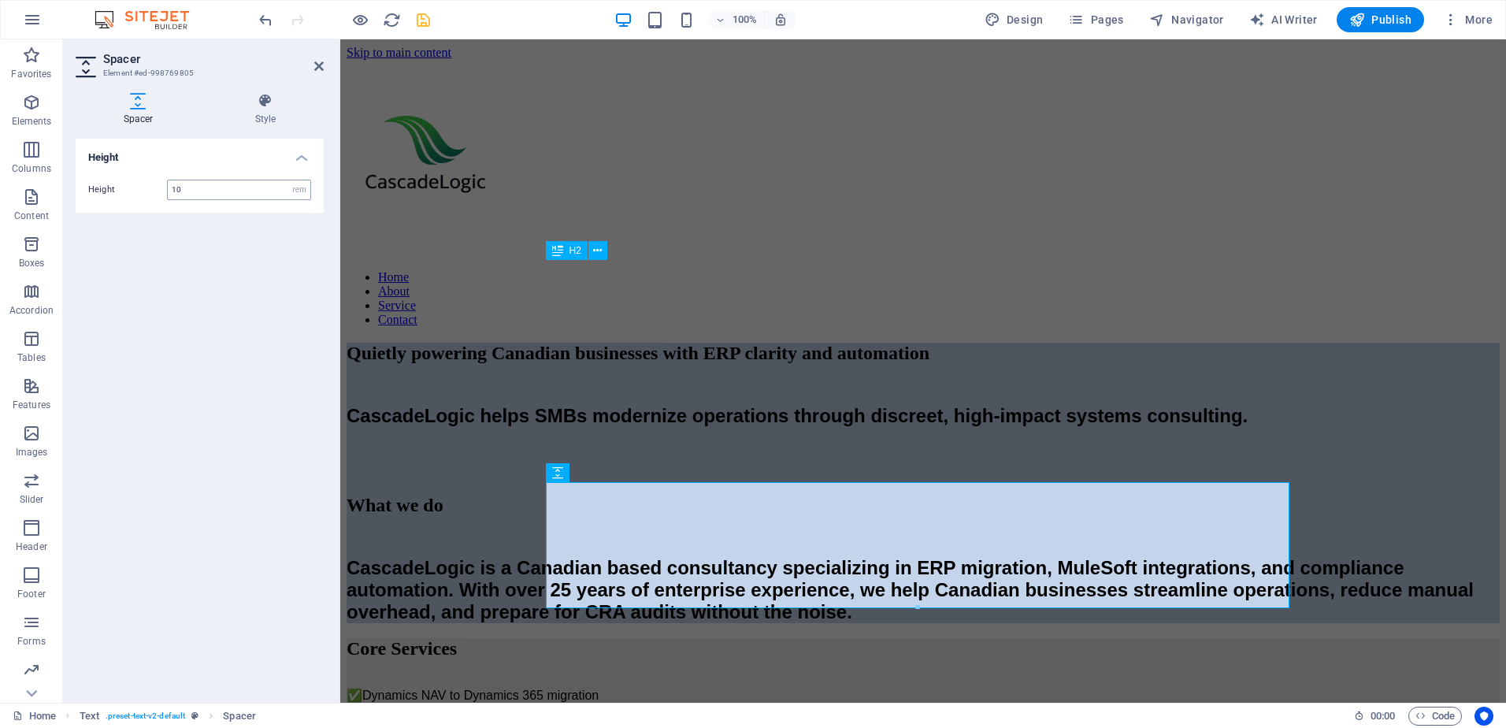
click at [310, 191] on div "10 px rem vh vw" at bounding box center [239, 190] width 144 height 20
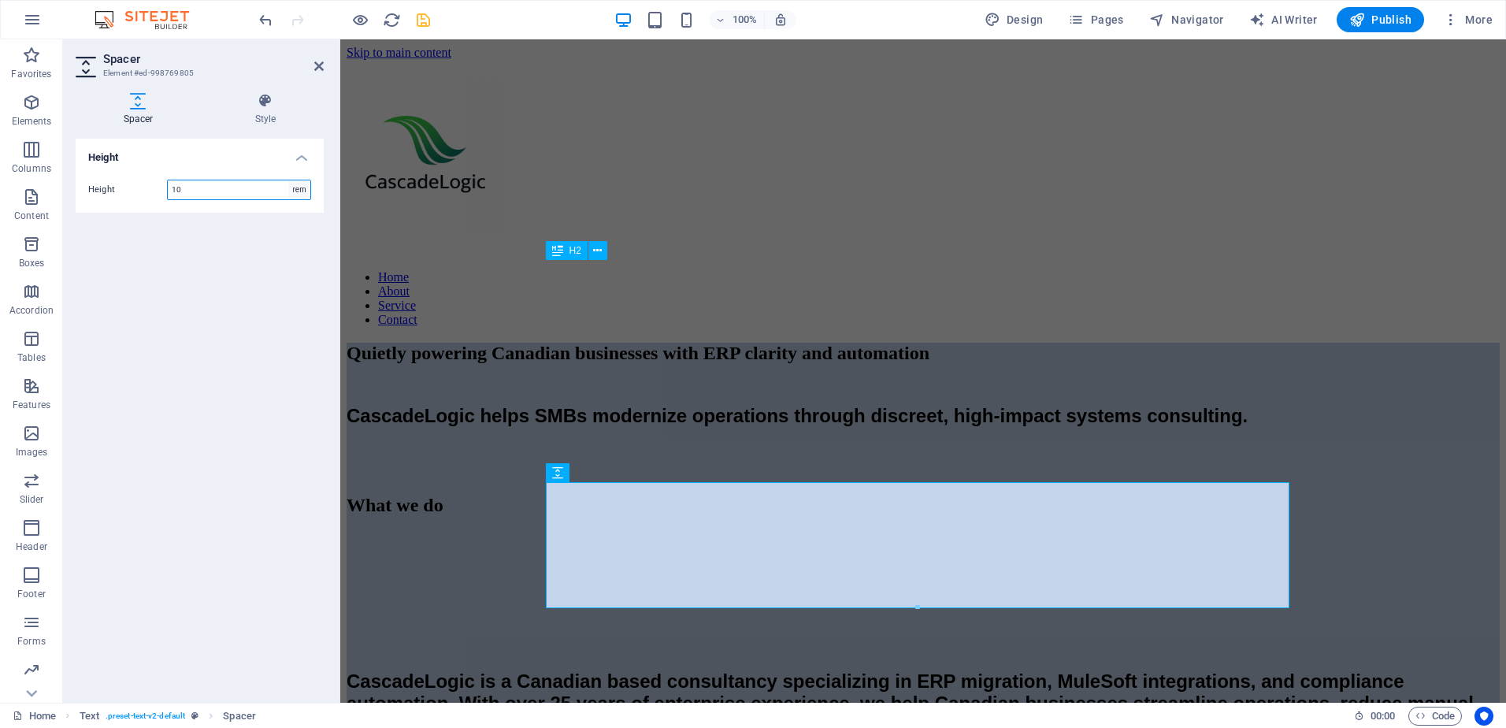
click at [300, 191] on select "px rem vh vw" at bounding box center [299, 189] width 22 height 19
select select "px"
click at [288, 180] on select "px rem vh vw" at bounding box center [299, 189] width 22 height 19
click at [202, 199] on div "160 px rem vh vw" at bounding box center [239, 190] width 144 height 20
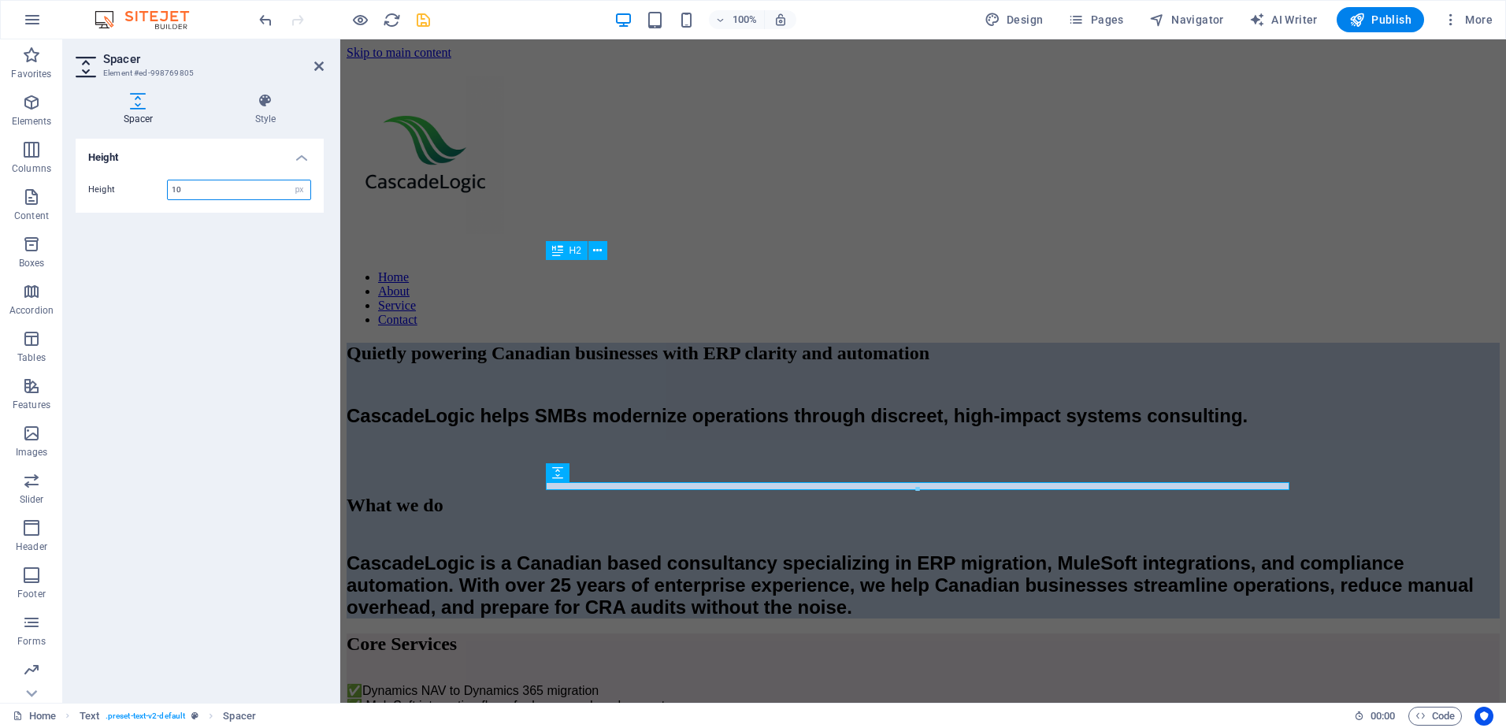
type input "10"
click at [225, 264] on div "Height Height 10 px rem vh vw" at bounding box center [200, 415] width 248 height 552
click at [617, 380] on div at bounding box center [923, 386] width 1153 height 13
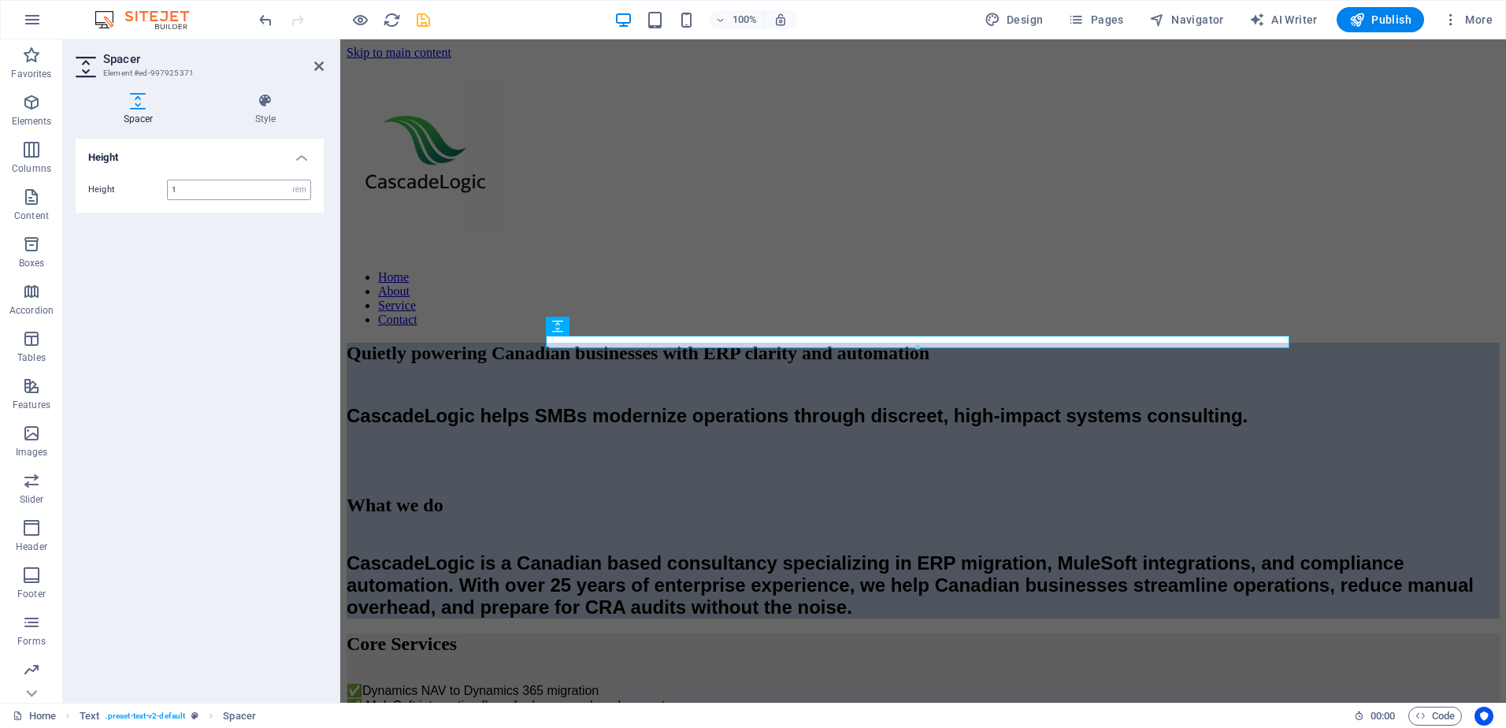
click at [197, 189] on input "1" at bounding box center [239, 189] width 143 height 19
click at [299, 190] on select "px rem vh vw" at bounding box center [299, 189] width 22 height 19
select select "px"
click at [288, 180] on select "px rem vh vw" at bounding box center [299, 189] width 22 height 19
click at [216, 185] on input "16" at bounding box center [239, 189] width 143 height 19
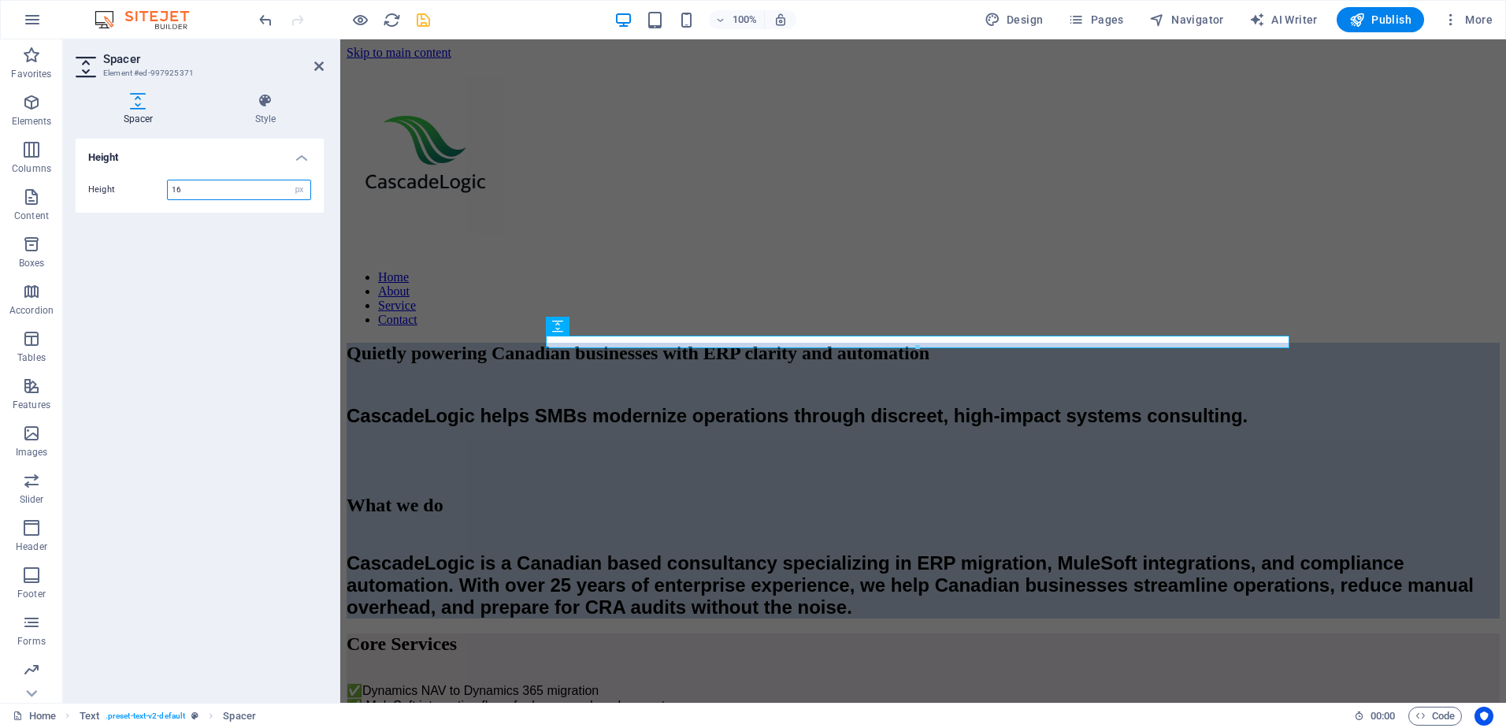
drag, startPoint x: 216, startPoint y: 185, endPoint x: 162, endPoint y: 185, distance: 54.4
click at [162, 185] on div "Height 16 px rem vh vw" at bounding box center [199, 190] width 223 height 20
type input "10"
click at [201, 288] on div "Height Height 10 px rem vh vw" at bounding box center [200, 415] width 248 height 552
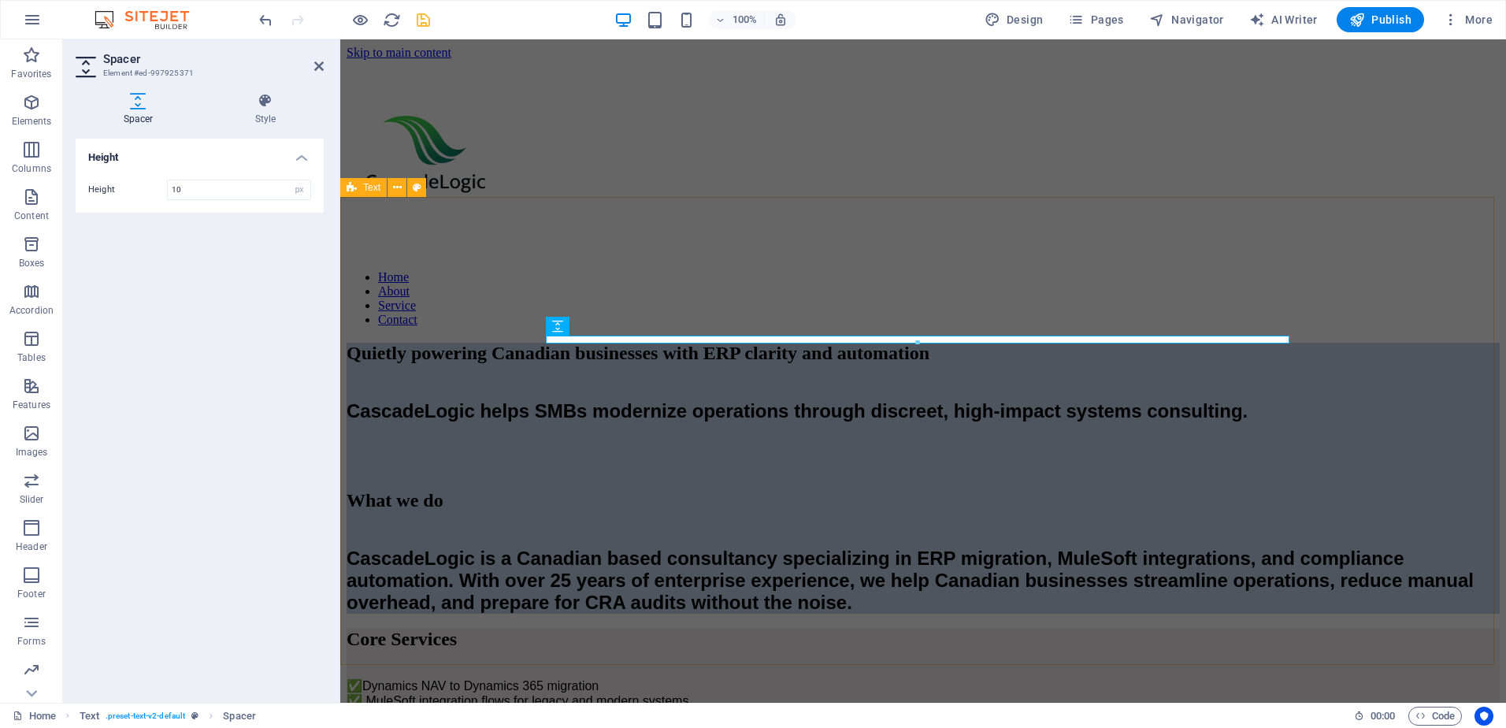
click at [414, 401] on div "Quietly powering Canadian businesses with ERP clarity and automation CascadeLog…" at bounding box center [923, 478] width 1153 height 271
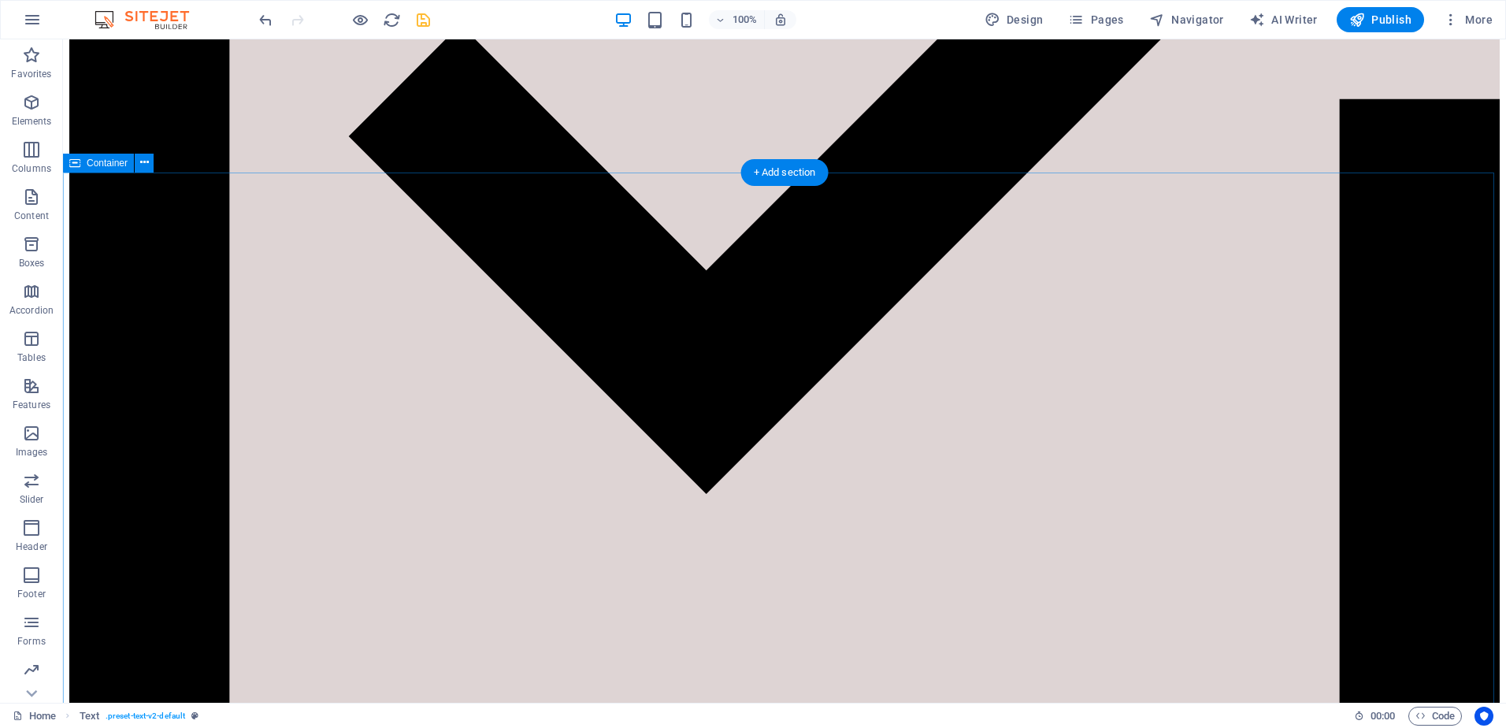
scroll to position [1891, 0]
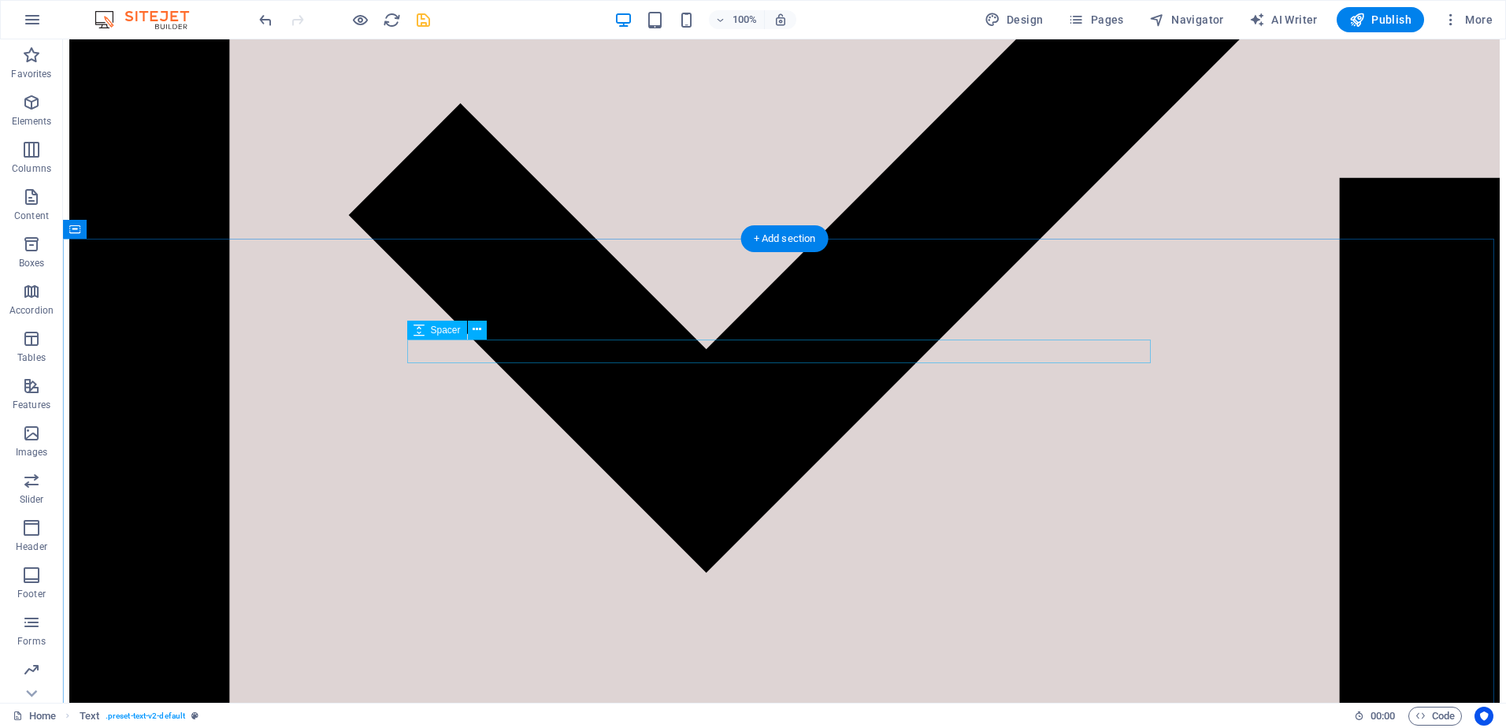
select select "px"
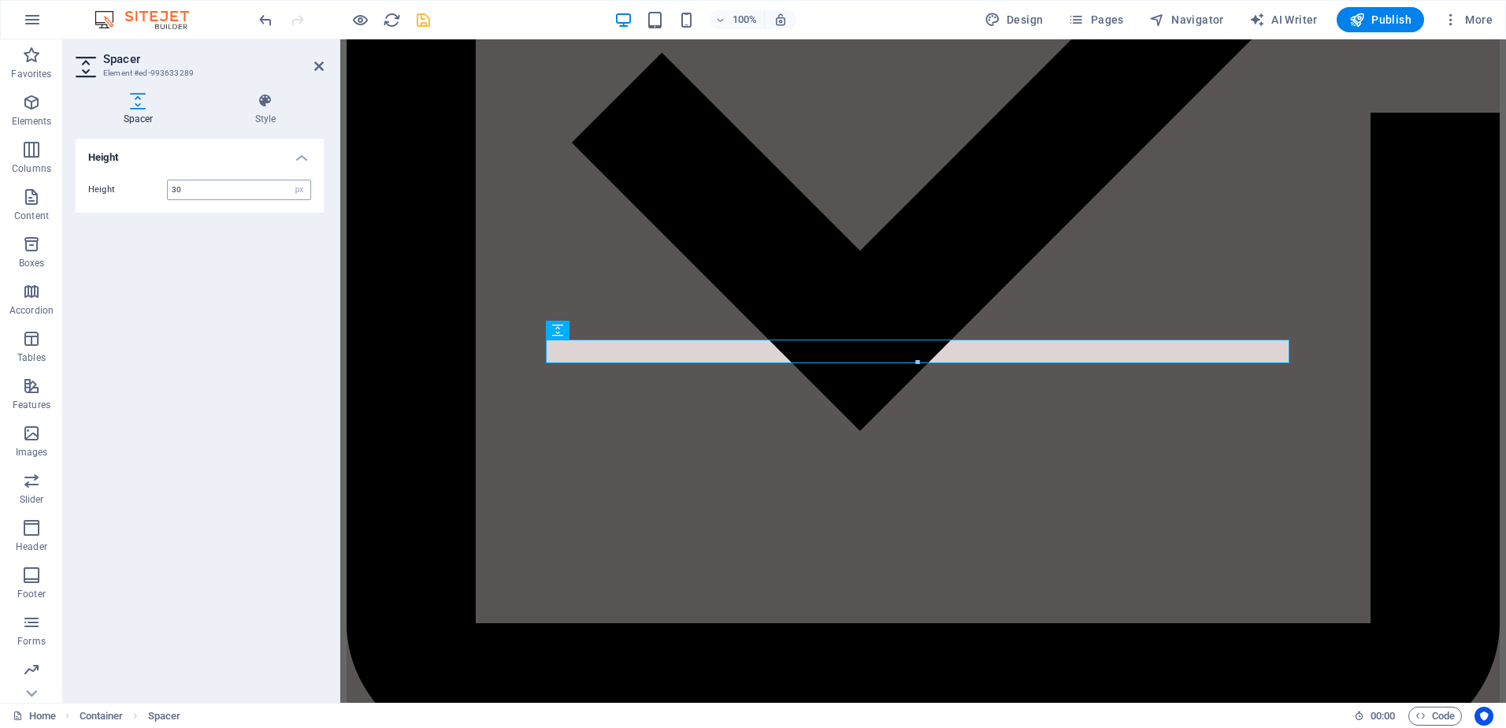
click at [199, 188] on input "30" at bounding box center [239, 189] width 143 height 19
drag, startPoint x: 206, startPoint y: 191, endPoint x: 169, endPoint y: 191, distance: 37.0
click at [169, 191] on input "30" at bounding box center [239, 189] width 143 height 19
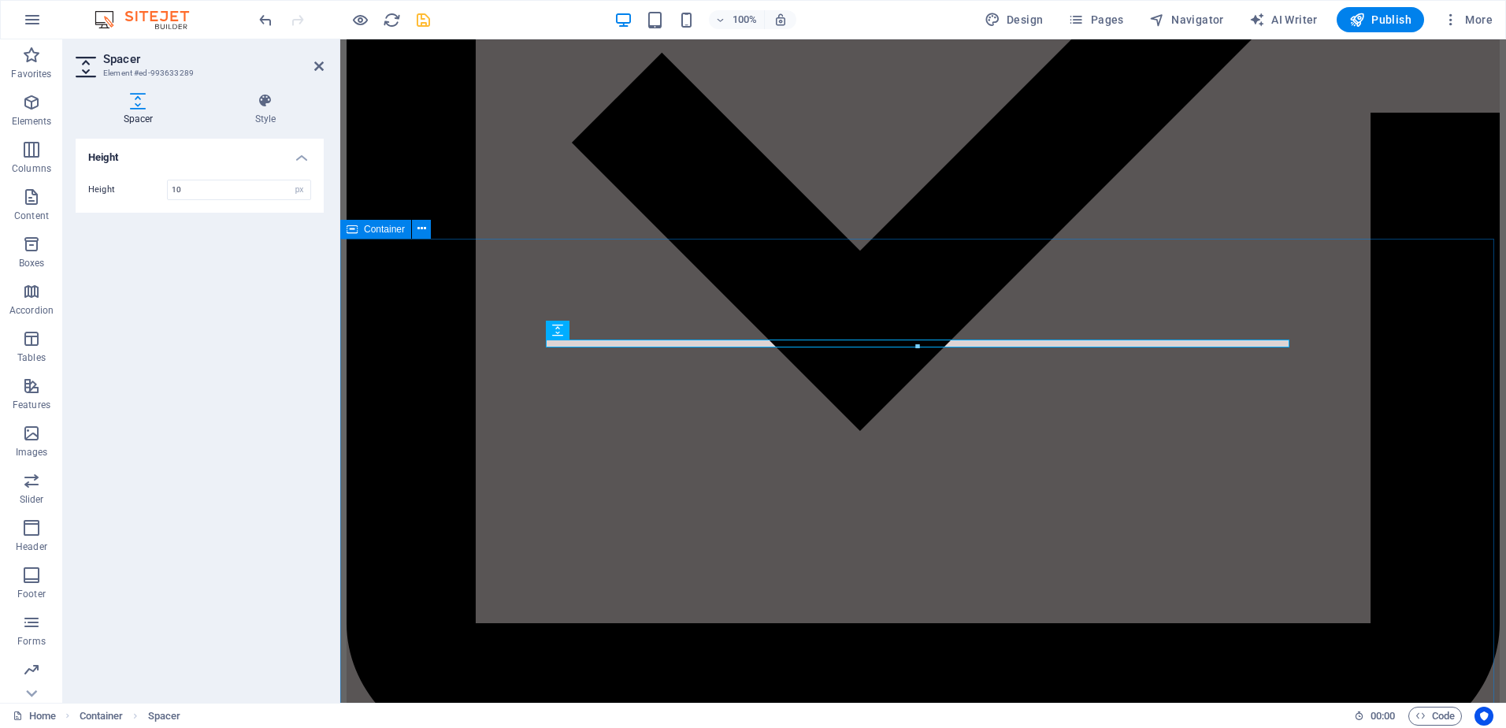
type input "10"
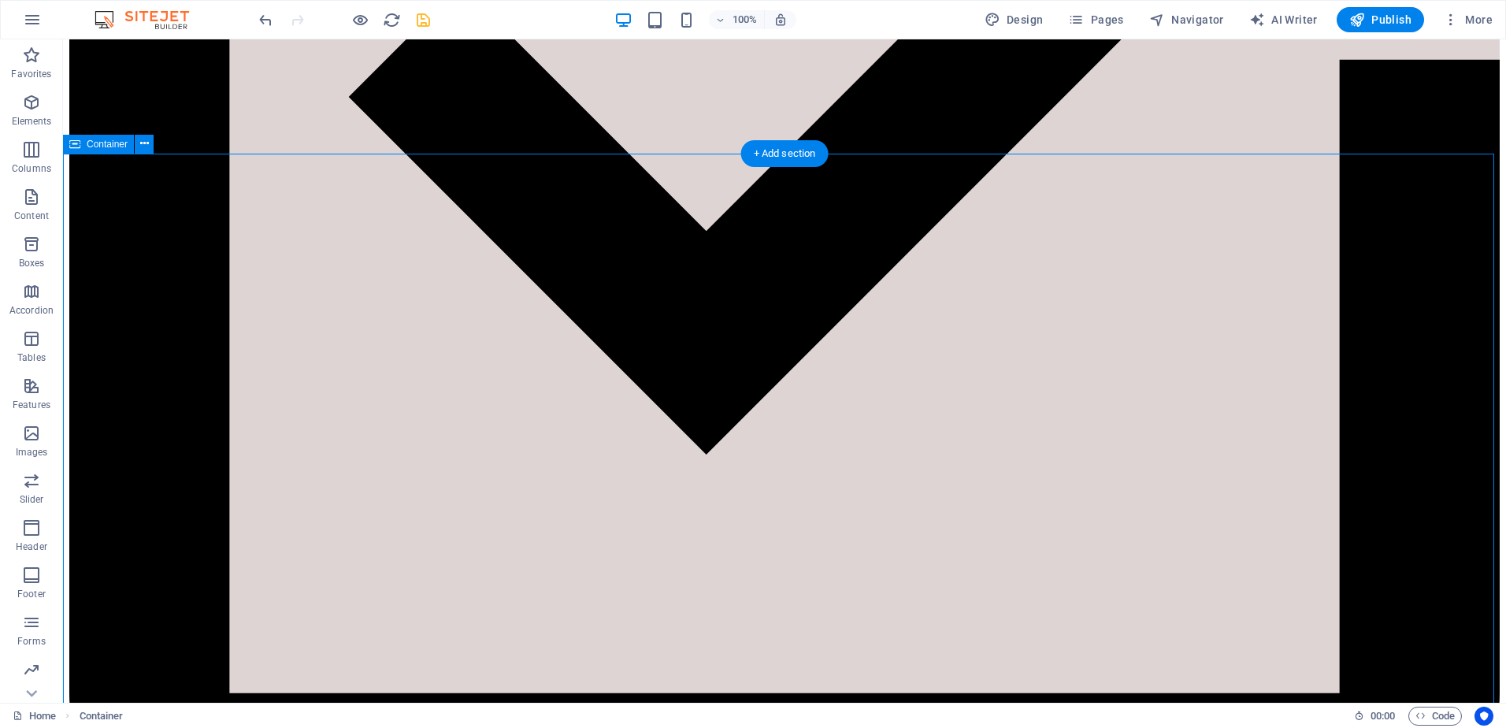
scroll to position [2049, 0]
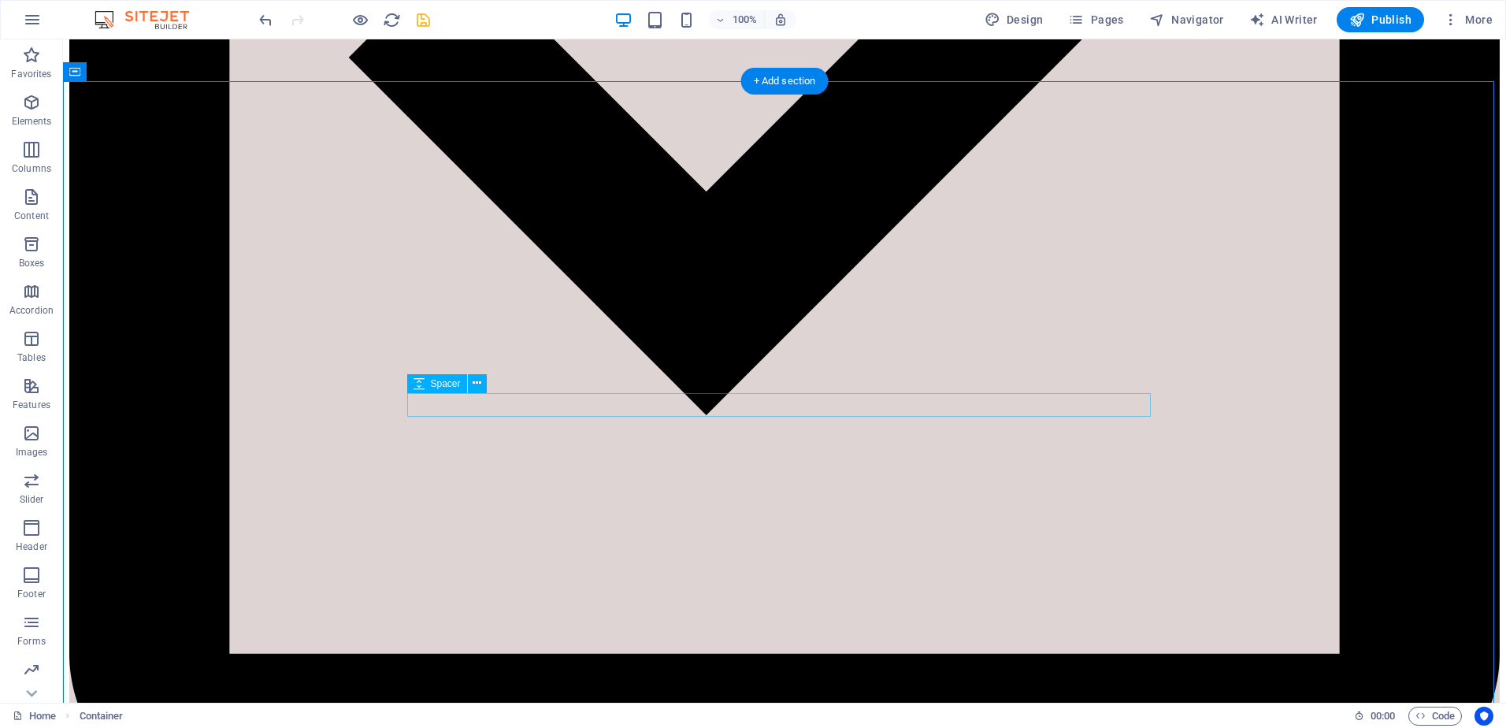
select select "px"
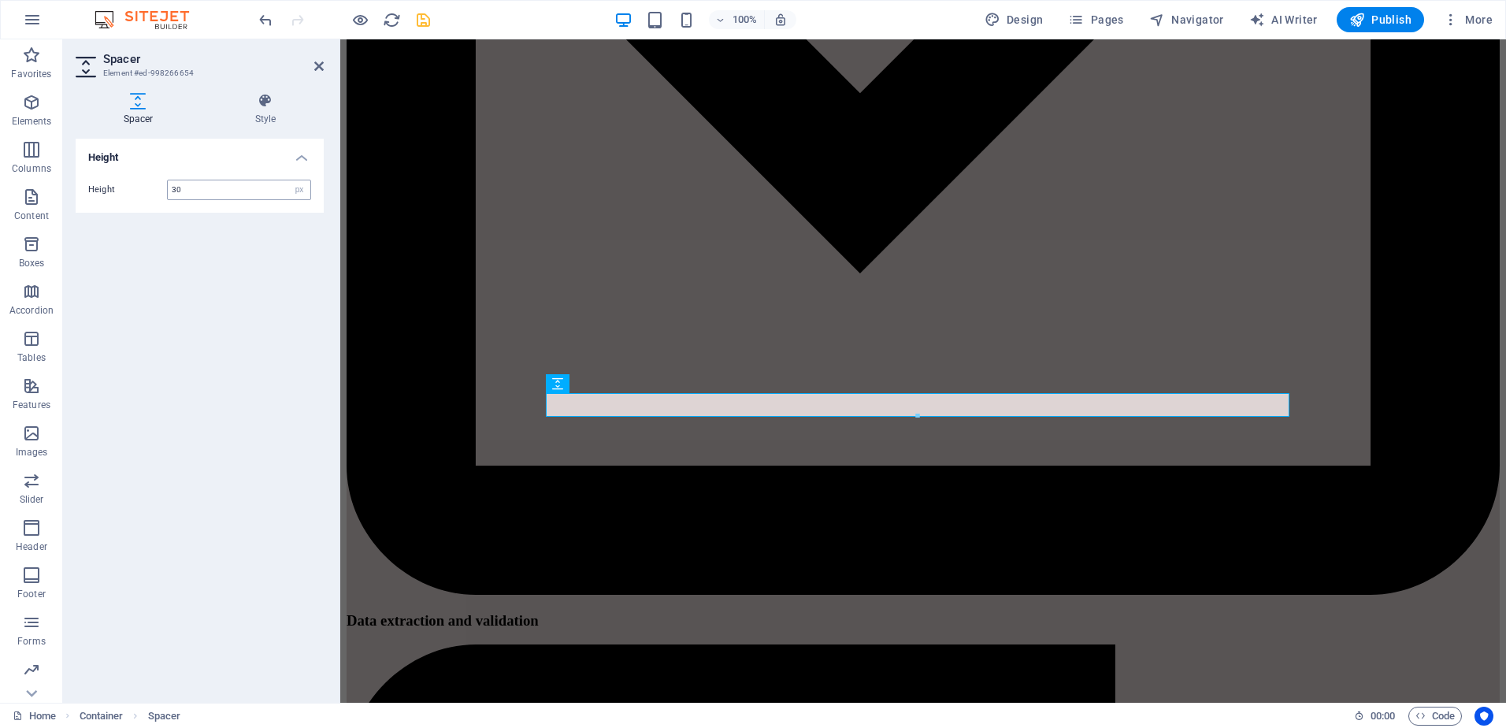
click at [189, 184] on input "30" at bounding box center [239, 189] width 143 height 19
drag, startPoint x: 198, startPoint y: 188, endPoint x: 153, endPoint y: 185, distance: 45.0
click at [153, 185] on div "Height 30 px rem vh vw" at bounding box center [199, 190] width 223 height 20
type input "10"
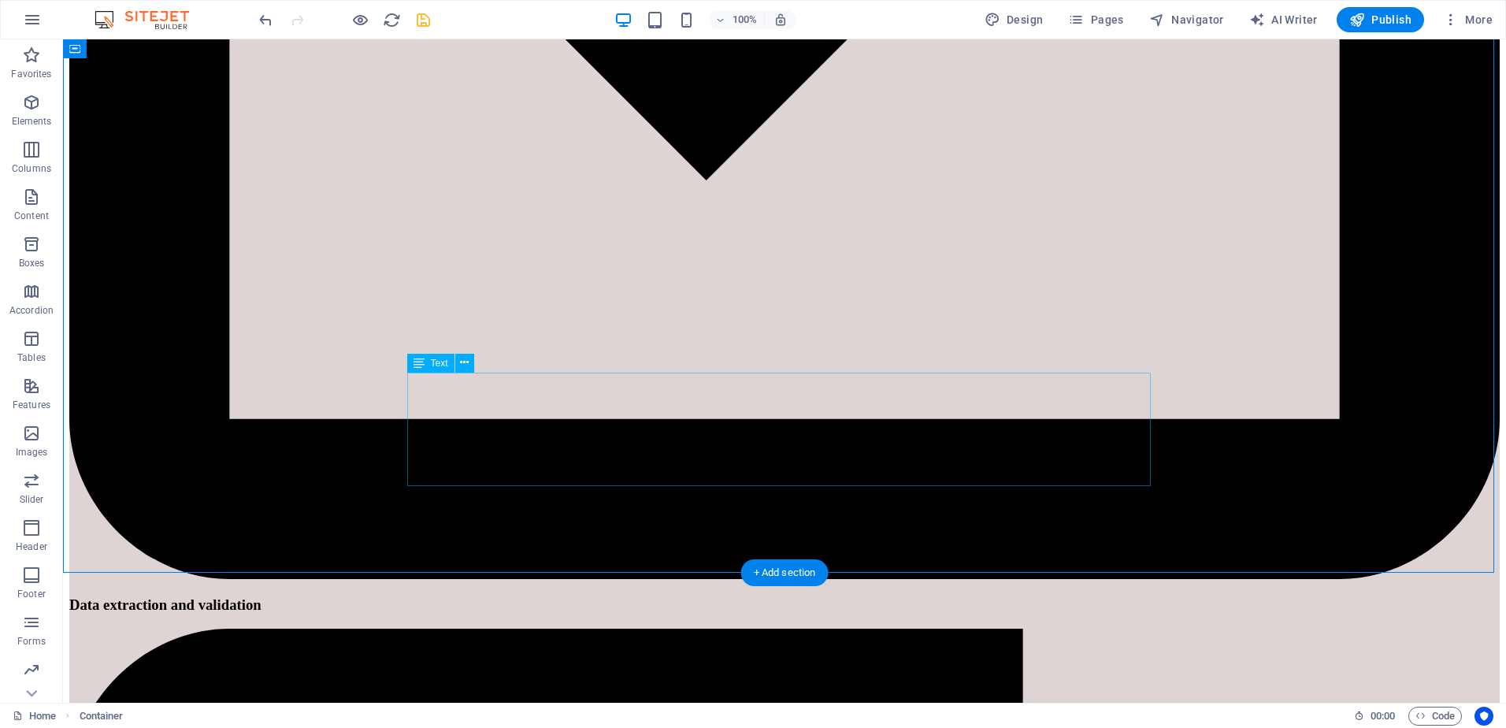
scroll to position [2285, 0]
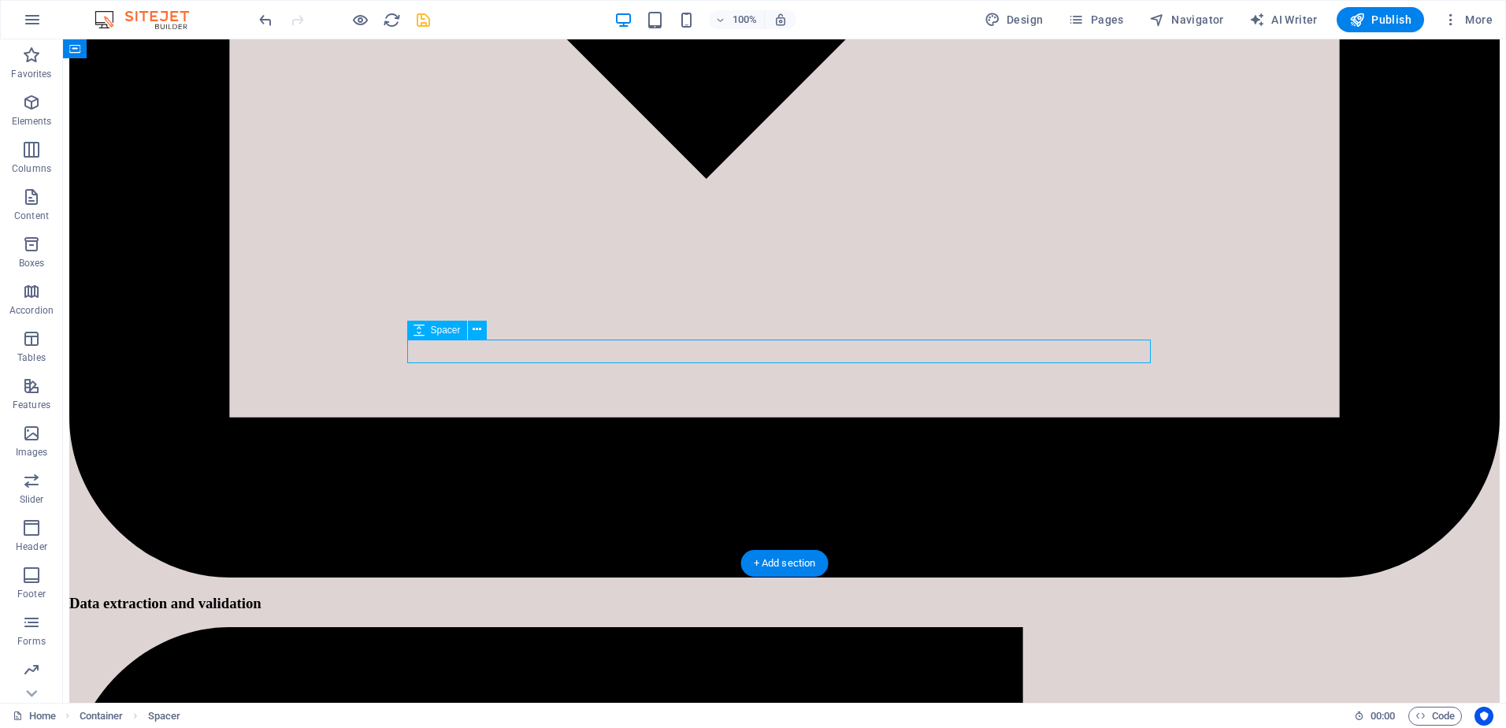
select select "px"
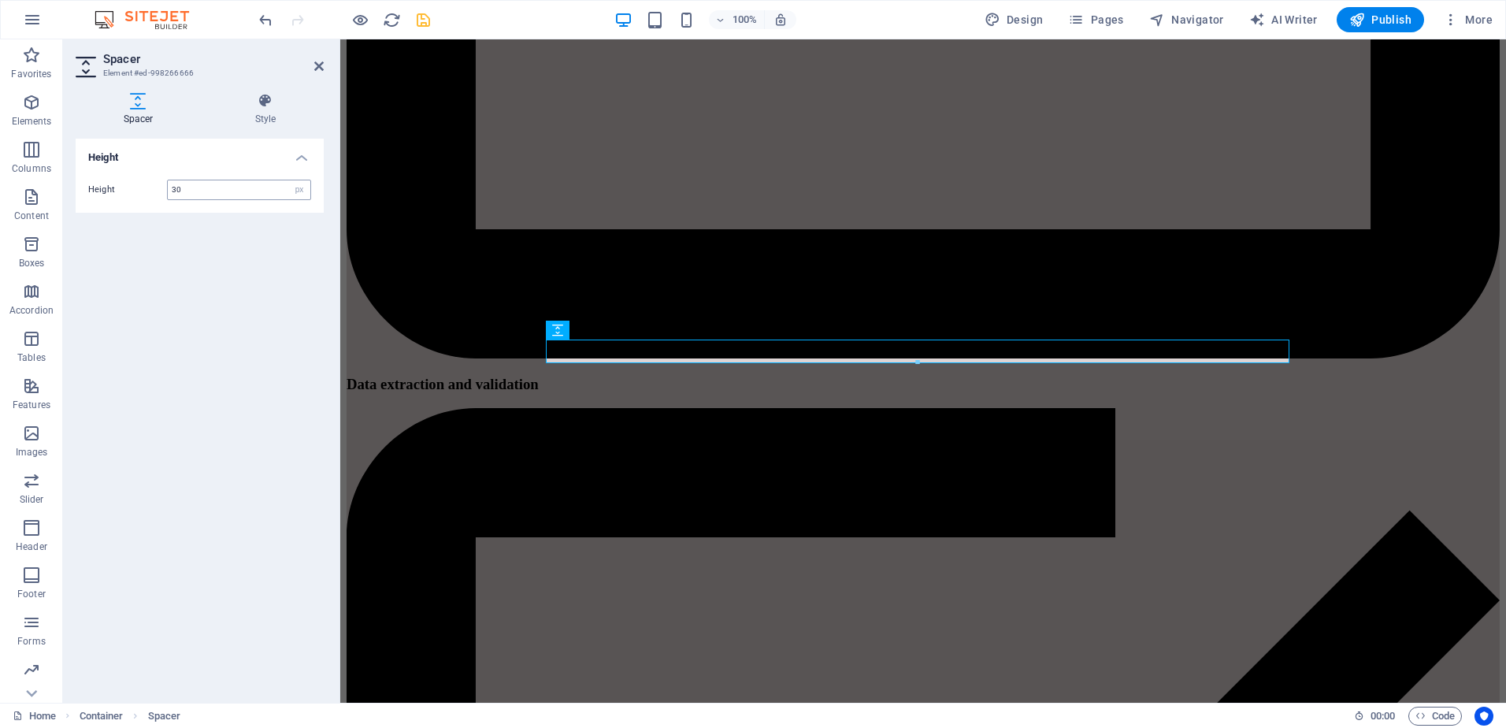
click at [213, 191] on input "30" at bounding box center [239, 189] width 143 height 19
drag, startPoint x: 230, startPoint y: 188, endPoint x: 148, endPoint y: 189, distance: 81.9
click at [148, 189] on div "Height 30 px rem vh vw" at bounding box center [199, 190] width 223 height 20
type input "10"
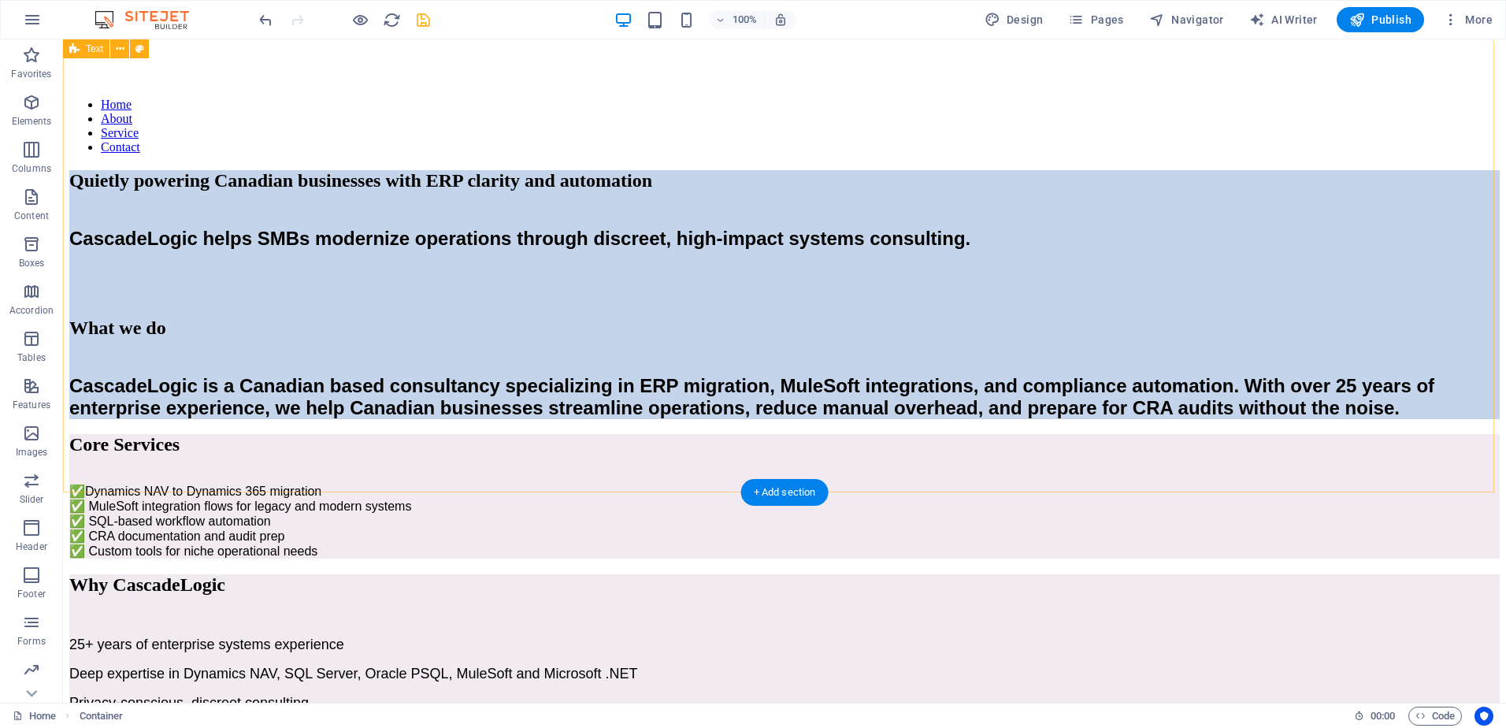
scroll to position [0, 0]
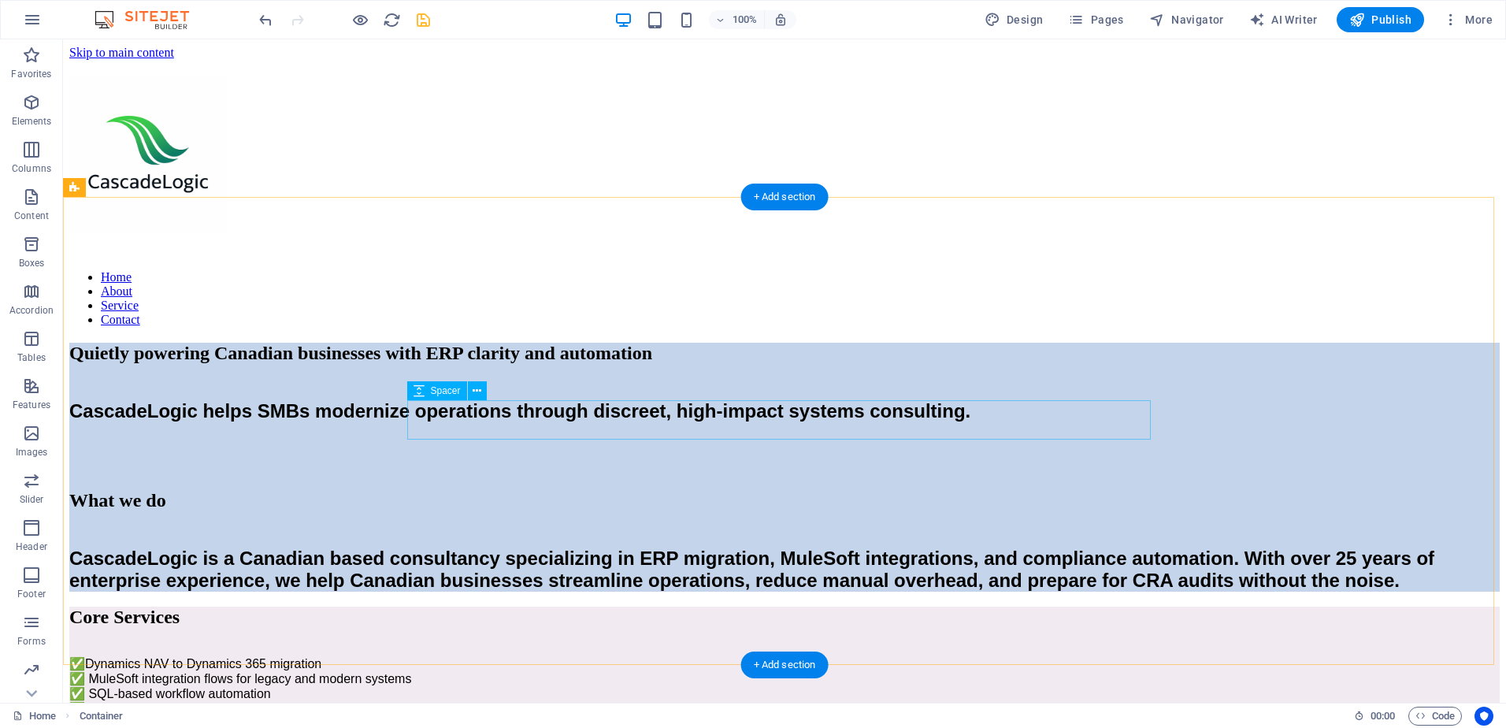
click at [518, 435] on div at bounding box center [784, 454] width 1431 height 39
select select "px"
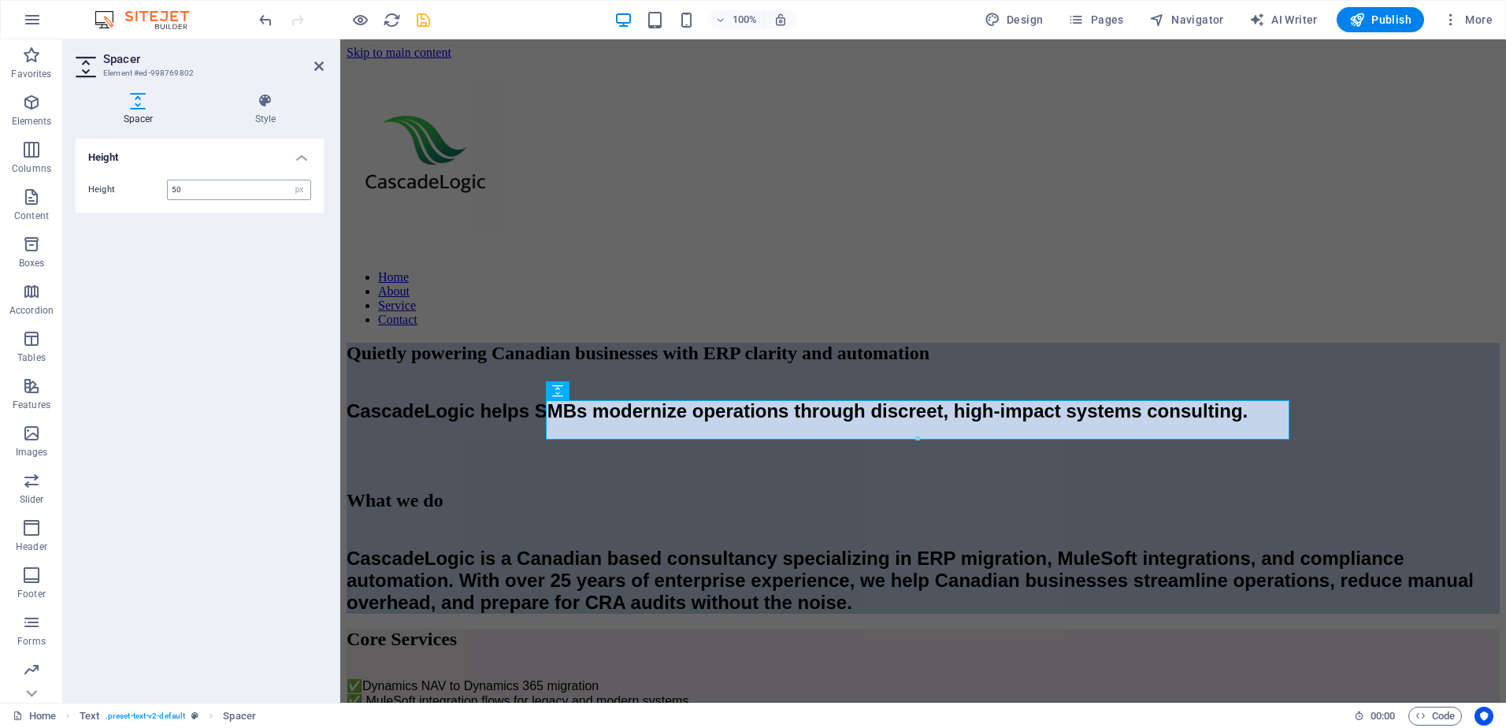
click at [178, 189] on input "50" at bounding box center [239, 189] width 143 height 19
drag, startPoint x: 197, startPoint y: 190, endPoint x: 158, endPoint y: 190, distance: 39.4
click at [158, 190] on div "Height 50 px rem vh vw" at bounding box center [199, 190] width 223 height 20
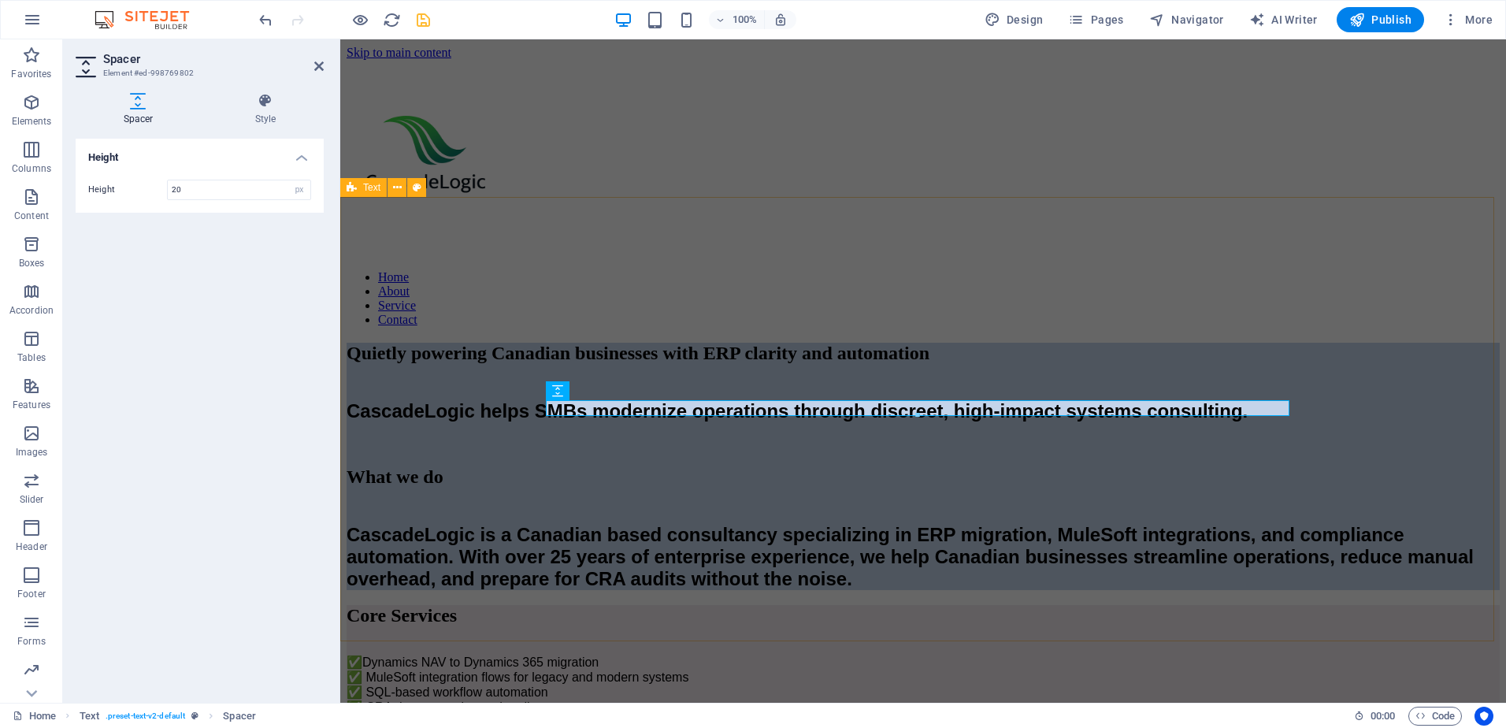
type input "20"
click at [429, 381] on div "Quietly powering Canadian businesses with ERP clarity and automation CascadeLog…" at bounding box center [923, 466] width 1153 height 247
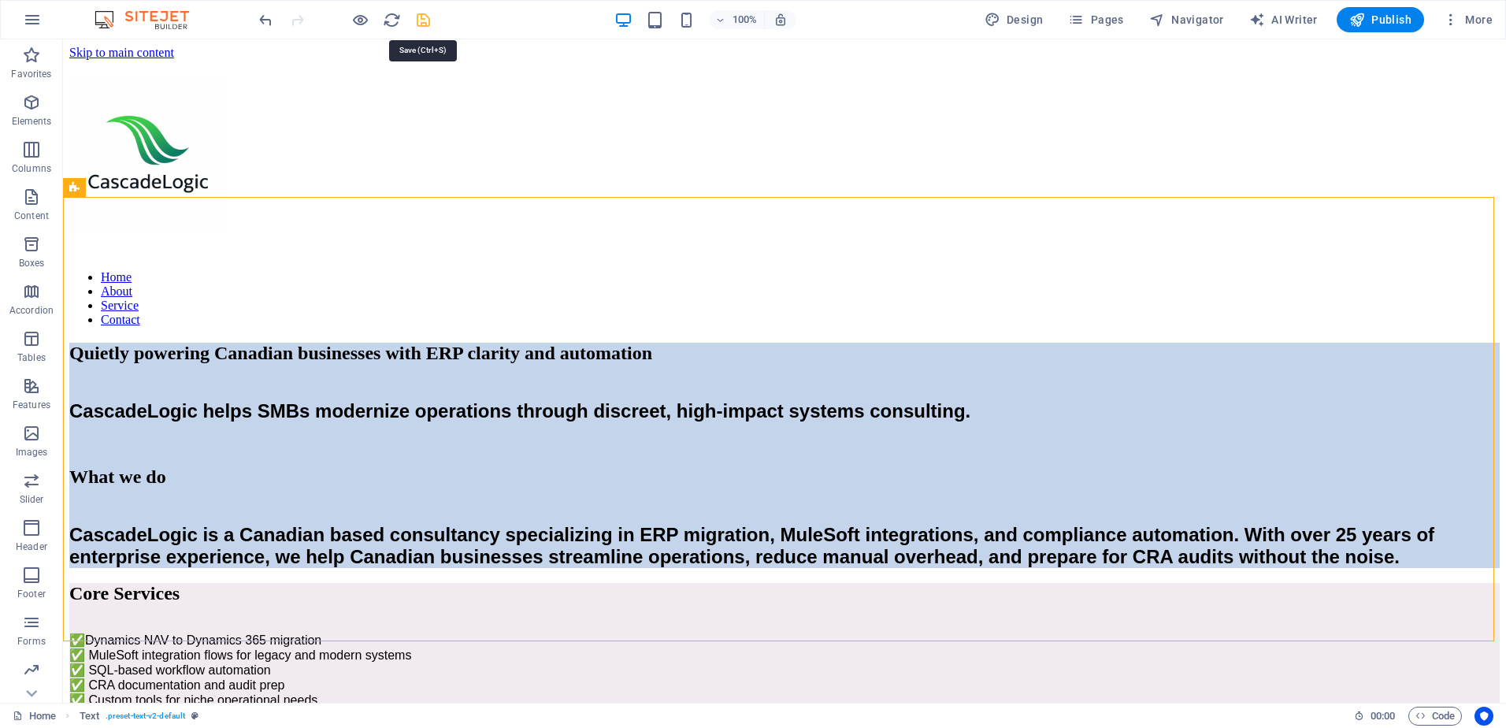
click at [421, 21] on icon "save" at bounding box center [423, 20] width 18 height 18
checkbox input "false"
click at [118, 184] on icon at bounding box center [120, 188] width 9 height 17
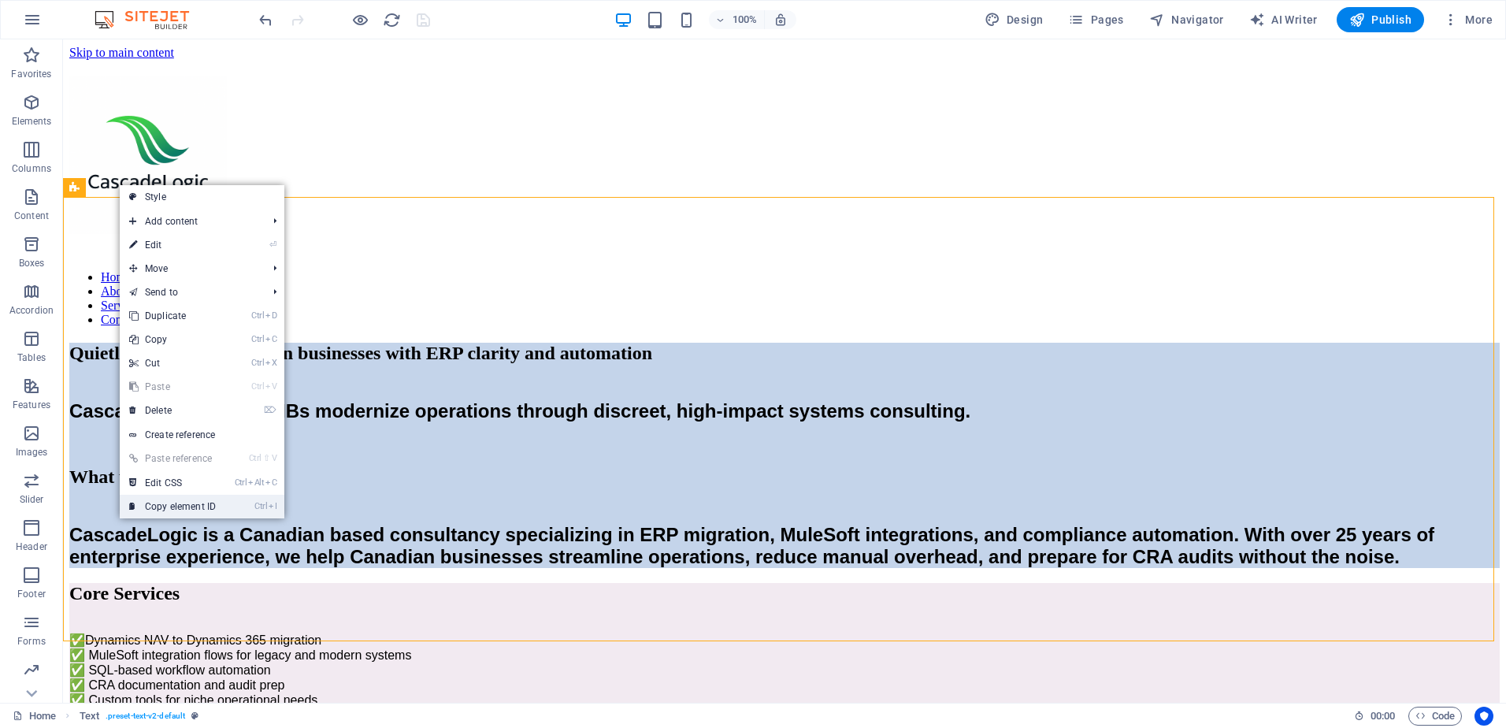
click at [184, 502] on link "Ctrl I Copy element ID" at bounding box center [173, 507] width 106 height 24
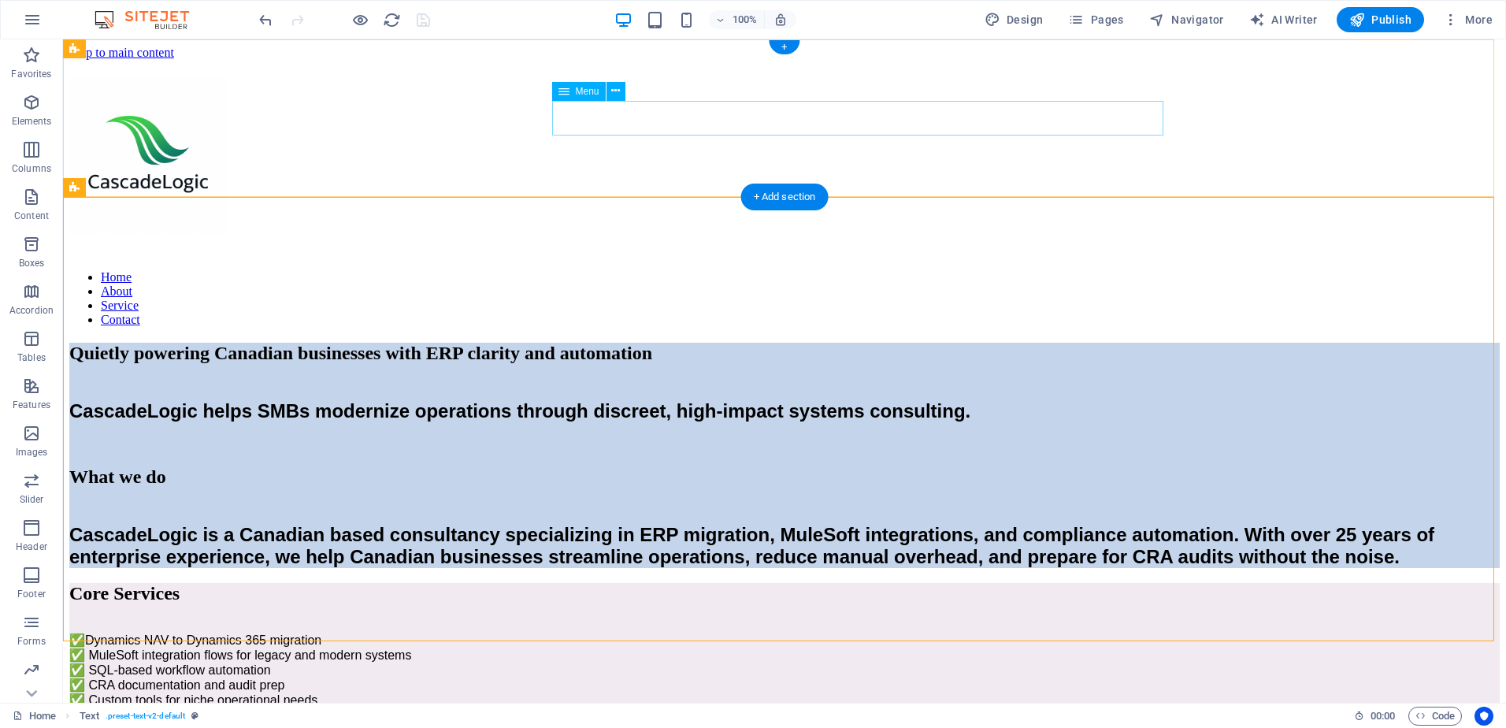
click at [787, 270] on nav "Home About Service Contact" at bounding box center [784, 298] width 1431 height 57
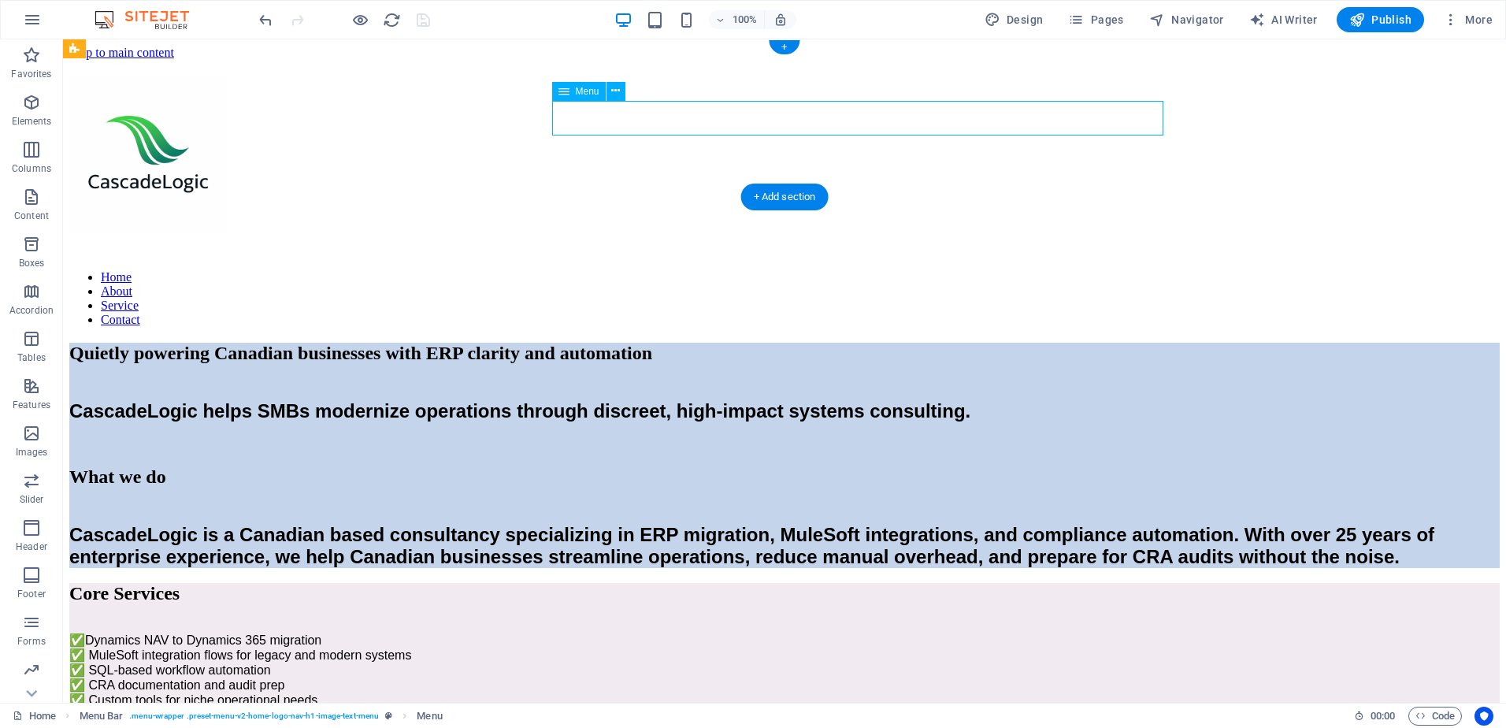
click at [787, 270] on nav "Home About Service Contact" at bounding box center [784, 298] width 1431 height 57
select select
select select "default"
select select
select select "default"
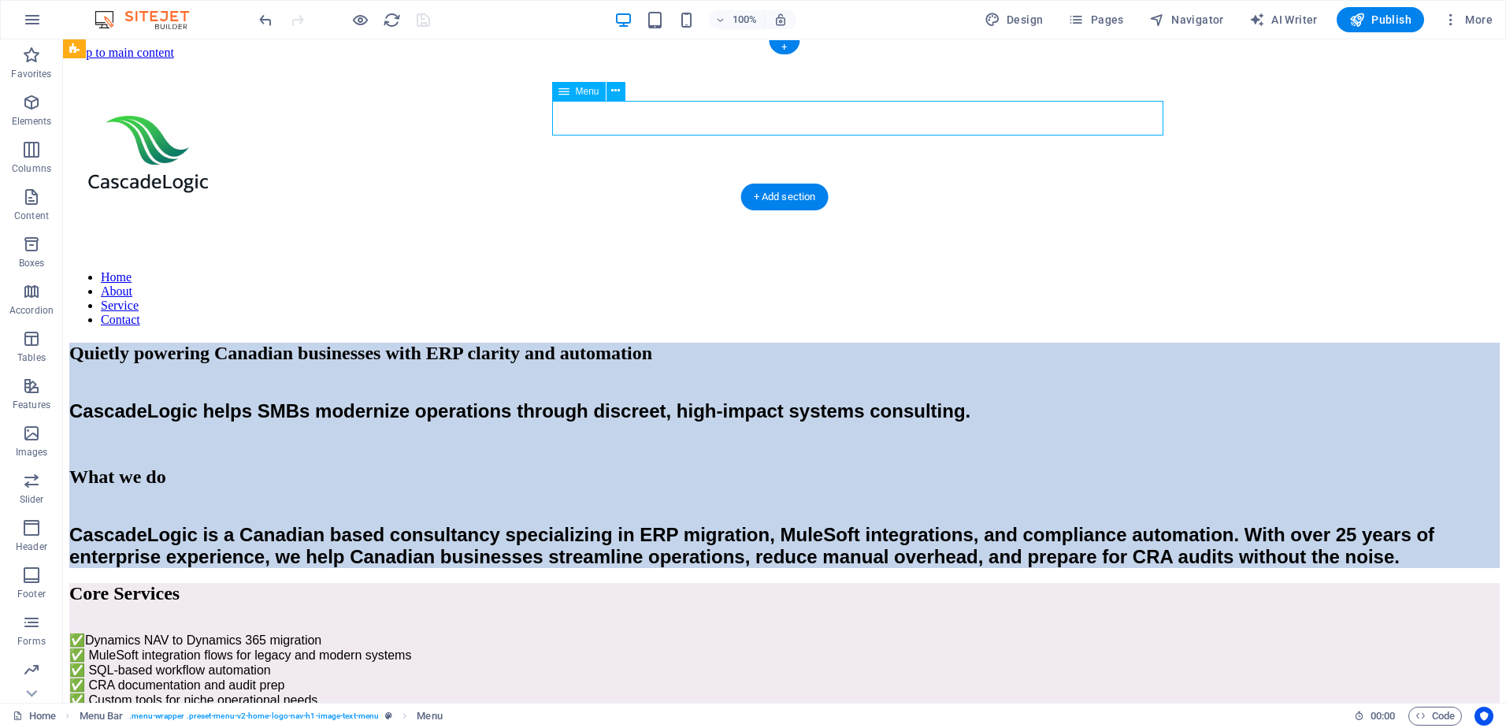
select select
select select "default"
select select
select select "default"
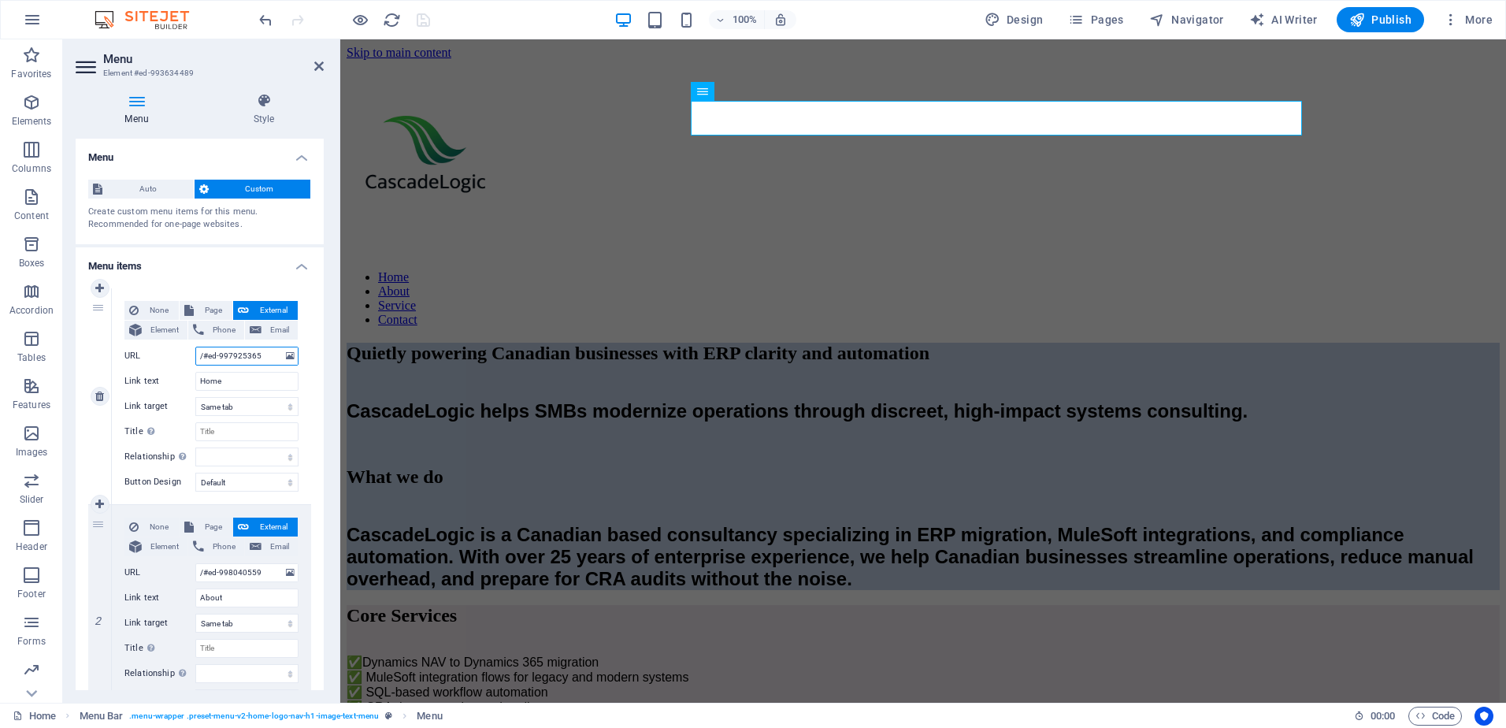
drag, startPoint x: 205, startPoint y: 353, endPoint x: 267, endPoint y: 356, distance: 62.3
click at [267, 356] on input "/#ed-997925365" at bounding box center [246, 356] width 103 height 19
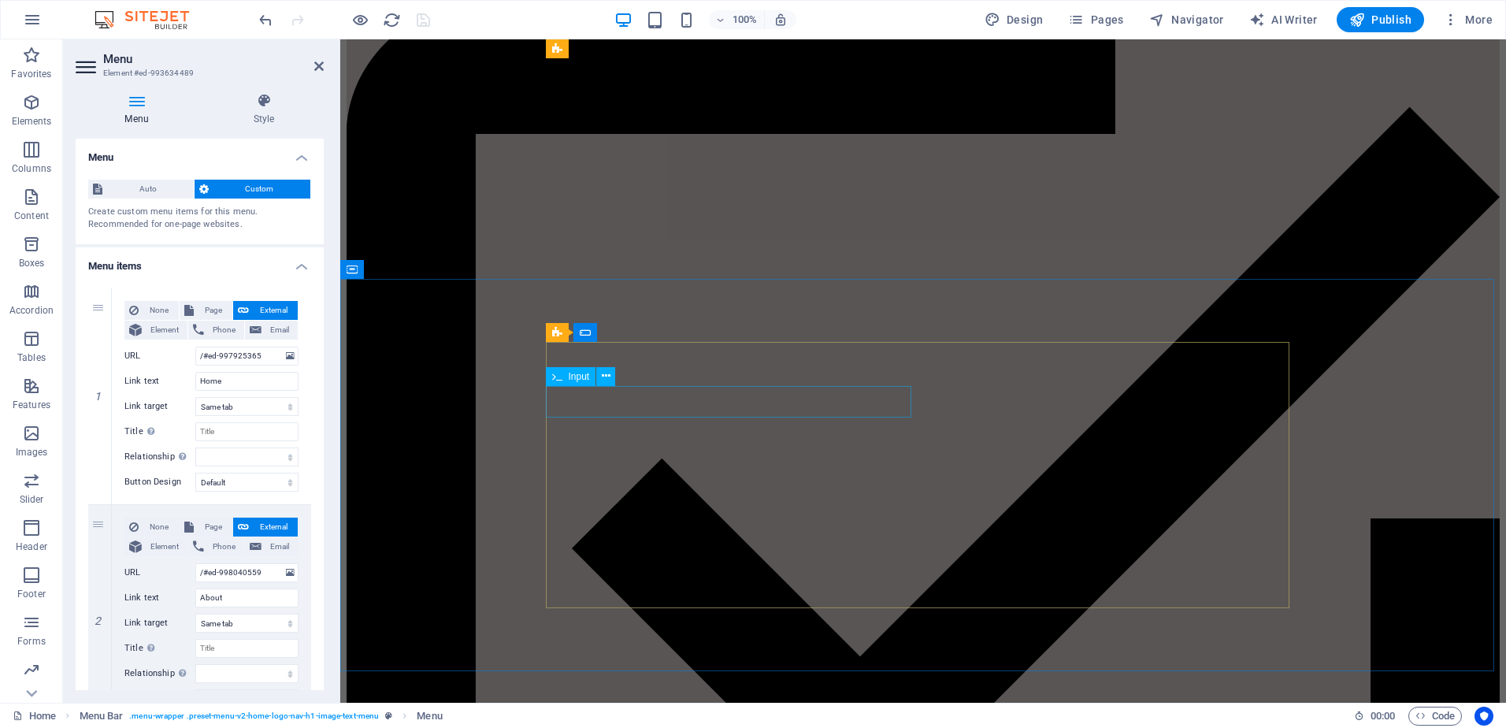
scroll to position [2762, 0]
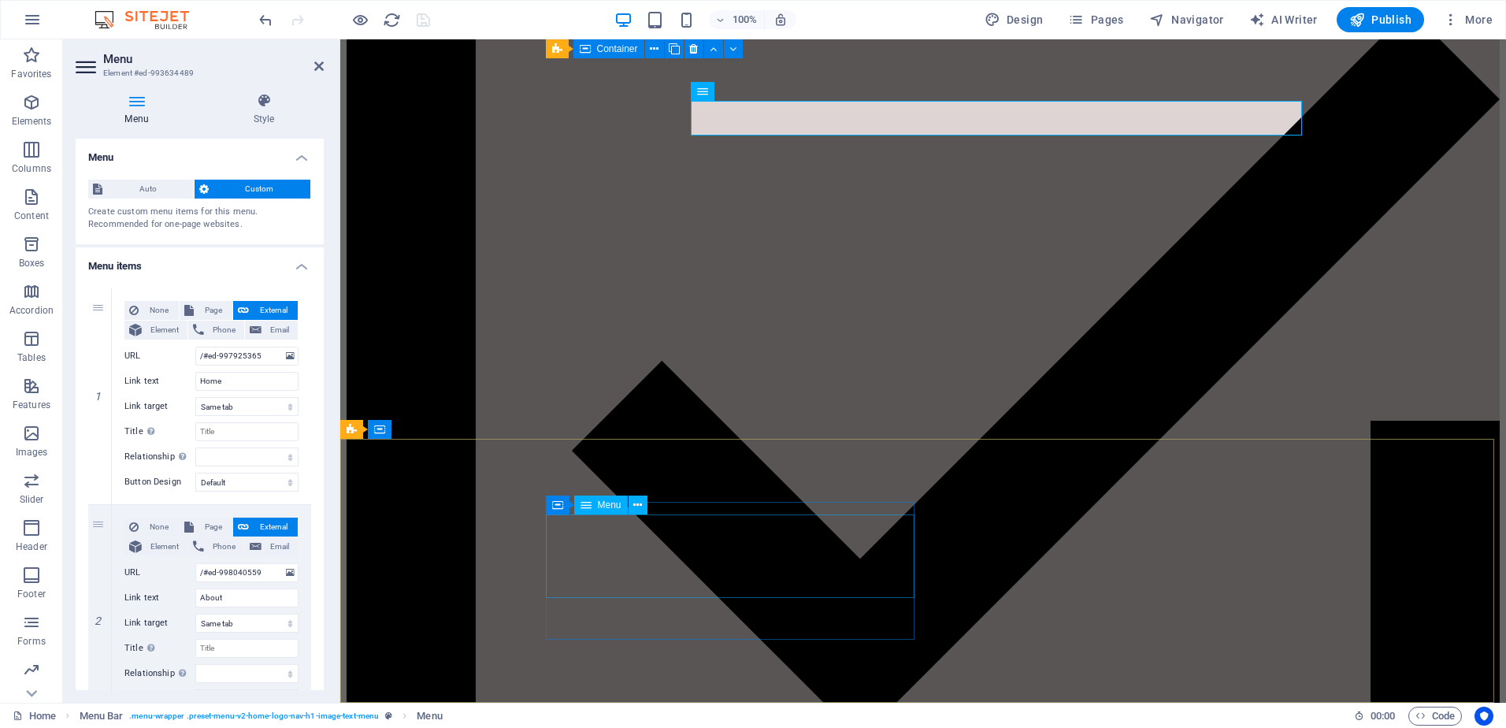
select select
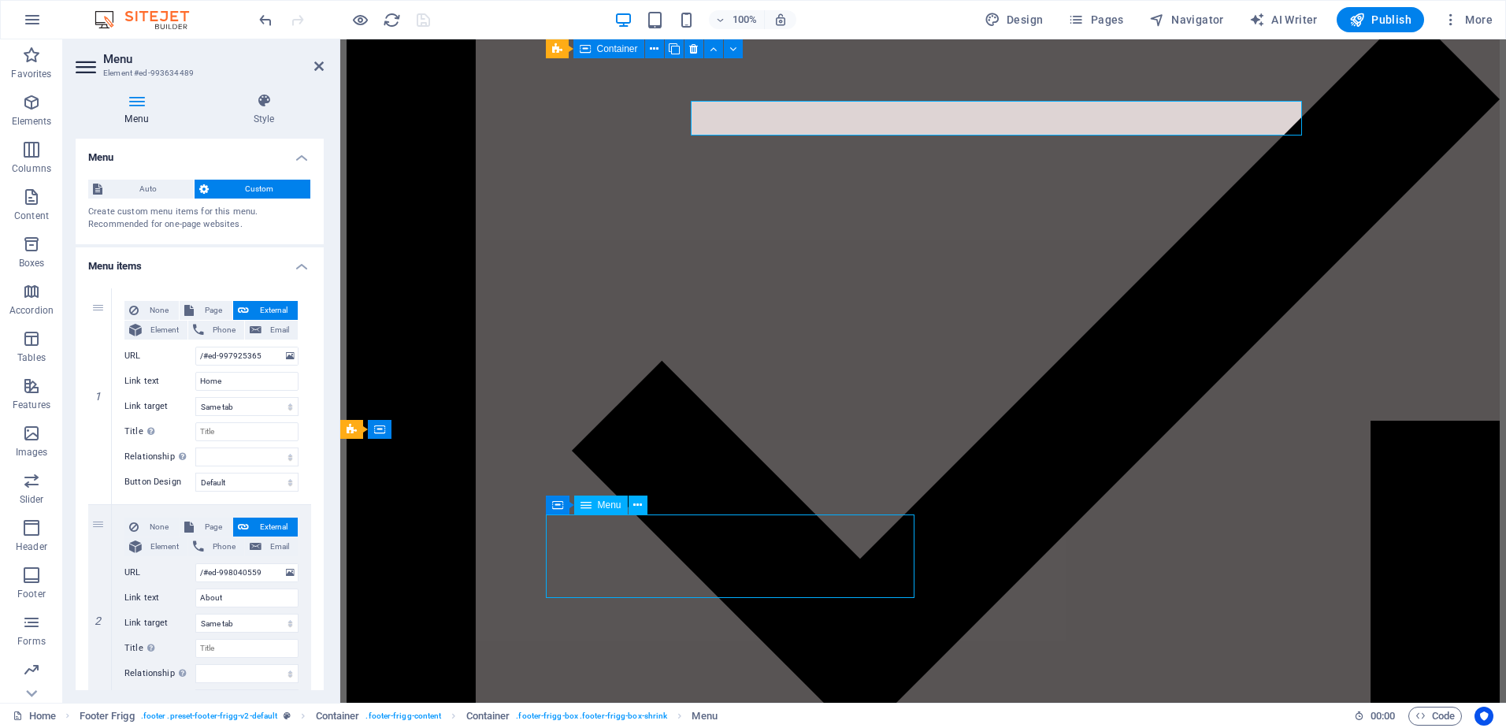
select select
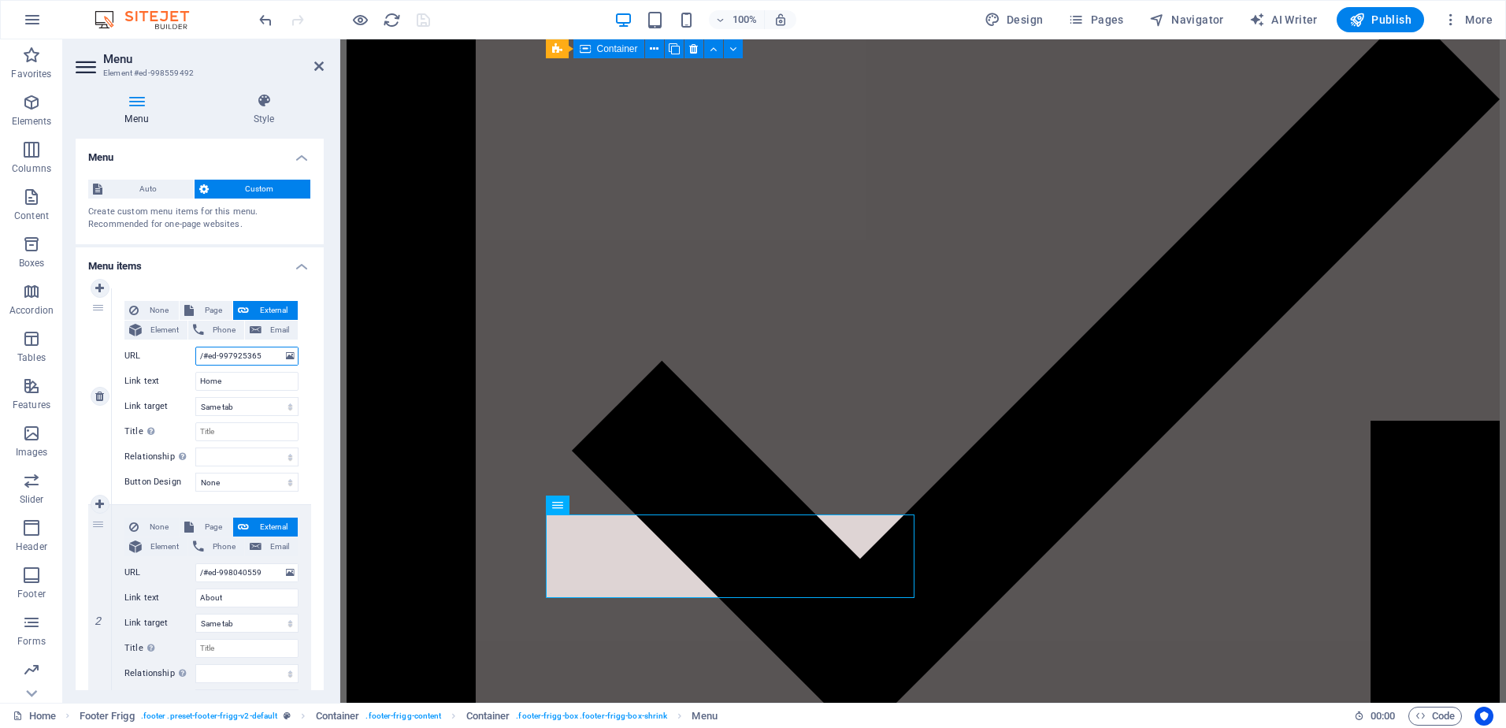
drag, startPoint x: 202, startPoint y: 357, endPoint x: 262, endPoint y: 354, distance: 59.2
click at [262, 354] on input "/#ed-997925365" at bounding box center [246, 356] width 103 height 19
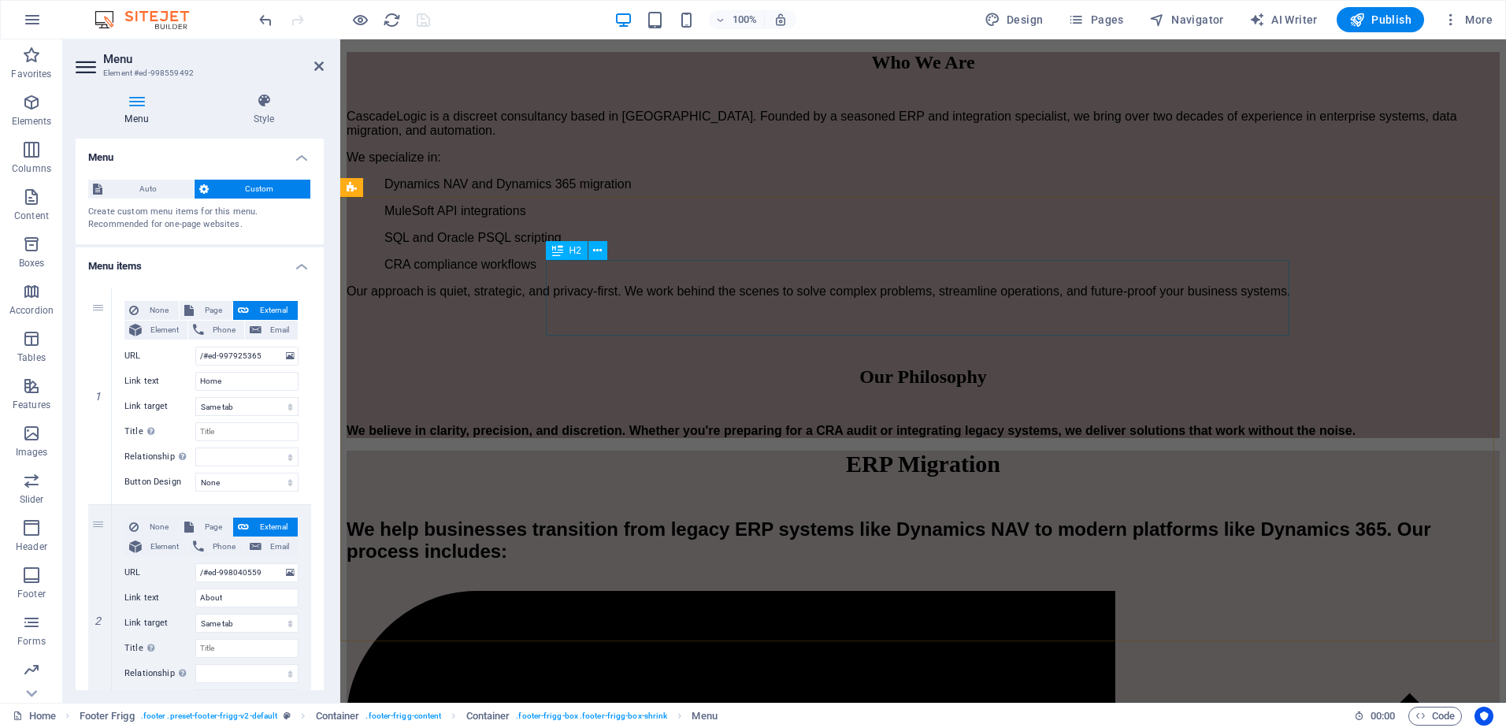
scroll to position [0, 0]
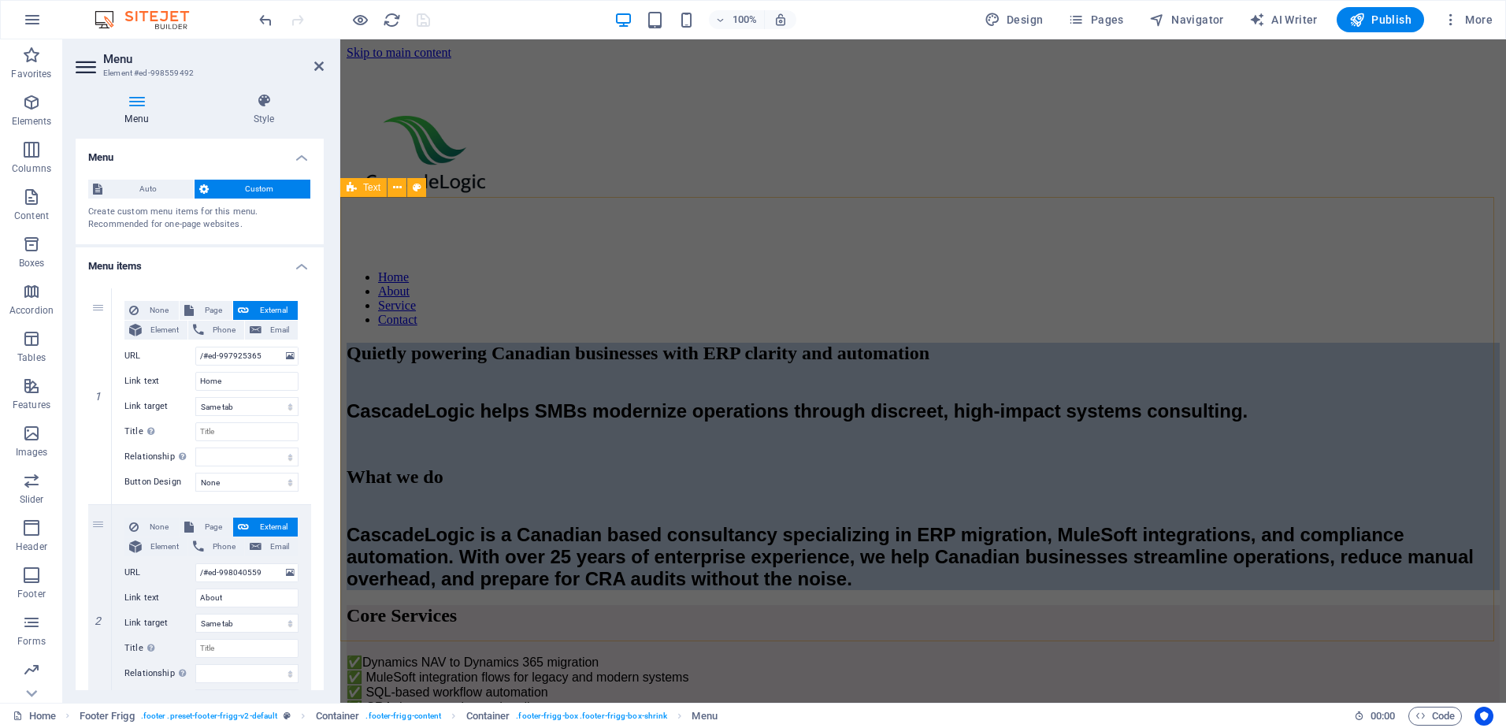
click at [455, 343] on div "Quietly powering Canadian businesses with ERP clarity and automation CascadeLog…" at bounding box center [923, 466] width 1153 height 247
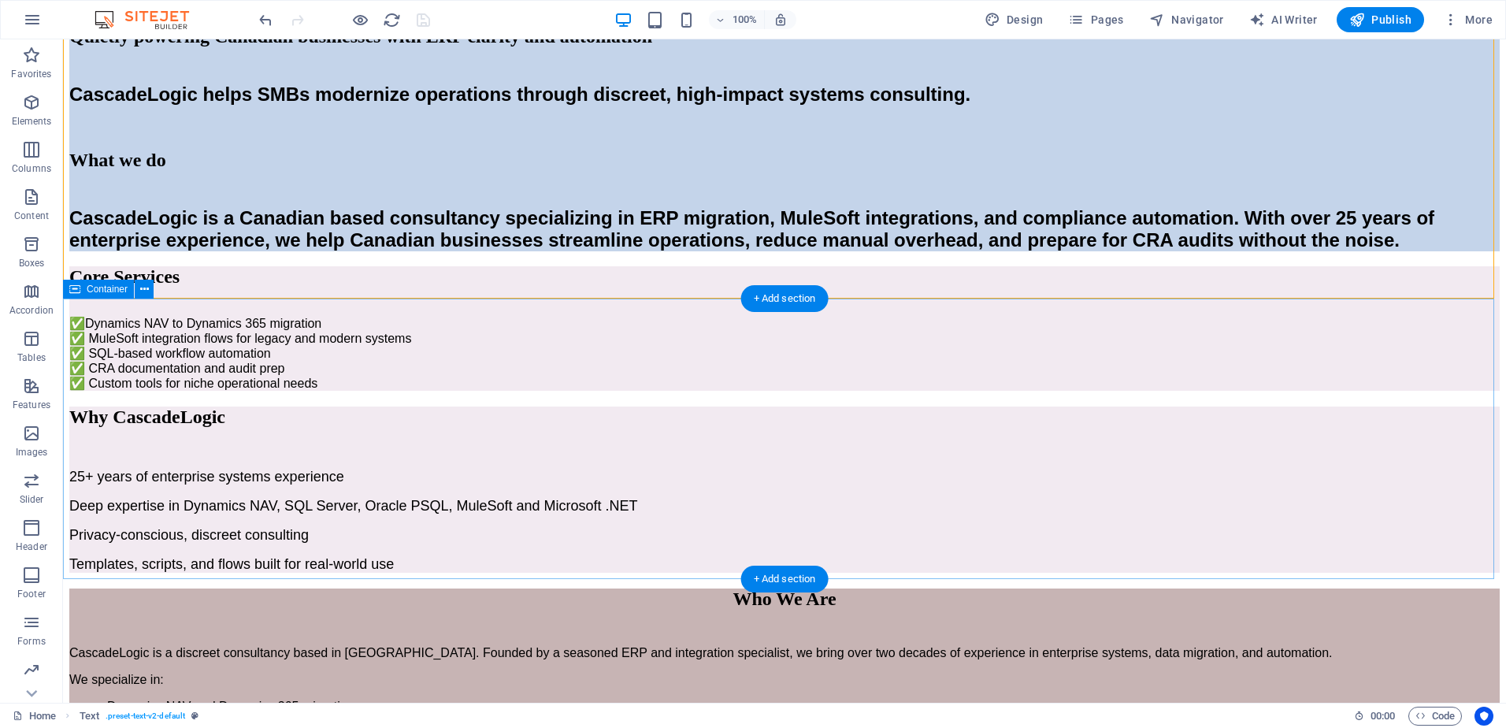
scroll to position [315, 0]
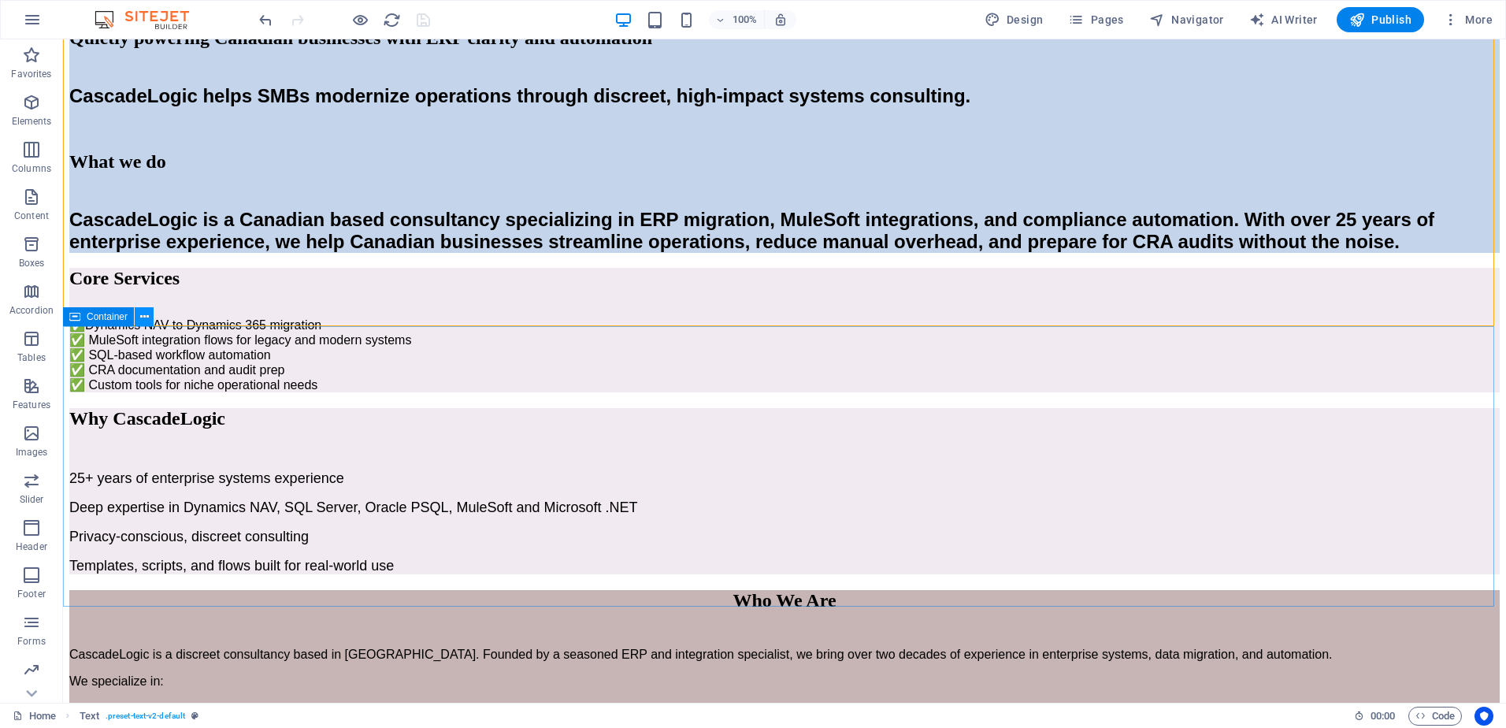
click at [144, 320] on icon at bounding box center [144, 317] width 9 height 17
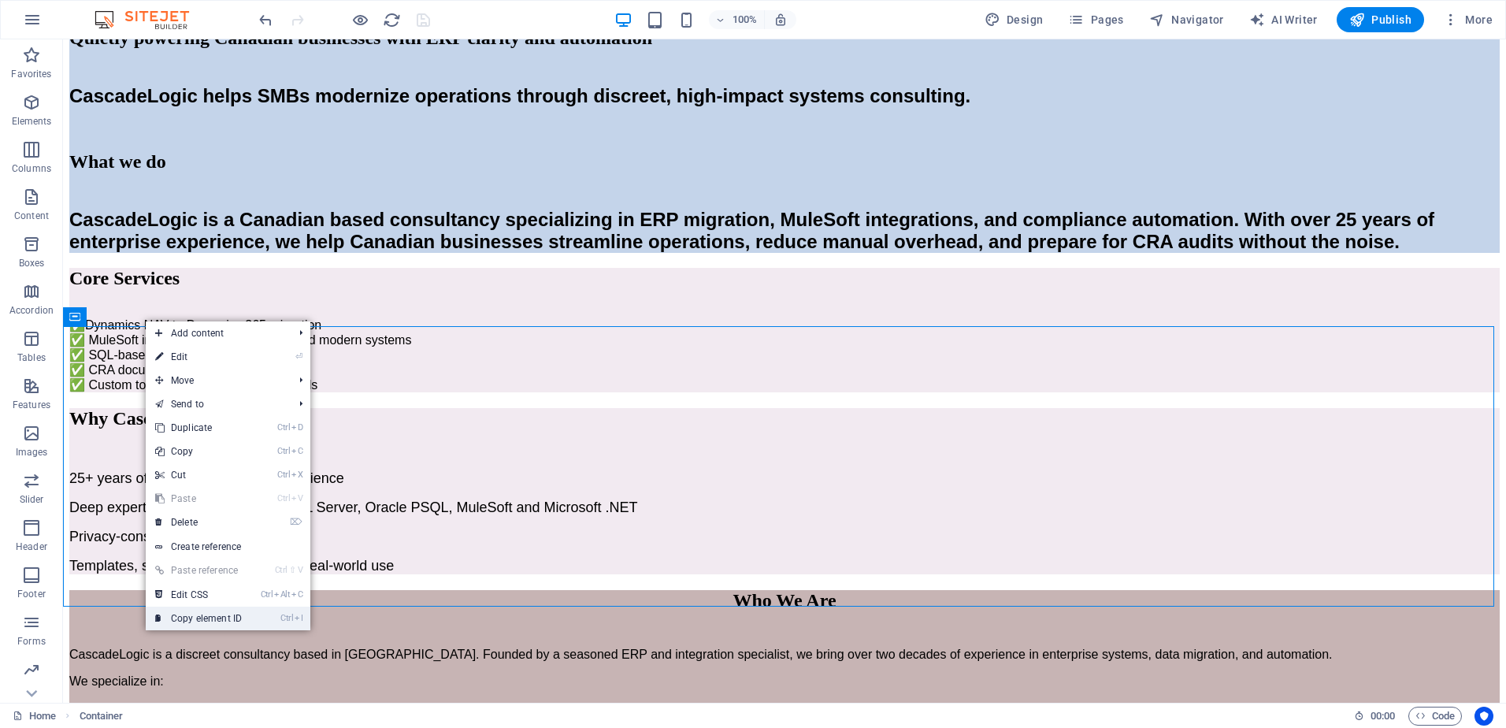
click at [197, 615] on link "Ctrl I Copy element ID" at bounding box center [199, 619] width 106 height 24
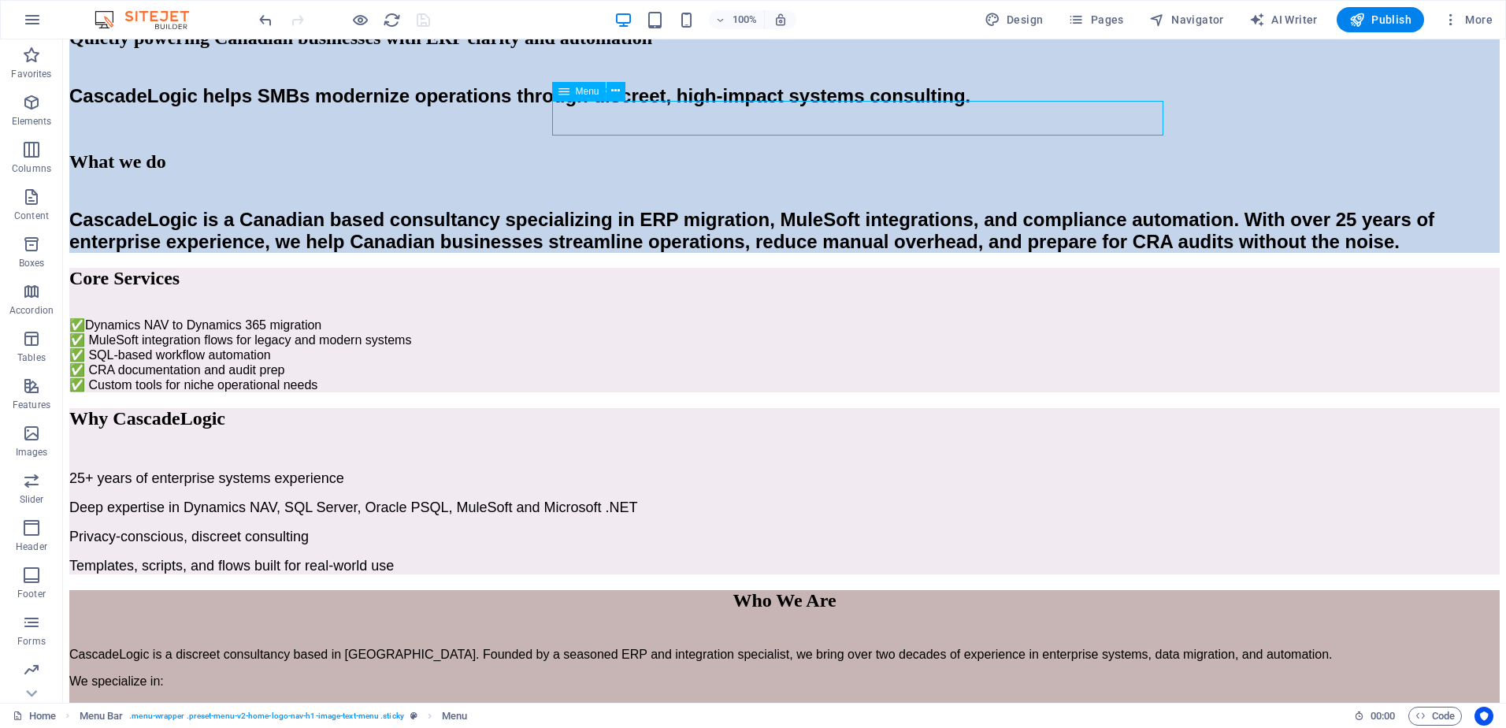
select select
select select "default"
select select
select select "default"
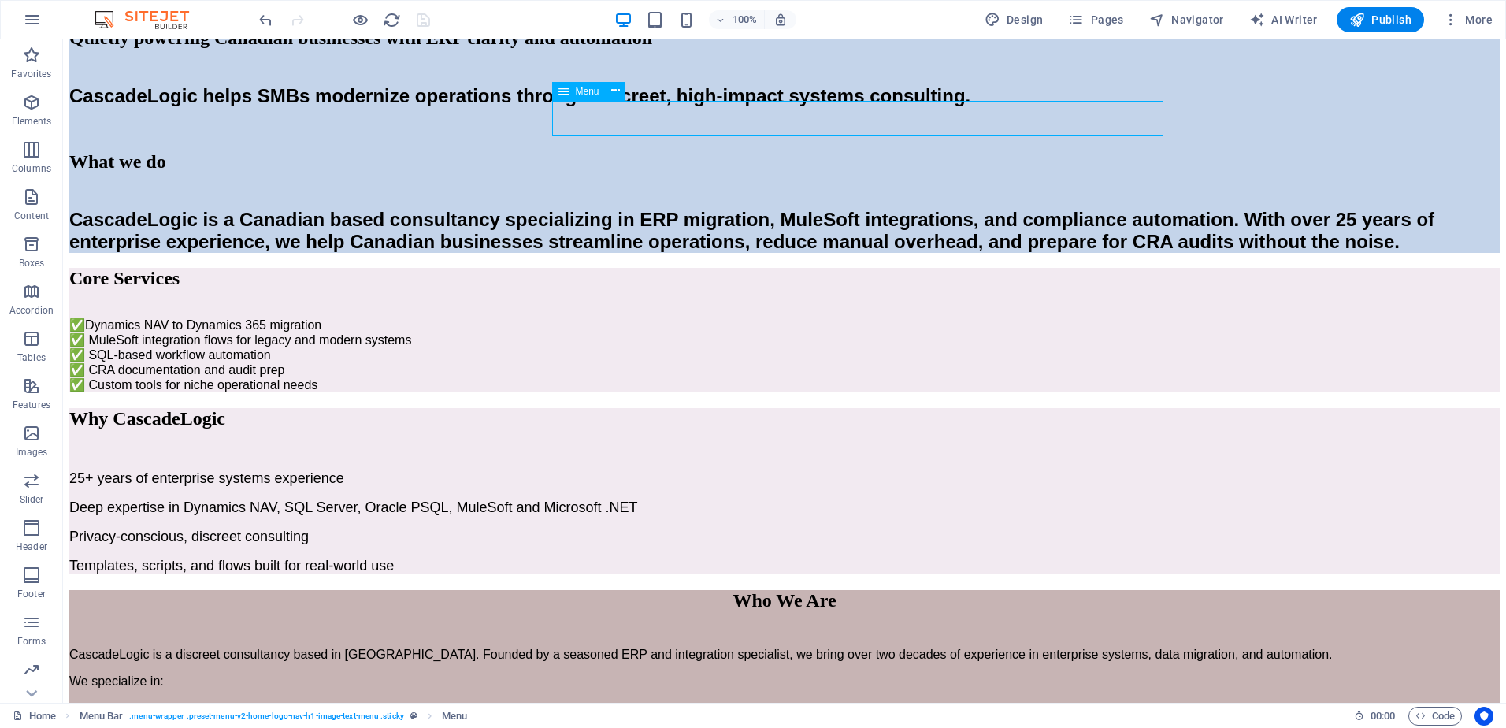
select select
select select "default"
select select
select select "default"
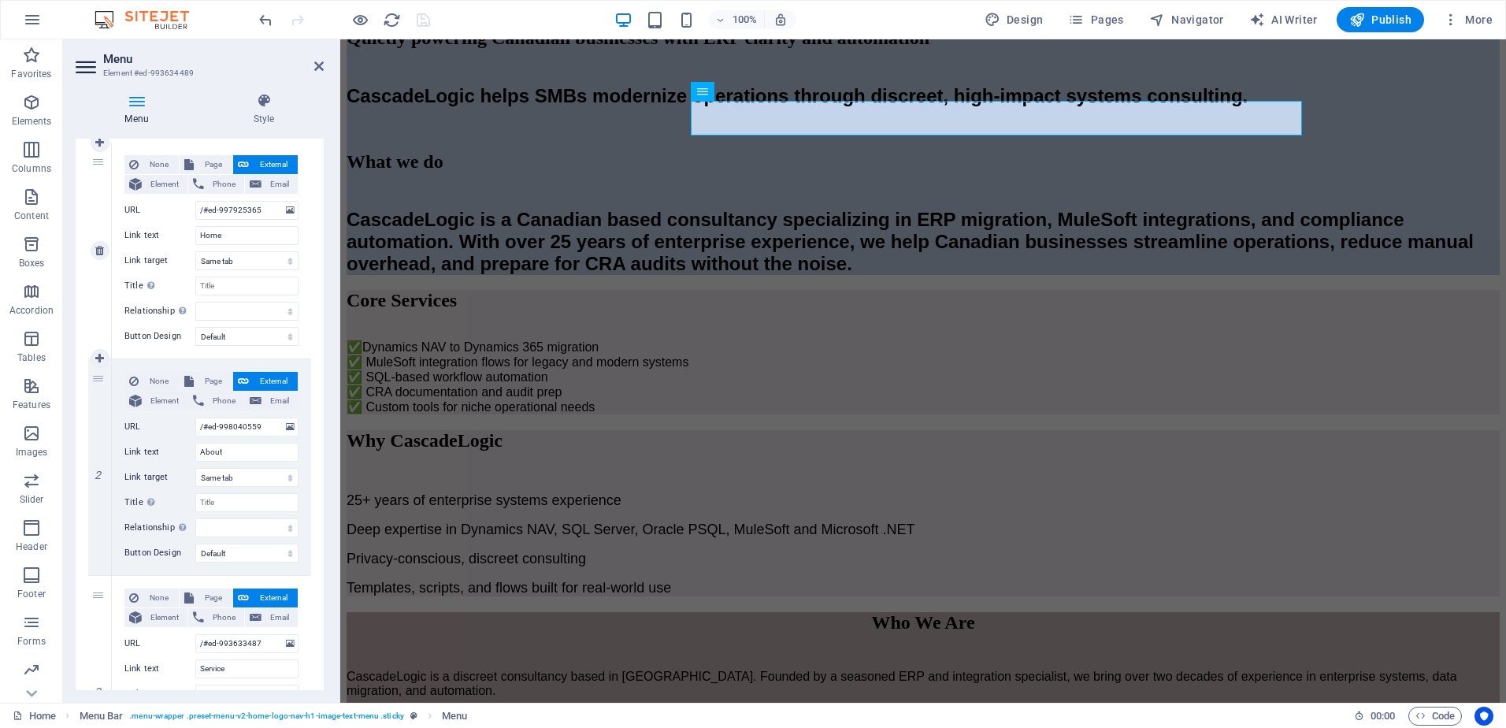
scroll to position [158, 0]
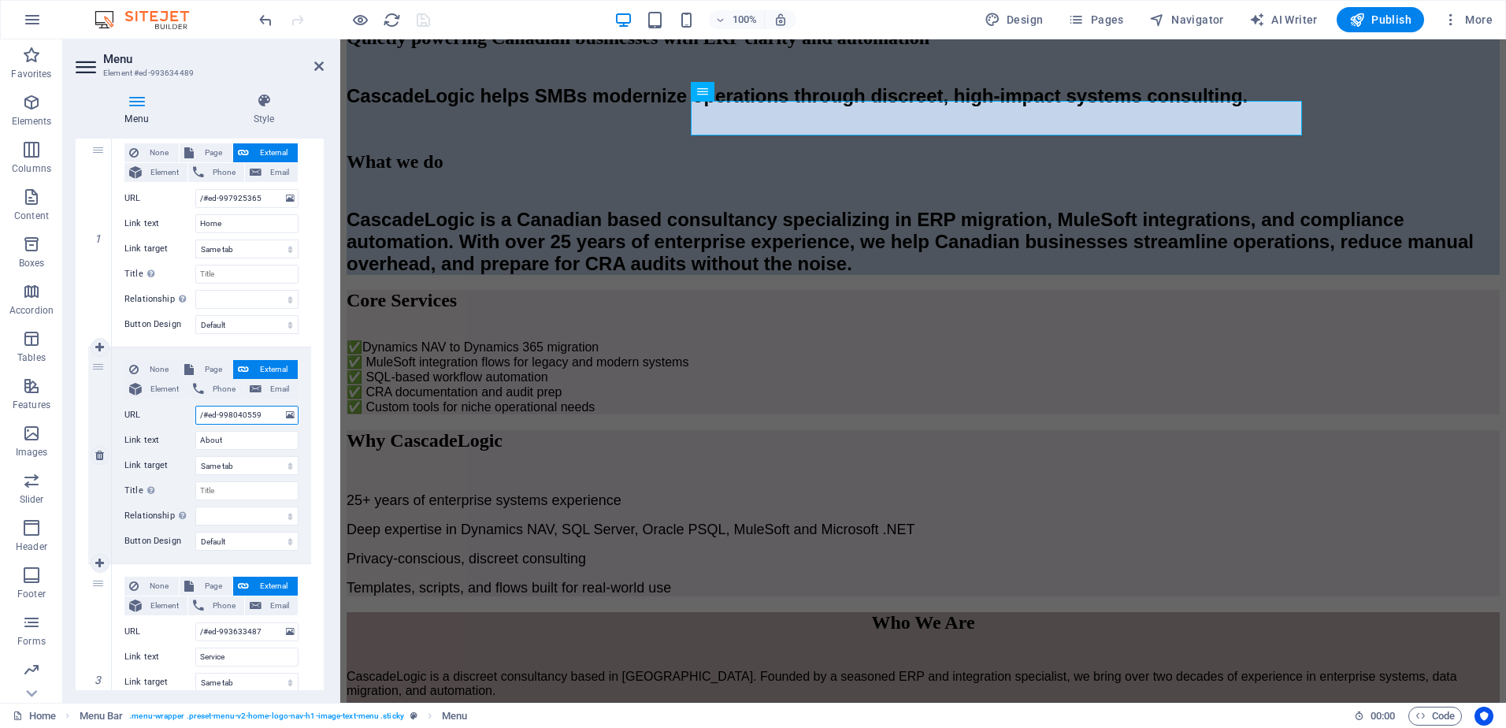
drag, startPoint x: 203, startPoint y: 416, endPoint x: 266, endPoint y: 416, distance: 62.2
click at [266, 416] on input "/#ed-998040559" at bounding box center [246, 415] width 103 height 19
paste input "799131"
type input "/#ed-997991319"
select select
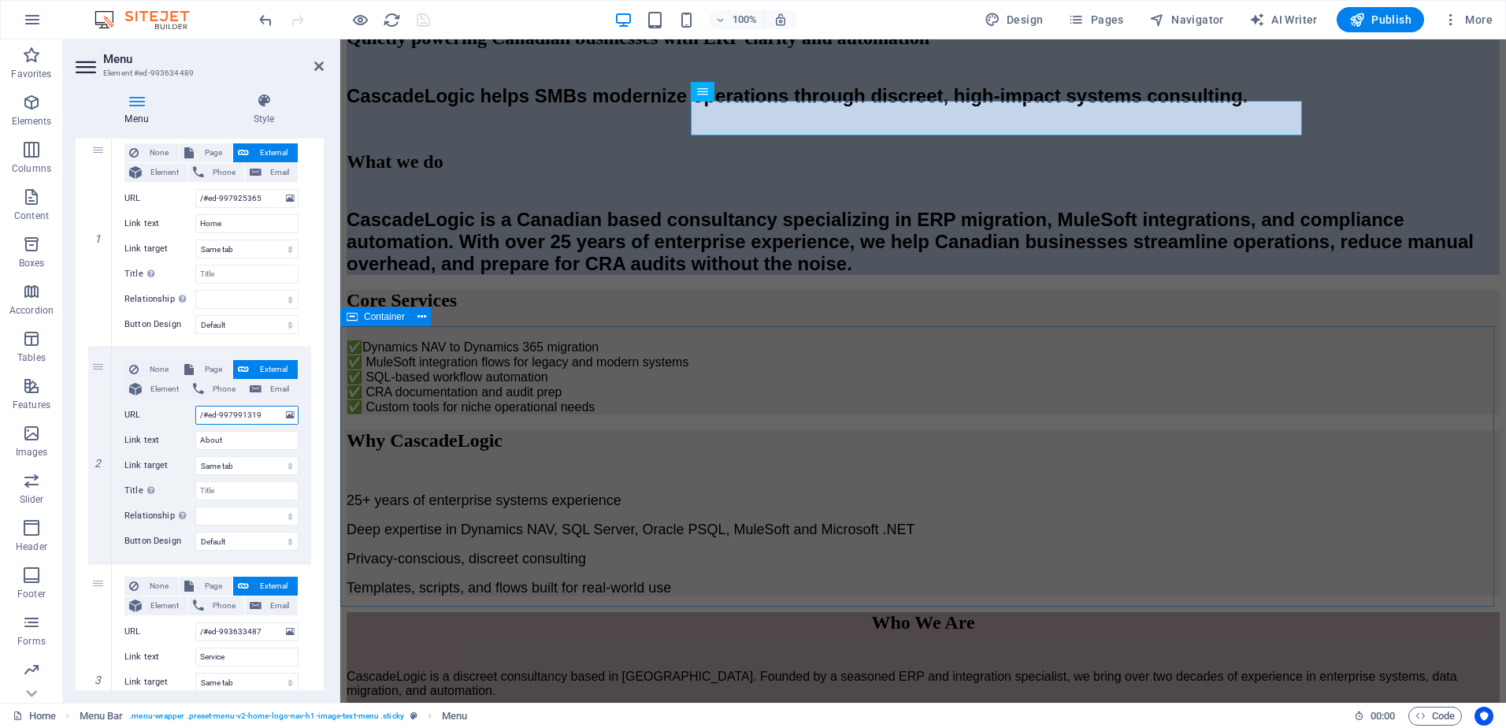
select select
type input "/#ed-997991319"
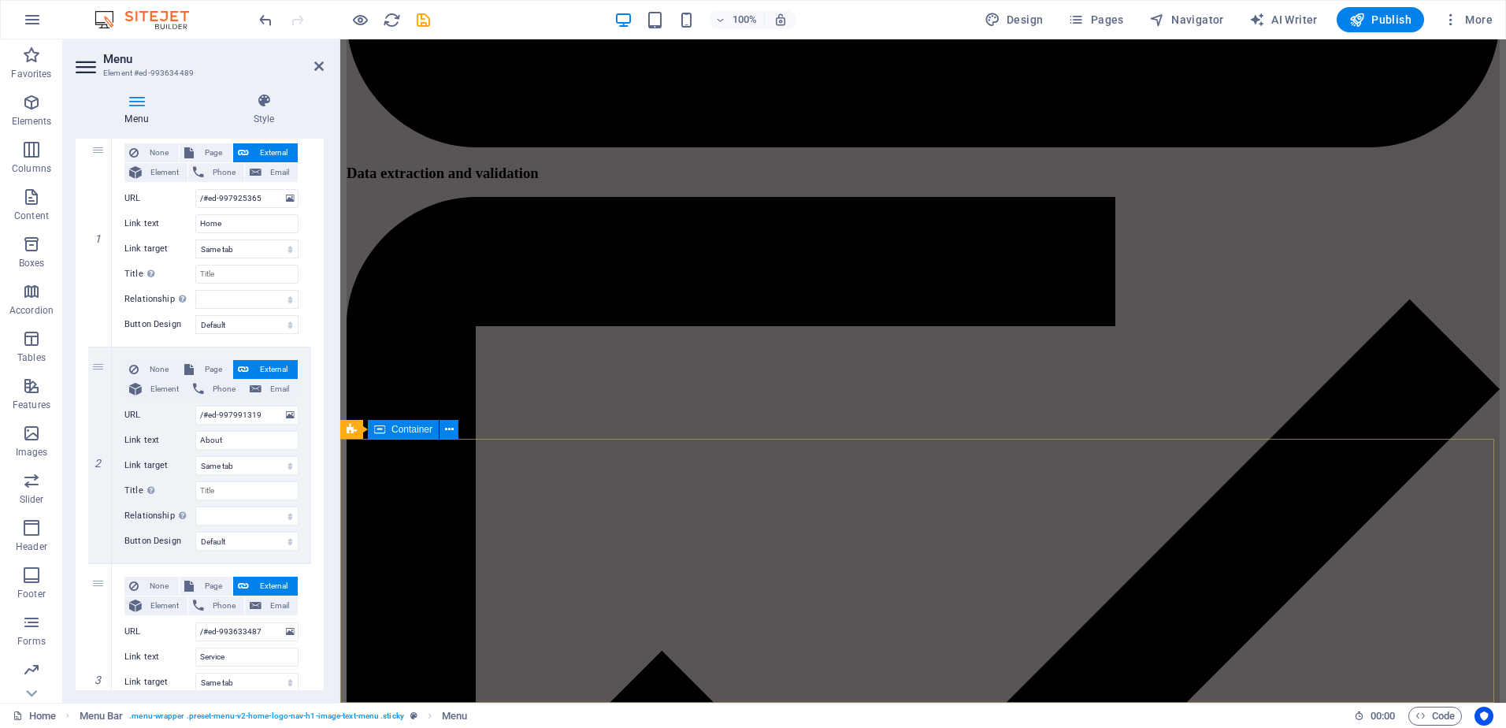
scroll to position [2762, 0]
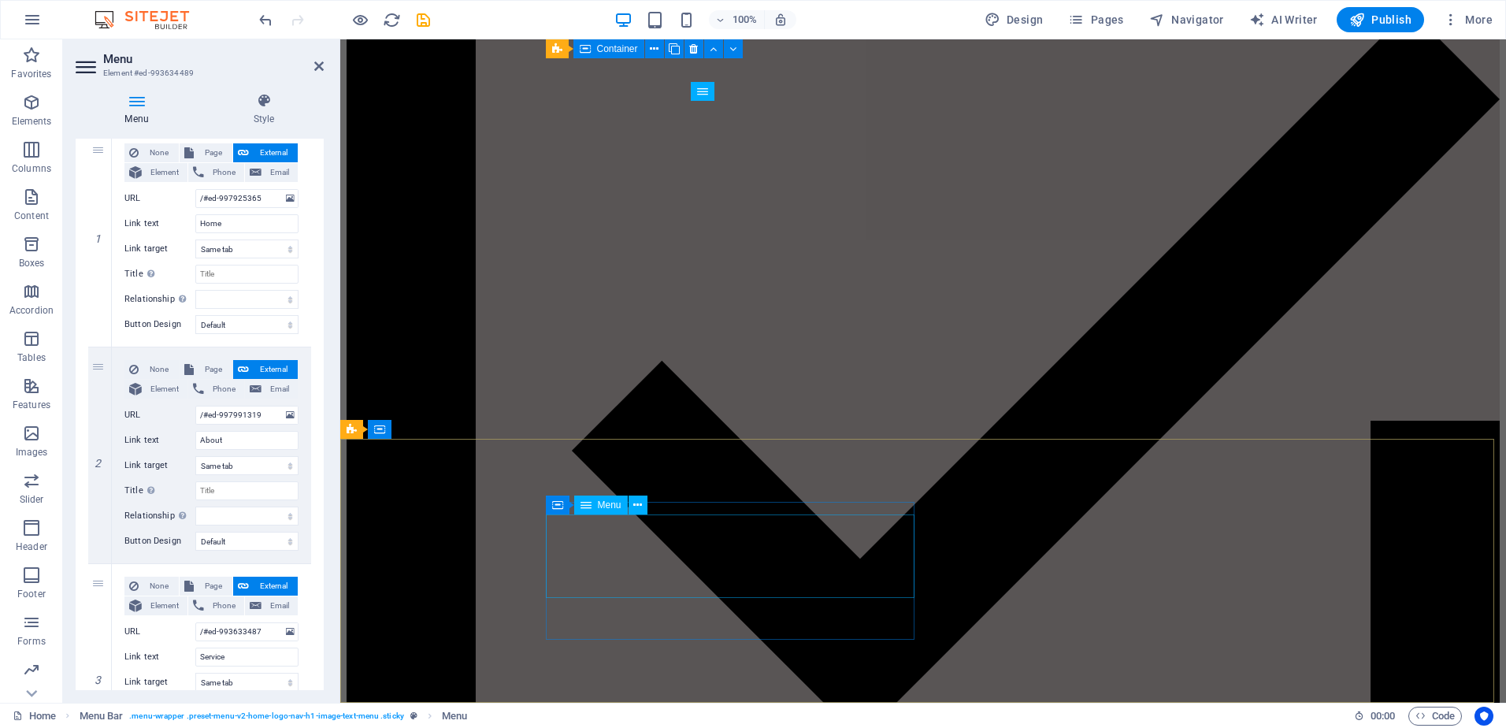
select select
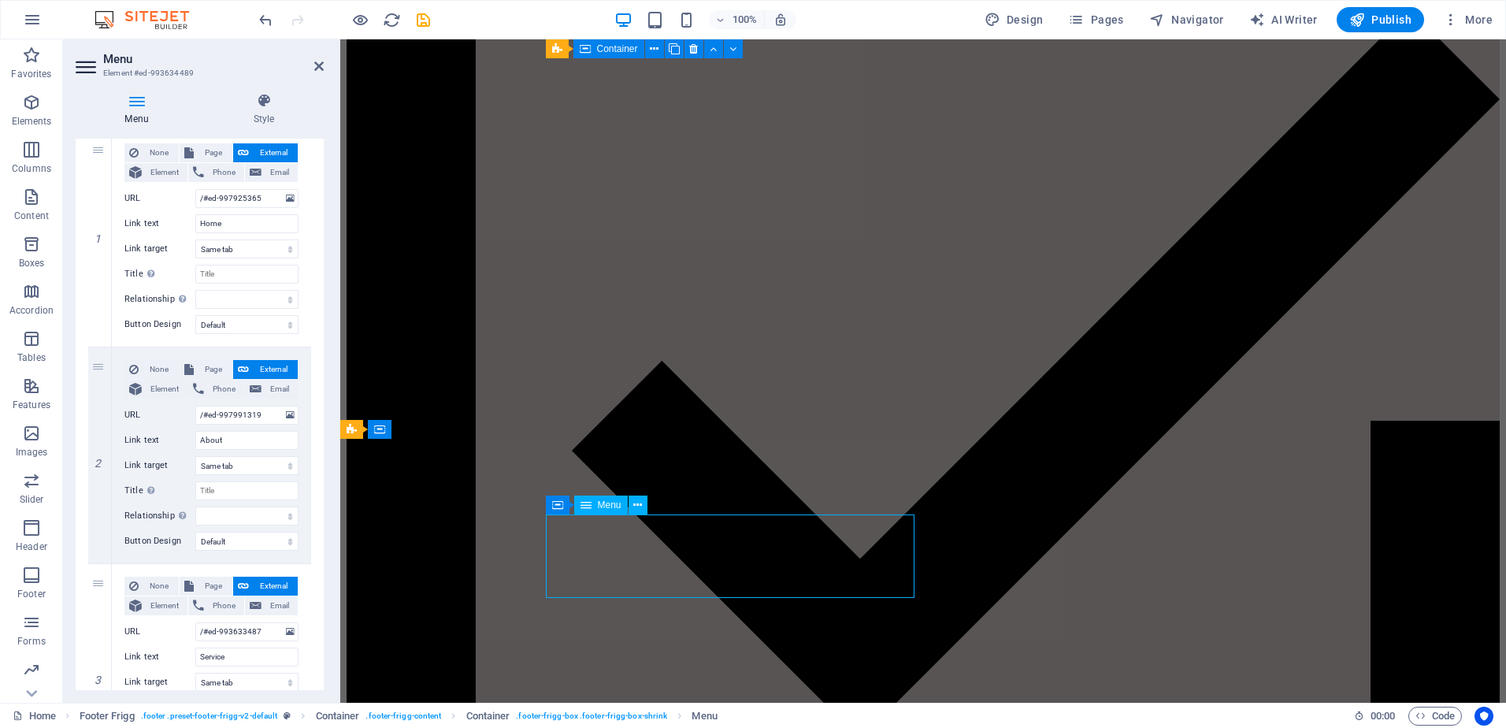
select select
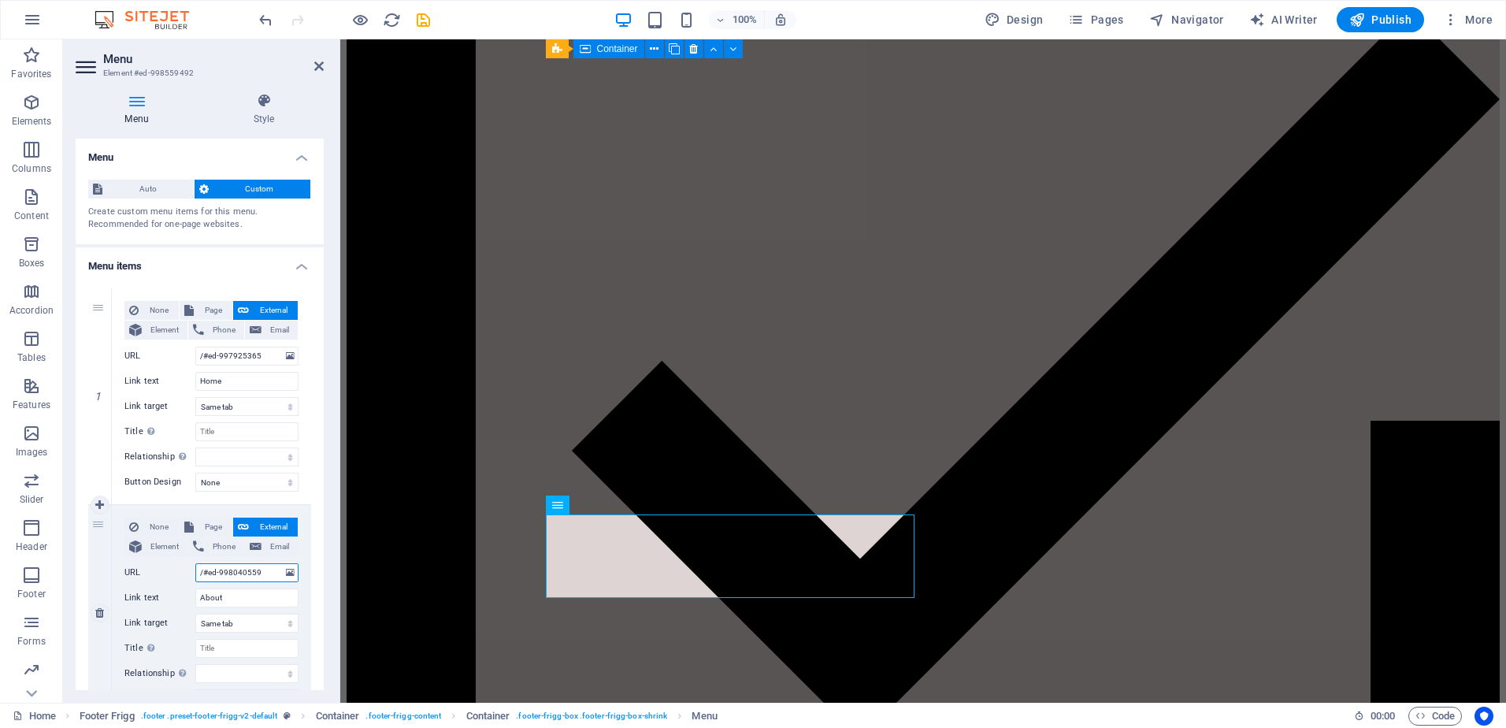
drag, startPoint x: 205, startPoint y: 571, endPoint x: 271, endPoint y: 572, distance: 66.2
click at [271, 572] on input "/#ed-998040559" at bounding box center [246, 572] width 103 height 19
paste input "799131"
type input "/#ed-997991319"
select select
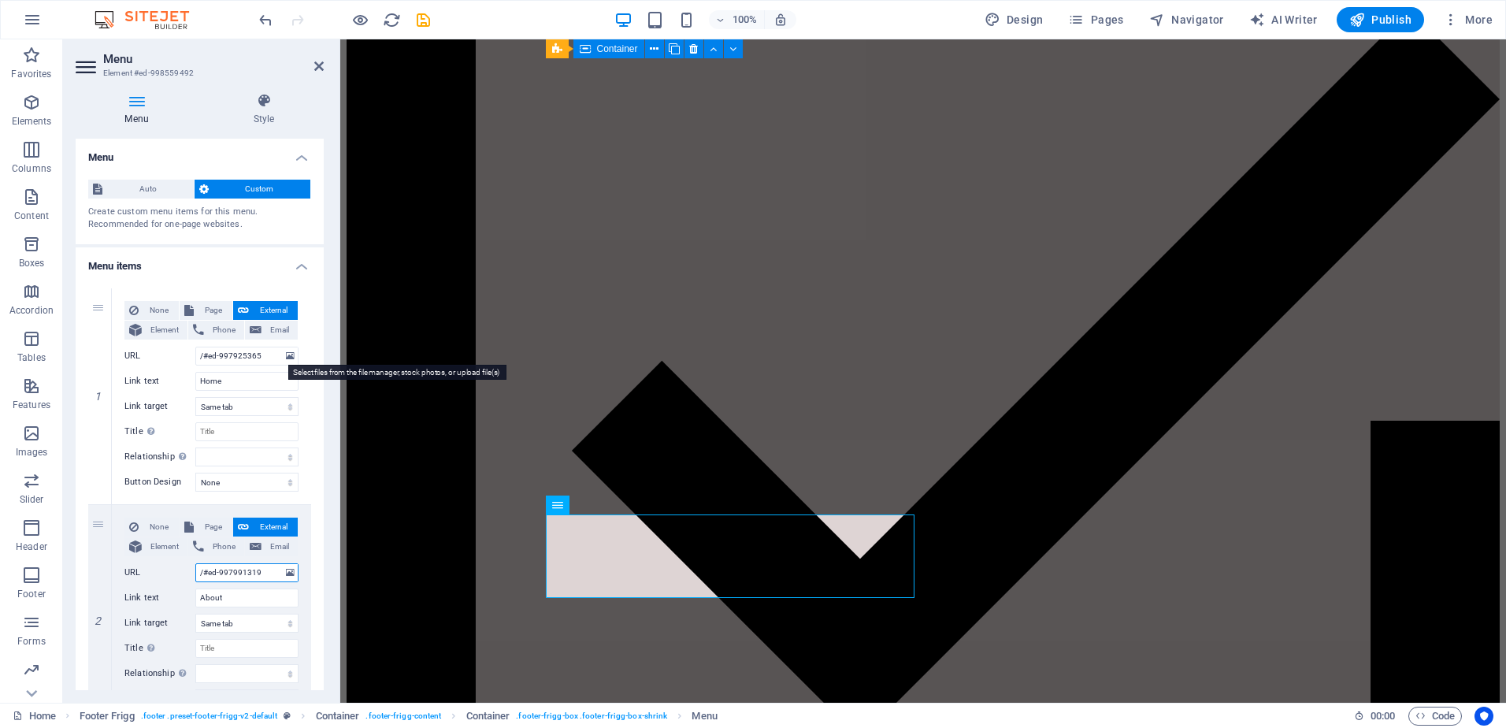
select select
type input "/#ed-997991319"
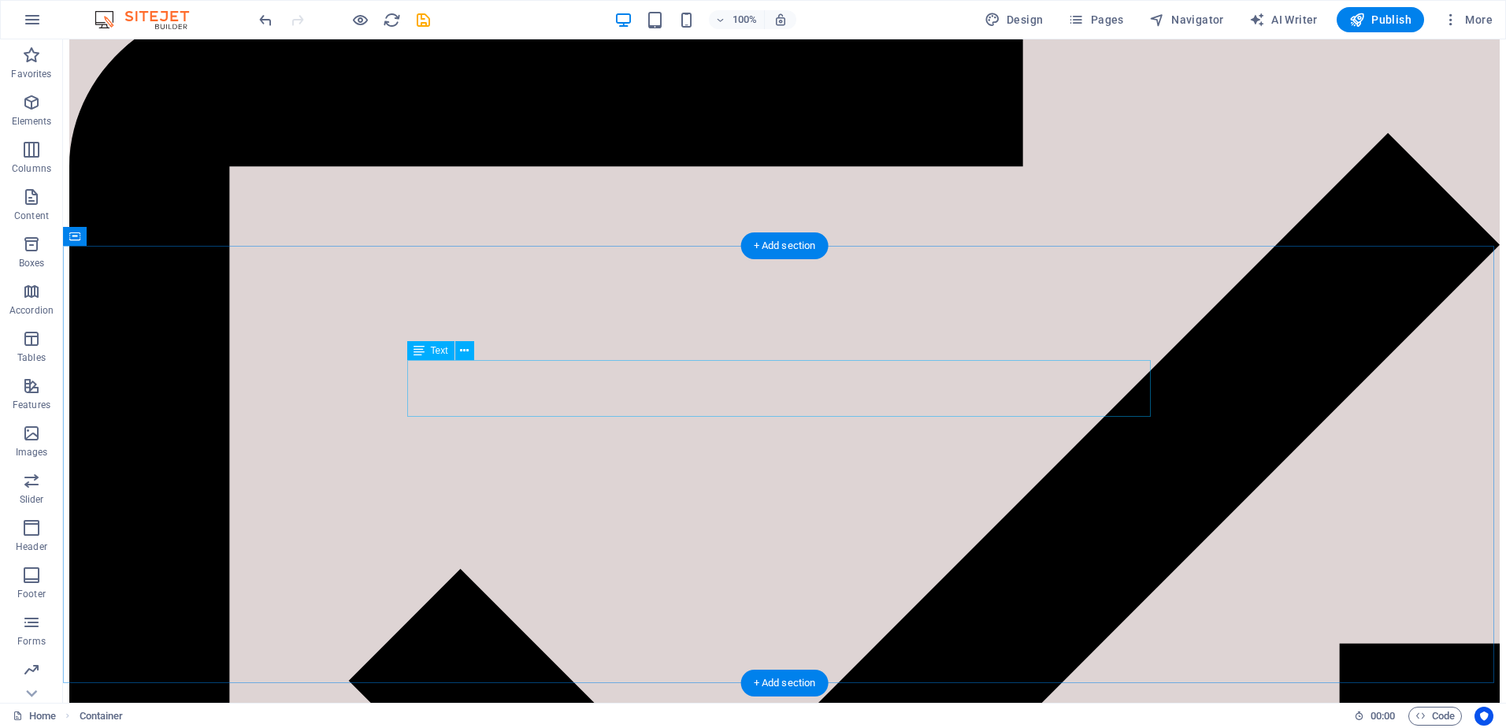
scroll to position [1423, 0]
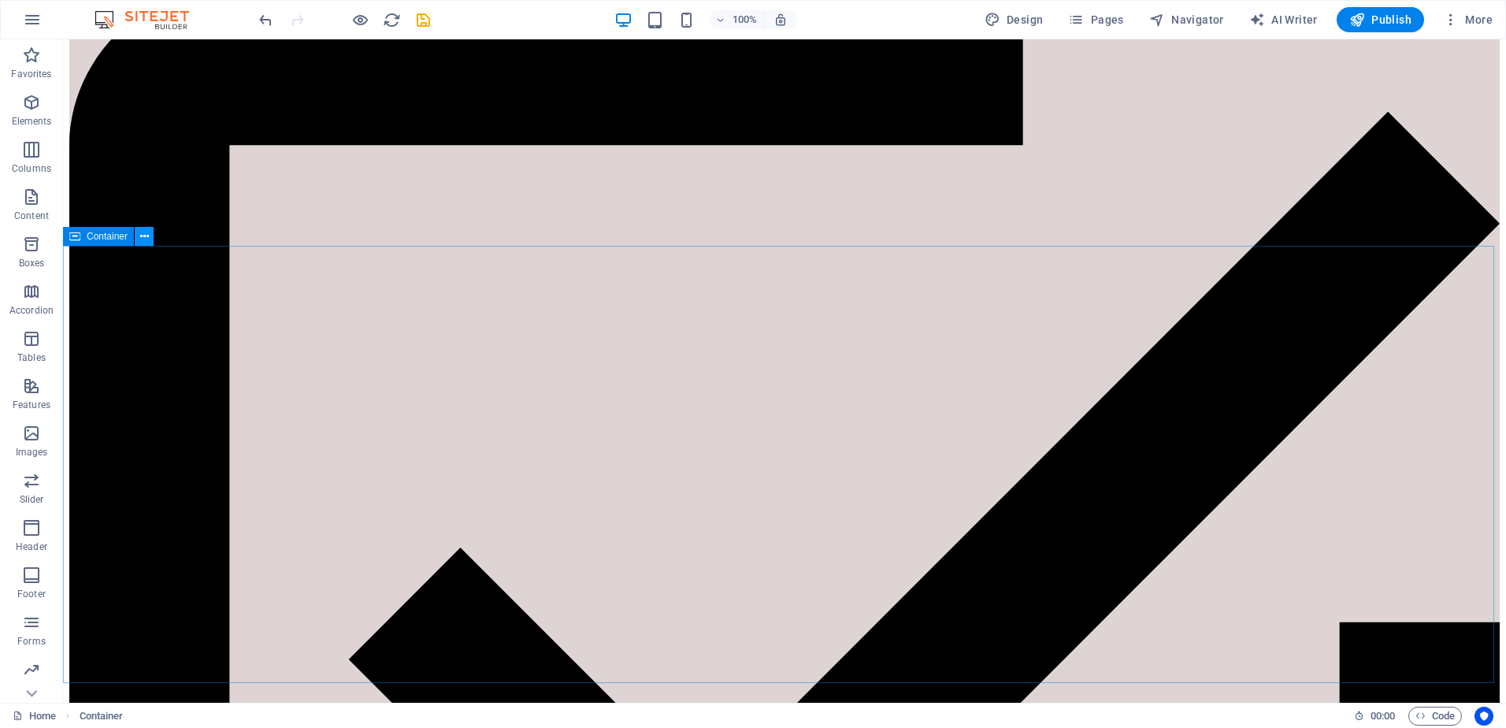
click at [145, 234] on icon at bounding box center [144, 236] width 9 height 17
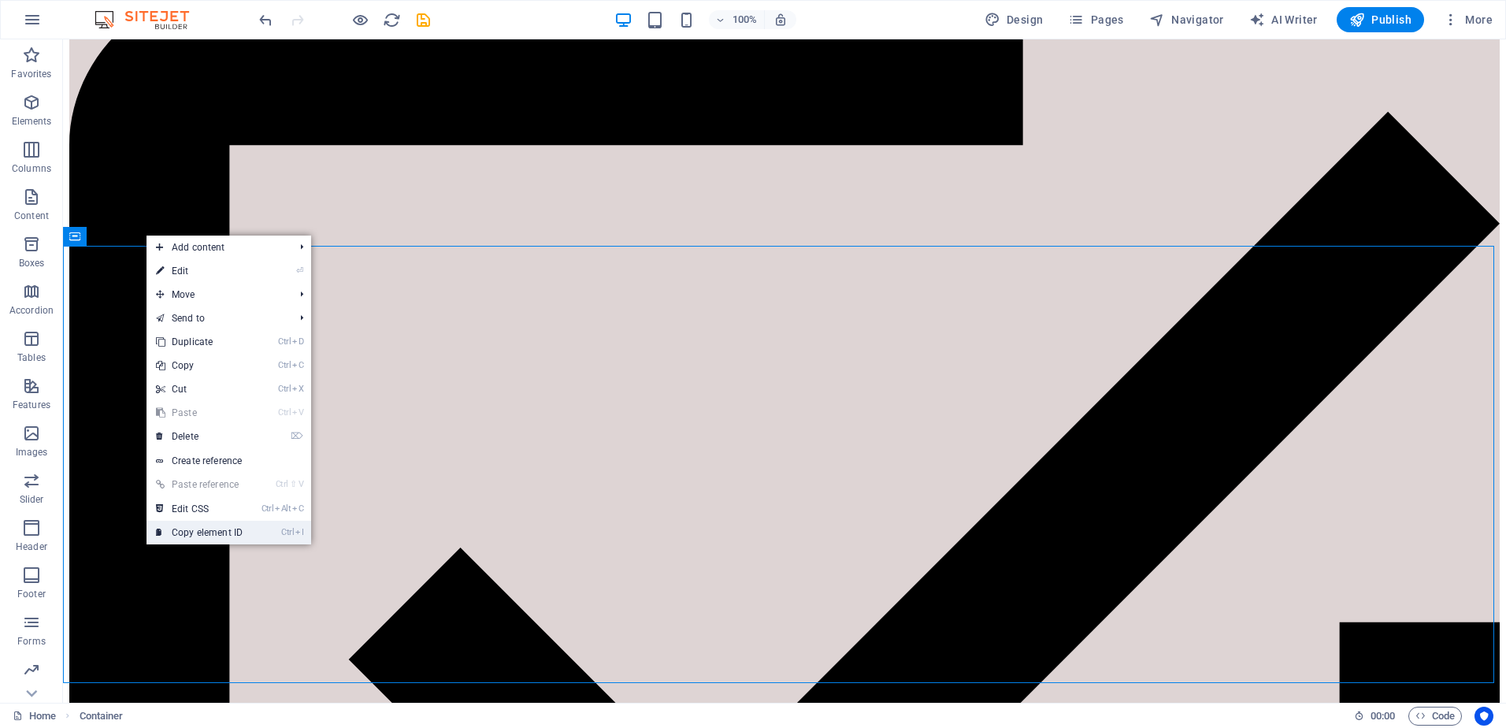
click at [184, 533] on link "Ctrl I Copy element ID" at bounding box center [200, 533] width 106 height 24
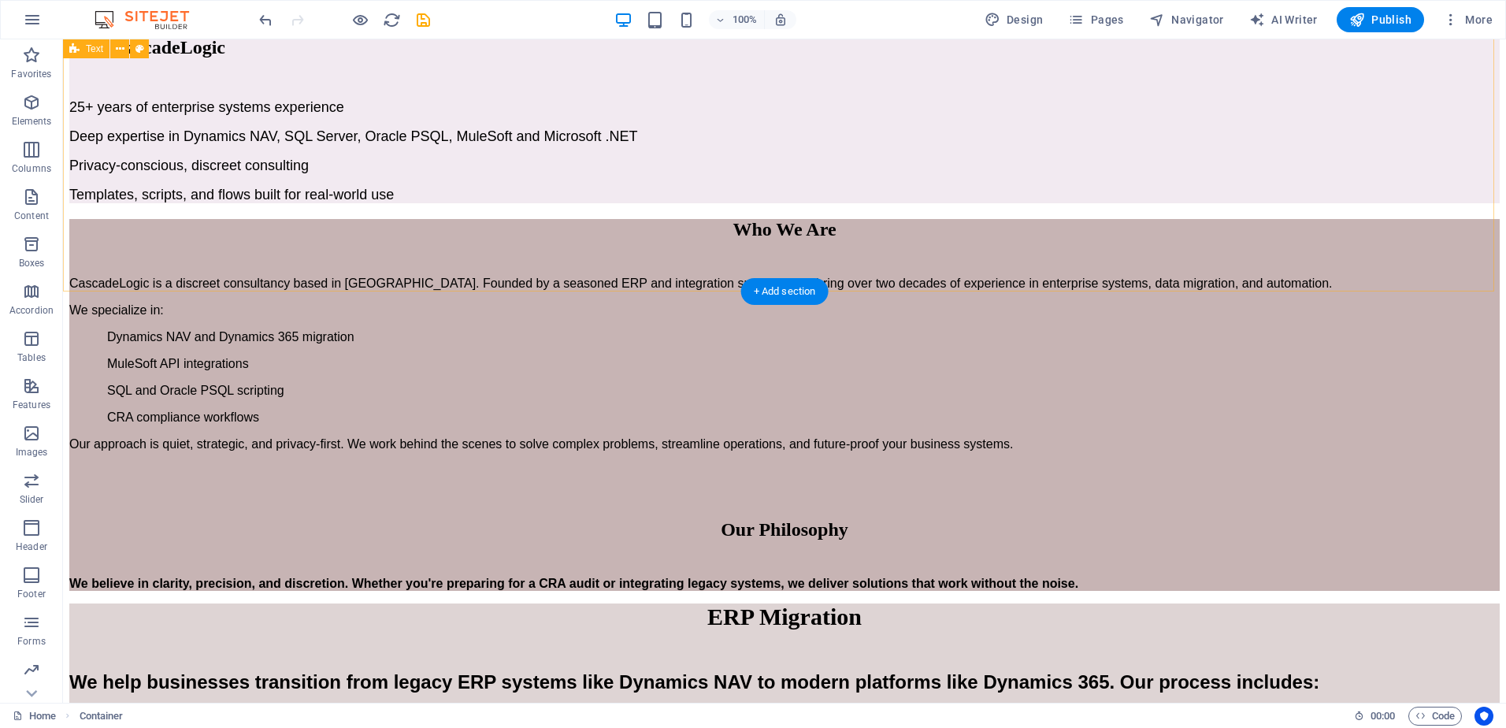
scroll to position [0, 0]
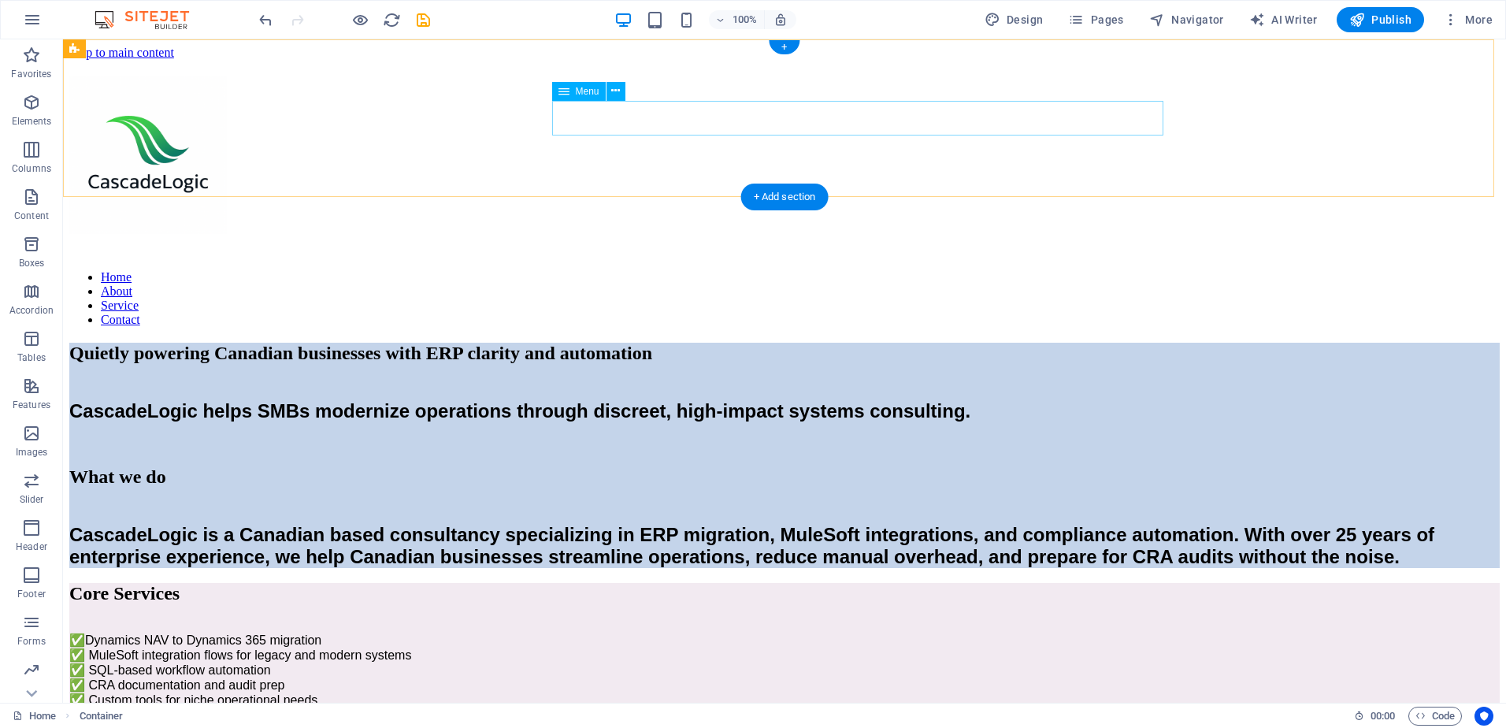
click at [704, 270] on nav "Home About Service Contact" at bounding box center [784, 298] width 1431 height 57
select select
select select "default"
select select
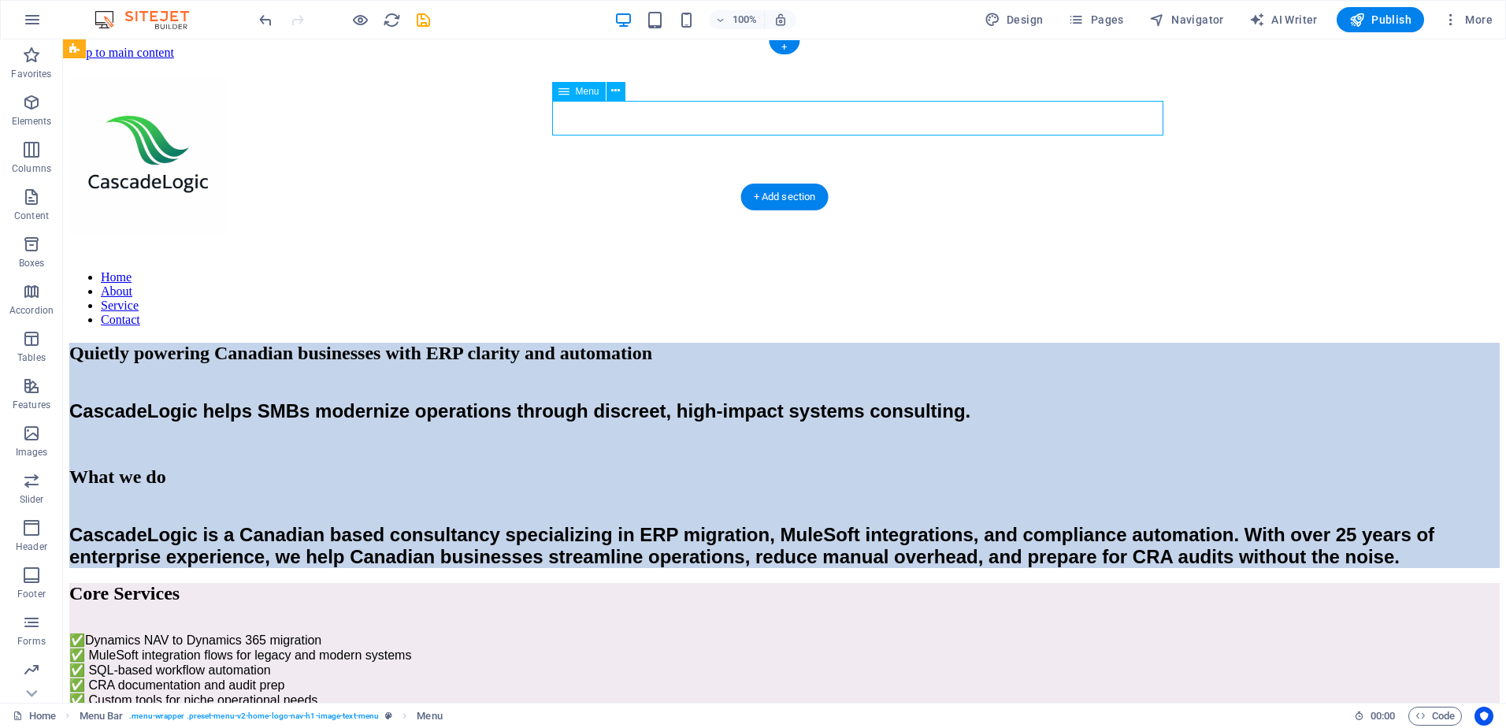
select select "default"
select select
select select "default"
select select
select select "default"
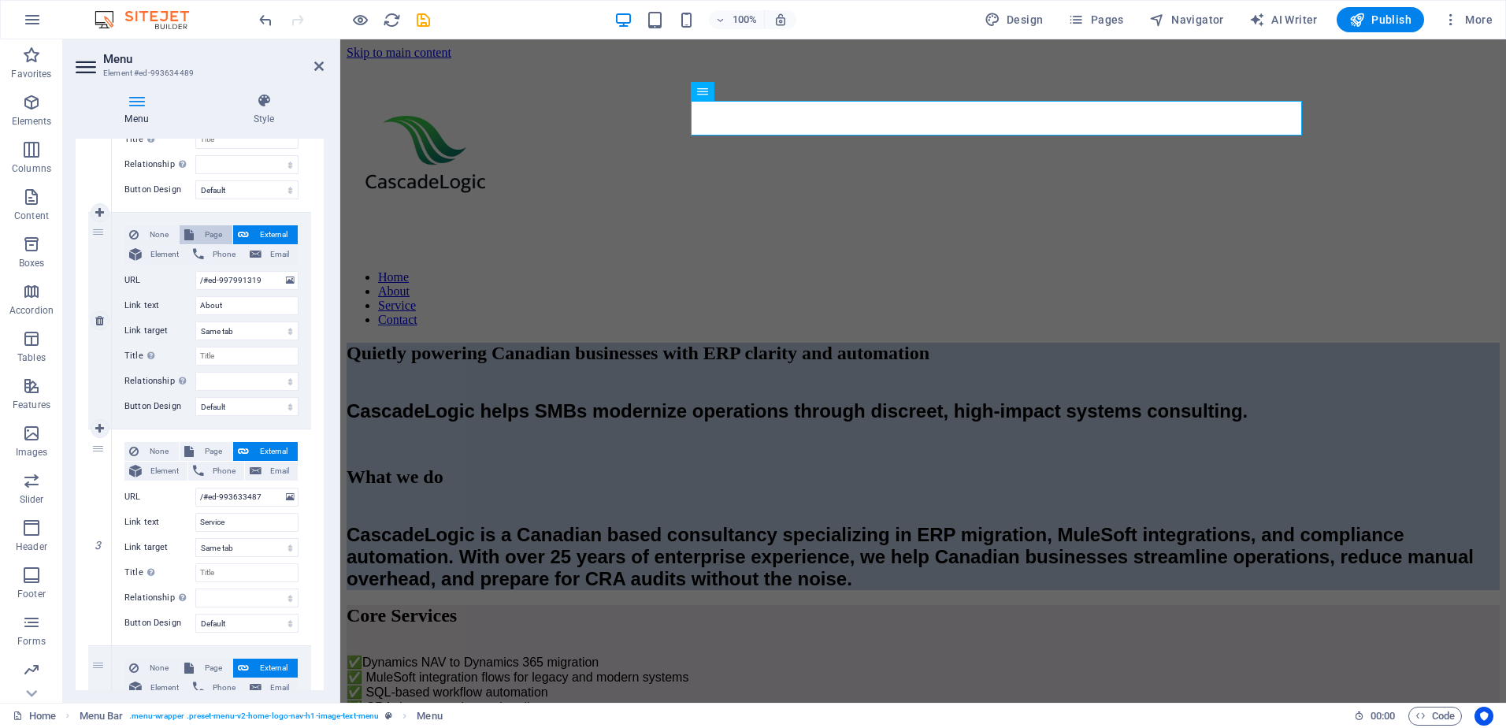
scroll to position [315, 0]
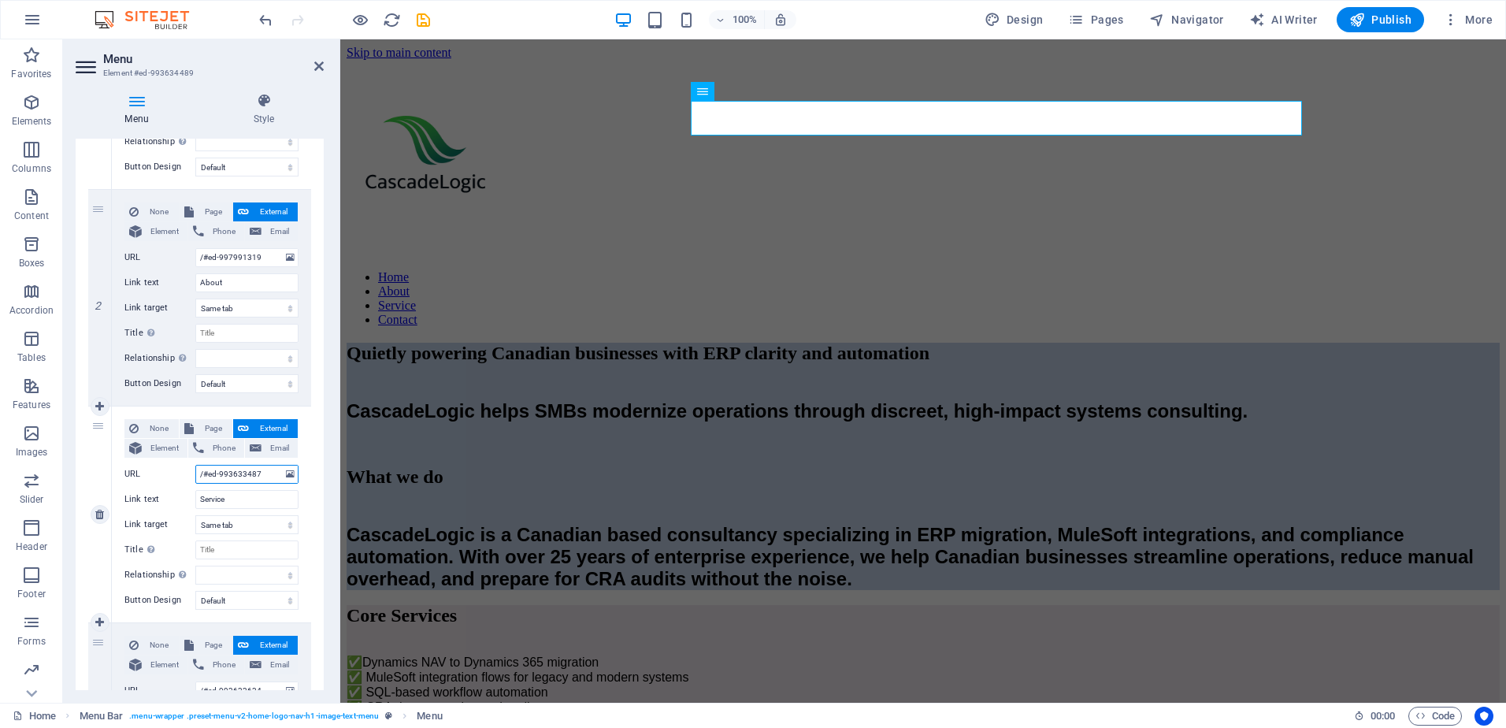
drag, startPoint x: 203, startPoint y: 475, endPoint x: 269, endPoint y: 478, distance: 66.3
click at [269, 478] on input "/#ed-993633487" at bounding box center [246, 474] width 103 height 19
paste input "283"
type input "/#ed-993633283"
select select
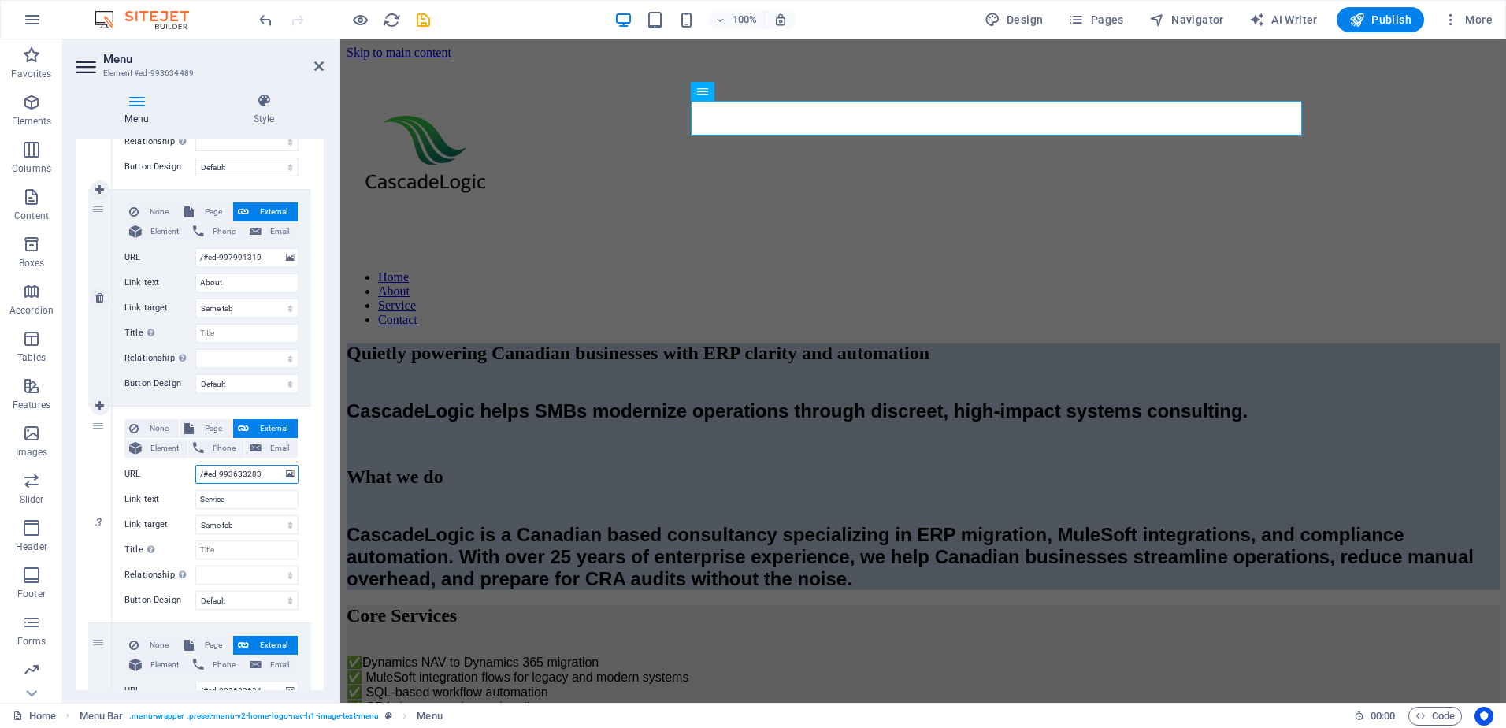
select select
type input "/#ed-993633283"
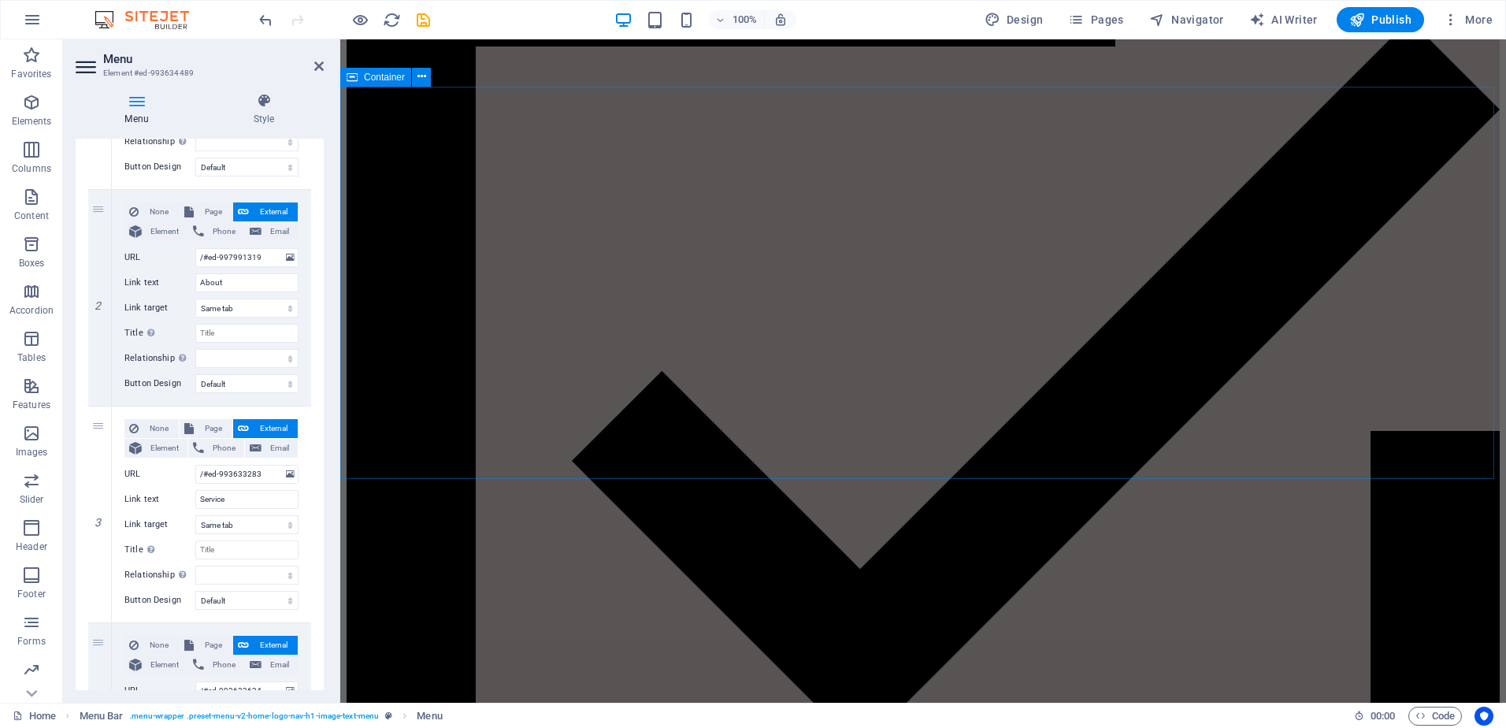
scroll to position [2762, 0]
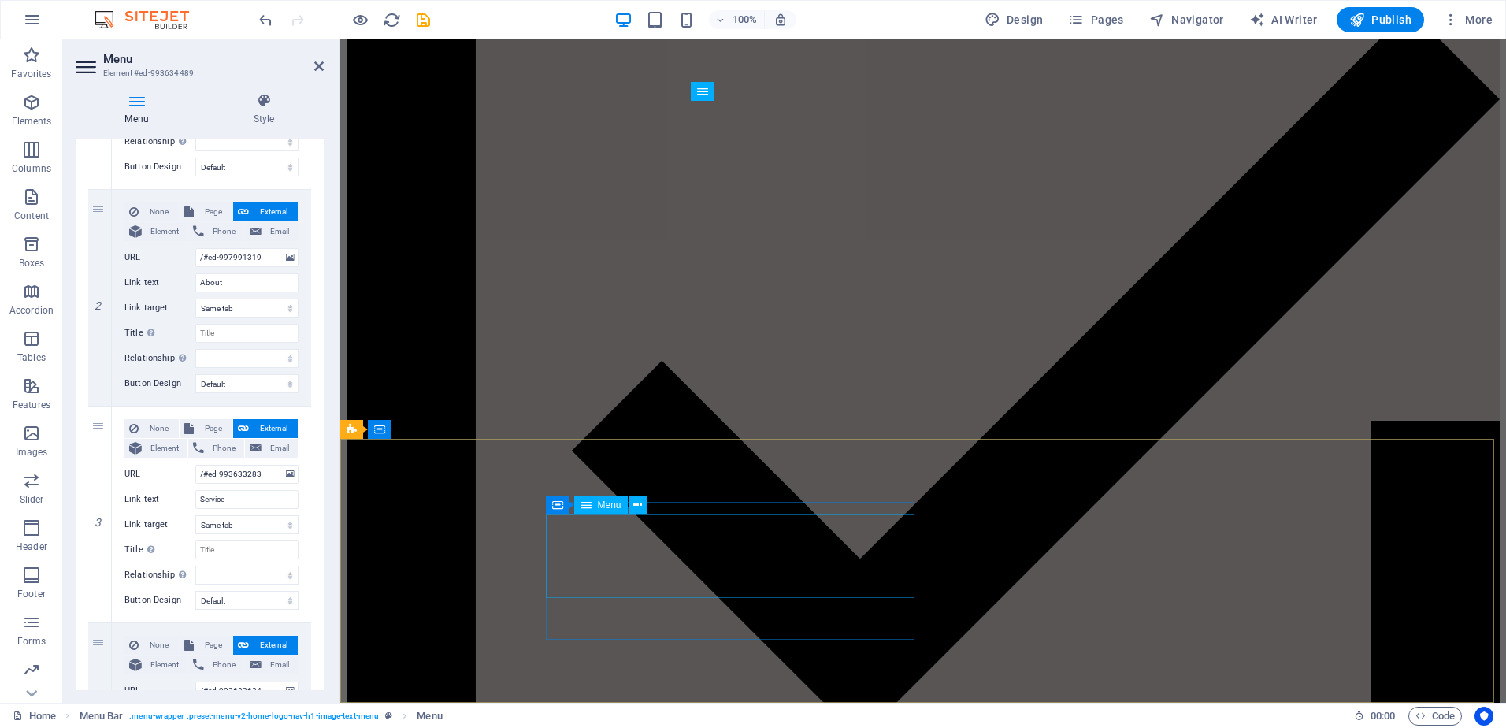
select select
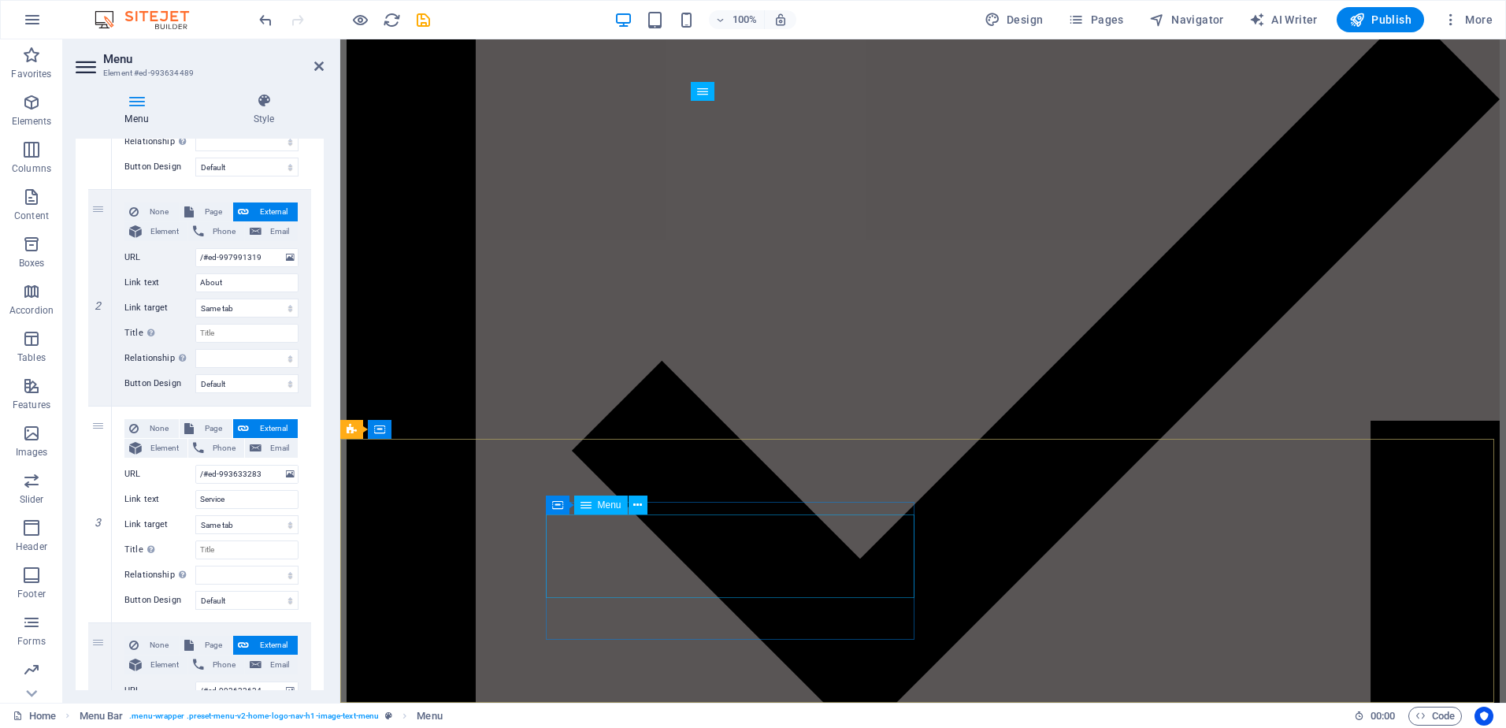
select select
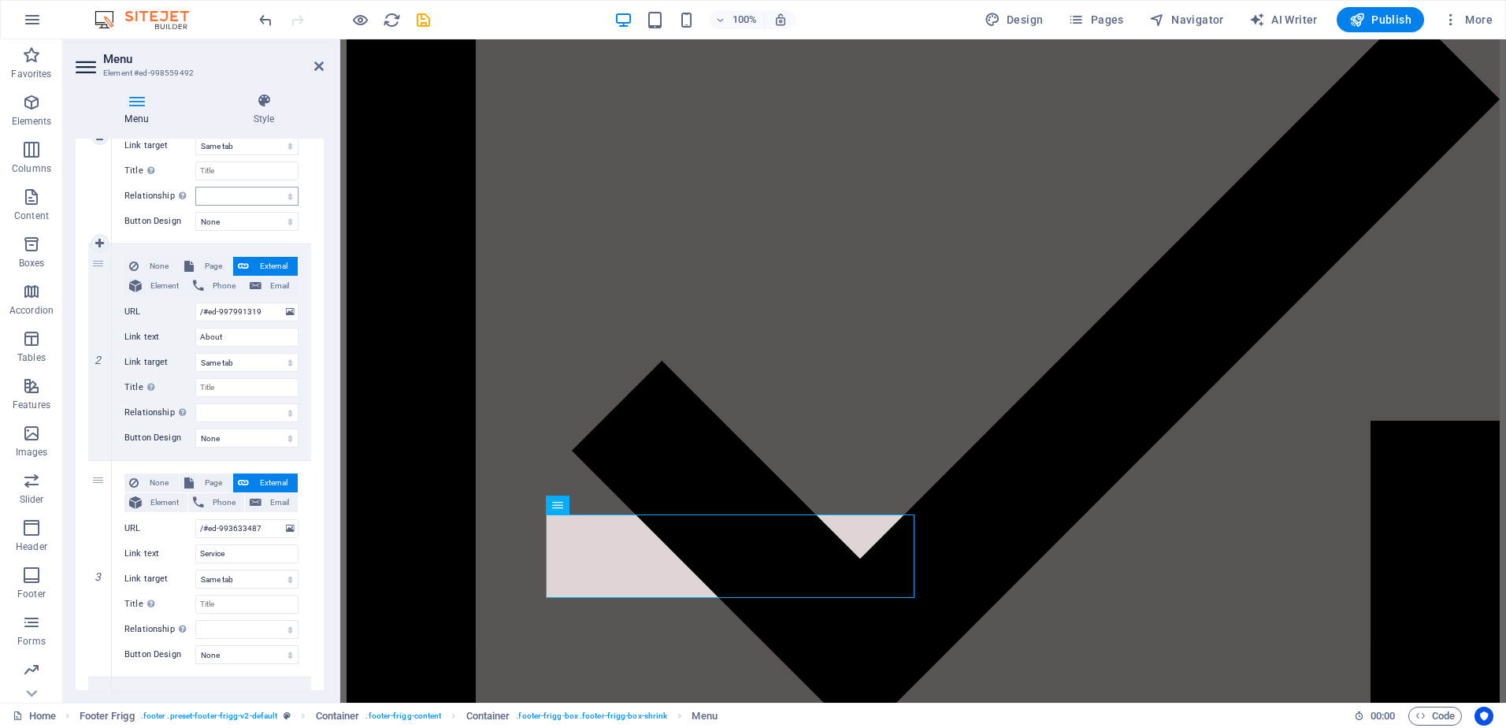
scroll to position [315, 0]
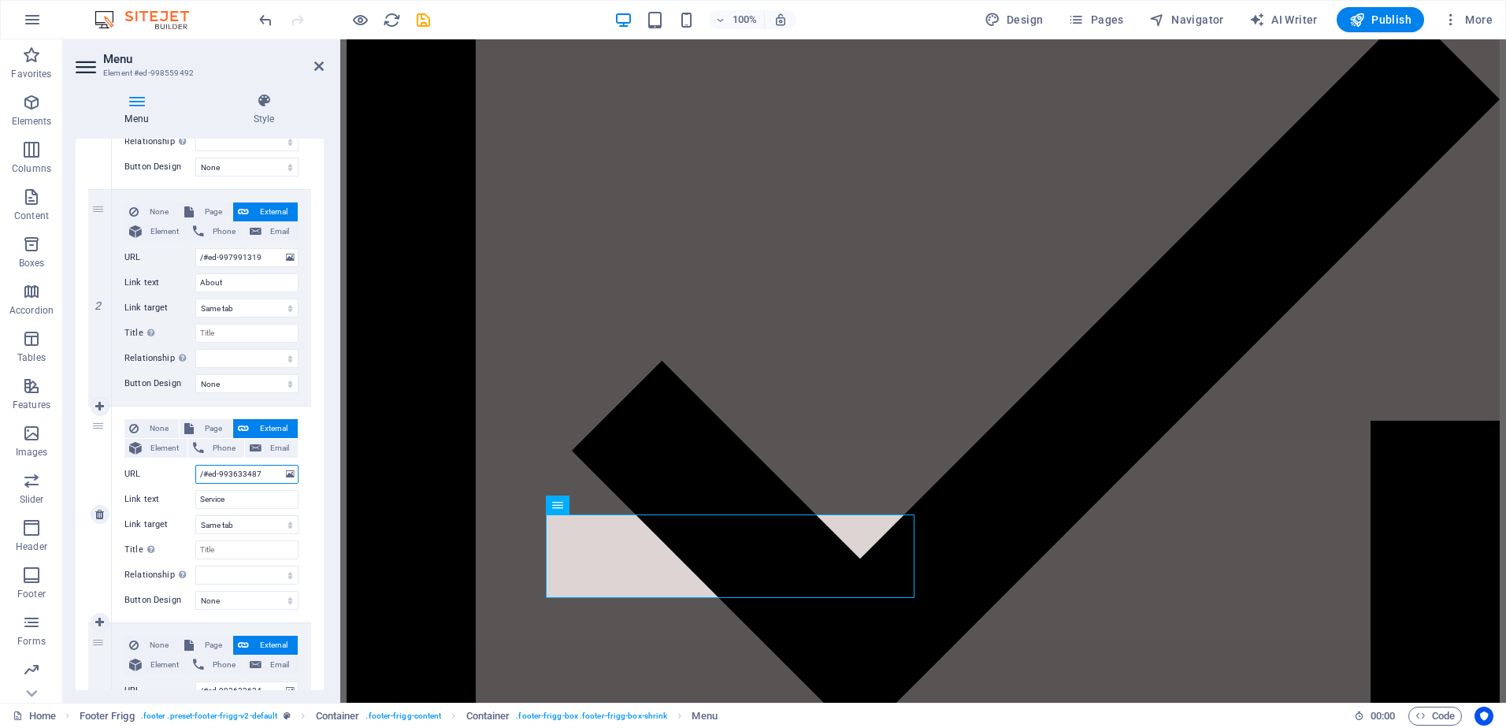
drag, startPoint x: 204, startPoint y: 477, endPoint x: 246, endPoint y: 474, distance: 41.8
click at [276, 474] on input "/#ed-993633487" at bounding box center [246, 474] width 103 height 19
paste input "283"
type input "/#ed-993633283"
select select
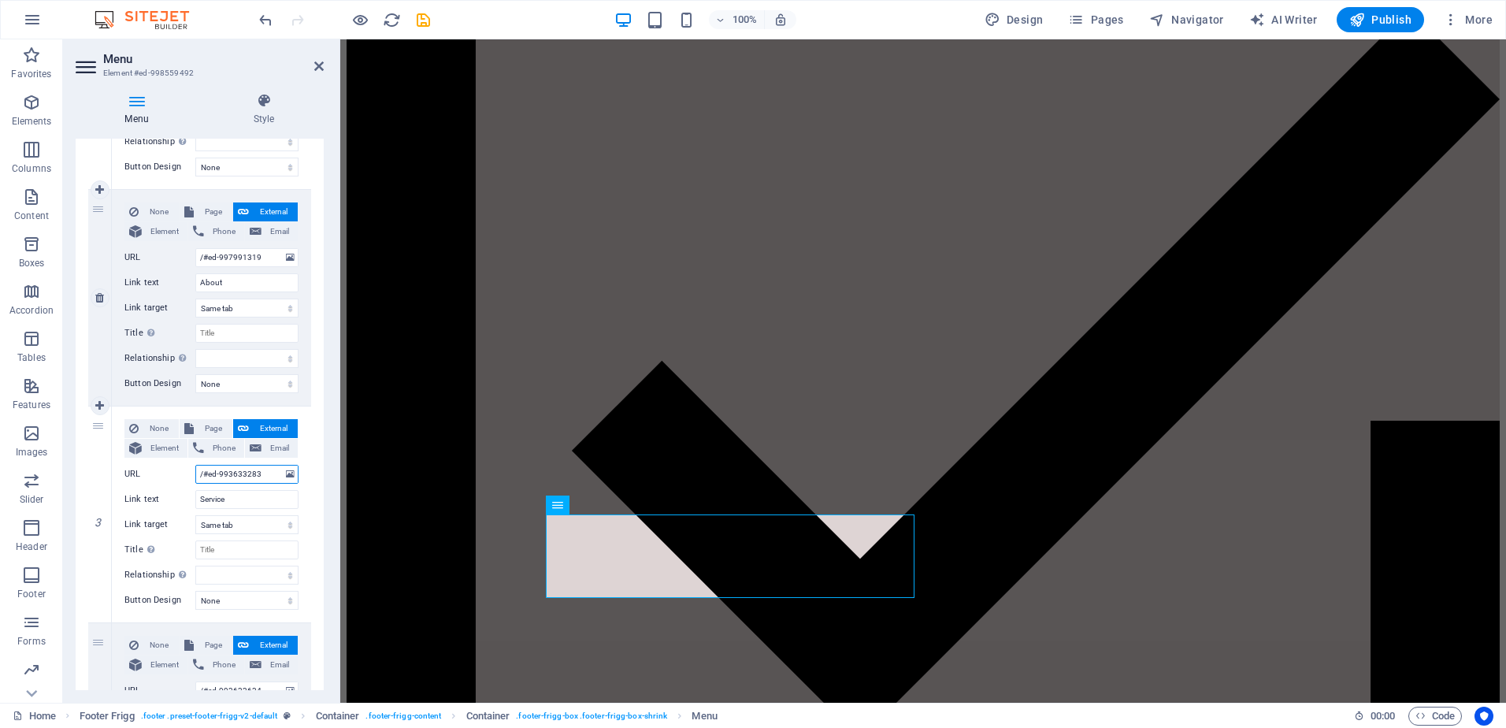
select select
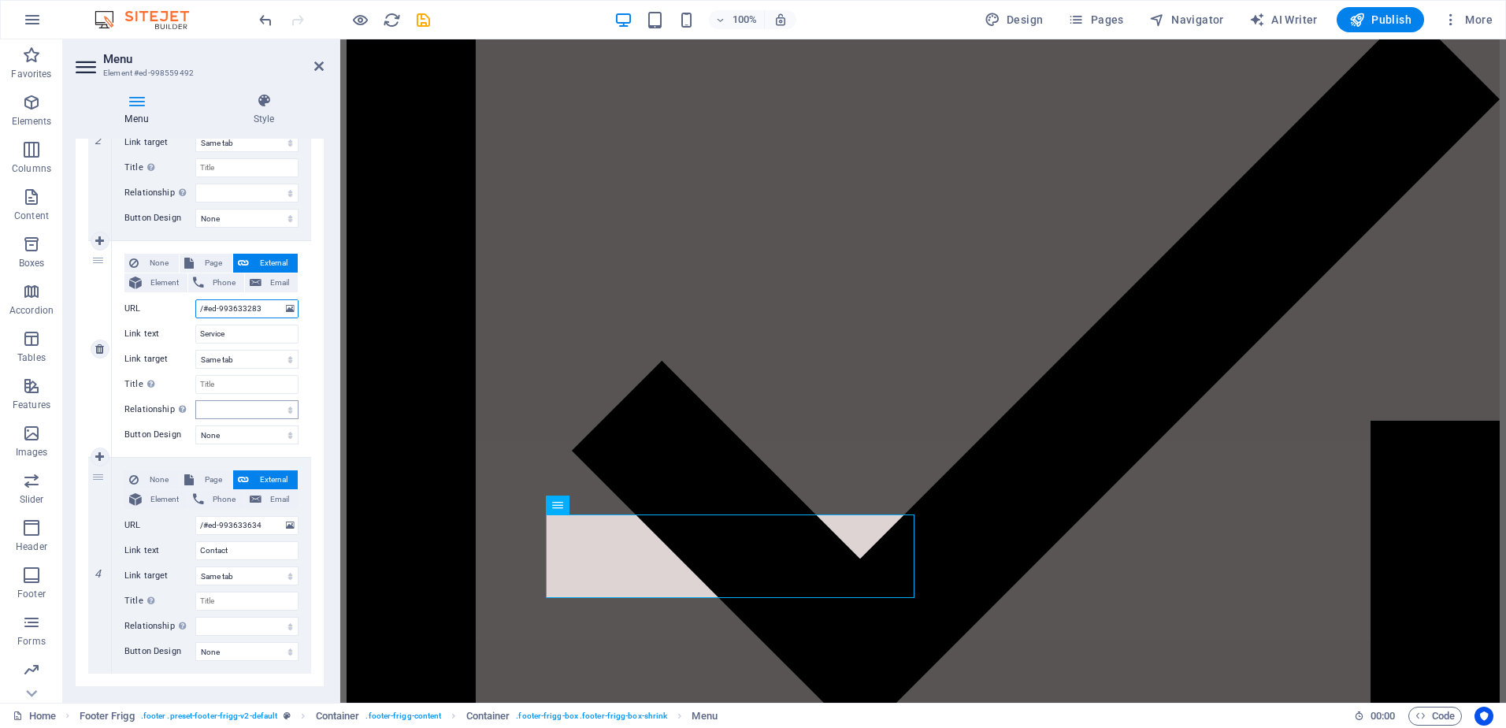
scroll to position [508, 0]
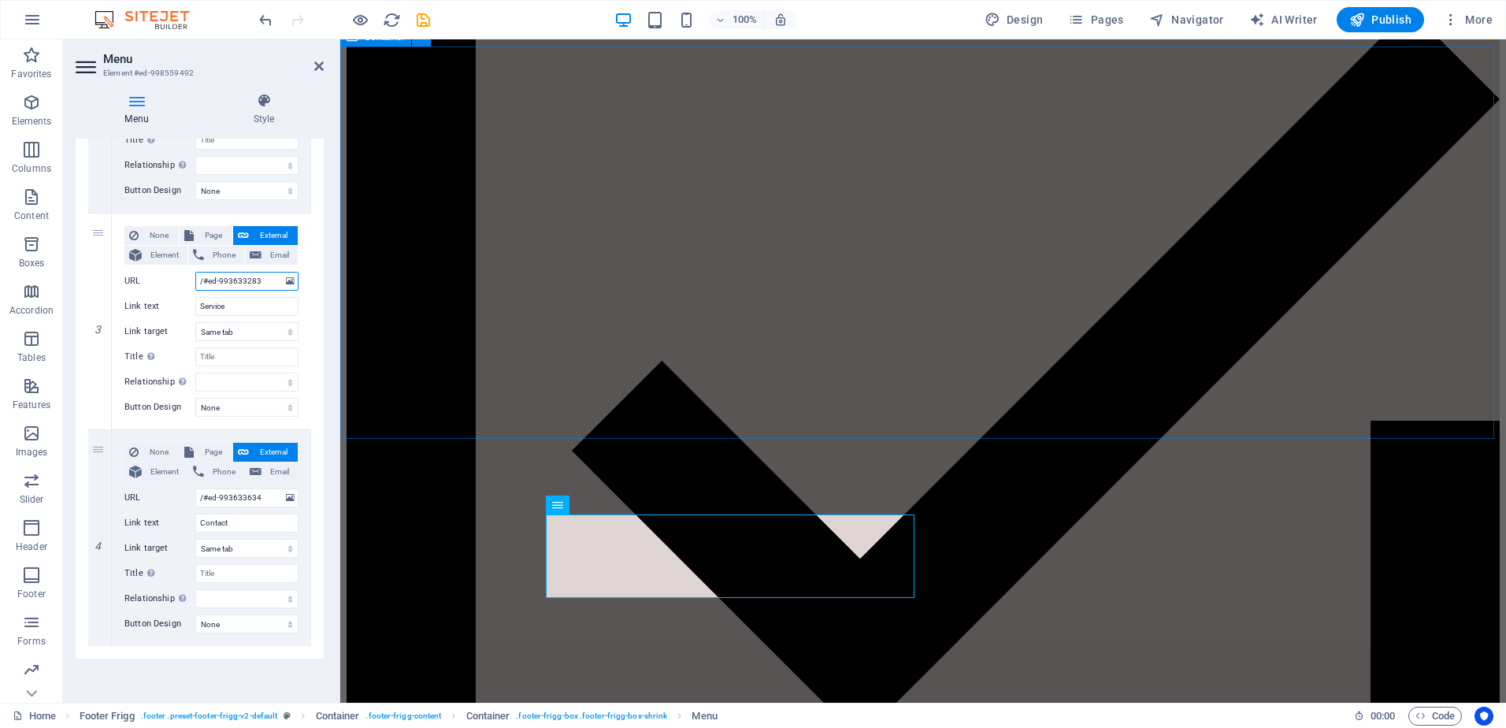
type input "/#ed-993633283"
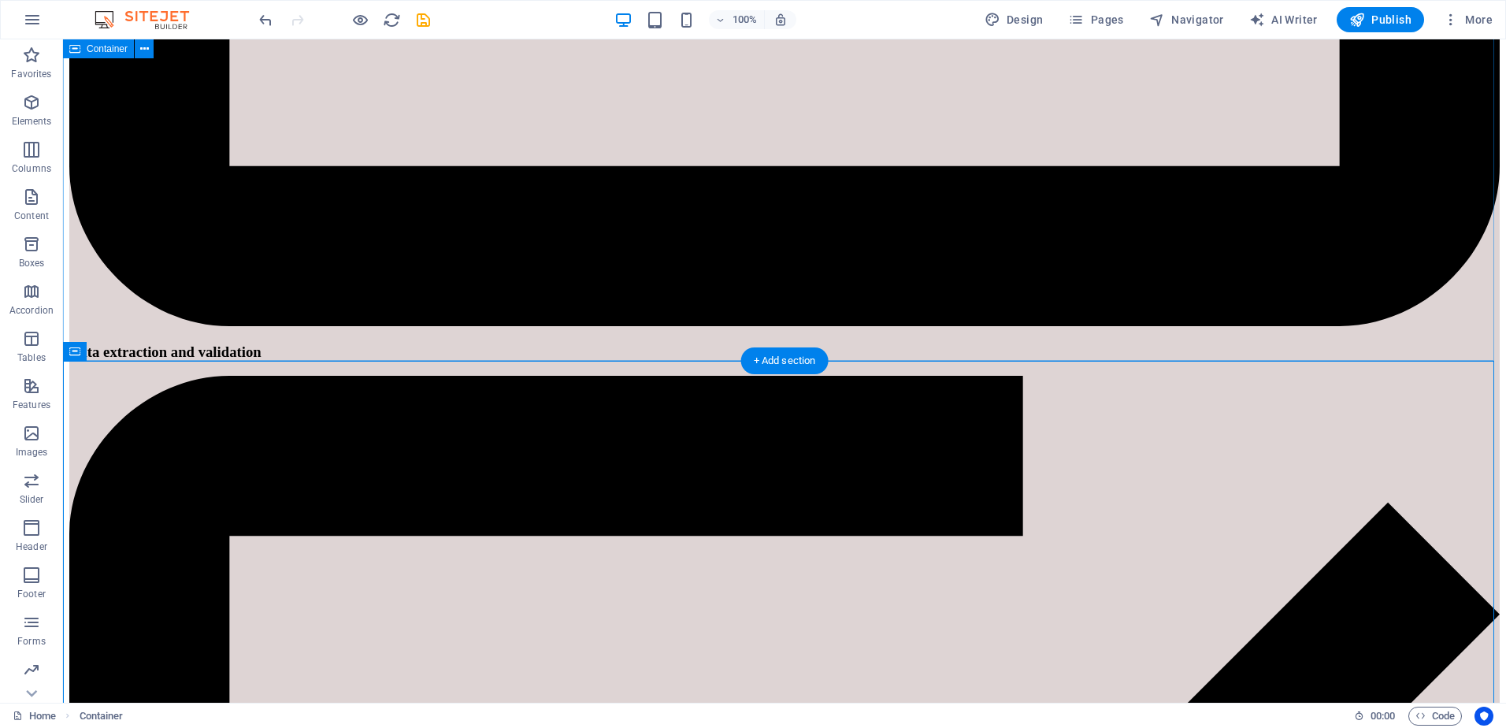
scroll to position [2447, 0]
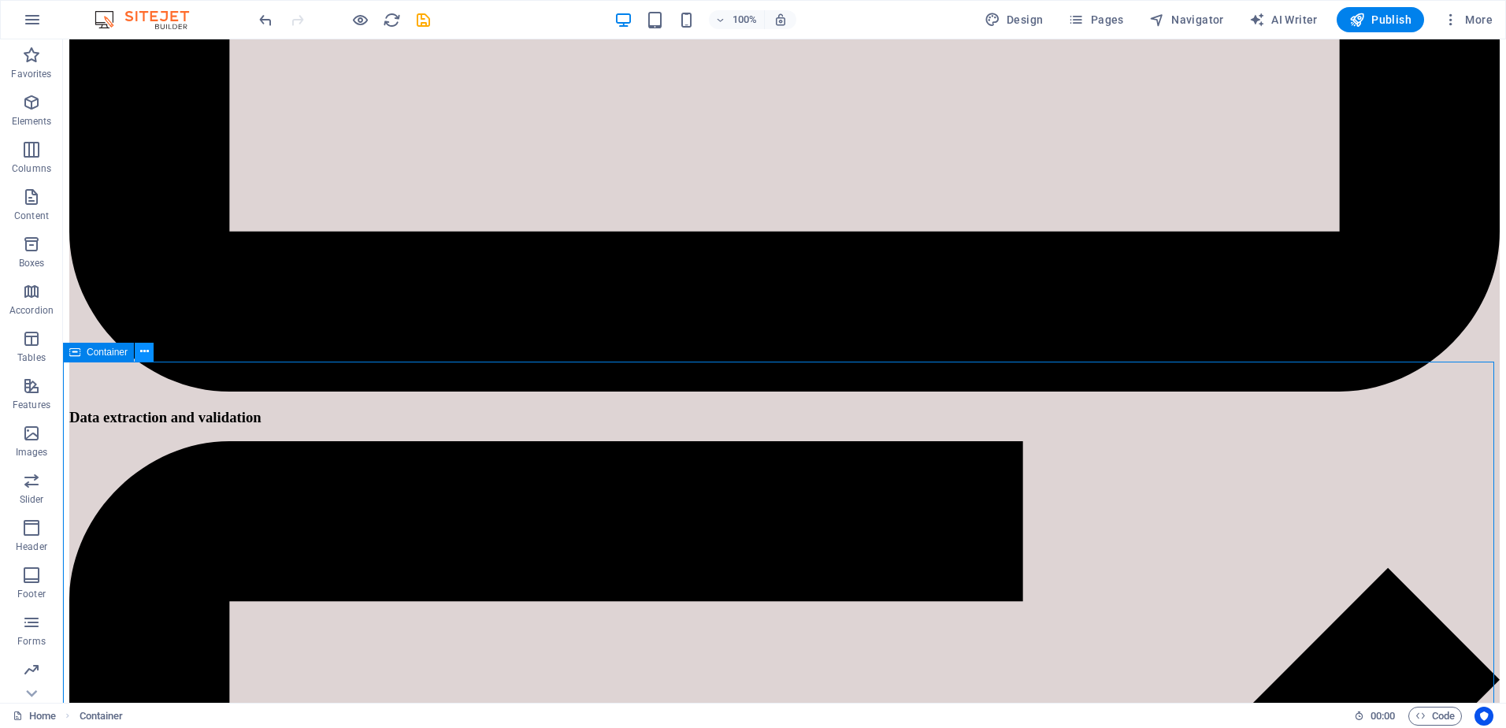
click at [143, 352] on icon at bounding box center [144, 352] width 9 height 17
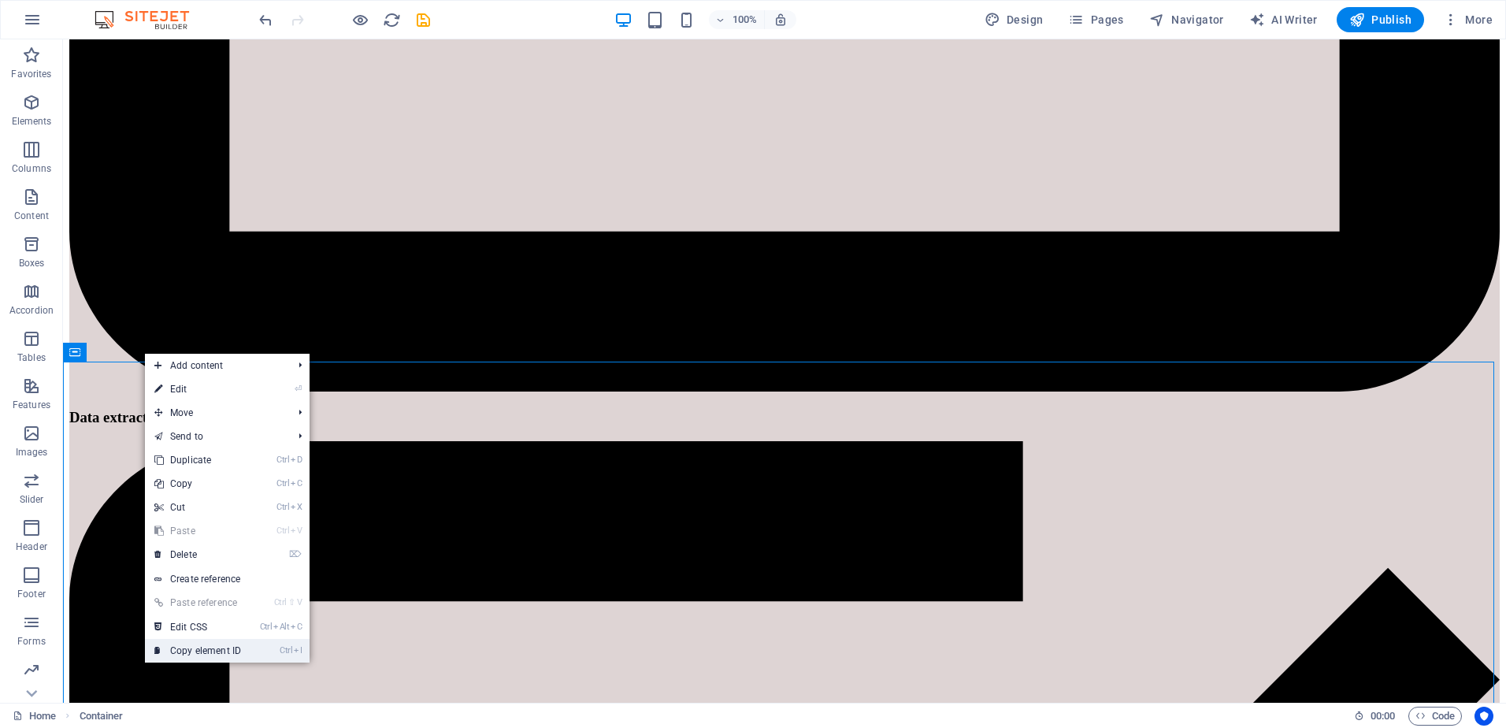
click at [199, 651] on link "Ctrl I Copy element ID" at bounding box center [198, 651] width 106 height 24
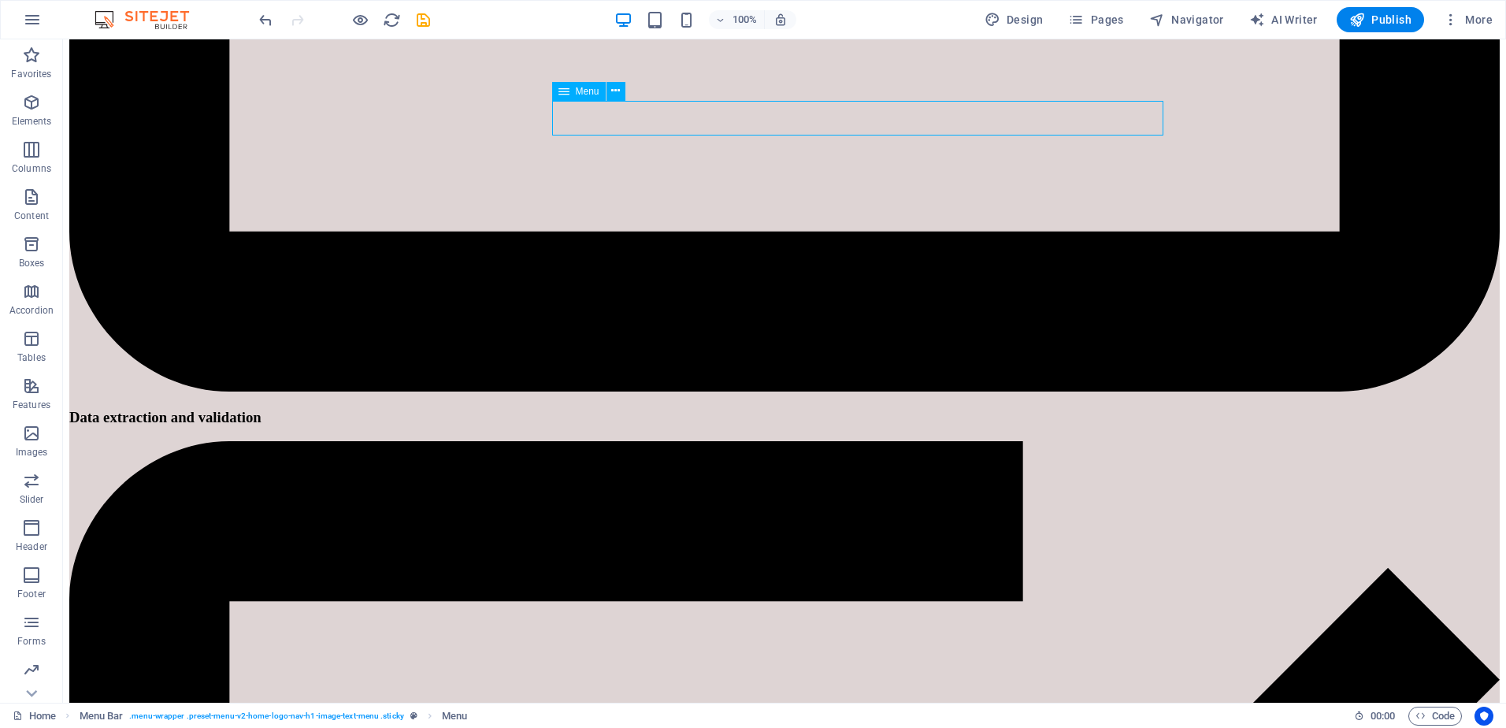
select select
select select "default"
select select
select select "default"
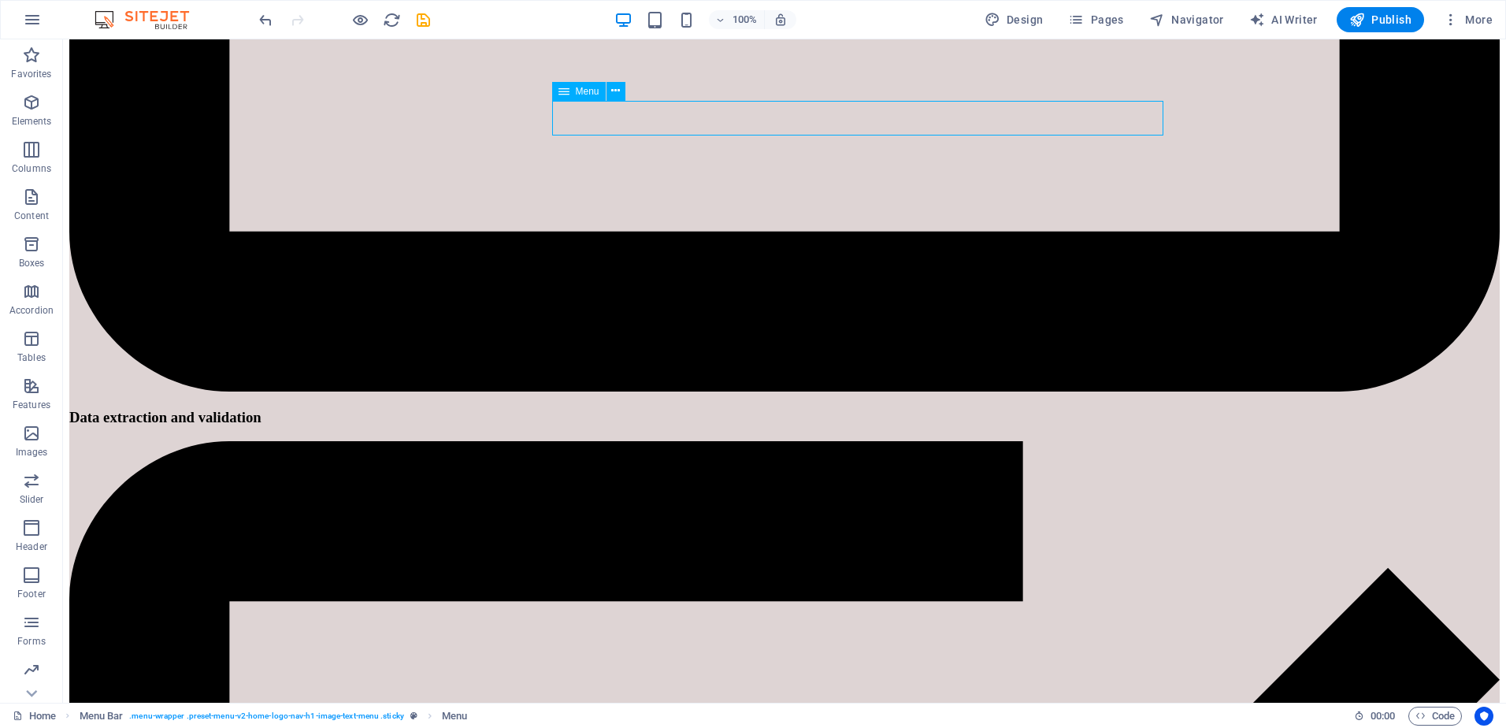
select select
select select "default"
select select
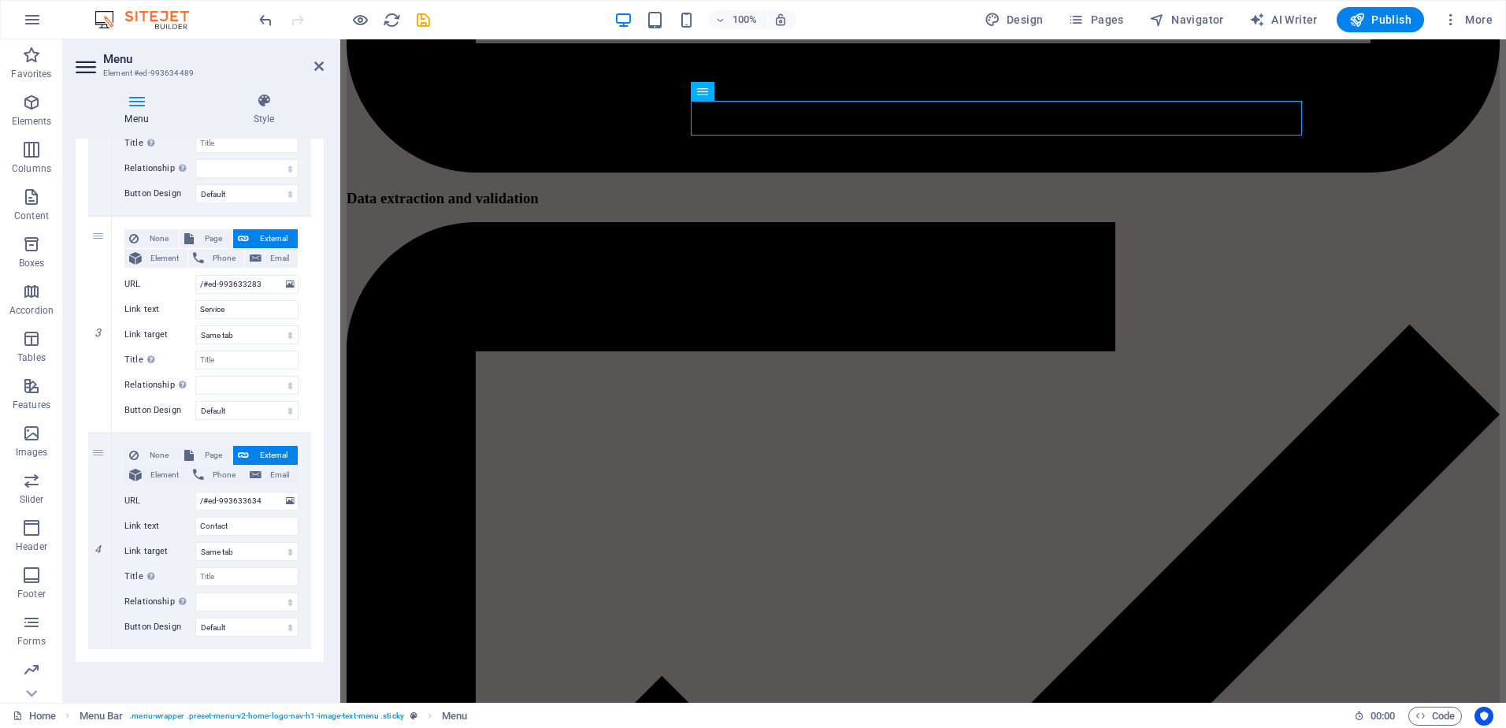
scroll to position [508, 0]
drag, startPoint x: 204, startPoint y: 498, endPoint x: 262, endPoint y: 500, distance: 57.5
click at [262, 500] on input "/#ed-993633634" at bounding box center [246, 497] width 103 height 19
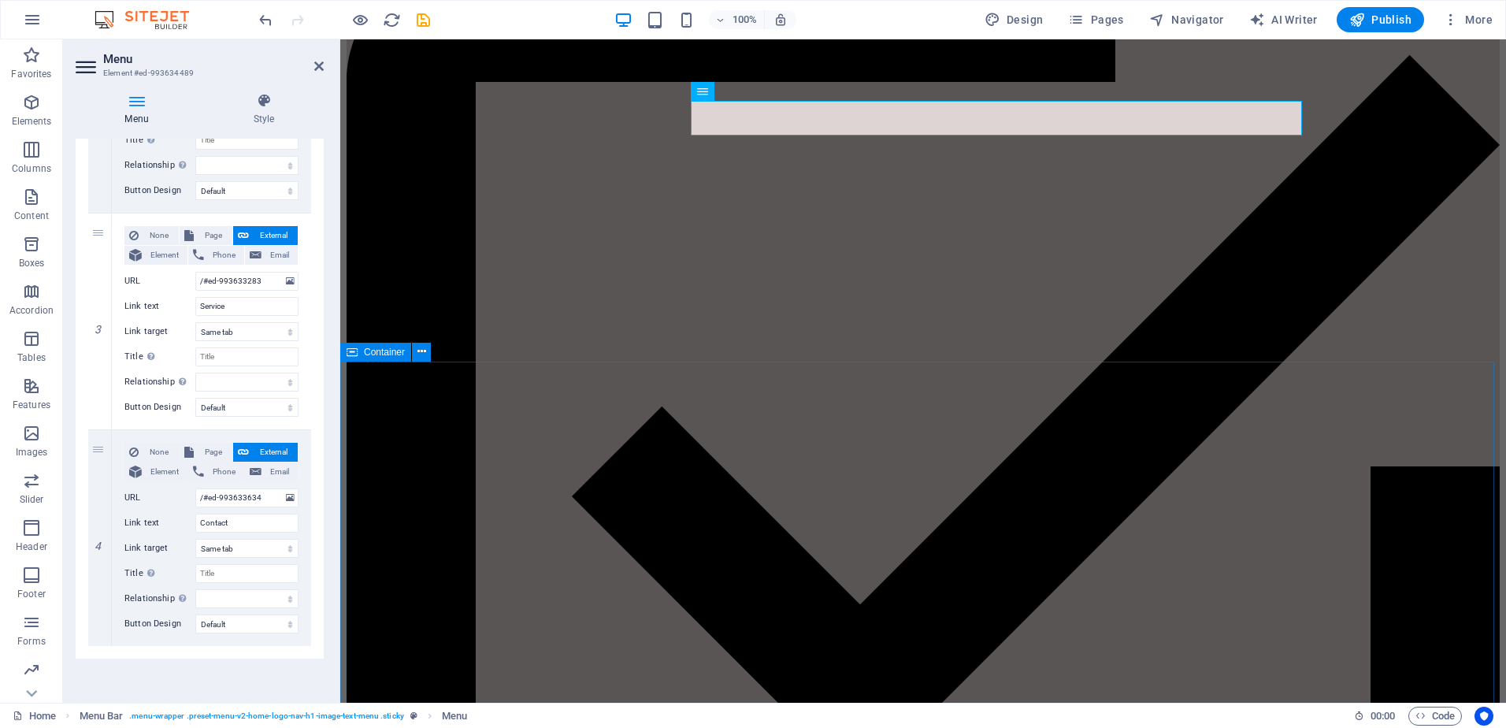
scroll to position [2762, 0]
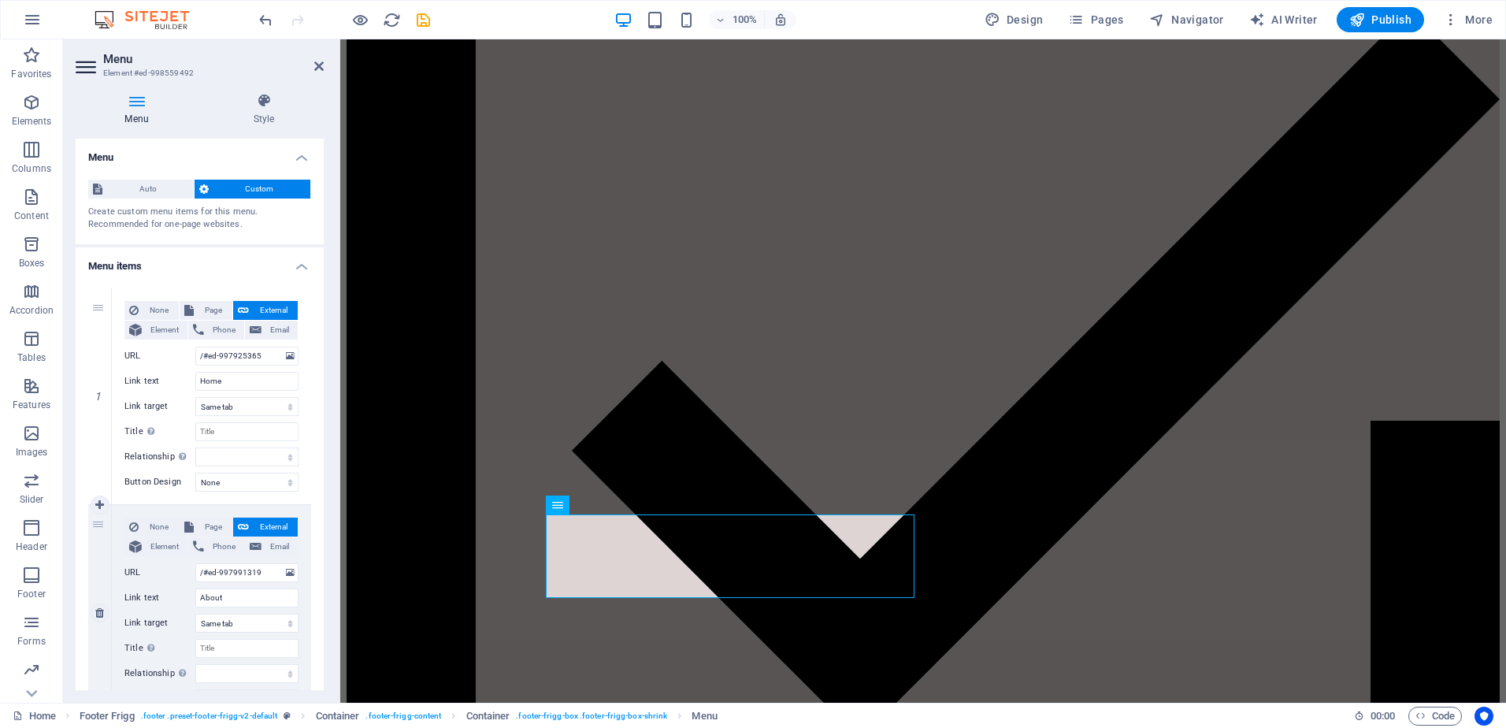
scroll to position [508, 0]
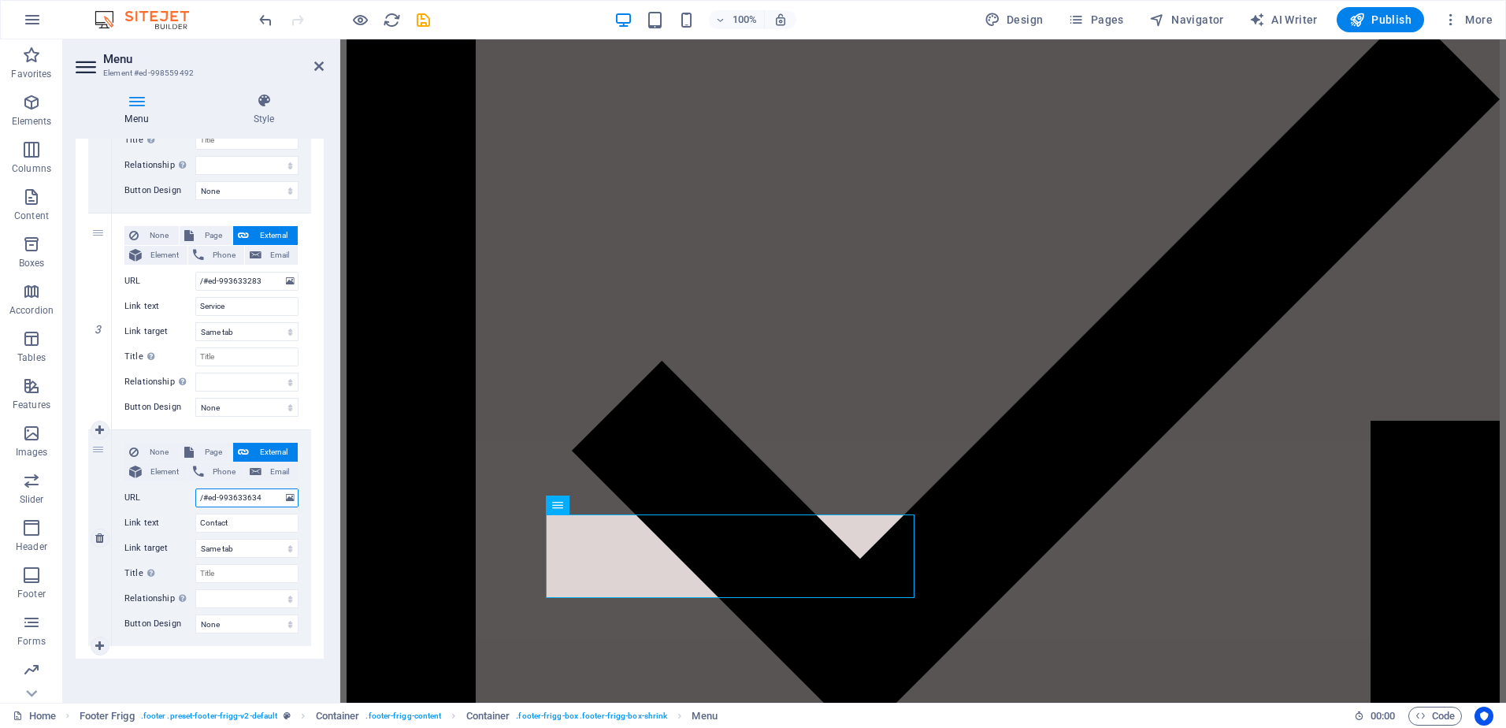
drag, startPoint x: 204, startPoint y: 499, endPoint x: 260, endPoint y: 498, distance: 55.9
click at [260, 498] on input "/#ed-993633634" at bounding box center [246, 497] width 103 height 19
click at [425, 18] on icon "save" at bounding box center [423, 20] width 18 height 18
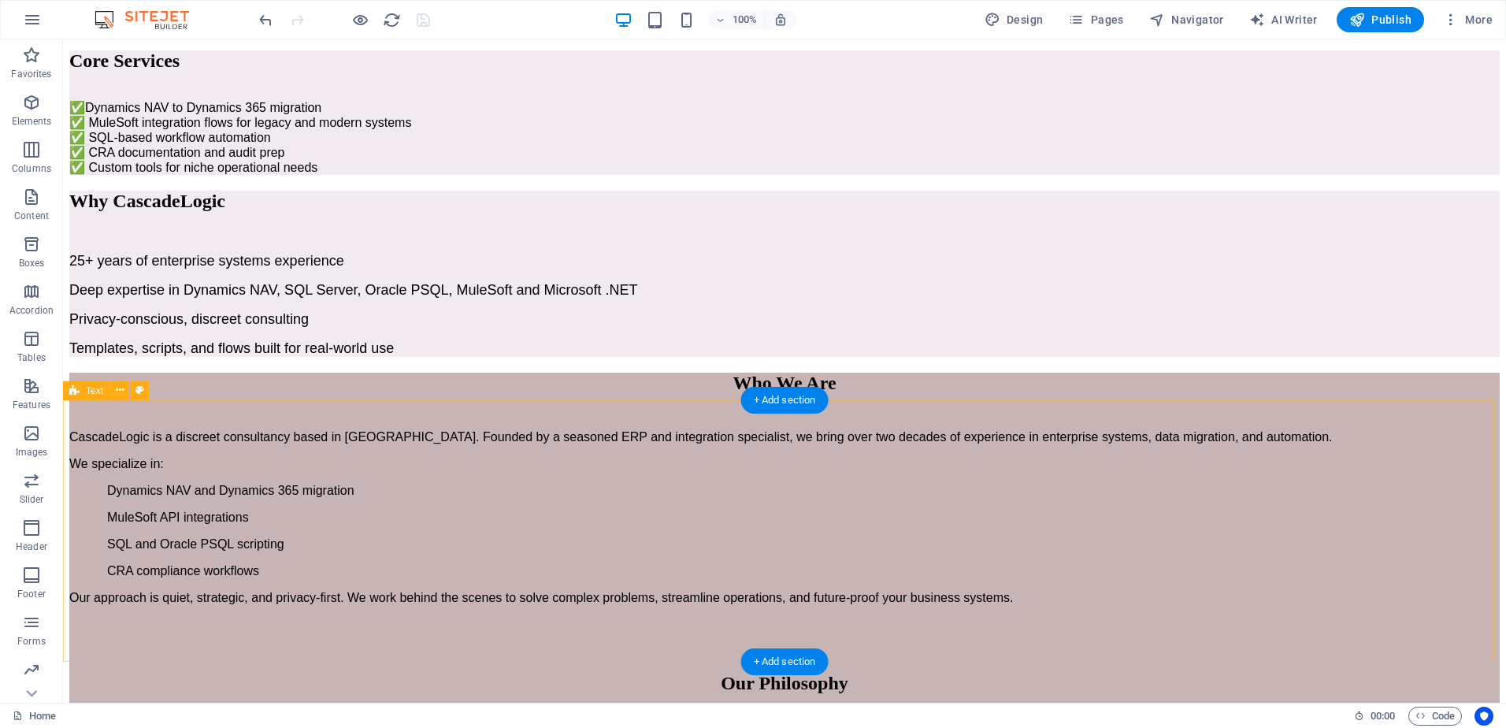
scroll to position [556, 0]
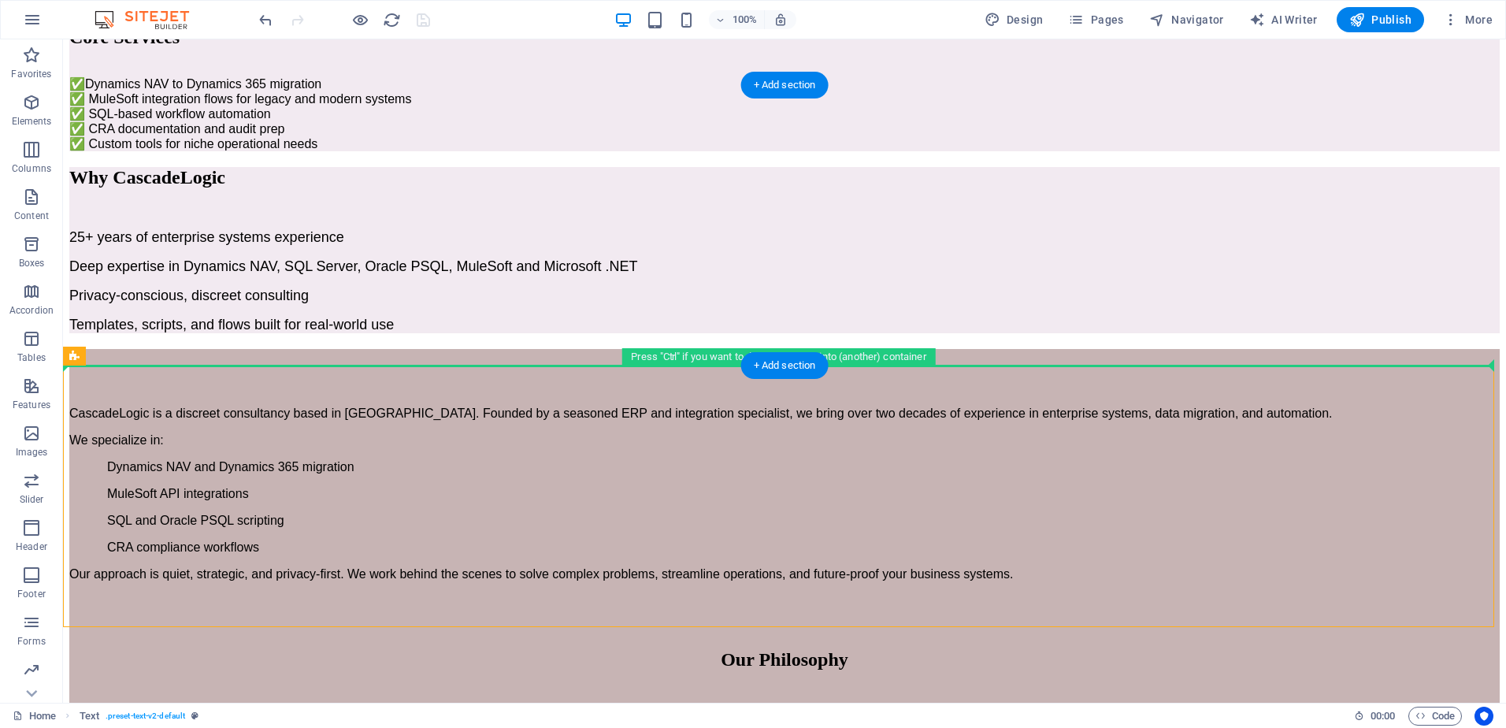
drag, startPoint x: 485, startPoint y: 458, endPoint x: 440, endPoint y: 328, distance: 137.3
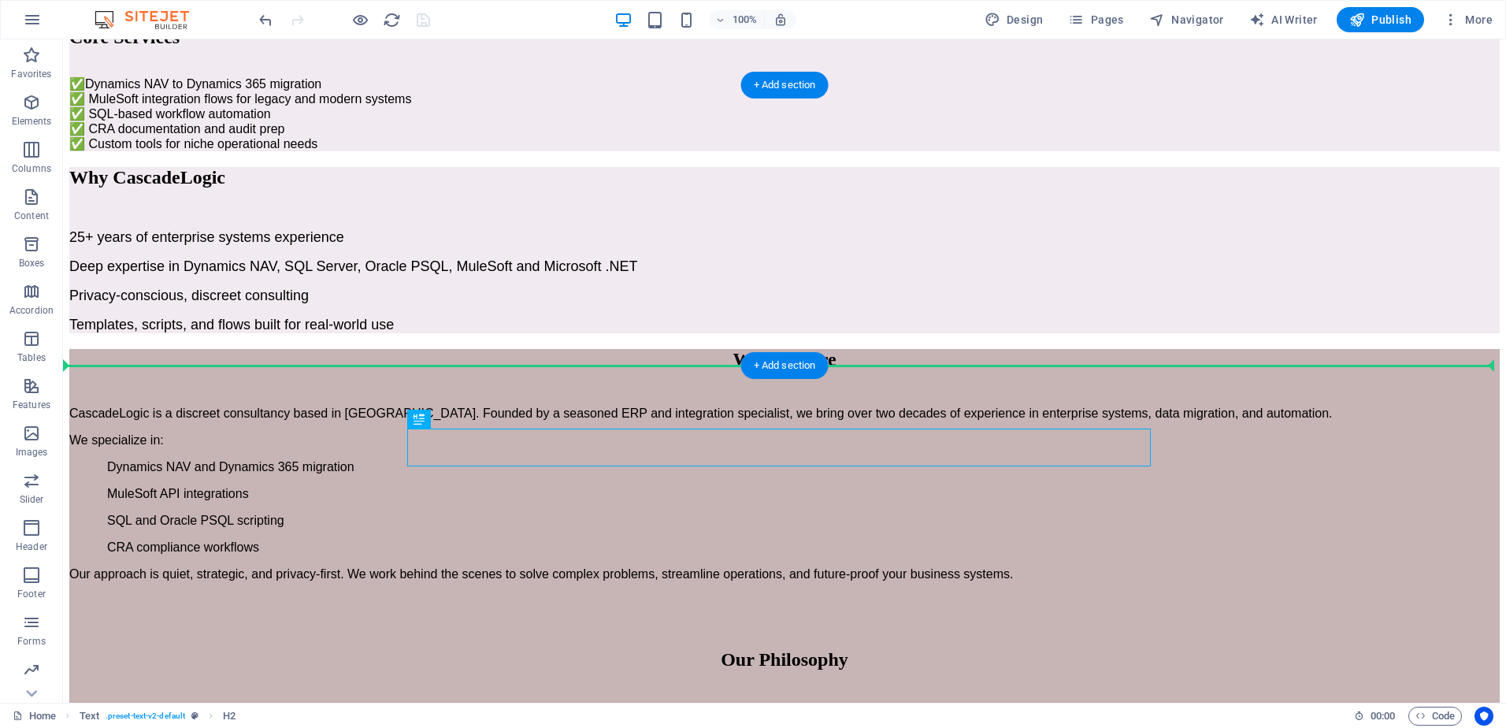
drag, startPoint x: 492, startPoint y: 456, endPoint x: 455, endPoint y: 313, distance: 148.3
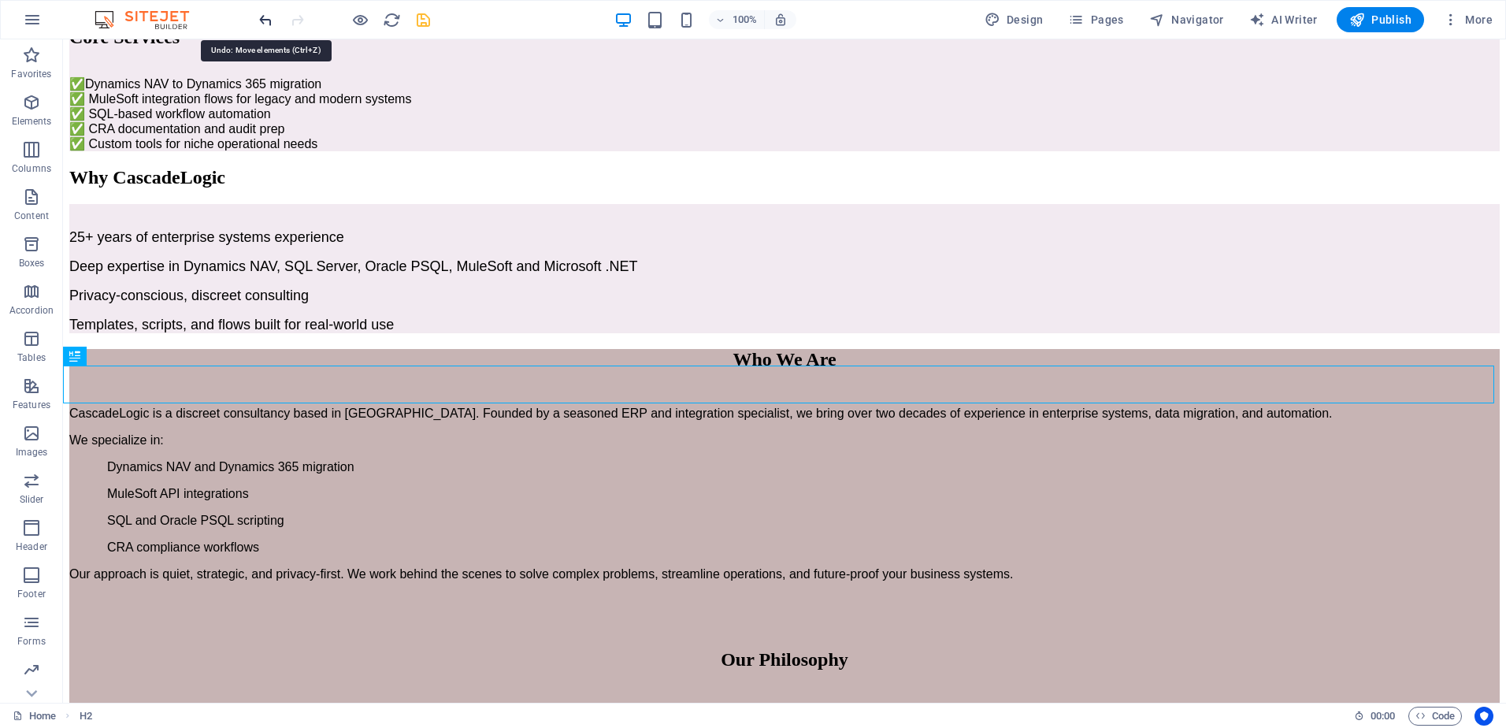
click at [268, 17] on icon "undo" at bounding box center [266, 20] width 18 height 18
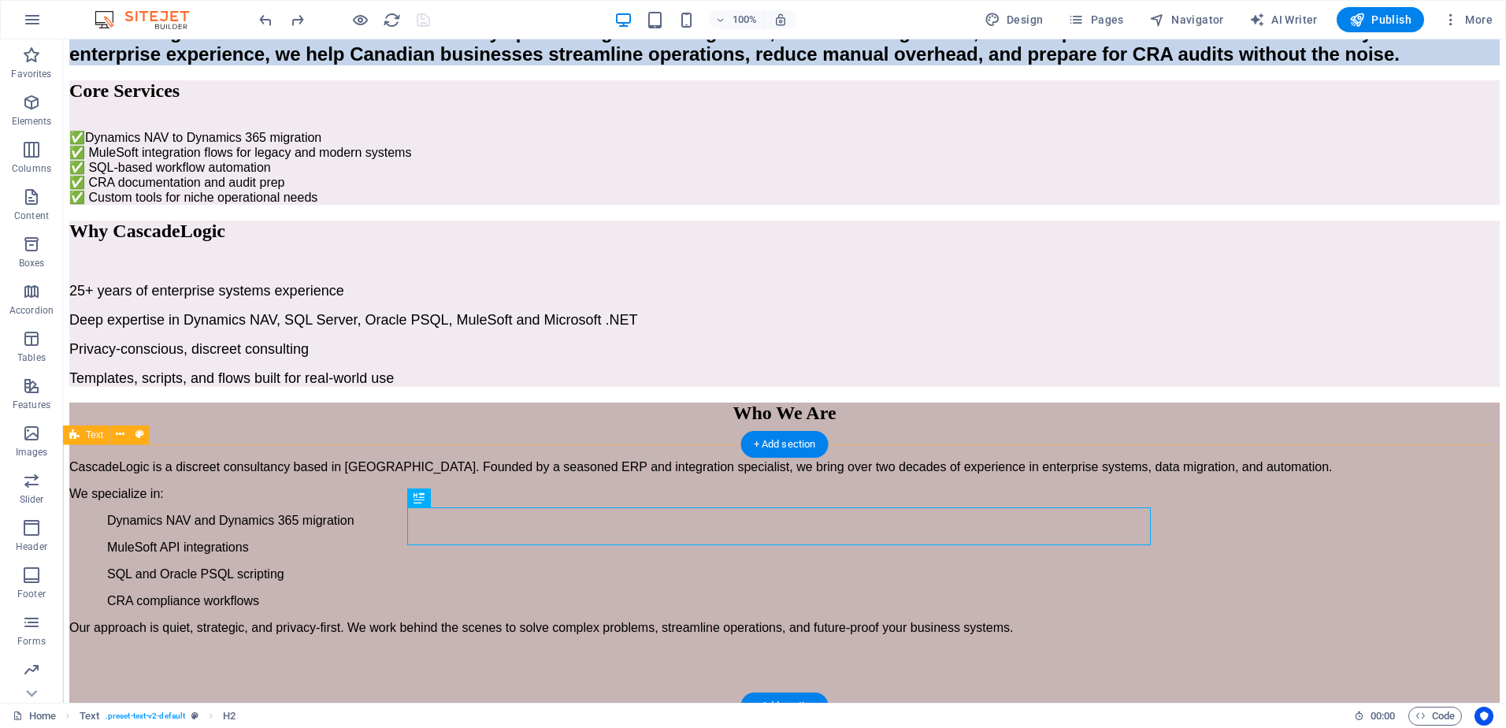
scroll to position [477, 0]
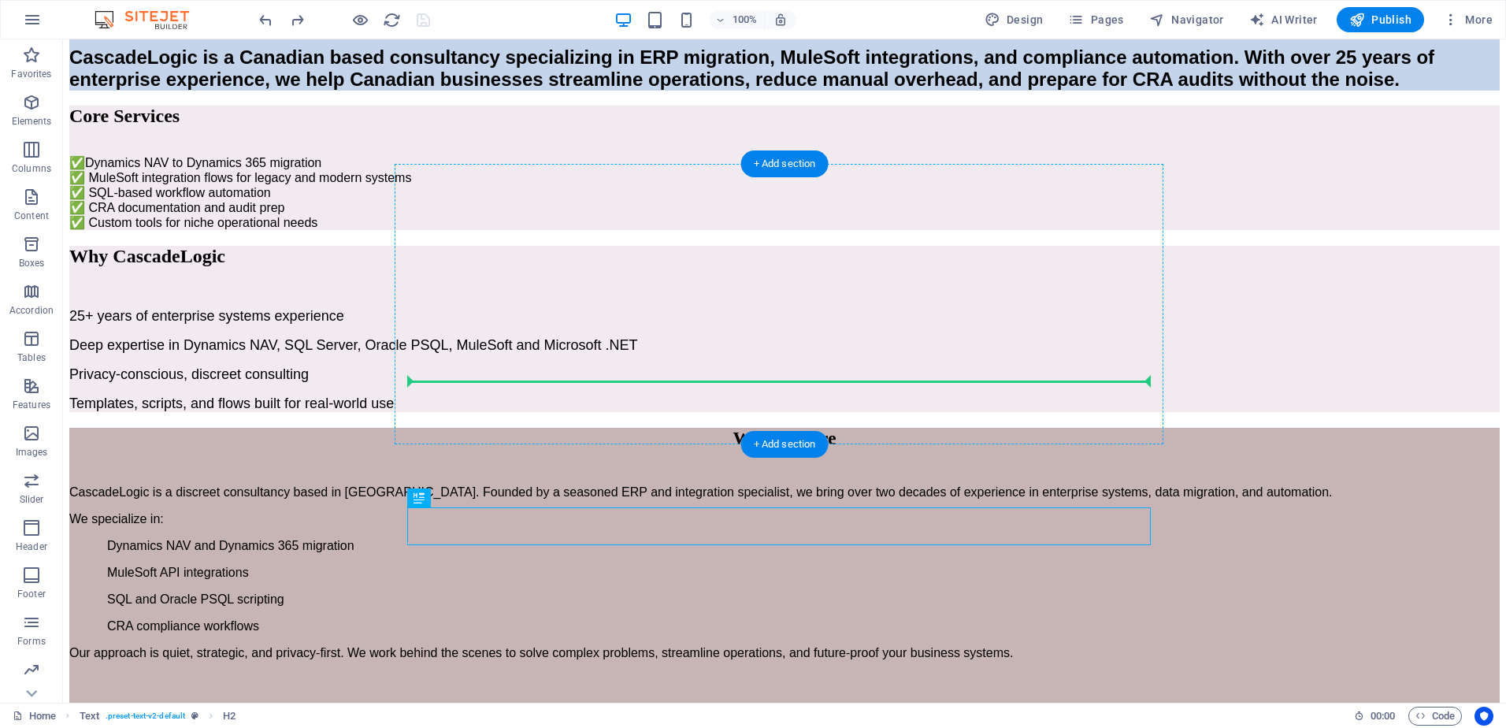
drag, startPoint x: 484, startPoint y: 536, endPoint x: 500, endPoint y: 404, distance: 132.5
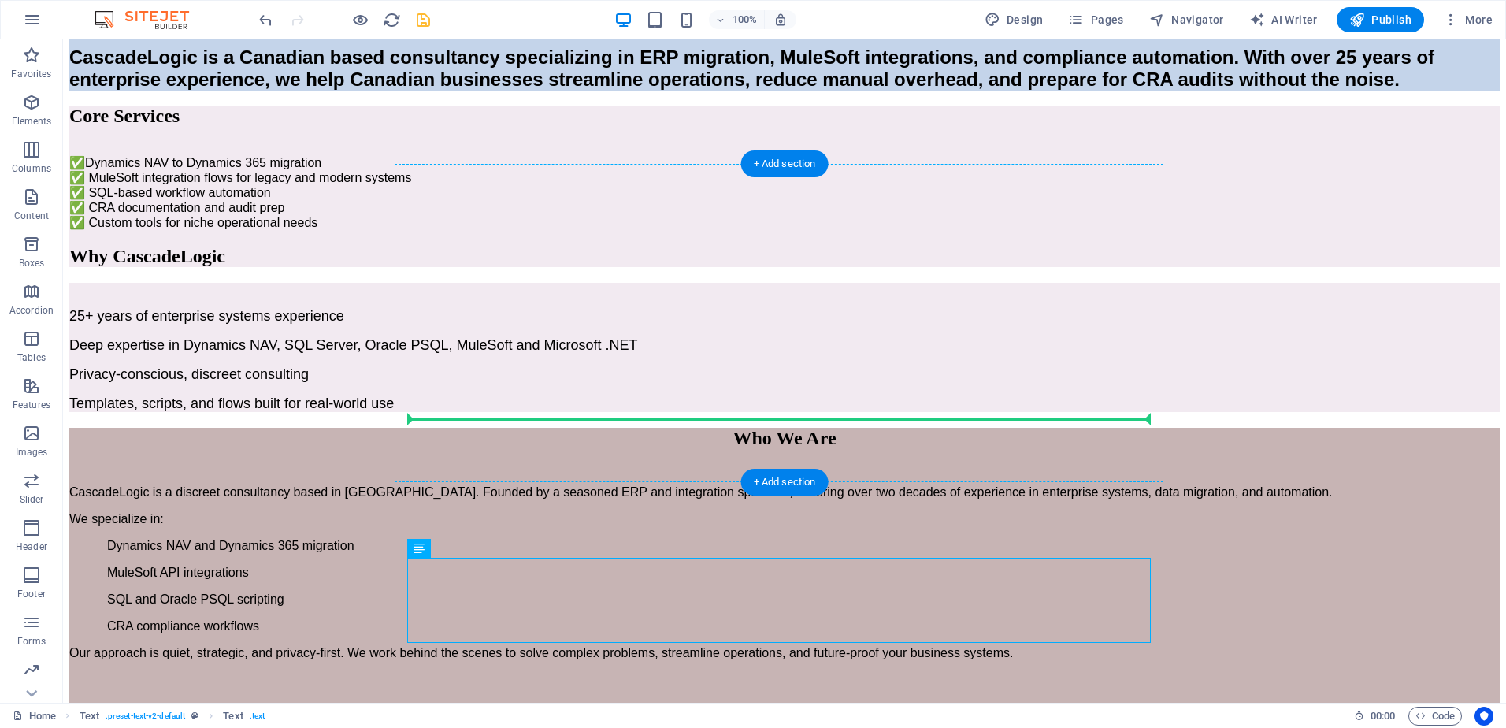
drag, startPoint x: 491, startPoint y: 588, endPoint x: 463, endPoint y: 410, distance: 180.2
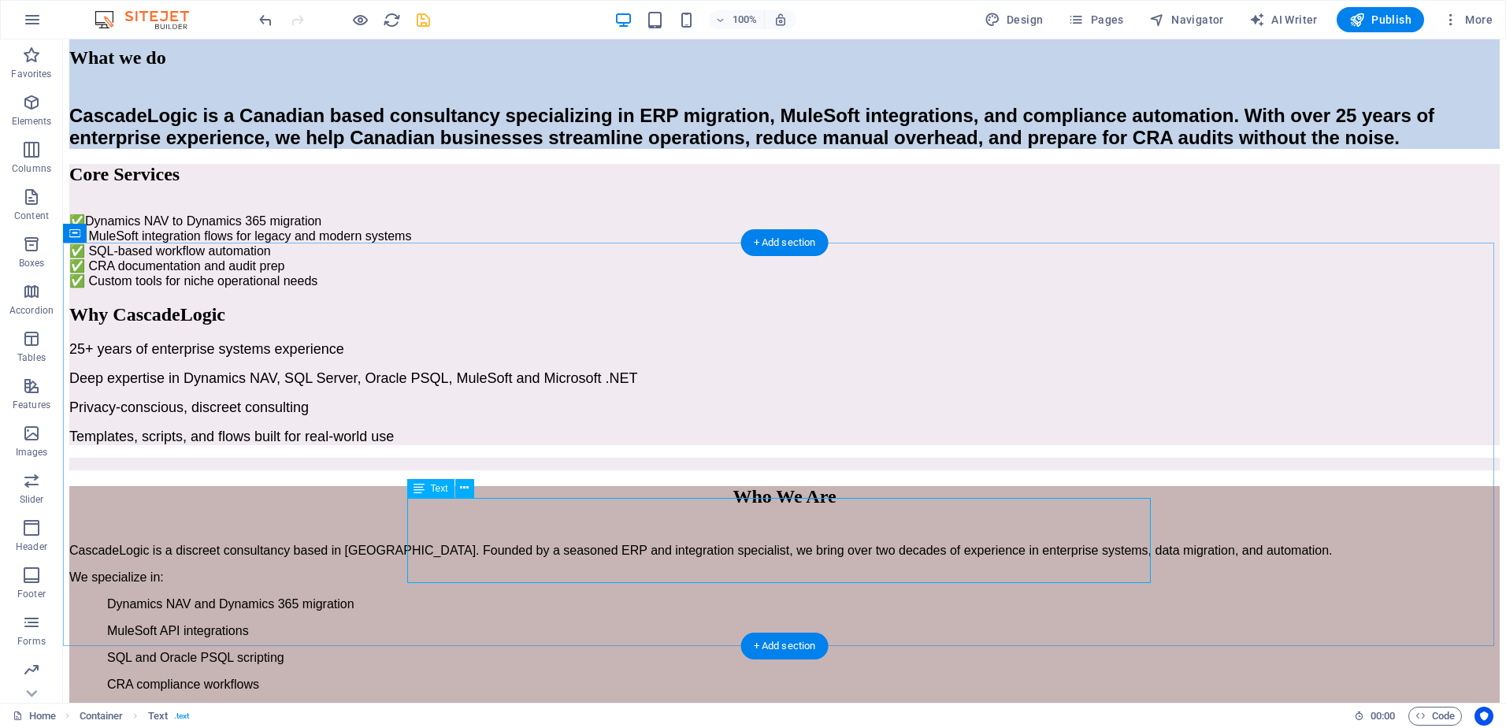
scroll to position [399, 0]
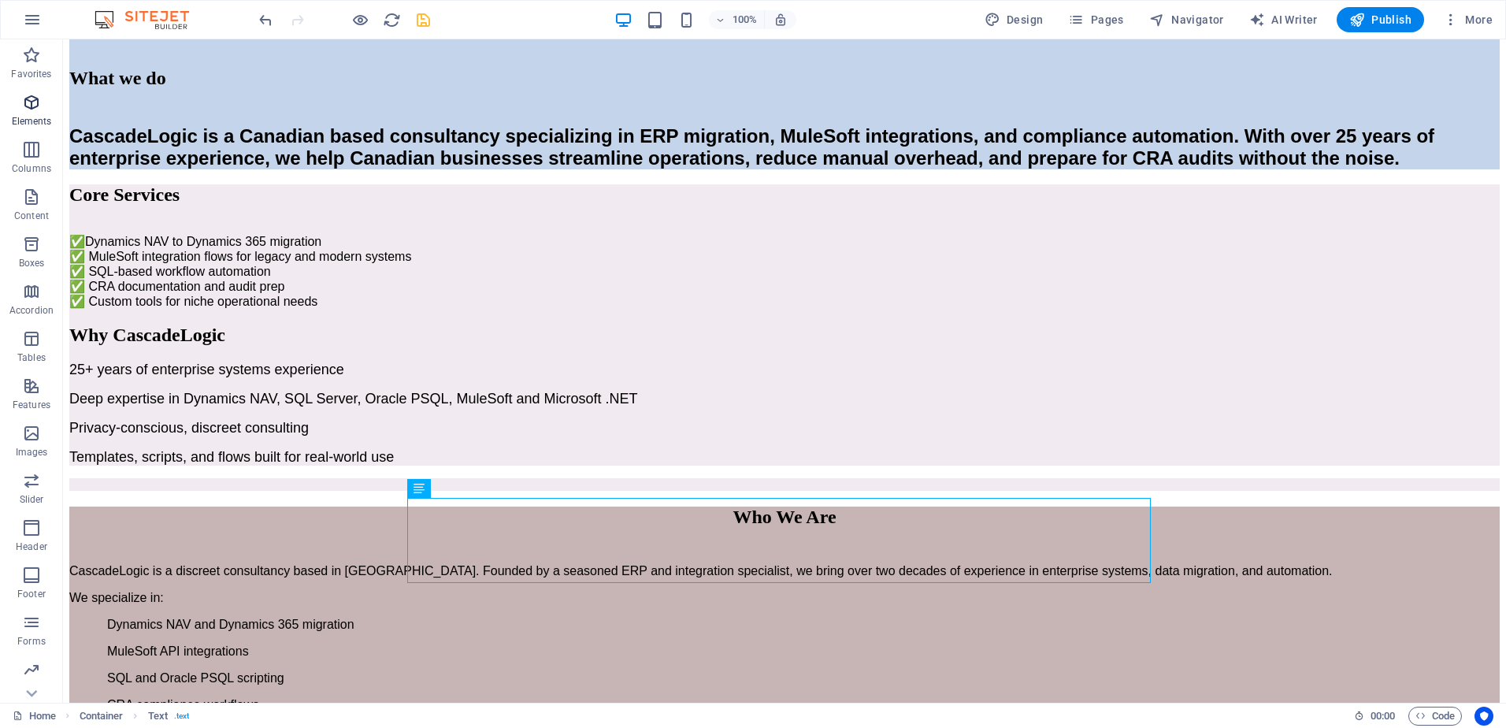
click at [27, 105] on icon "button" at bounding box center [31, 102] width 19 height 19
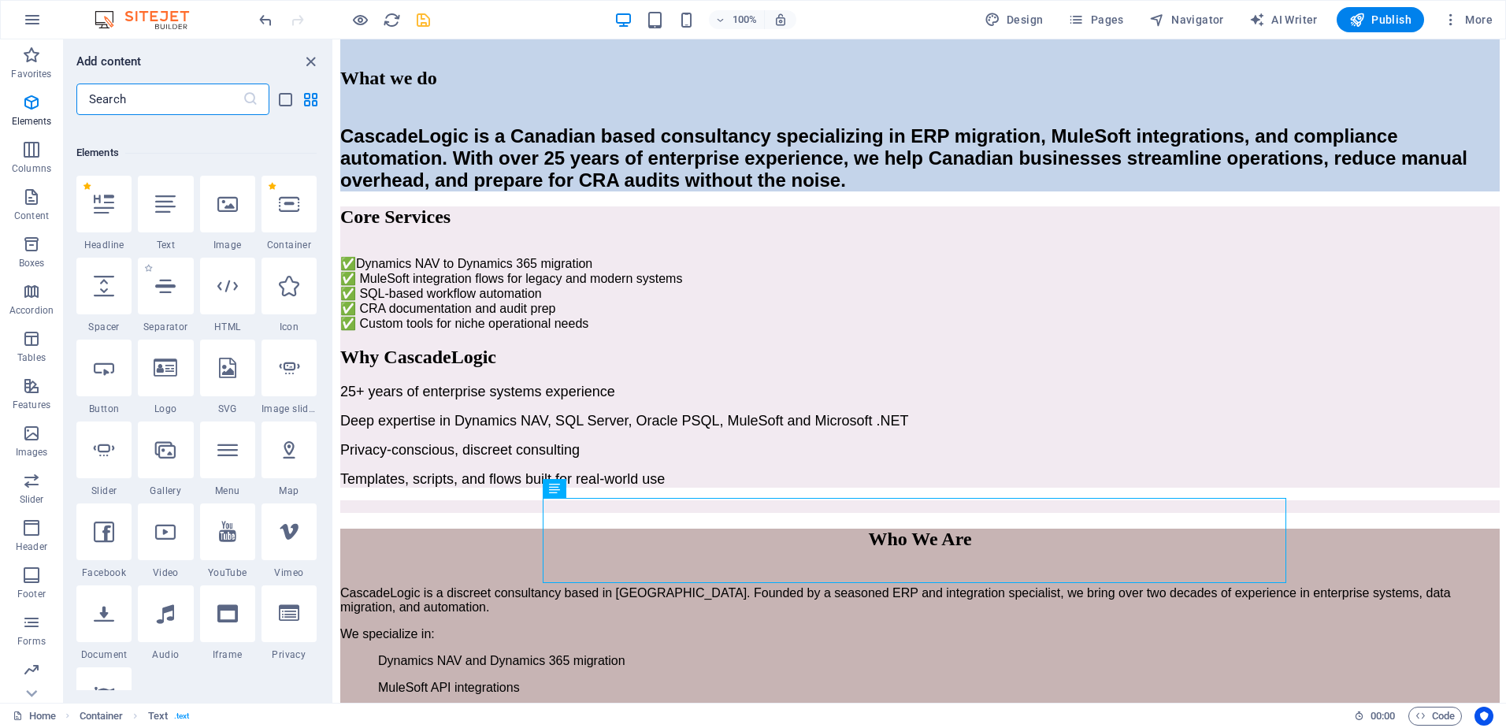
scroll to position [168, 0]
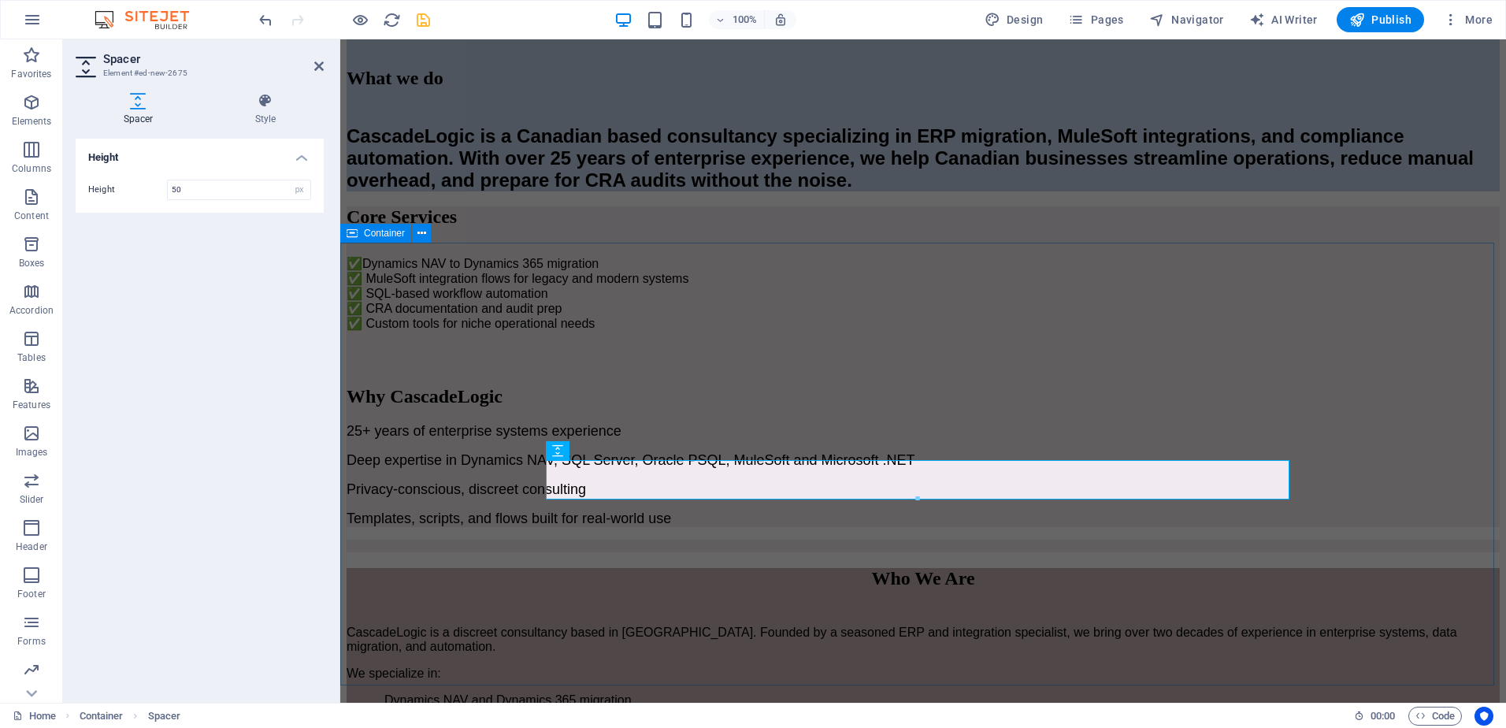
click at [418, 344] on div "Core Services ✅ Dynamics NAV to Dynamics 365 migration ✅ MuleSoft integration f…" at bounding box center [923, 366] width 1153 height 321
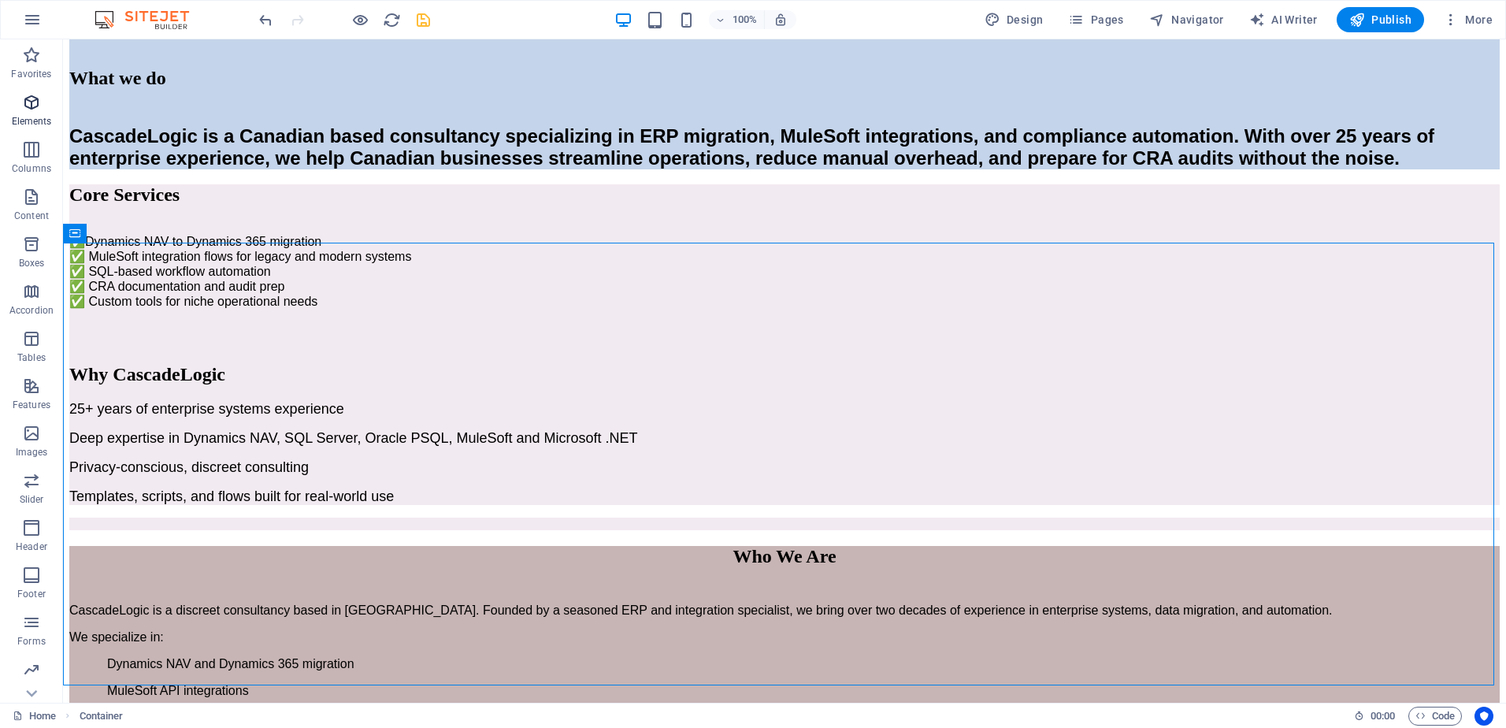
click at [35, 110] on icon "button" at bounding box center [31, 102] width 19 height 19
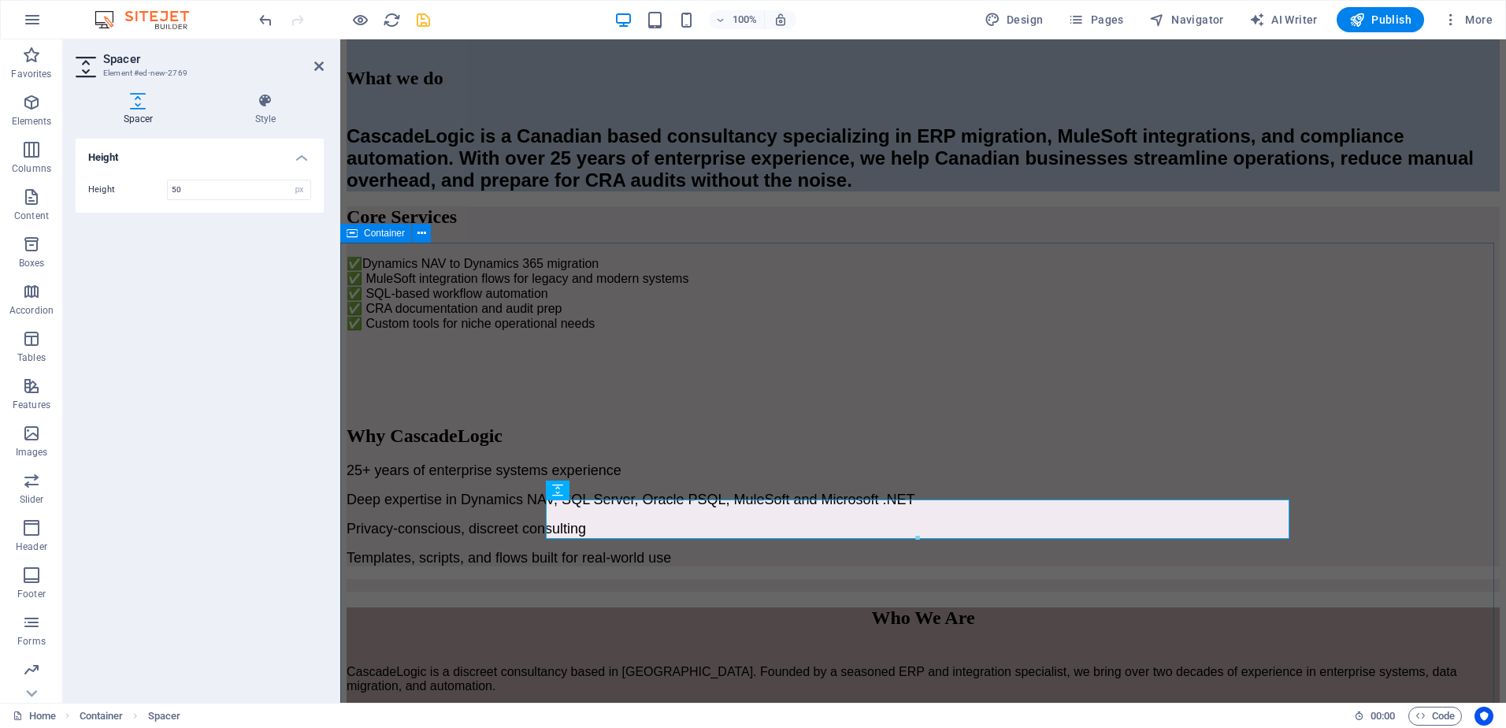
click at [474, 457] on div "Core Services ✅ Dynamics NAV to Dynamics 365 migration ✅ MuleSoft integration f…" at bounding box center [923, 386] width 1153 height 360
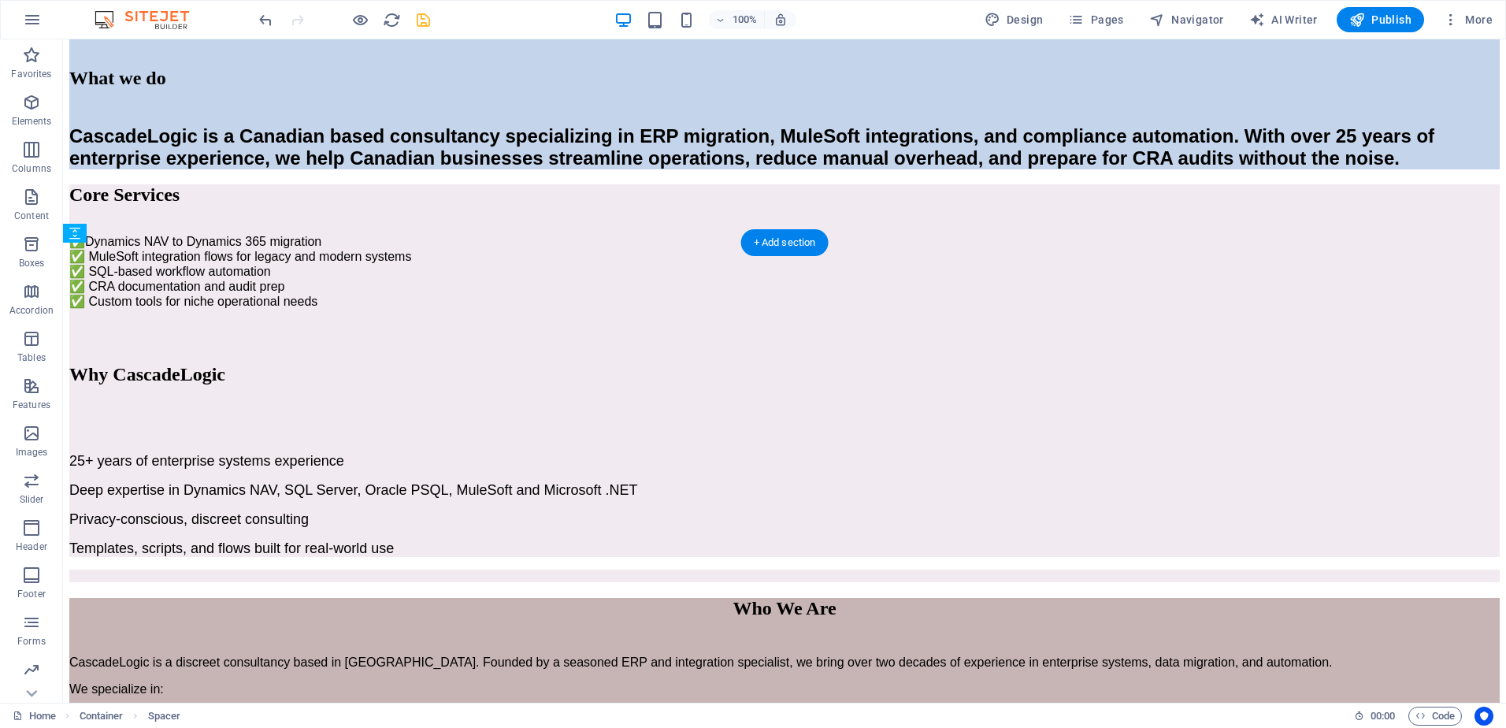
drag, startPoint x: 507, startPoint y: 529, endPoint x: 445, endPoint y: 566, distance: 72.8
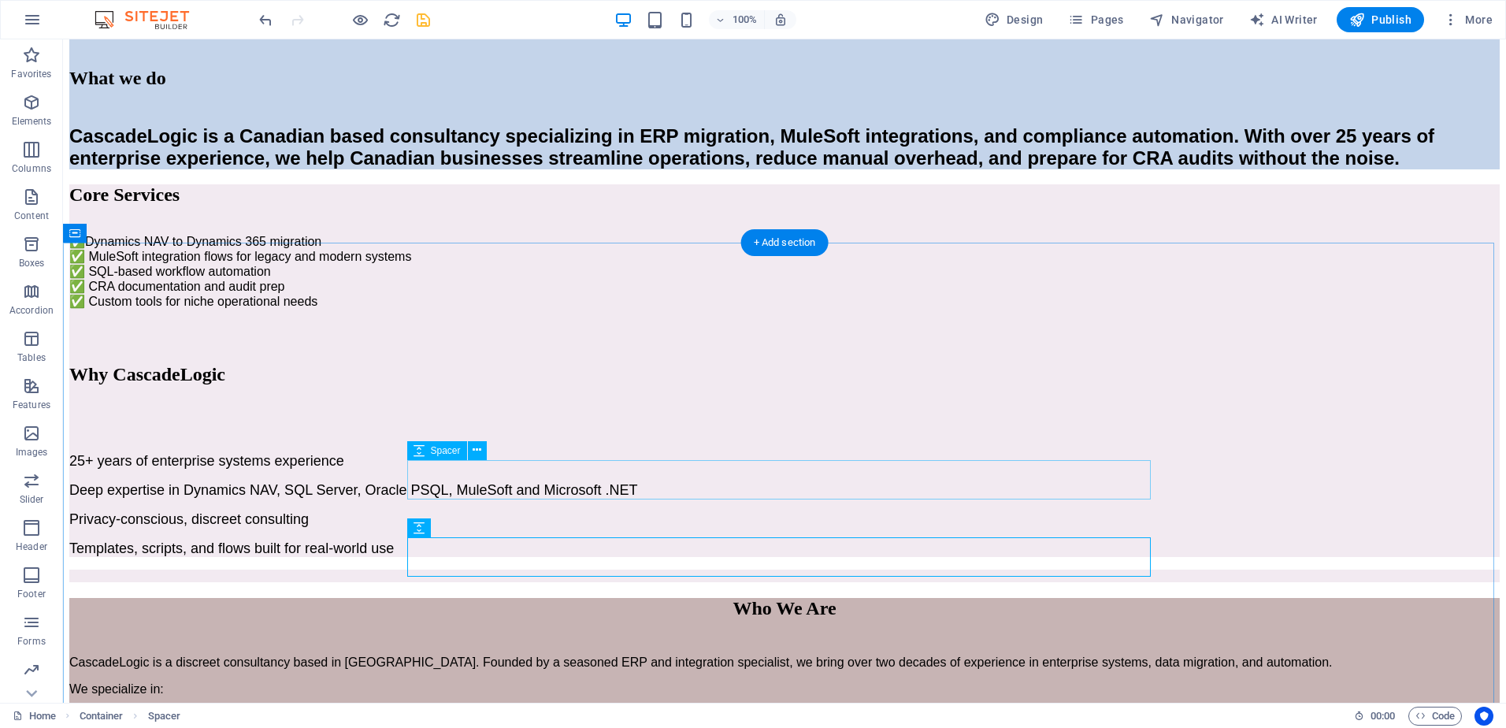
click at [432, 348] on div at bounding box center [784, 328] width 1431 height 39
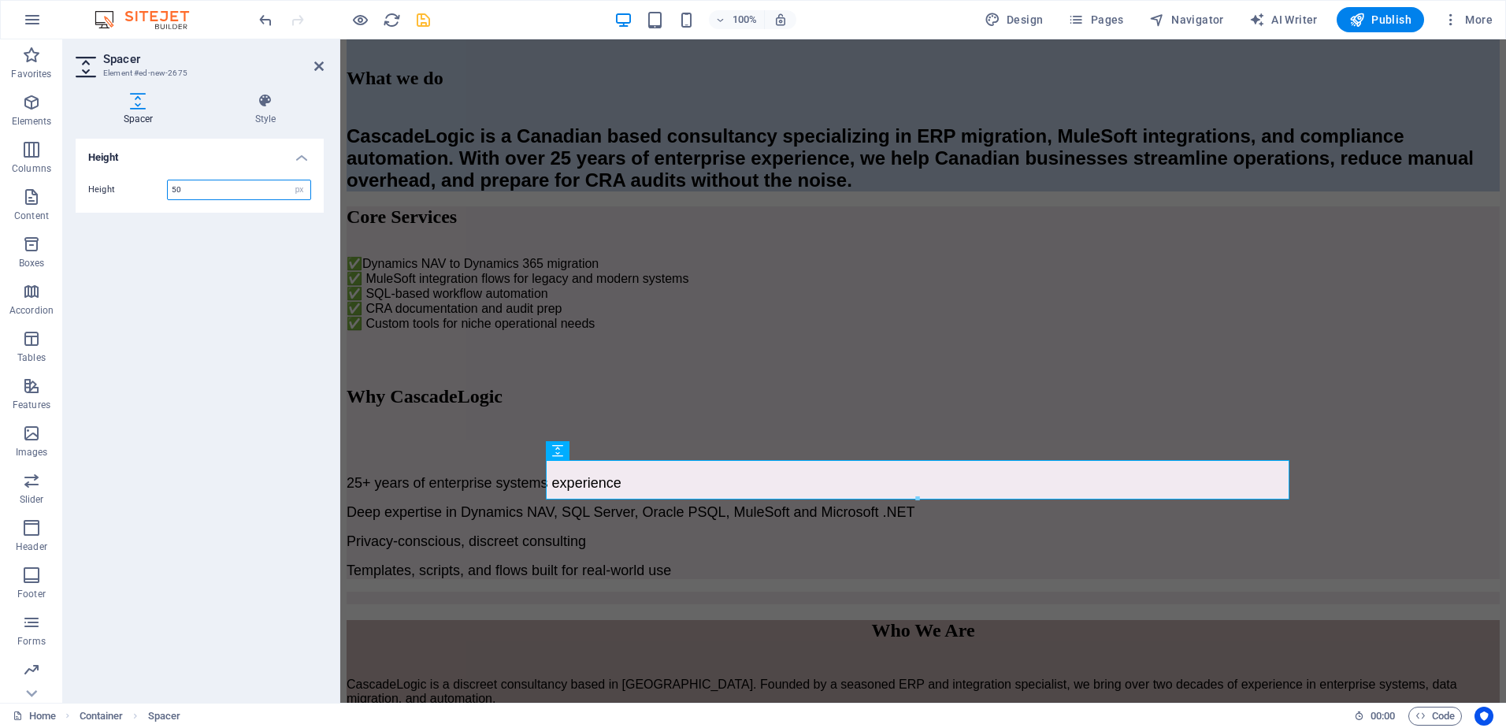
drag, startPoint x: 191, startPoint y: 189, endPoint x: 173, endPoint y: 189, distance: 18.1
click at [173, 189] on input "50" at bounding box center [239, 189] width 143 height 19
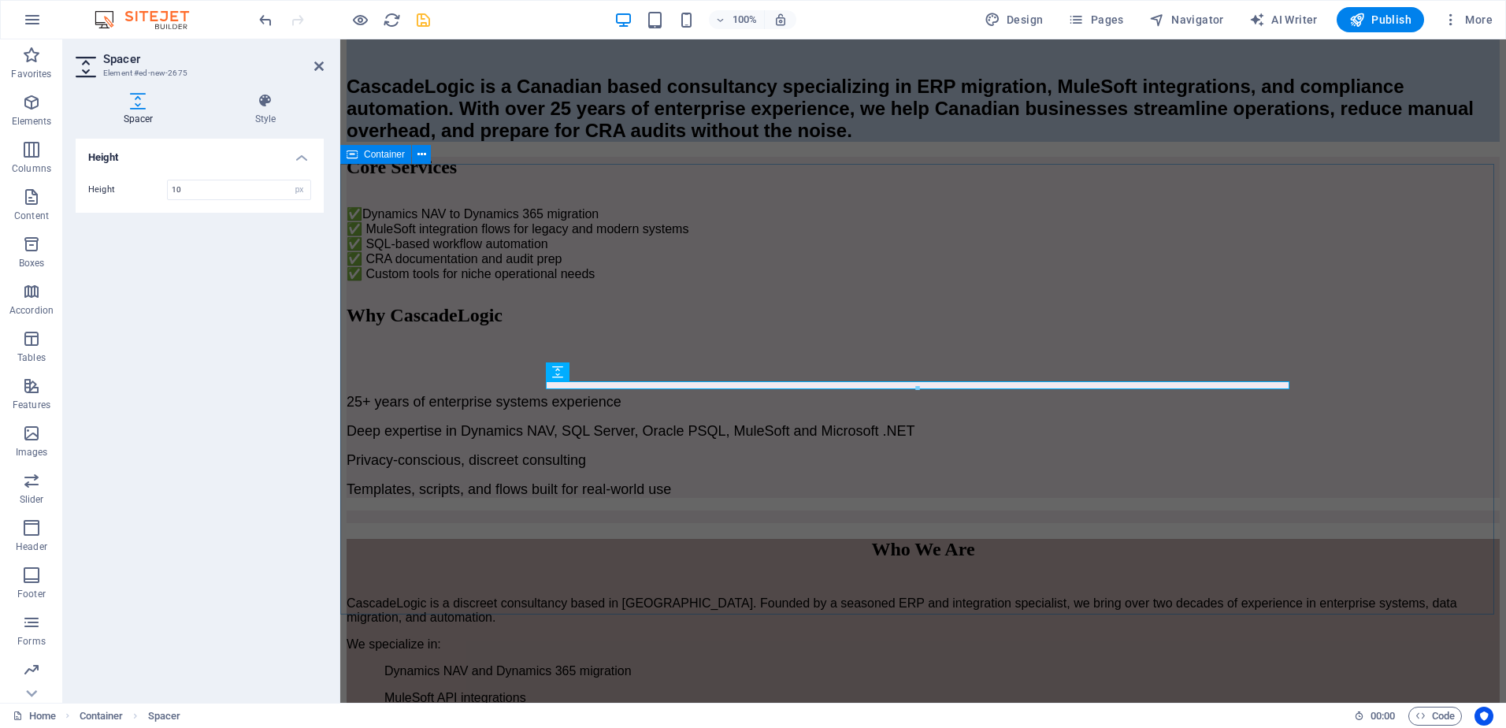
scroll to position [477, 0]
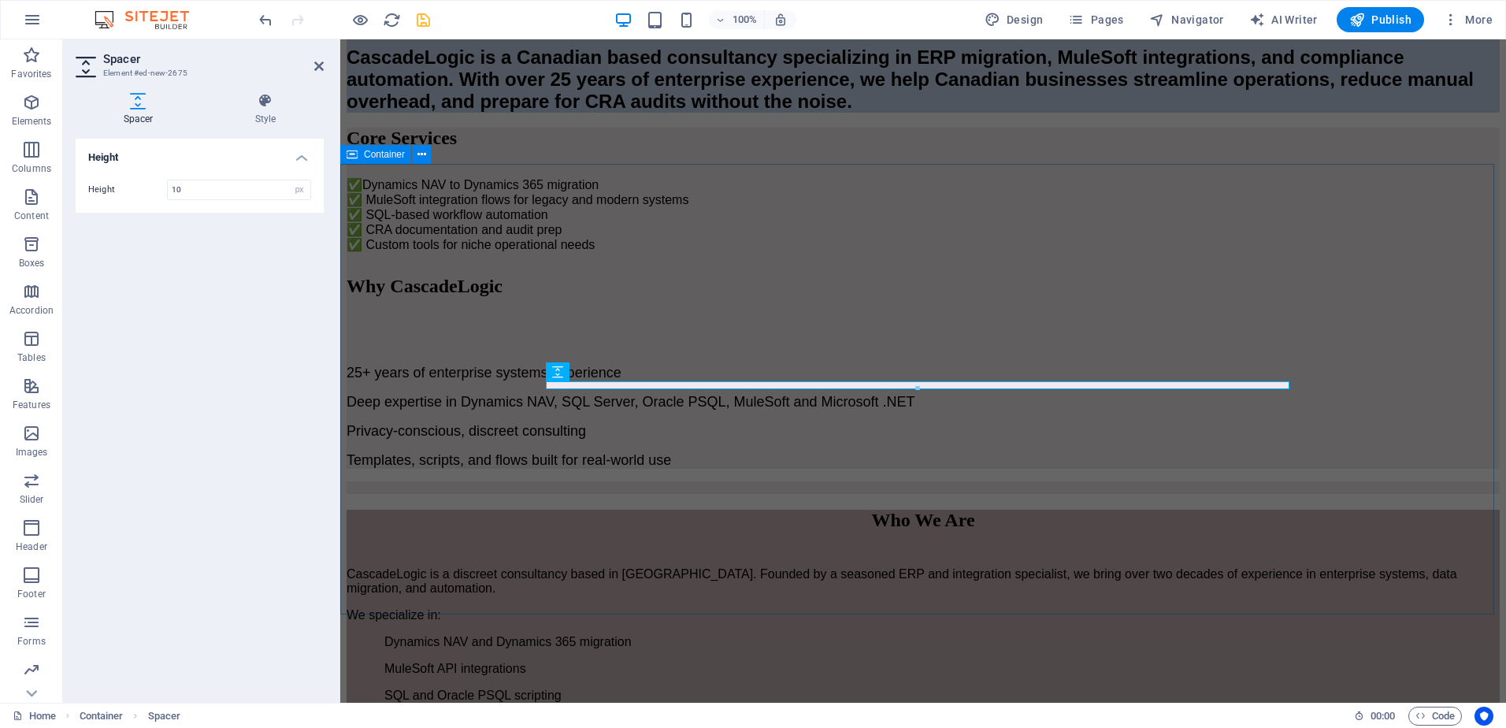
click at [451, 451] on div "Core Services ✅ Dynamics NAV to Dynamics 365 migration ✅ MuleSoft integration f…" at bounding box center [923, 298] width 1153 height 341
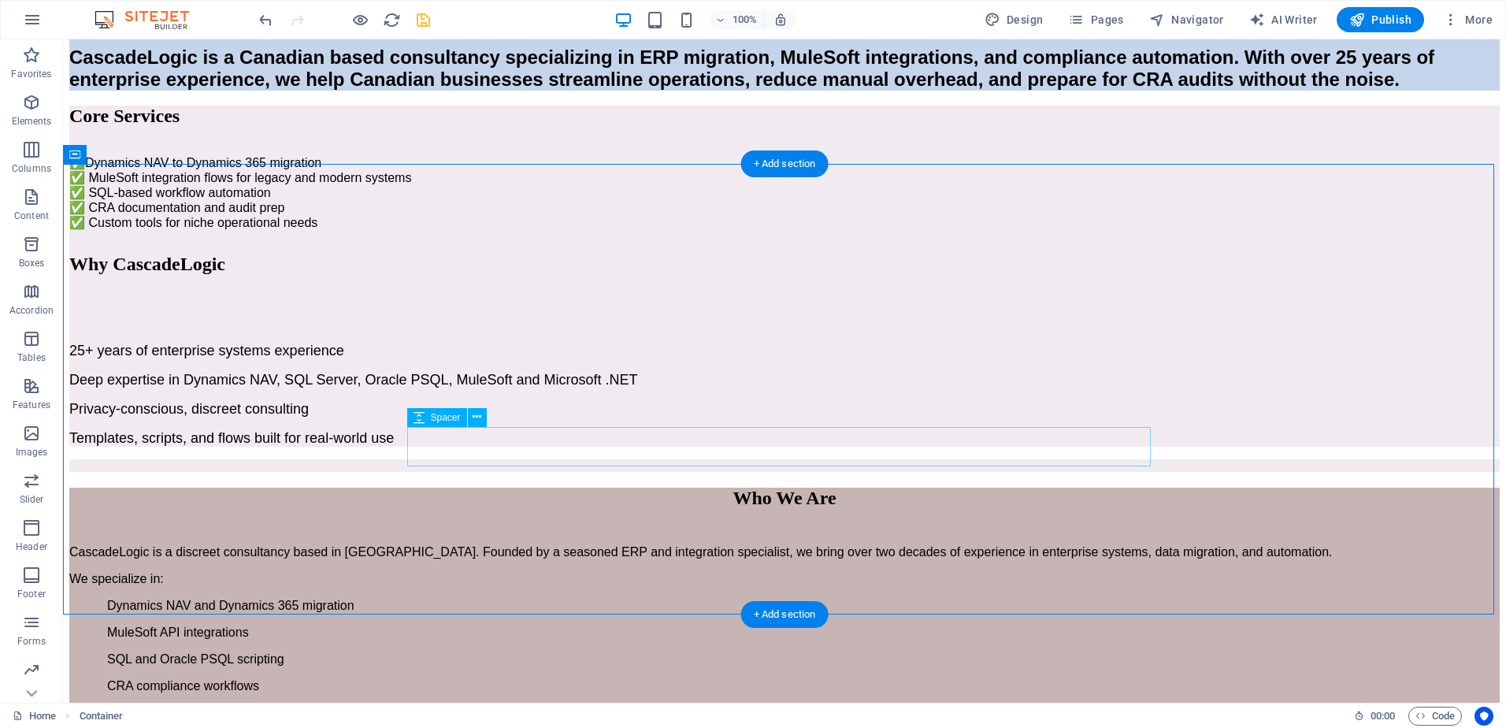
click at [573, 330] on div at bounding box center [784, 310] width 1431 height 39
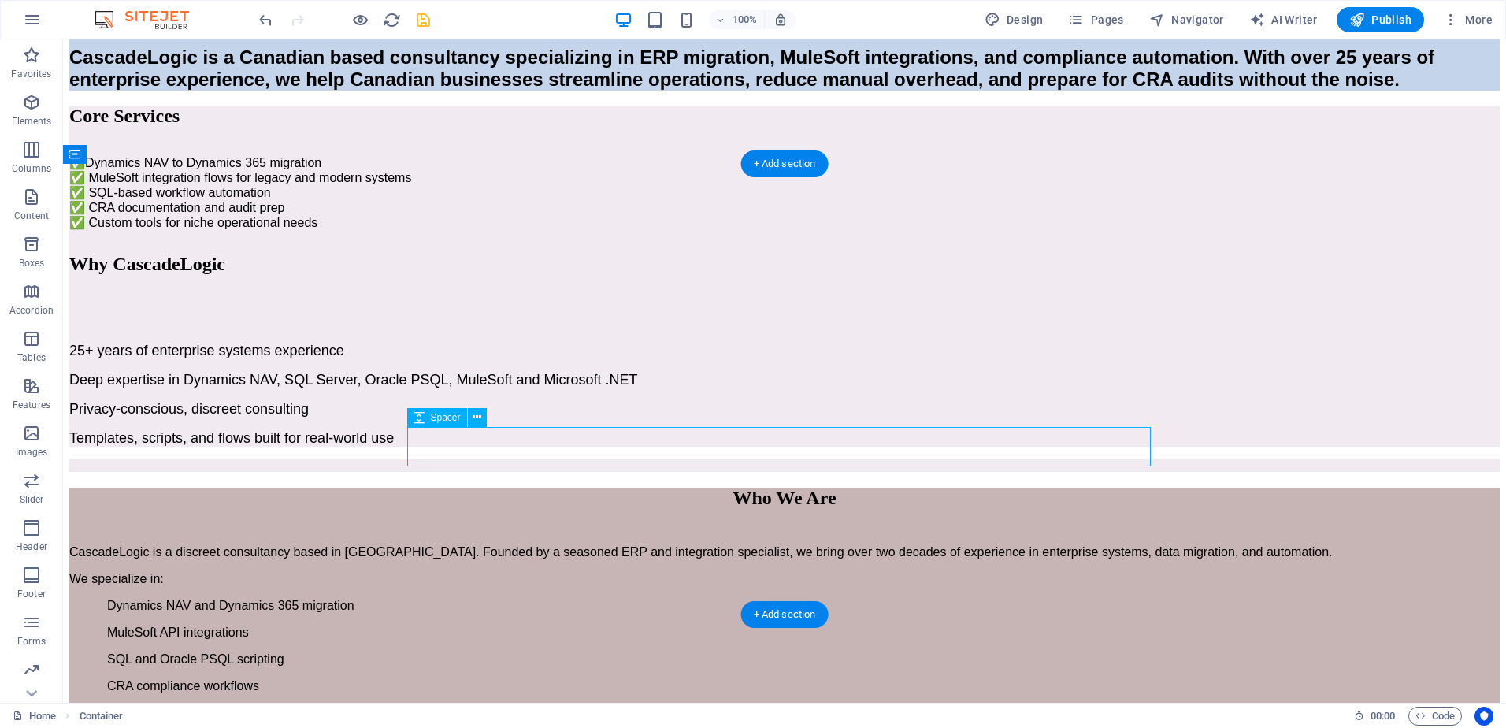
click at [573, 330] on div at bounding box center [784, 310] width 1431 height 39
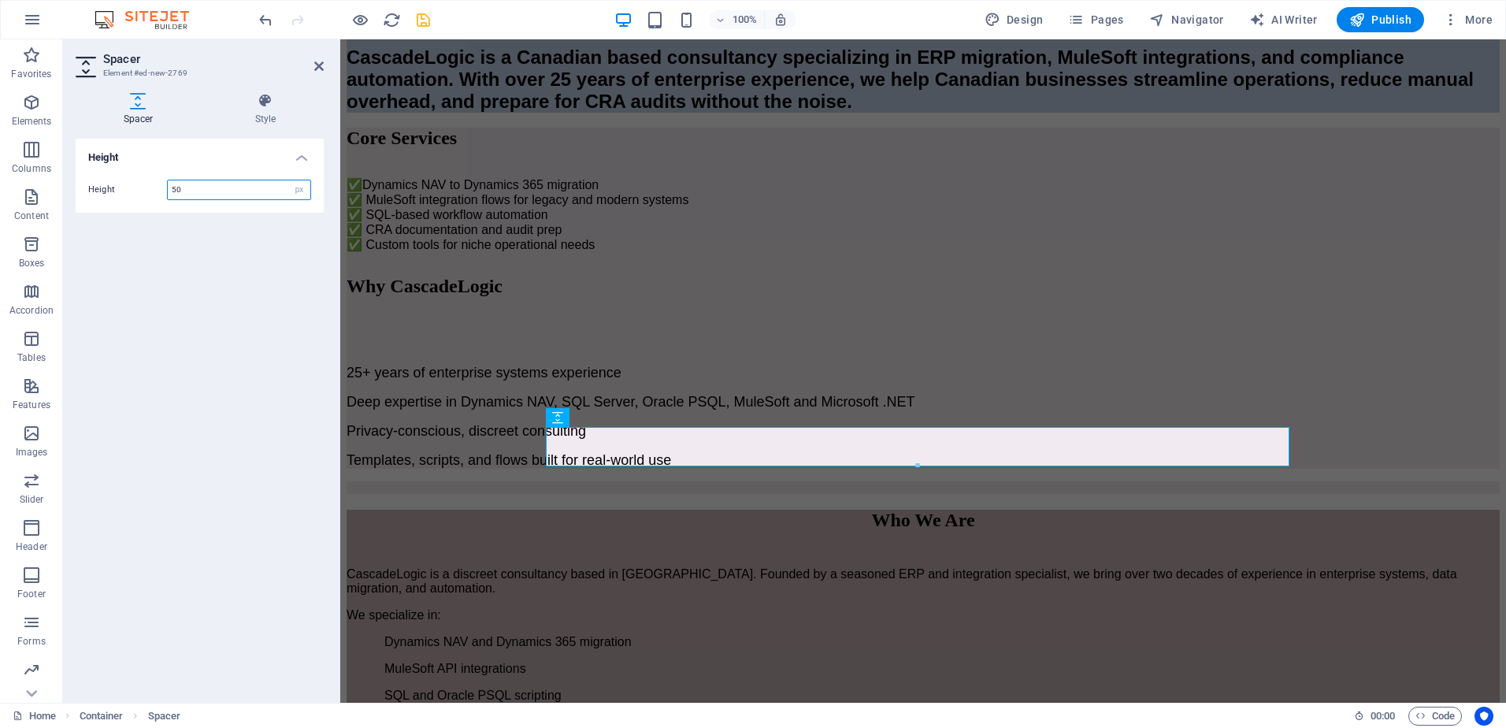
drag, startPoint x: 196, startPoint y: 188, endPoint x: 154, endPoint y: 190, distance: 41.8
click at [154, 190] on div "Height 50 px rem vh vw" at bounding box center [199, 190] width 223 height 20
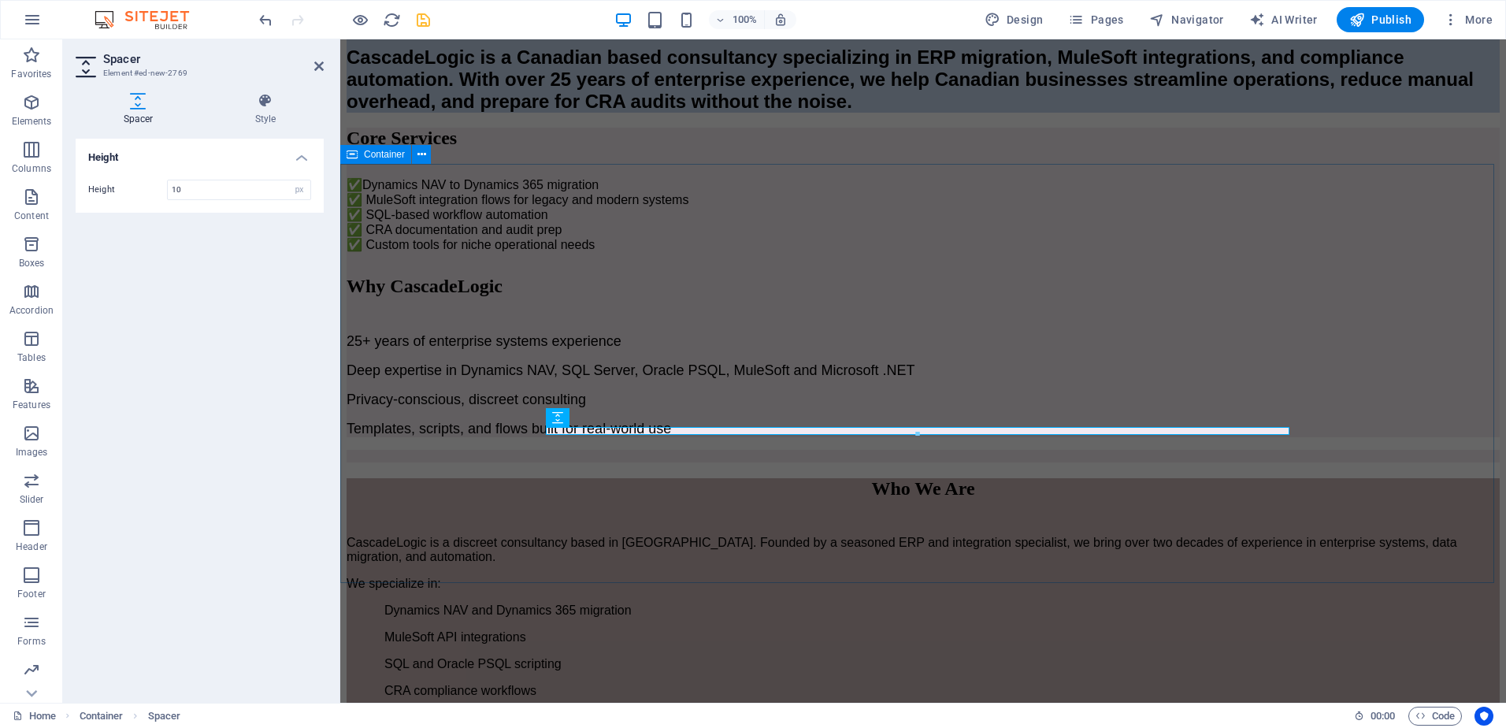
click at [414, 306] on div "Core Services ✅ Dynamics NAV to Dynamics 365 migration ✅ MuleSoft integration f…" at bounding box center [923, 283] width 1153 height 310
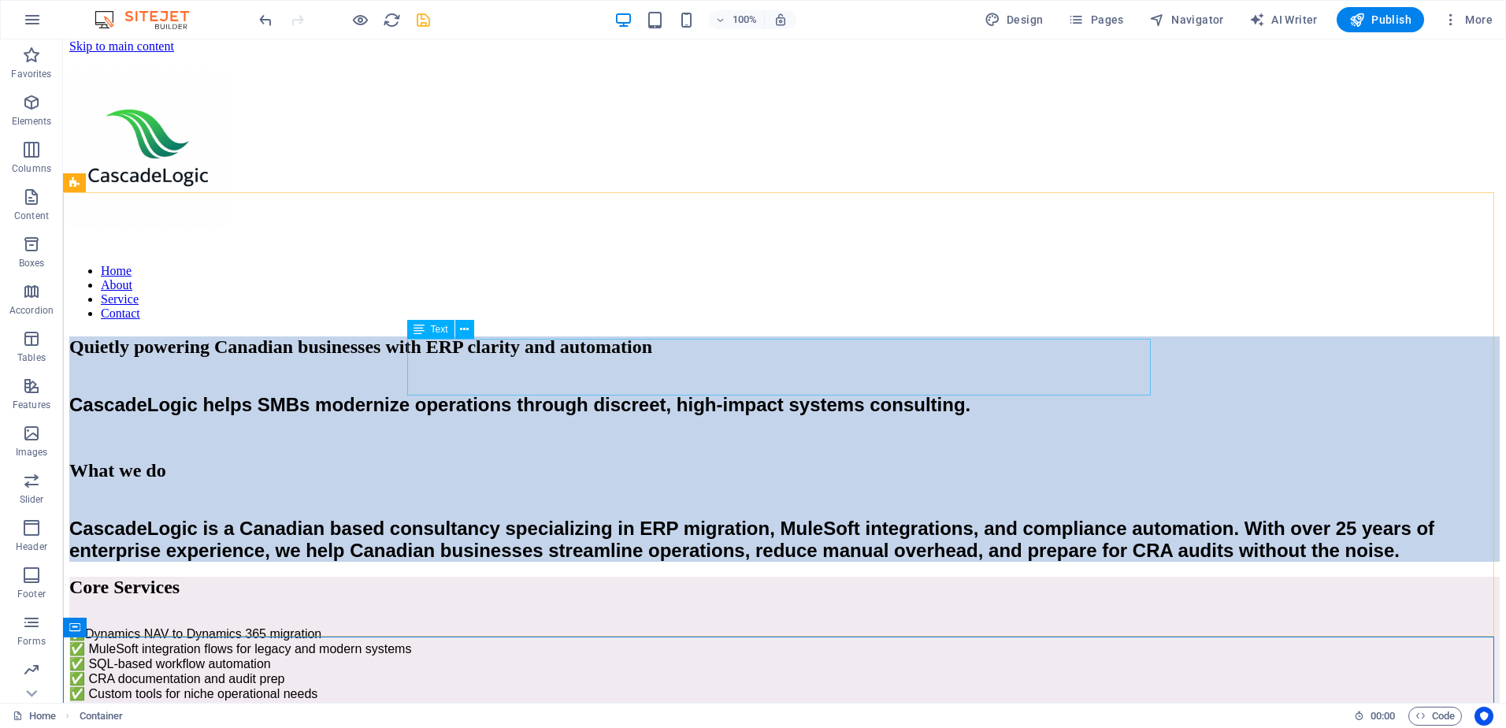
scroll to position [5, 0]
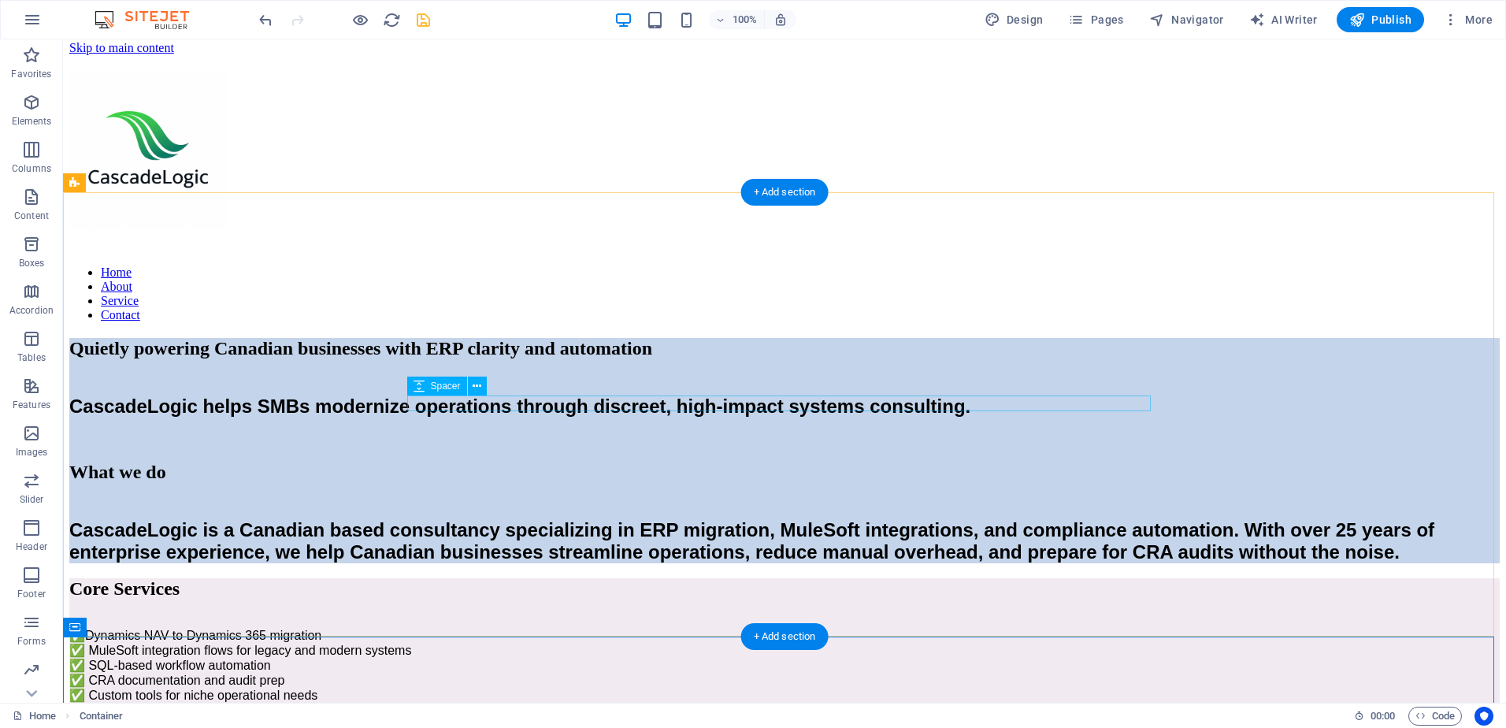
click at [492, 430] on div at bounding box center [784, 438] width 1431 height 16
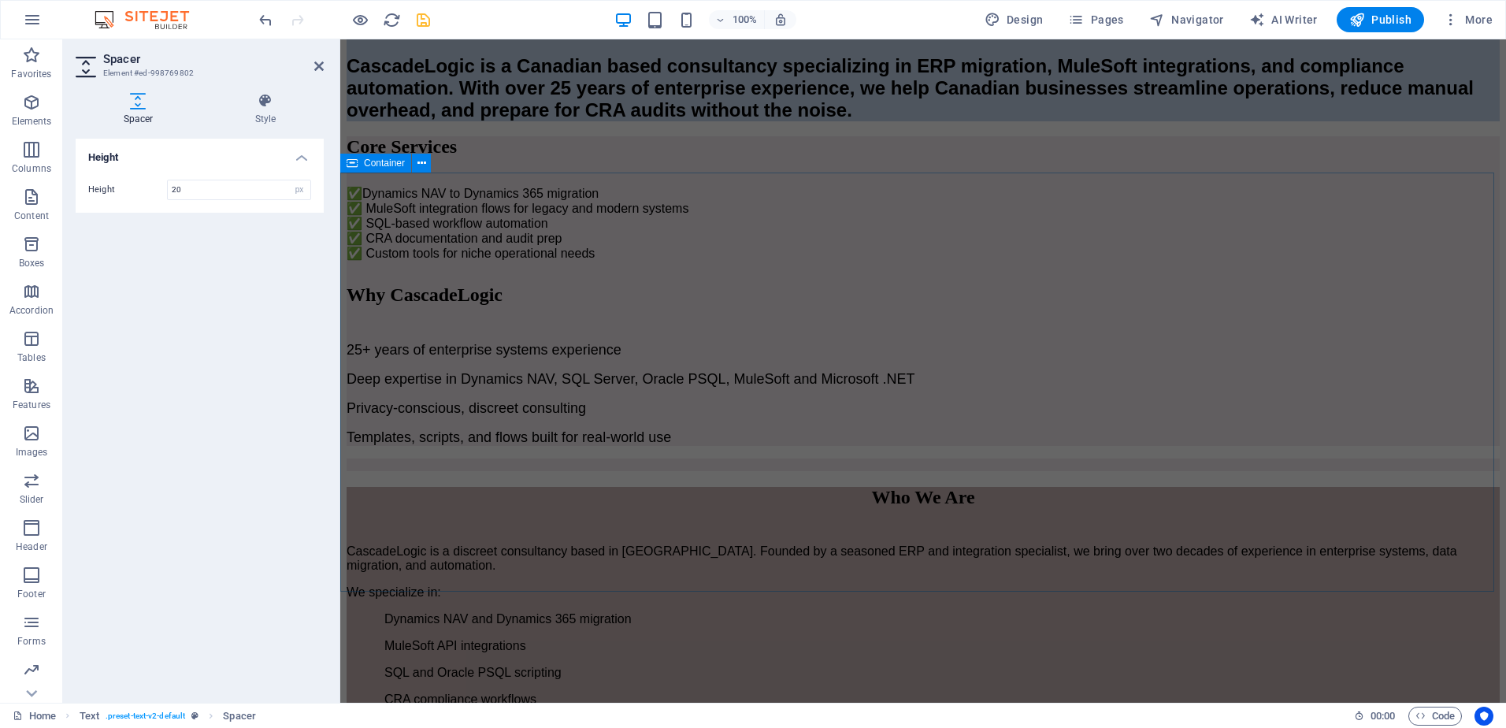
scroll to position [477, 0]
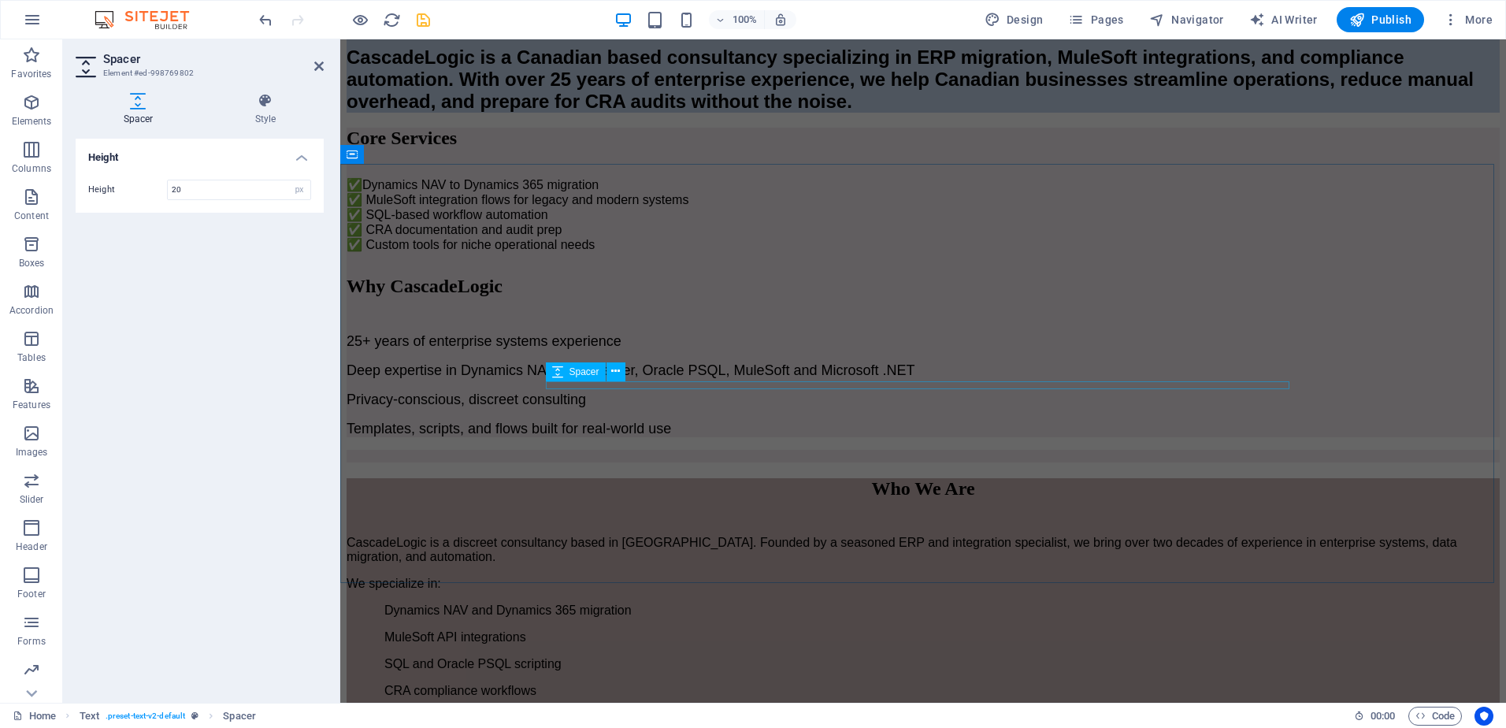
click at [662, 260] on div at bounding box center [923, 256] width 1153 height 8
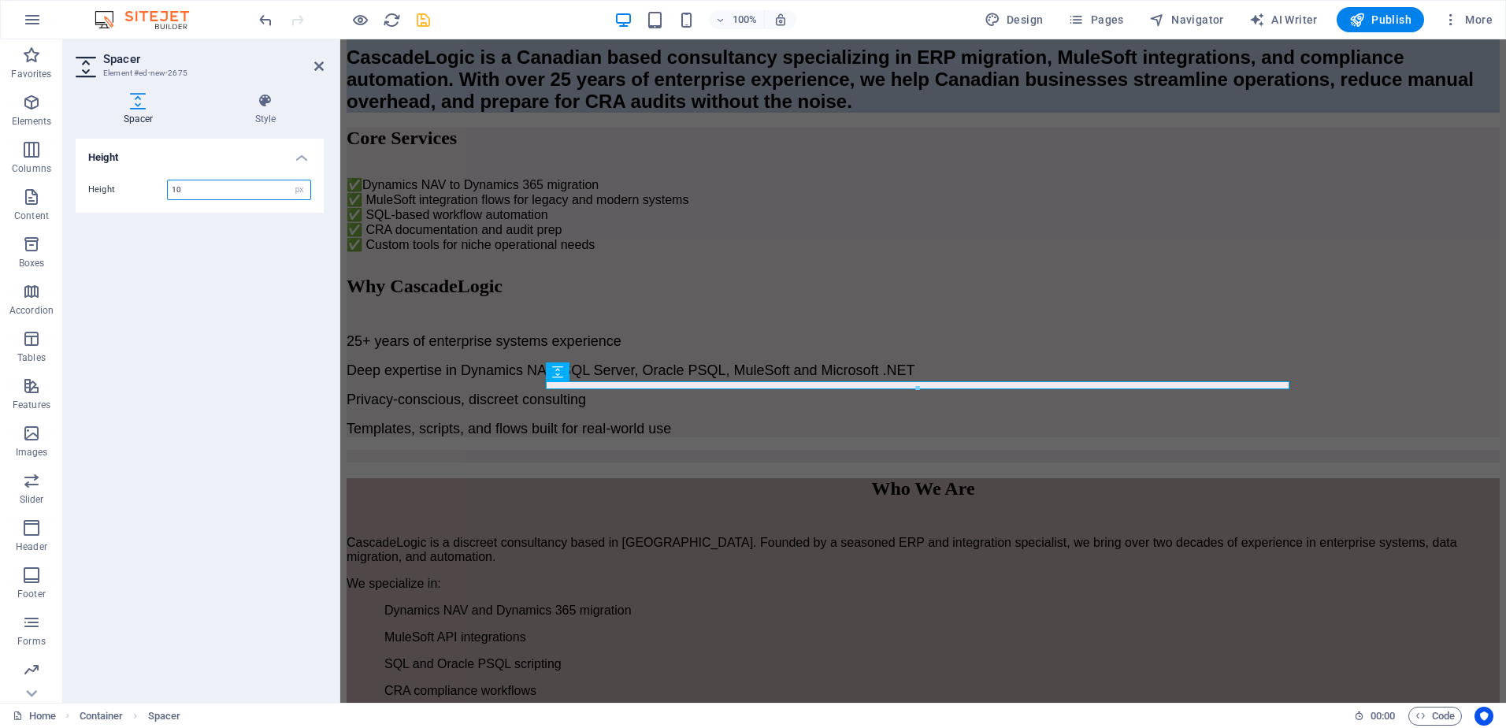
drag, startPoint x: 198, startPoint y: 192, endPoint x: 165, endPoint y: 190, distance: 32.4
click at [165, 190] on div "Height 10 px rem vh vw" at bounding box center [199, 190] width 223 height 20
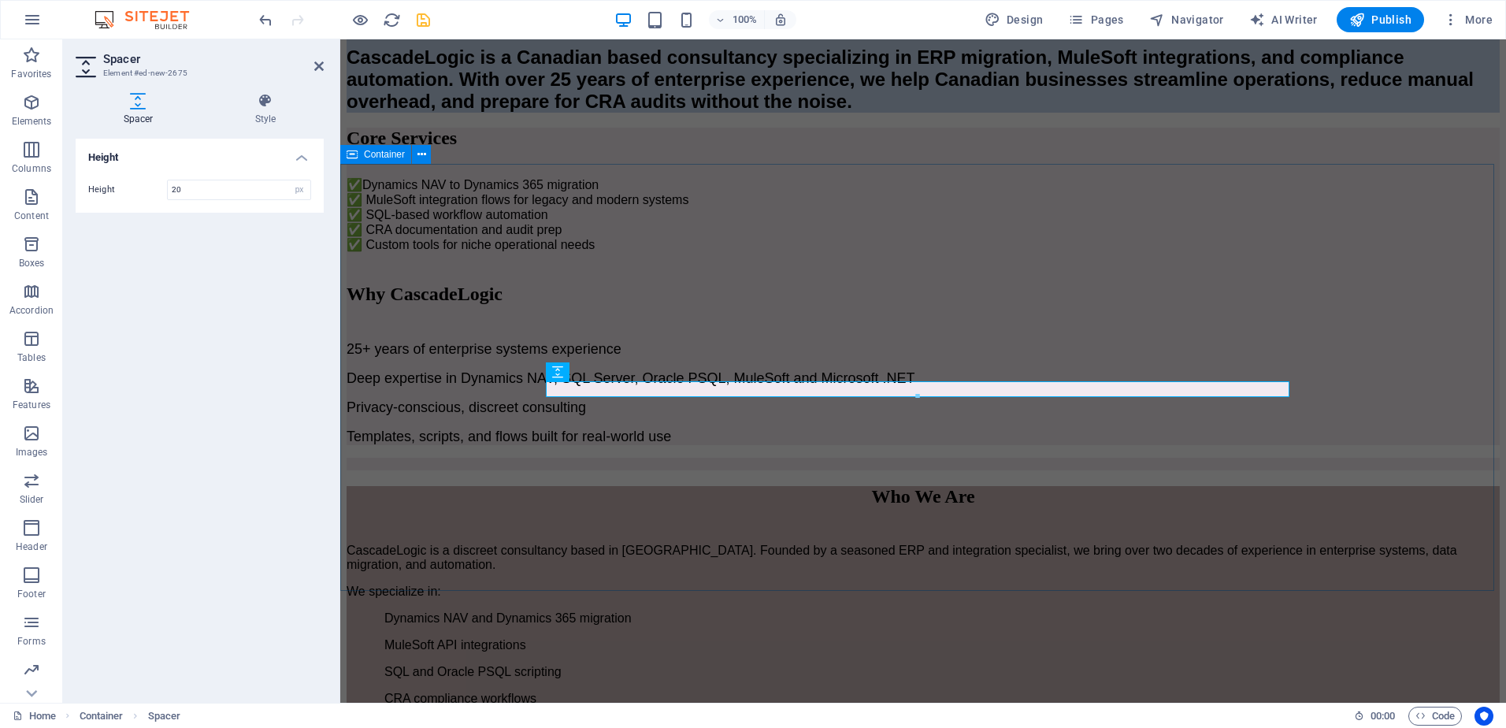
click at [418, 443] on div "Core Services ✅ Dynamics NAV to Dynamics 365 migration ✅ MuleSoft integration f…" at bounding box center [923, 287] width 1153 height 318
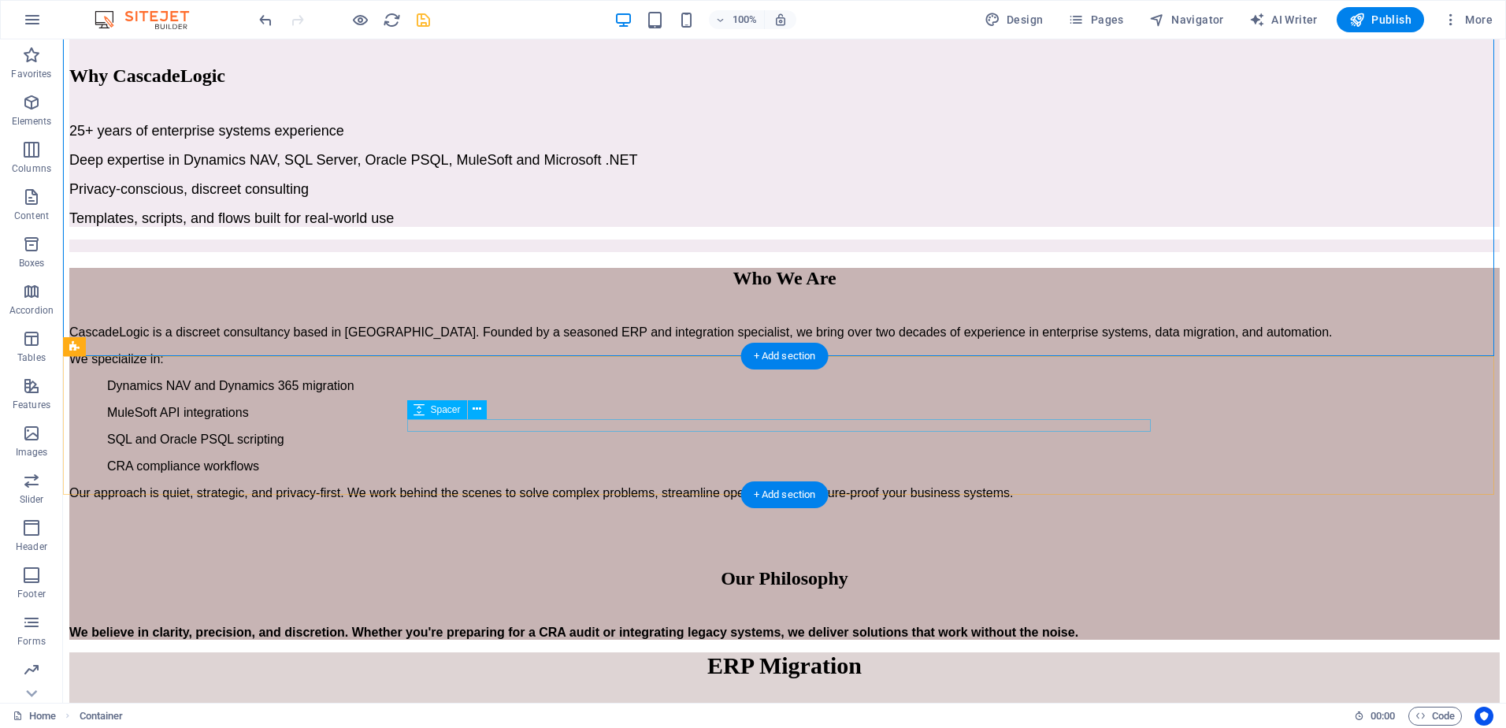
scroll to position [714, 0]
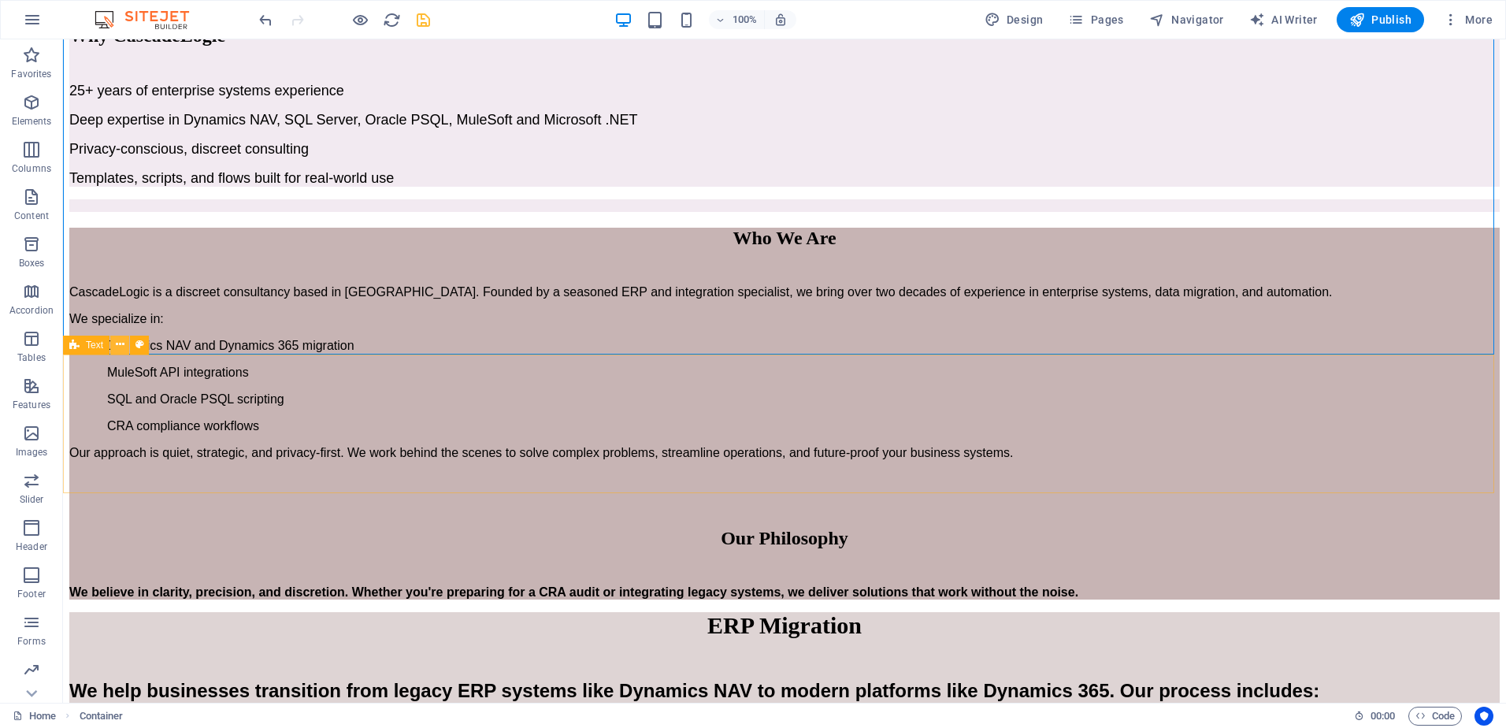
click at [120, 343] on icon at bounding box center [120, 344] width 9 height 17
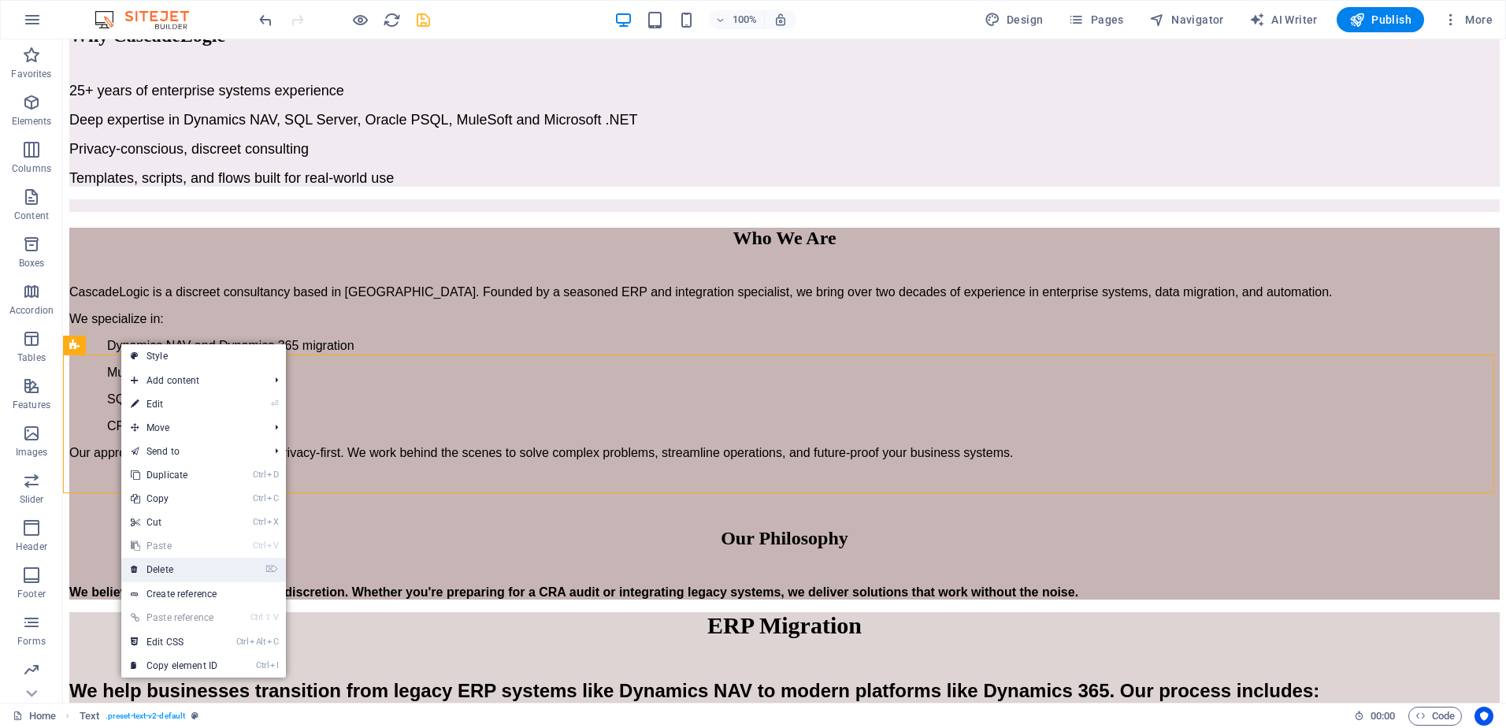
click at [168, 566] on link "⌦ Delete" at bounding box center [174, 570] width 106 height 24
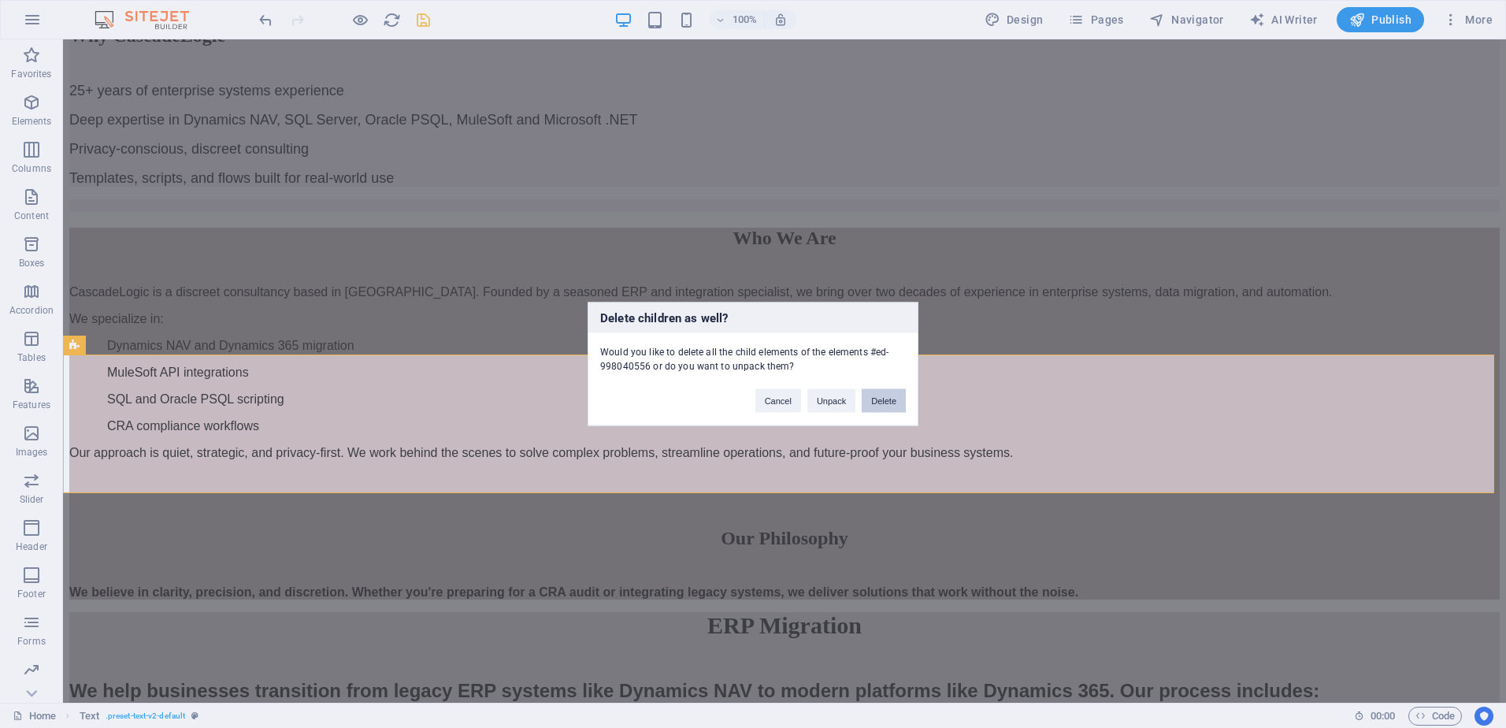
click at [877, 404] on button "Delete" at bounding box center [884, 401] width 44 height 24
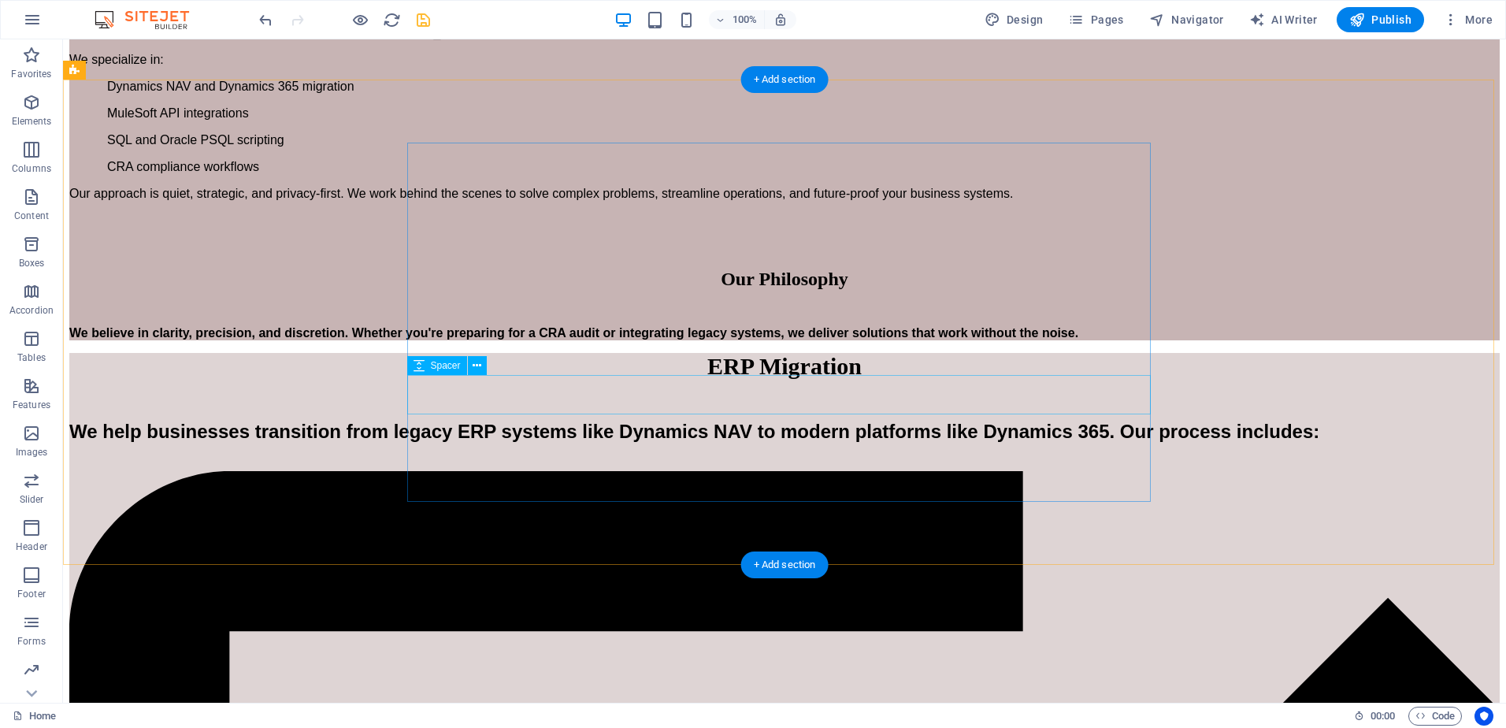
scroll to position [1029, 0]
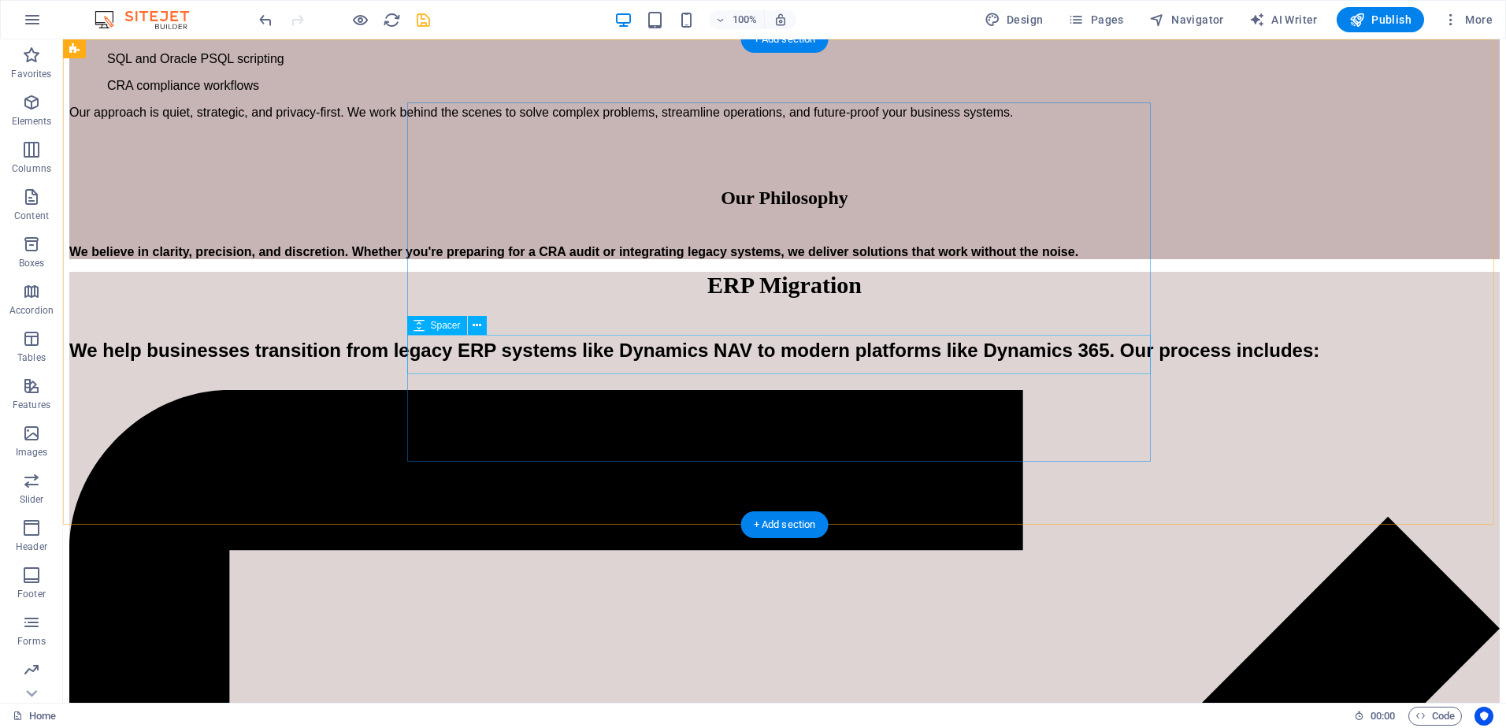
click at [517, 172] on div at bounding box center [784, 151] width 1431 height 39
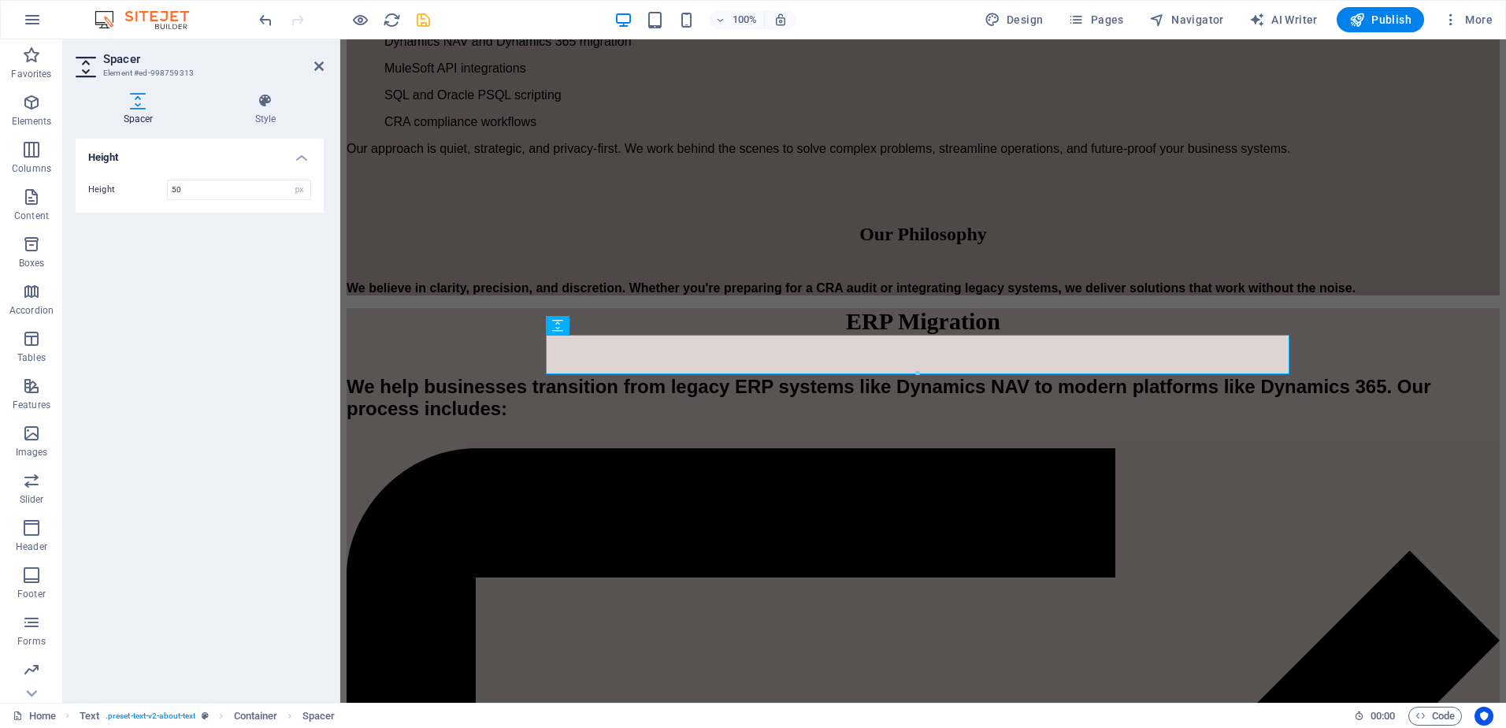
click at [295, 301] on div "Height Height 50 px rem vh vw" at bounding box center [200, 415] width 248 height 552
click at [494, 295] on div "Who We Are CascadeLogic is a discreet consultancy based in Canada. Founded by a…" at bounding box center [923, 102] width 1153 height 386
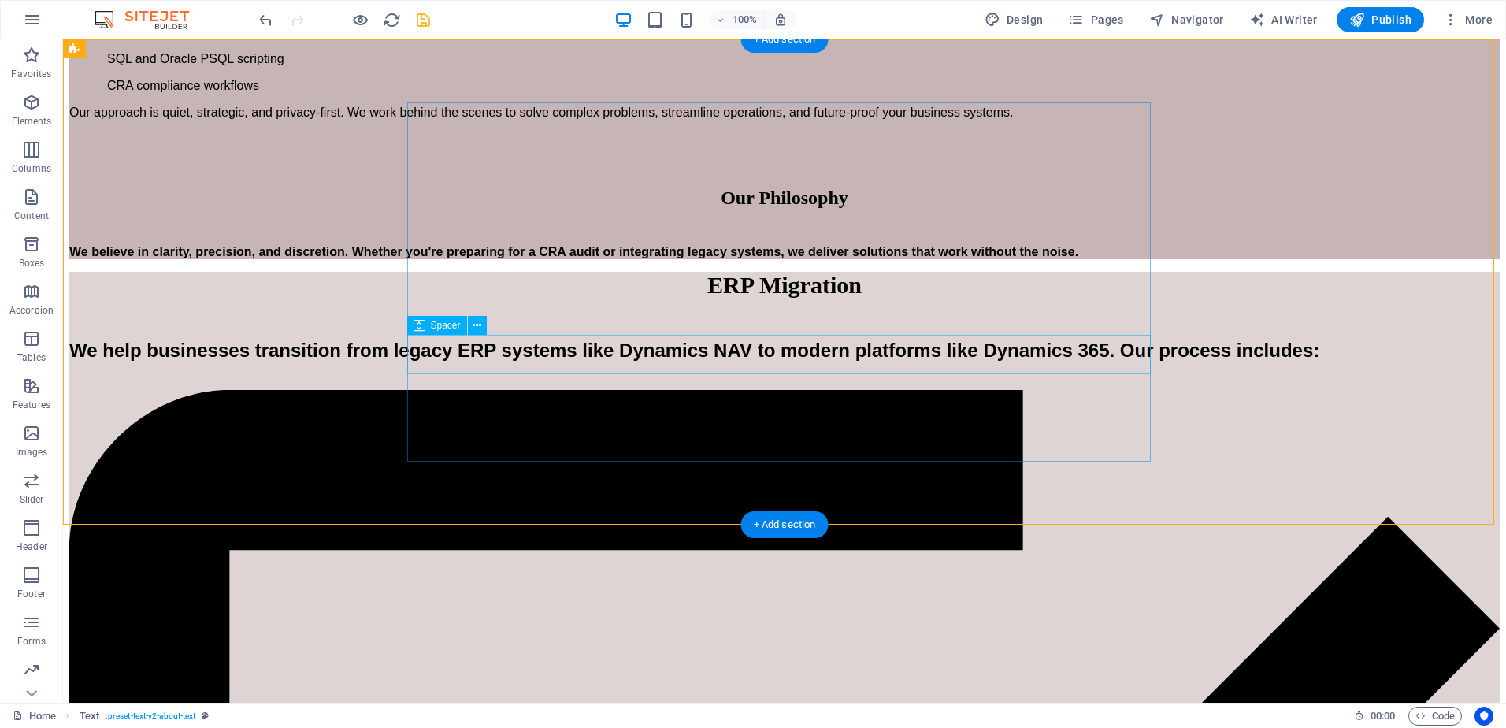
click at [545, 172] on div at bounding box center [784, 151] width 1431 height 39
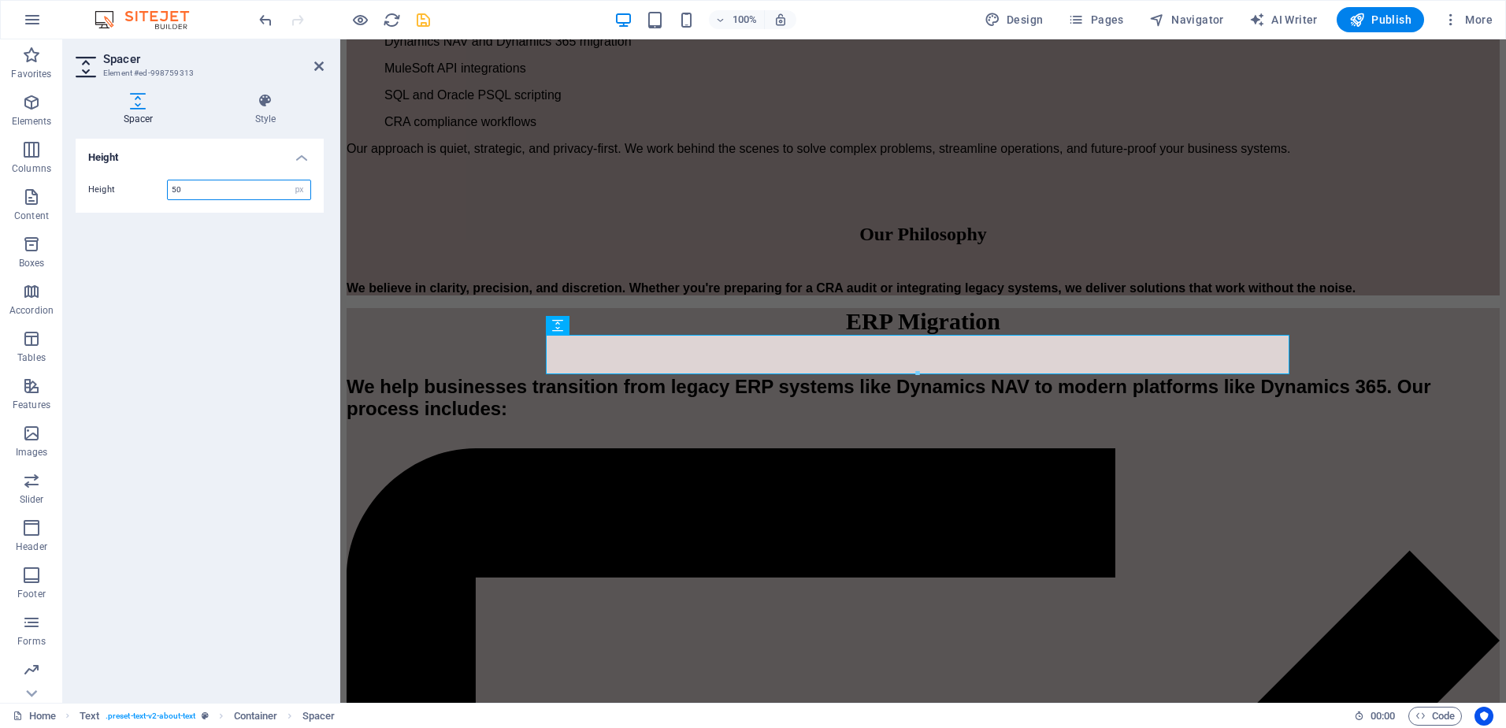
drag, startPoint x: 188, startPoint y: 191, endPoint x: 165, endPoint y: 194, distance: 23.8
click at [165, 194] on div "Height 50 px rem vh vw" at bounding box center [199, 190] width 223 height 20
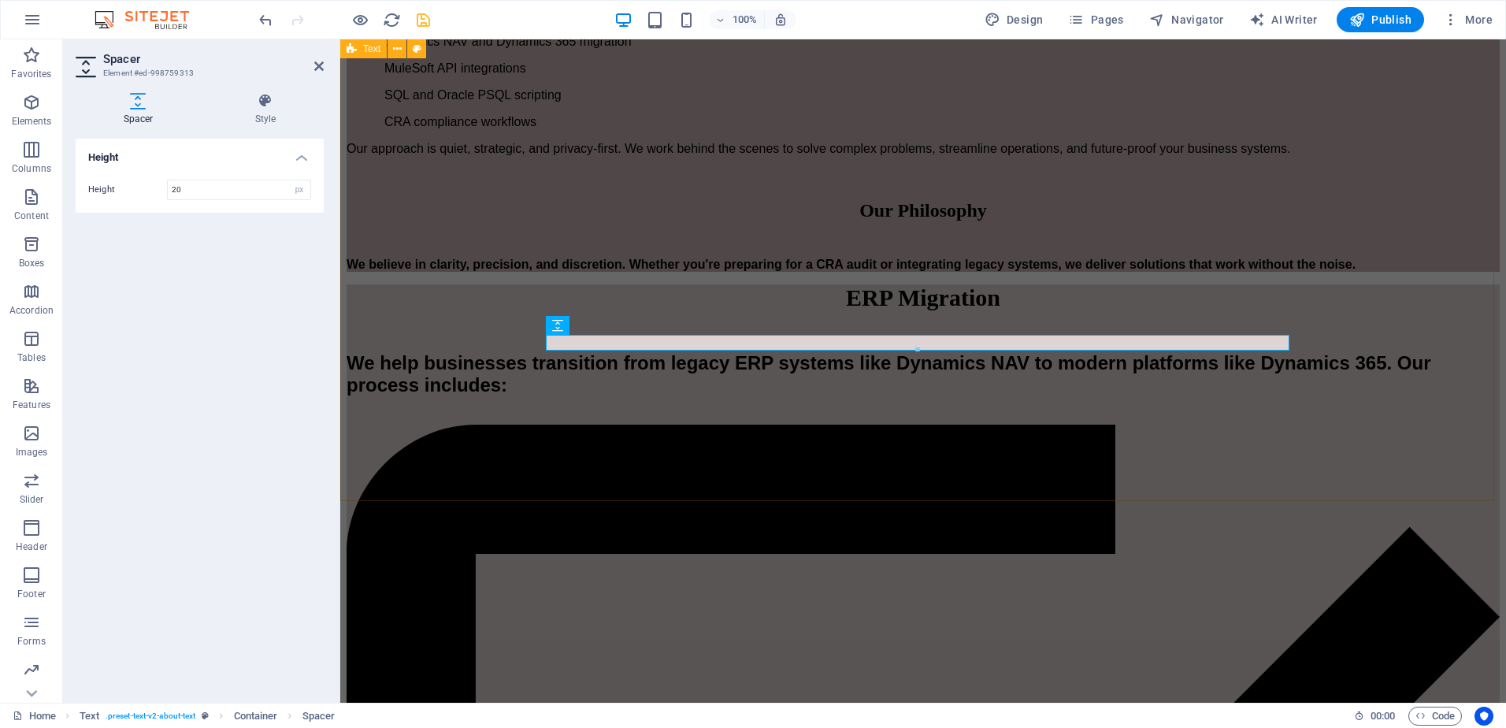
click at [425, 272] on div "Who We Are CascadeLogic is a discreet consultancy based in Canada. Founded by a…" at bounding box center [923, 90] width 1153 height 362
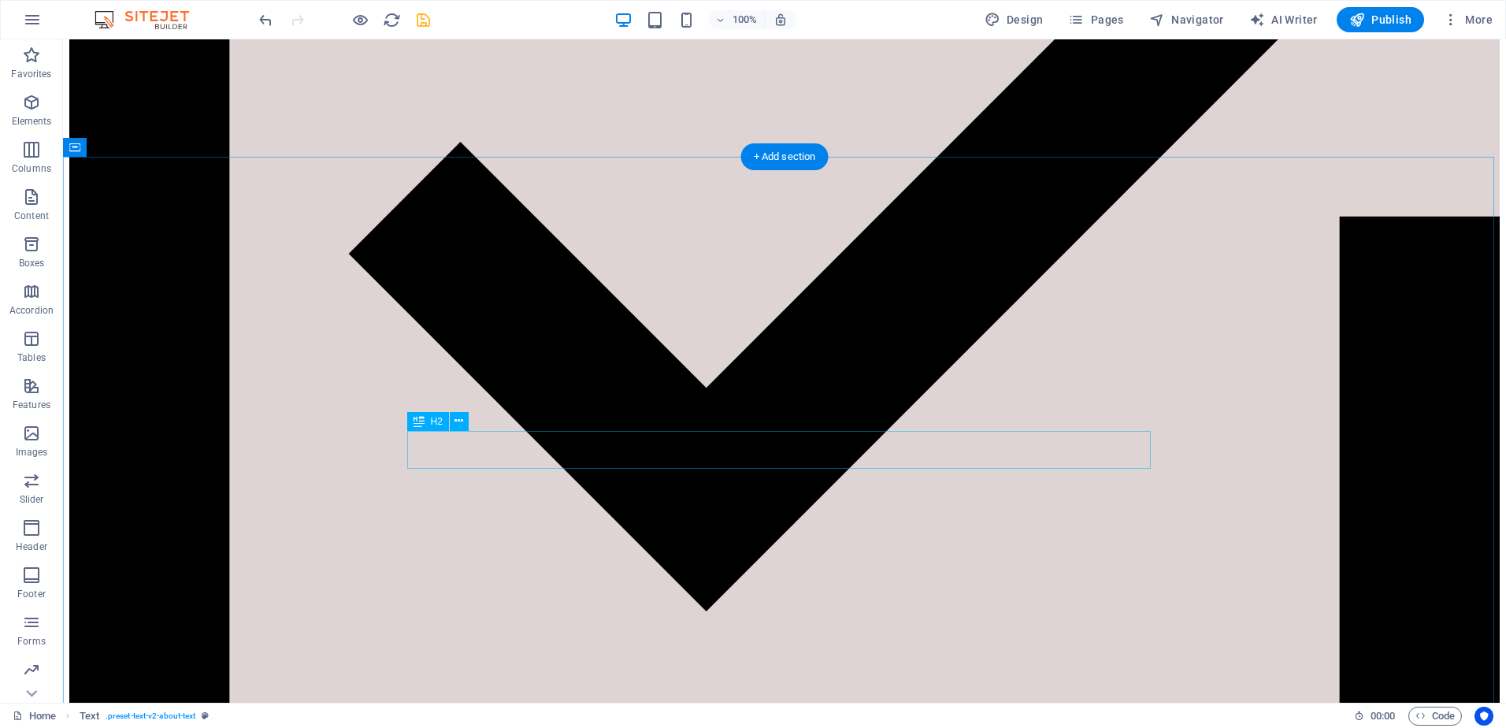
scroll to position [1817, 0]
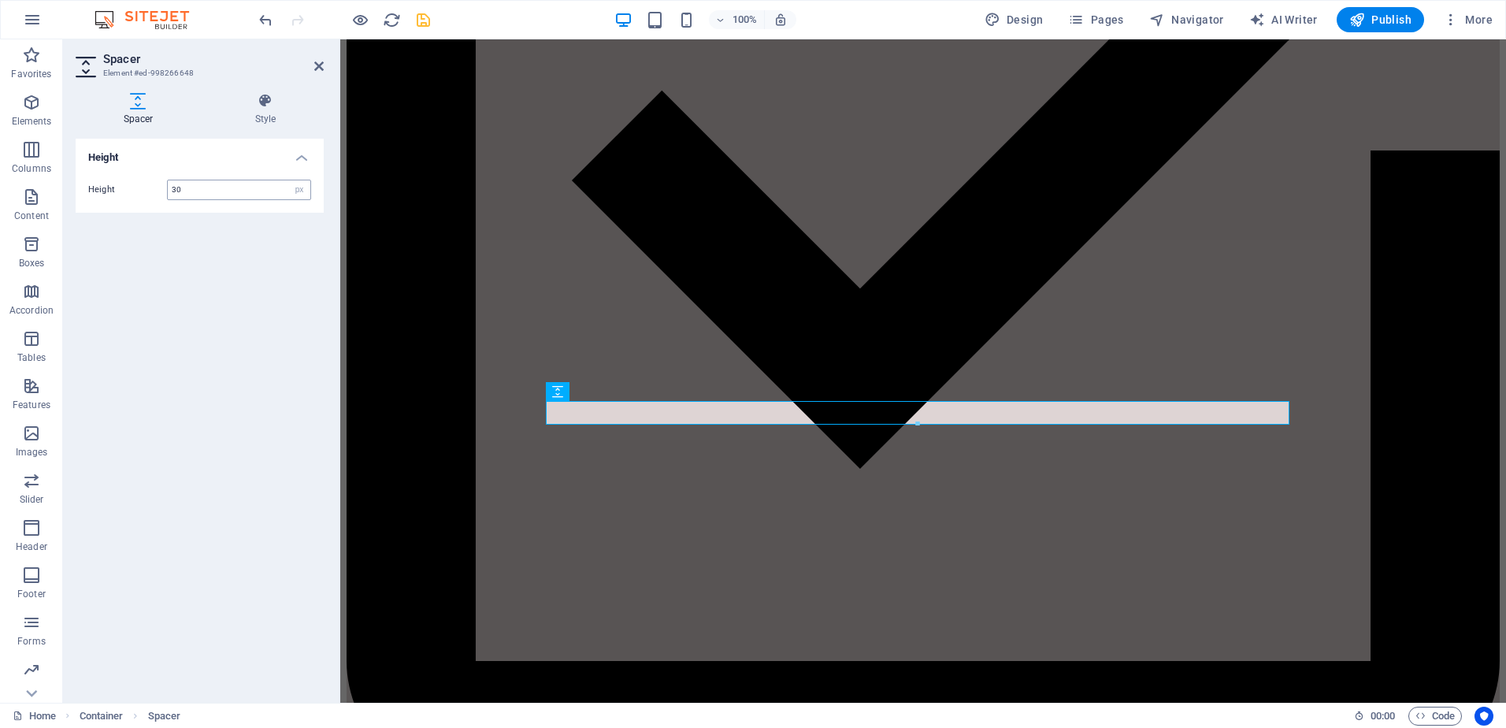
click at [214, 195] on input "30" at bounding box center [239, 189] width 143 height 19
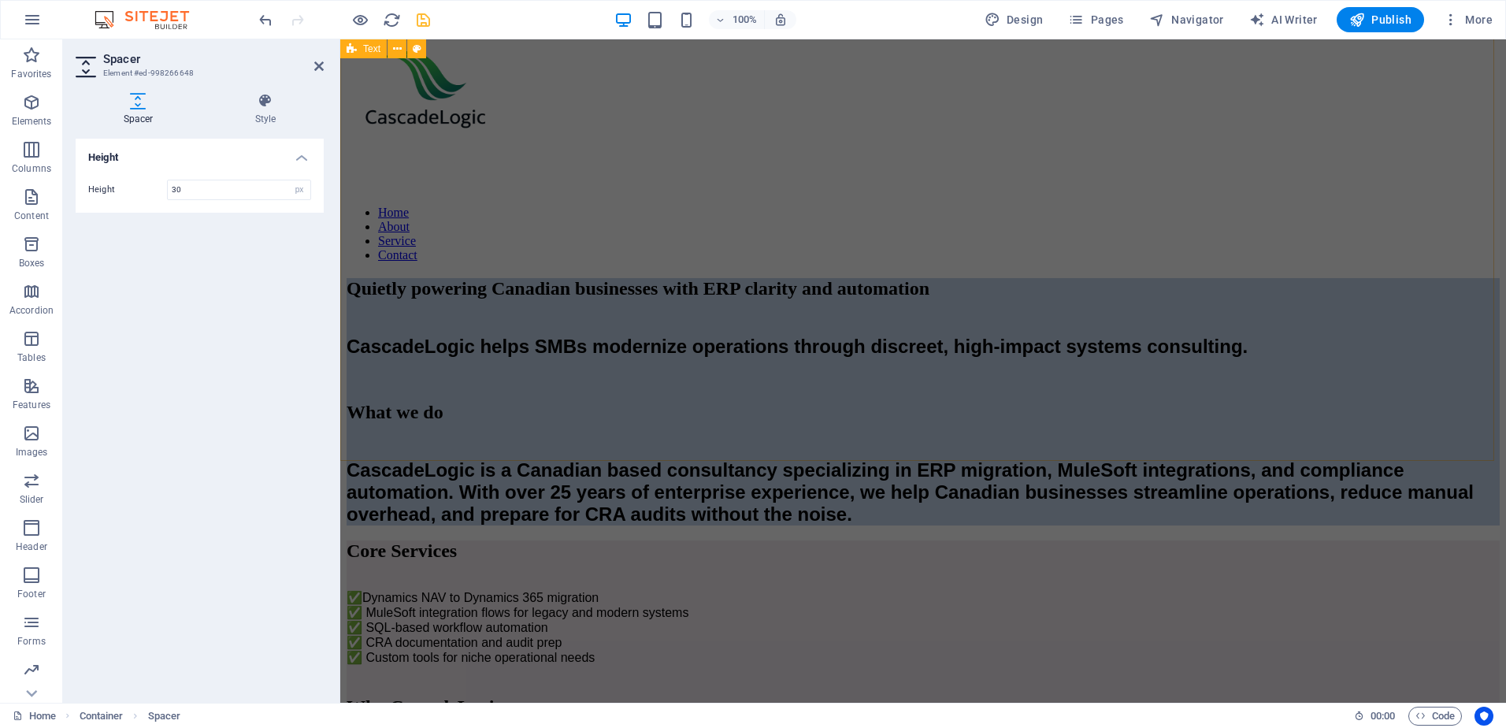
scroll to position [0, 0]
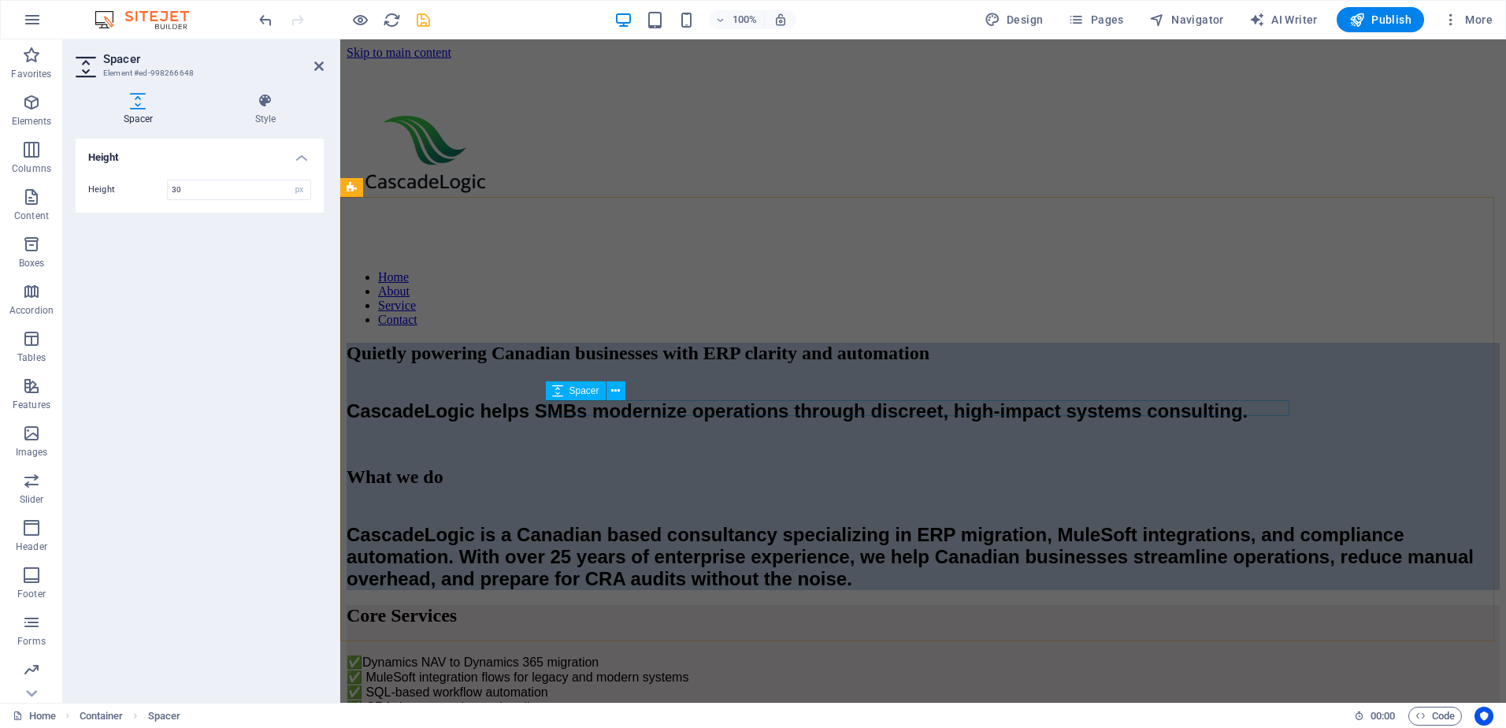
click at [601, 435] on div at bounding box center [923, 443] width 1153 height 16
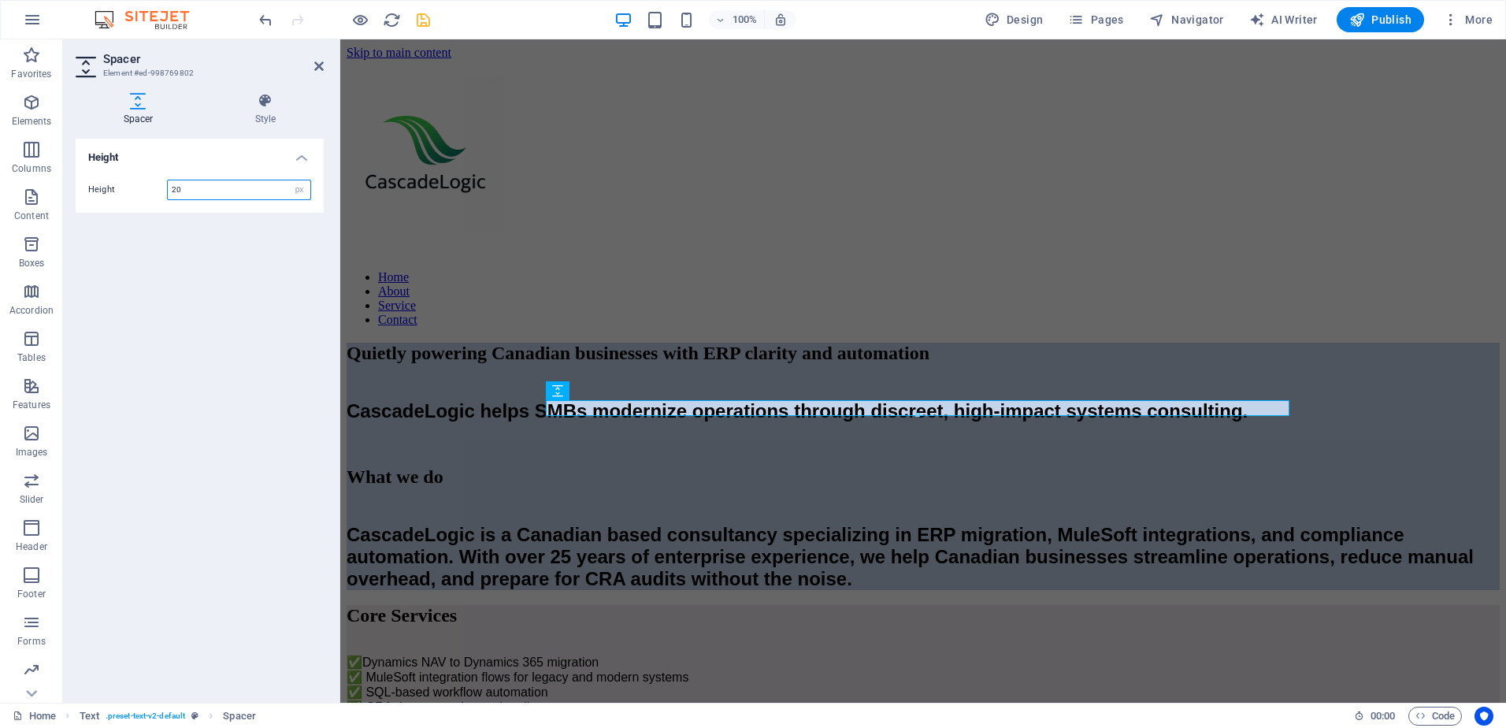
drag, startPoint x: 190, startPoint y: 188, endPoint x: 162, endPoint y: 188, distance: 27.6
click at [162, 188] on div "Height 20 px rem vh vw" at bounding box center [199, 190] width 223 height 20
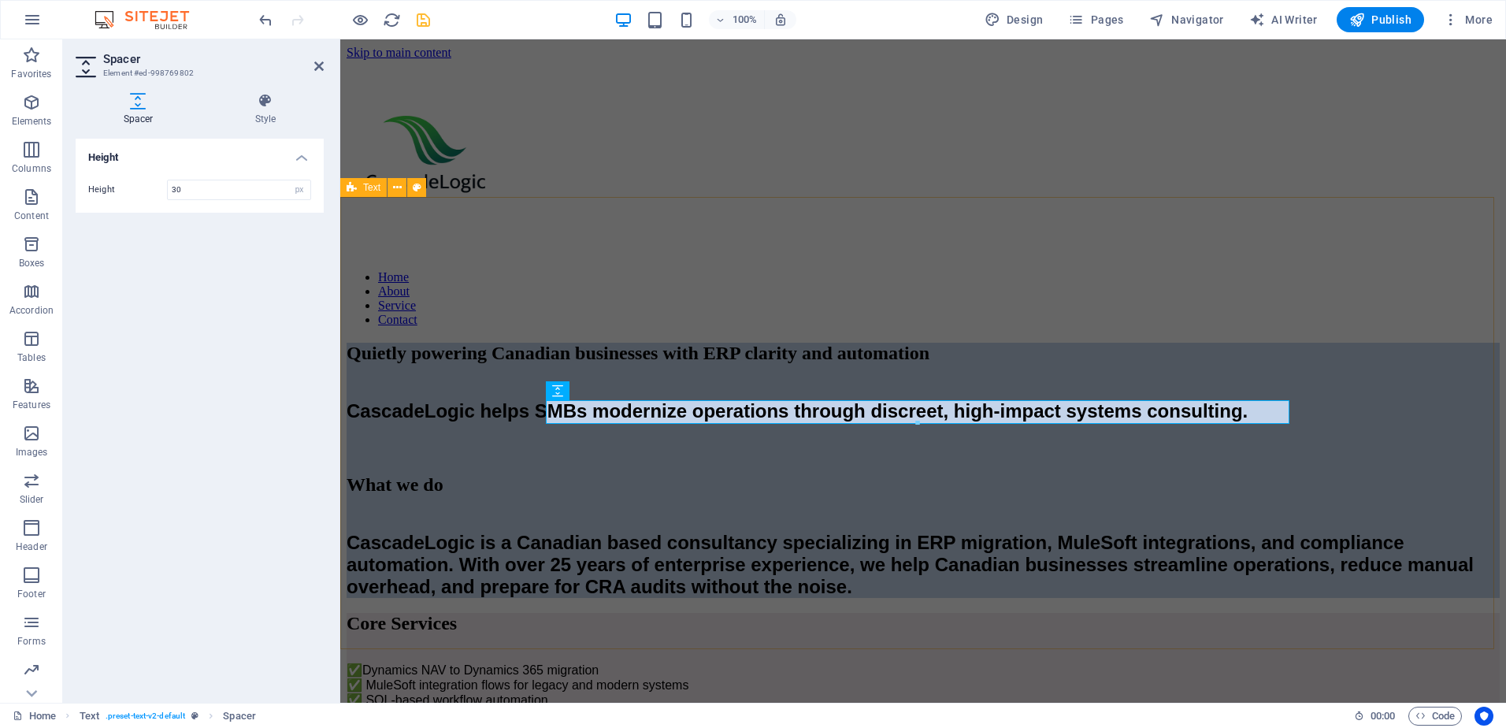
click at [411, 374] on div "Quietly powering Canadian businesses with ERP clarity and automation CascadeLog…" at bounding box center [923, 470] width 1153 height 255
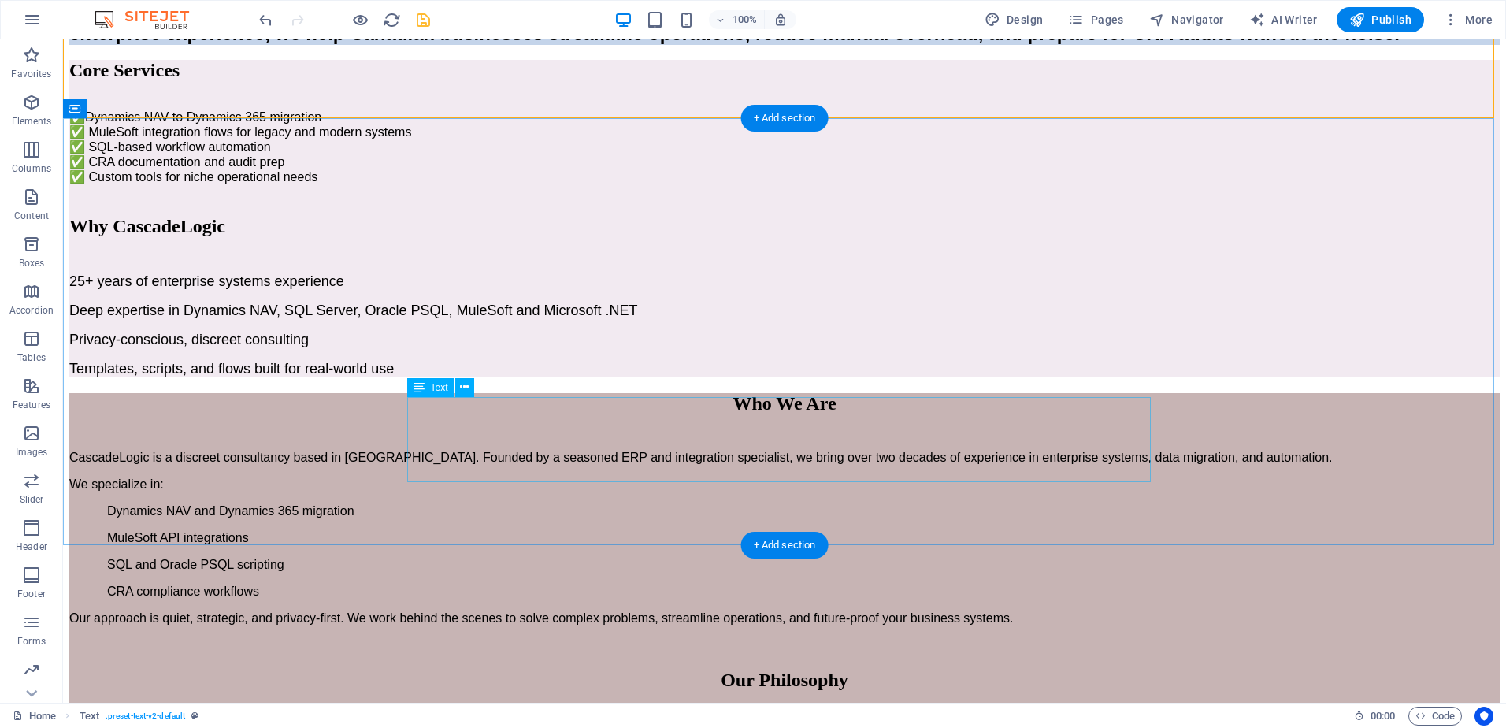
scroll to position [552, 0]
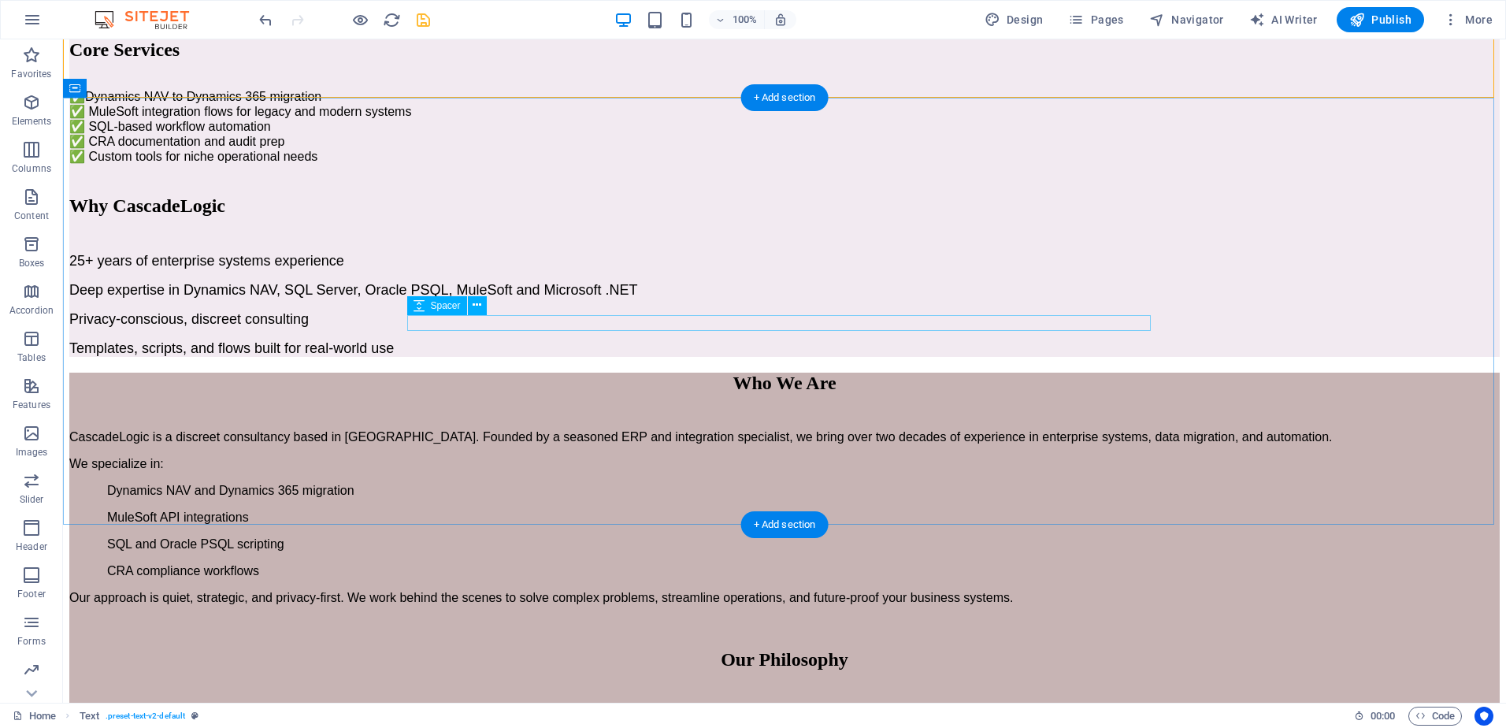
click at [503, 180] on div at bounding box center [784, 172] width 1431 height 16
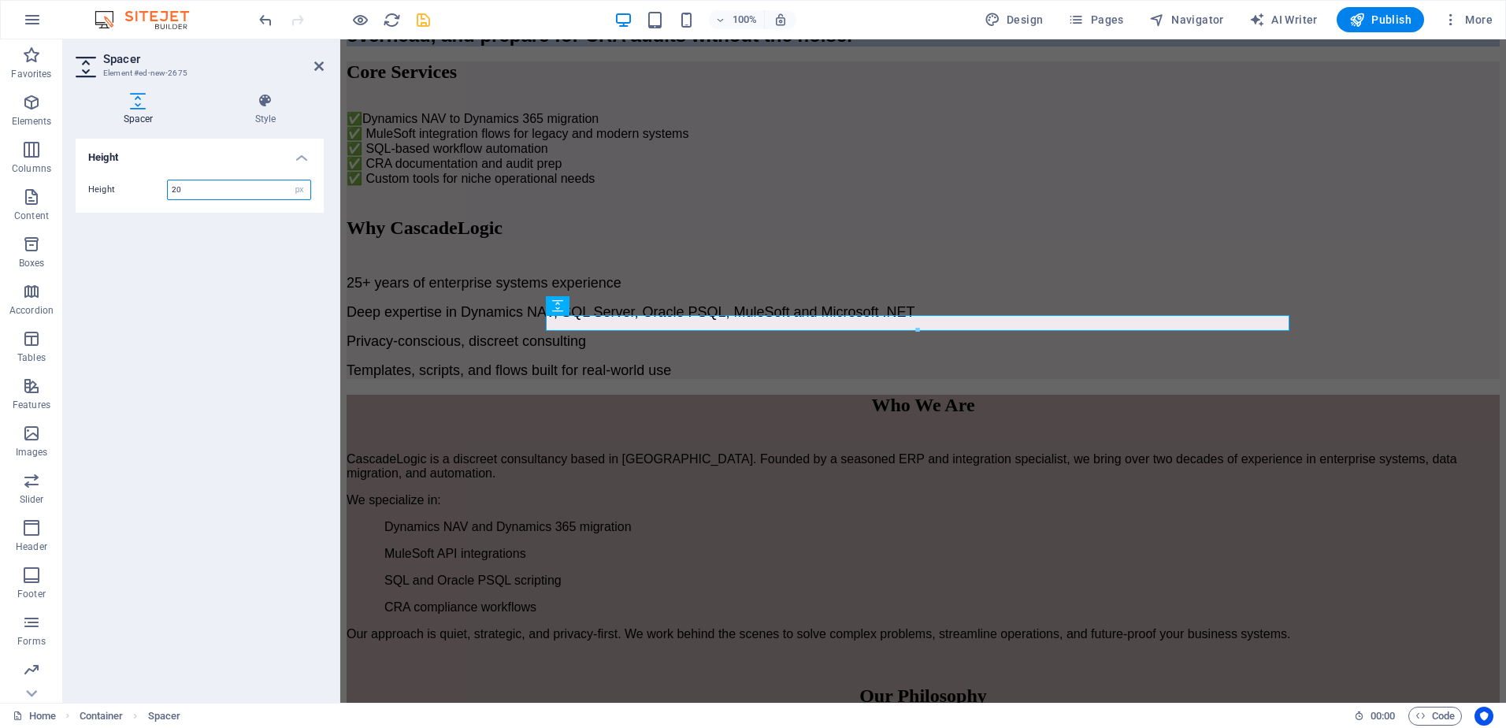
drag, startPoint x: 198, startPoint y: 188, endPoint x: 134, endPoint y: 187, distance: 63.8
click at [134, 187] on div "Height 20 px rem vh vw" at bounding box center [199, 190] width 223 height 20
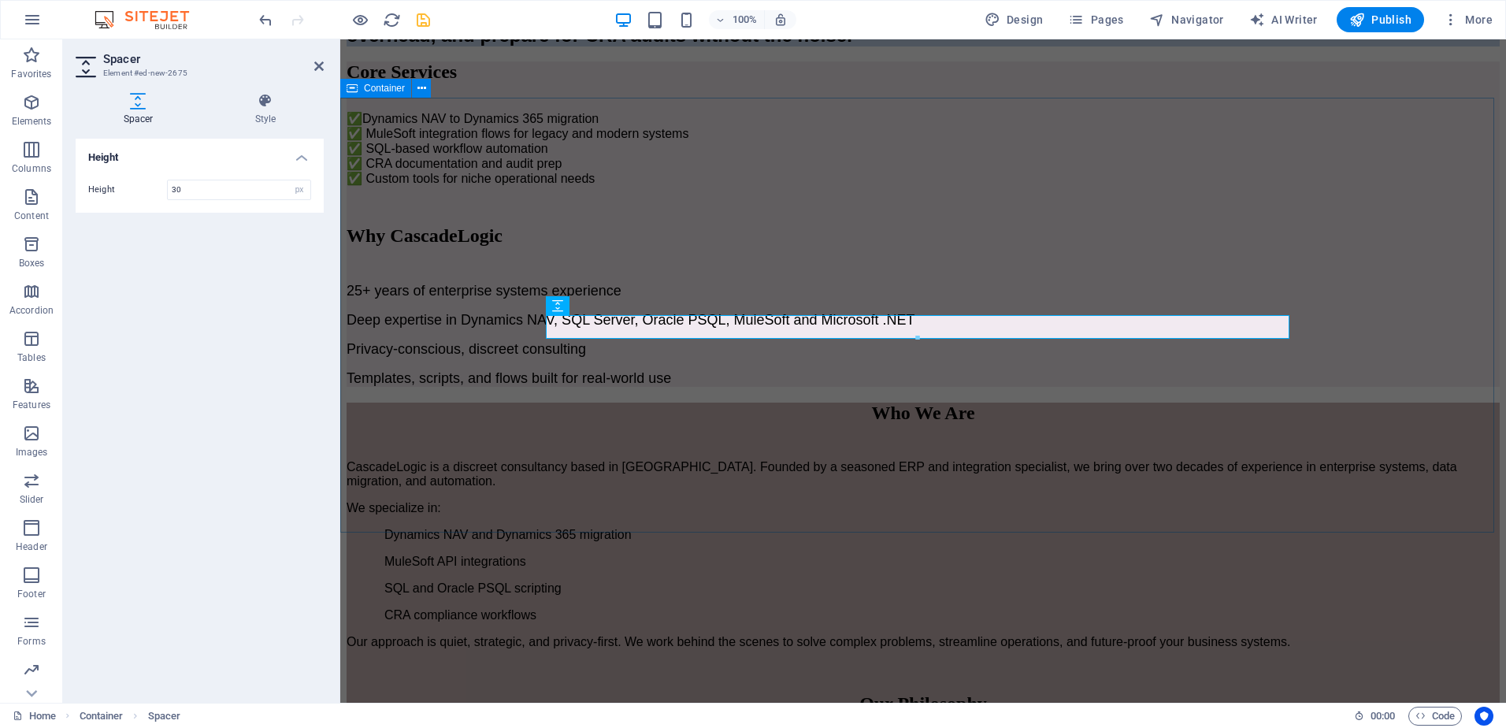
click at [413, 310] on div "Core Services ✅ Dynamics NAV to Dynamics 365 migration ✅ MuleSoft integration f…" at bounding box center [923, 223] width 1153 height 325
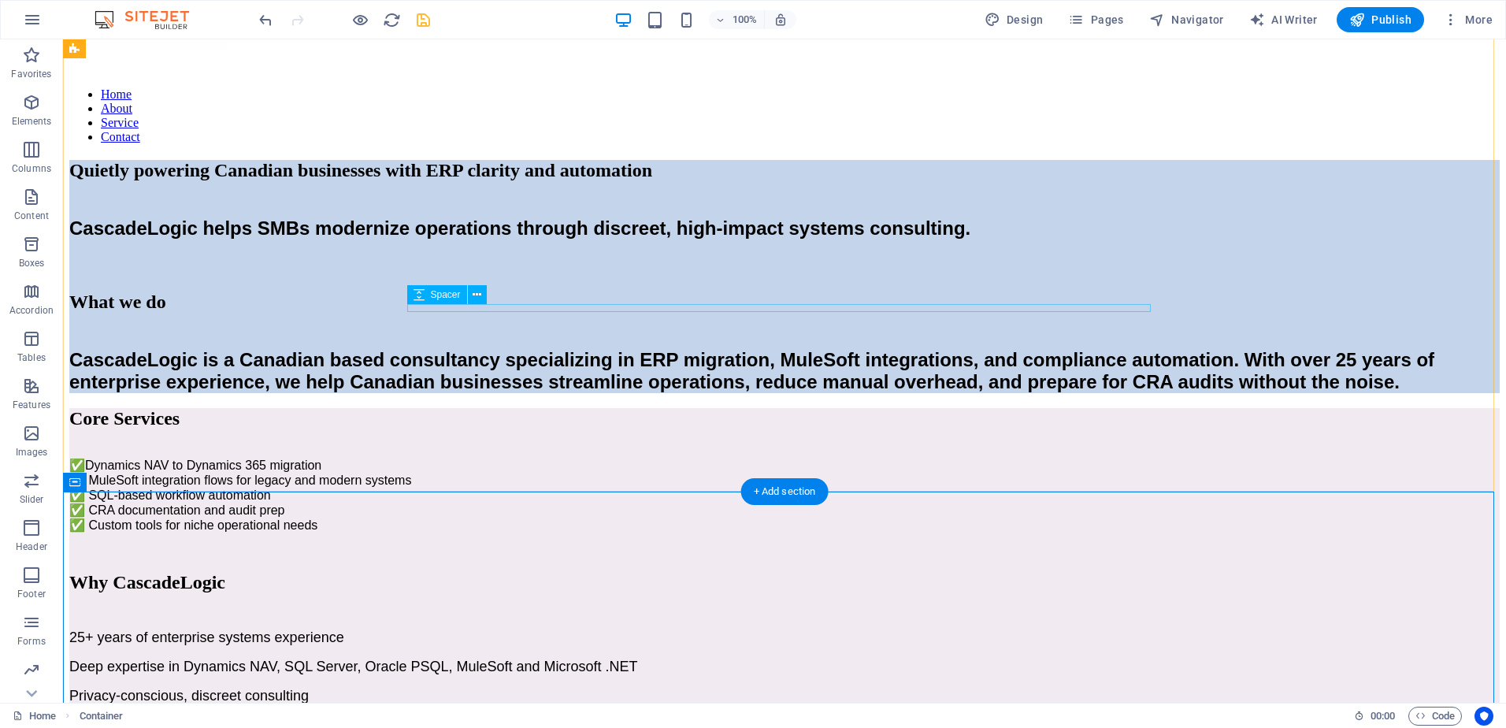
scroll to position [158, 0]
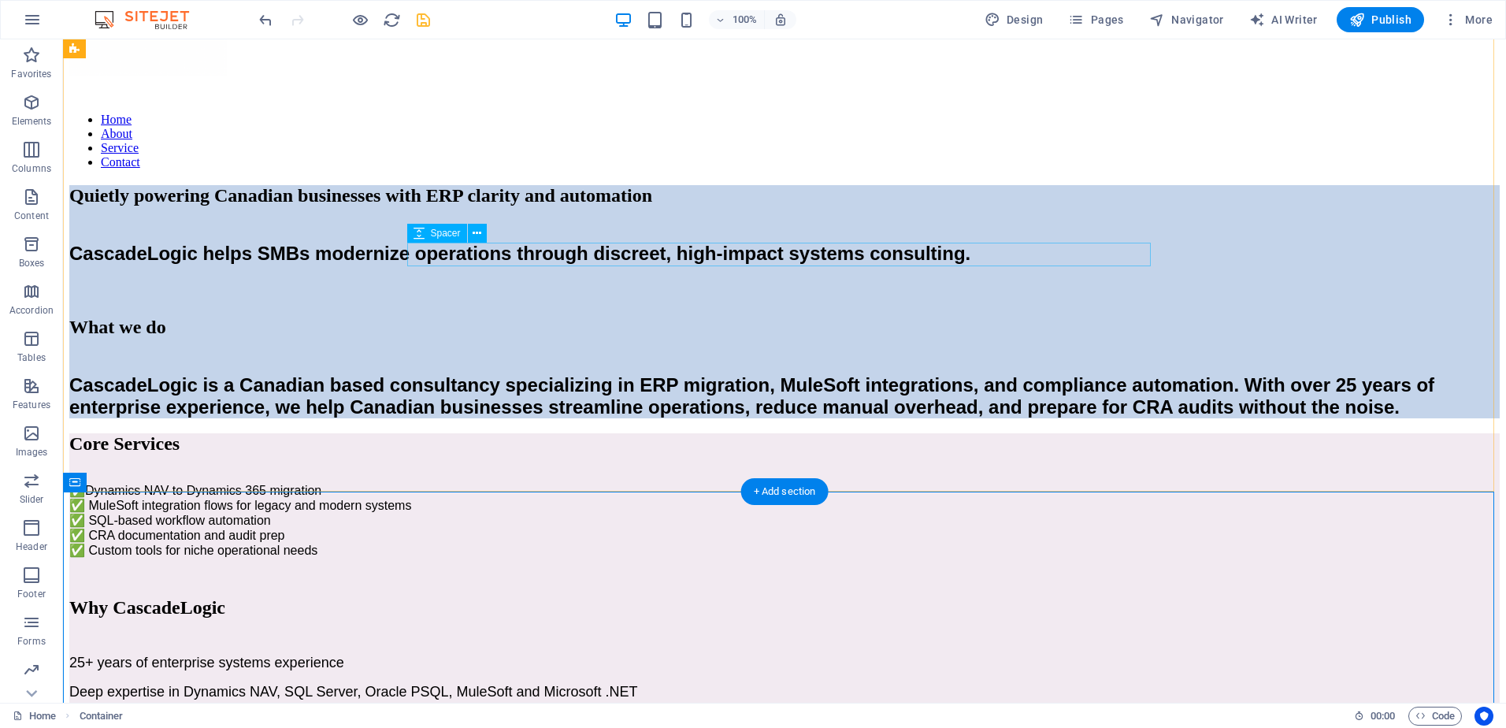
click at [470, 277] on div at bounding box center [784, 289] width 1431 height 24
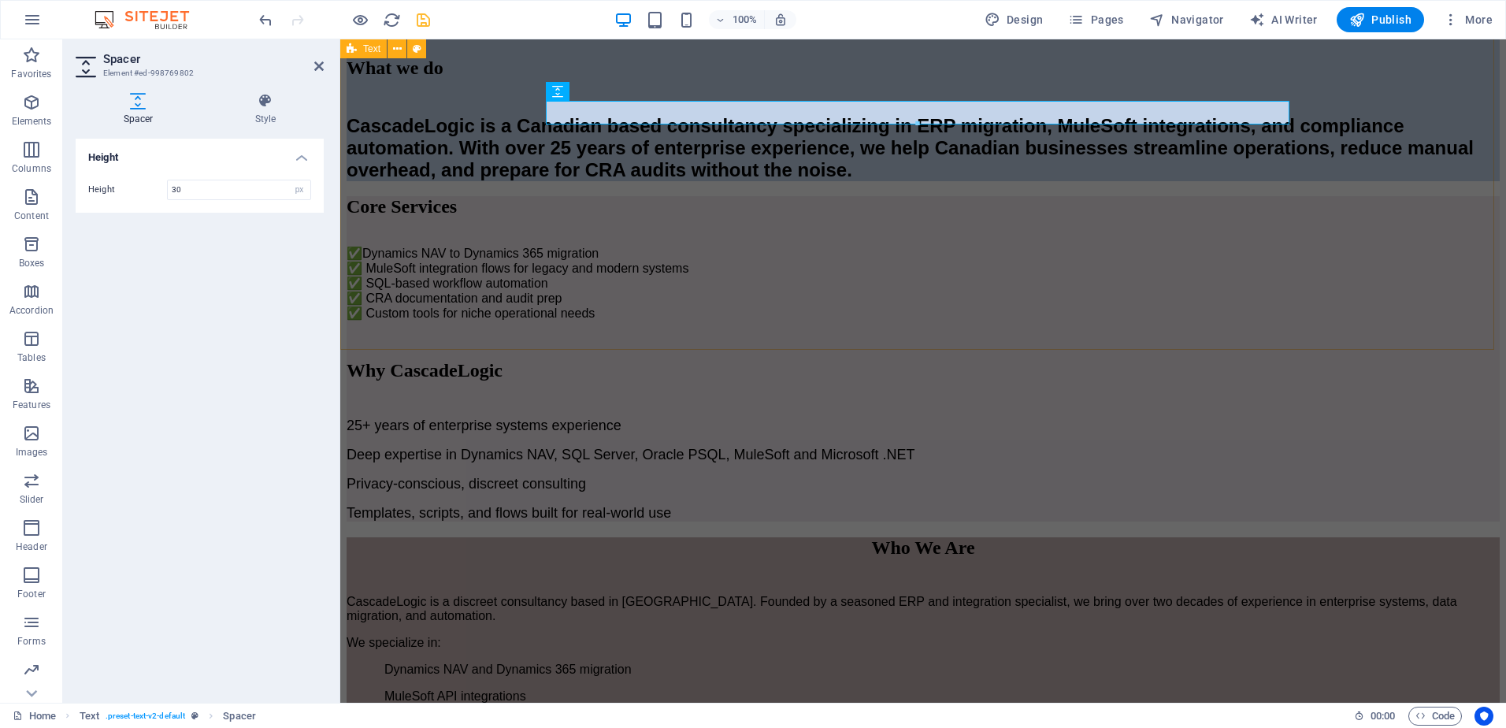
scroll to position [473, 0]
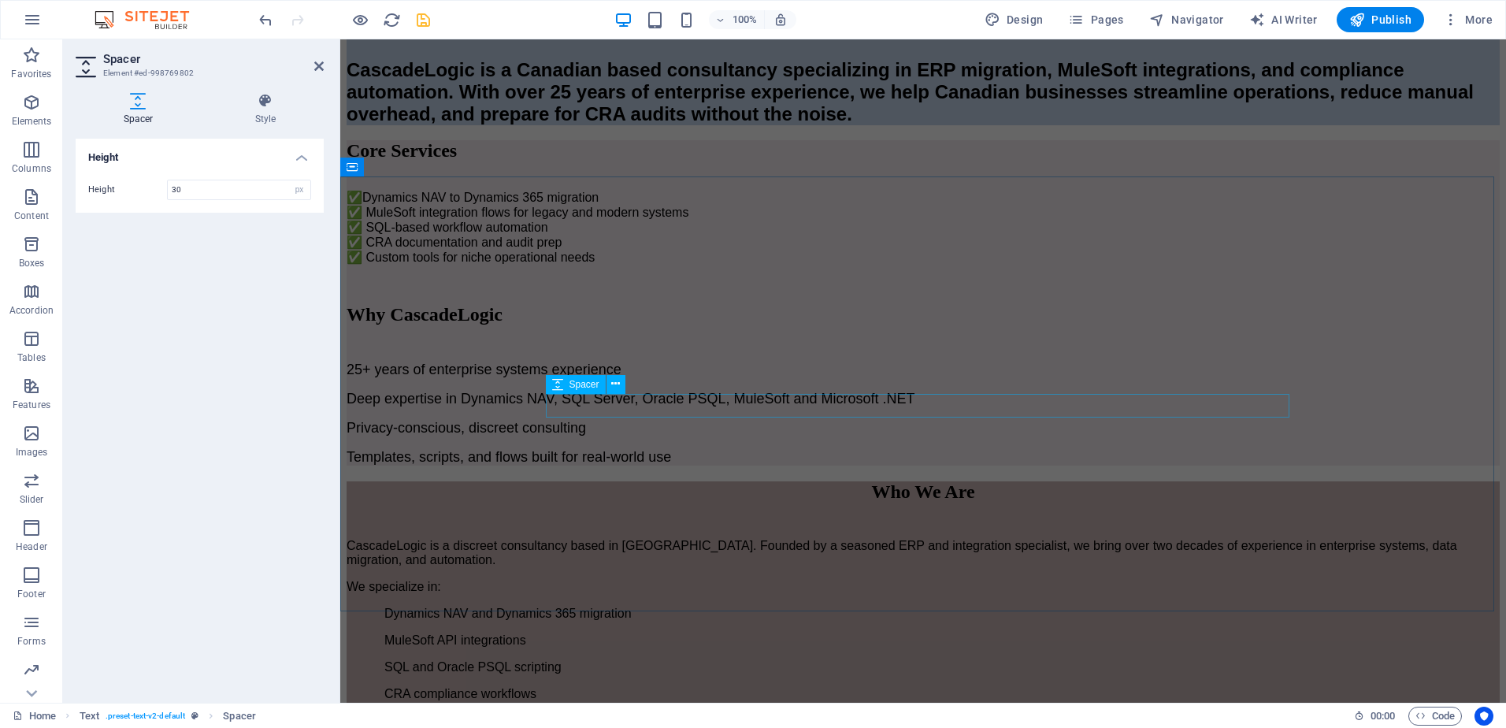
click at [630, 288] on div at bounding box center [923, 277] width 1153 height 24
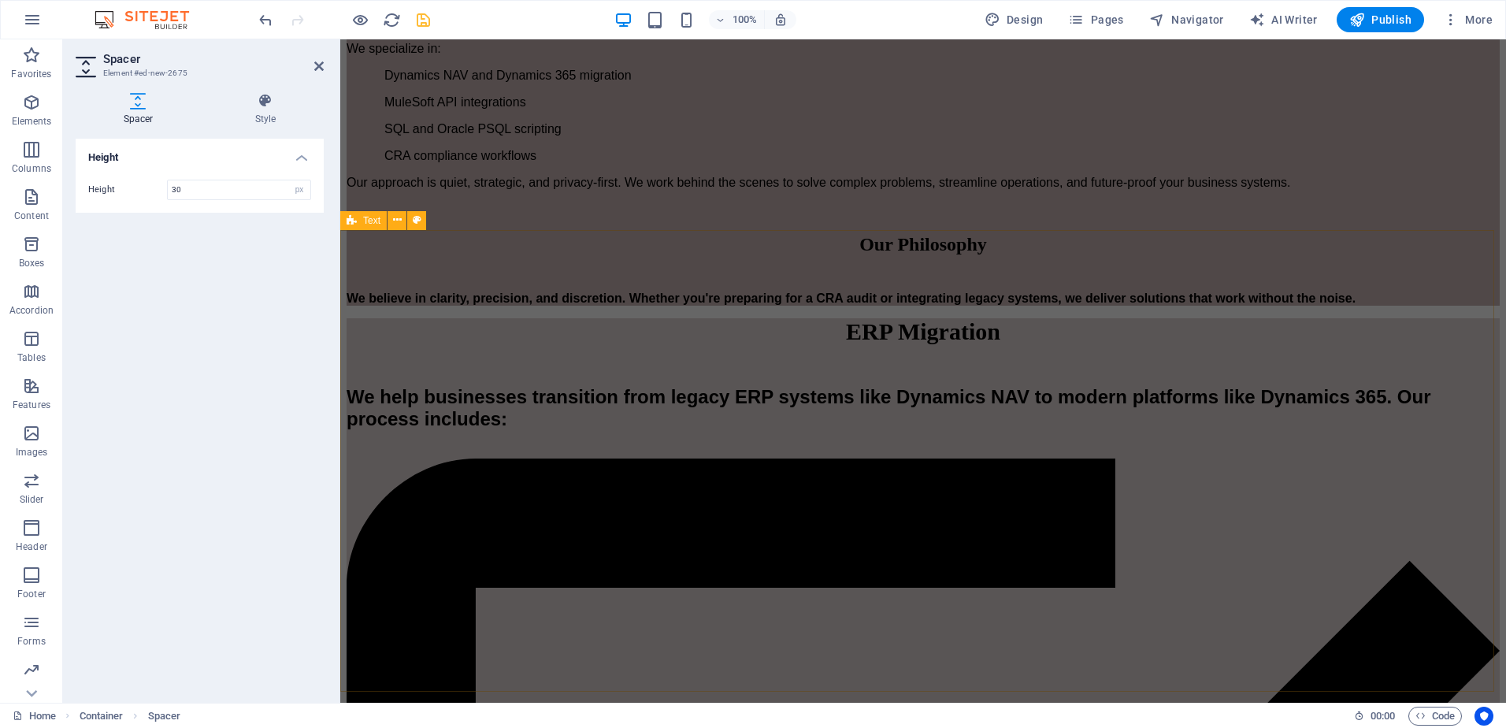
scroll to position [1024, 0]
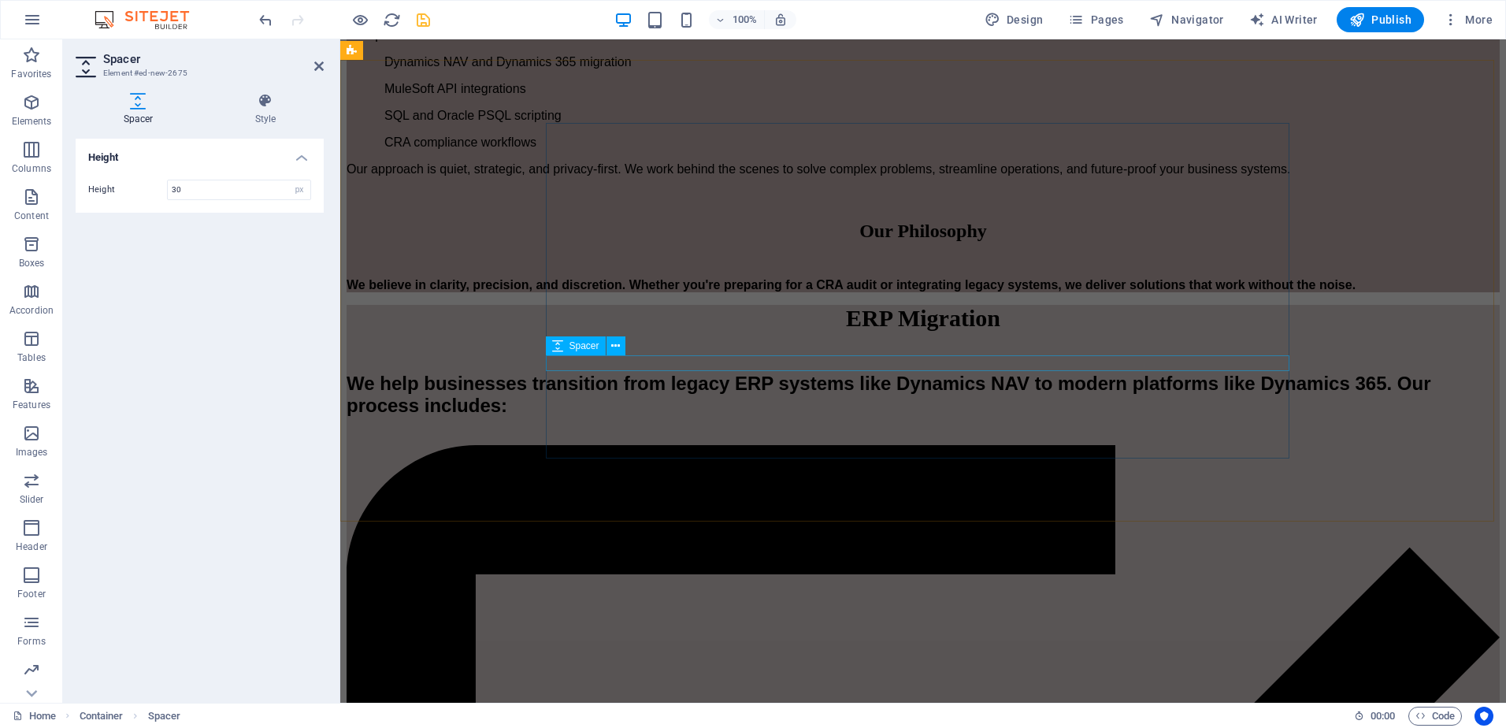
click at [627, 205] on div at bounding box center [923, 197] width 1153 height 16
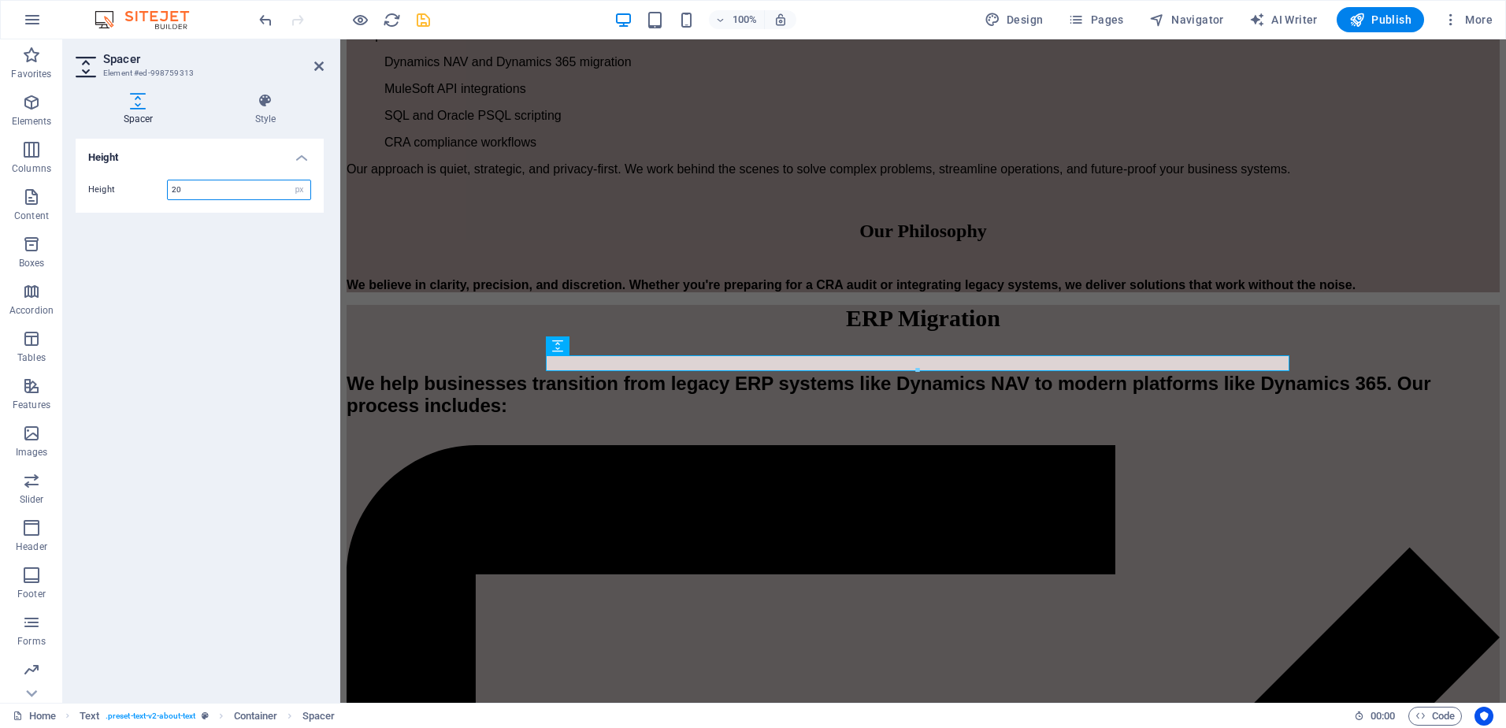
drag, startPoint x: 179, startPoint y: 186, endPoint x: 167, endPoint y: 188, distance: 12.1
click at [167, 188] on div "20 px rem vh vw" at bounding box center [239, 190] width 144 height 20
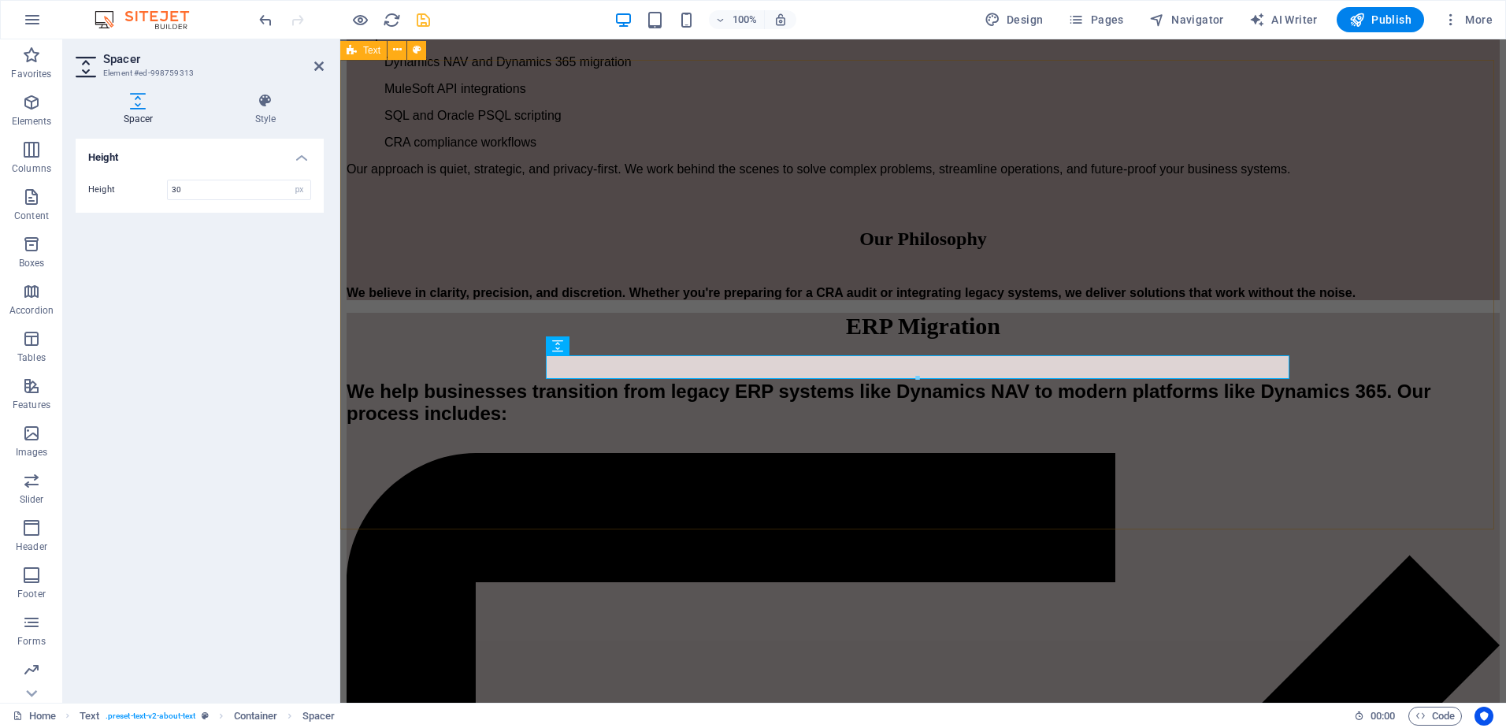
click at [388, 300] on div "Who We Are CascadeLogic is a discreet consultancy based in Canada. Founded by a…" at bounding box center [923, 115] width 1153 height 370
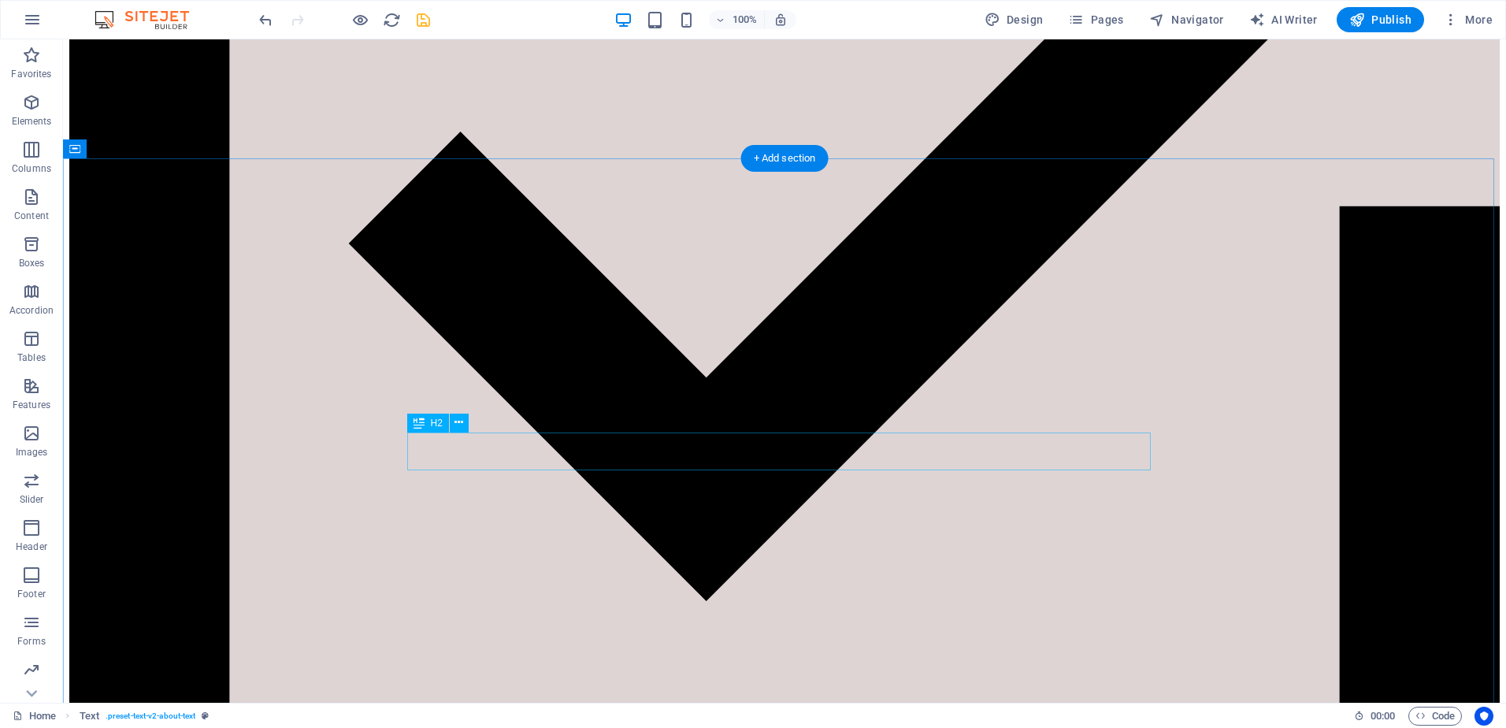
scroll to position [1891, 0]
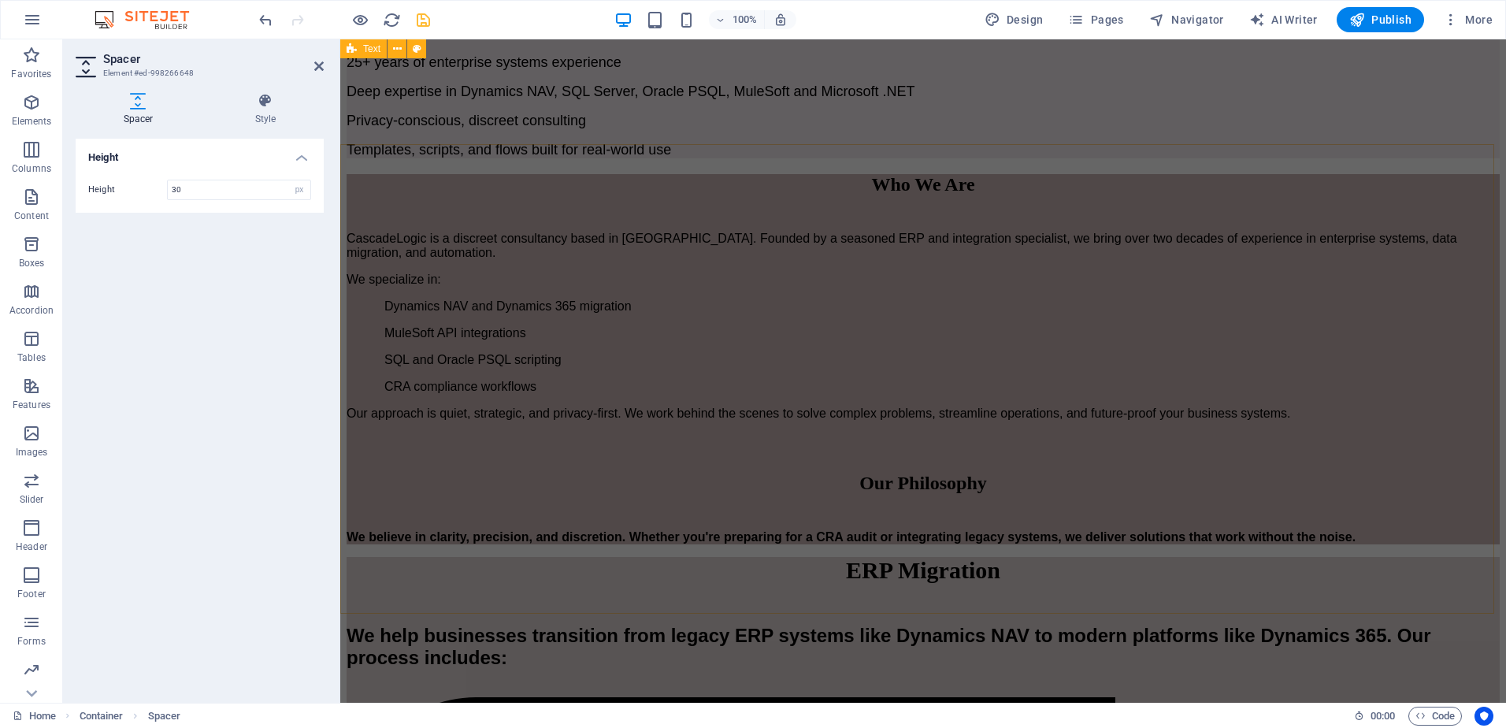
scroll to position [0, 0]
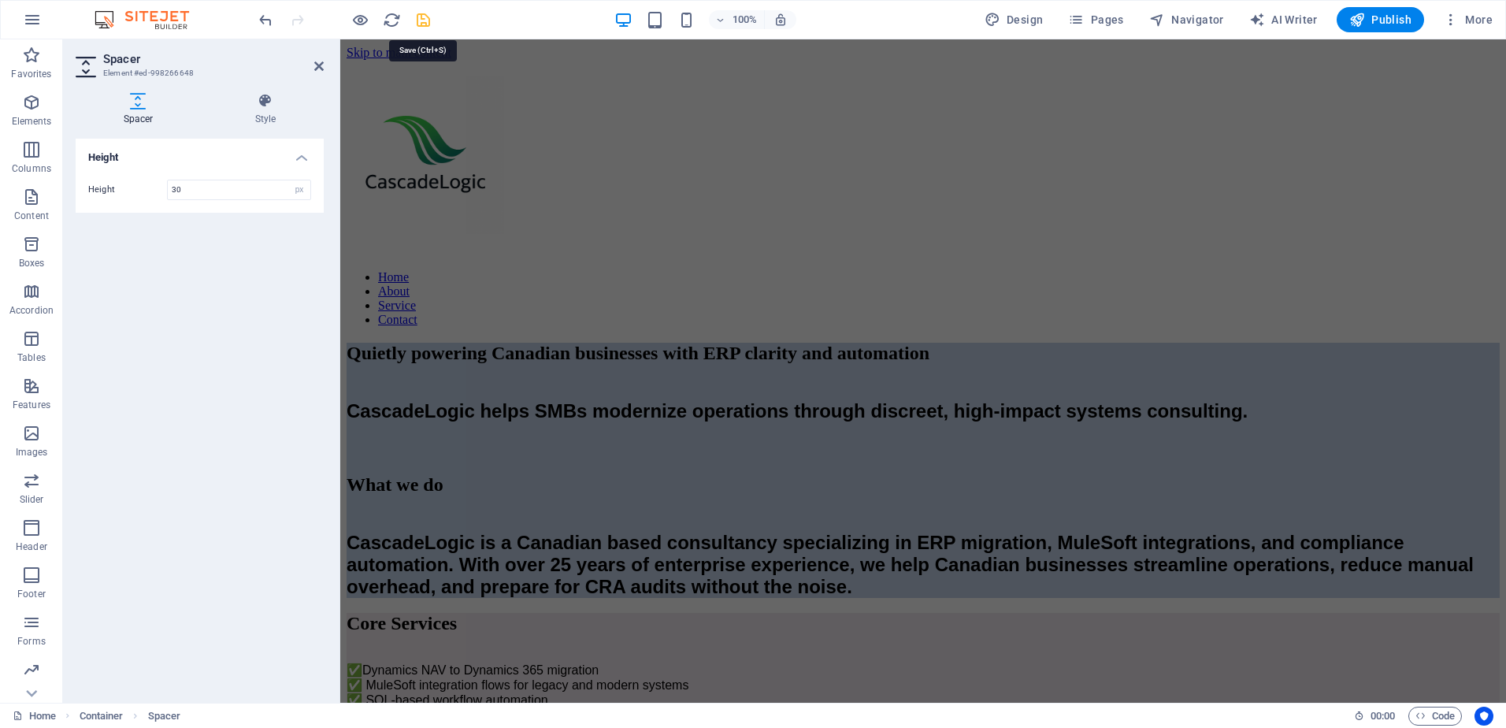
click at [422, 17] on icon "save" at bounding box center [423, 20] width 18 height 18
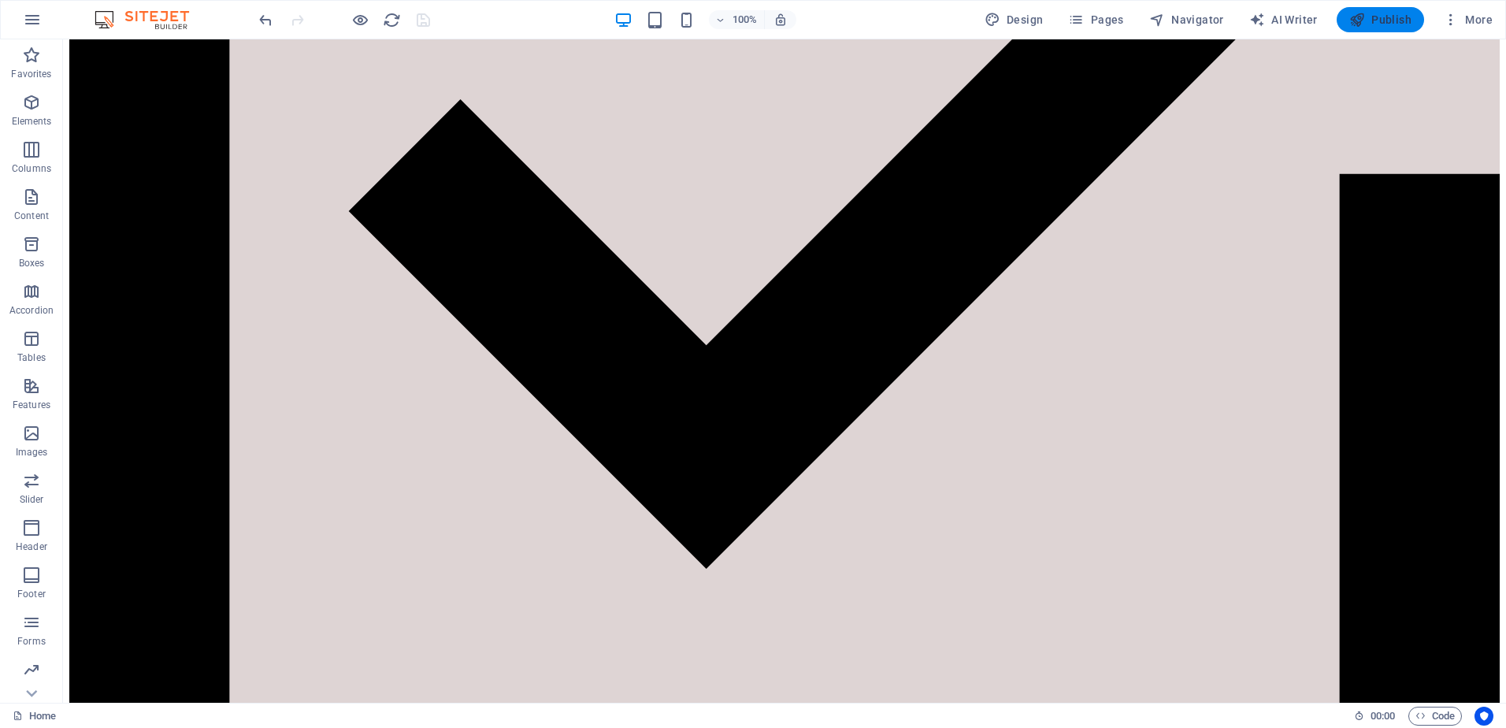
click at [1368, 21] on span "Publish" at bounding box center [1381, 20] width 62 height 16
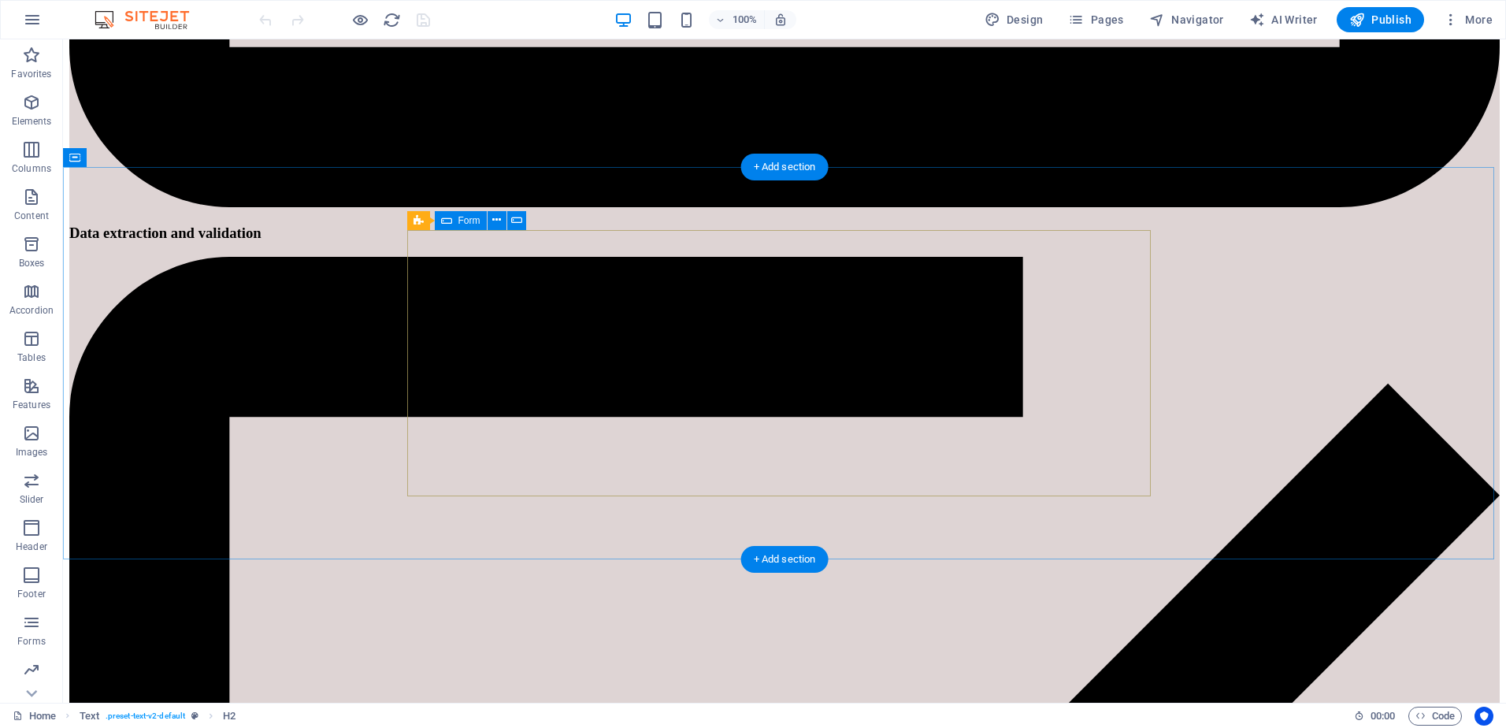
scroll to position [2647, 0]
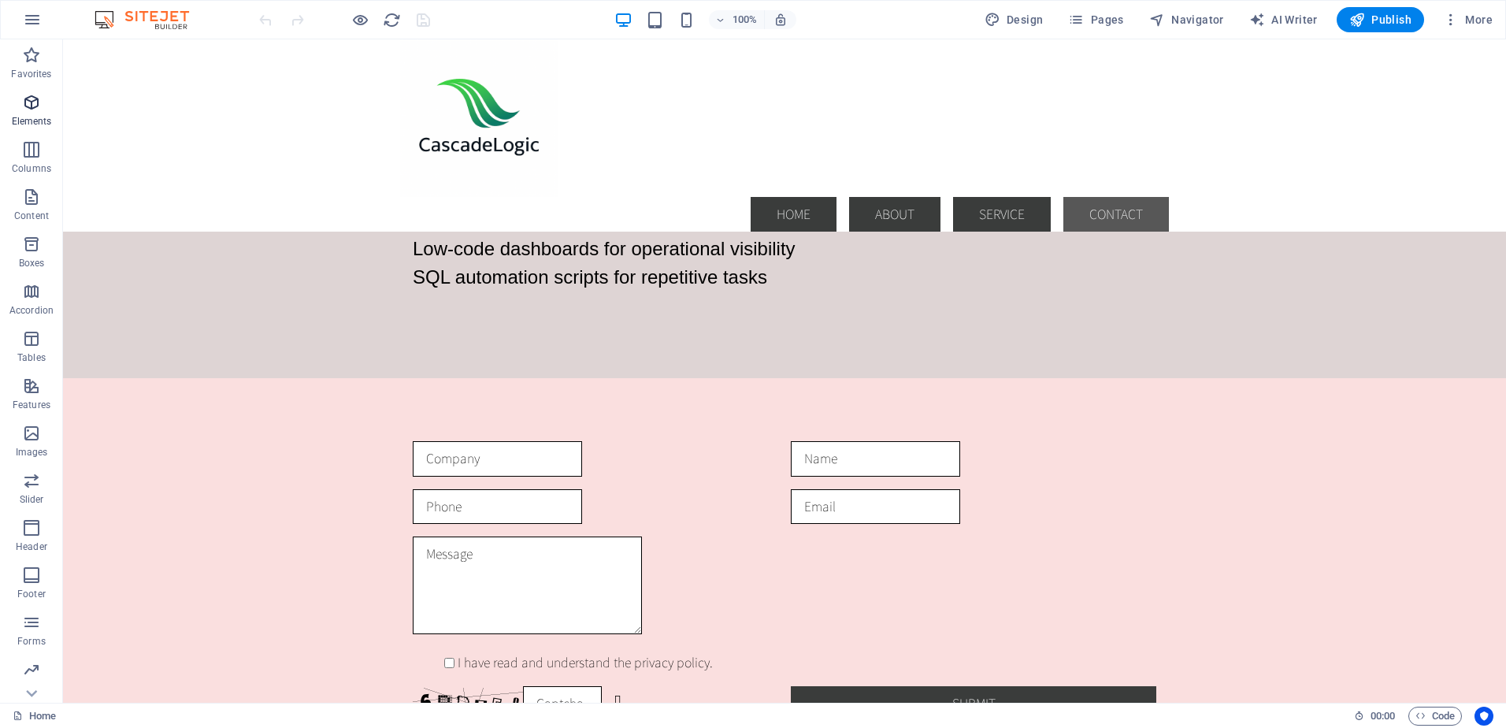
click at [32, 106] on icon "button" at bounding box center [31, 102] width 19 height 19
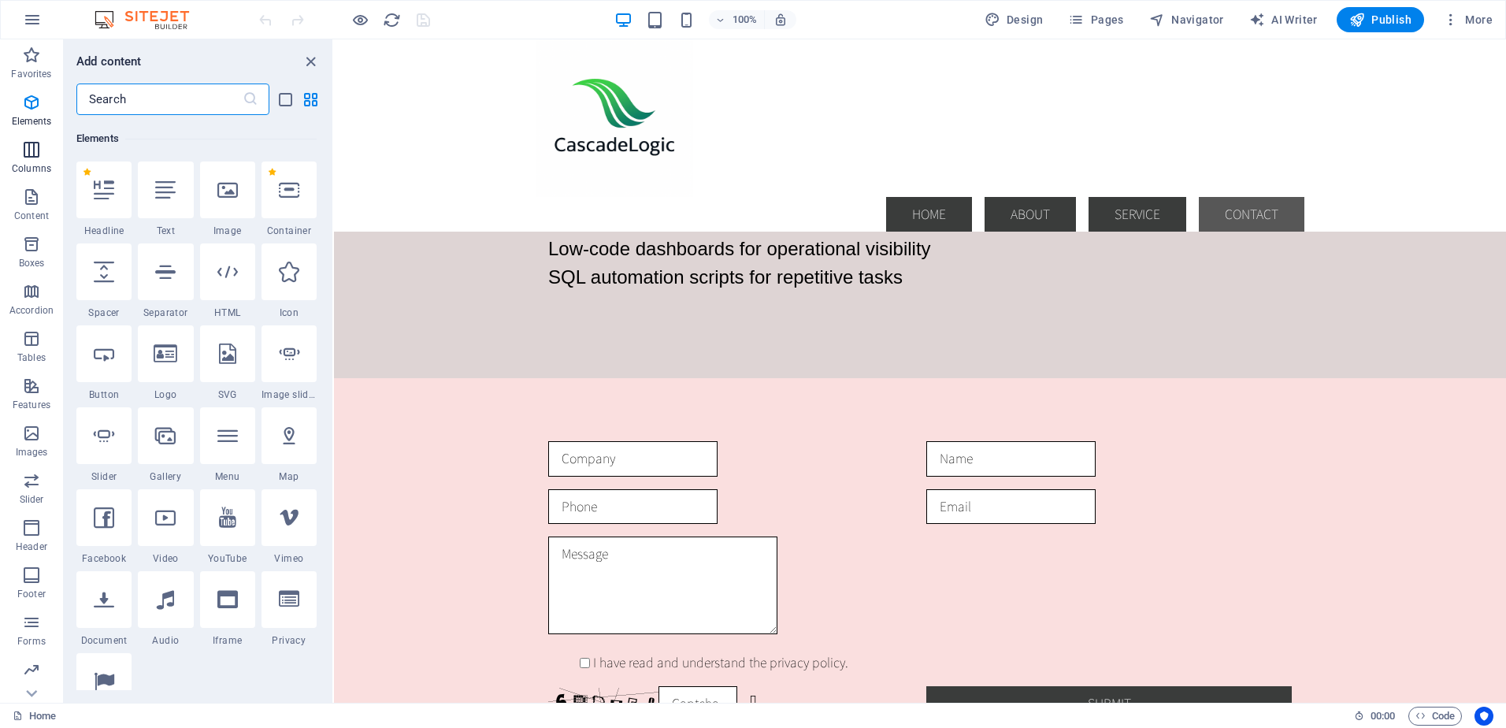
scroll to position [168, 0]
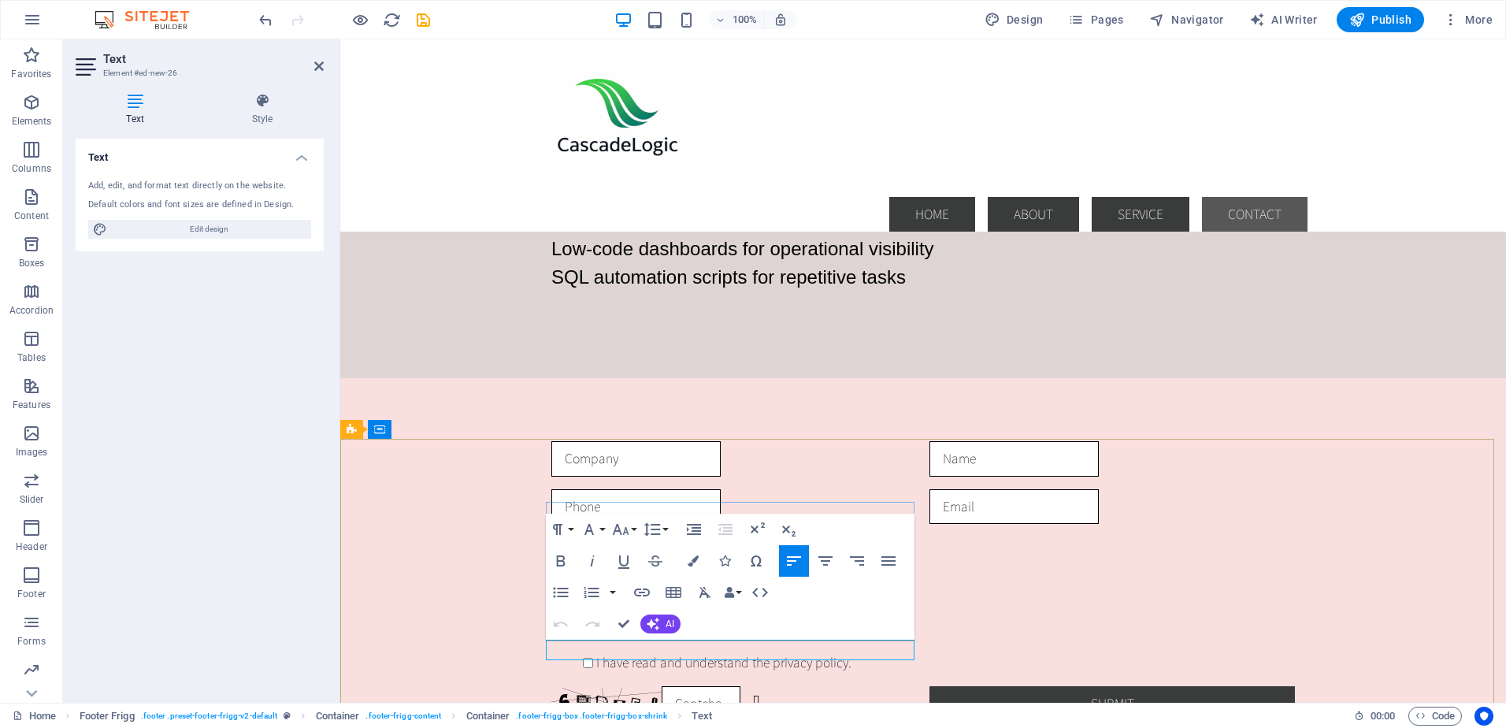
drag, startPoint x: 652, startPoint y: 652, endPoint x: 511, endPoint y: 644, distance: 140.5
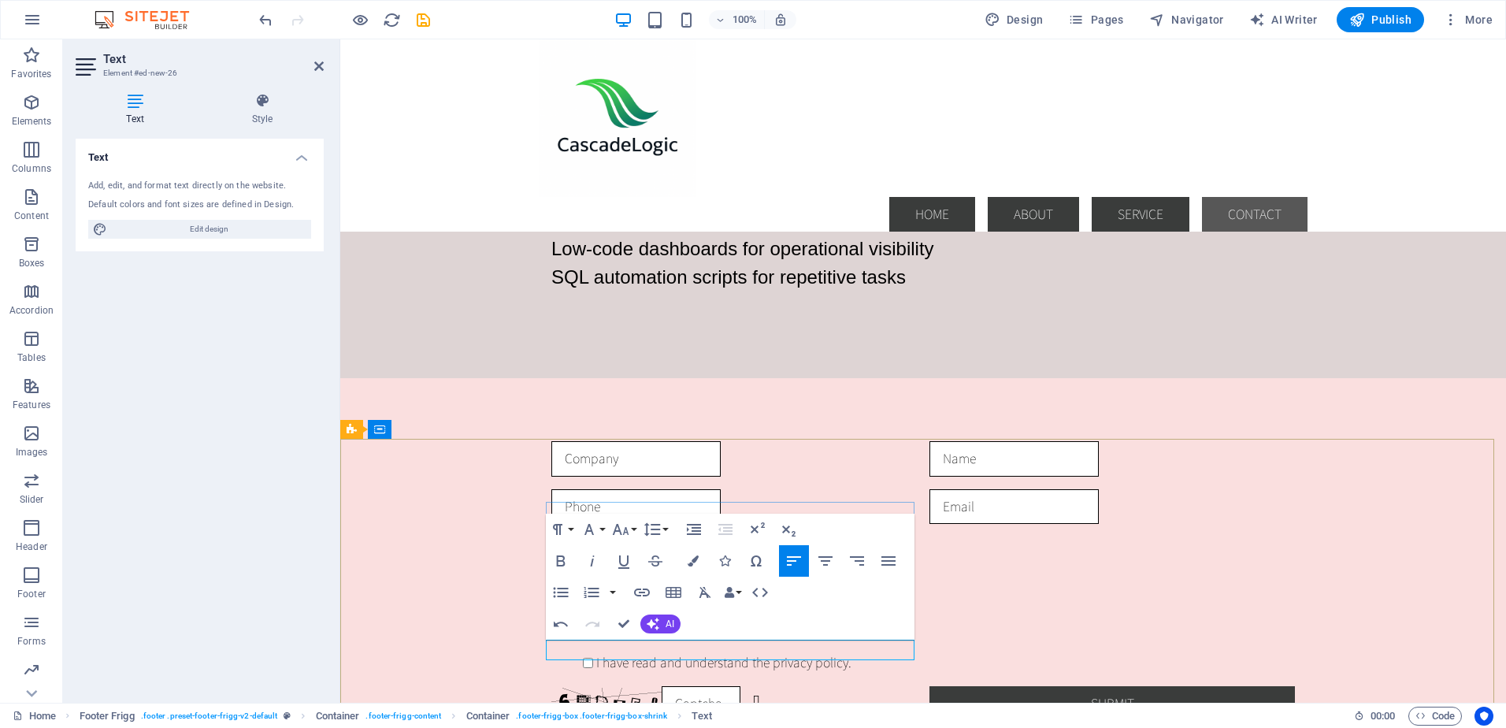
drag, startPoint x: 642, startPoint y: 651, endPoint x: 678, endPoint y: 650, distance: 35.5
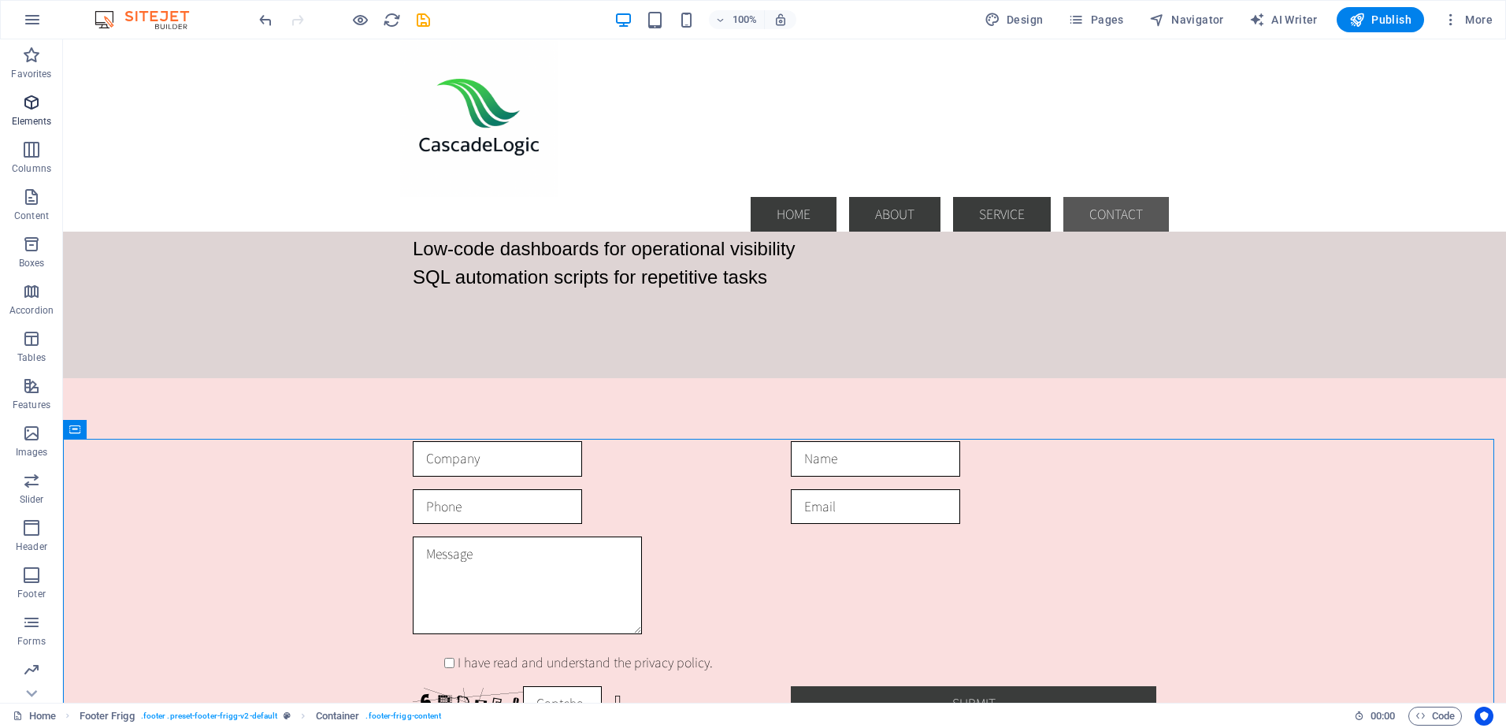
click at [29, 107] on icon "button" at bounding box center [31, 102] width 19 height 19
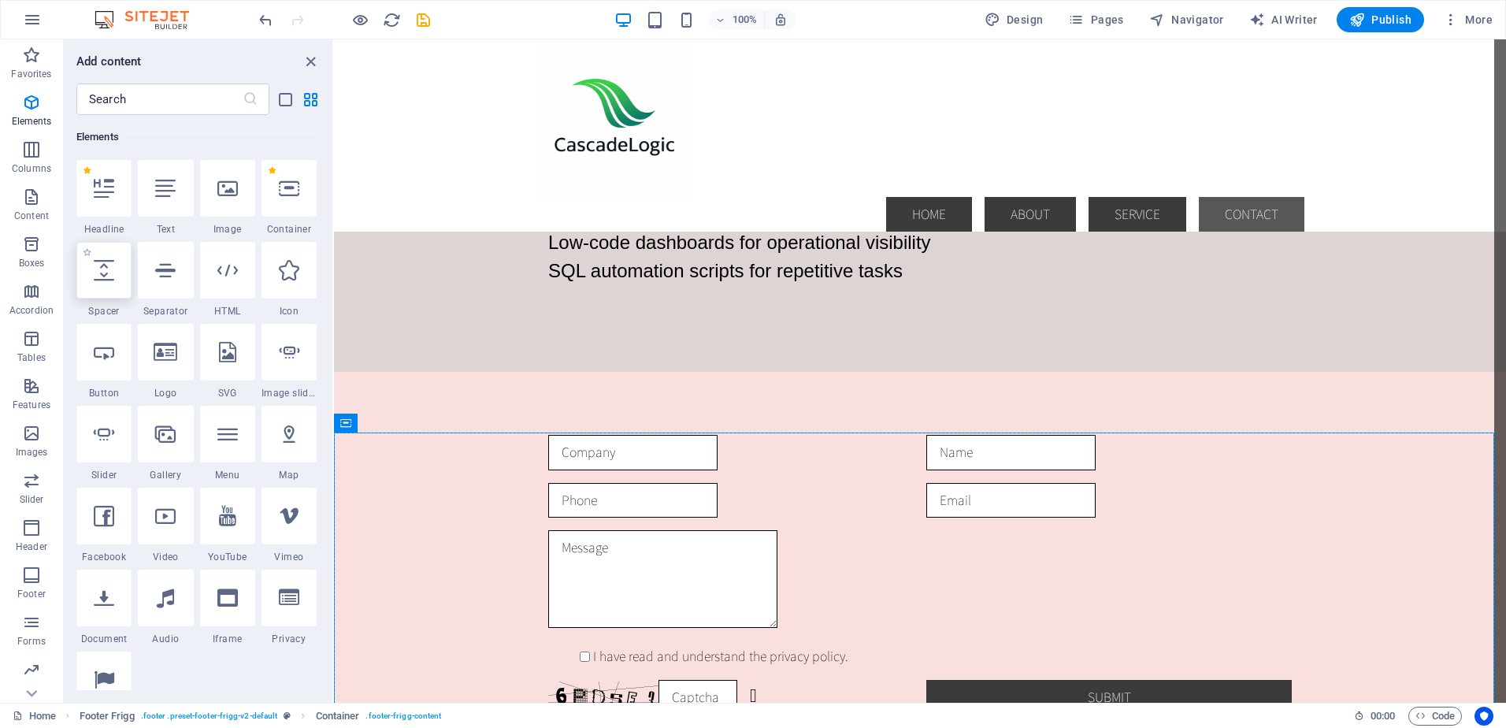
scroll to position [2668, 0]
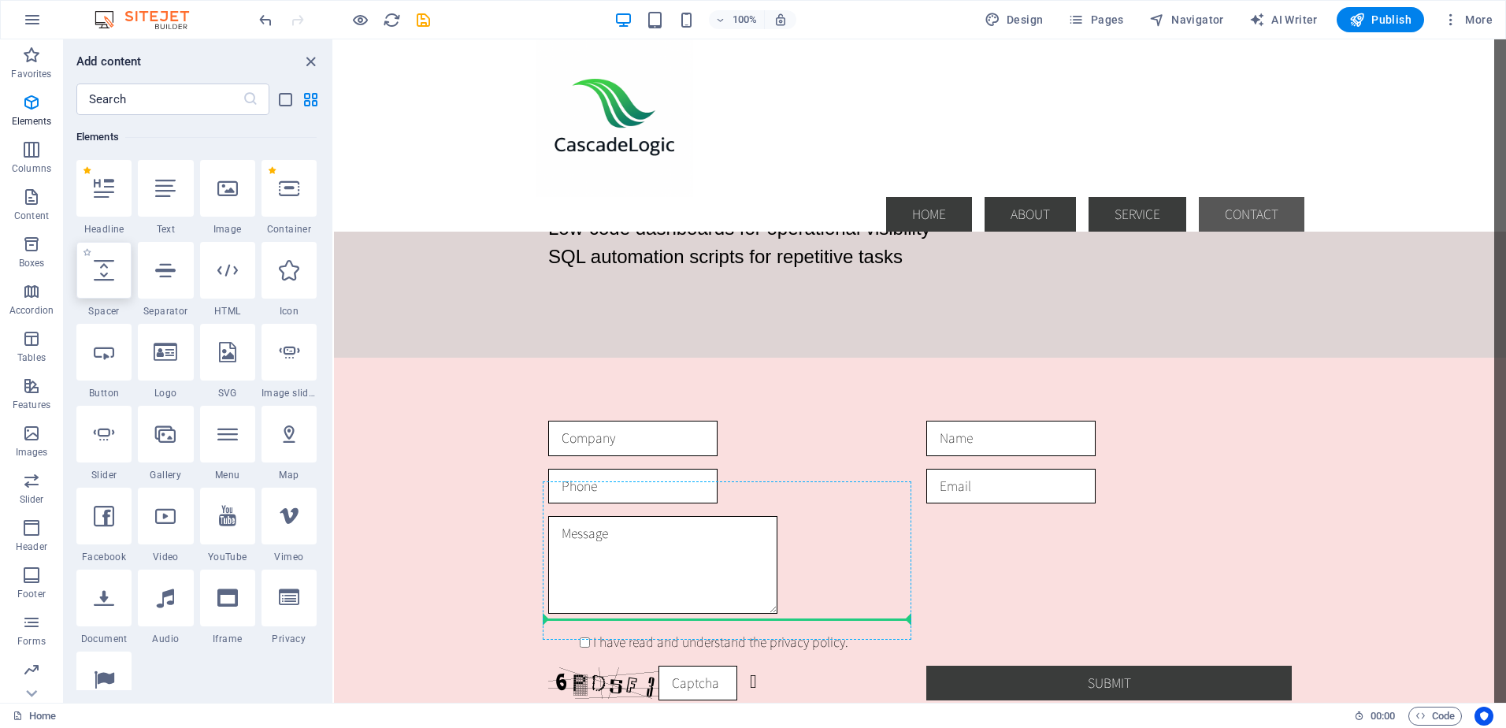
select select "px"
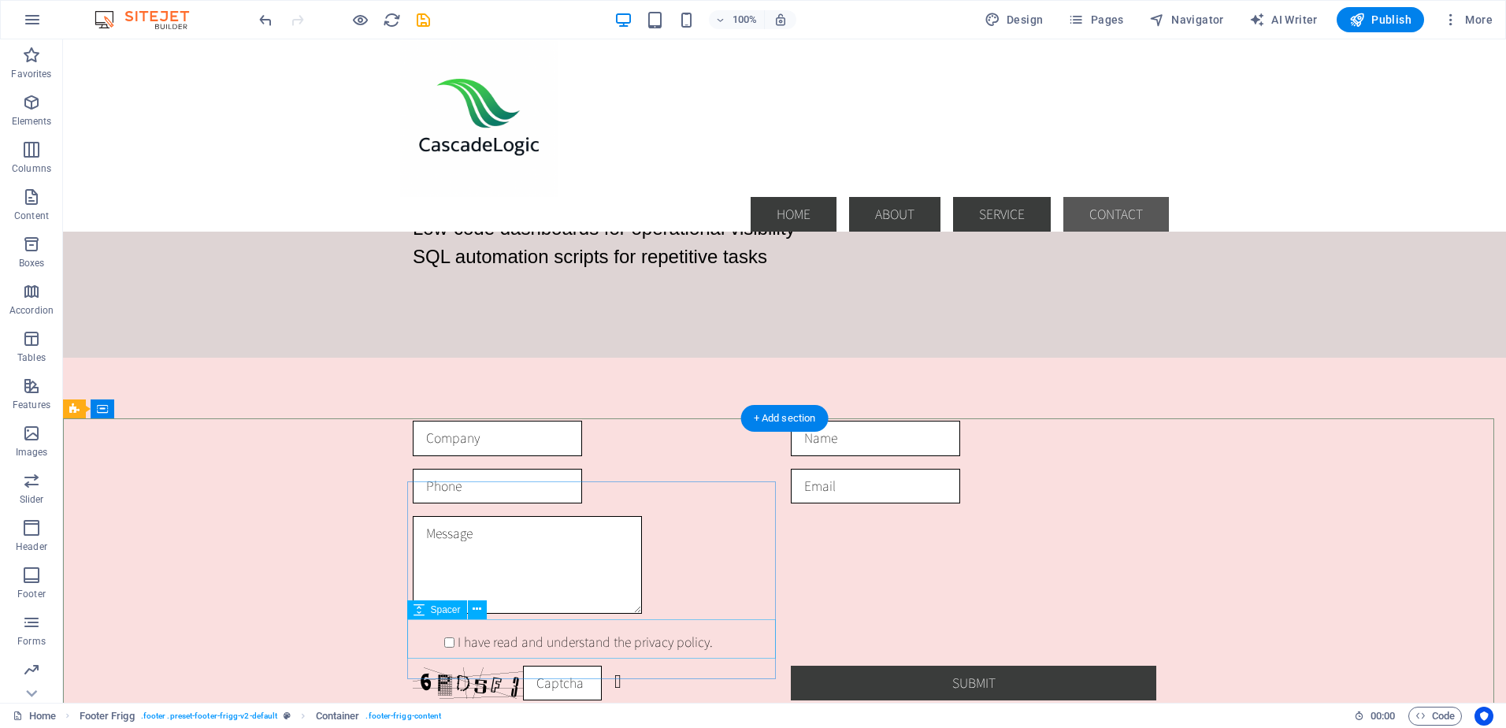
select select "px"
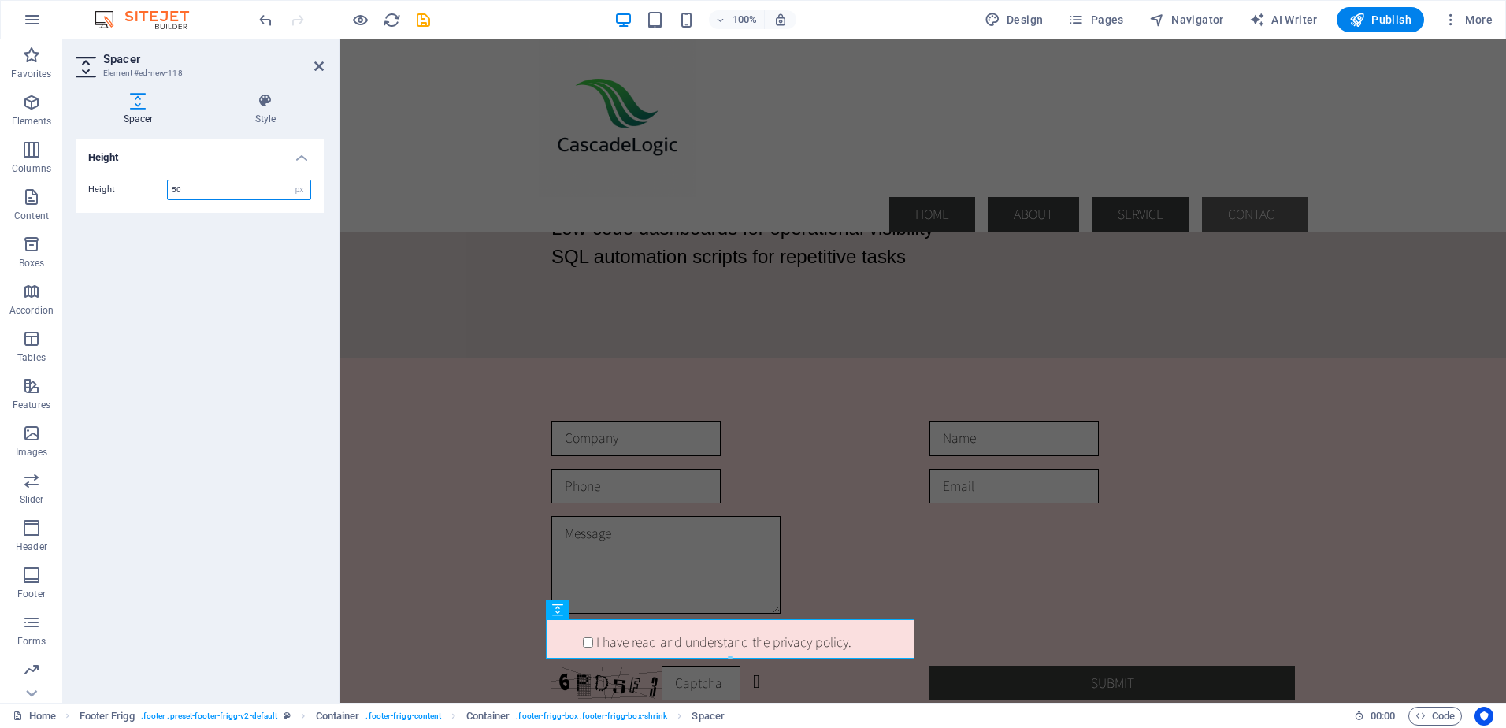
drag, startPoint x: 178, startPoint y: 193, endPoint x: 169, endPoint y: 193, distance: 8.7
click at [169, 193] on input "50" at bounding box center [239, 189] width 143 height 19
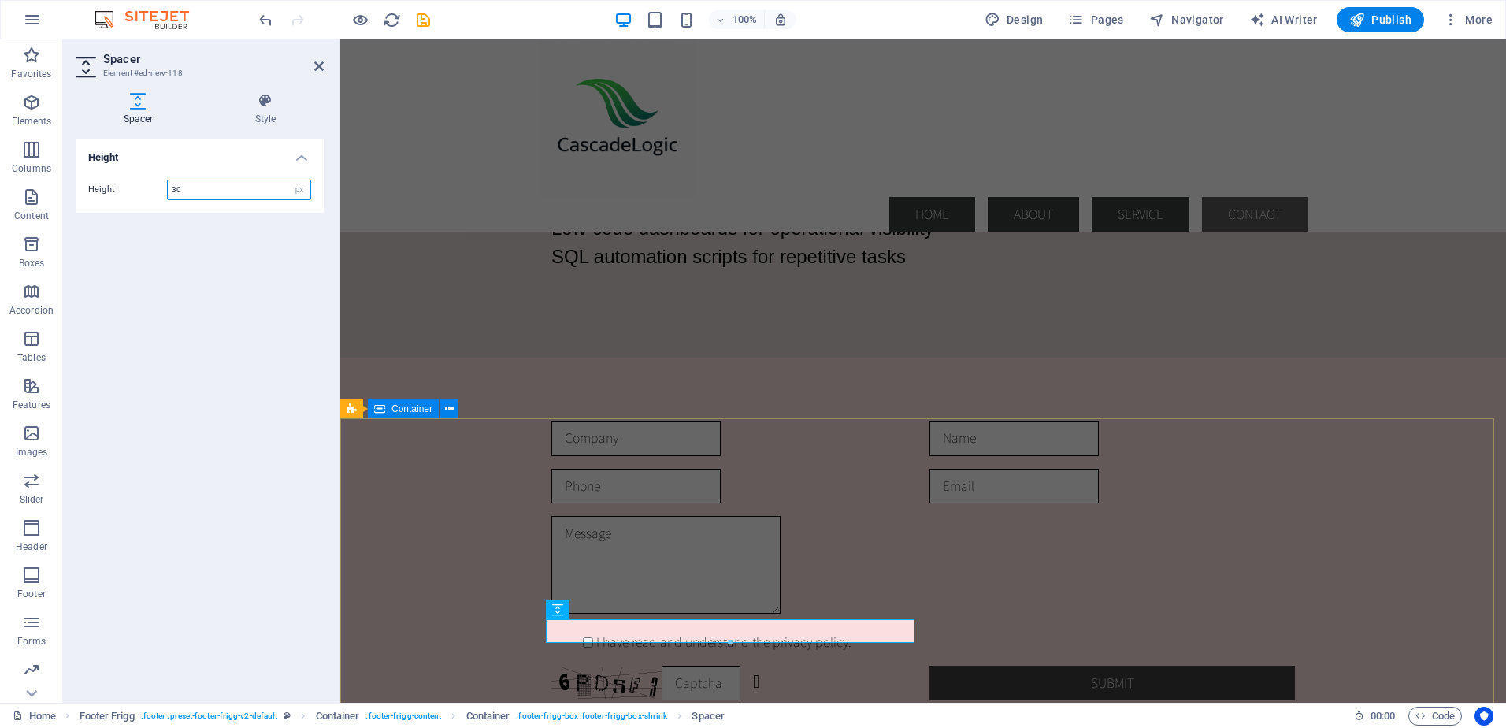
type input "30"
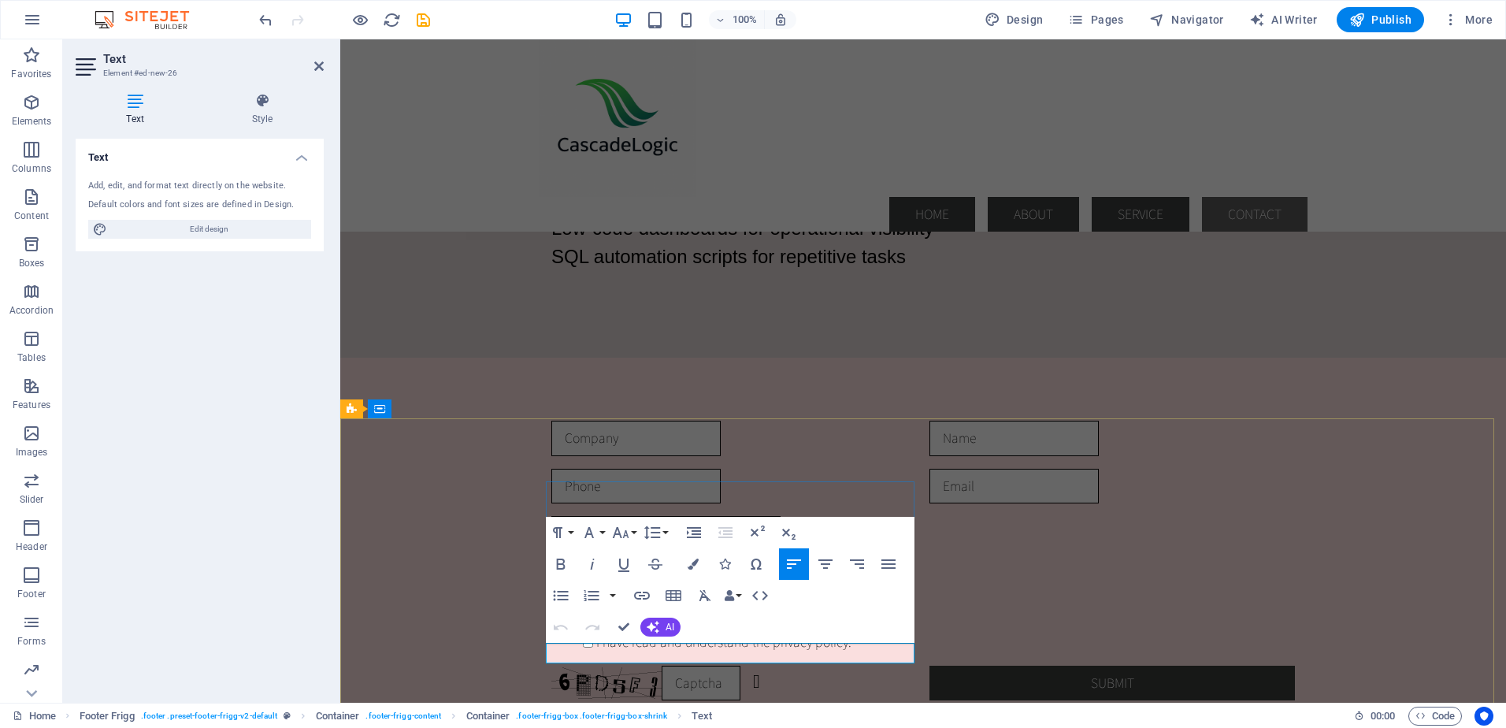
drag, startPoint x: 721, startPoint y: 656, endPoint x: 544, endPoint y: 656, distance: 176.5
click at [604, 531] on button "Font Family" at bounding box center [593, 533] width 30 height 32
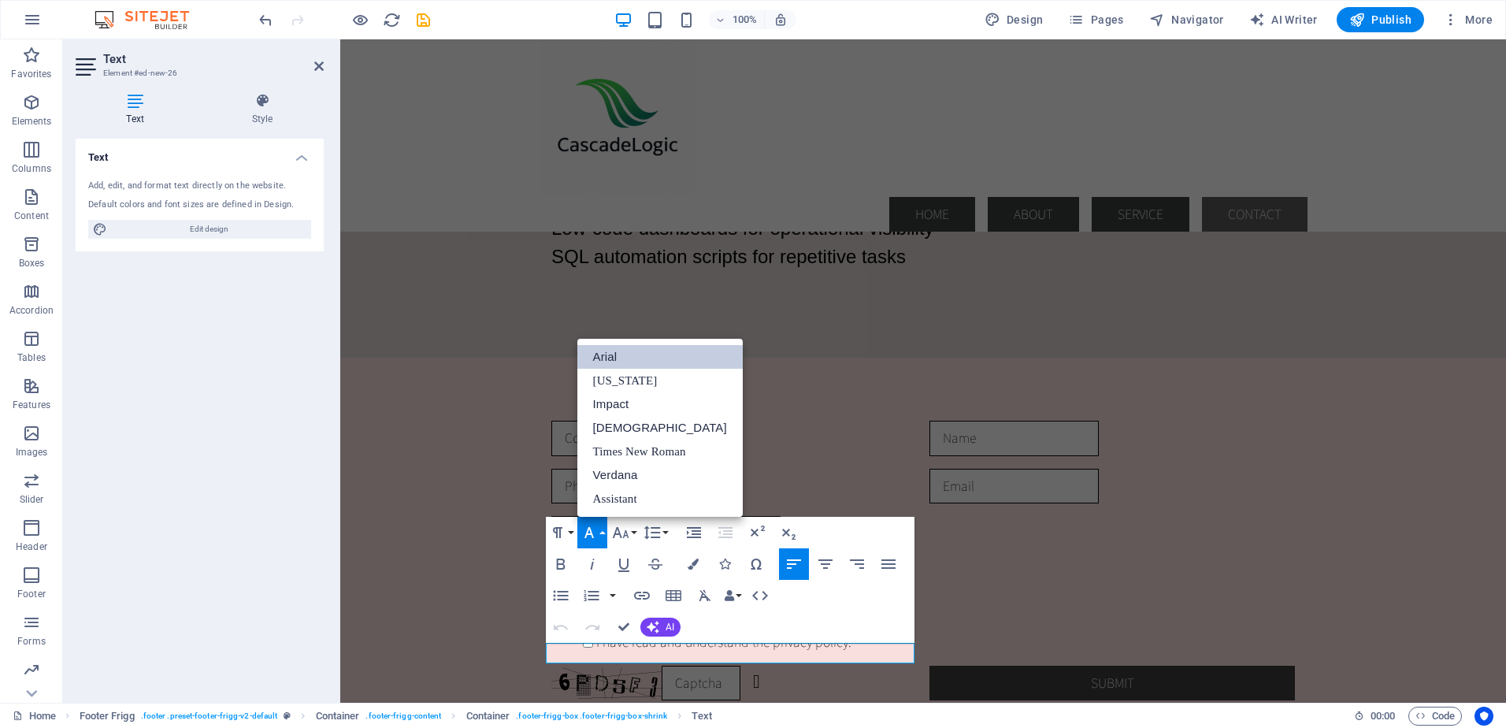
scroll to position [0, 0]
click at [614, 355] on link "Arial" at bounding box center [660, 357] width 165 height 24
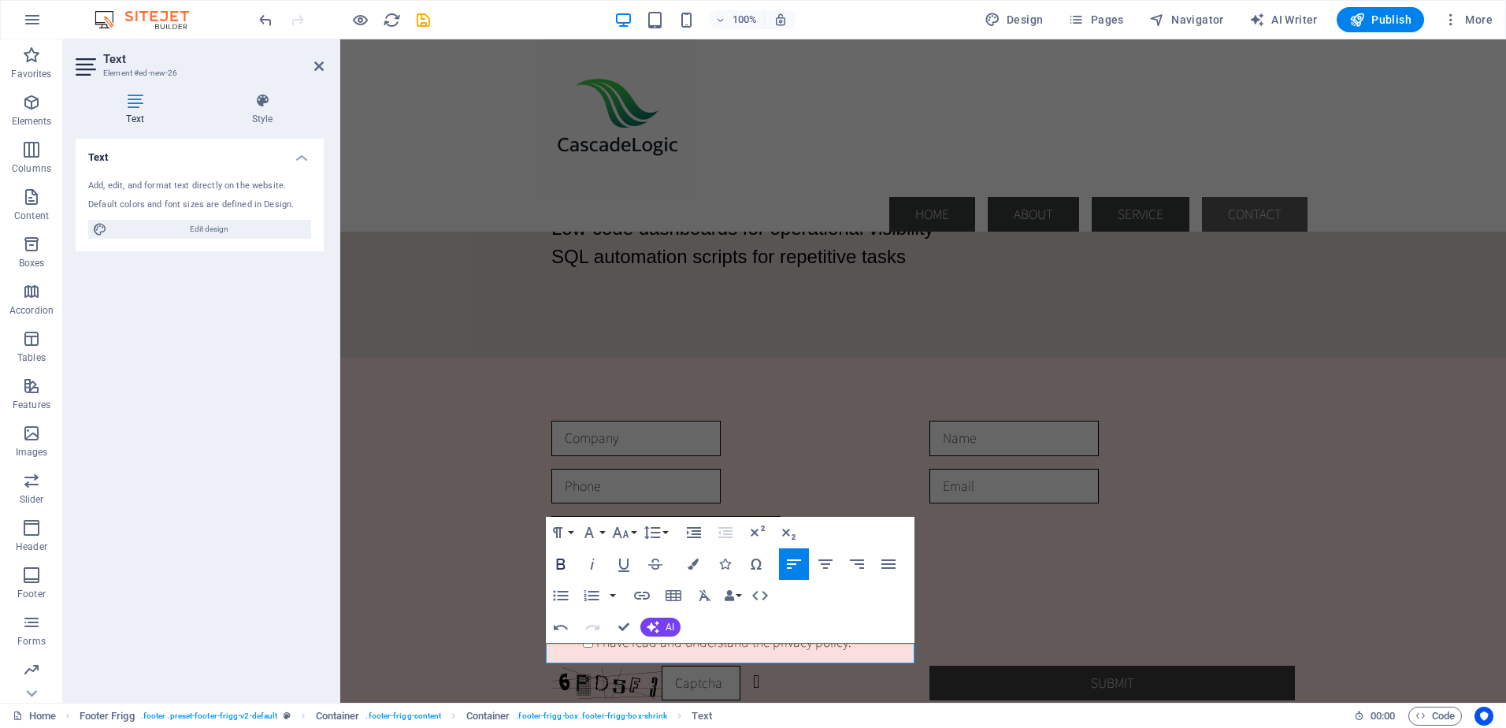
click at [560, 563] on icon "button" at bounding box center [561, 564] width 19 height 19
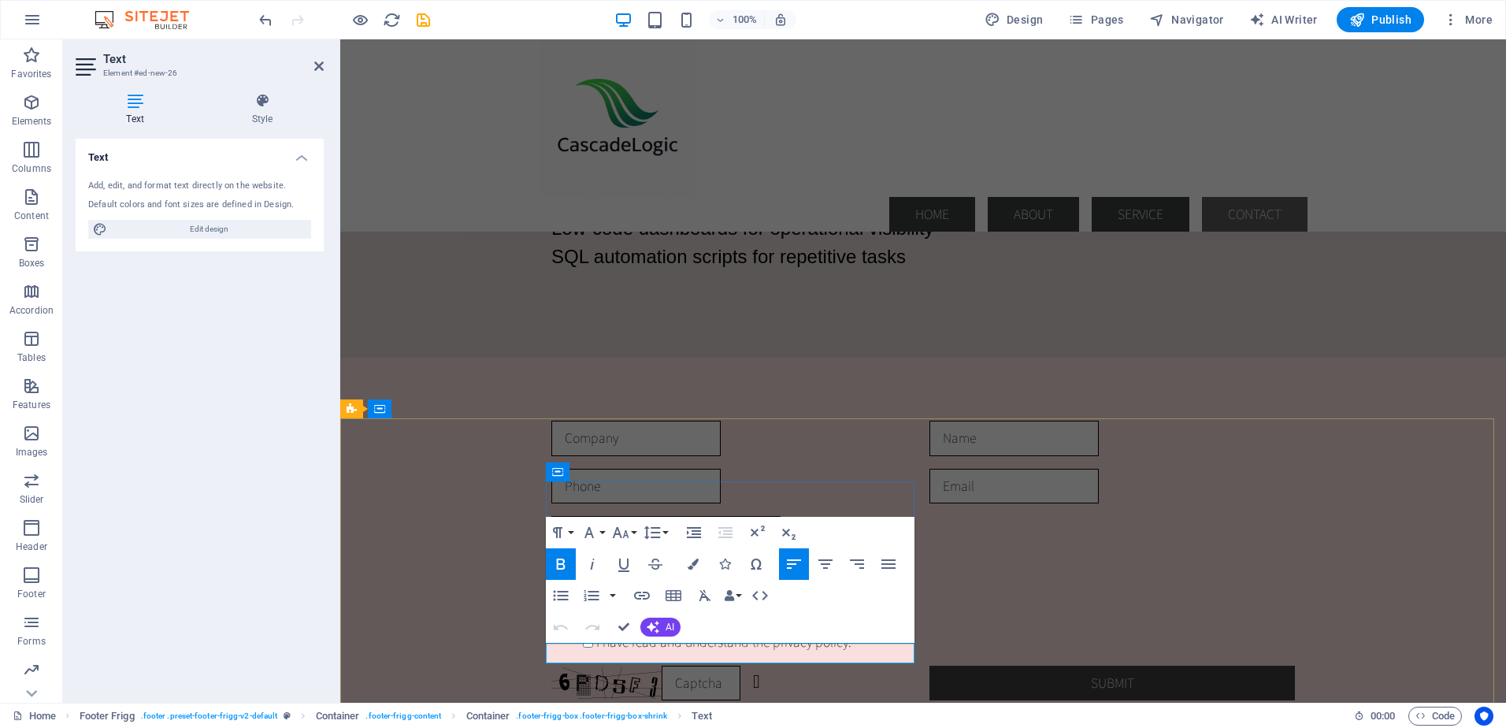
drag, startPoint x: 723, startPoint y: 652, endPoint x: 518, endPoint y: 653, distance: 205.6
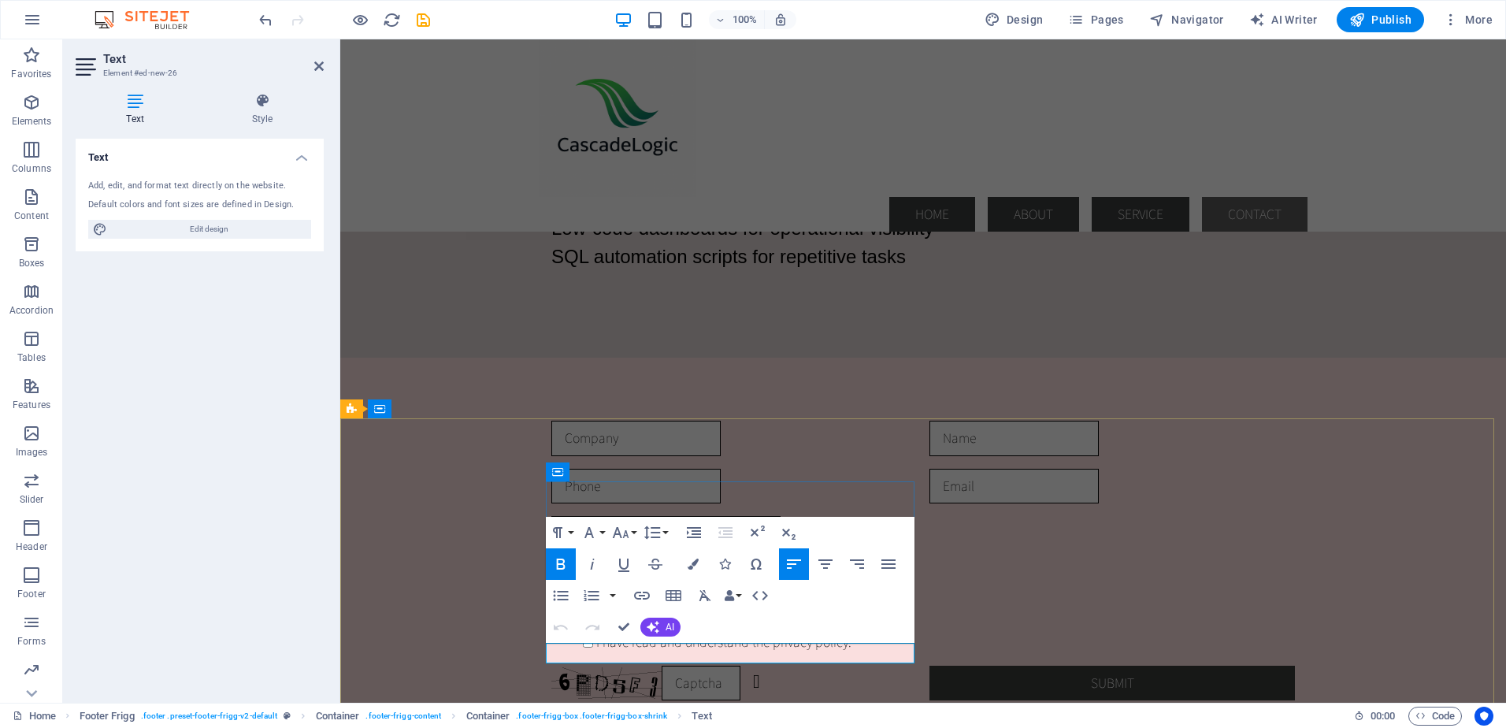
drag, startPoint x: 727, startPoint y: 652, endPoint x: 548, endPoint y: 657, distance: 179.7
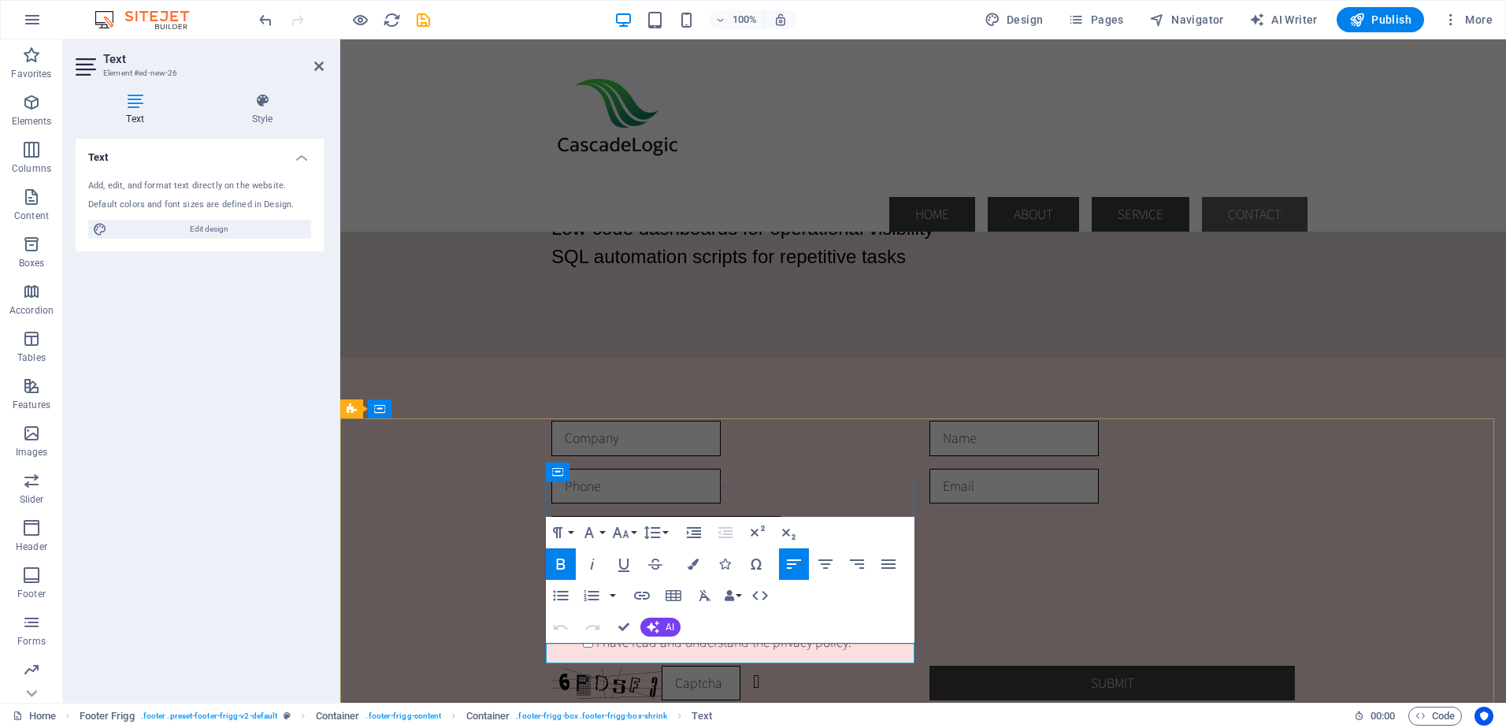
click at [755, 563] on icon "button" at bounding box center [756, 564] width 19 height 19
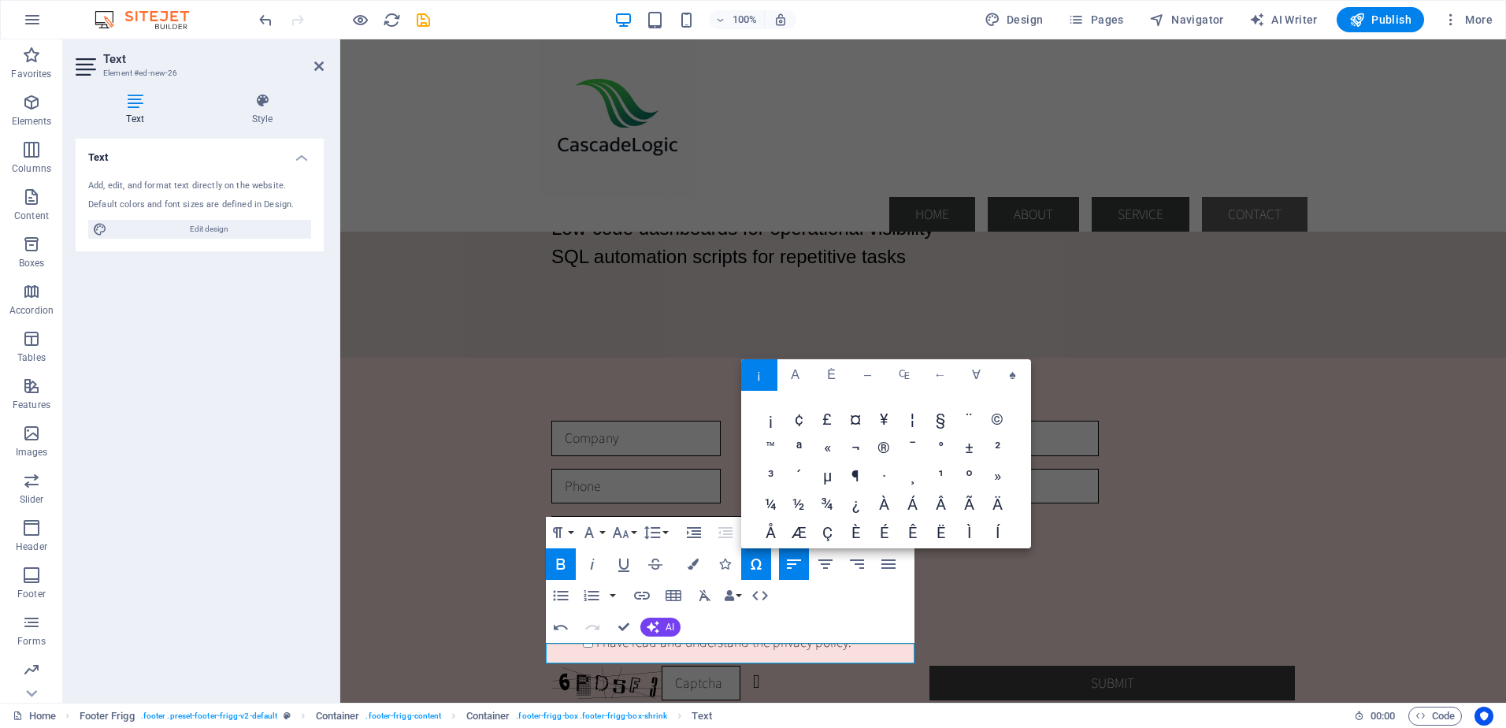
click at [997, 418] on span "©" at bounding box center [998, 421] width 28 height 28
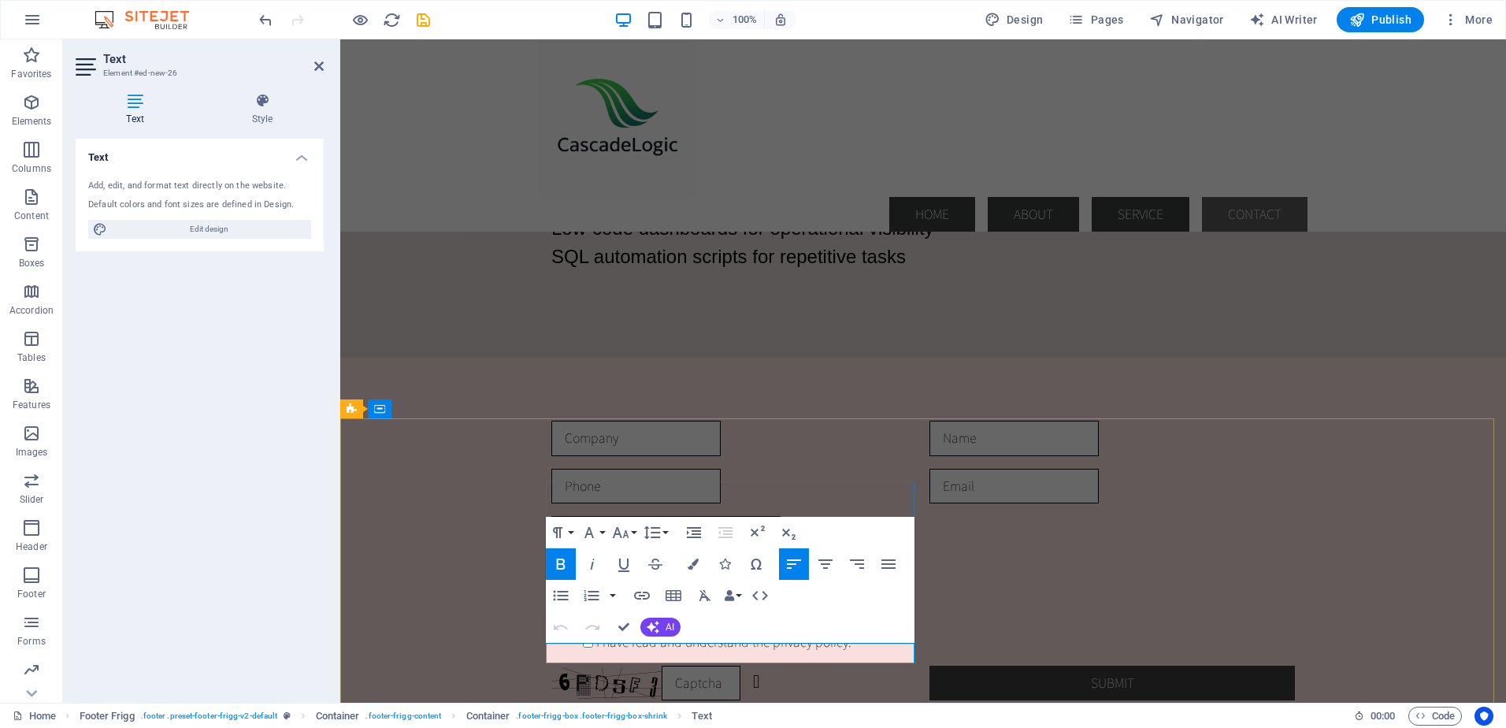
drag, startPoint x: 598, startPoint y: 655, endPoint x: 672, endPoint y: 662, distance: 74.4
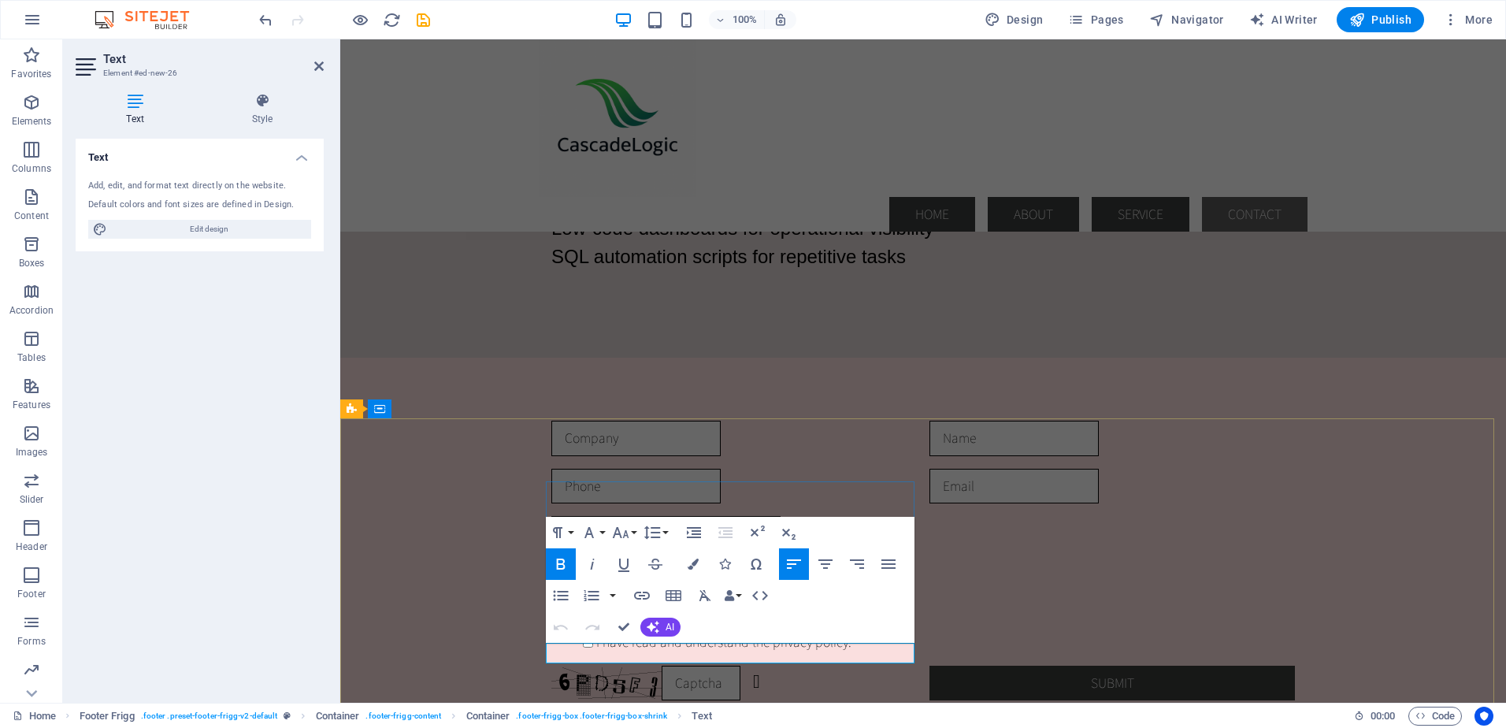
drag, startPoint x: 651, startPoint y: 652, endPoint x: 526, endPoint y: 651, distance: 124.5
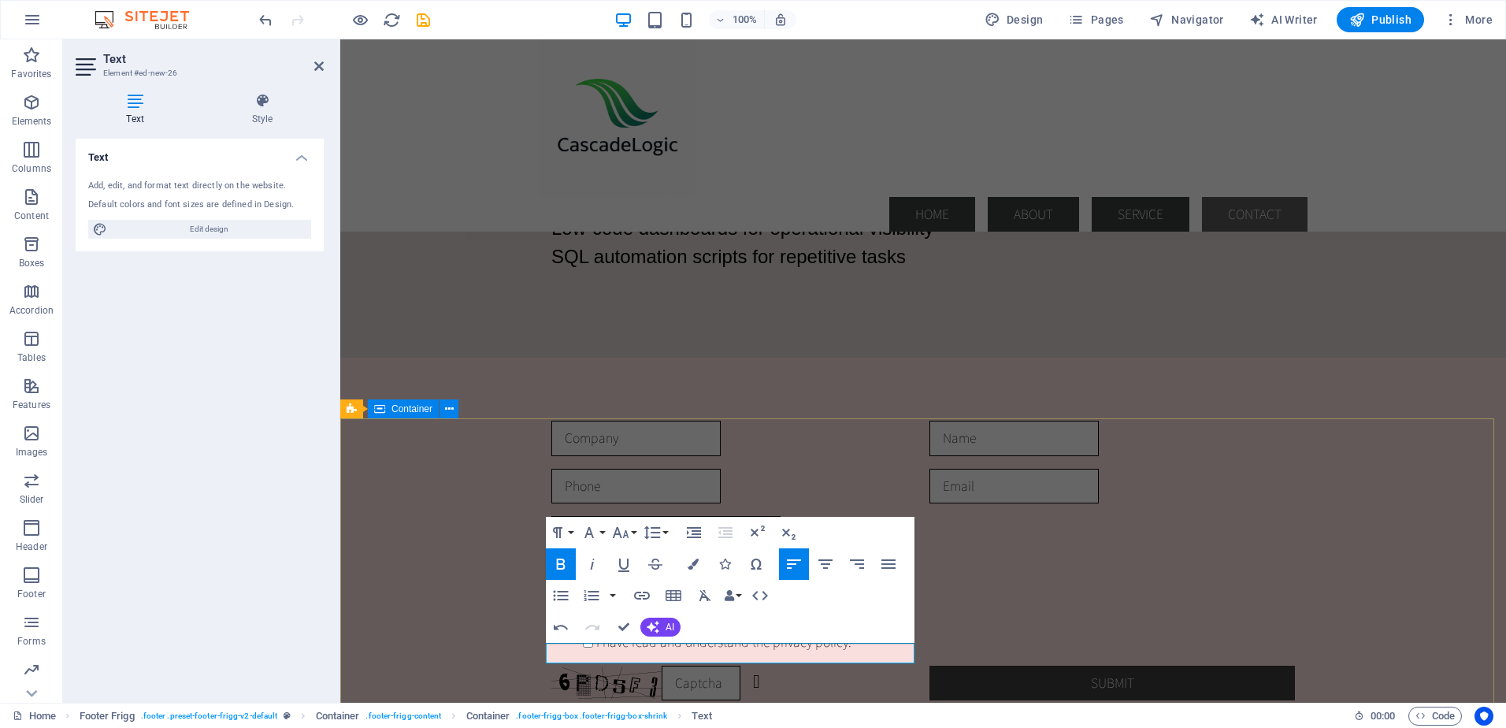
click at [601, 533] on button "Font Family" at bounding box center [593, 533] width 30 height 32
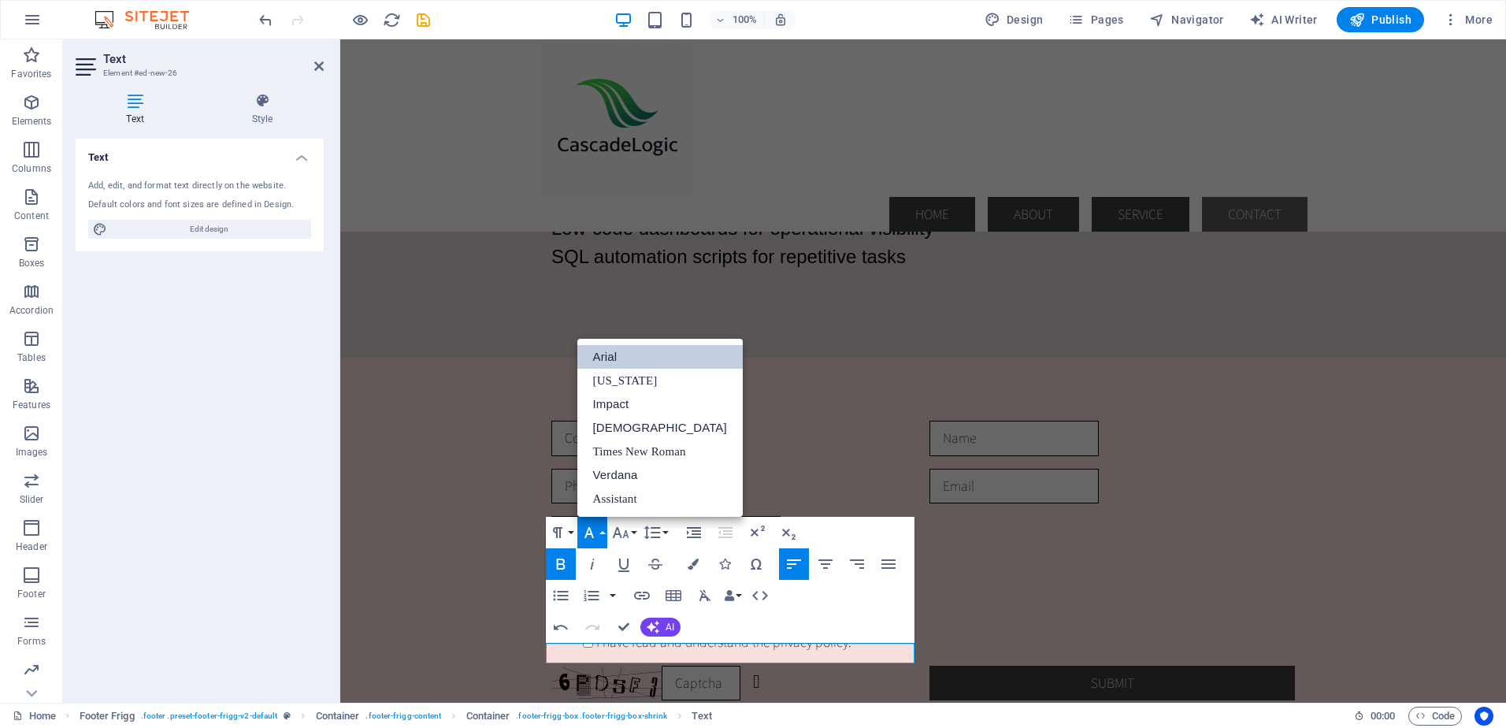
click at [618, 354] on link "Arial" at bounding box center [660, 357] width 165 height 24
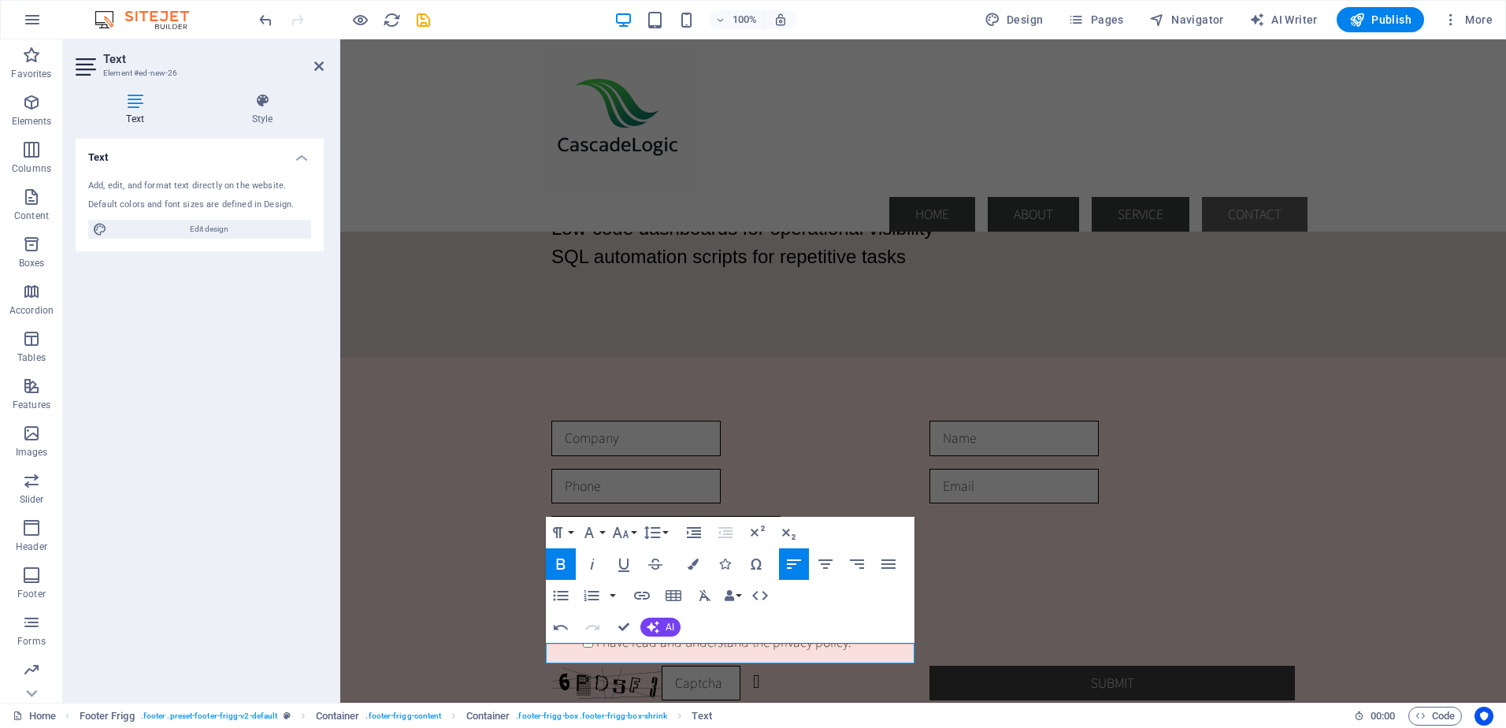
click at [559, 561] on icon "button" at bounding box center [561, 564] width 19 height 19
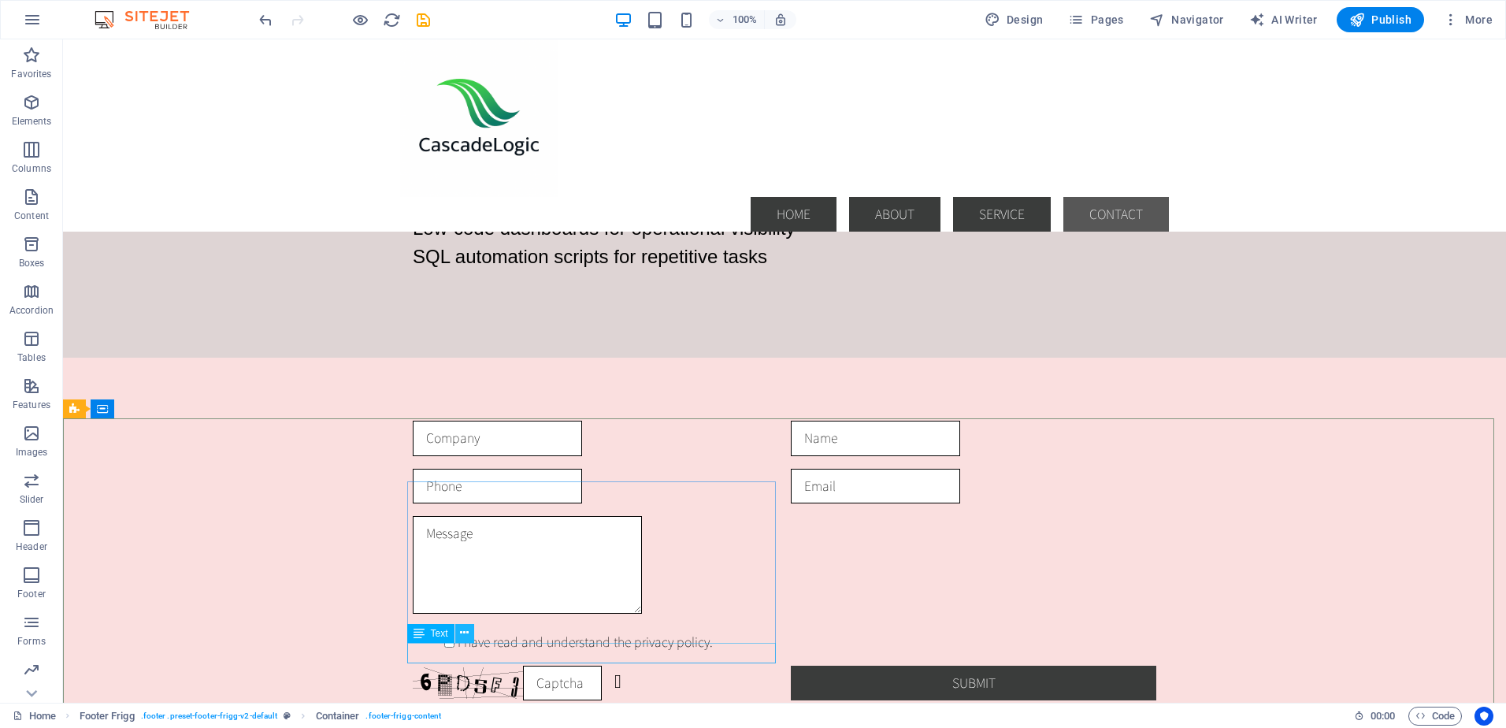
click at [466, 632] on icon at bounding box center [464, 633] width 9 height 17
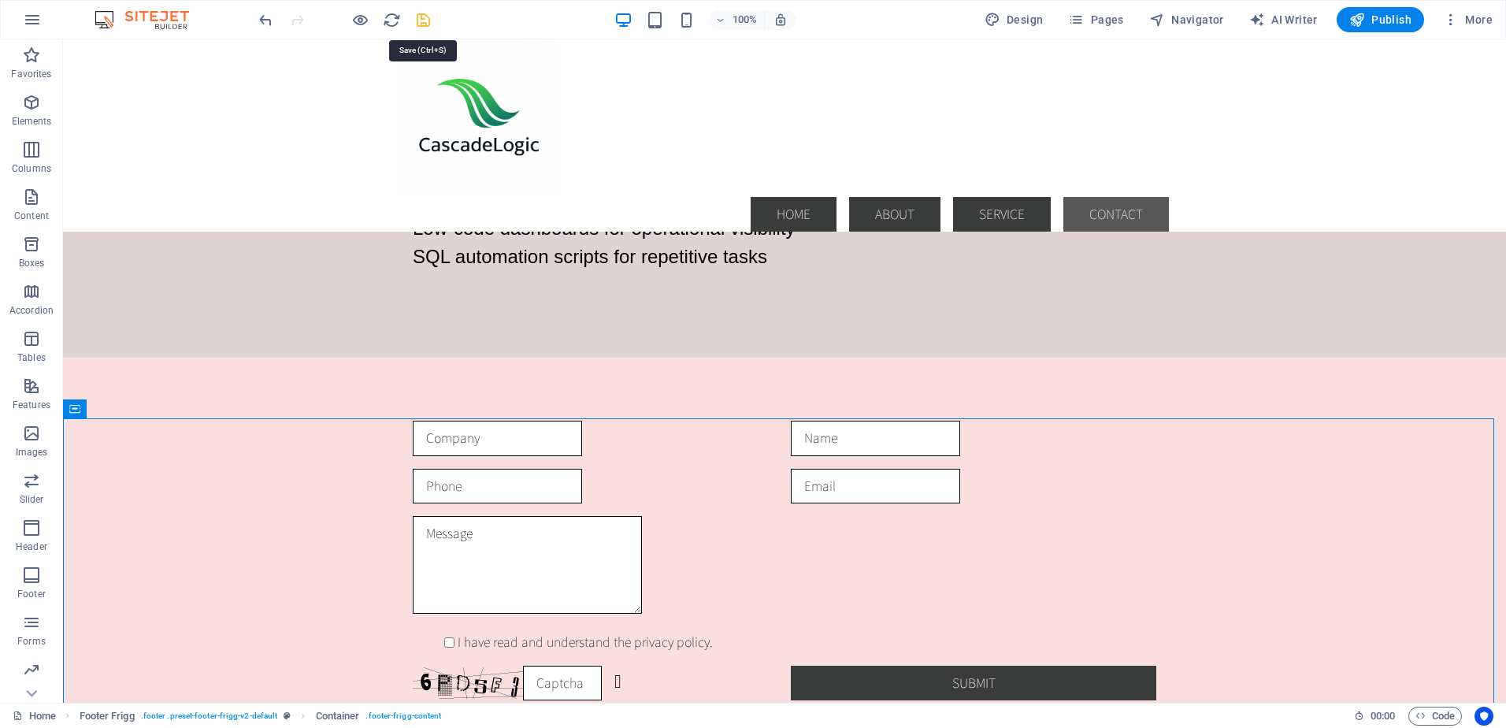
click at [420, 19] on icon "save" at bounding box center [423, 20] width 18 height 18
checkbox input "false"
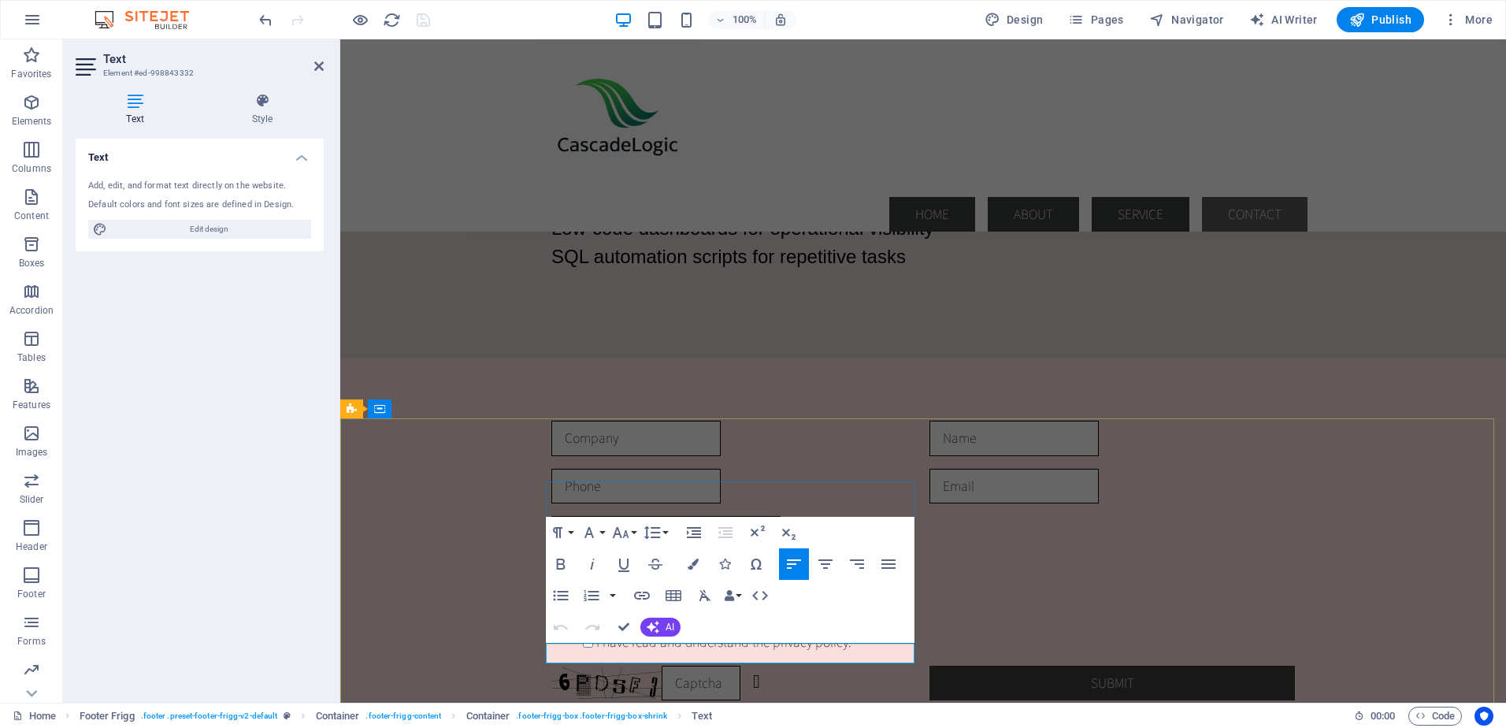
drag, startPoint x: 682, startPoint y: 659, endPoint x: 548, endPoint y: 660, distance: 133.9
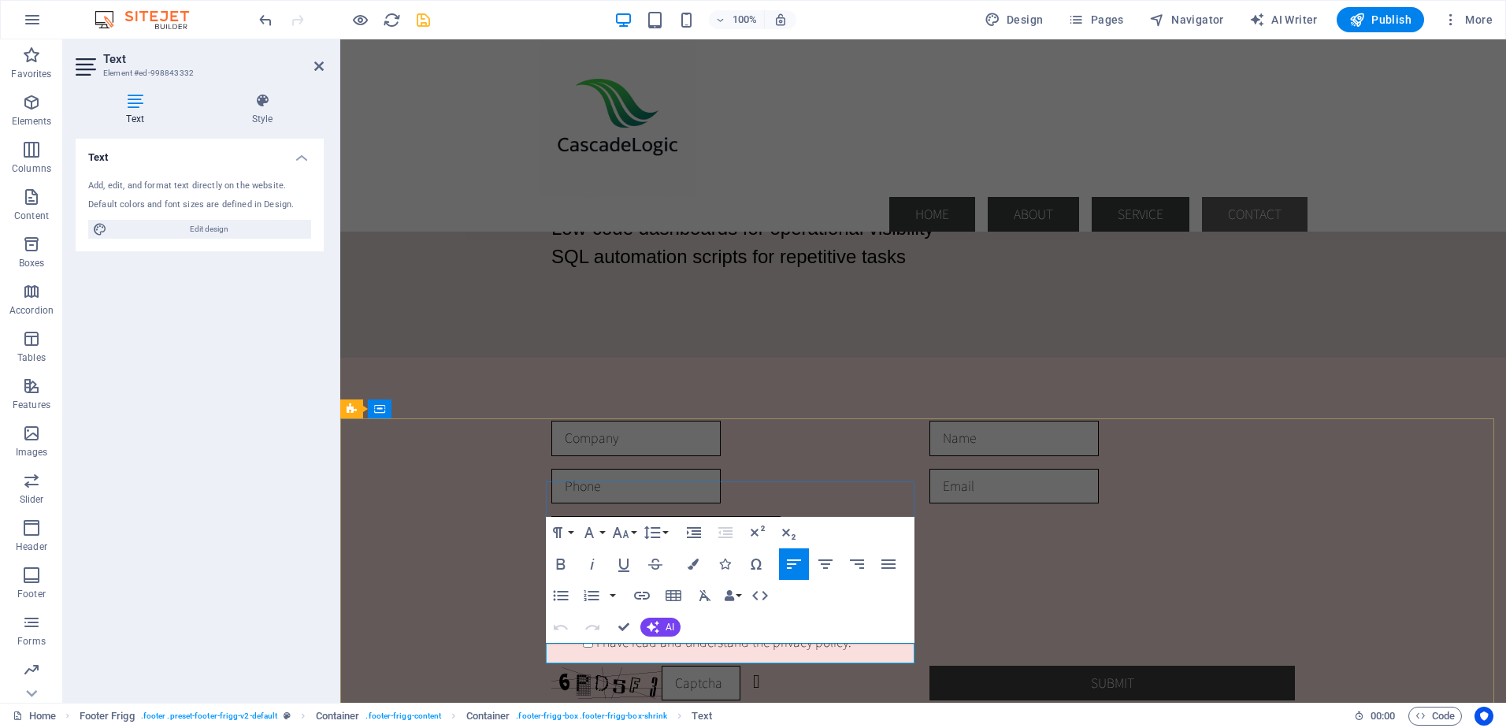
click at [758, 566] on icon "button" at bounding box center [756, 564] width 19 height 19
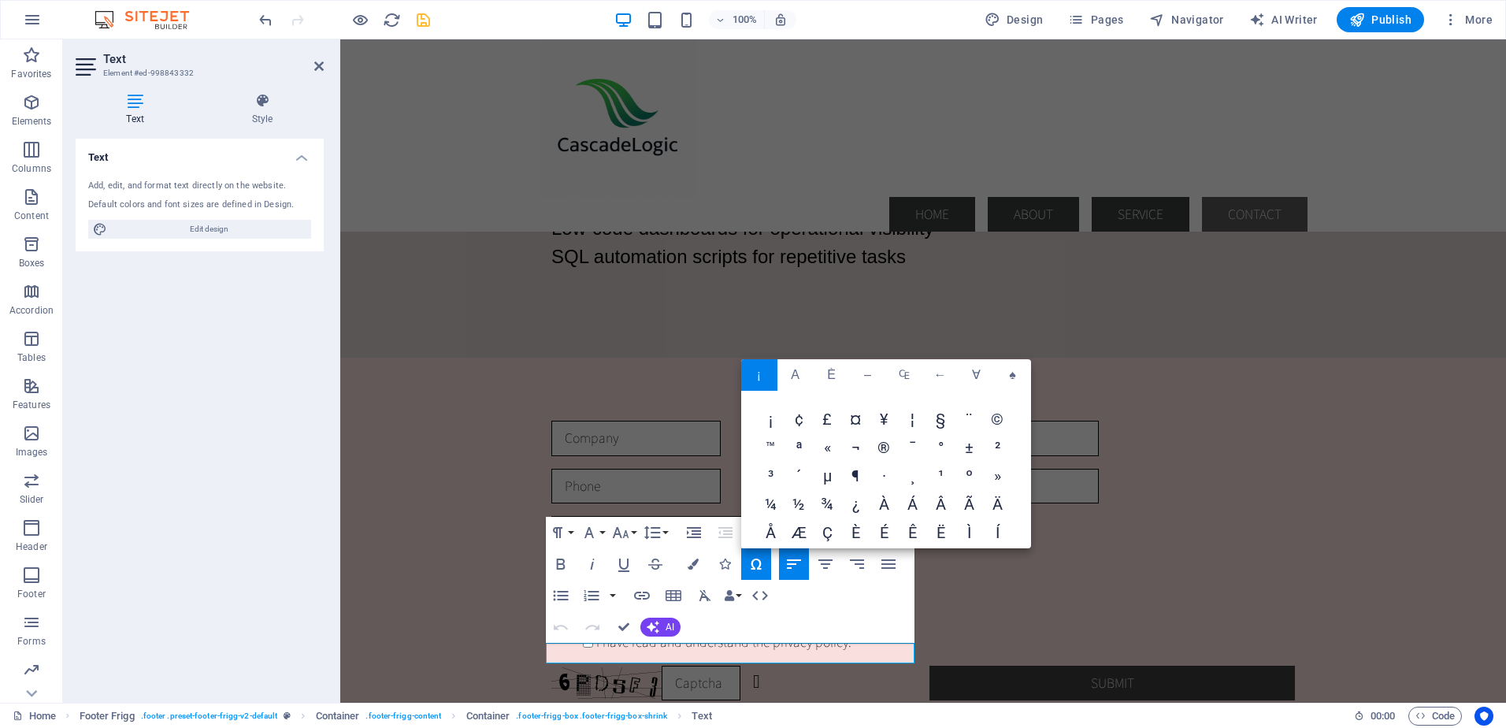
click at [1003, 417] on span "©" at bounding box center [998, 421] width 28 height 28
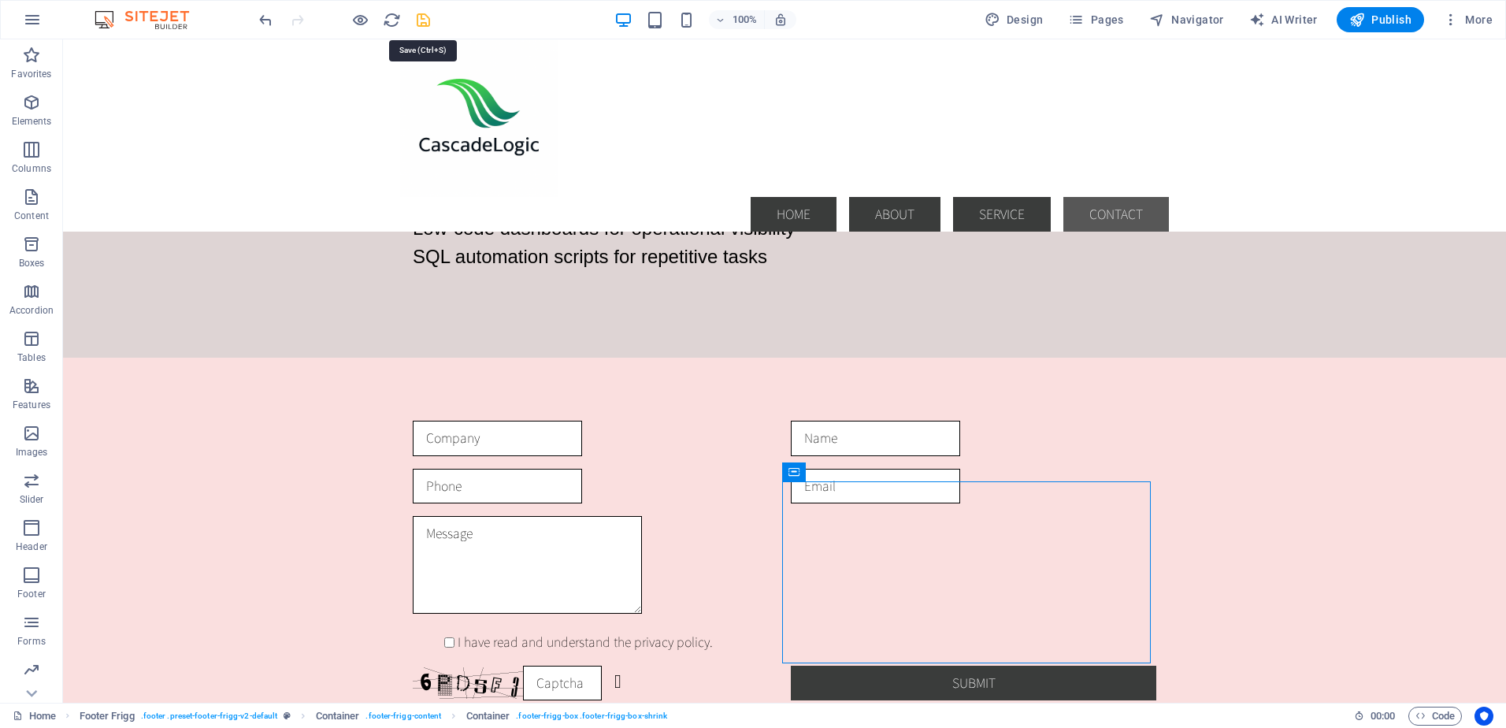
click at [422, 17] on icon "save" at bounding box center [423, 20] width 18 height 18
checkbox input "false"
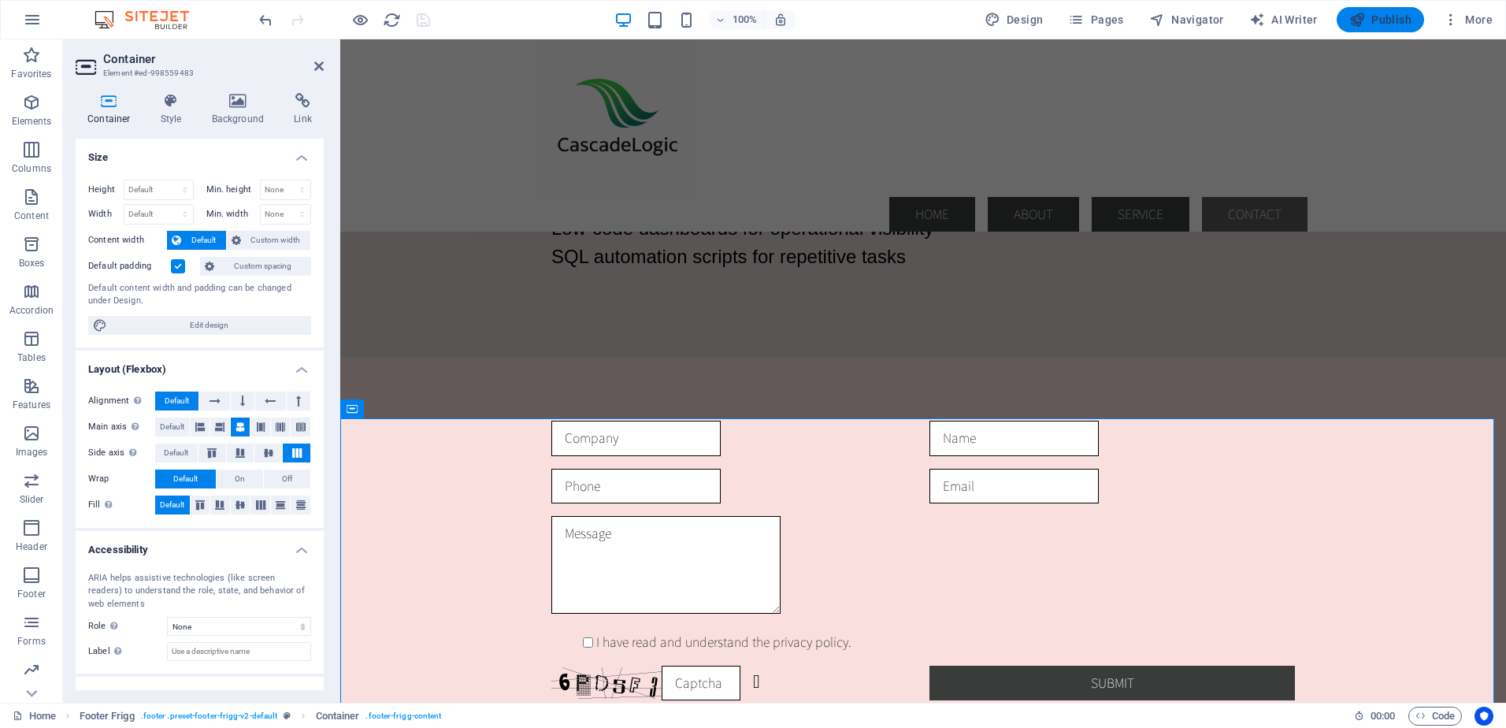
click at [1380, 17] on span "Publish" at bounding box center [1381, 20] width 62 height 16
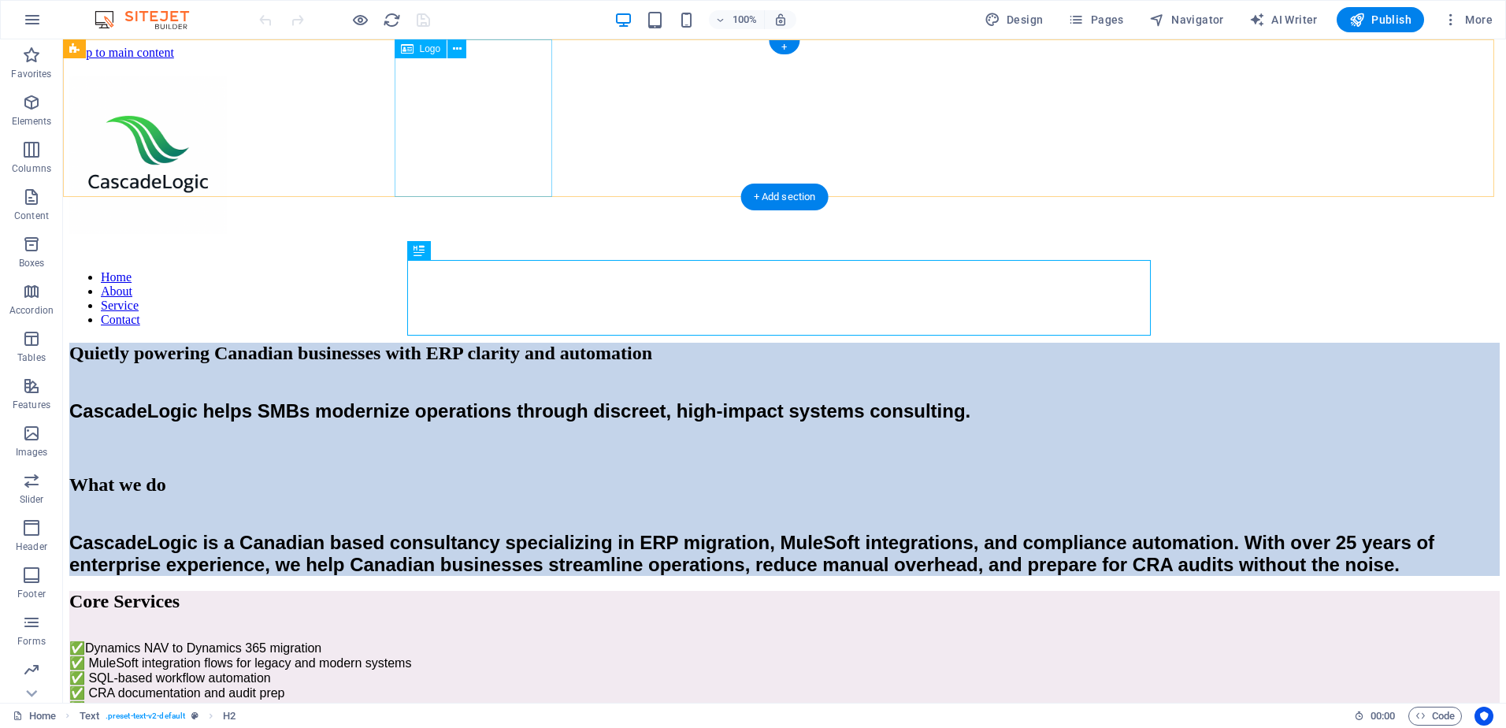
click at [453, 119] on div at bounding box center [784, 158] width 1431 height 164
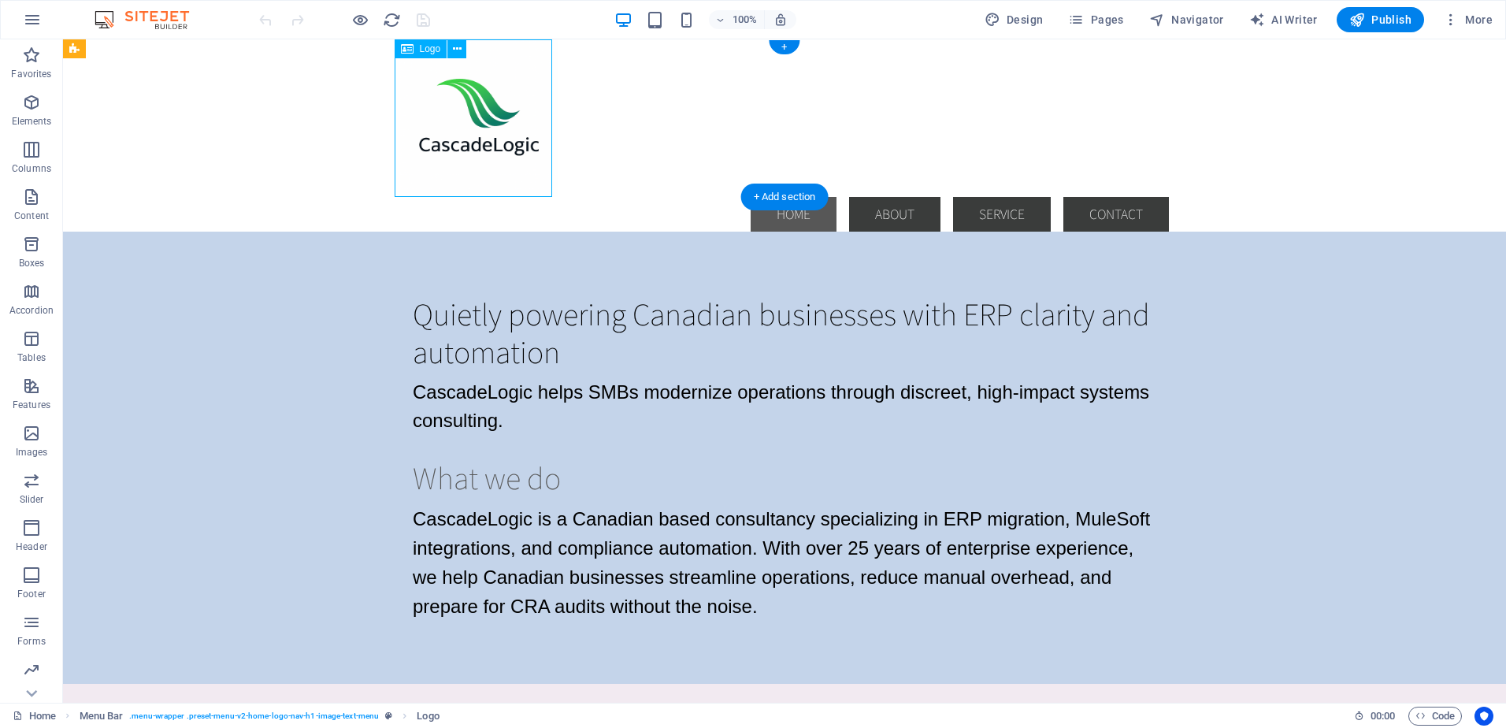
click at [453, 119] on div at bounding box center [784, 118] width 769 height 158
select select "px"
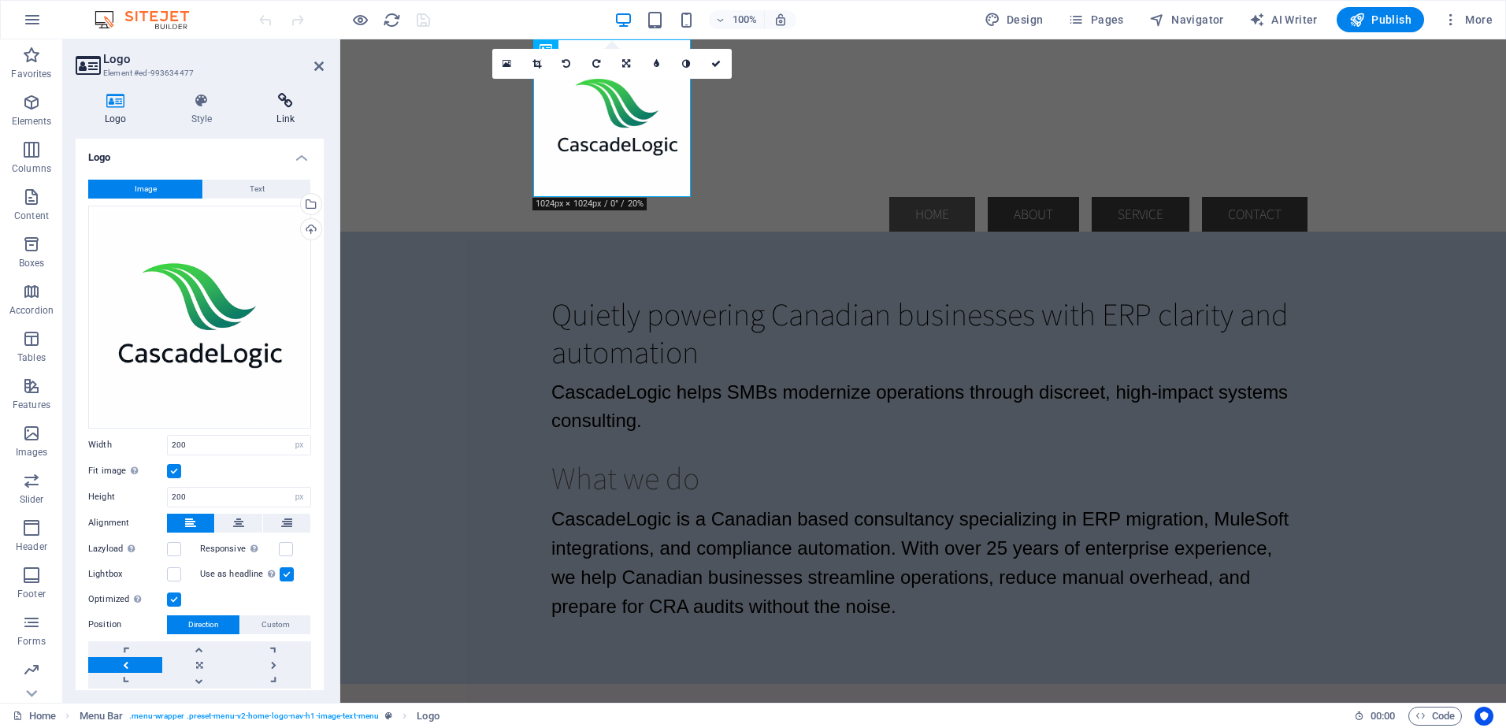
click at [285, 102] on icon at bounding box center [285, 101] width 76 height 16
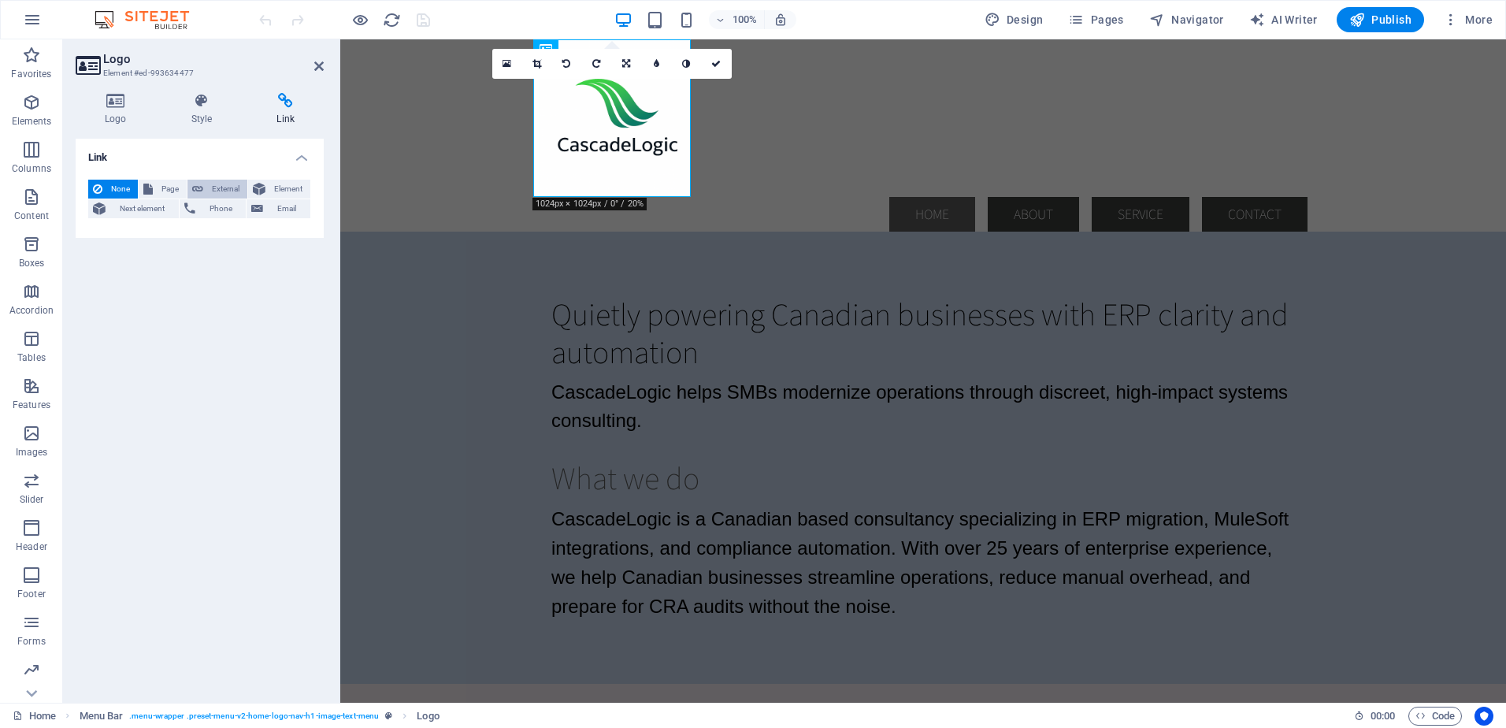
click at [226, 185] on span "External" at bounding box center [225, 189] width 35 height 19
select select "blank"
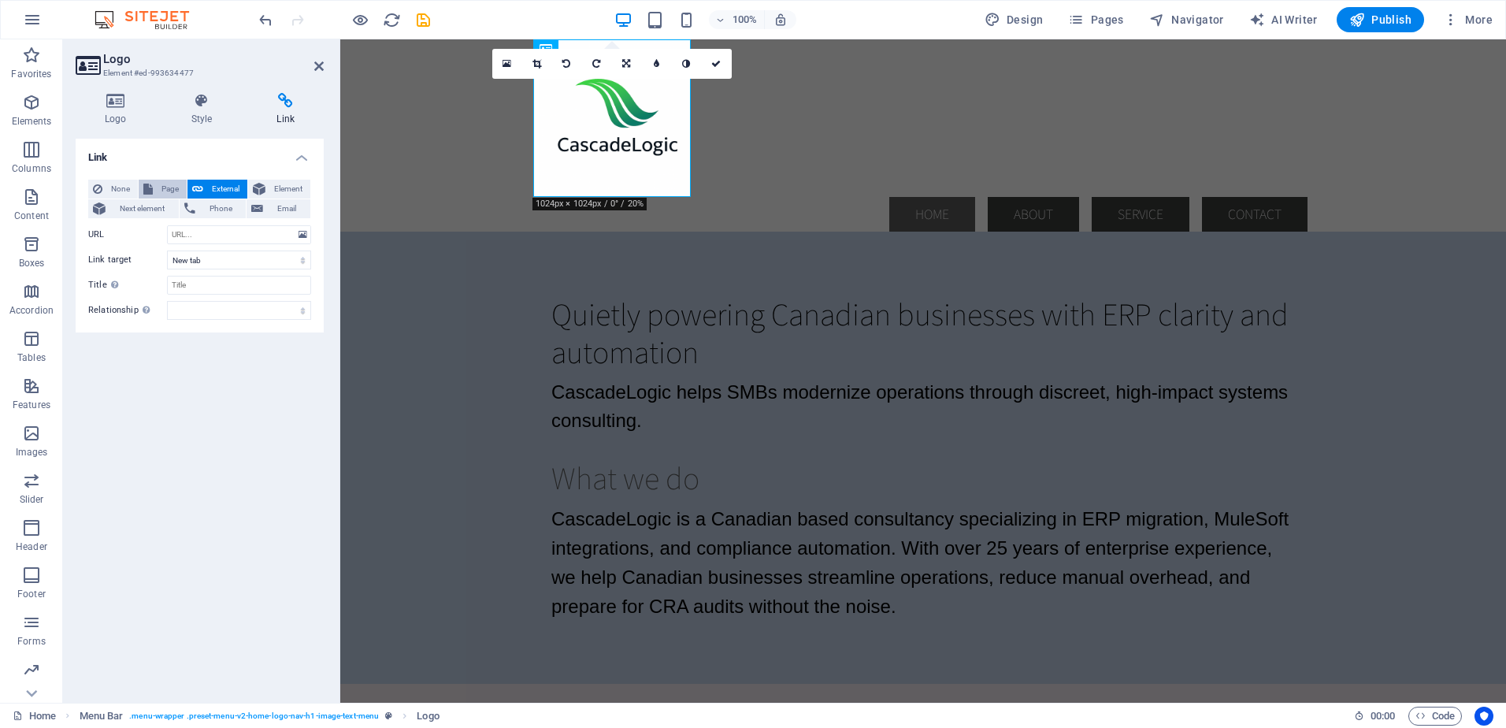
click at [169, 187] on span "Page" at bounding box center [170, 189] width 24 height 19
select select
click at [302, 232] on select "Home Subpage Legal Notice Privacy" at bounding box center [239, 234] width 144 height 19
select select "0"
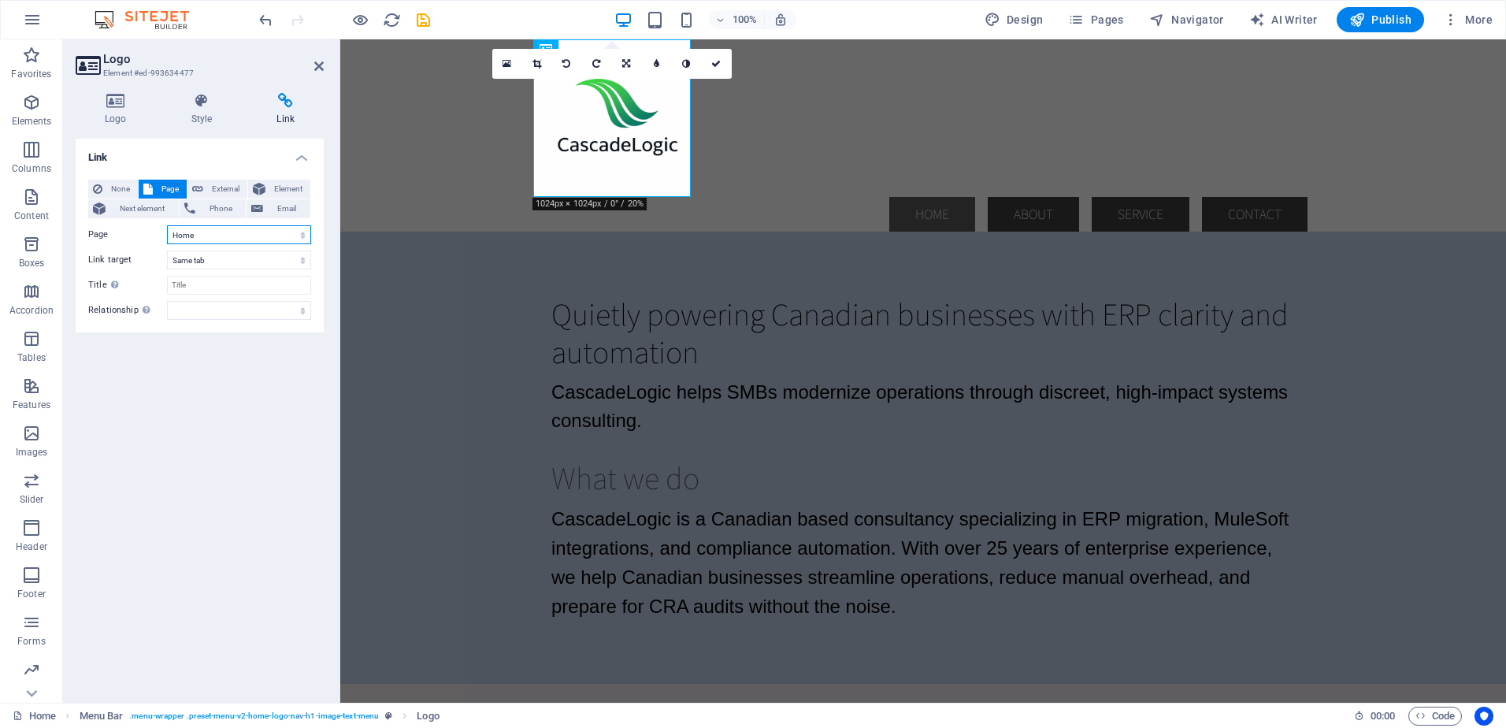
click at [167, 225] on select "Home Subpage Legal Notice Privacy" at bounding box center [239, 234] width 144 height 19
click at [425, 20] on icon "save" at bounding box center [423, 20] width 18 height 18
checkbox input "false"
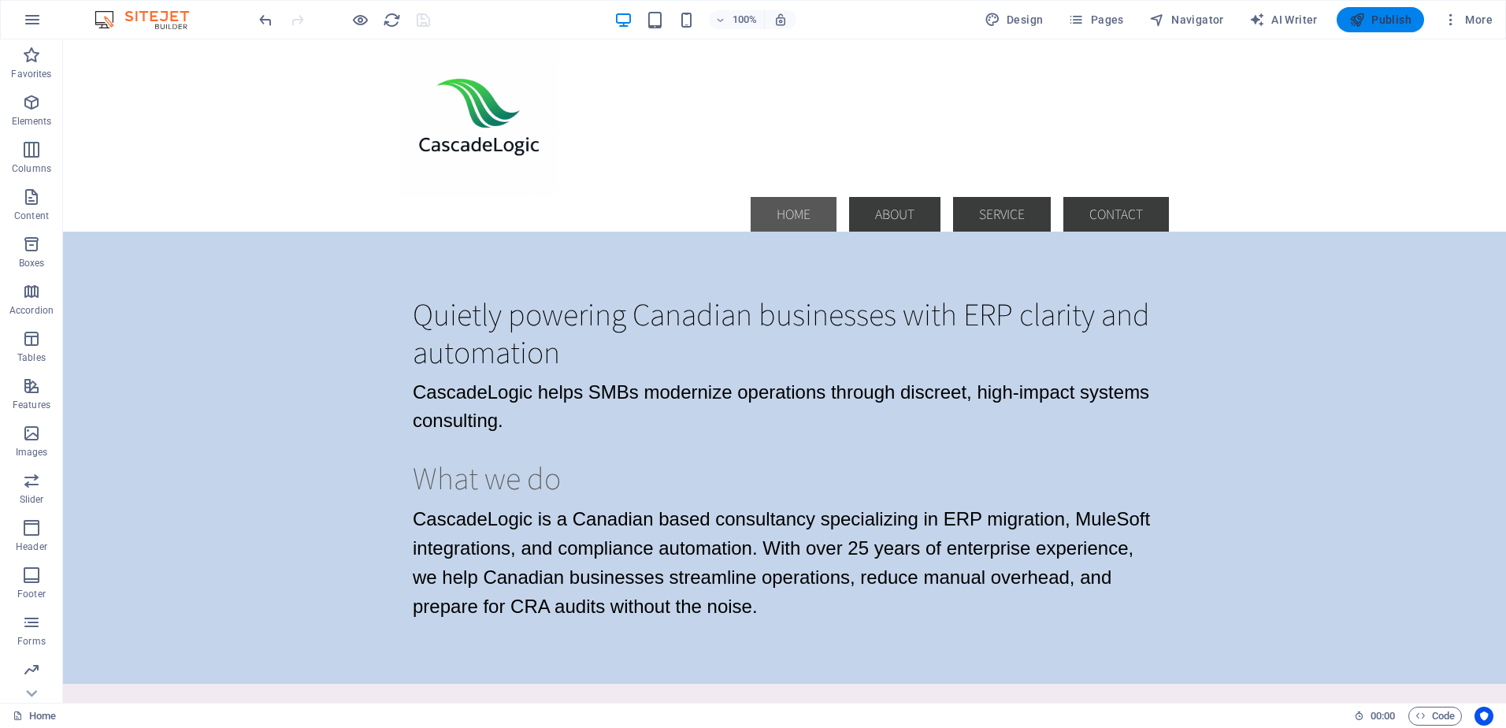
click at [1372, 17] on span "Publish" at bounding box center [1381, 20] width 62 height 16
